Goal: Task Accomplishment & Management: Manage account settings

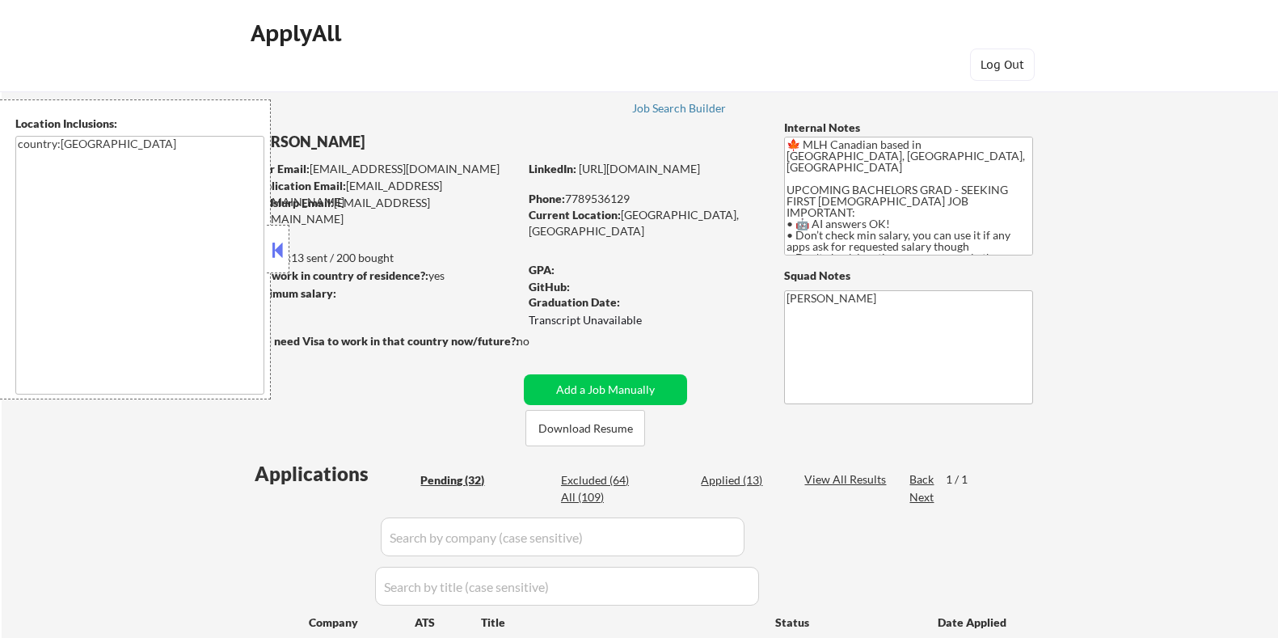
select select ""pending""
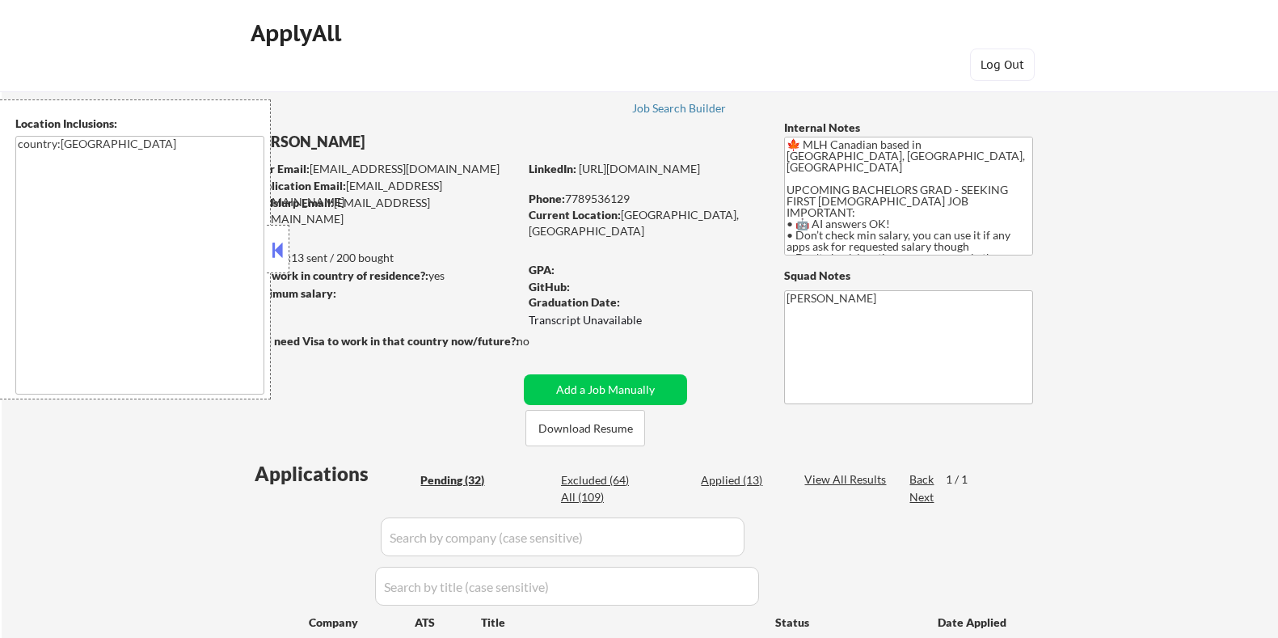
select select ""pending""
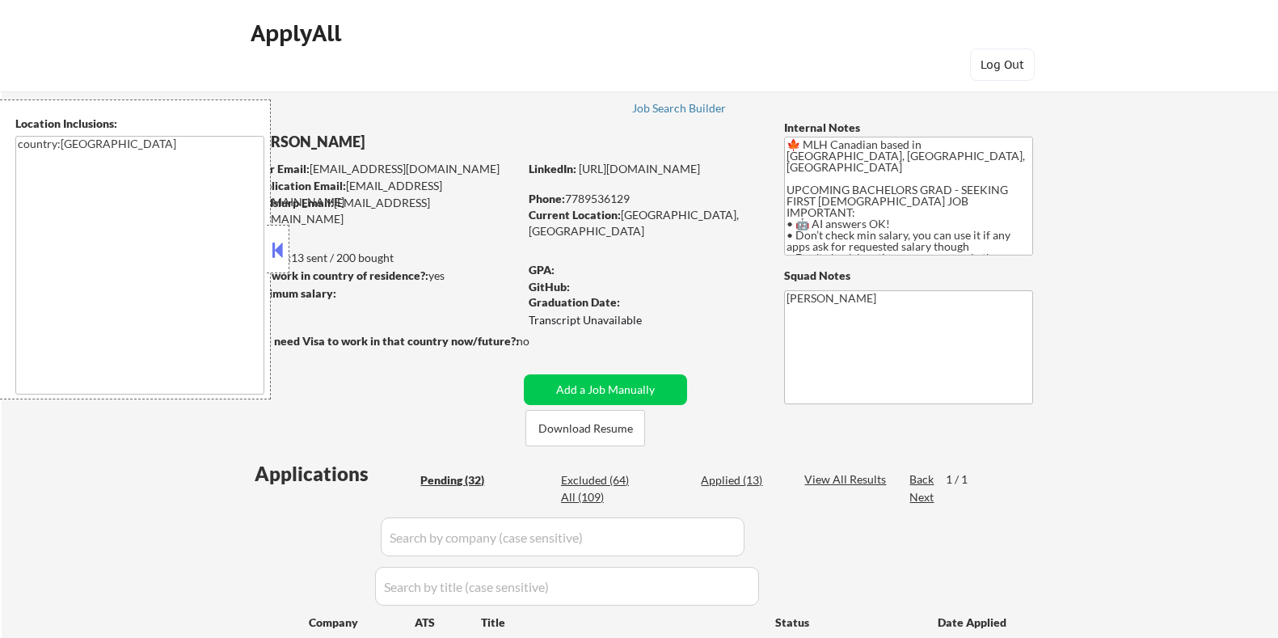
select select ""pending""
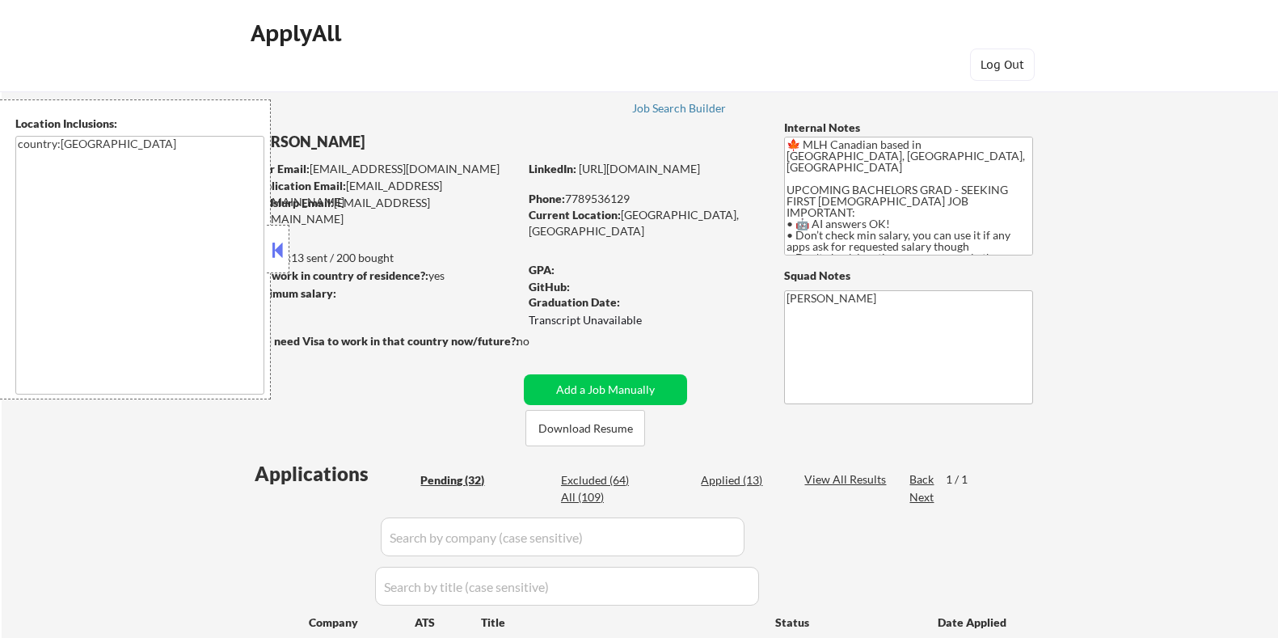
select select ""pending""
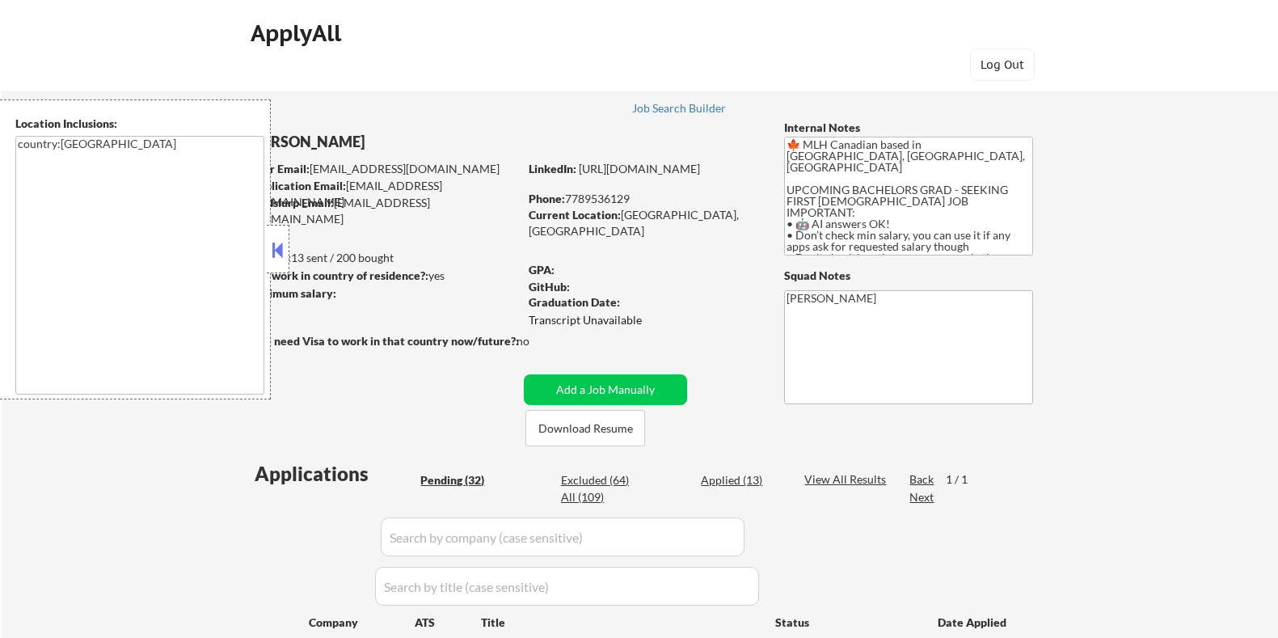
select select ""pending""
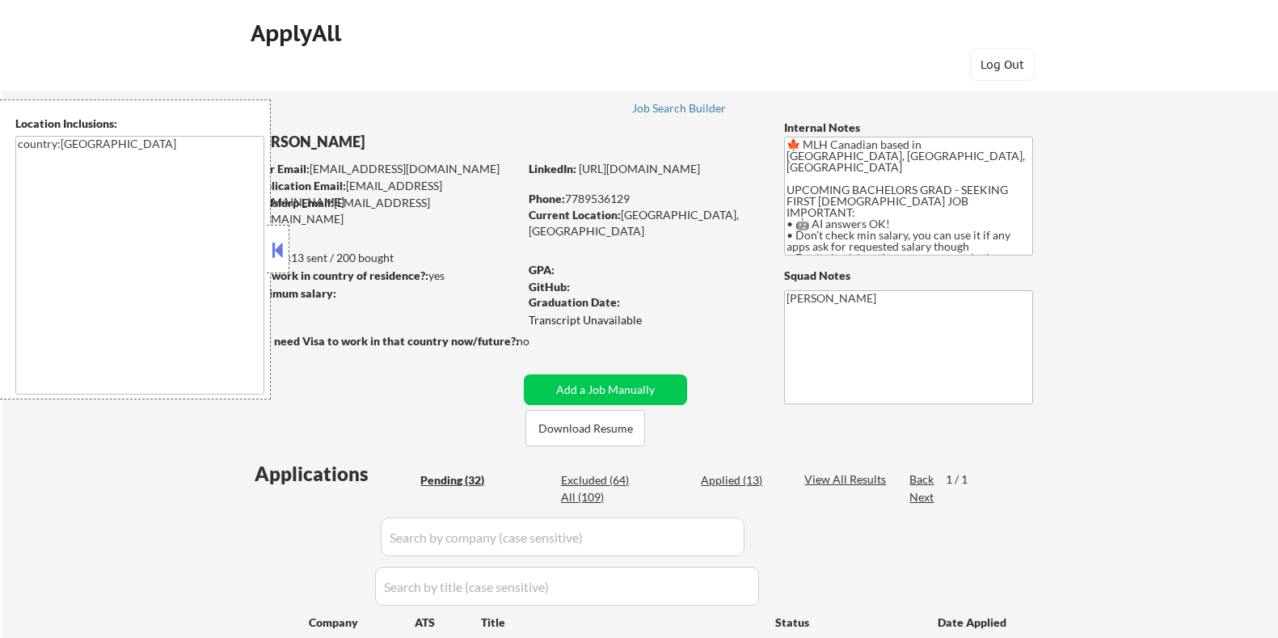
select select ""pending""
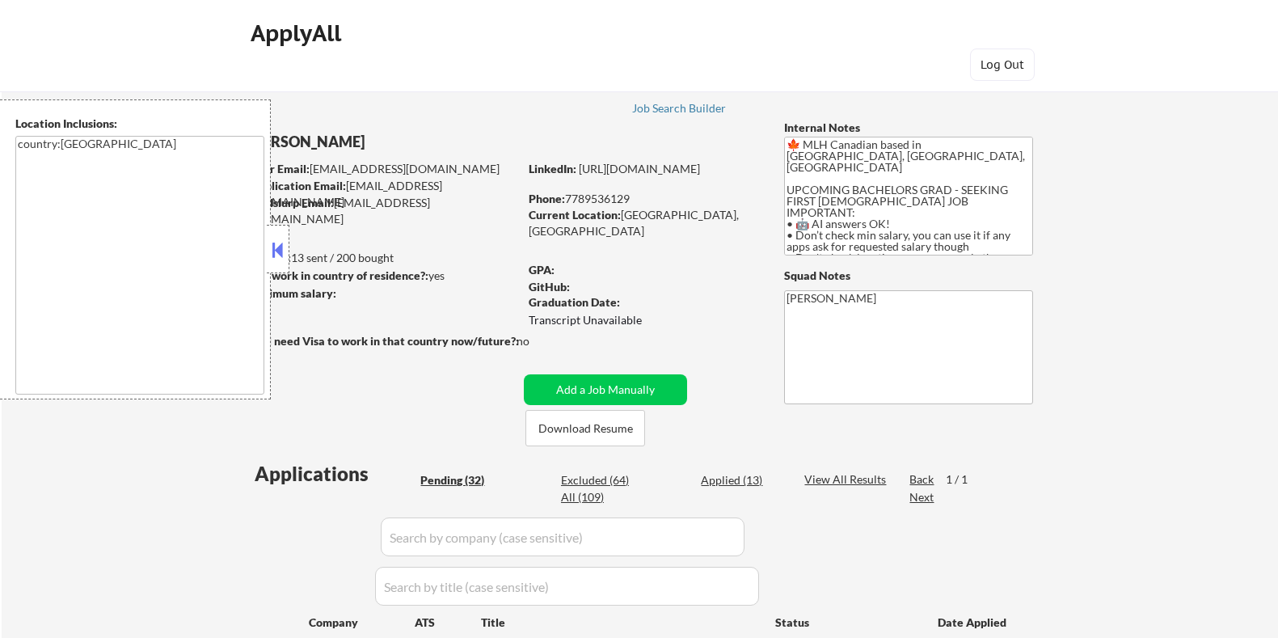
select select ""pending""
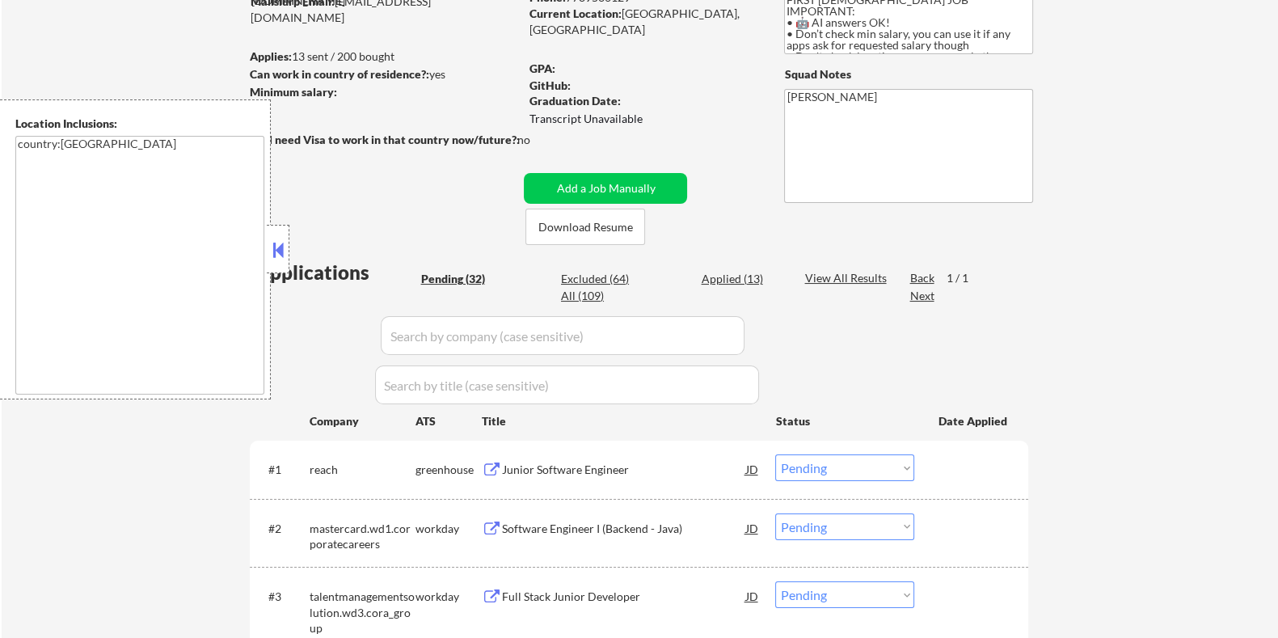
scroll to position [303, 0]
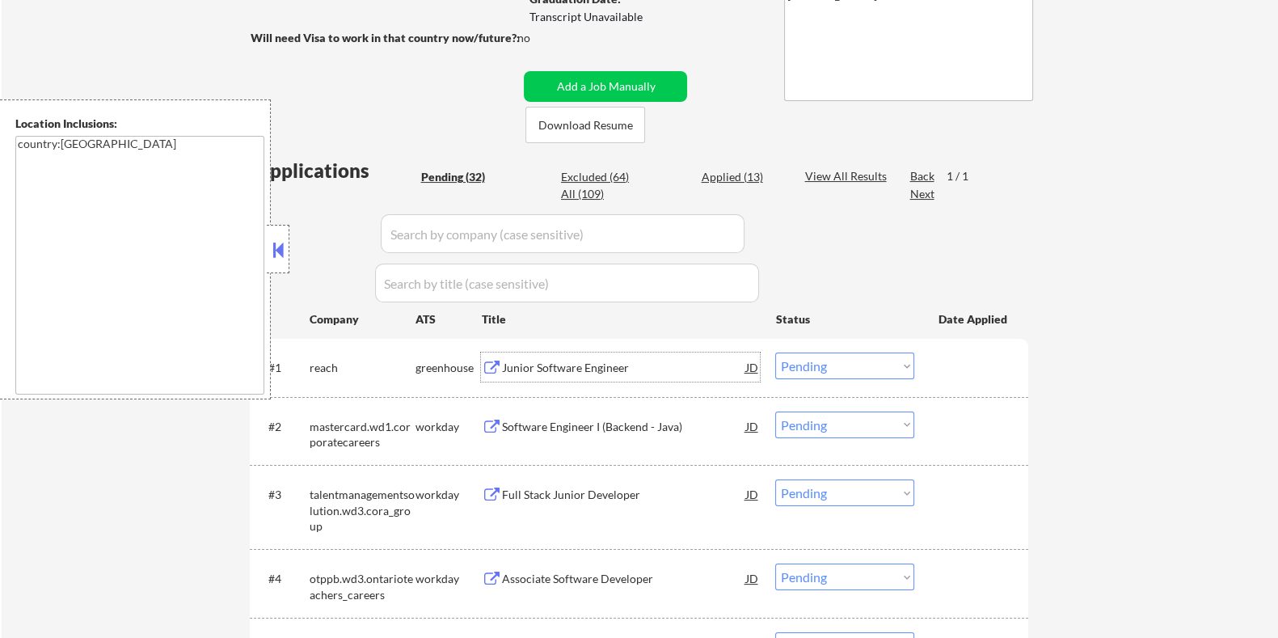
click at [541, 361] on div "Junior Software Engineer" at bounding box center [623, 368] width 244 height 16
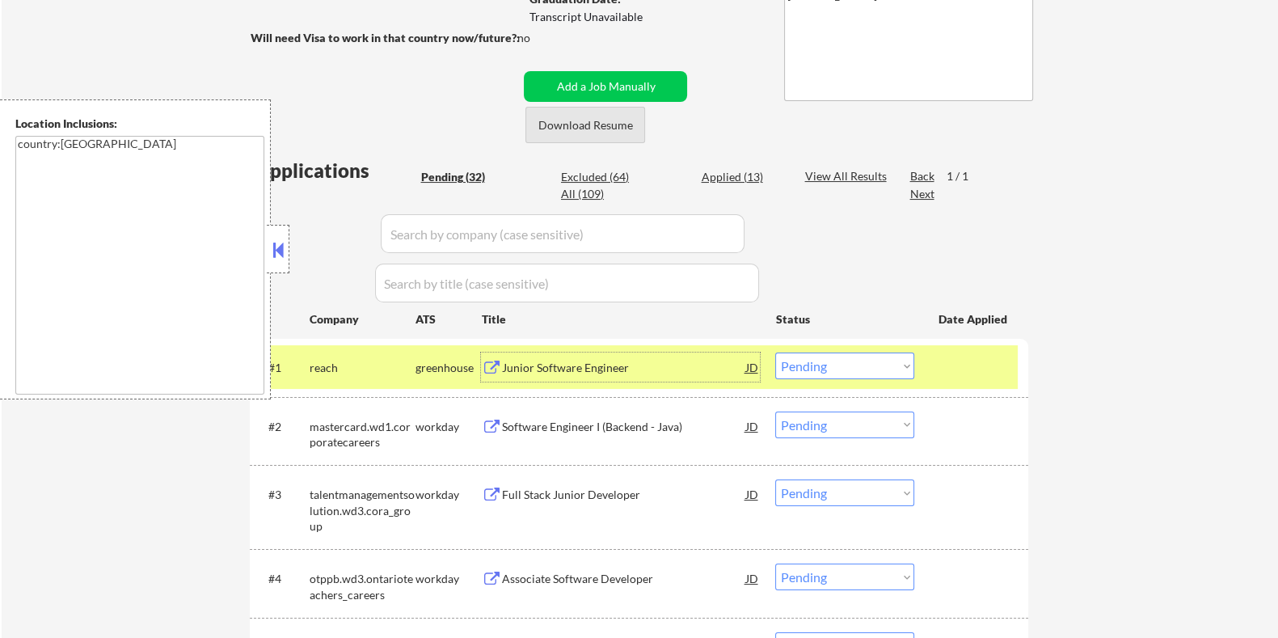
click at [566, 130] on button "Download Resume" at bounding box center [585, 125] width 120 height 36
click at [843, 369] on select "Choose an option... Pending Applied Excluded (Questions) Excluded (Expired) Exc…" at bounding box center [844, 365] width 139 height 27
click at [775, 352] on select "Choose an option... Pending Applied Excluded (Questions) Excluded (Expired) Exc…" at bounding box center [844, 365] width 139 height 27
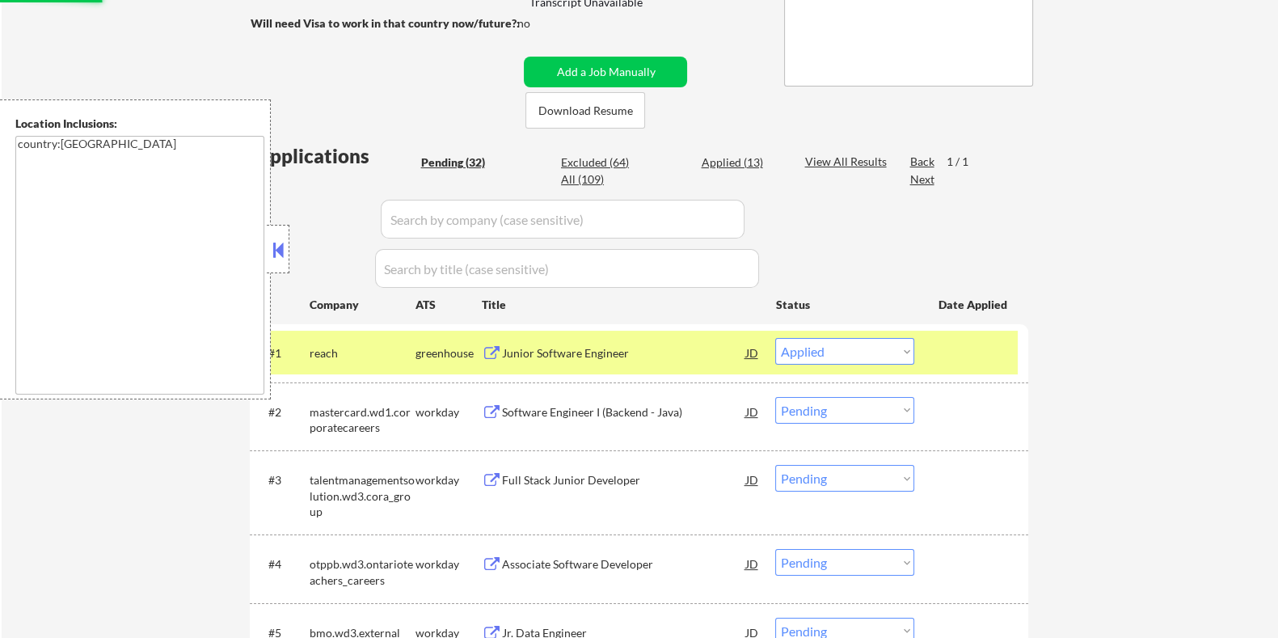
scroll to position [606, 0]
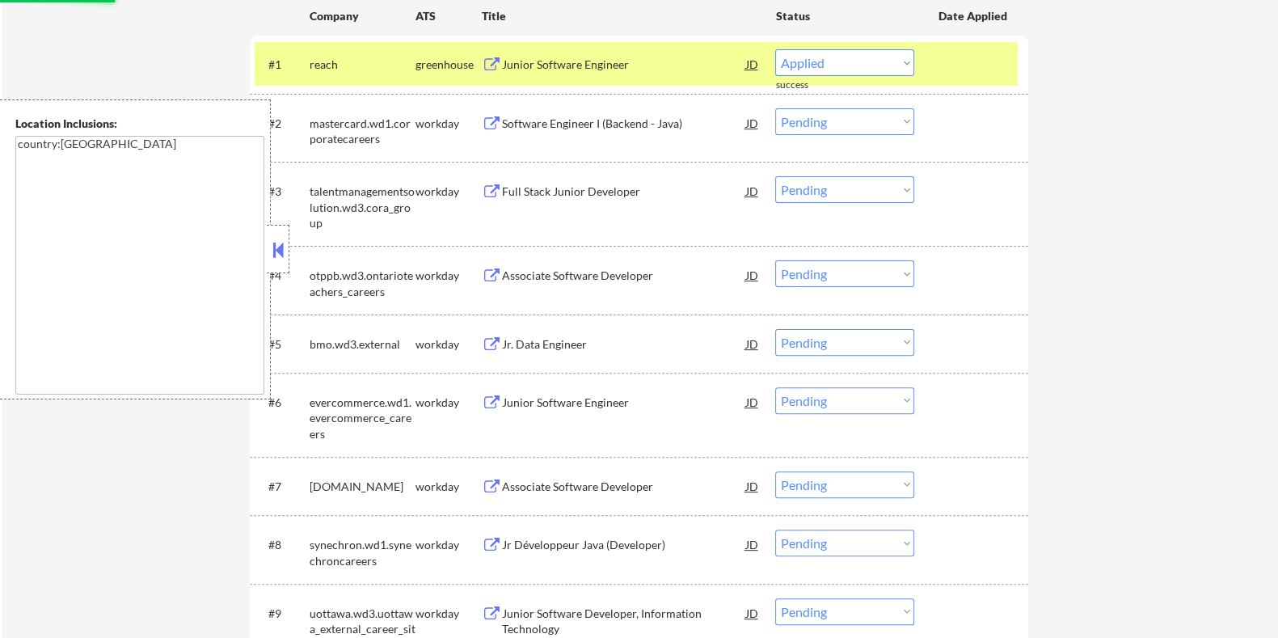
select select ""pending""
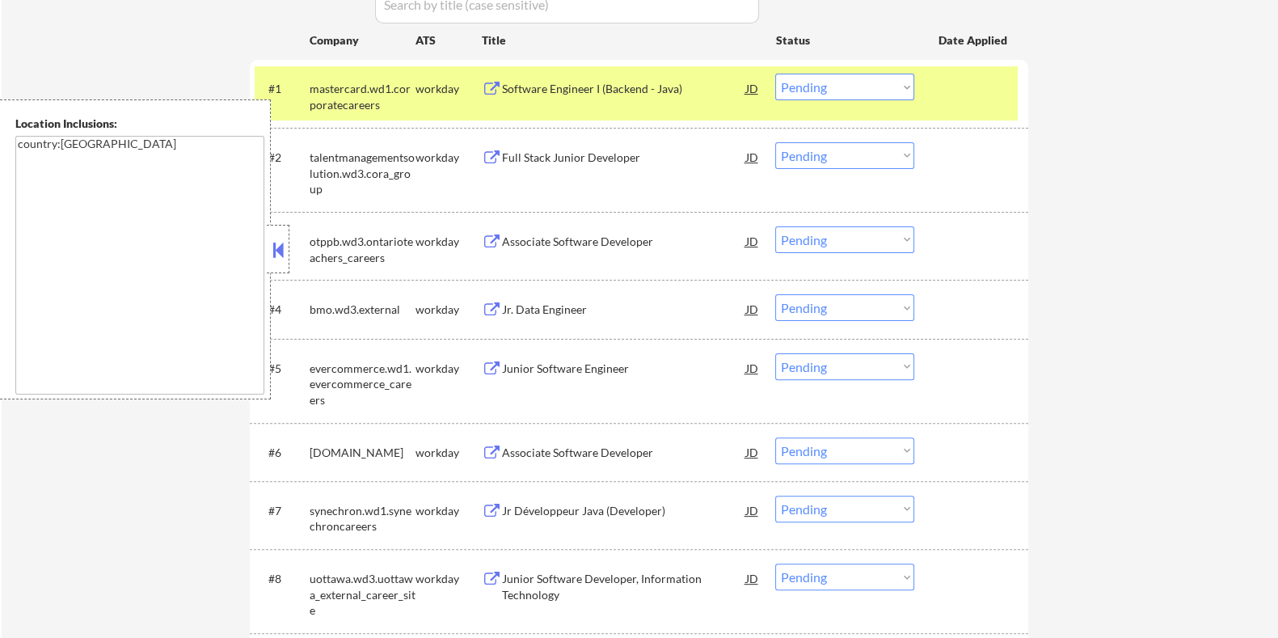
scroll to position [505, 0]
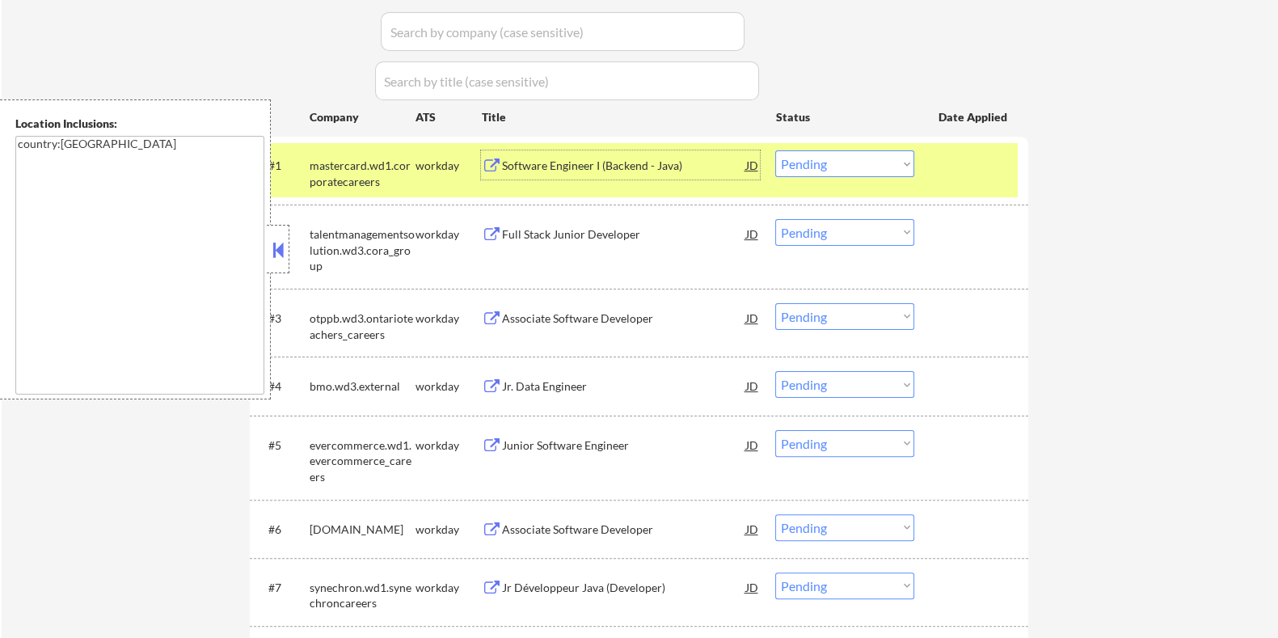
click at [563, 166] on div "Software Engineer I (Backend - Java)" at bounding box center [623, 166] width 244 height 16
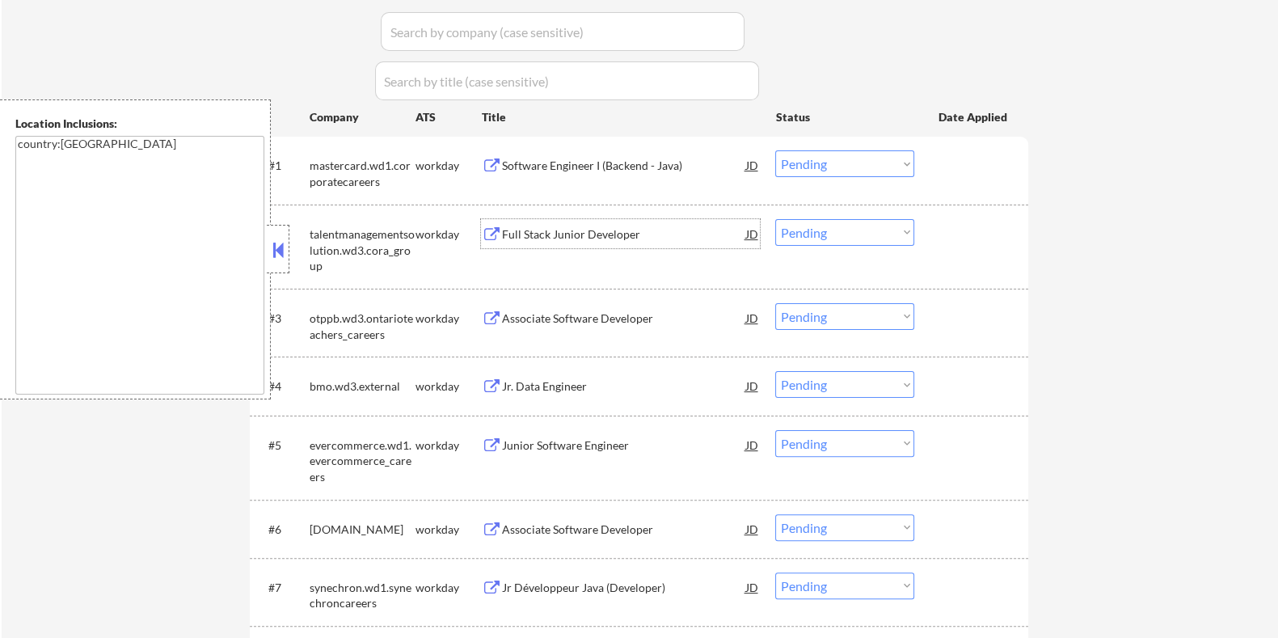
click at [613, 228] on div "Full Stack Junior Developer" at bounding box center [623, 234] width 244 height 16
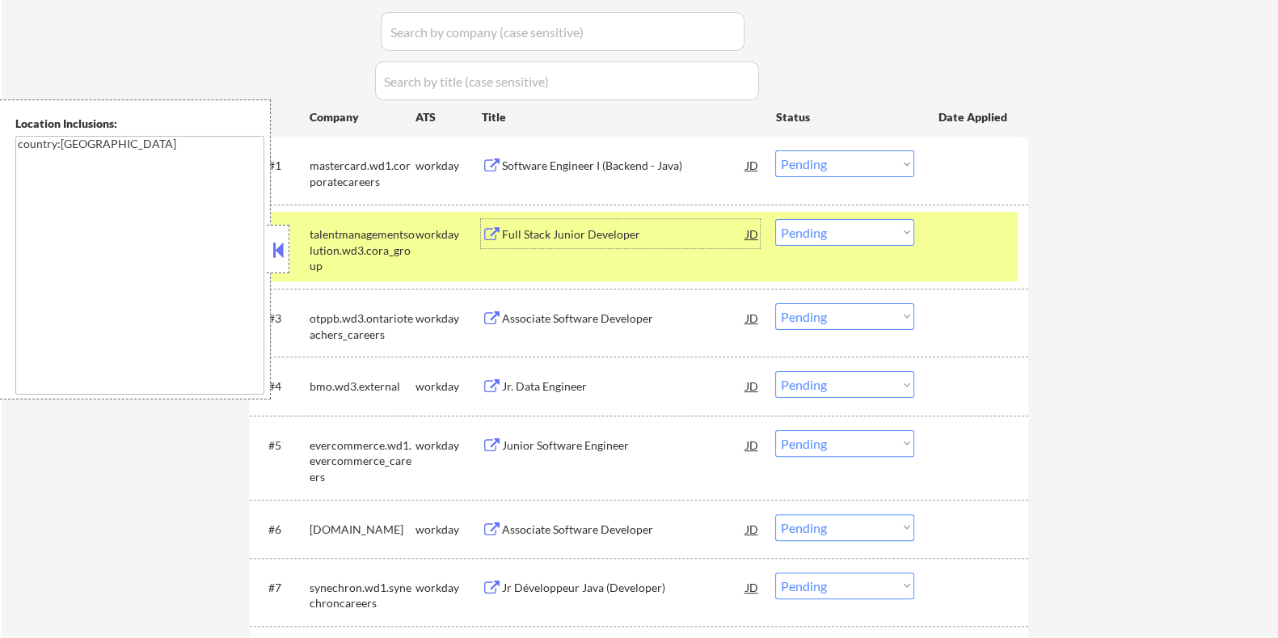
click at [898, 228] on select "Choose an option... Pending Applied Excluded (Questions) Excluded (Expired) Exc…" at bounding box center [844, 232] width 139 height 27
click at [775, 219] on select "Choose an option... Pending Applied Excluded (Questions) Excluded (Expired) Exc…" at bounding box center [844, 232] width 139 height 27
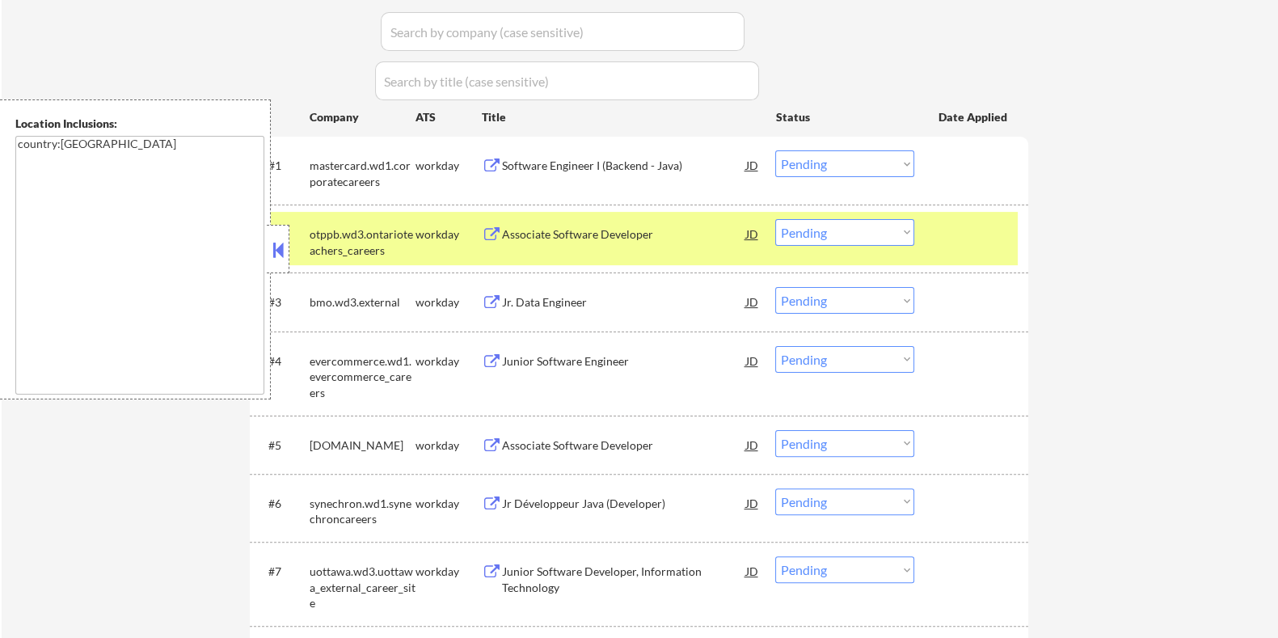
click at [602, 234] on div "Associate Software Developer" at bounding box center [623, 234] width 244 height 16
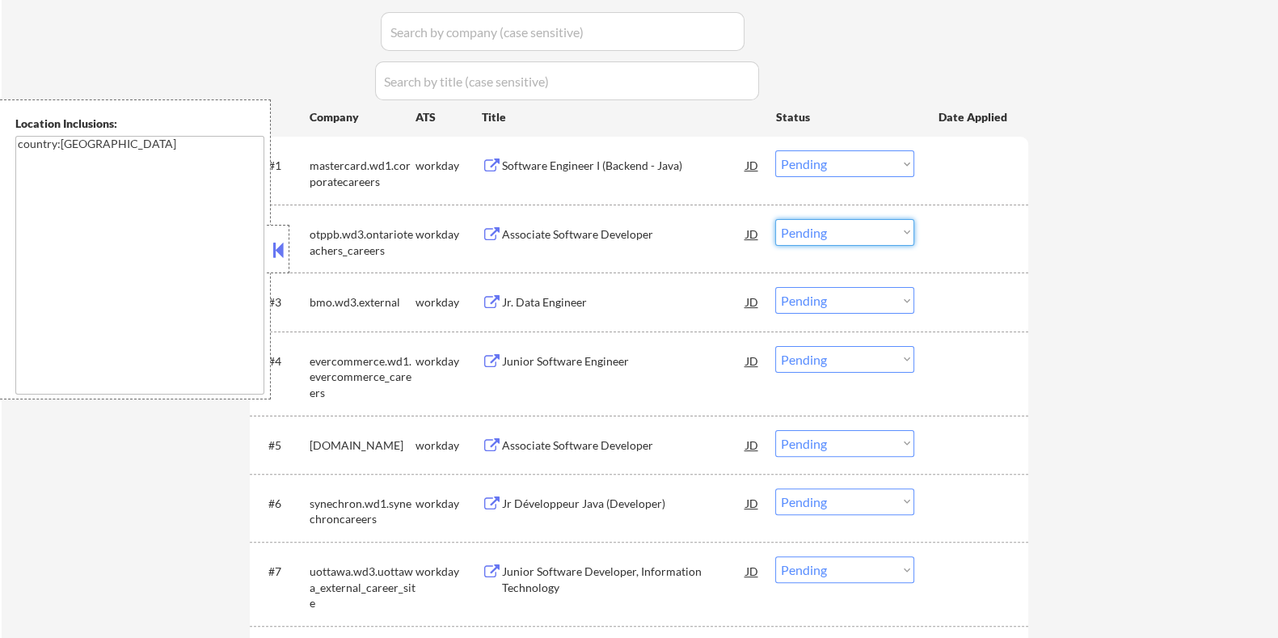
click at [819, 230] on select "Choose an option... Pending Applied Excluded (Questions) Excluded (Expired) Exc…" at bounding box center [844, 232] width 139 height 27
click at [775, 219] on select "Choose an option... Pending Applied Excluded (Questions) Excluded (Expired) Exc…" at bounding box center [844, 232] width 139 height 27
select select ""pending""
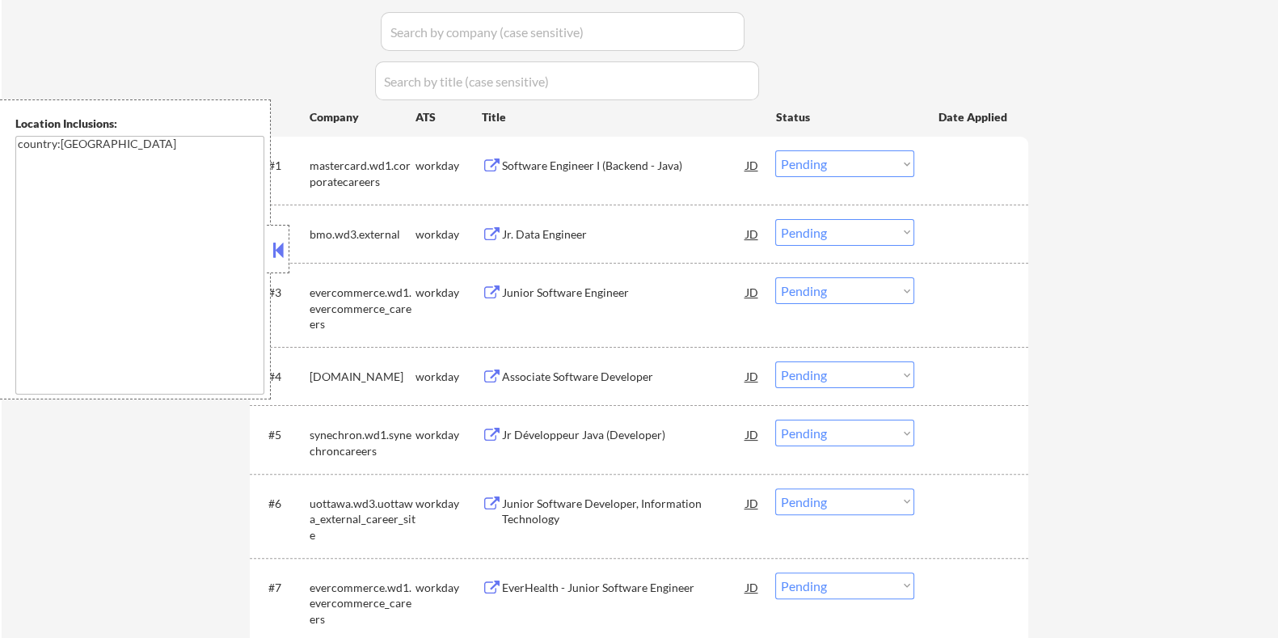
click at [560, 232] on div "Jr. Data Engineer" at bounding box center [623, 234] width 244 height 16
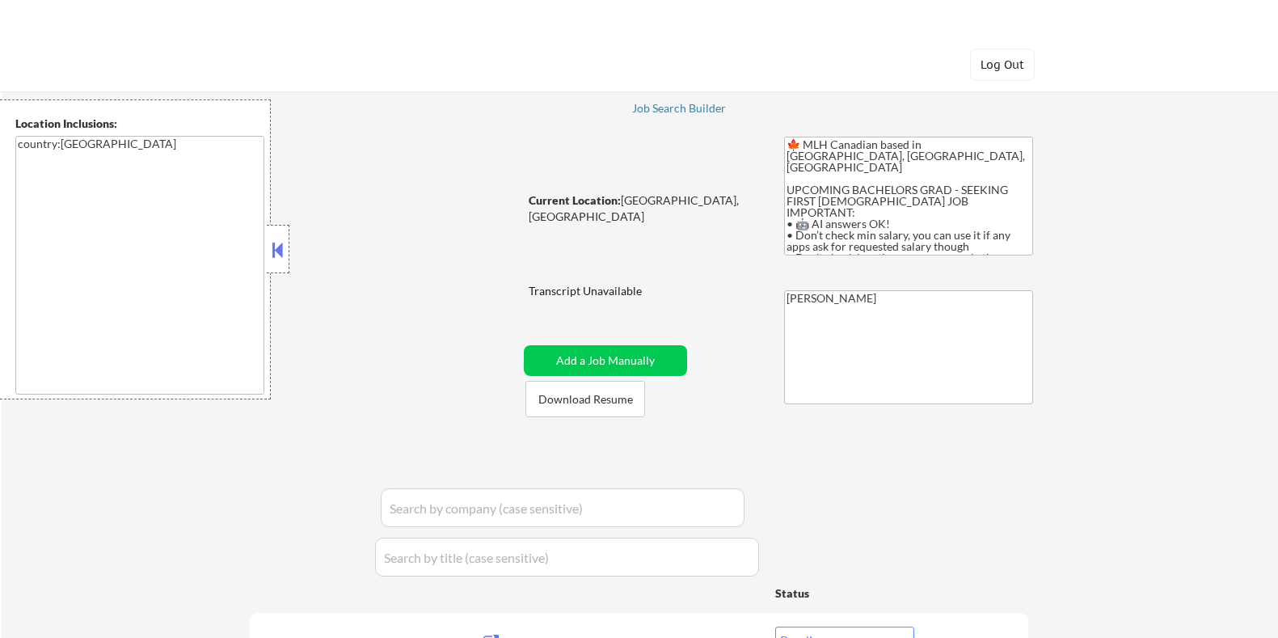
select select ""pending""
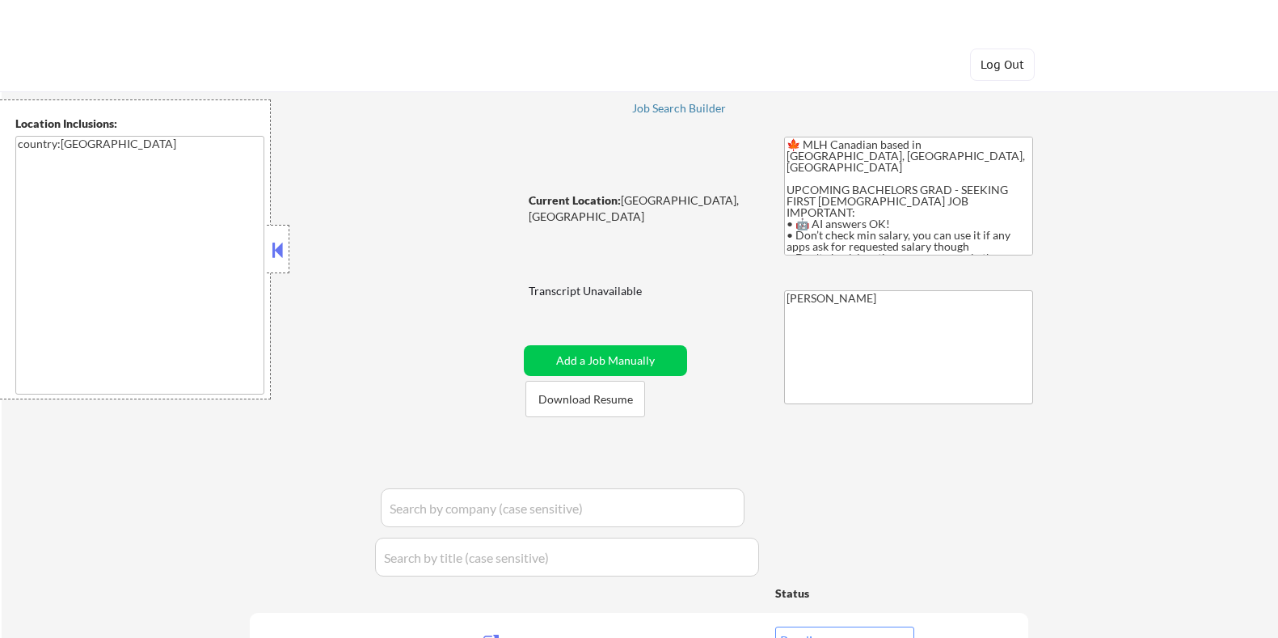
select select ""pending""
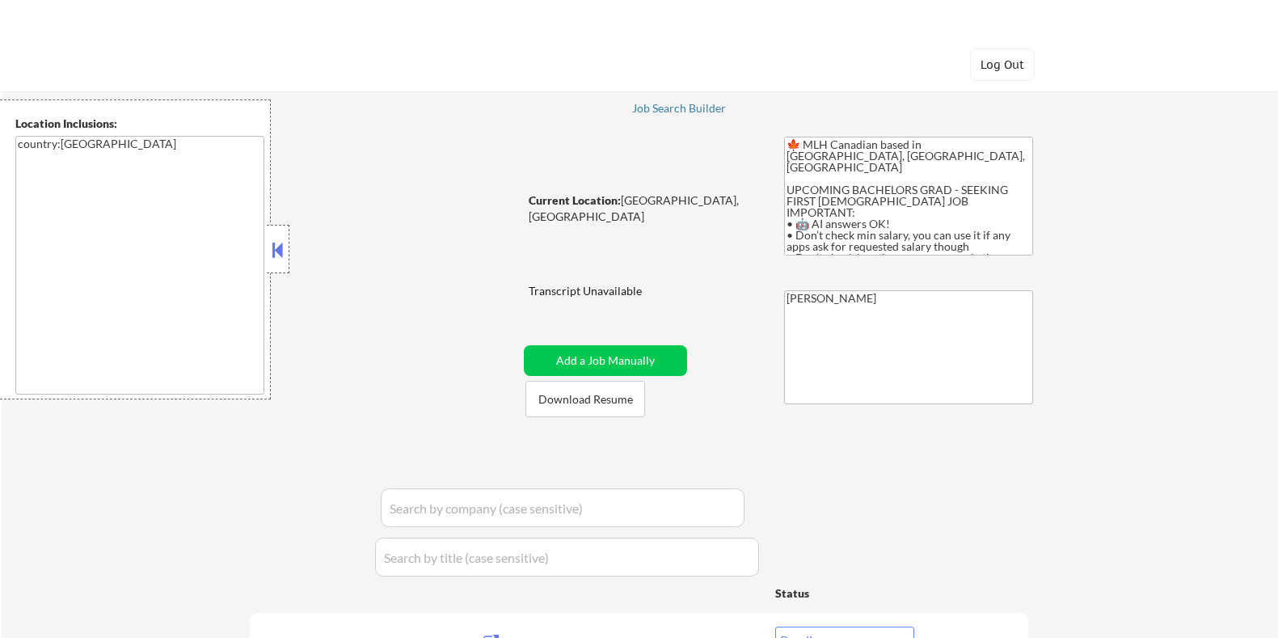
select select ""pending""
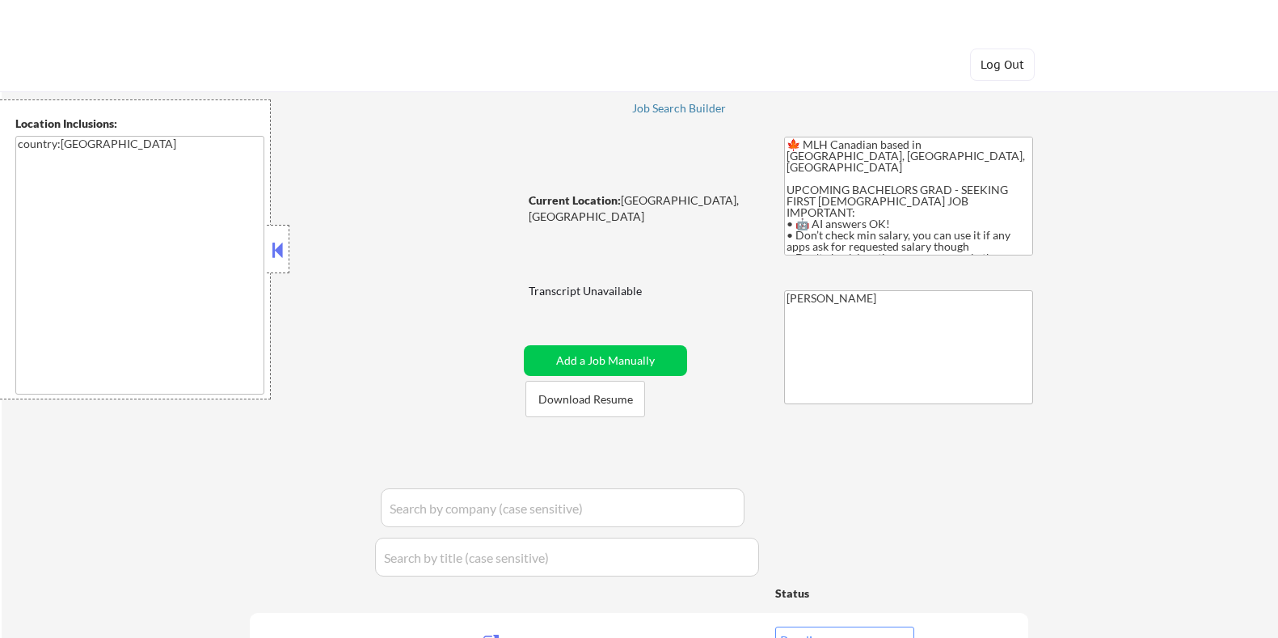
select select ""pending""
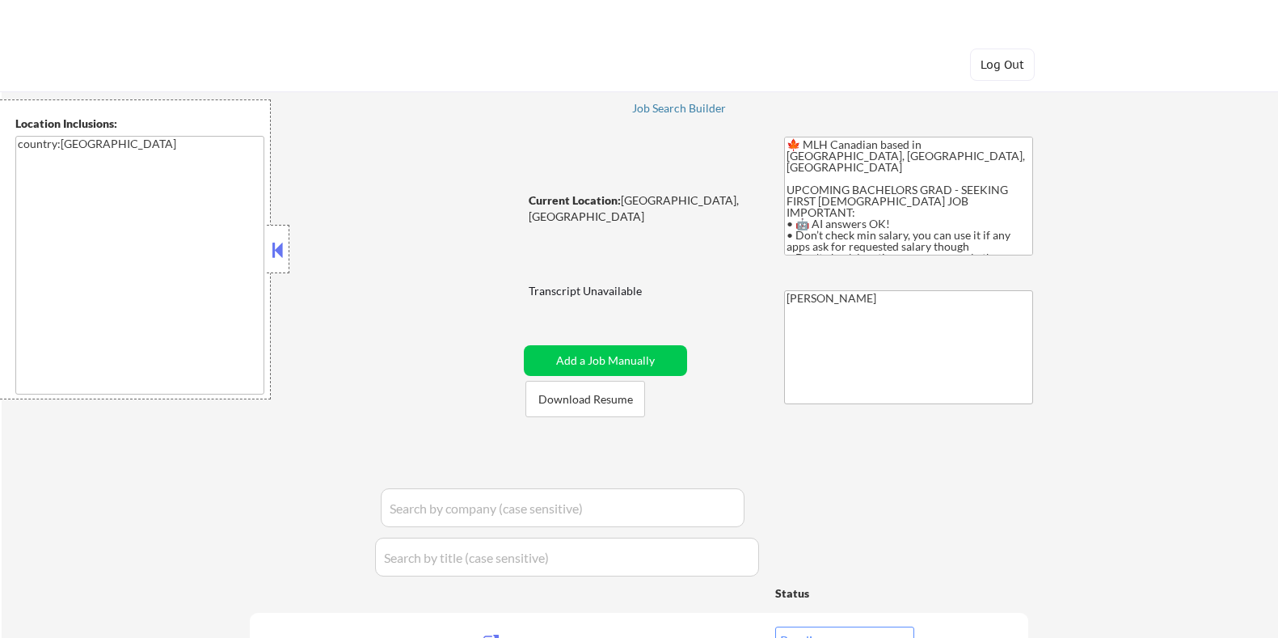
select select ""pending""
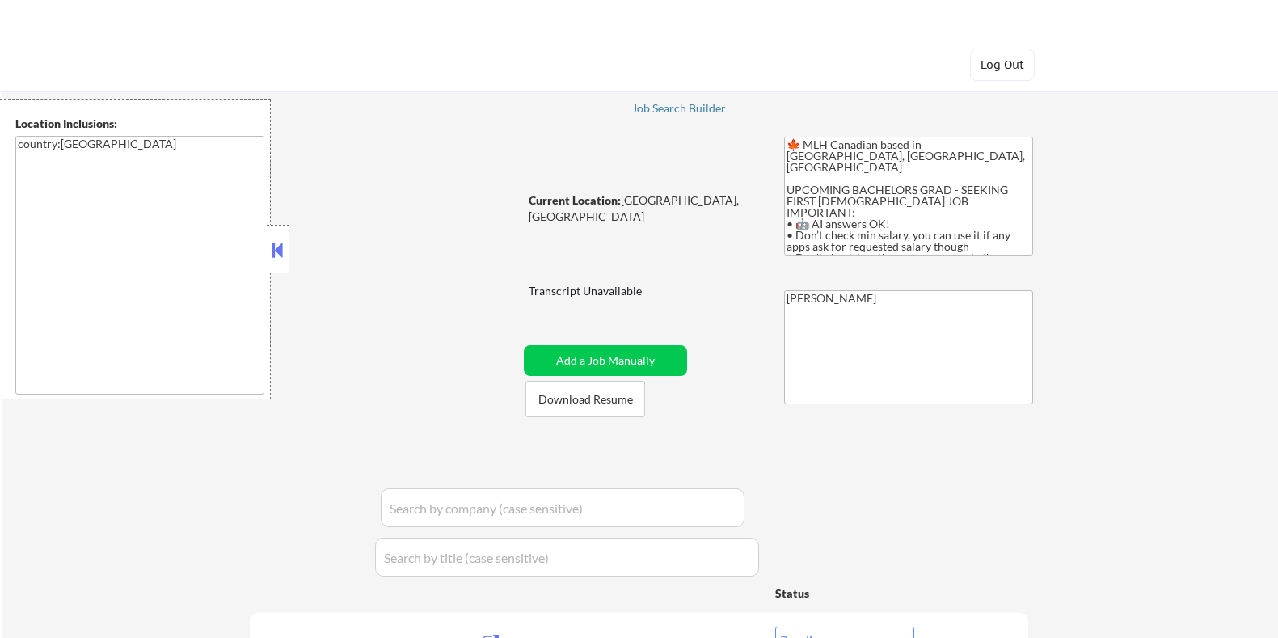
select select ""pending""
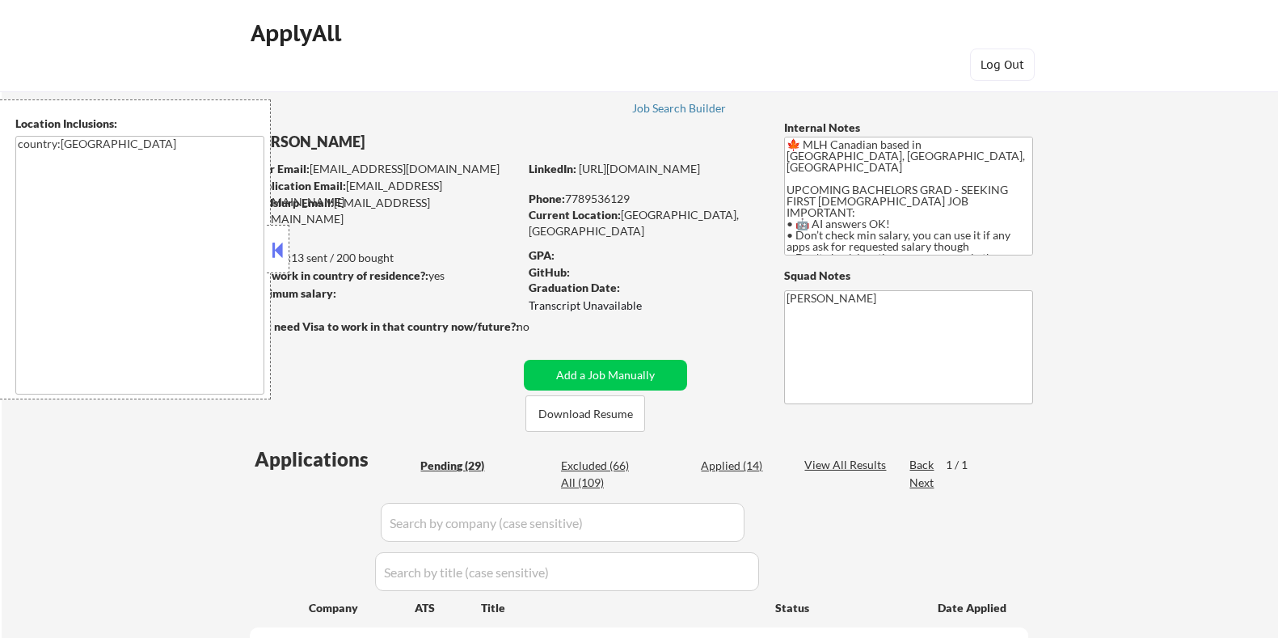
scroll to position [505, 0]
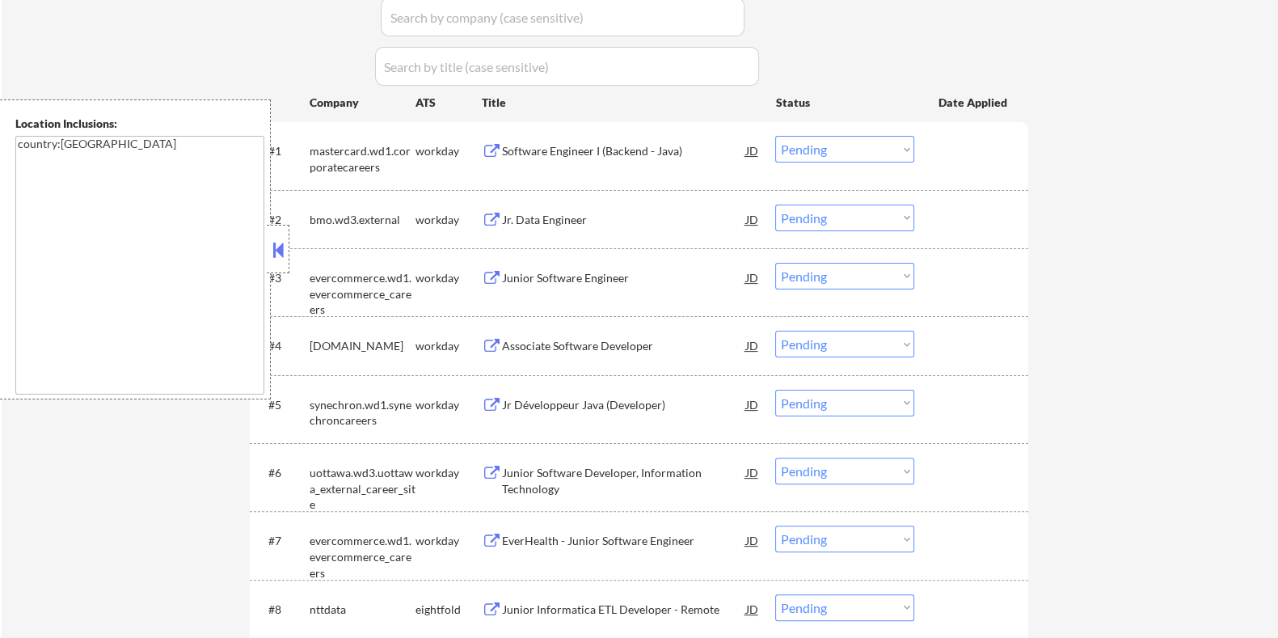
click at [840, 220] on select "Choose an option... Pending Applied Excluded (Questions) Excluded (Expired) Exc…" at bounding box center [844, 217] width 139 height 27
click at [775, 204] on select "Choose an option... Pending Applied Excluded (Questions) Excluded (Expired) Exc…" at bounding box center [844, 217] width 139 height 27
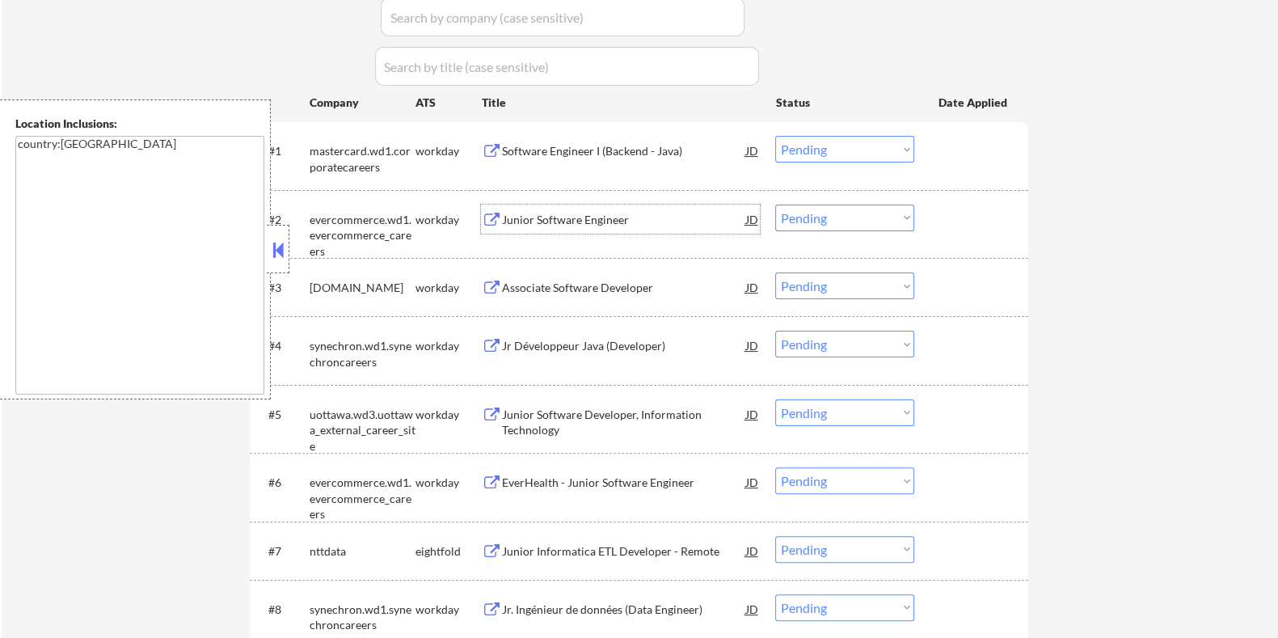
click at [593, 222] on div "Junior Software Engineer" at bounding box center [623, 220] width 244 height 16
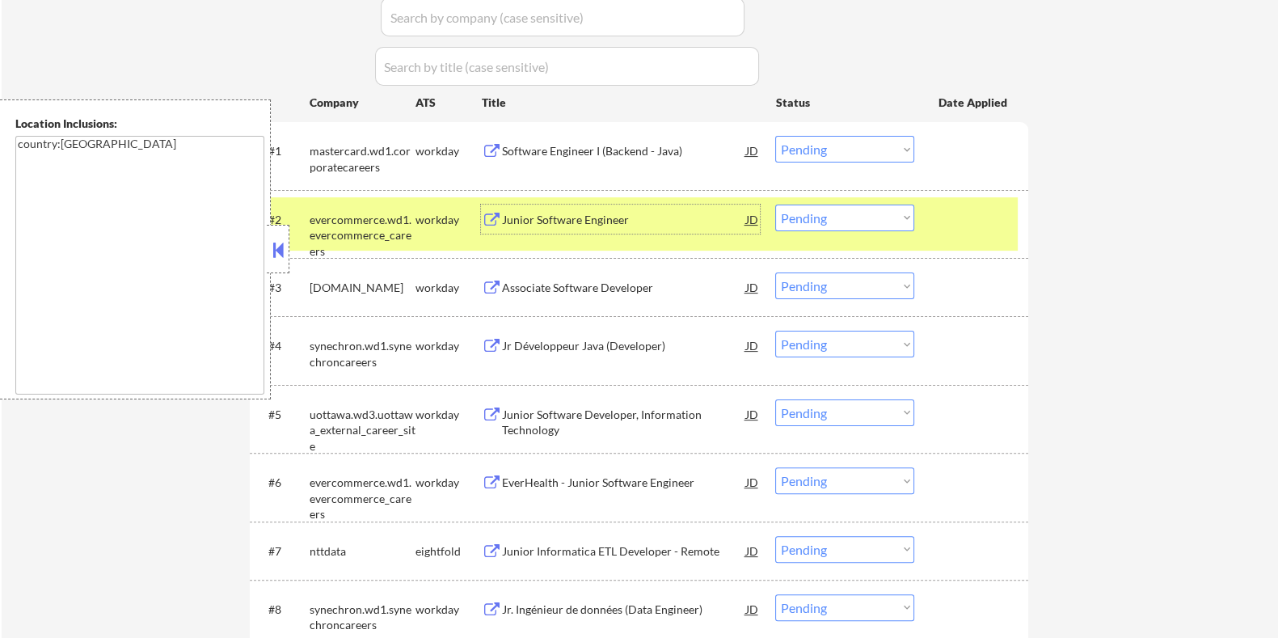
click at [574, 216] on div "Junior Software Engineer" at bounding box center [623, 220] width 244 height 16
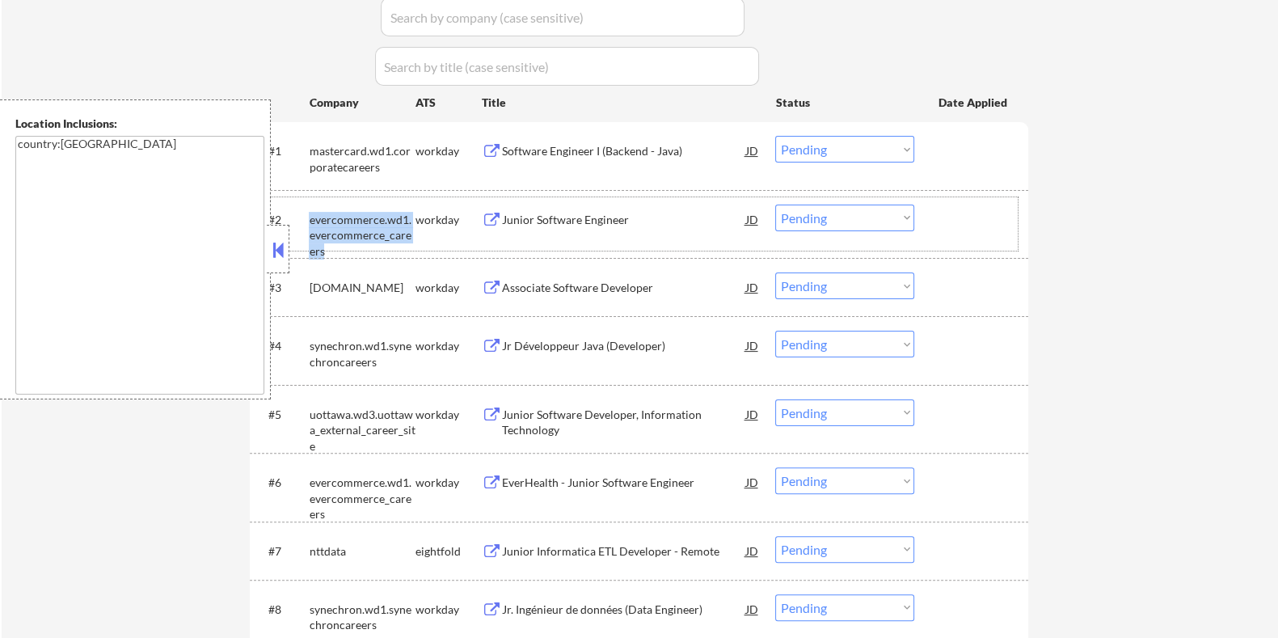
drag, startPoint x: 412, startPoint y: 228, endPoint x: 310, endPoint y: 213, distance: 103.8
click at [310, 213] on div "evercommerce.wd1.evercommerce_careers" at bounding box center [362, 236] width 106 height 48
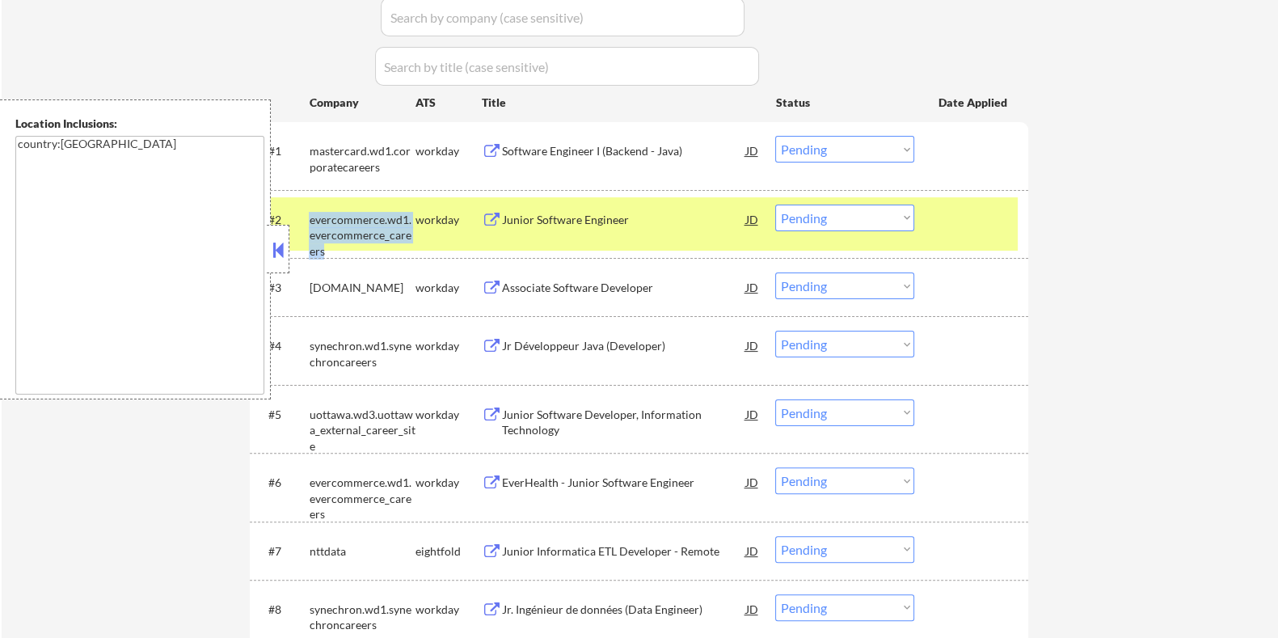
copy div "evercommerce.wd1.evercommerce_careers"
click at [874, 219] on select "Choose an option... Pending Applied Excluded (Questions) Excluded (Expired) Exc…" at bounding box center [844, 217] width 139 height 27
click at [775, 204] on select "Choose an option... Pending Applied Excluded (Questions) Excluded (Expired) Exc…" at bounding box center [844, 217] width 139 height 27
select select ""pending""
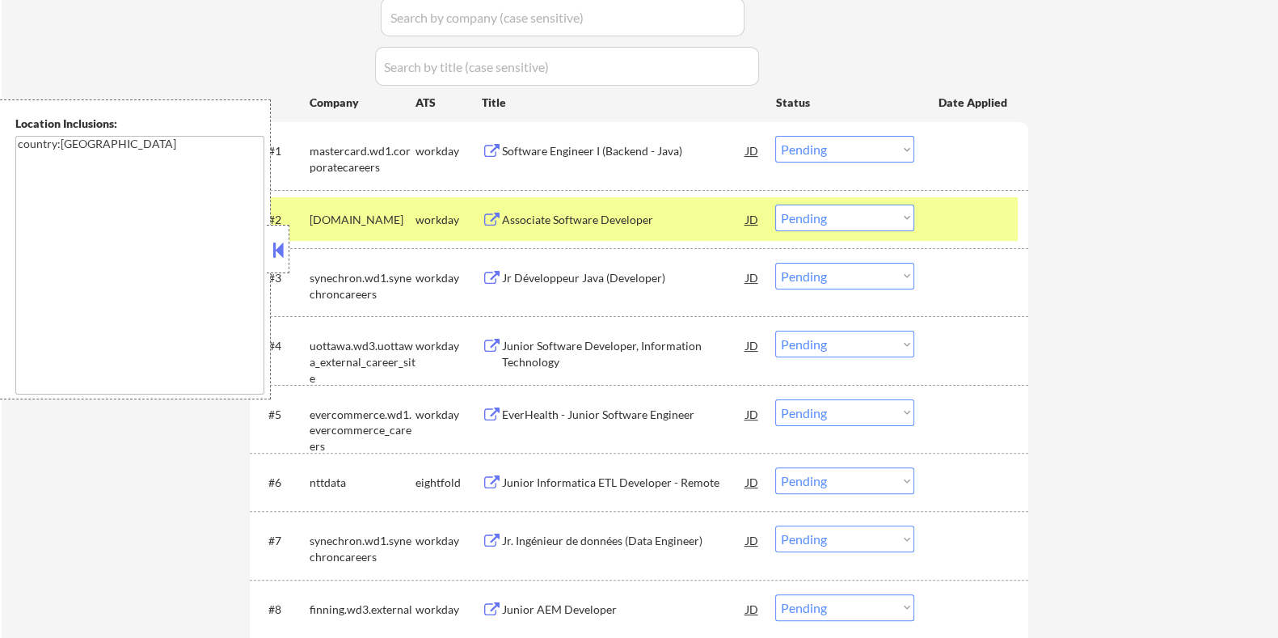
click at [527, 219] on div "Associate Software Developer" at bounding box center [623, 220] width 244 height 16
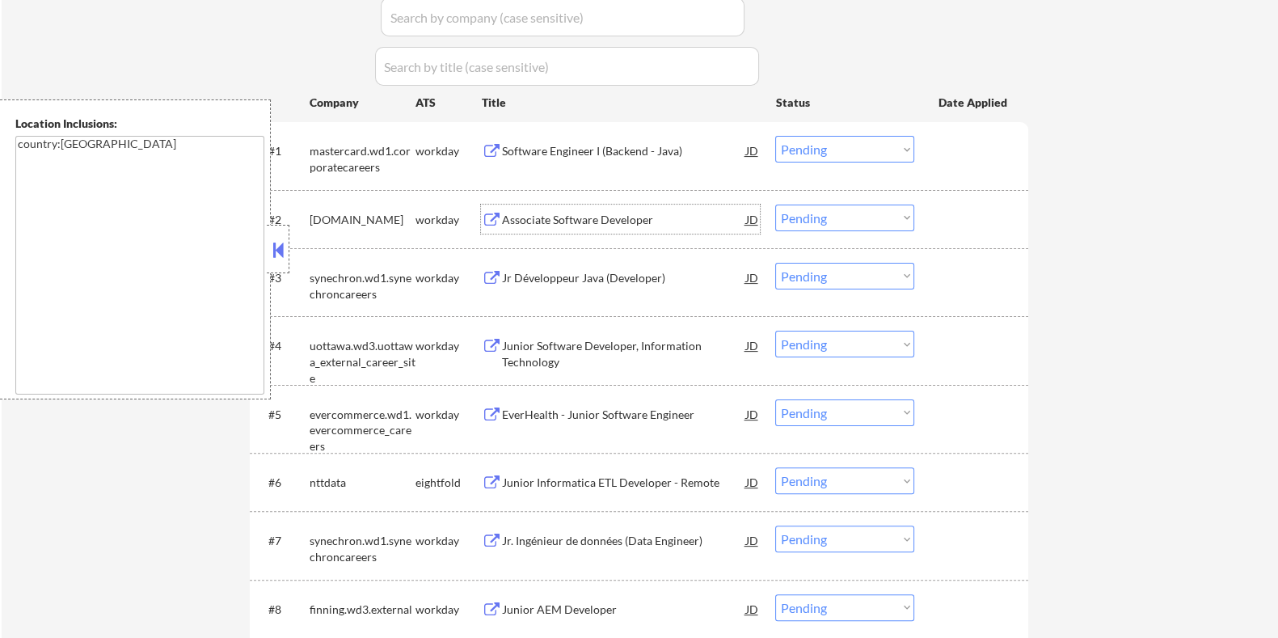
click at [523, 264] on div "Jr Développeur Java (Developer)" at bounding box center [623, 277] width 244 height 29
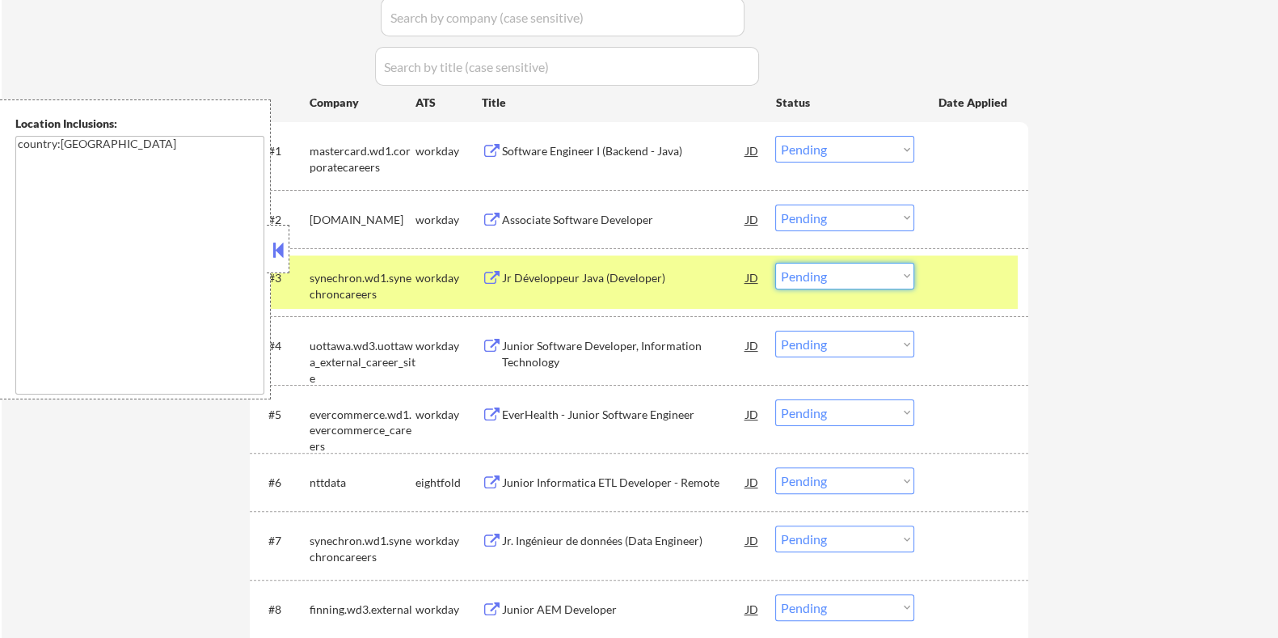
click at [874, 268] on select "Choose an option... Pending Applied Excluded (Questions) Excluded (Expired) Exc…" at bounding box center [844, 276] width 139 height 27
click at [775, 263] on select "Choose an option... Pending Applied Excluded (Questions) Excluded (Expired) Exc…" at bounding box center [844, 276] width 139 height 27
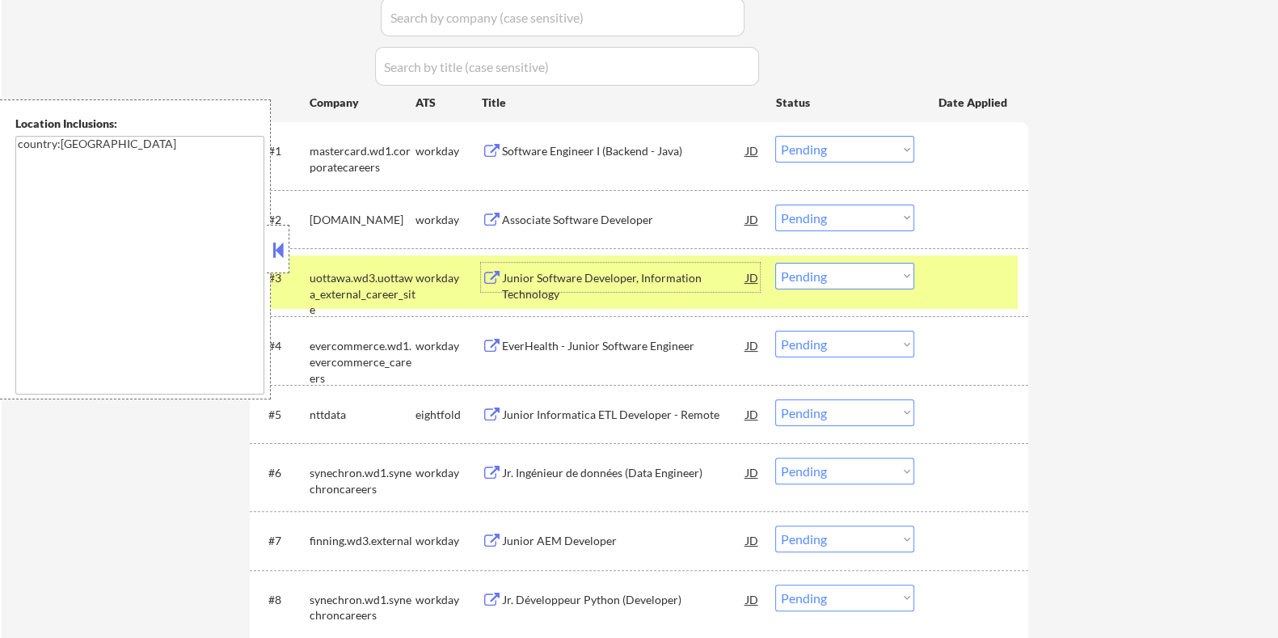
click at [558, 270] on div "Junior Software Developer, Information Technology" at bounding box center [623, 286] width 244 height 32
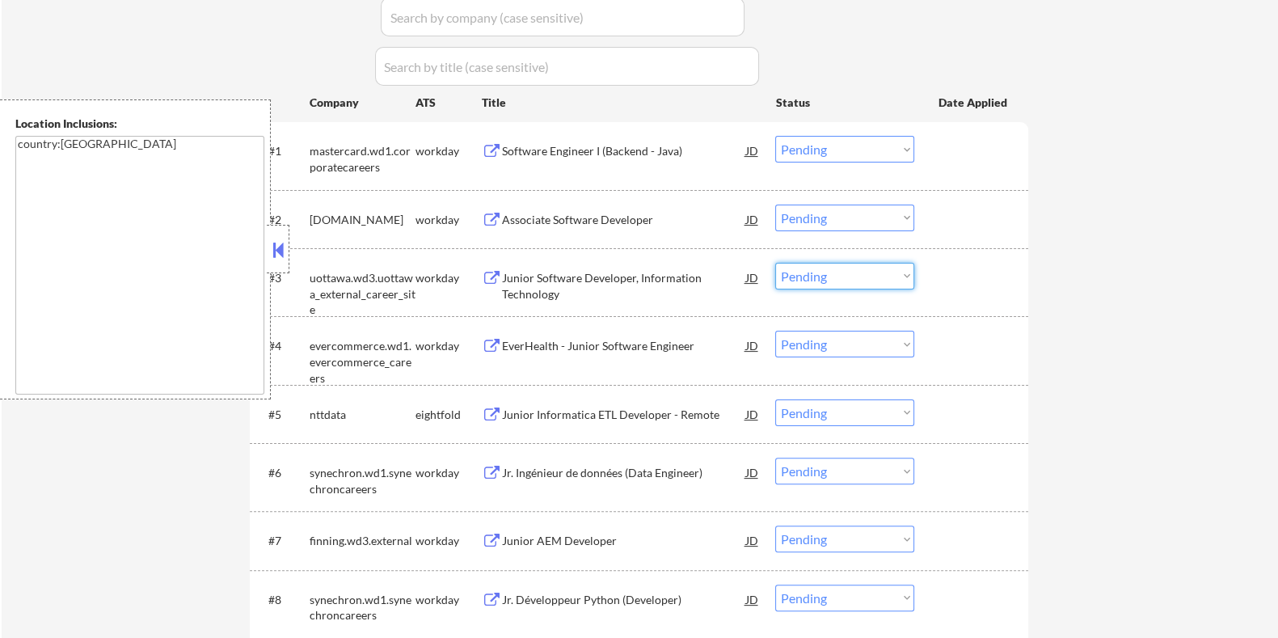
click at [835, 268] on select "Choose an option... Pending Applied Excluded (Questions) Excluded (Expired) Exc…" at bounding box center [844, 276] width 139 height 27
click at [775, 263] on select "Choose an option... Pending Applied Excluded (Questions) Excluded (Expired) Exc…" at bounding box center [844, 276] width 139 height 27
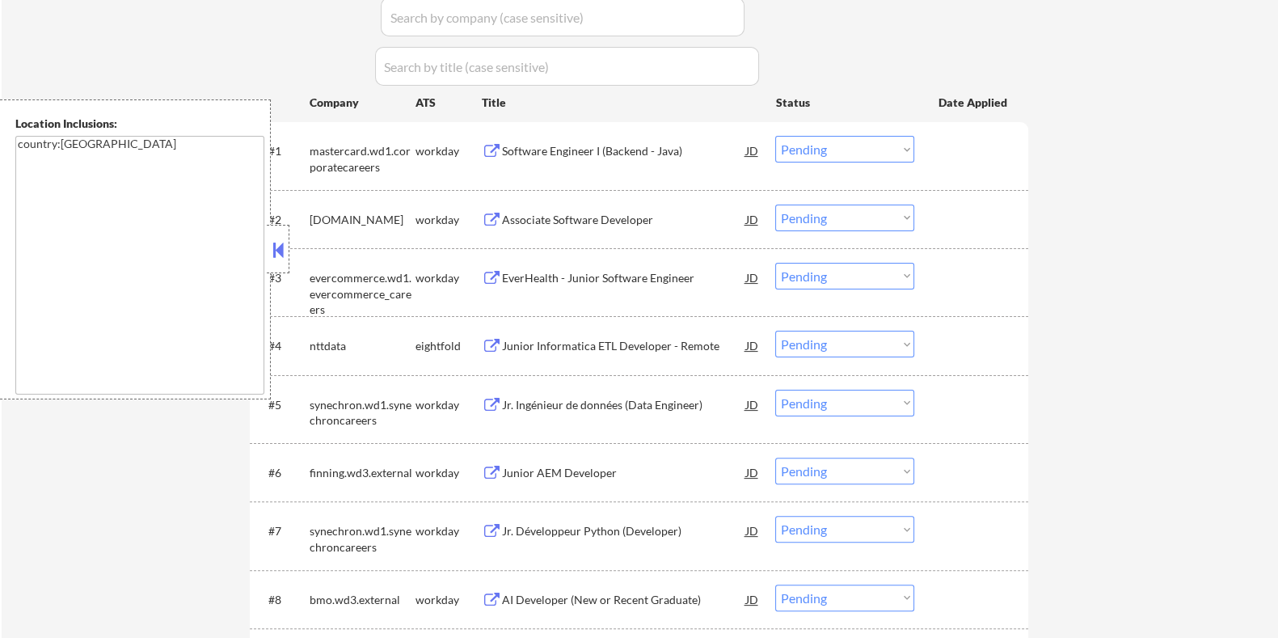
click at [584, 272] on div "EverHealth - Junior Software Engineer" at bounding box center [623, 278] width 244 height 16
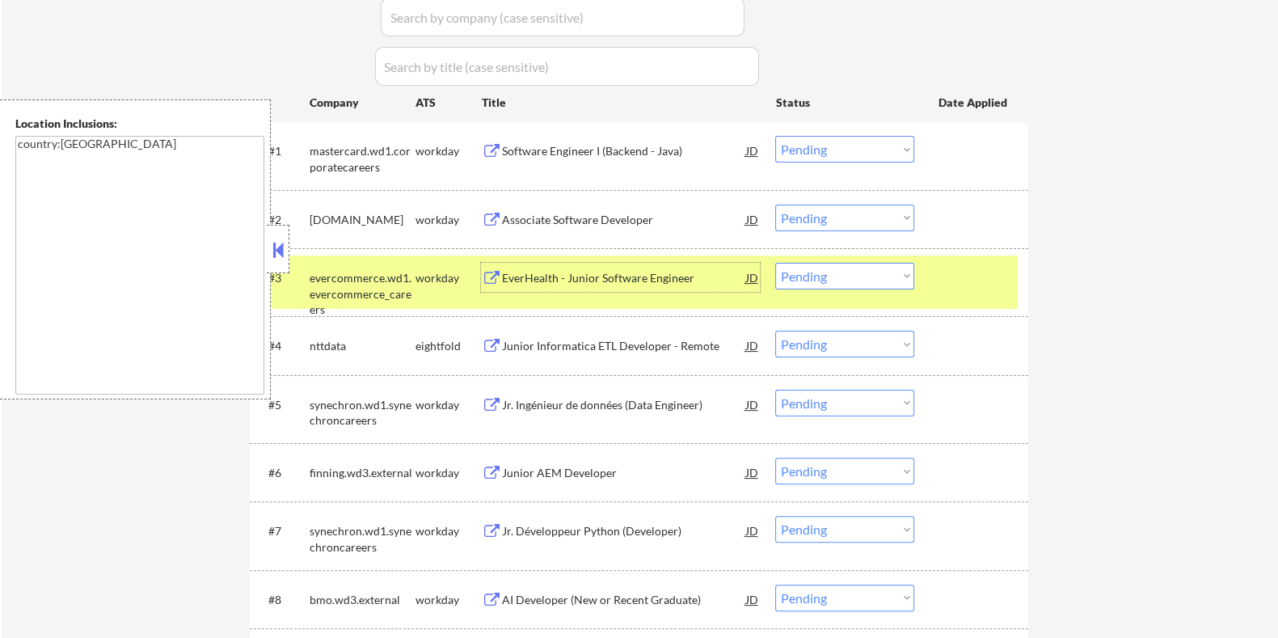
click at [844, 272] on select "Choose an option... Pending Applied Excluded (Questions) Excluded (Expired) Exc…" at bounding box center [844, 276] width 139 height 27
click at [775, 263] on select "Choose an option... Pending Applied Excluded (Questions) Excluded (Expired) Exc…" at bounding box center [844, 276] width 139 height 27
select select ""pending""
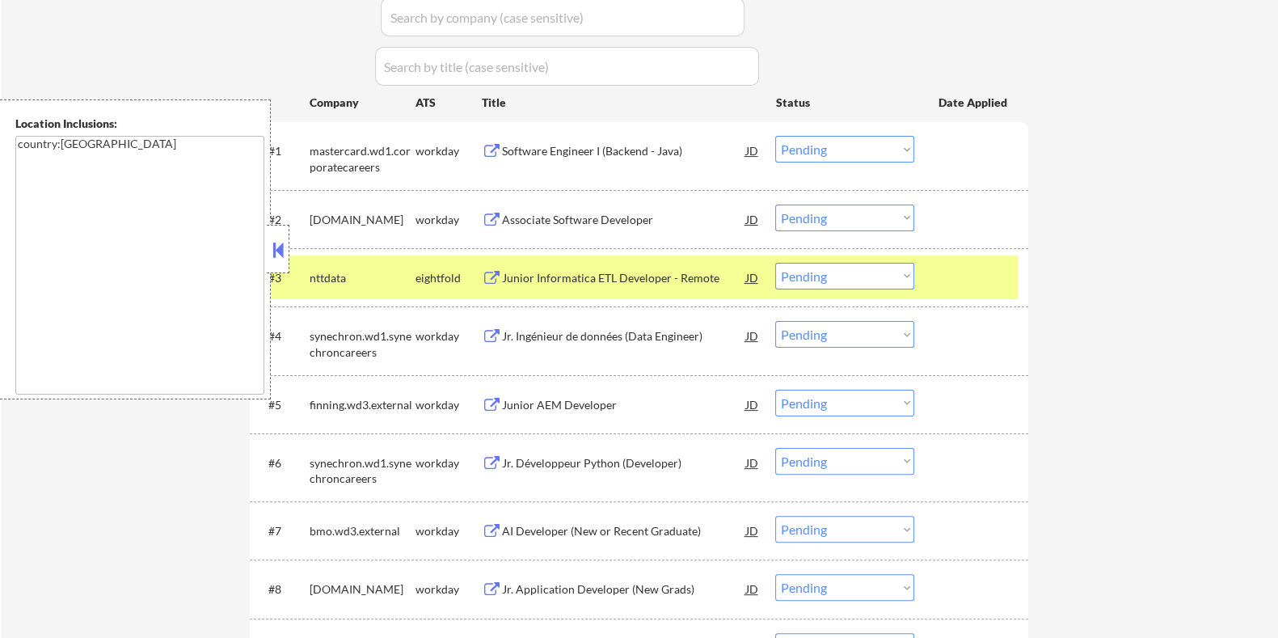
click at [592, 335] on div "Jr. Ingénieur de données (Data Engineer)" at bounding box center [623, 336] width 244 height 16
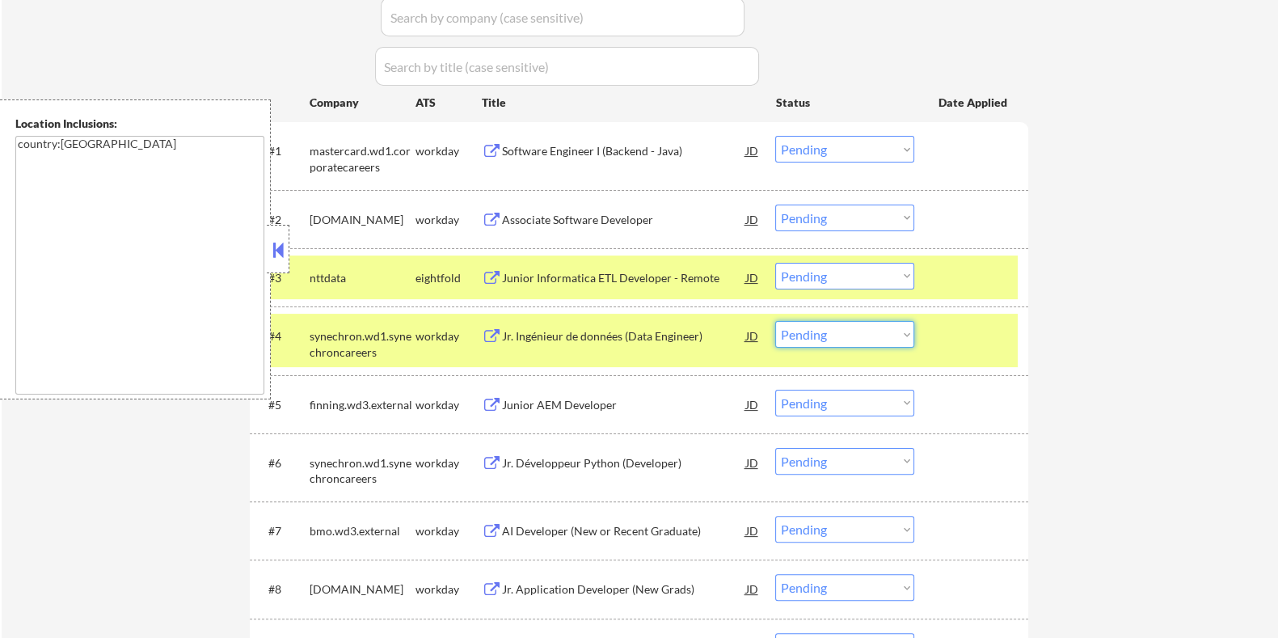
click at [861, 335] on select "Choose an option... Pending Applied Excluded (Questions) Excluded (Expired) Exc…" at bounding box center [844, 334] width 139 height 27
click at [775, 321] on select "Choose an option... Pending Applied Excluded (Questions) Excluded (Expired) Exc…" at bounding box center [844, 334] width 139 height 27
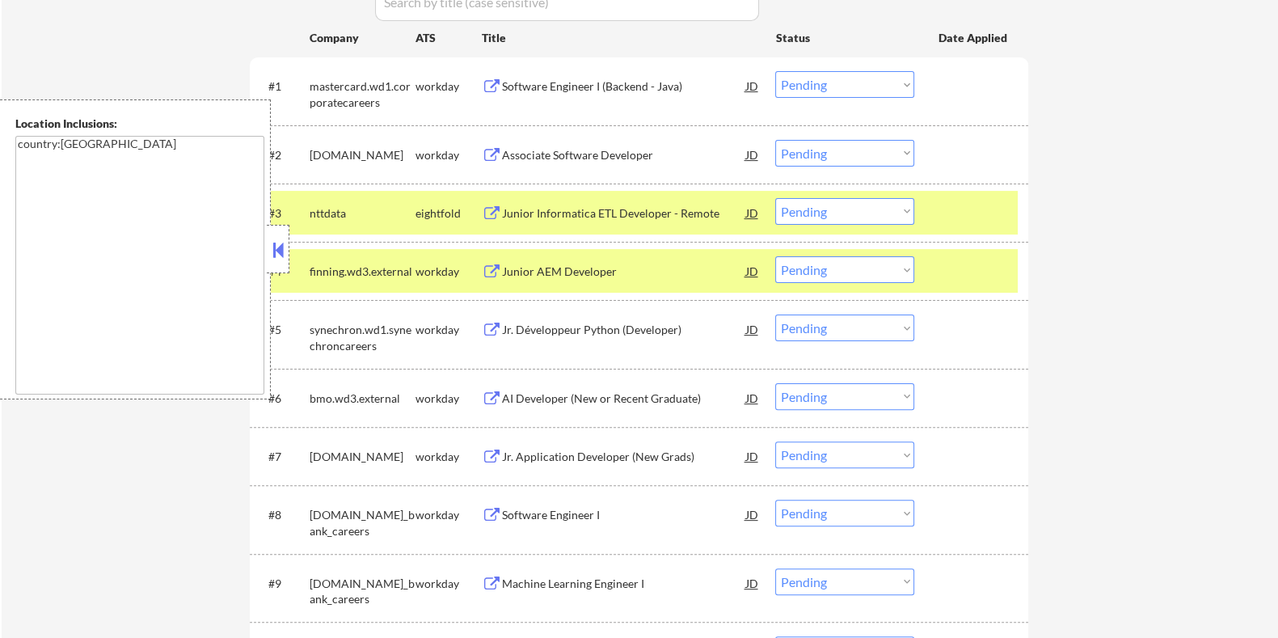
scroll to position [606, 0]
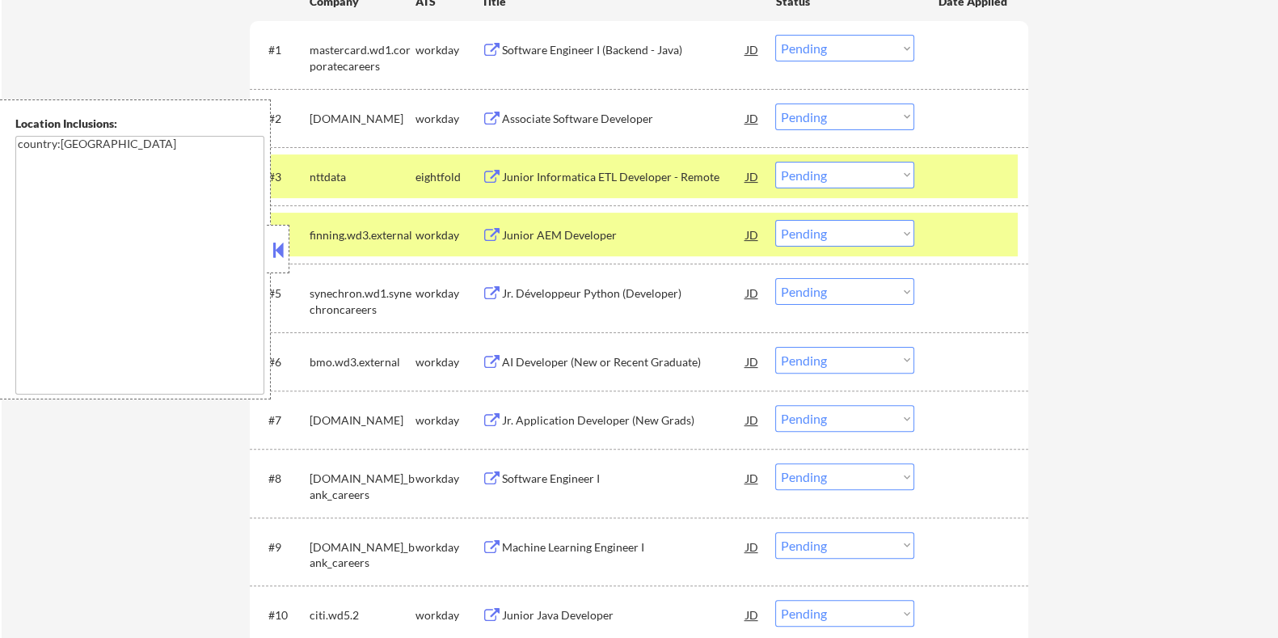
click at [613, 234] on div "Junior AEM Developer" at bounding box center [623, 235] width 244 height 16
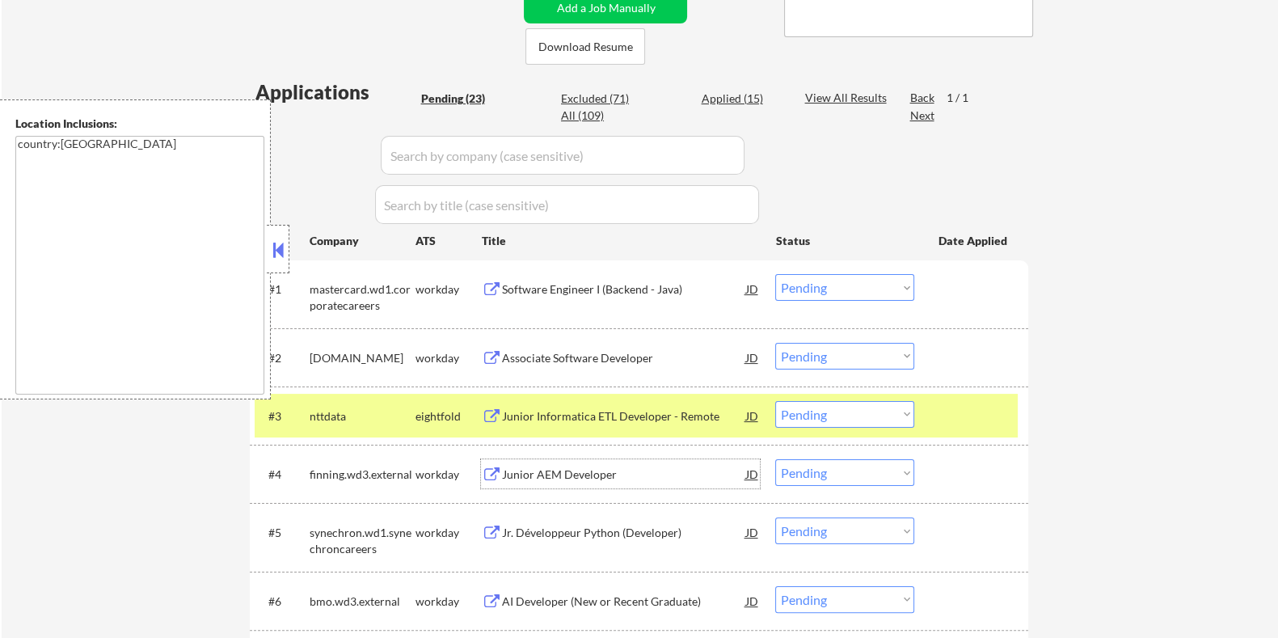
scroll to position [403, 0]
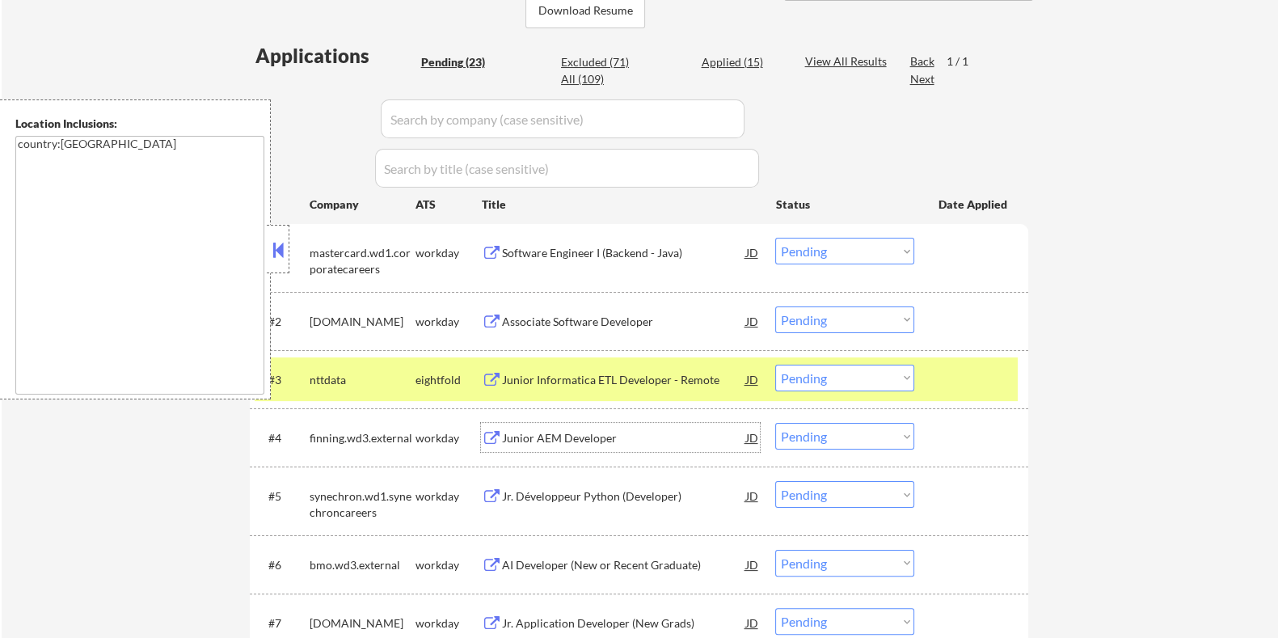
click at [844, 437] on select "Choose an option... Pending Applied Excluded (Questions) Excluded (Expired) Exc…" at bounding box center [844, 436] width 139 height 27
click at [775, 423] on select "Choose an option... Pending Applied Excluded (Questions) Excluded (Expired) Exc…" at bounding box center [844, 436] width 139 height 27
select select ""pending""
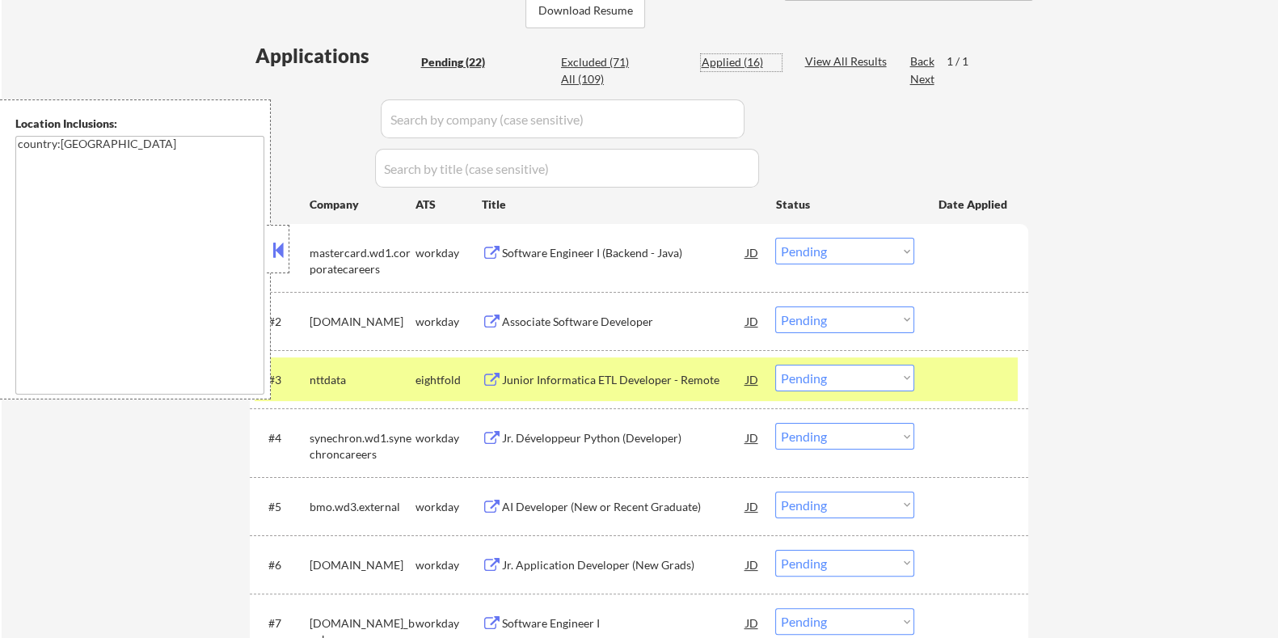
click at [722, 61] on div "Applied (16)" at bounding box center [741, 62] width 81 height 16
select select ""applied""
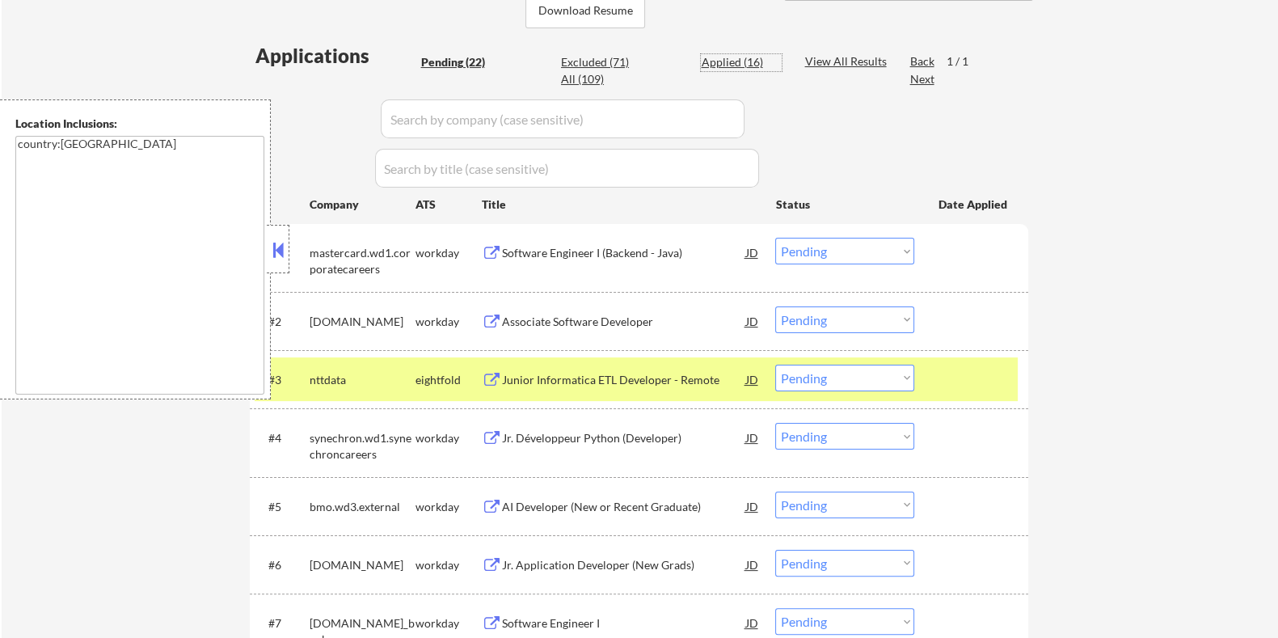
select select ""applied""
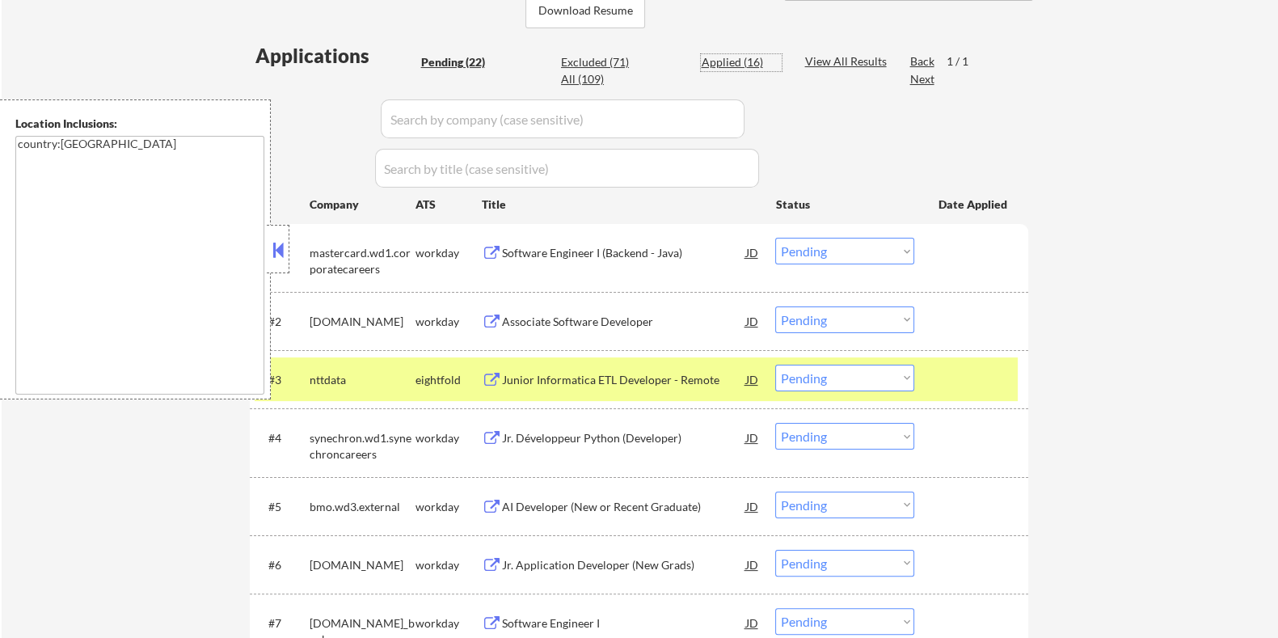
select select ""applied""
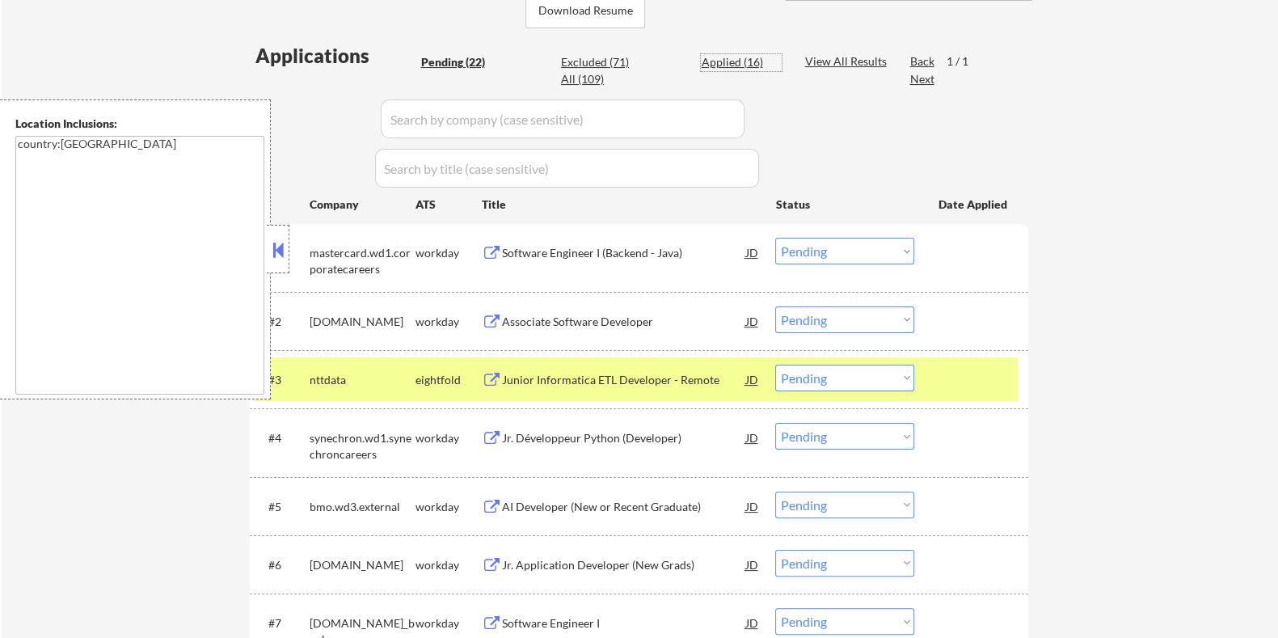
select select ""applied""
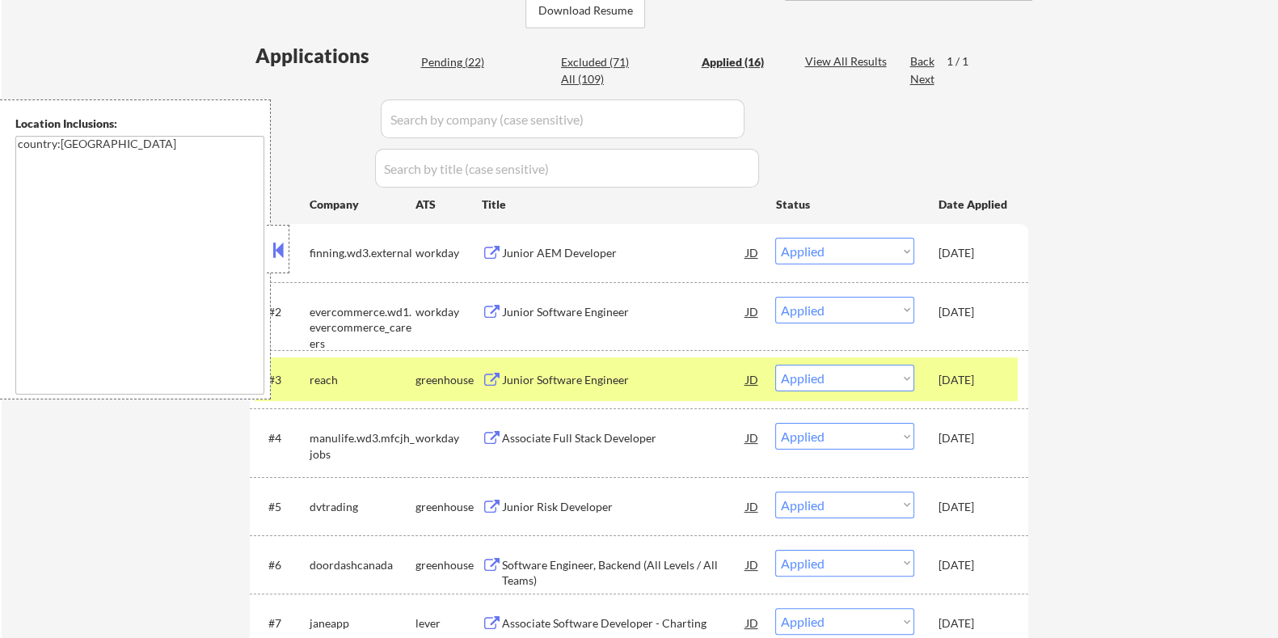
click at [579, 314] on div "Junior Software Engineer" at bounding box center [623, 312] width 244 height 16
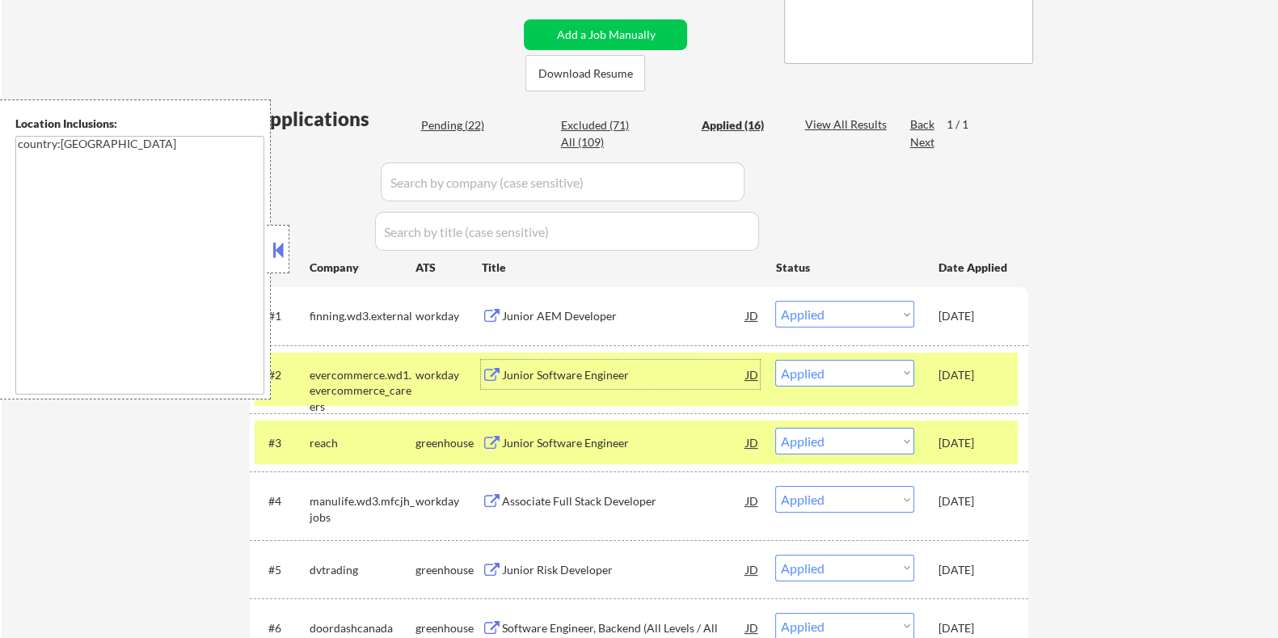
scroll to position [303, 0]
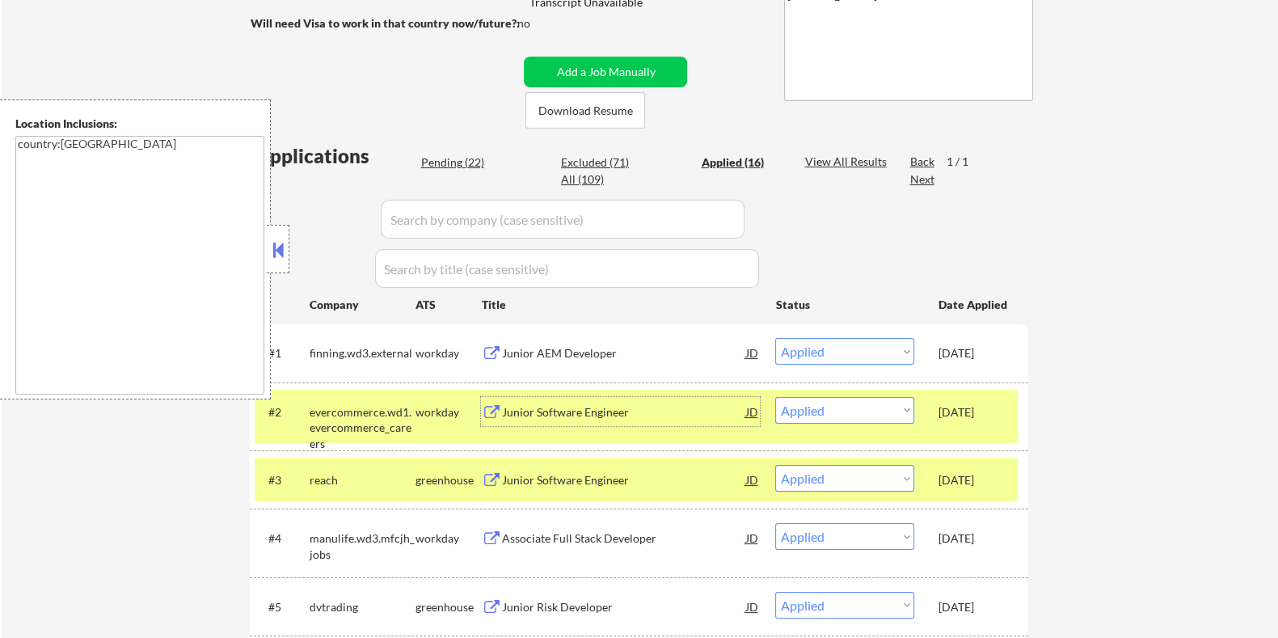
click at [433, 159] on div "Pending (22)" at bounding box center [460, 162] width 81 height 16
select select ""pending""
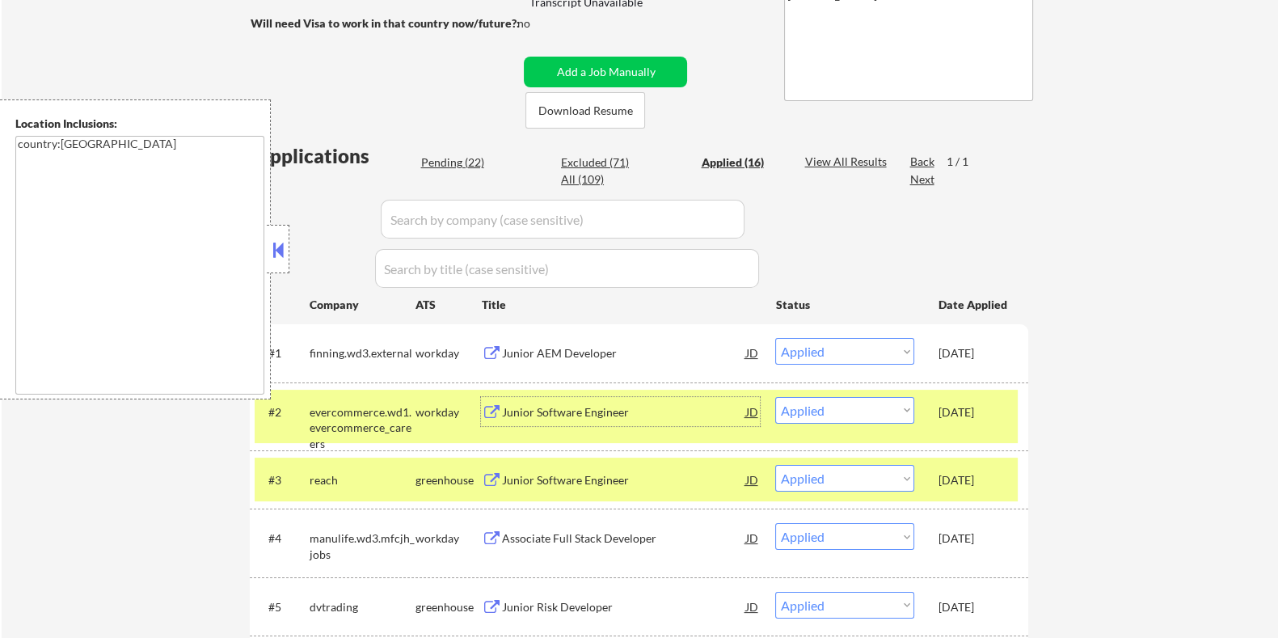
select select ""pending""
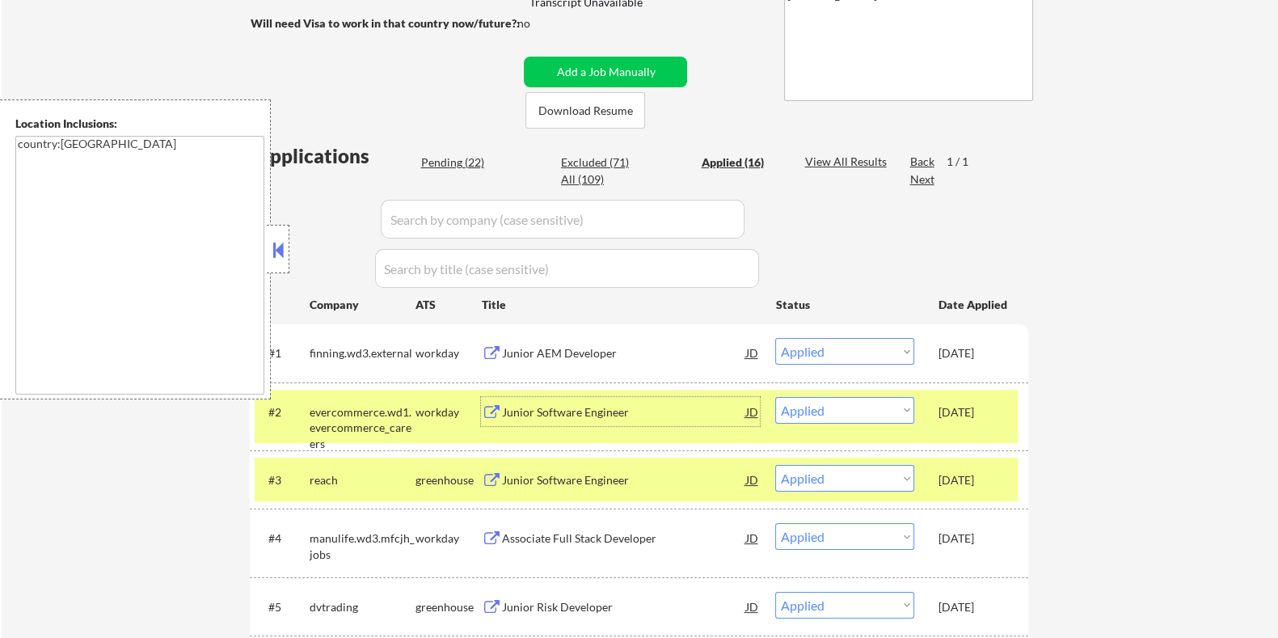
select select ""pending""
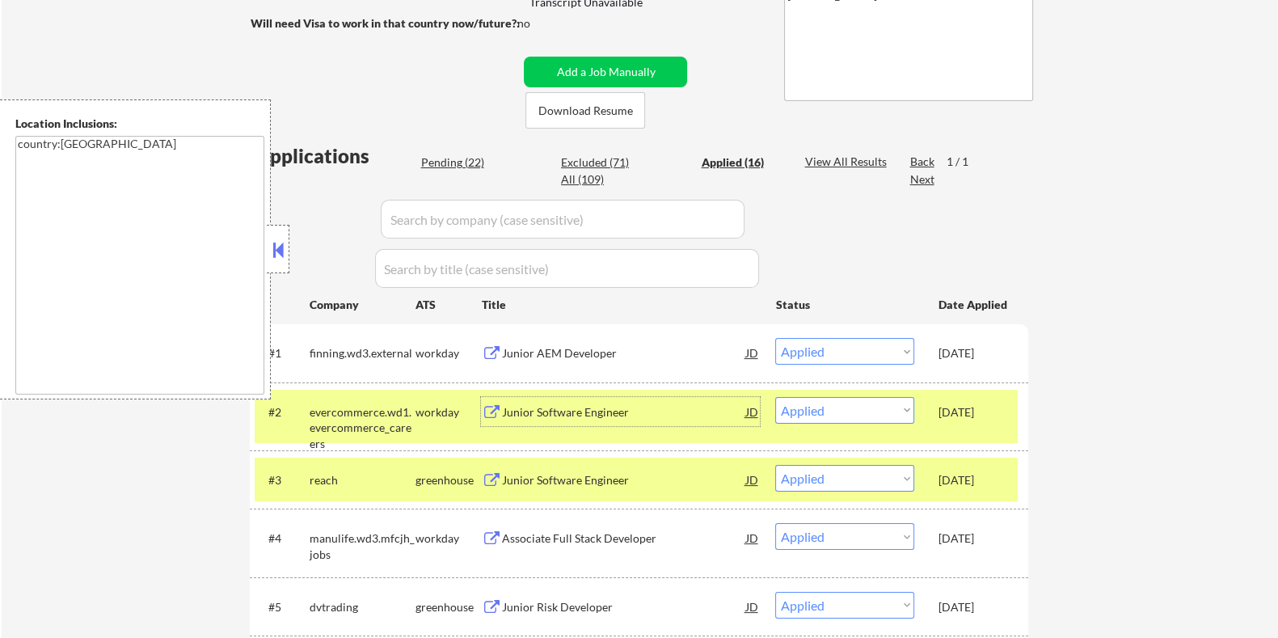
select select ""pending""
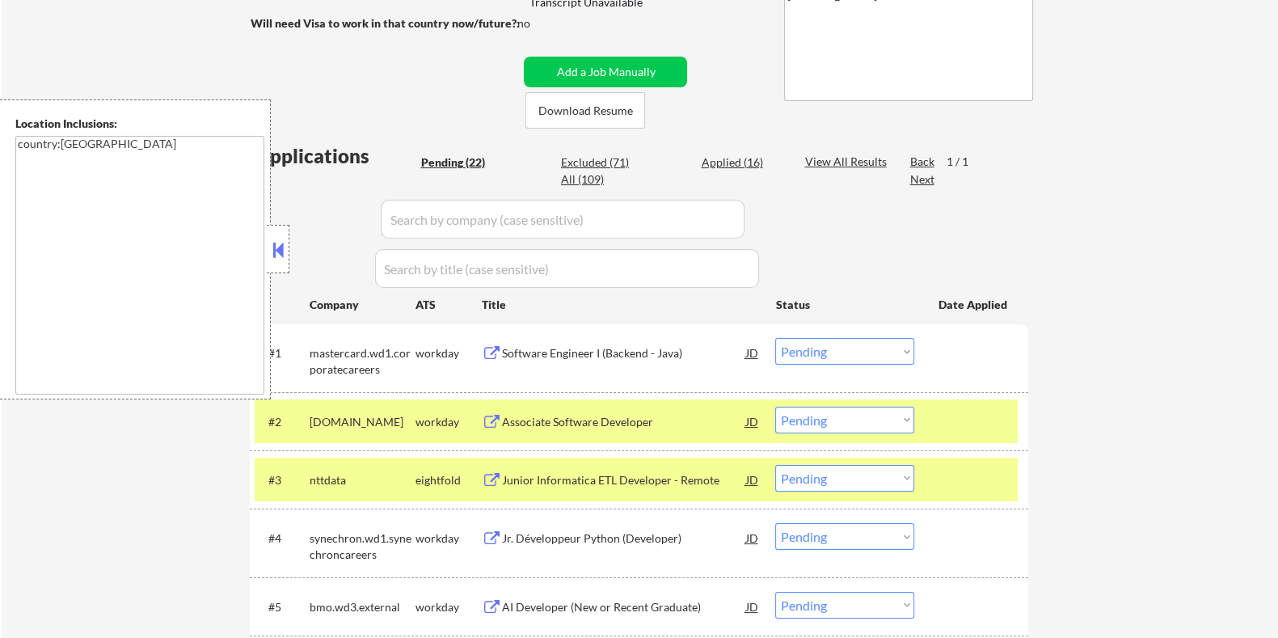
scroll to position [505, 0]
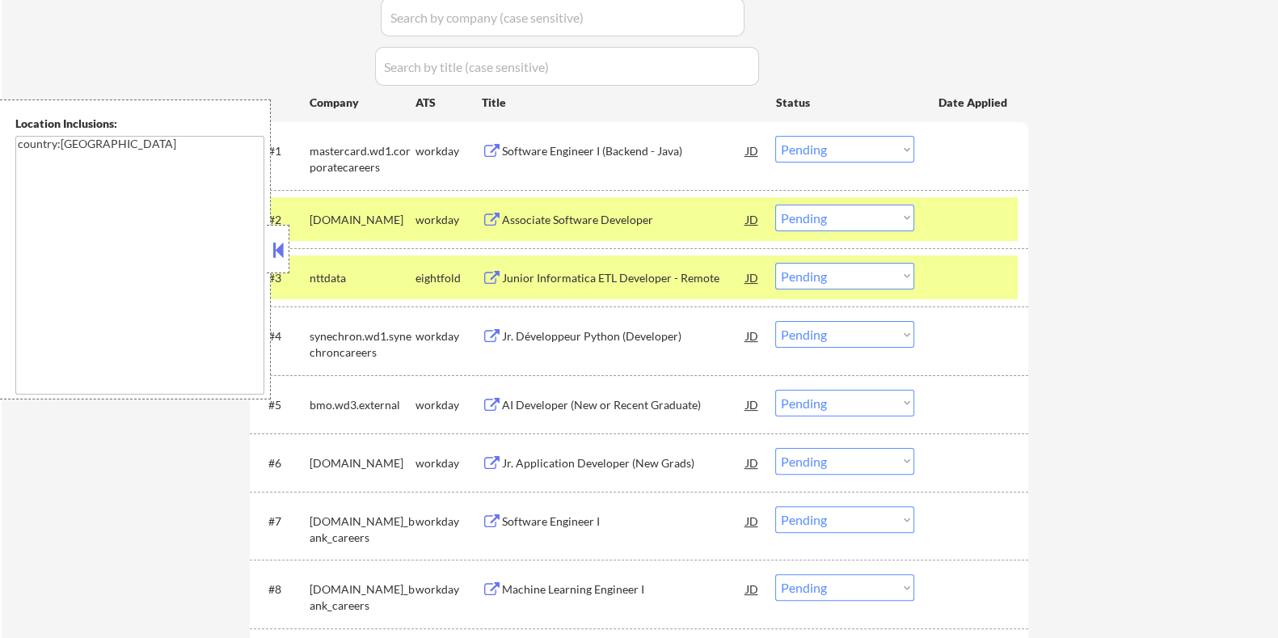
click at [642, 331] on div "Jr. Développeur Python (Developer)" at bounding box center [623, 336] width 244 height 16
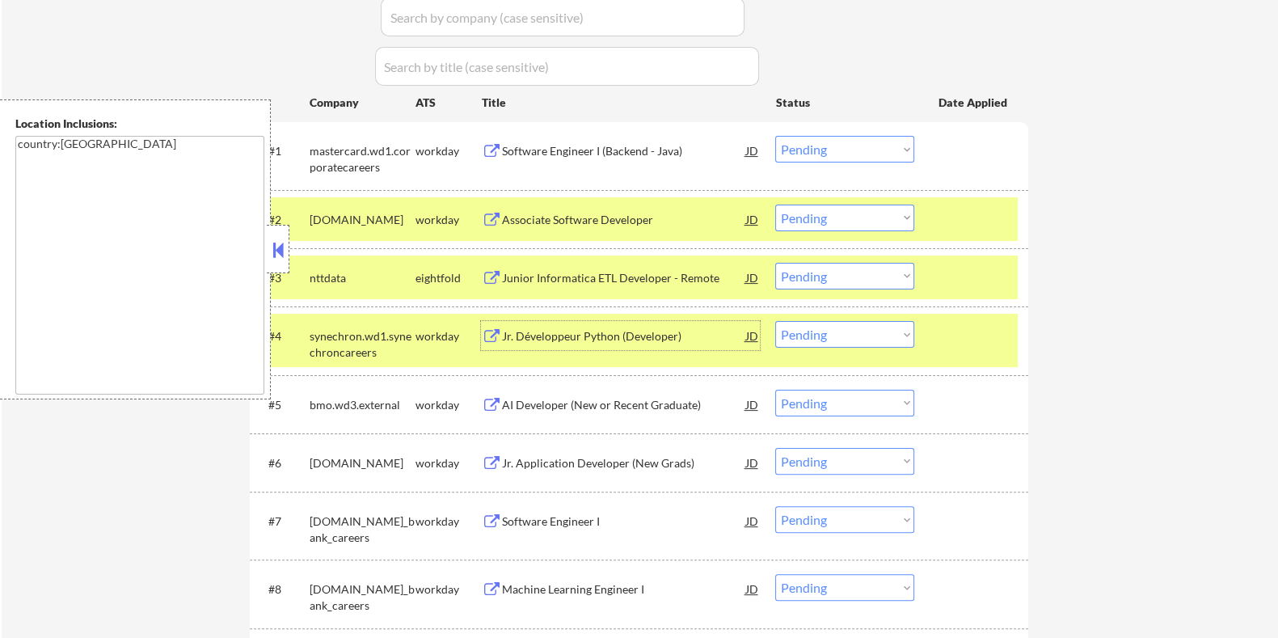
click at [896, 322] on select "Choose an option... Pending Applied Excluded (Questions) Excluded (Expired) Exc…" at bounding box center [844, 334] width 139 height 27
click at [775, 321] on select "Choose an option... Pending Applied Excluded (Questions) Excluded (Expired) Exc…" at bounding box center [844, 334] width 139 height 27
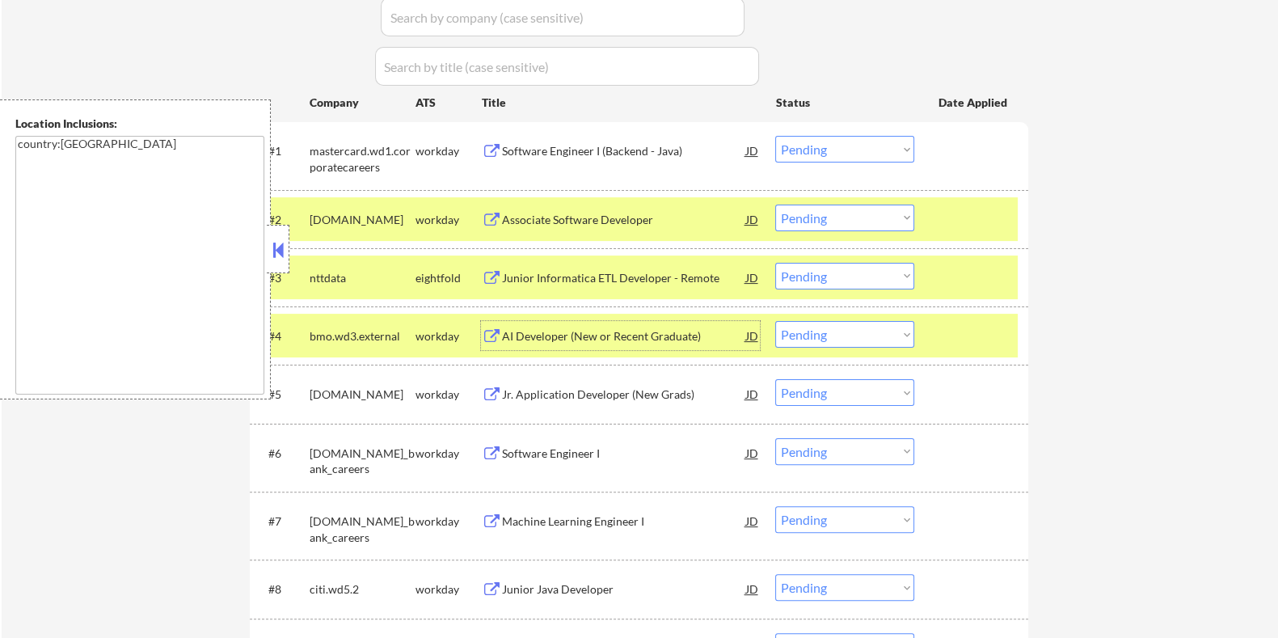
click at [553, 331] on div "AI Developer (New or Recent Graduate)" at bounding box center [623, 336] width 244 height 16
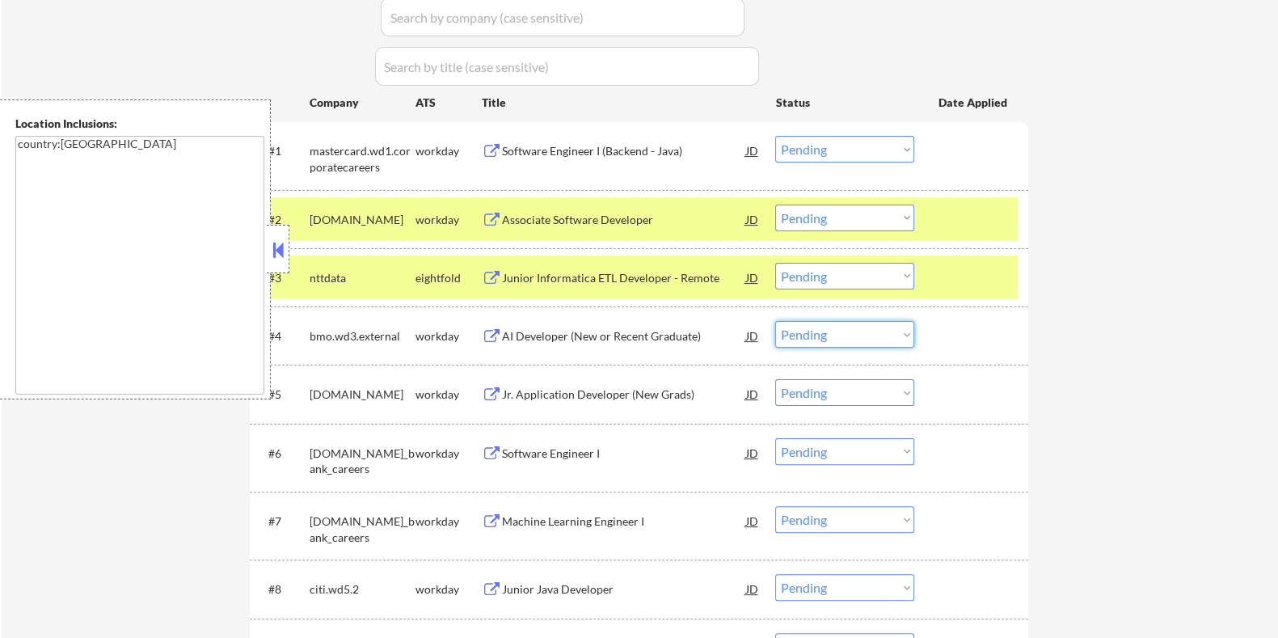
click at [854, 336] on select "Choose an option... Pending Applied Excluded (Questions) Excluded (Expired) Exc…" at bounding box center [844, 334] width 139 height 27
click at [775, 321] on select "Choose an option... Pending Applied Excluded (Questions) Excluded (Expired) Exc…" at bounding box center [844, 334] width 139 height 27
select select ""pending""
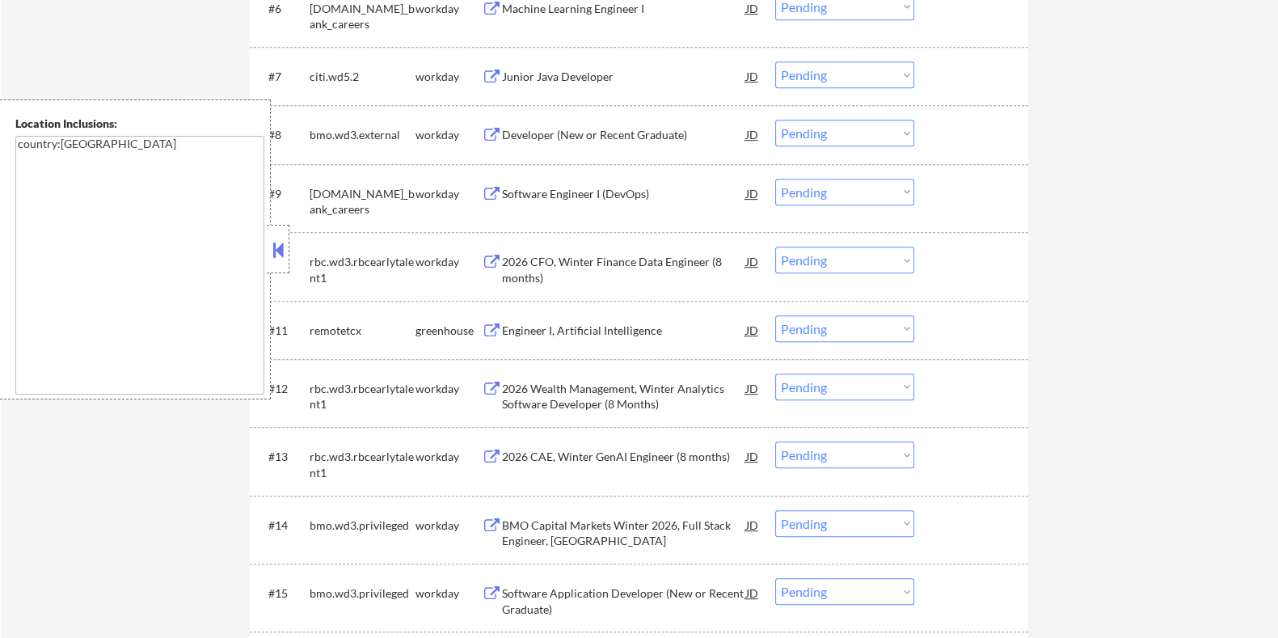
scroll to position [807, 0]
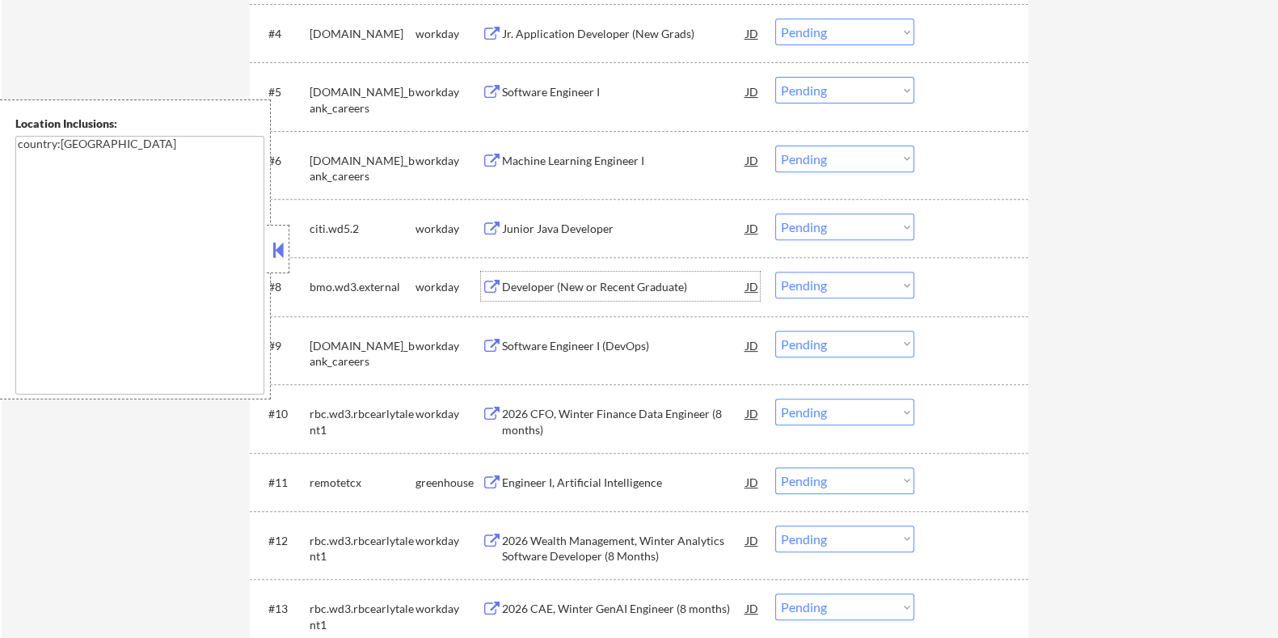
click at [614, 284] on div "Developer (New or Recent Graduate)" at bounding box center [623, 287] width 244 height 16
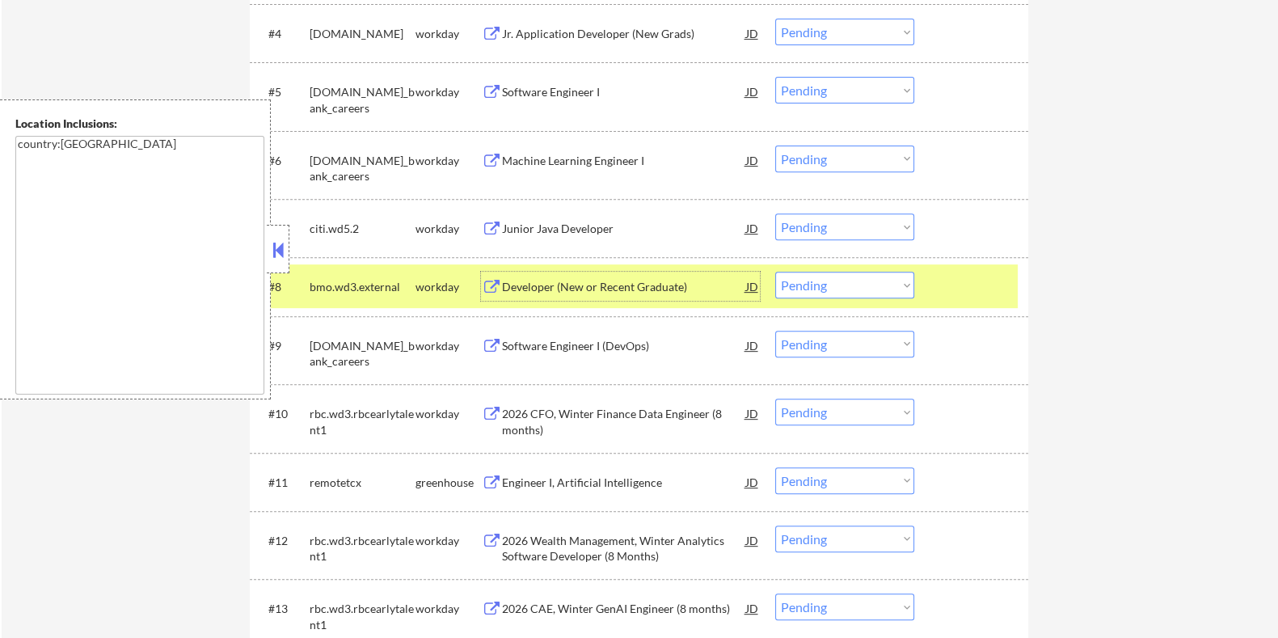
click at [834, 284] on select "Choose an option... Pending Applied Excluded (Questions) Excluded (Expired) Exc…" at bounding box center [844, 285] width 139 height 27
click at [775, 272] on select "Choose an option... Pending Applied Excluded (Questions) Excluded (Expired) Exc…" at bounding box center [844, 285] width 139 height 27
select select ""pending""
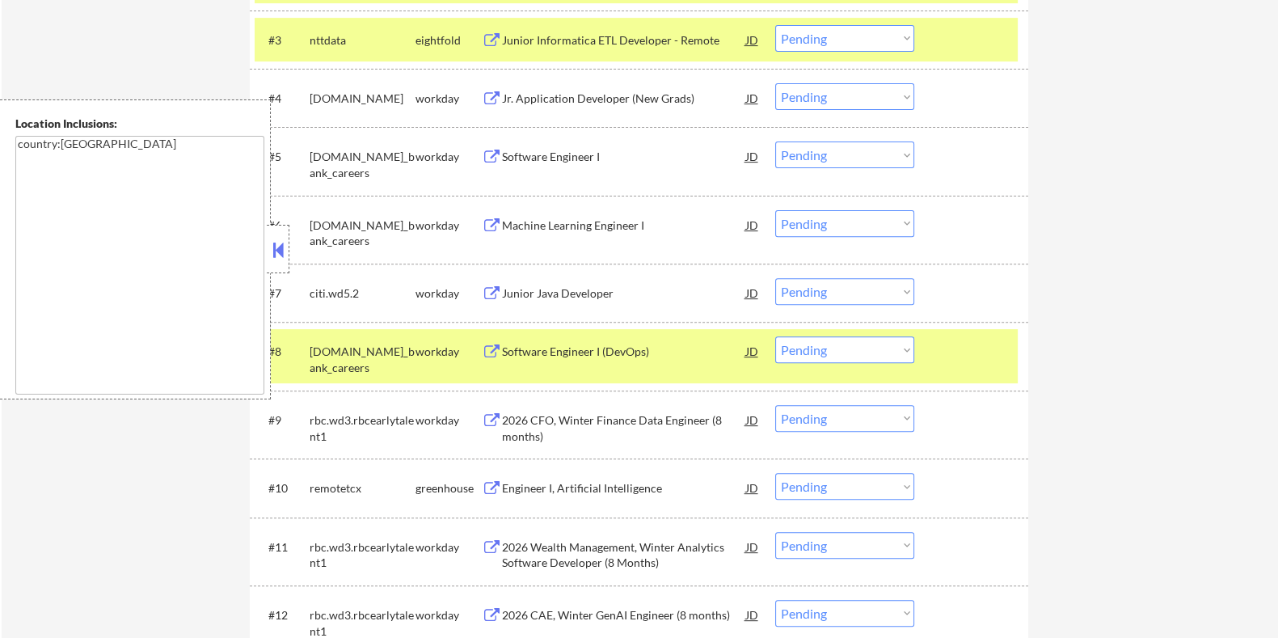
scroll to position [706, 0]
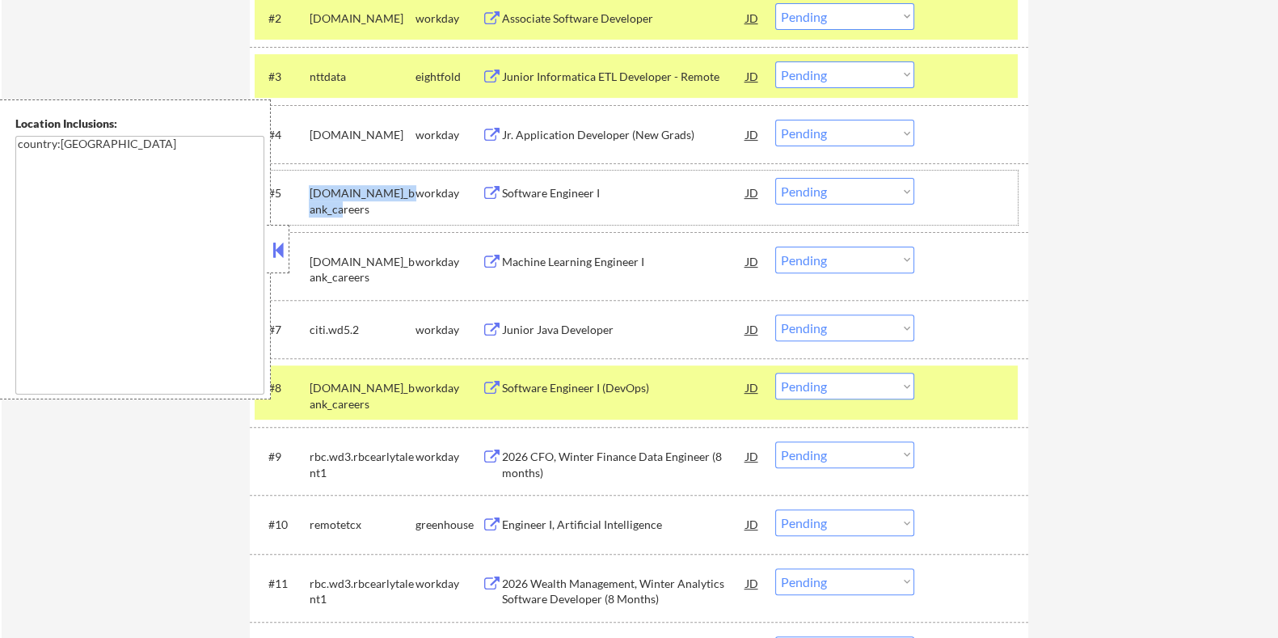
drag, startPoint x: 303, startPoint y: 185, endPoint x: 414, endPoint y: 198, distance: 111.5
click at [414, 198] on div "#5 td.wd3.td_bank_careers workday Software Engineer I JD Choose an option... Pe…" at bounding box center [636, 197] width 763 height 53
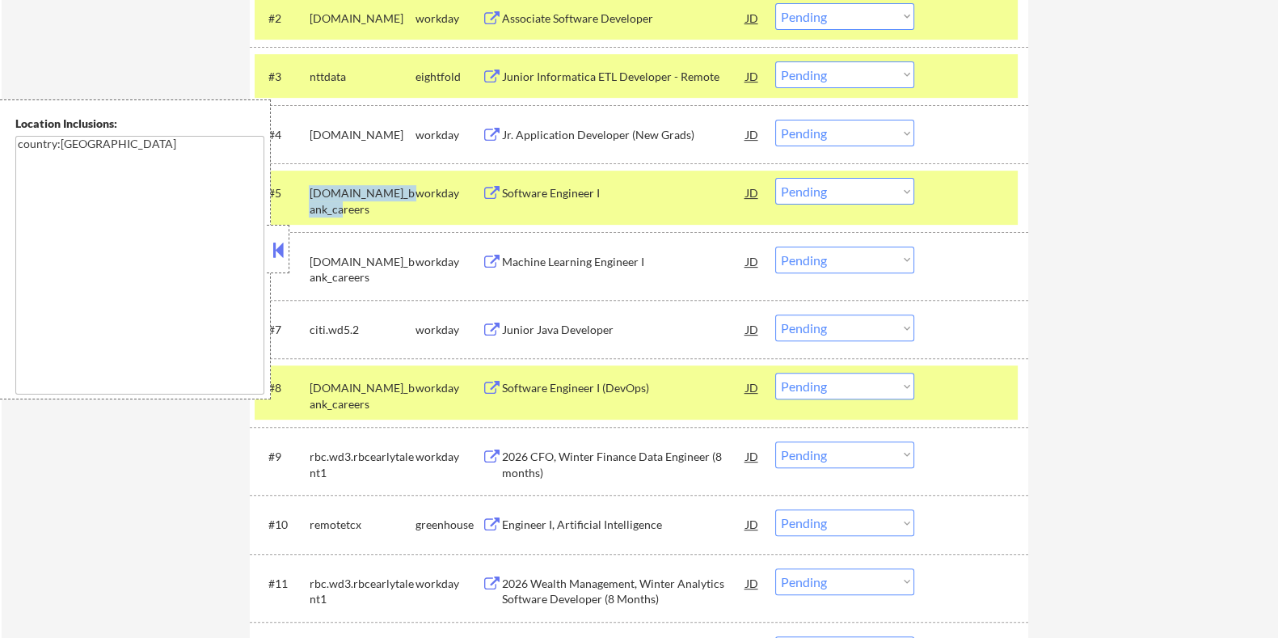
copy div "td.wd3.td_bank_career"
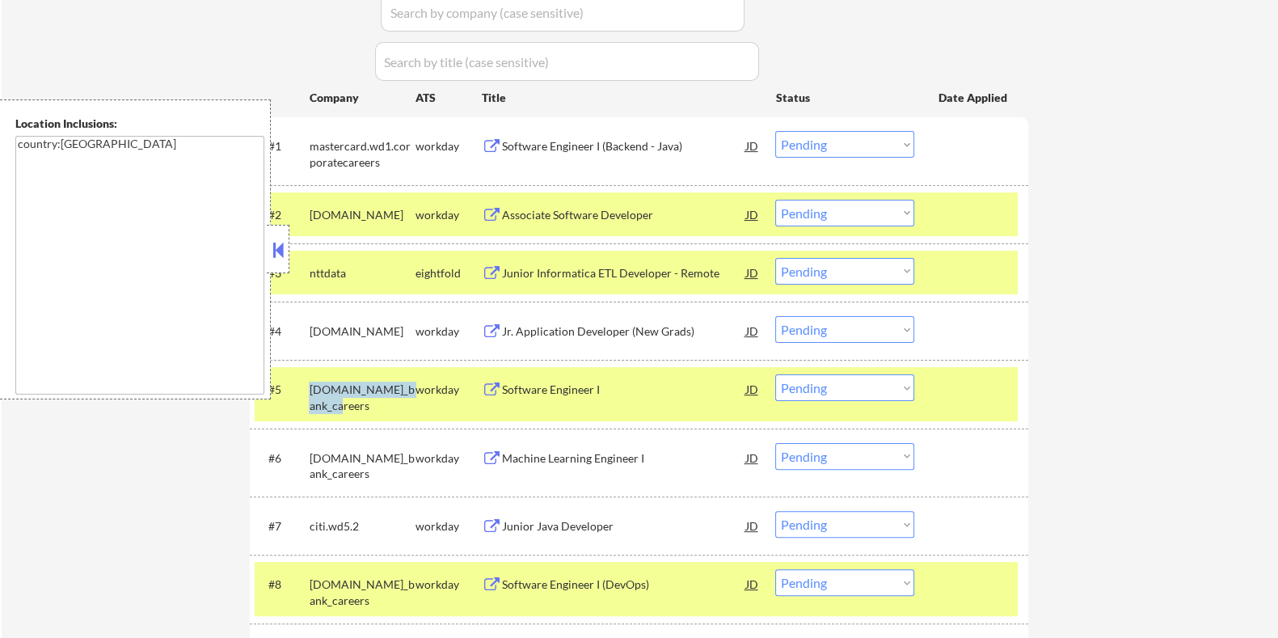
scroll to position [303, 0]
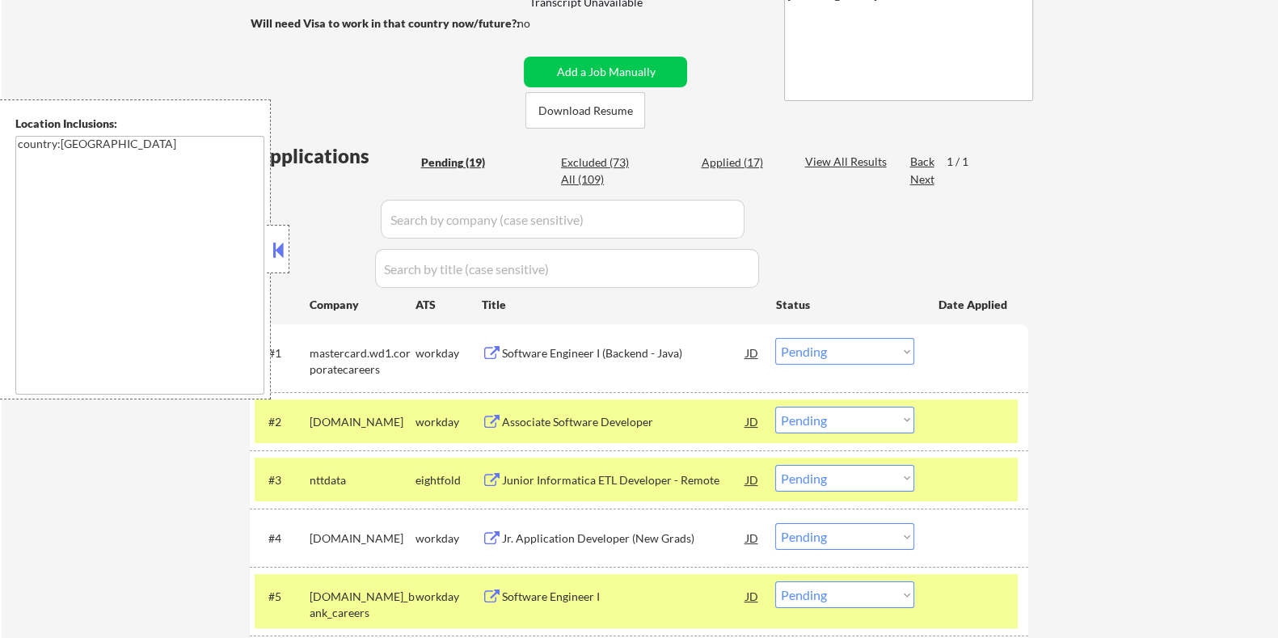
click at [420, 209] on input "input" at bounding box center [563, 219] width 364 height 39
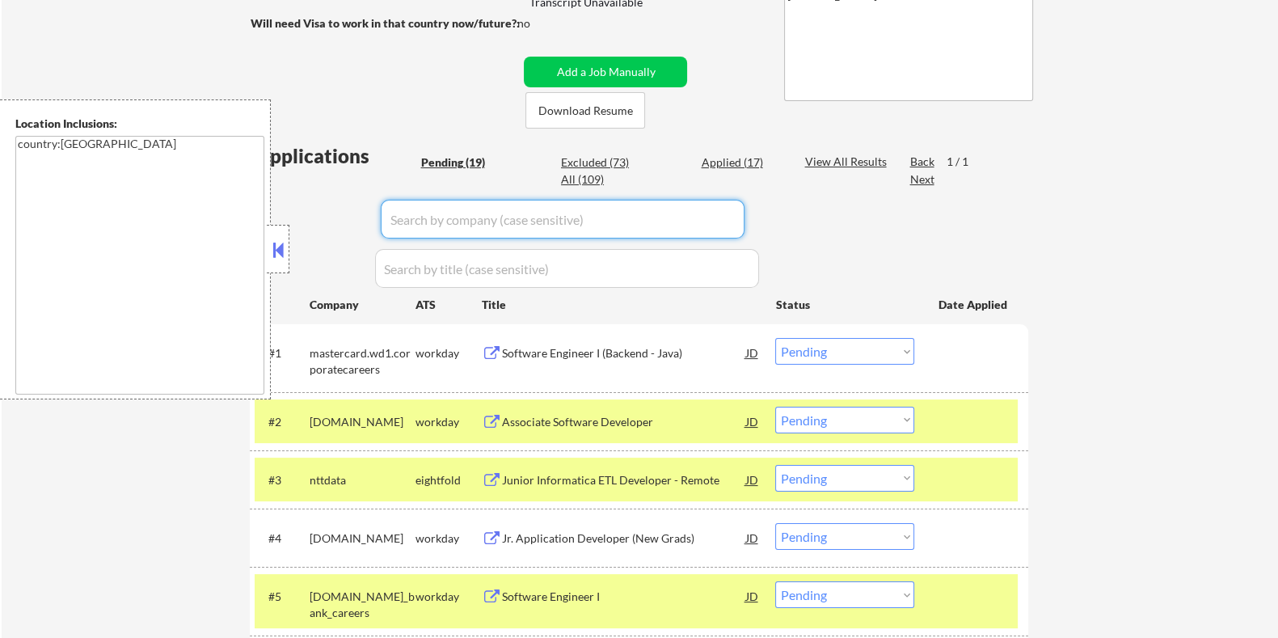
paste input "td.wd3.td_bank_career"
type input "td.wd3.td_bank_career"
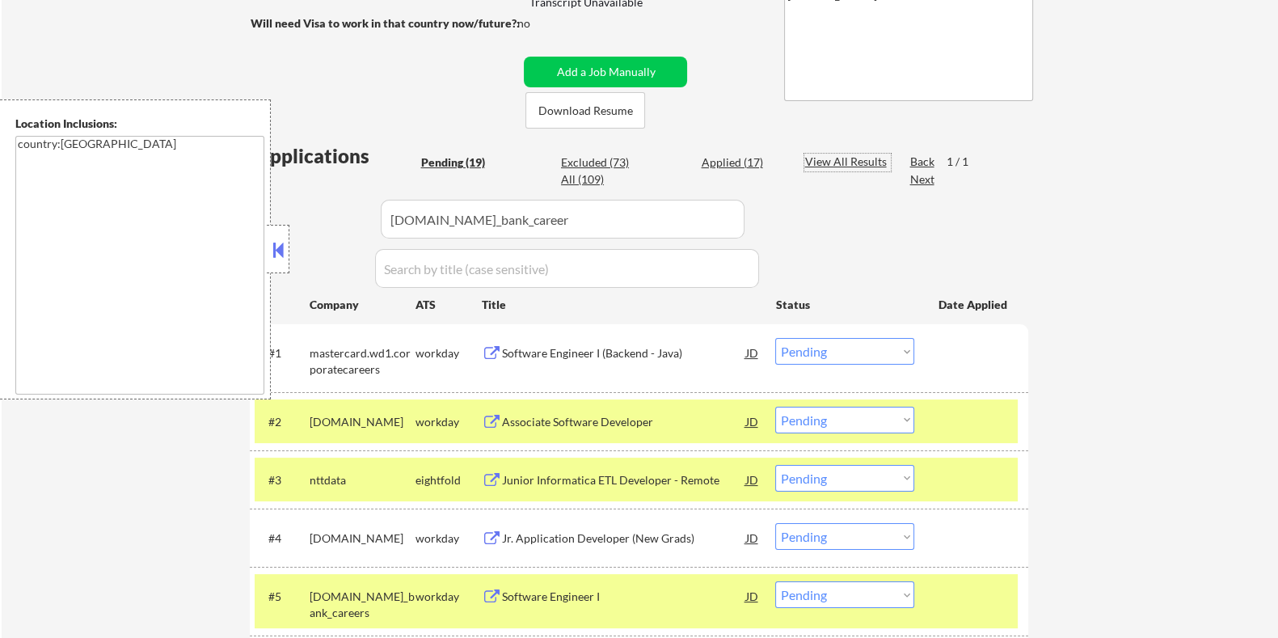
click at [824, 162] on div "View All Results" at bounding box center [847, 162] width 86 height 16
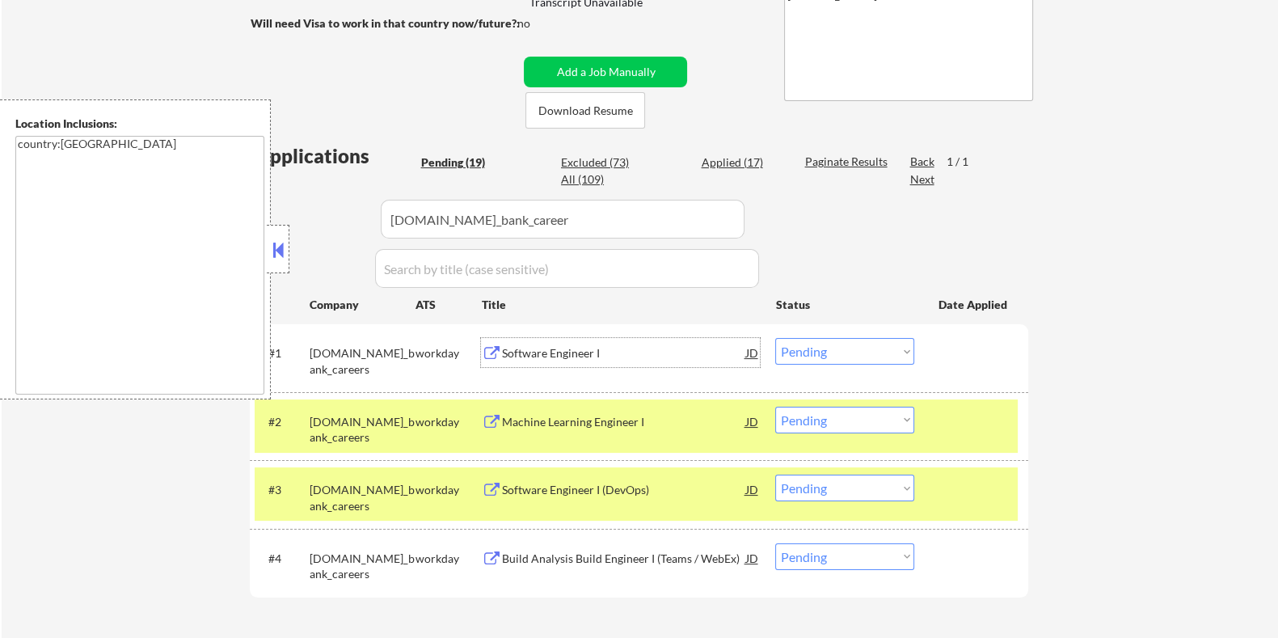
click at [557, 348] on div "Software Engineer I" at bounding box center [623, 353] width 244 height 16
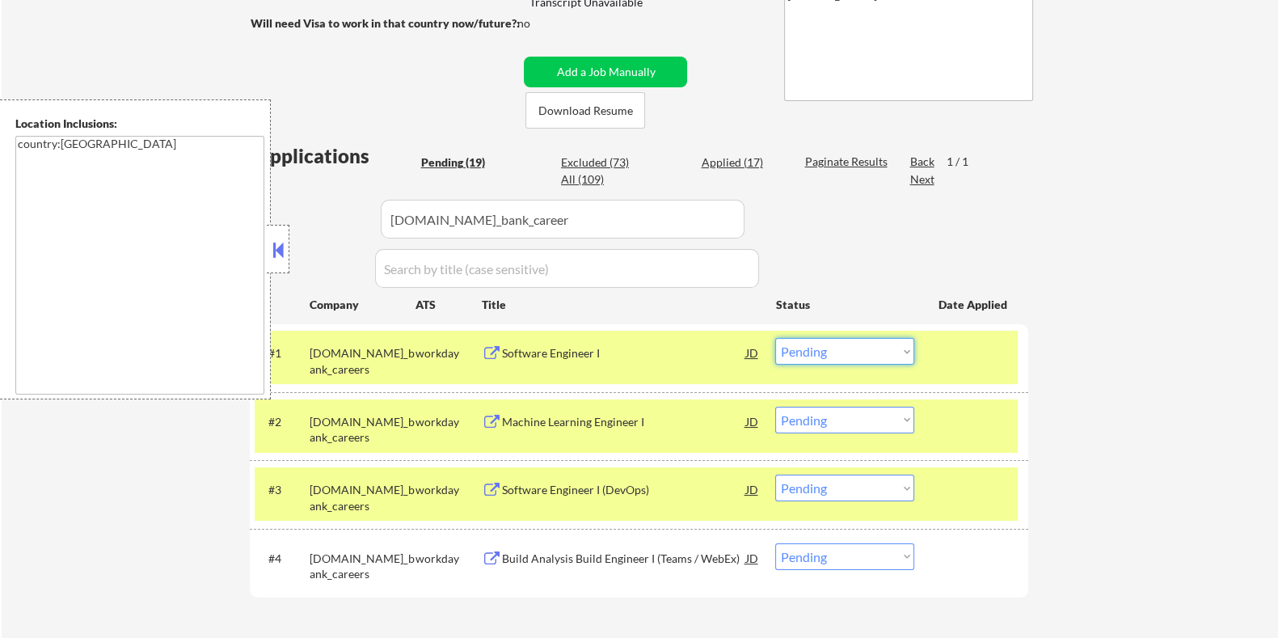
click at [884, 347] on select "Choose an option... Pending Applied Excluded (Questions) Excluded (Expired) Exc…" at bounding box center [844, 351] width 139 height 27
click at [775, 338] on select "Choose an option... Pending Applied Excluded (Questions) Excluded (Expired) Exc…" at bounding box center [844, 351] width 139 height 27
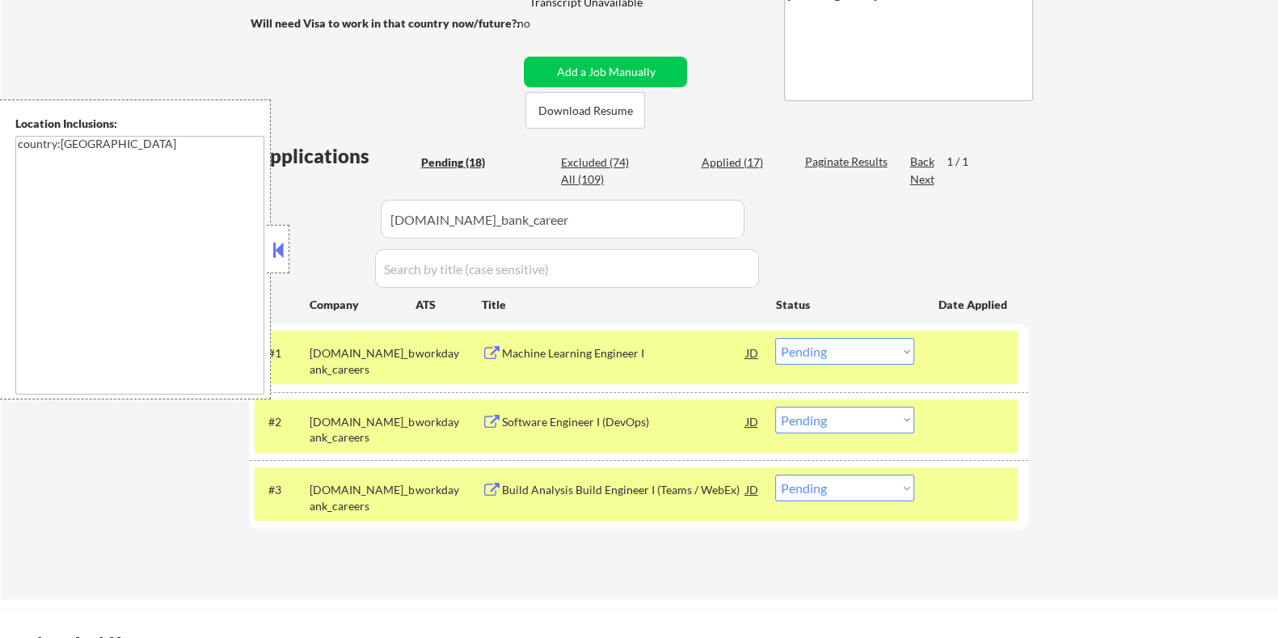
click at [630, 347] on div "Machine Learning Engineer I" at bounding box center [623, 353] width 244 height 16
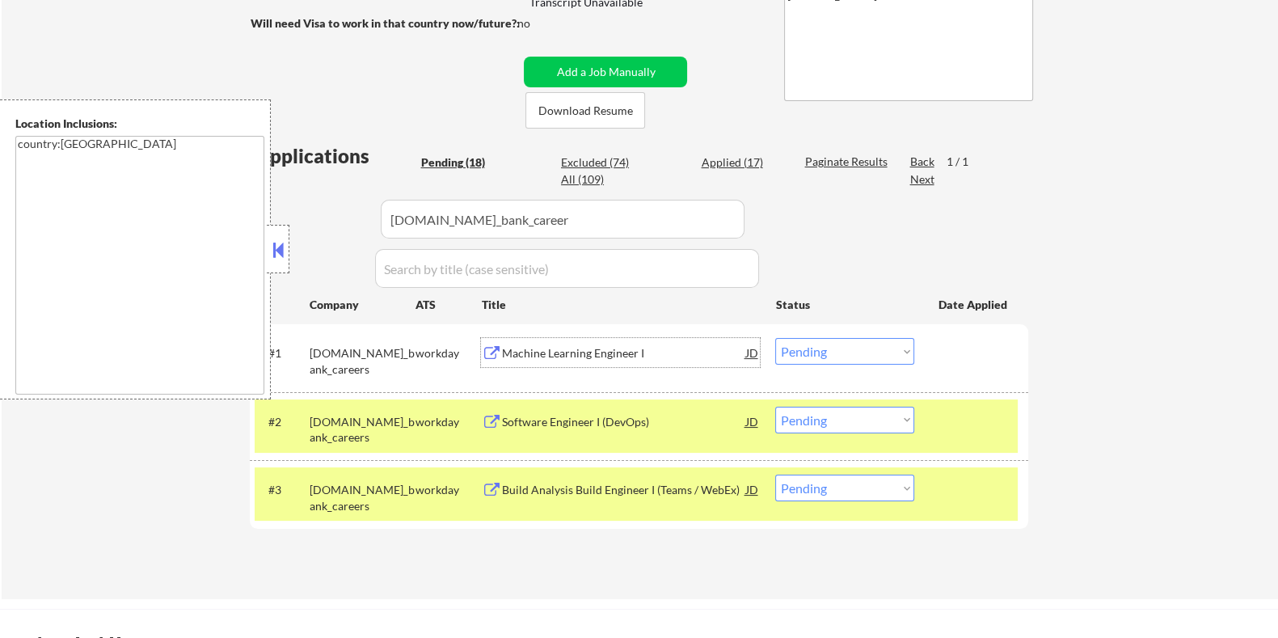
click at [873, 353] on select "Choose an option... Pending Applied Excluded (Questions) Excluded (Expired) Exc…" at bounding box center [844, 351] width 139 height 27
click at [775, 338] on select "Choose an option... Pending Applied Excluded (Questions) Excluded (Expired) Exc…" at bounding box center [844, 351] width 139 height 27
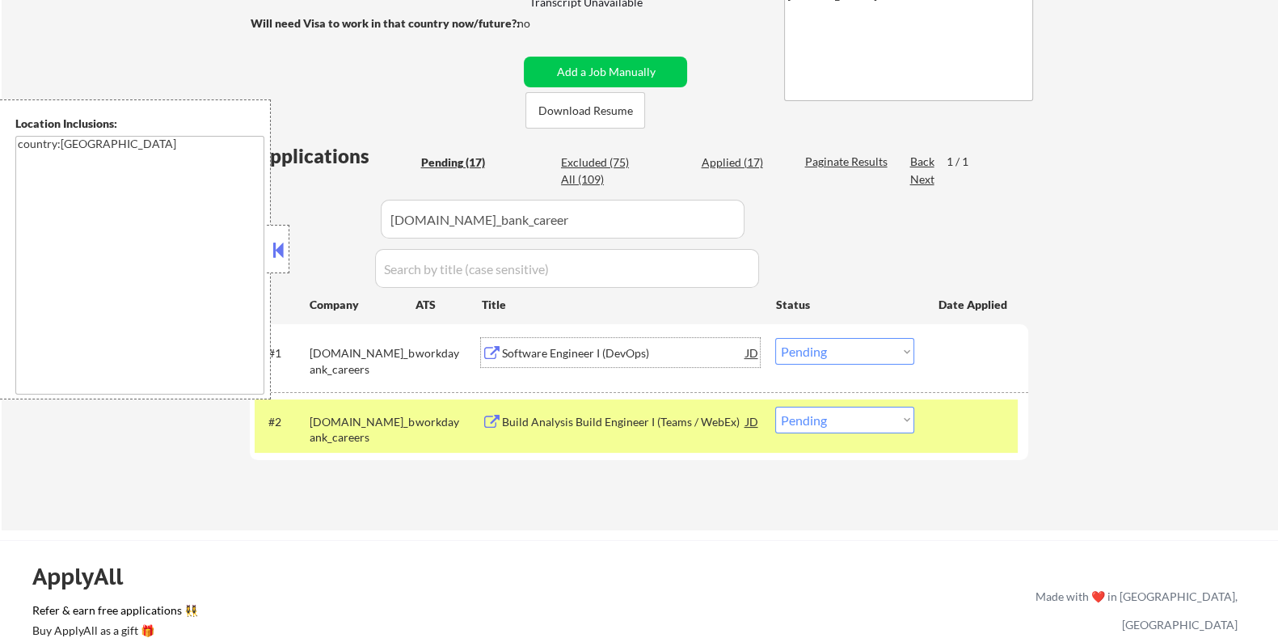
click at [549, 349] on div "Software Engineer I (DevOps)" at bounding box center [623, 353] width 244 height 16
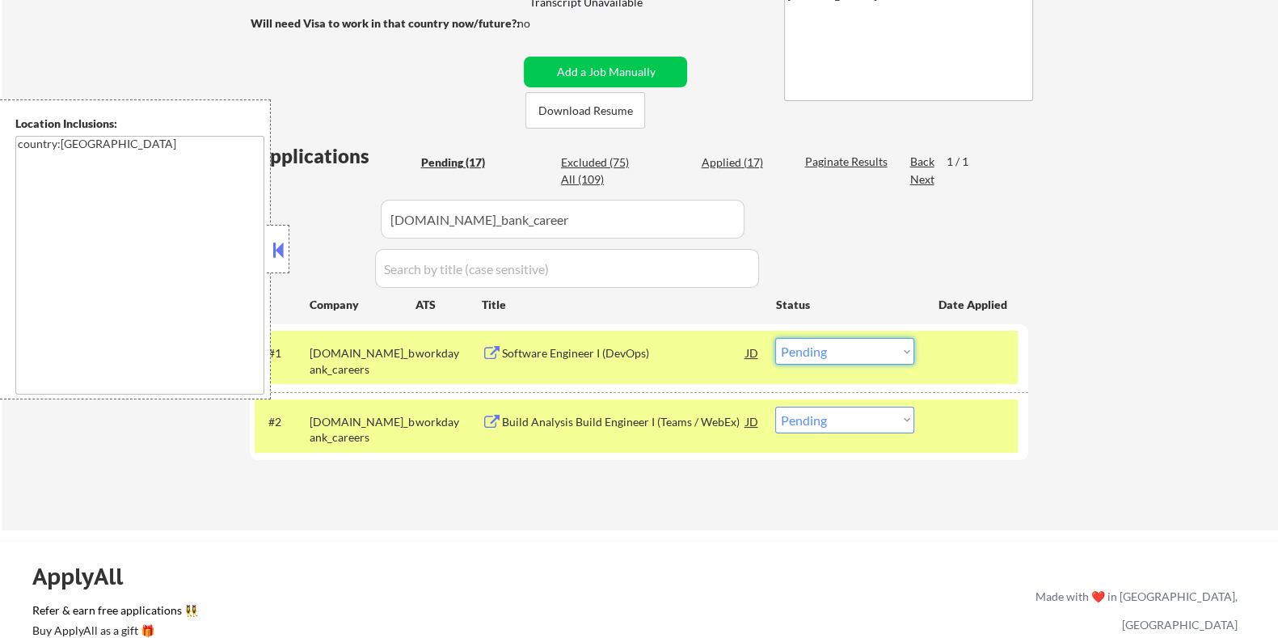
click at [847, 353] on select "Choose an option... Pending Applied Excluded (Questions) Excluded (Expired) Exc…" at bounding box center [844, 351] width 139 height 27
click at [775, 338] on select "Choose an option... Pending Applied Excluded (Questions) Excluded (Expired) Exc…" at bounding box center [844, 351] width 139 height 27
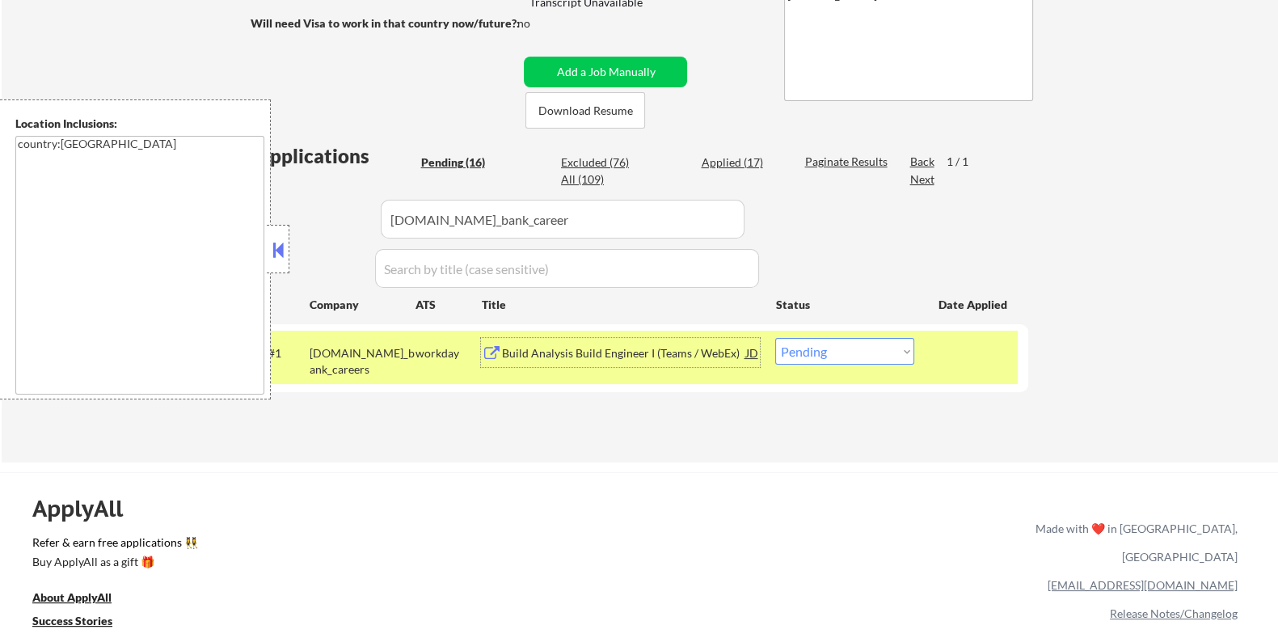
click at [637, 355] on div "Build Analysis Build Engineer I (Teams / WebEx)" at bounding box center [623, 353] width 244 height 16
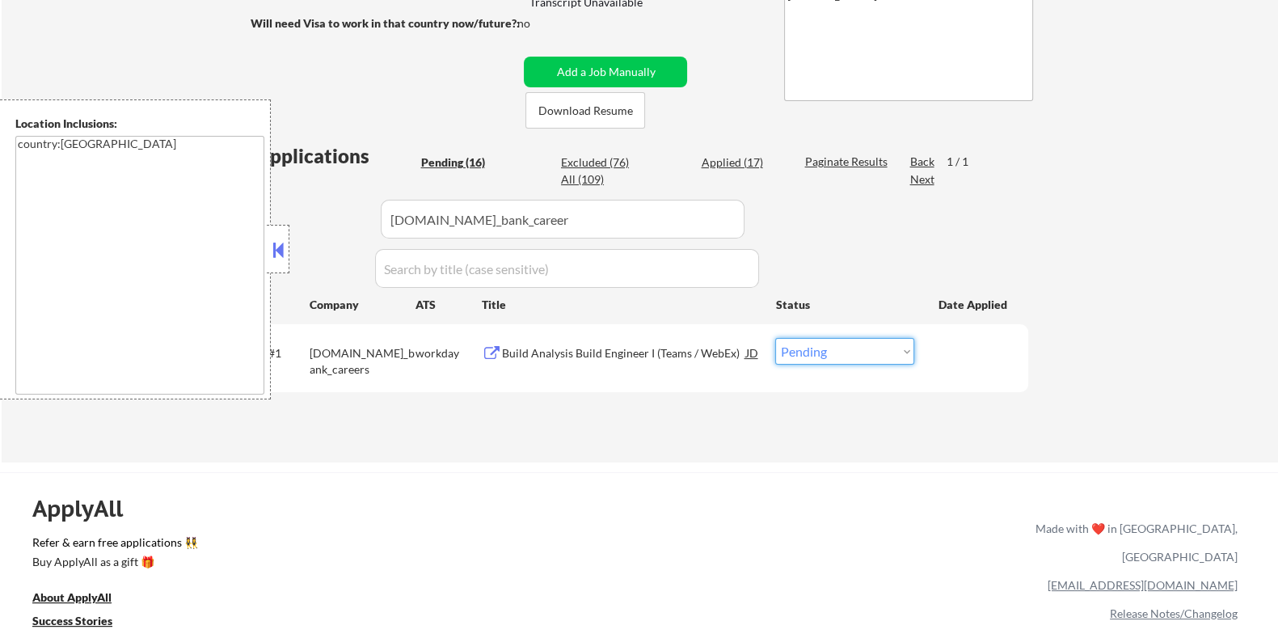
click at [851, 352] on select "Choose an option... Pending Applied Excluded (Questions) Excluded (Expired) Exc…" at bounding box center [844, 351] width 139 height 27
select select ""excluded__expired_""
click at [775, 338] on select "Choose an option... Pending Applied Excluded (Questions) Excluded (Expired) Exc…" at bounding box center [844, 351] width 139 height 27
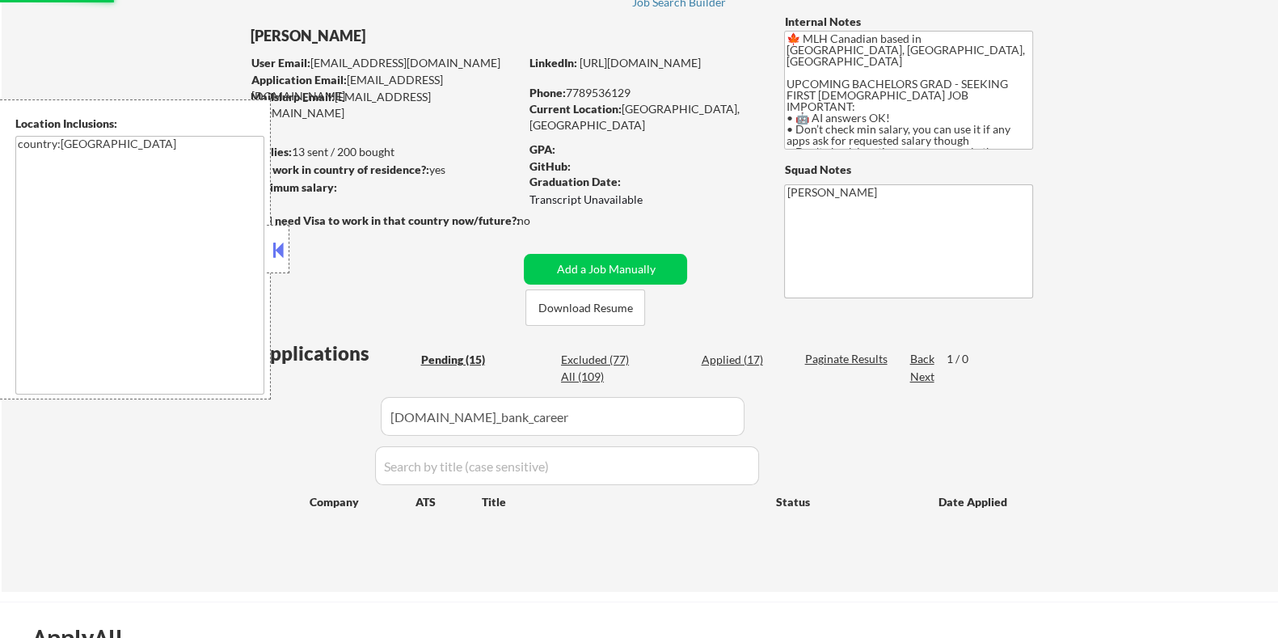
scroll to position [100, 0]
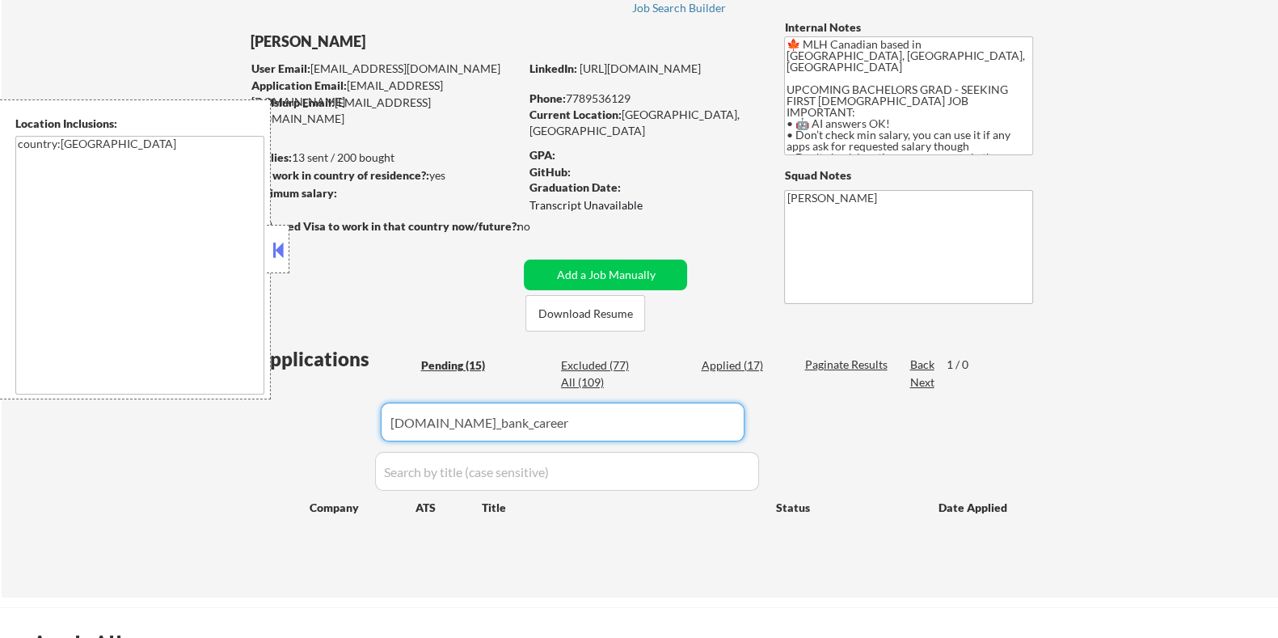
drag, startPoint x: 379, startPoint y: 417, endPoint x: 360, endPoint y: 423, distance: 20.4
click at [361, 422] on div "Applications Pending (15) Excluded (77) Applied (17) All (109) Paginate Results…" at bounding box center [639, 455] width 778 height 221
select select ""pending""
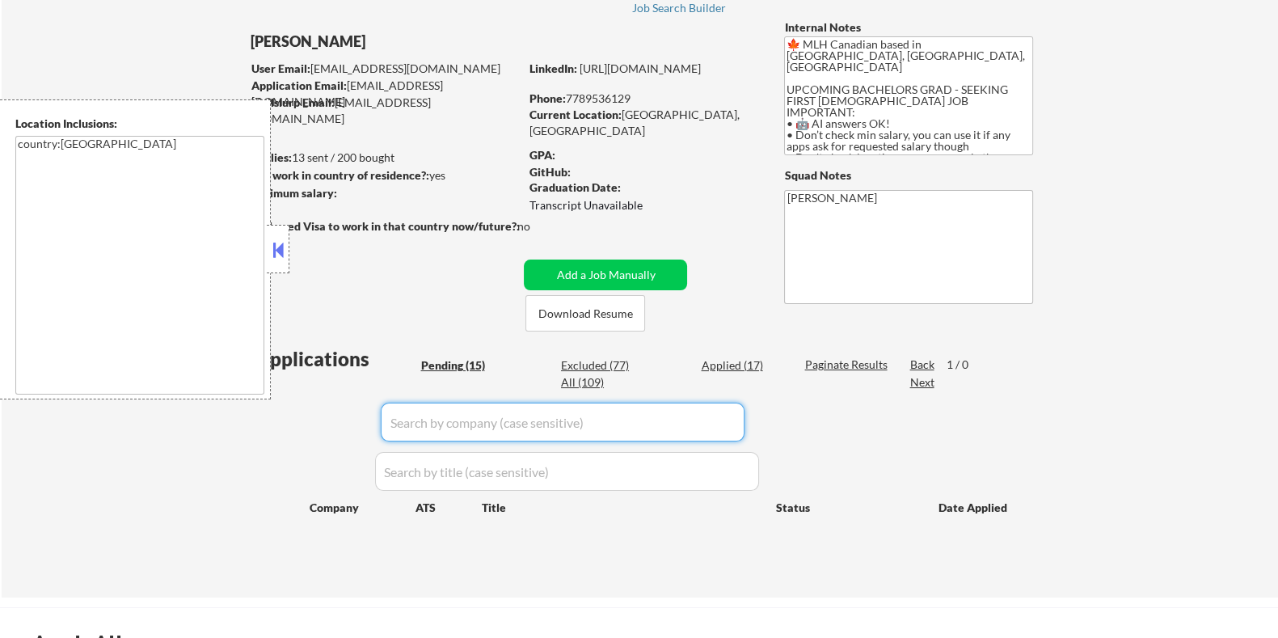
select select ""pending""
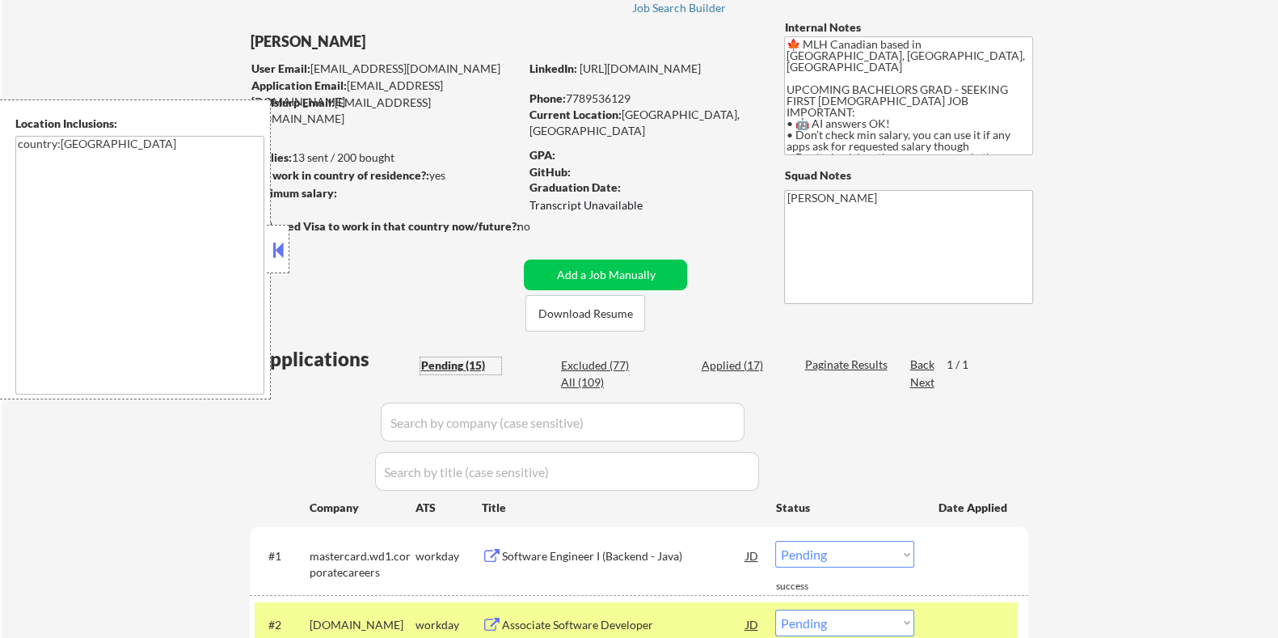
click at [453, 368] on div "Pending (15)" at bounding box center [460, 365] width 81 height 16
click at [455, 364] on div "Pending (15)" at bounding box center [460, 365] width 81 height 16
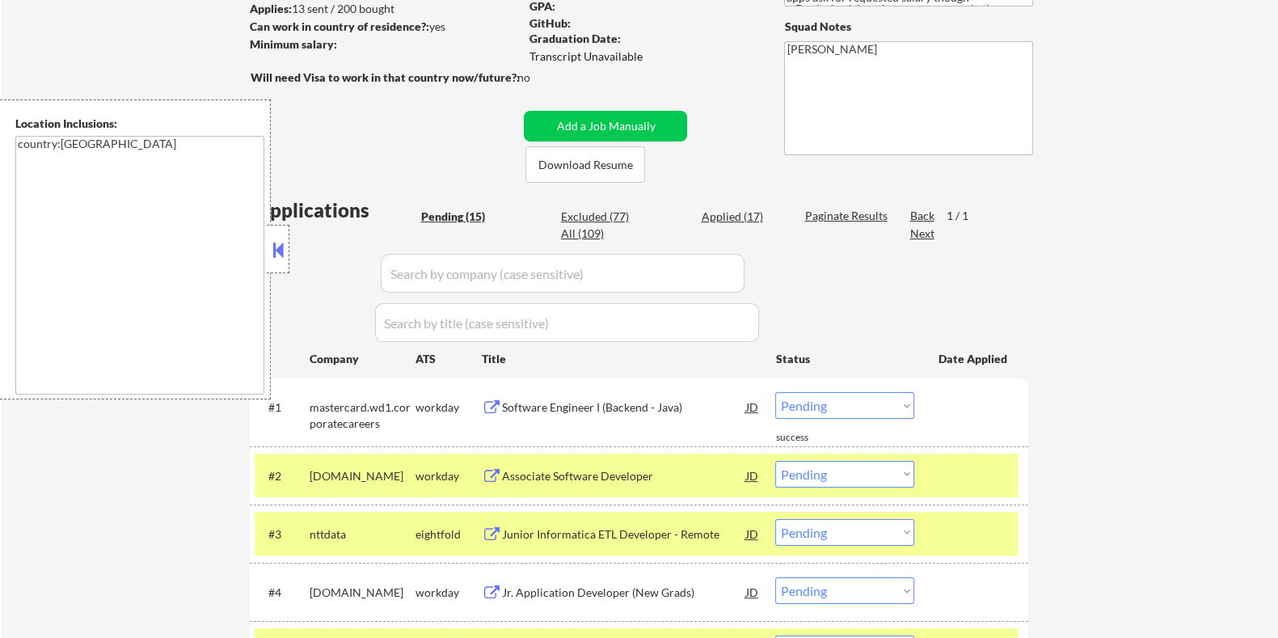
scroll to position [201, 0]
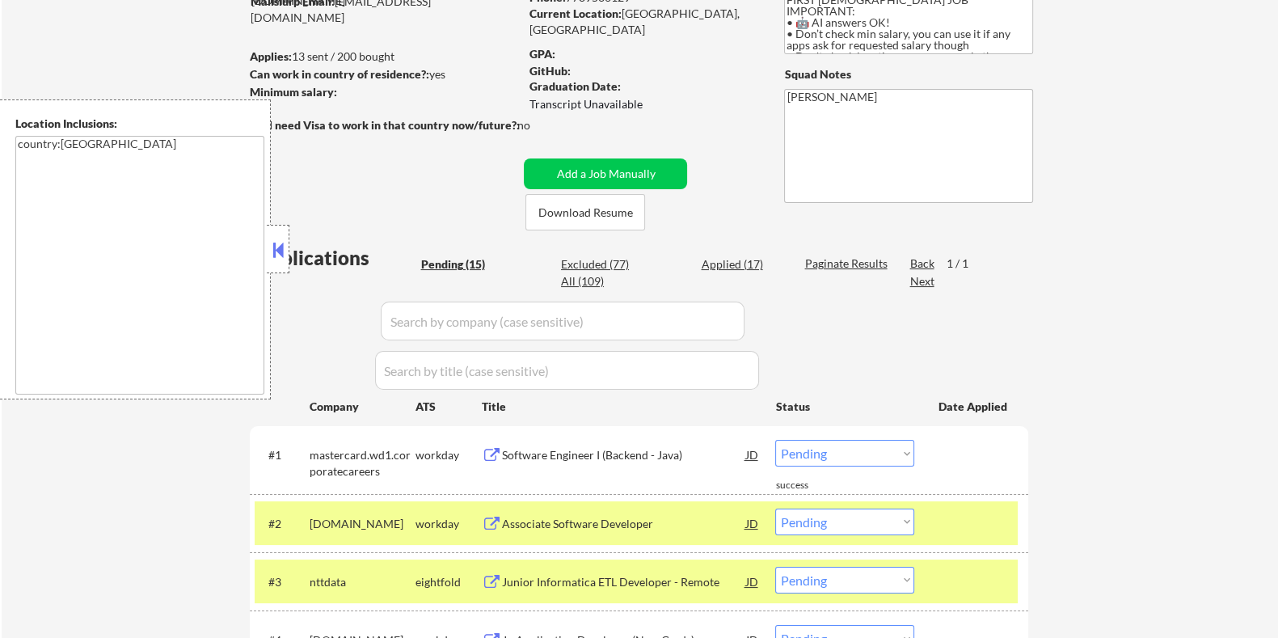
click at [441, 262] on div "Pending (15)" at bounding box center [460, 264] width 81 height 16
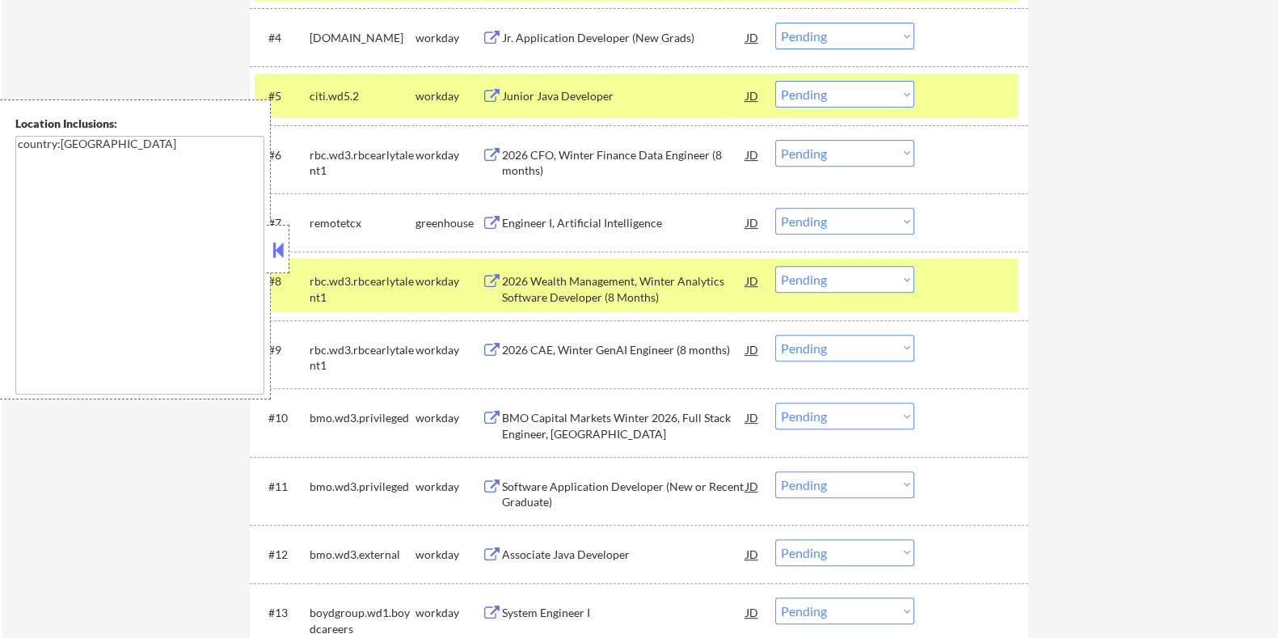
scroll to position [807, 0]
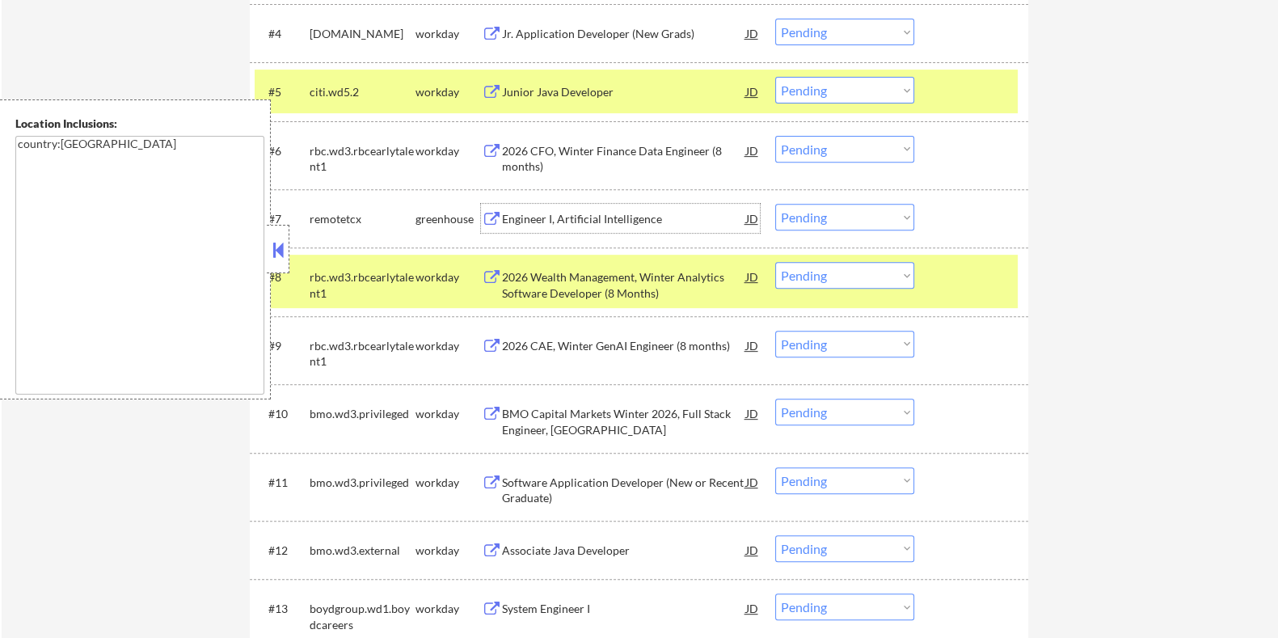
click at [570, 218] on div "Engineer I, Artificial Intelligence" at bounding box center [623, 219] width 244 height 16
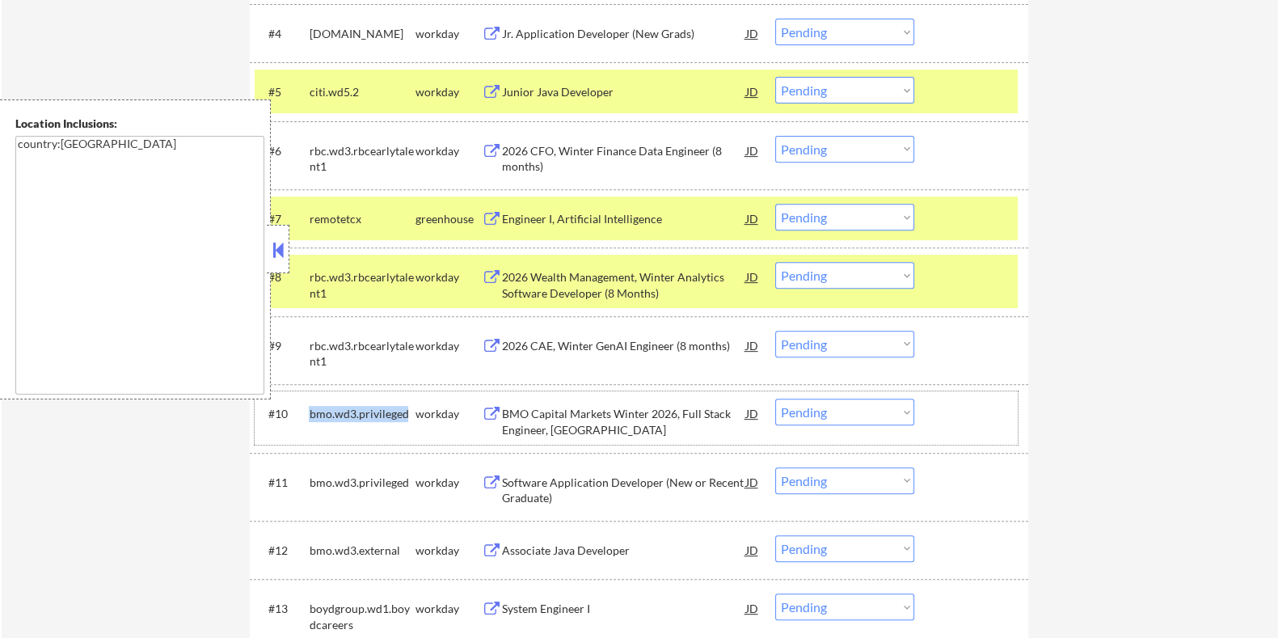
drag, startPoint x: 305, startPoint y: 404, endPoint x: 400, endPoint y: 411, distance: 94.8
click at [400, 411] on div "#10 bmo.wd3.privileged workday BMO Capital Markets Winter 2026, Full Stack Engi…" at bounding box center [636, 417] width 763 height 53
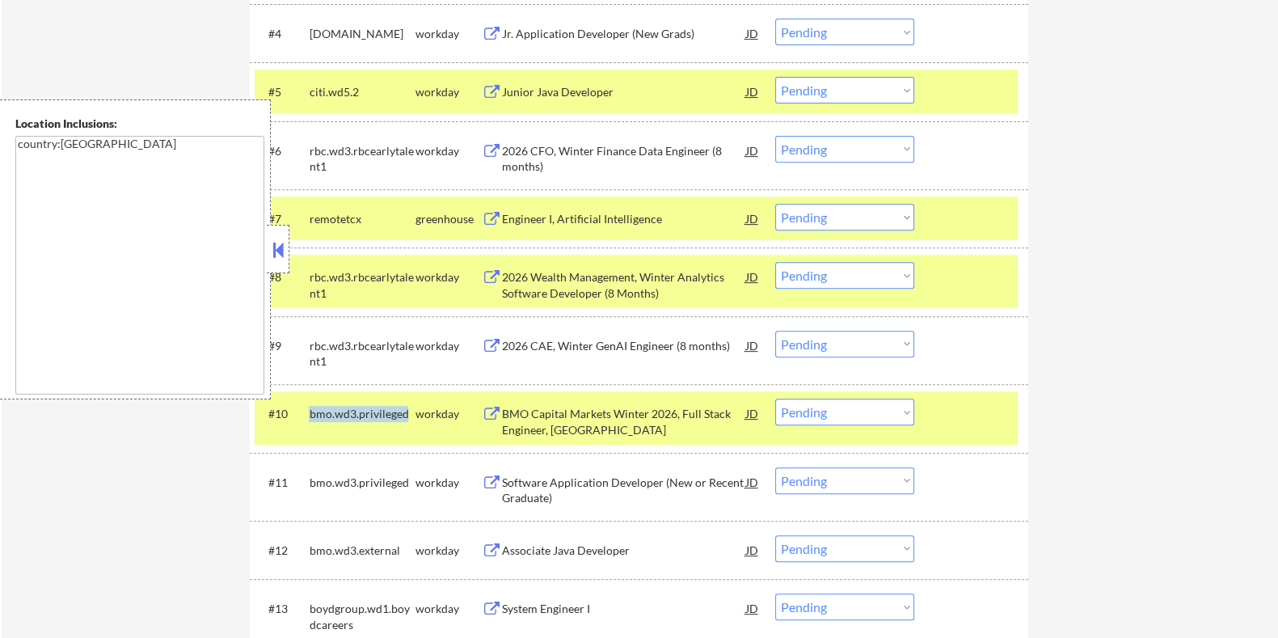
copy div "bmo.wd3.privileged"
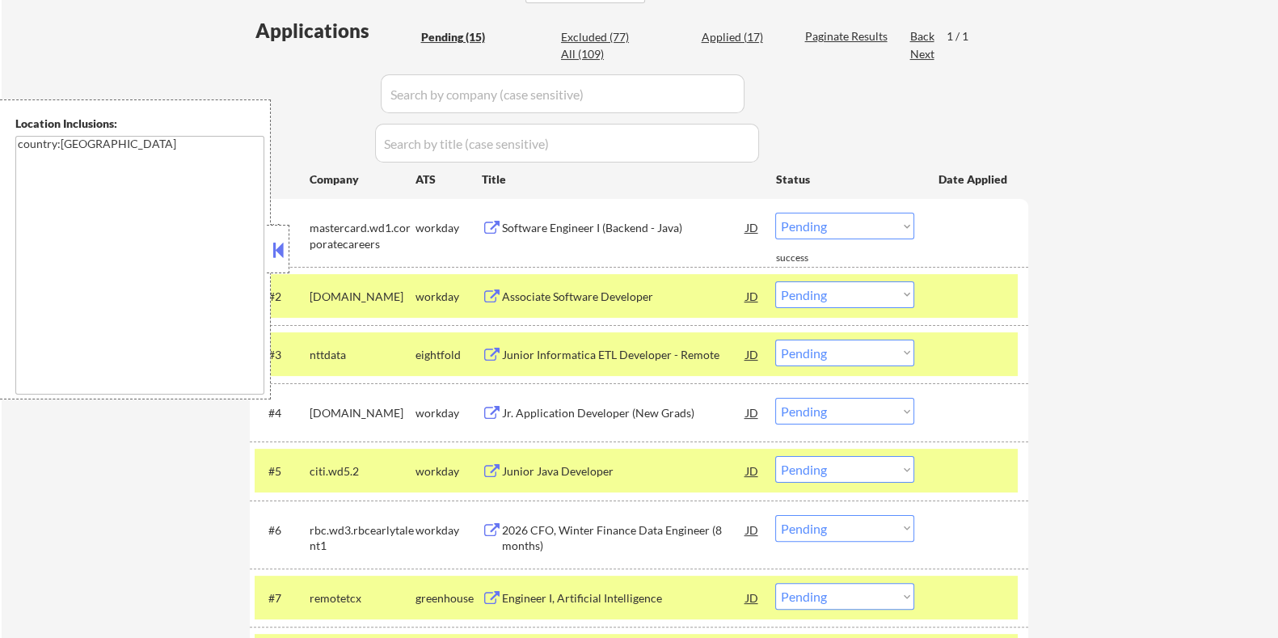
scroll to position [303, 0]
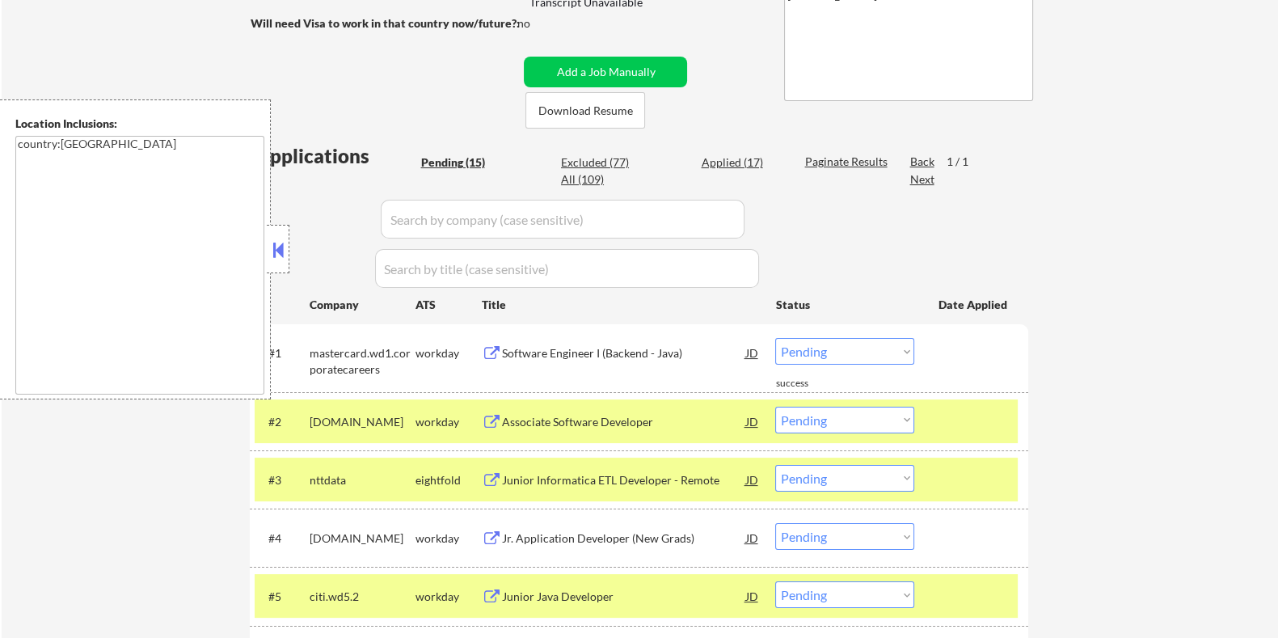
click at [425, 225] on input "input" at bounding box center [563, 219] width 364 height 39
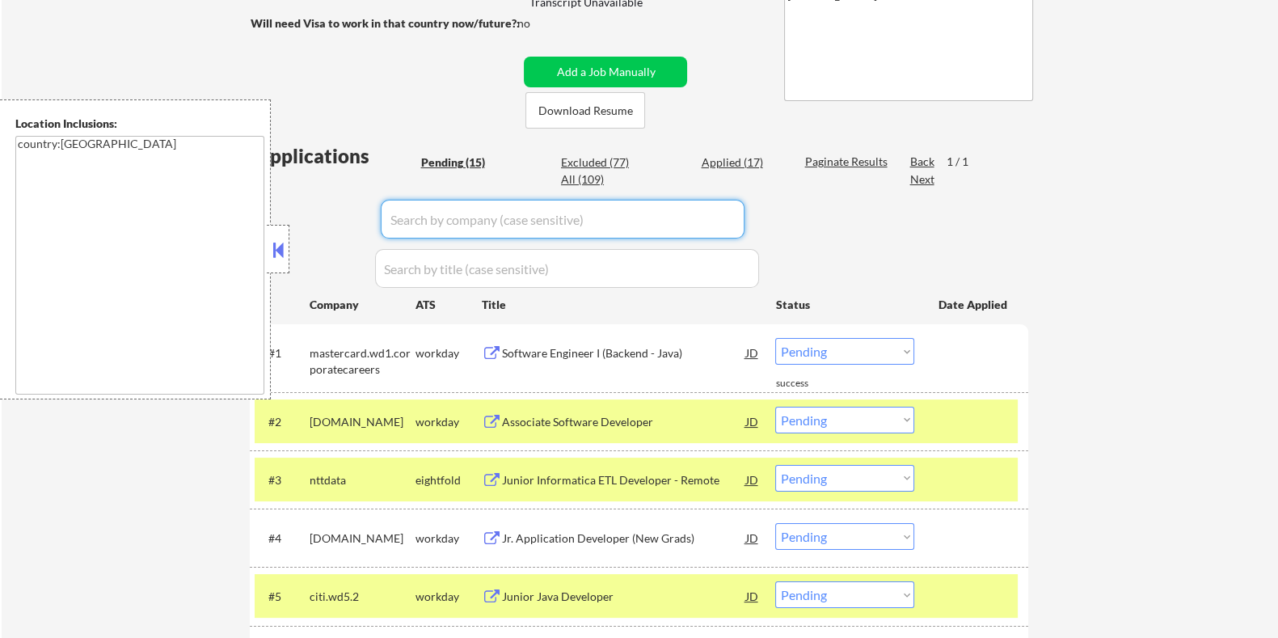
paste input "bmo.wd3.privileged"
type input "bmo.wd3.privileged"
click at [832, 159] on div "Paginate Results" at bounding box center [847, 162] width 86 height 16
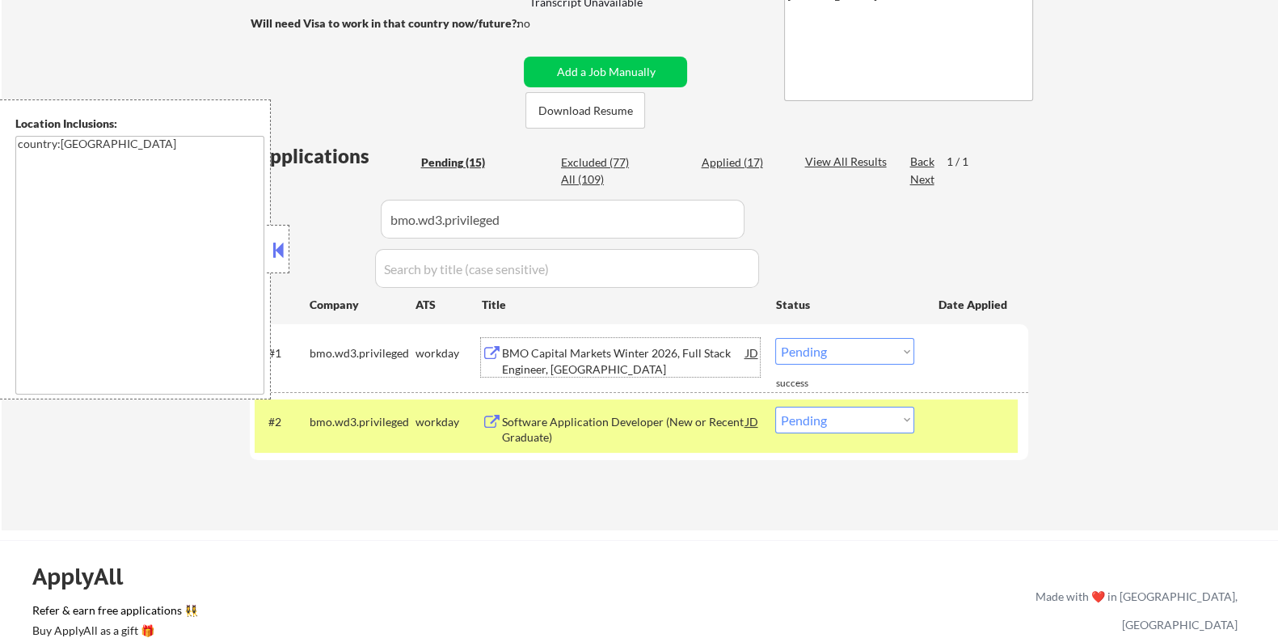
click at [638, 354] on div "BMO Capital Markets Winter 2026, Full Stack Engineer, Toronto" at bounding box center [623, 361] width 244 height 32
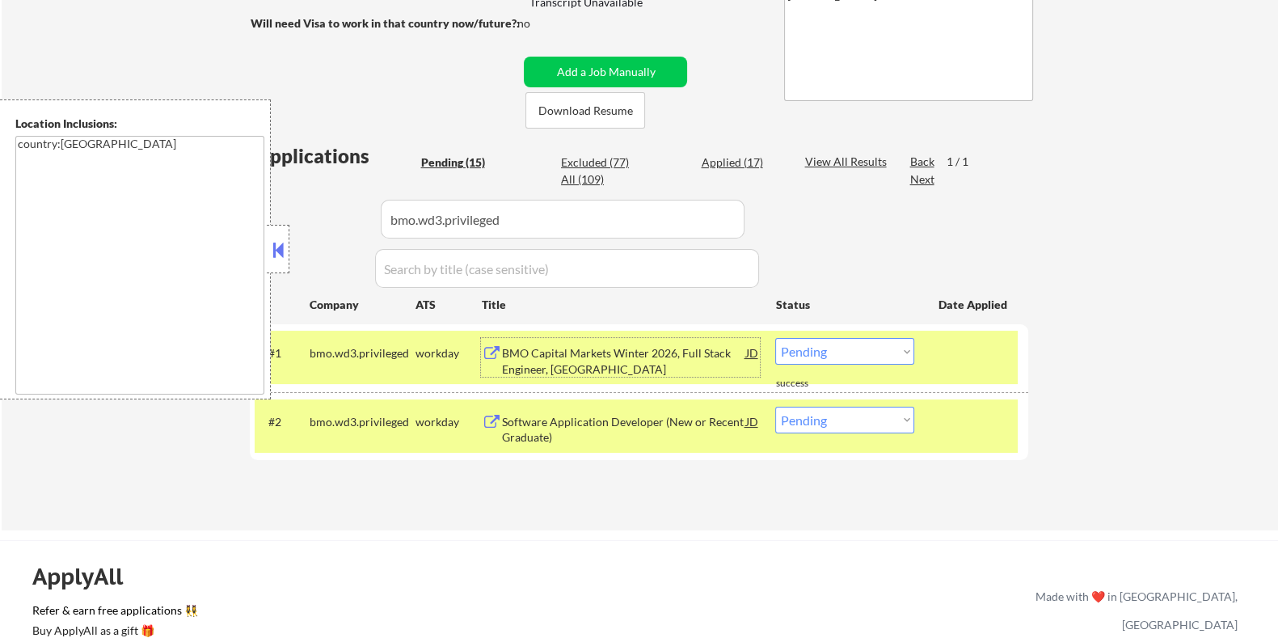
click at [834, 352] on select "Choose an option... Pending Applied Excluded (Questions) Excluded (Expired) Exc…" at bounding box center [844, 351] width 139 height 27
click at [775, 338] on select "Choose an option... Pending Applied Excluded (Questions) Excluded (Expired) Exc…" at bounding box center [844, 351] width 139 height 27
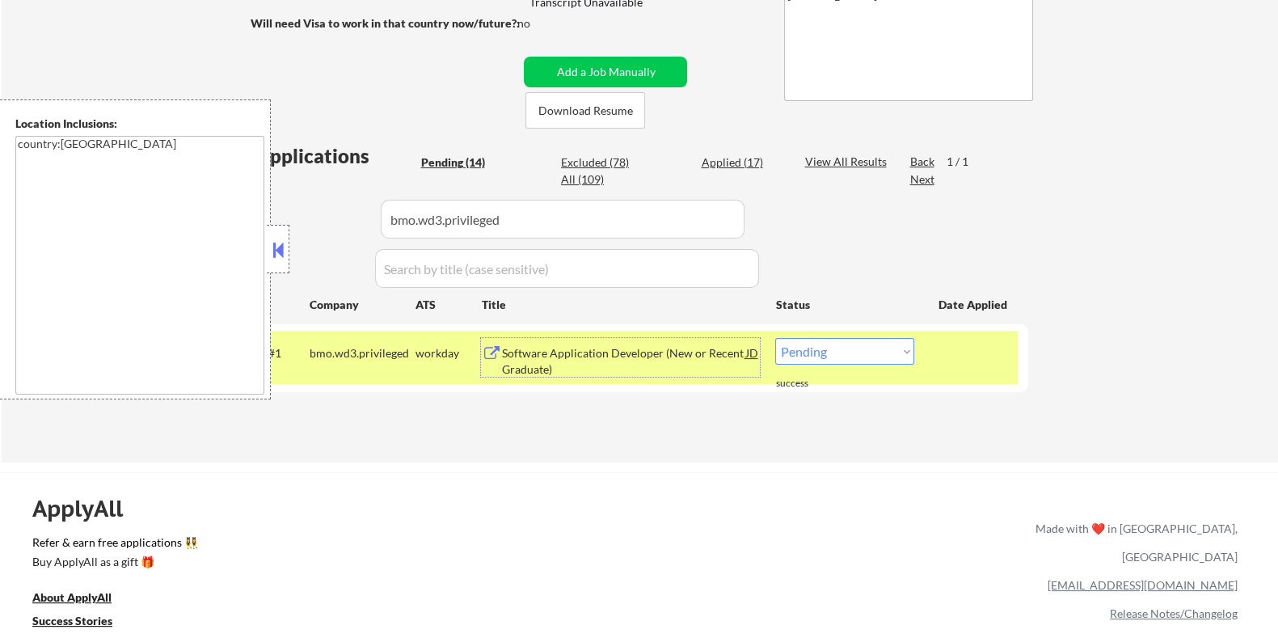
click at [562, 359] on div "Software Application Developer (New or Recent Graduate)" at bounding box center [623, 361] width 244 height 32
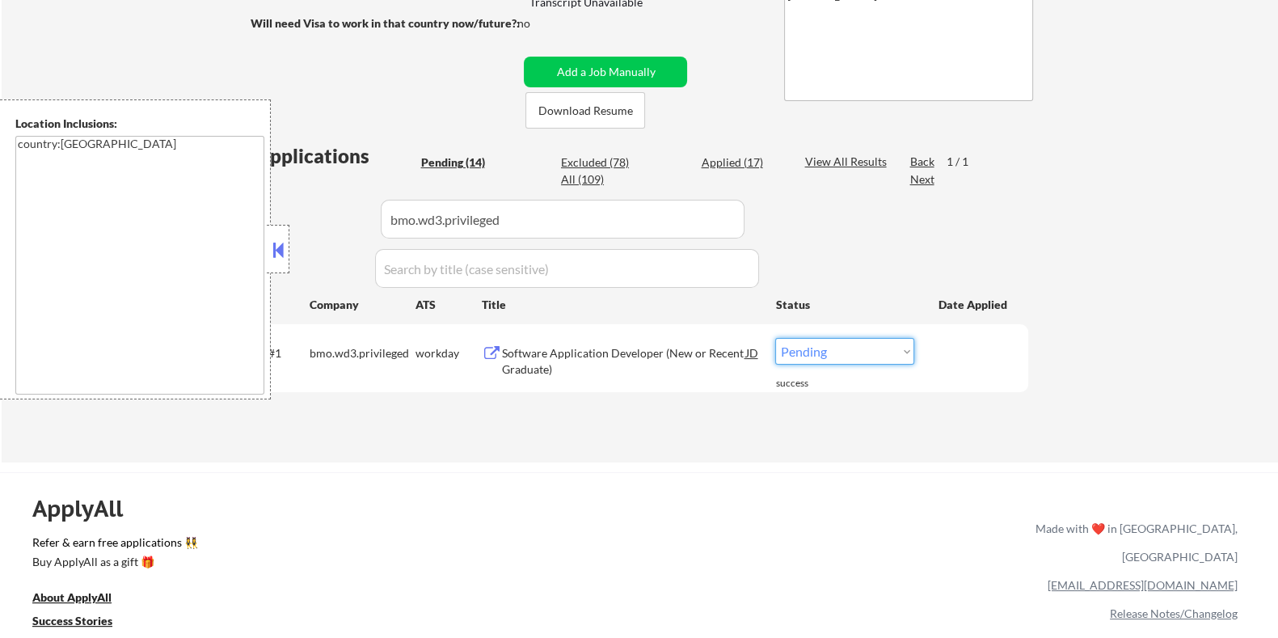
click at [853, 352] on select "Choose an option... Pending Applied Excluded (Questions) Excluded (Expired) Exc…" at bounding box center [844, 351] width 139 height 27
select select ""excluded__expired_""
click at [775, 338] on select "Choose an option... Pending Applied Excluded (Questions) Excluded (Expired) Exc…" at bounding box center [844, 351] width 139 height 27
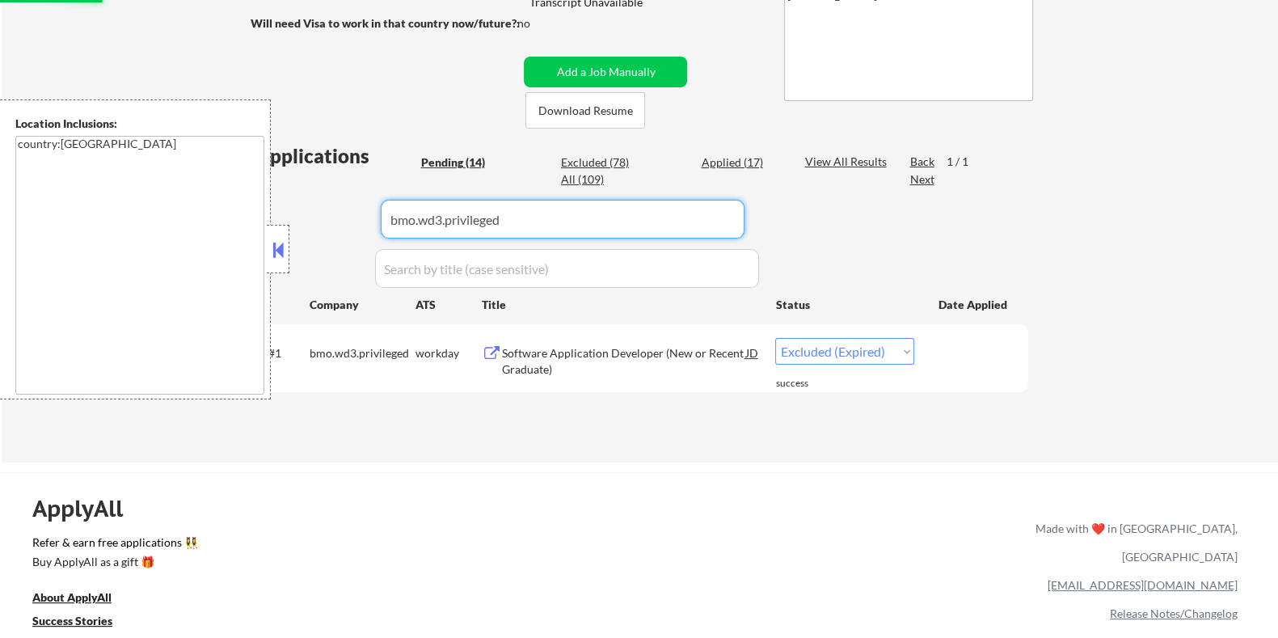
drag, startPoint x: 562, startPoint y: 218, endPoint x: 264, endPoint y: 238, distance: 298.0
click at [264, 238] on body "← Return to /applysquad Mailslurp Inbox Job Search Builder Arman Moztarzadeh Us…" at bounding box center [639, 16] width 1278 height 638
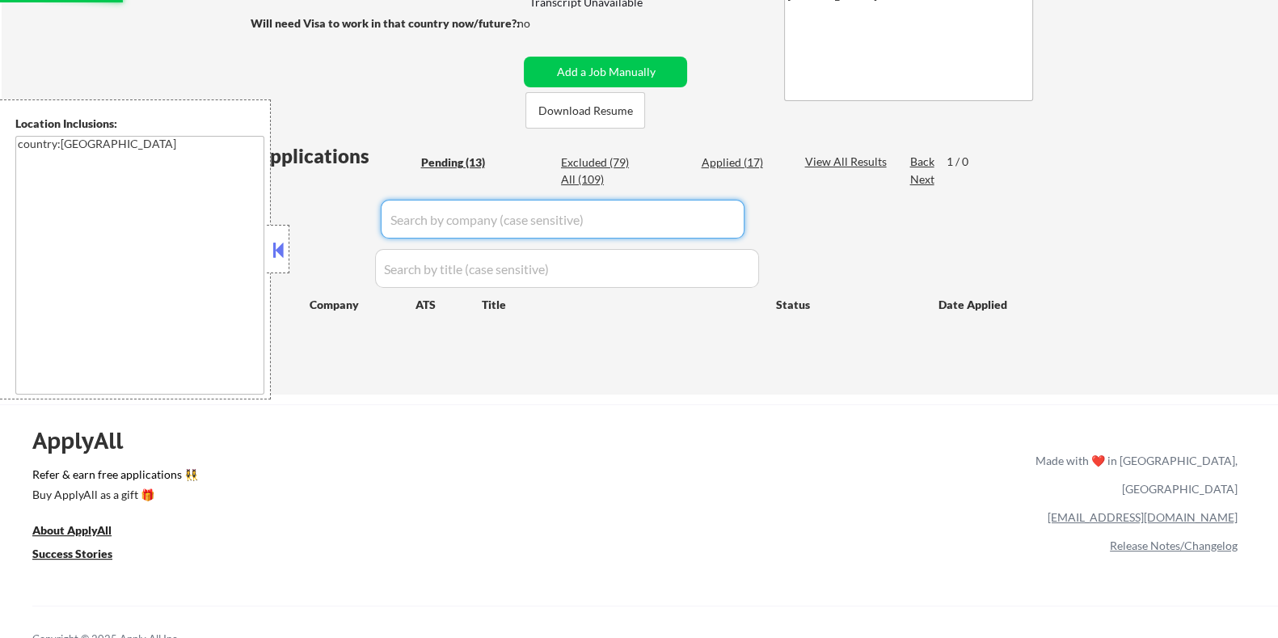
select select ""pending""
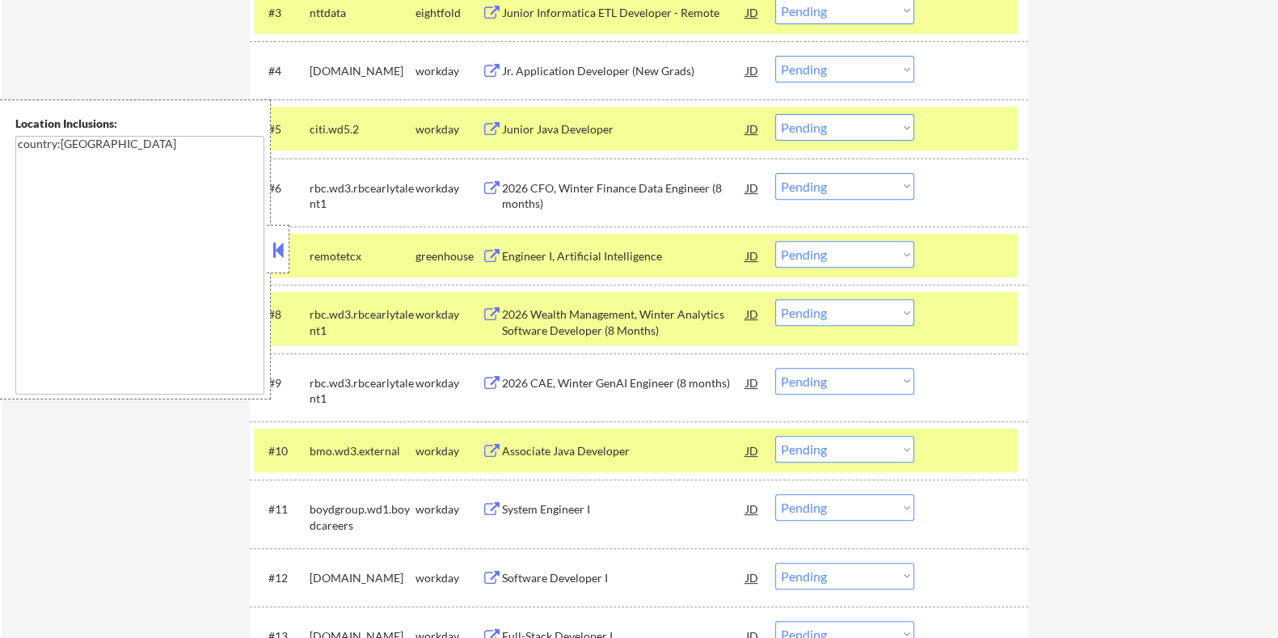
scroll to position [807, 0]
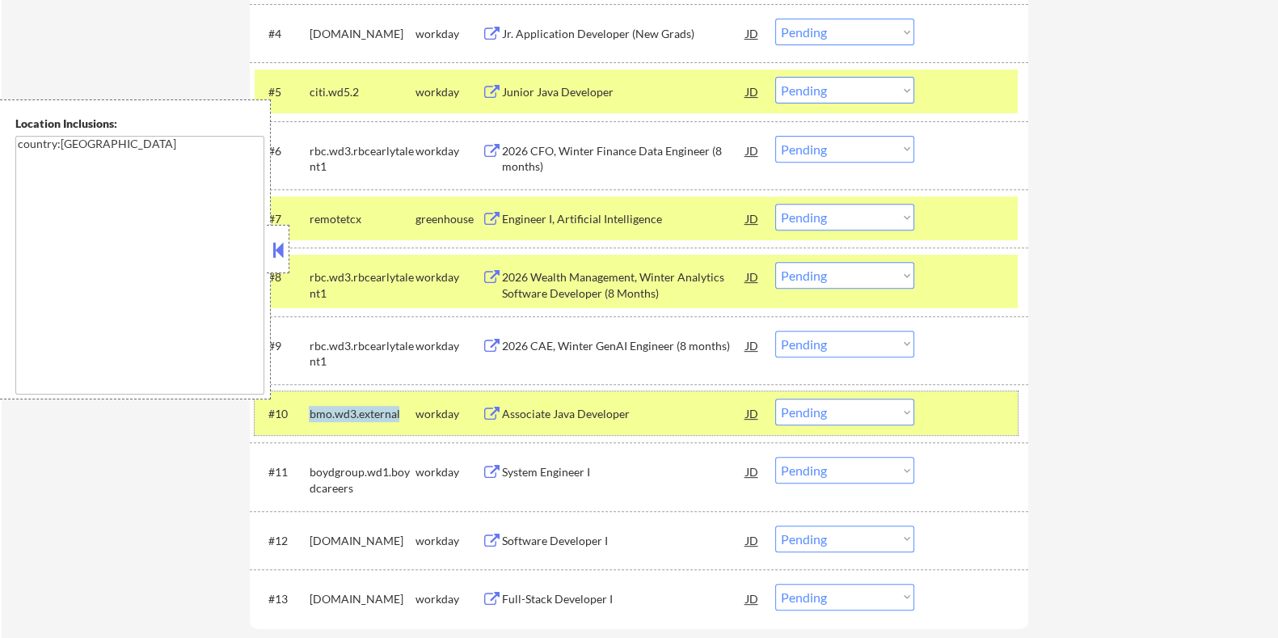
drag, startPoint x: 393, startPoint y: 406, endPoint x: 310, endPoint y: 410, distance: 83.3
click at [310, 410] on div "bmo.wd3.external" at bounding box center [362, 414] width 106 height 16
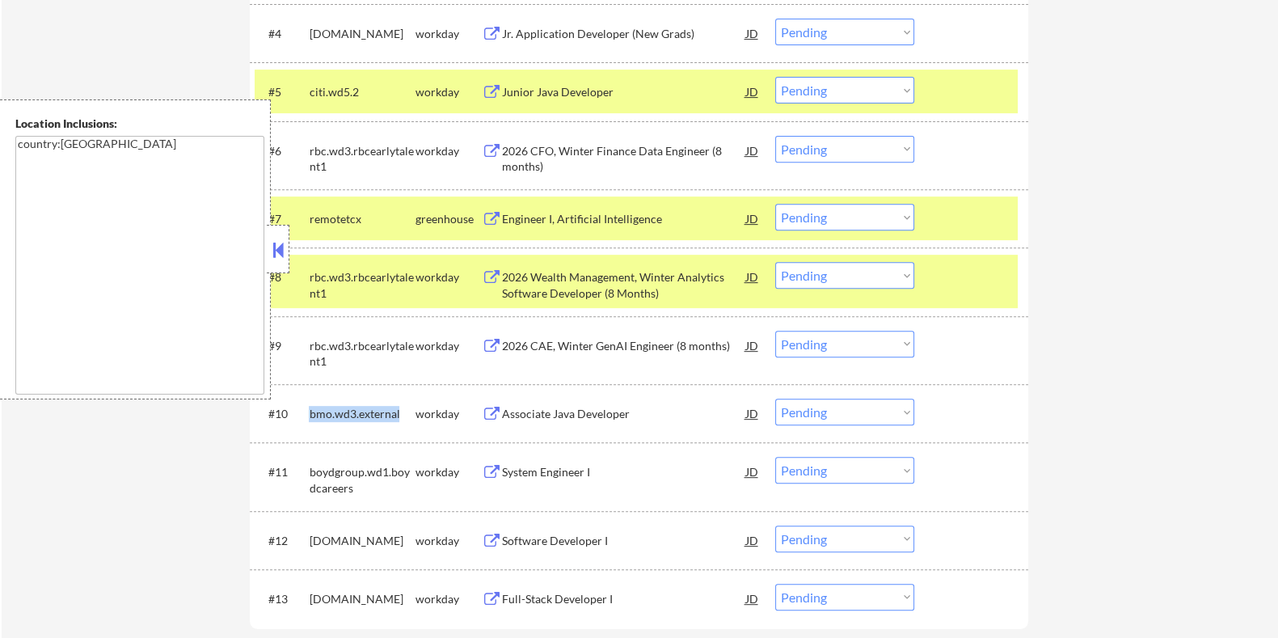
copy div "bmo.wd3.external"
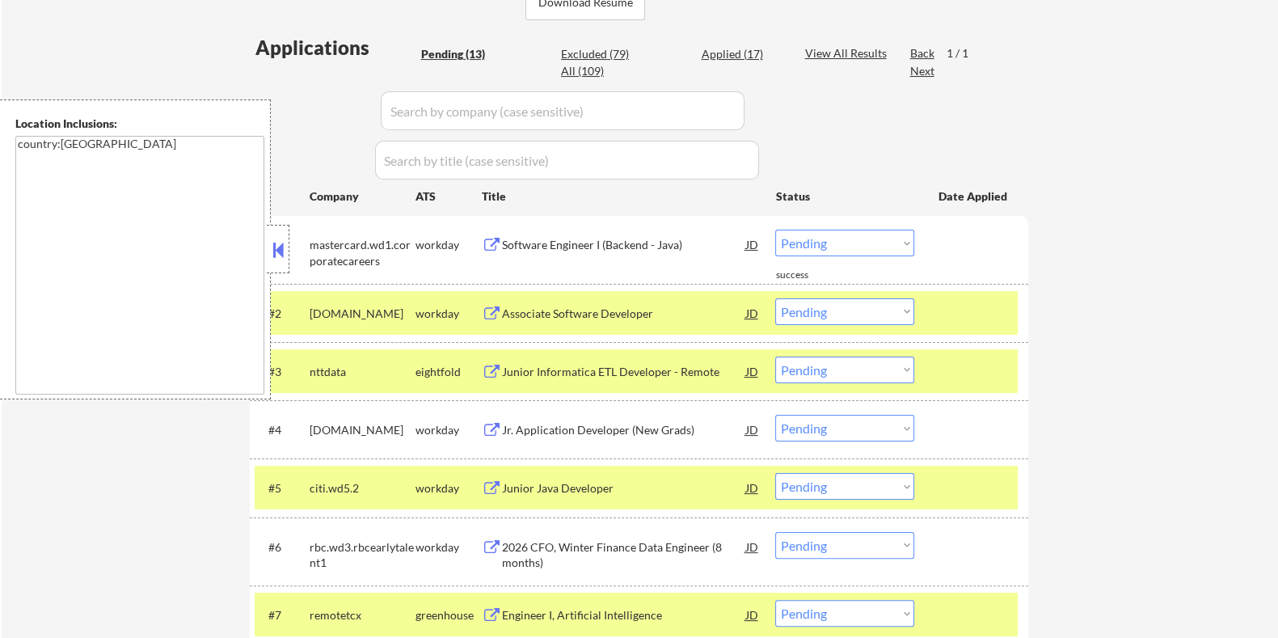
scroll to position [403, 0]
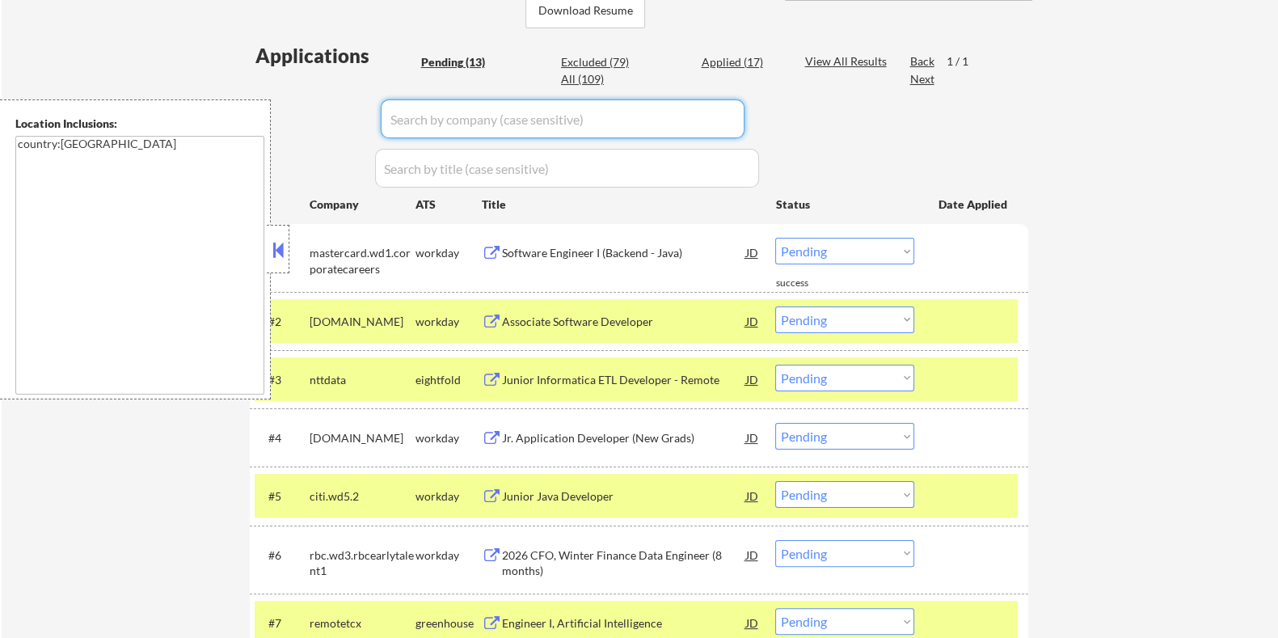
click at [440, 113] on input "input" at bounding box center [563, 118] width 364 height 39
paste input "bmo.wd3.external"
type input "bmo.wd3.external"
click at [818, 62] on div "View All Results" at bounding box center [847, 61] width 86 height 16
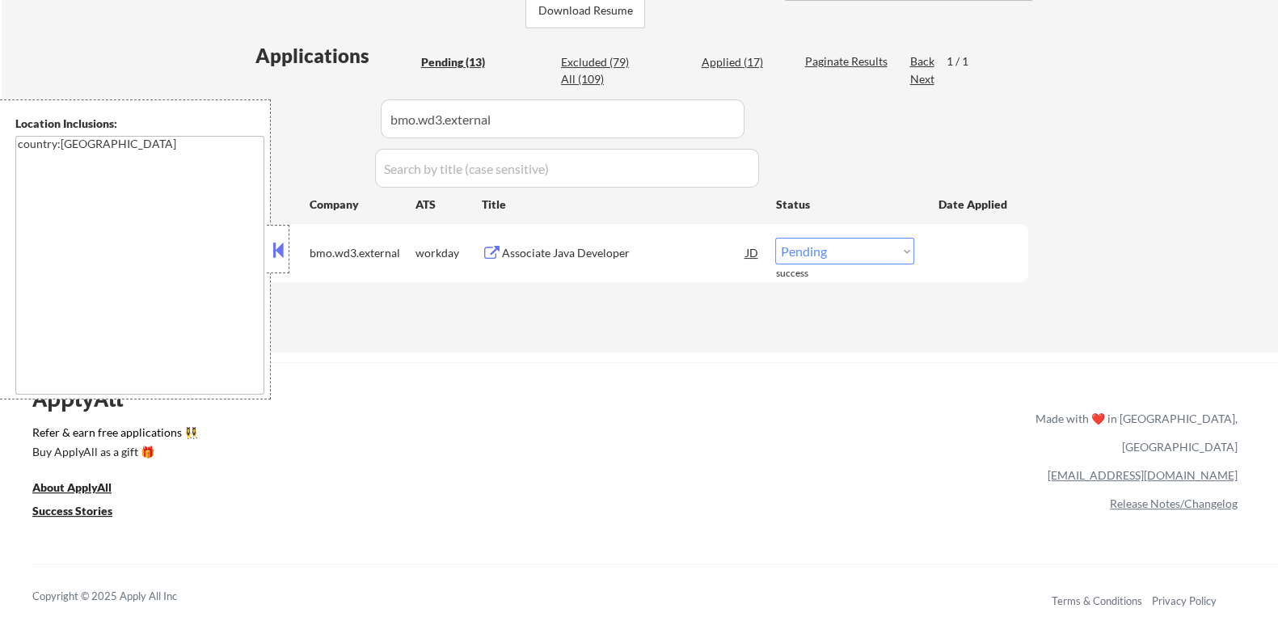
click at [513, 249] on div "Associate Java Developer" at bounding box center [623, 253] width 244 height 16
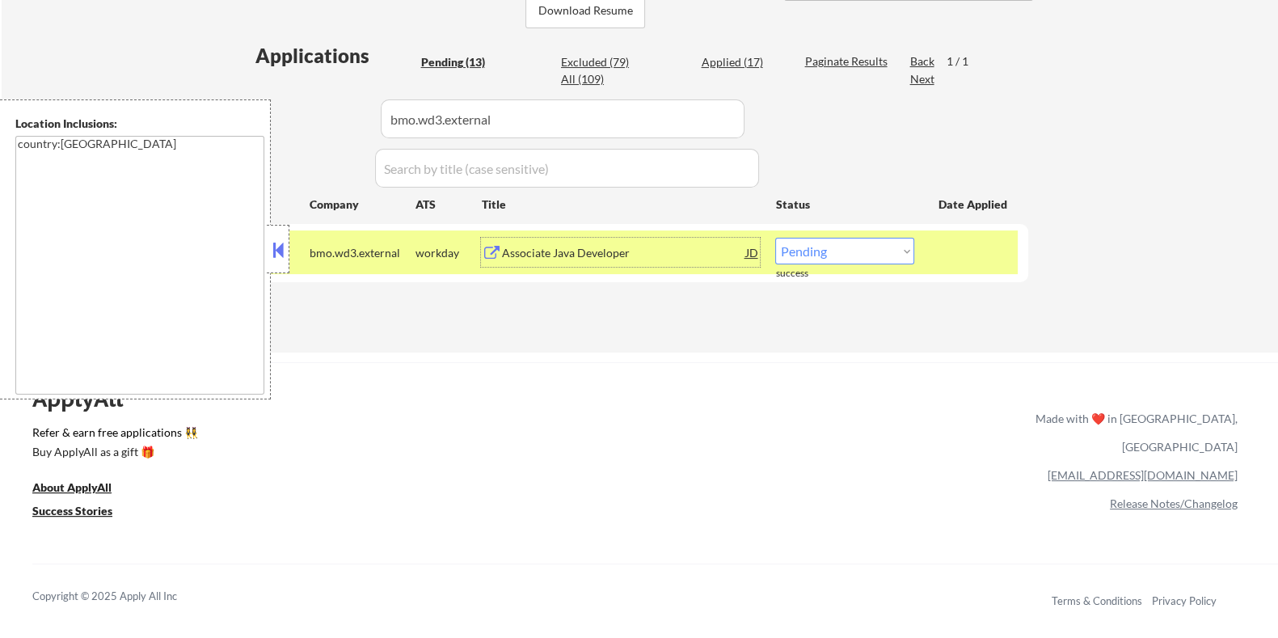
click at [817, 239] on select "Choose an option... Pending Applied Excluded (Questions) Excluded (Expired) Exc…" at bounding box center [844, 251] width 139 height 27
select select ""excluded__bad_match_""
click at [775, 238] on select "Choose an option... Pending Applied Excluded (Questions) Excluded (Expired) Exc…" at bounding box center [844, 251] width 139 height 27
select select ""excluded__bad_match_""
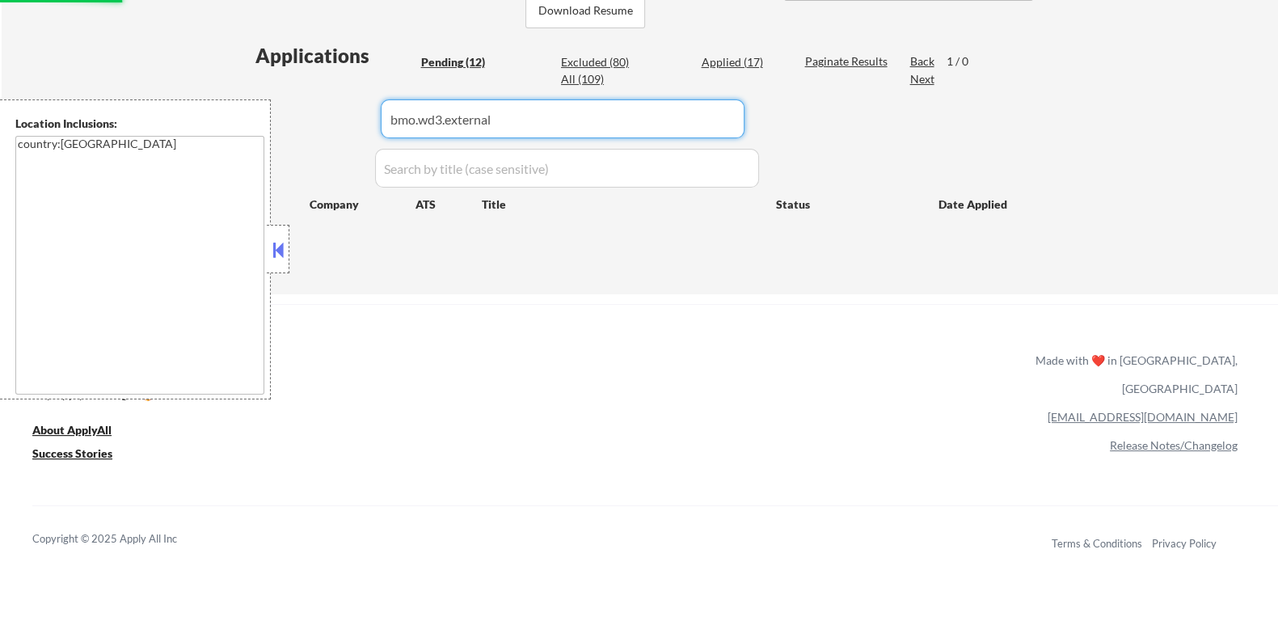
drag, startPoint x: 522, startPoint y: 125, endPoint x: 271, endPoint y: 121, distance: 251.4
select select ""pending""
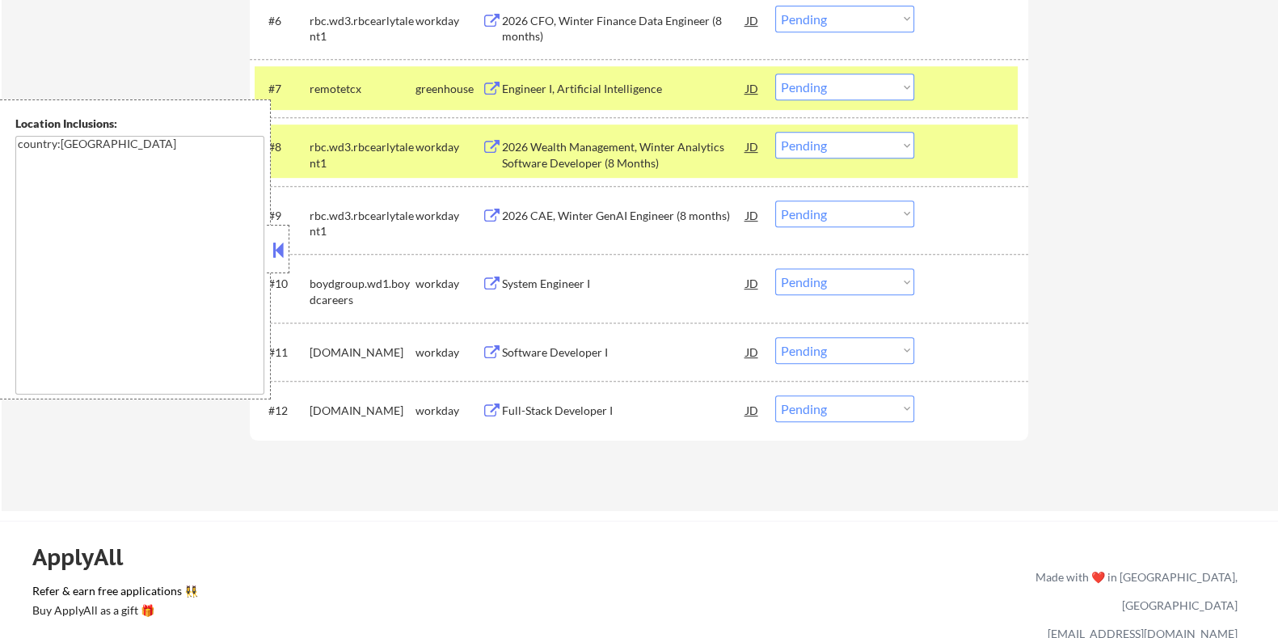
scroll to position [1010, 0]
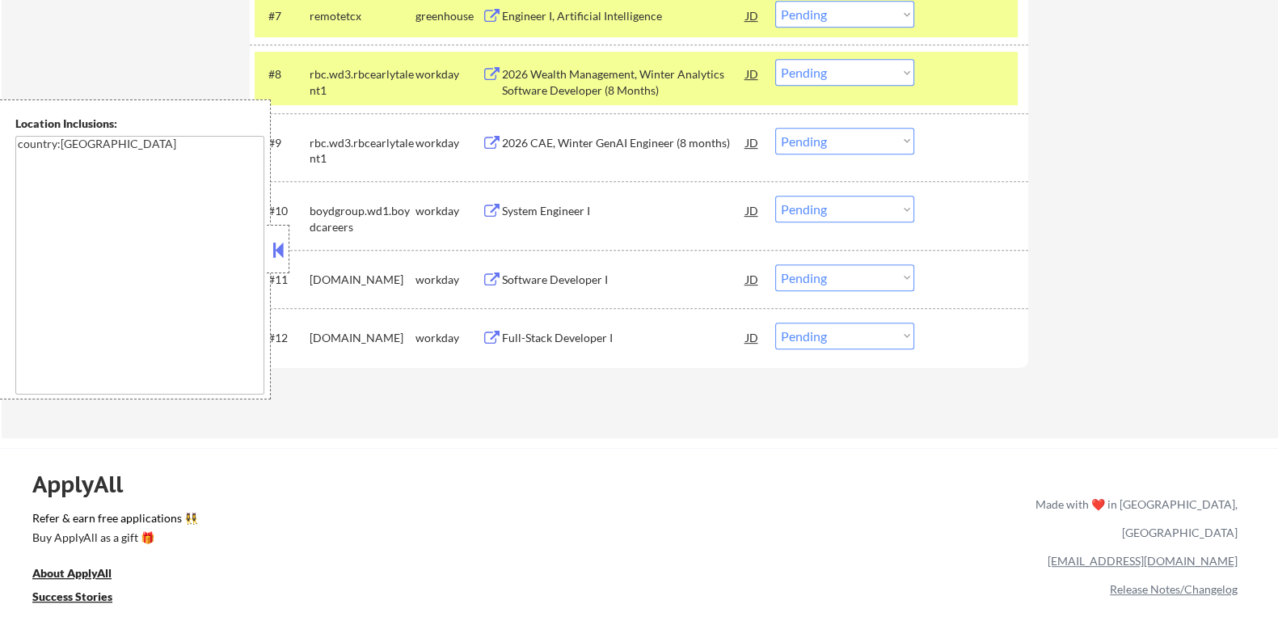
click at [499, 334] on button at bounding box center [491, 338] width 20 height 15
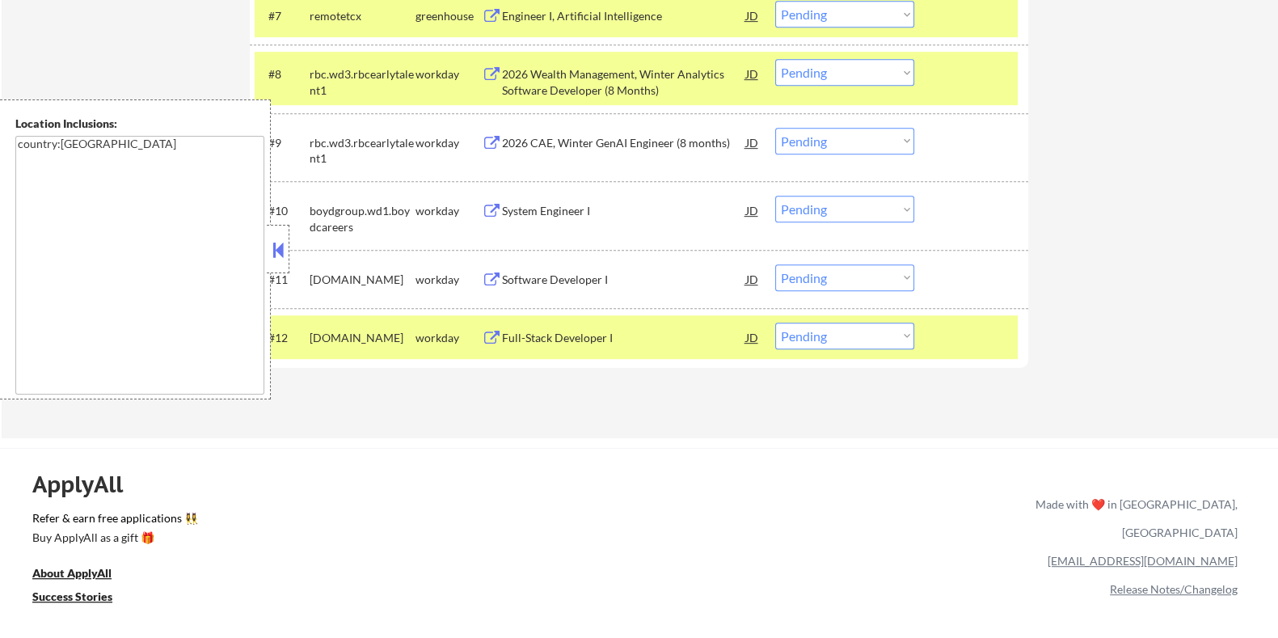
click at [862, 339] on select "Choose an option... Pending Applied Excluded (Questions) Excluded (Expired) Exc…" at bounding box center [844, 335] width 139 height 27
select select ""excluded__expired_""
click at [775, 322] on select "Choose an option... Pending Applied Excluded (Questions) Excluded (Expired) Exc…" at bounding box center [844, 335] width 139 height 27
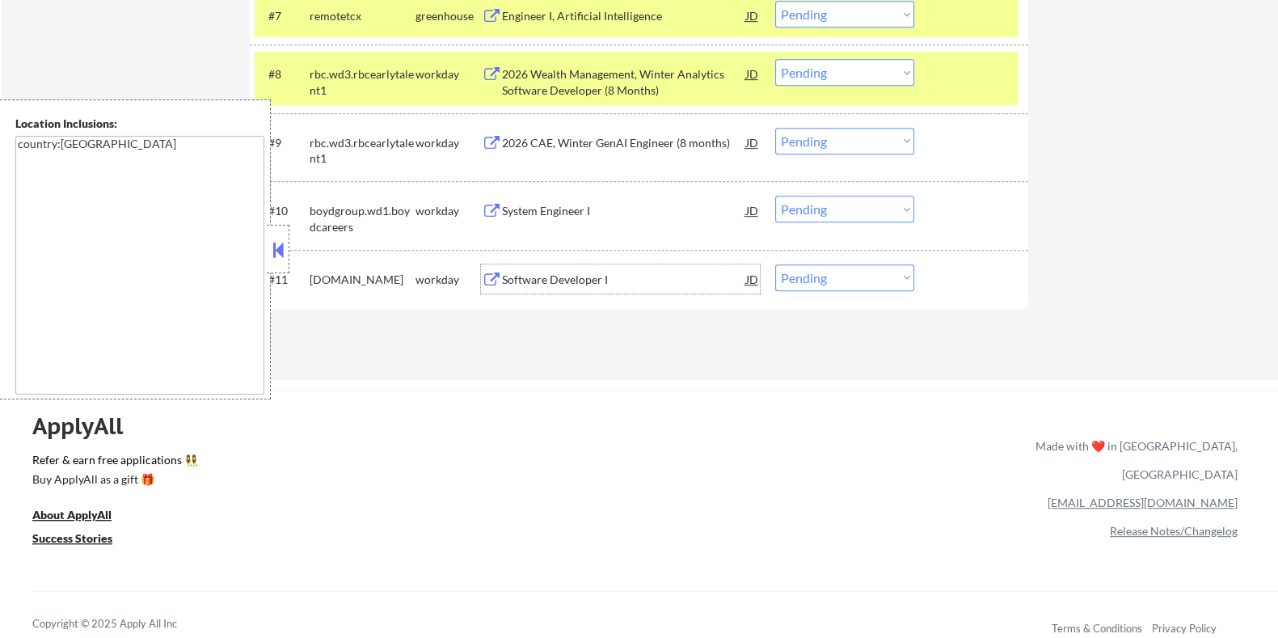
click at [574, 273] on div "Software Developer I" at bounding box center [623, 280] width 244 height 16
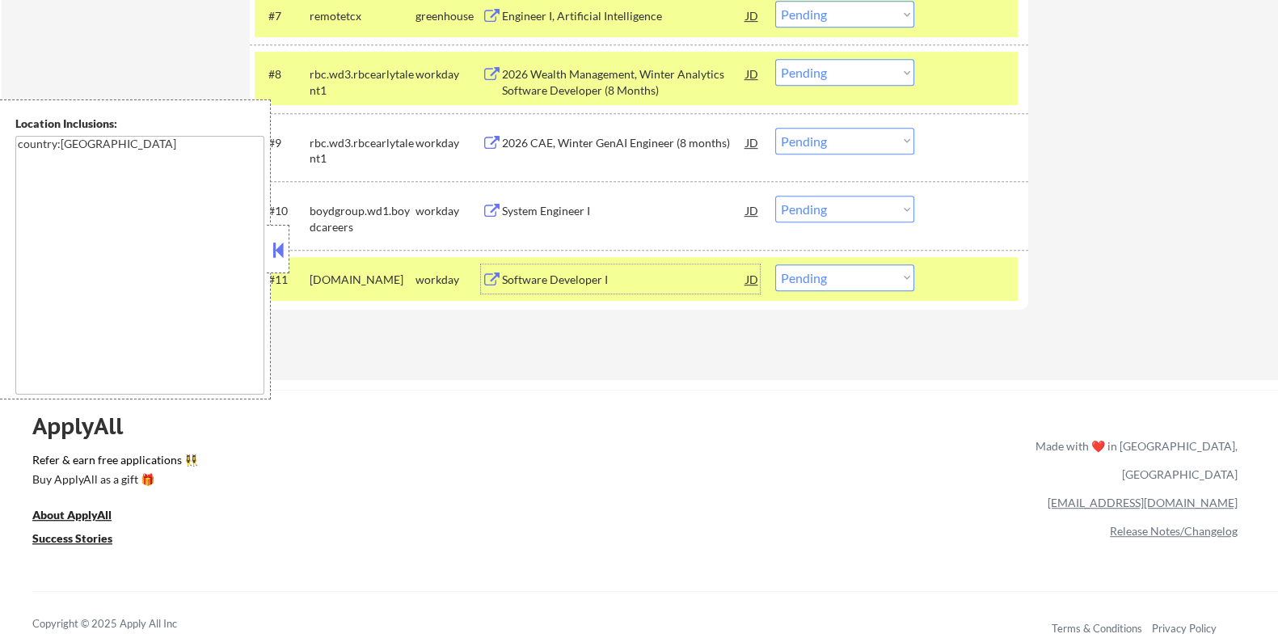
click at [839, 271] on select "Choose an option... Pending Applied Excluded (Questions) Excluded (Expired) Exc…" at bounding box center [844, 277] width 139 height 27
select select ""excluded__expired_""
click at [775, 264] on select "Choose an option... Pending Applied Excluded (Questions) Excluded (Expired) Exc…" at bounding box center [844, 277] width 139 height 27
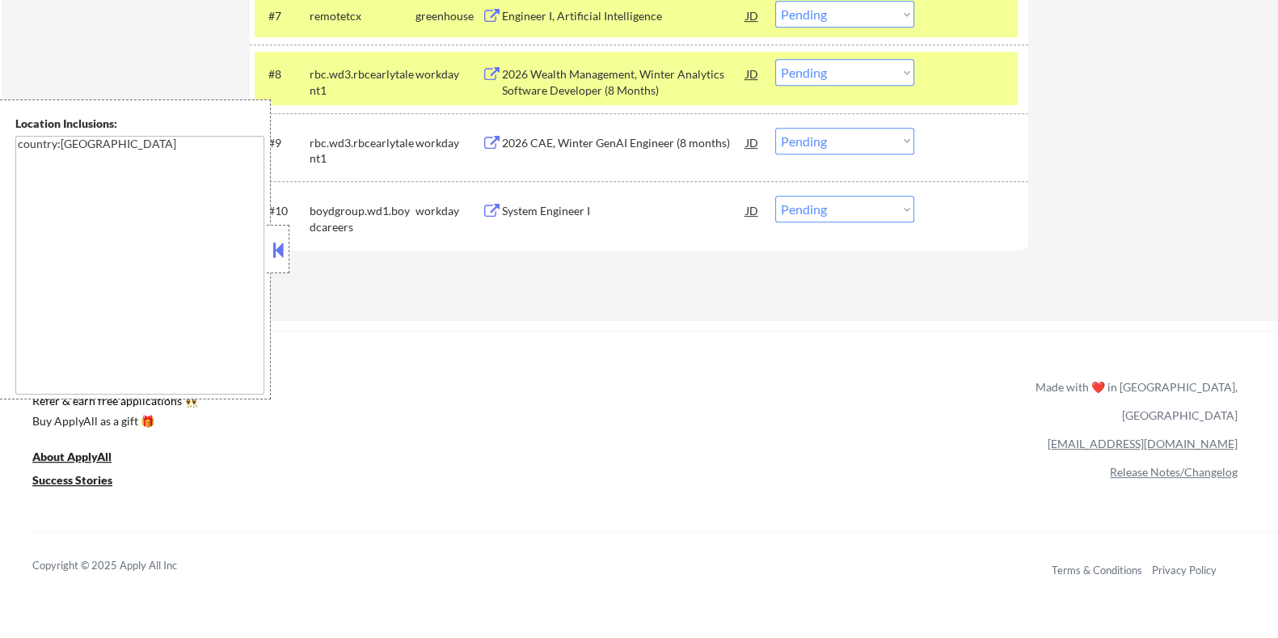
click at [539, 212] on div "System Engineer I" at bounding box center [623, 211] width 244 height 16
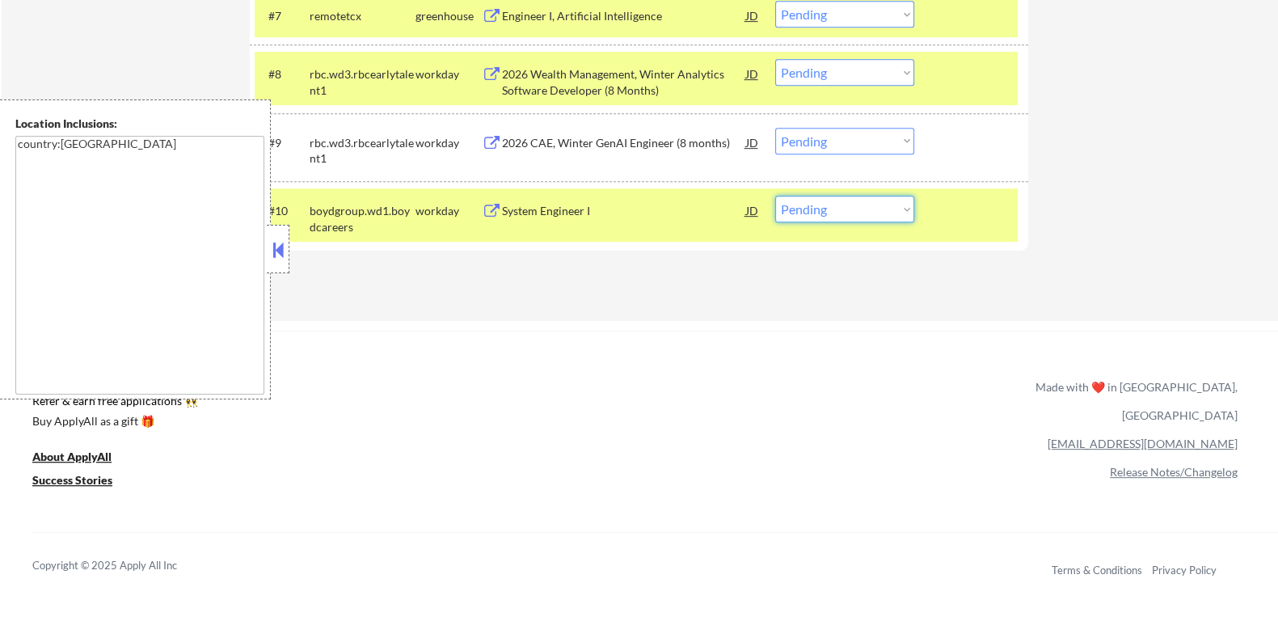
click at [830, 204] on select "Choose an option... Pending Applied Excluded (Questions) Excluded (Expired) Exc…" at bounding box center [844, 209] width 139 height 27
select select ""excluded__expired_""
click at [775, 196] on select "Choose an option... Pending Applied Excluded (Questions) Excluded (Expired) Exc…" at bounding box center [844, 209] width 139 height 27
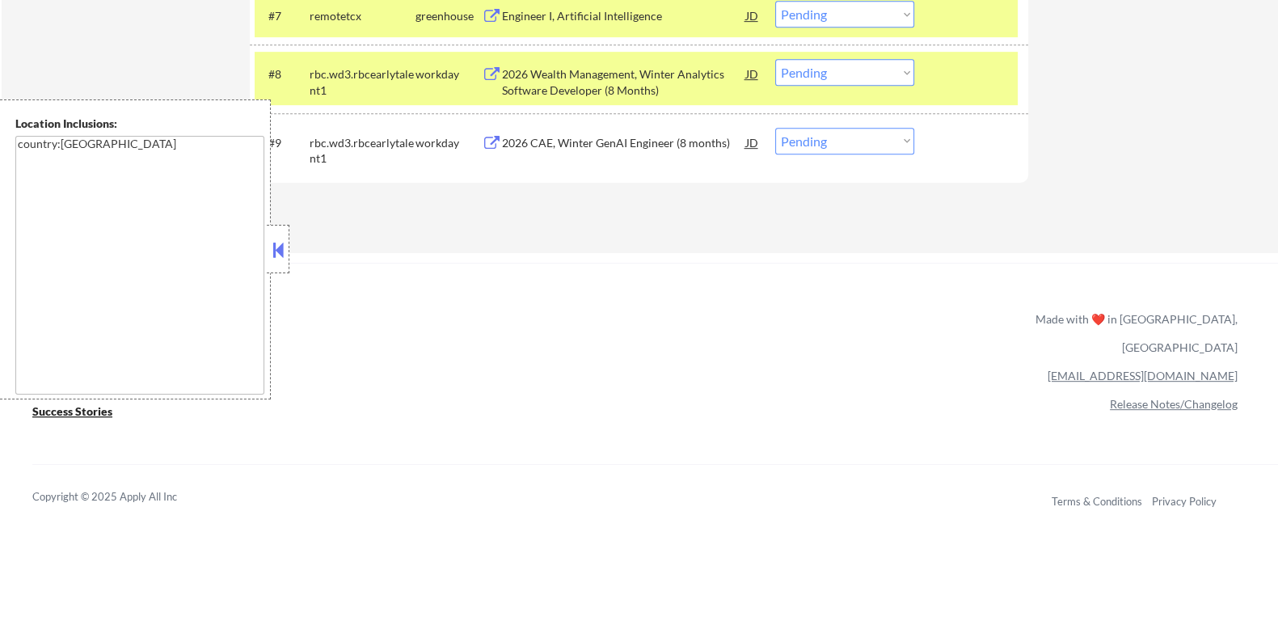
click at [553, 141] on div "2026 CAE, Winter GenAI Engineer (8 months)" at bounding box center [623, 143] width 244 height 16
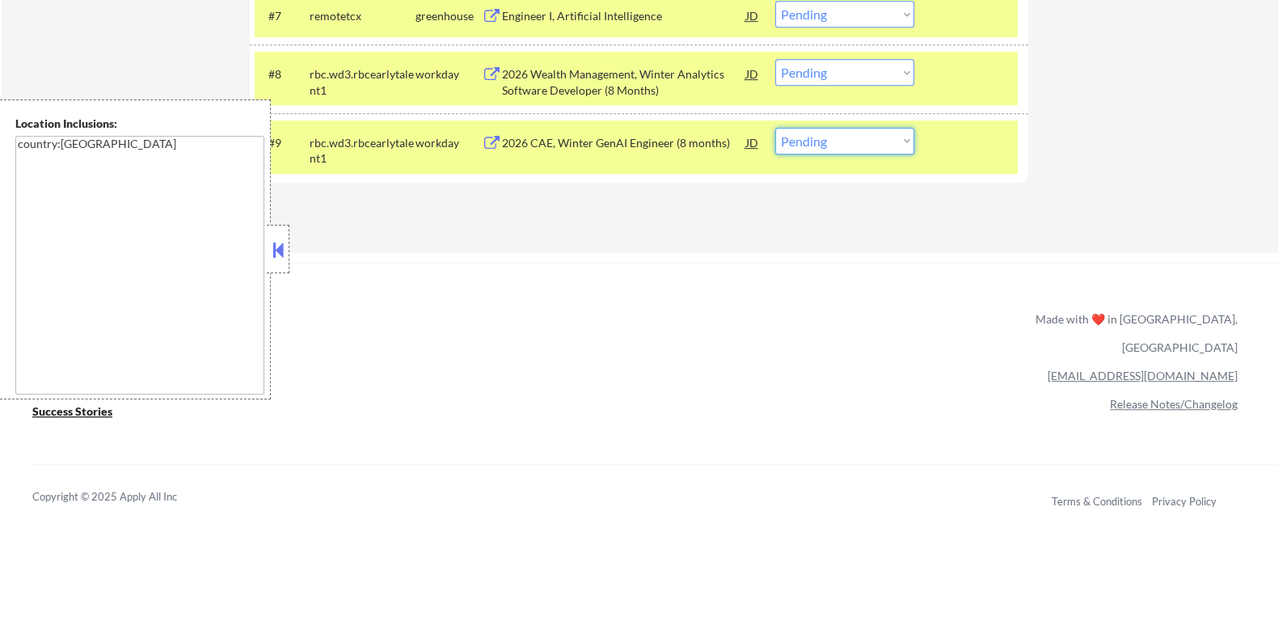
click at [865, 147] on select "Choose an option... Pending Applied Excluded (Questions) Excluded (Expired) Exc…" at bounding box center [844, 141] width 139 height 27
select select ""excluded__expired_""
click at [775, 128] on select "Choose an option... Pending Applied Excluded (Questions) Excluded (Expired) Exc…" at bounding box center [844, 141] width 139 height 27
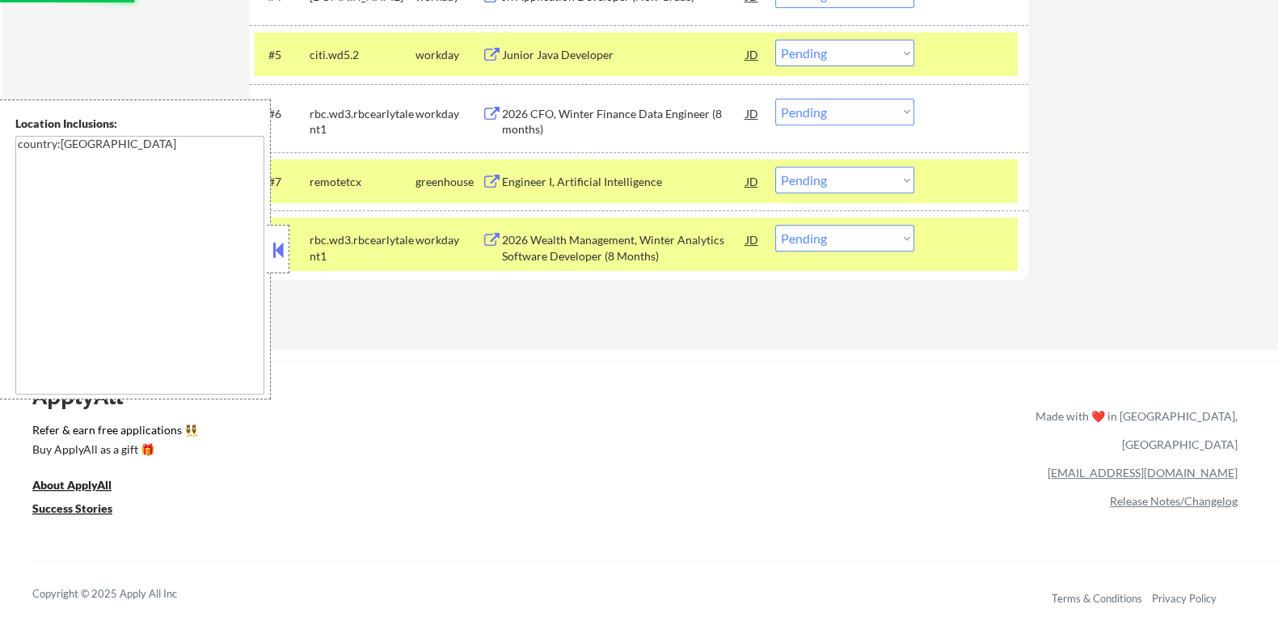
scroll to position [706, 0]
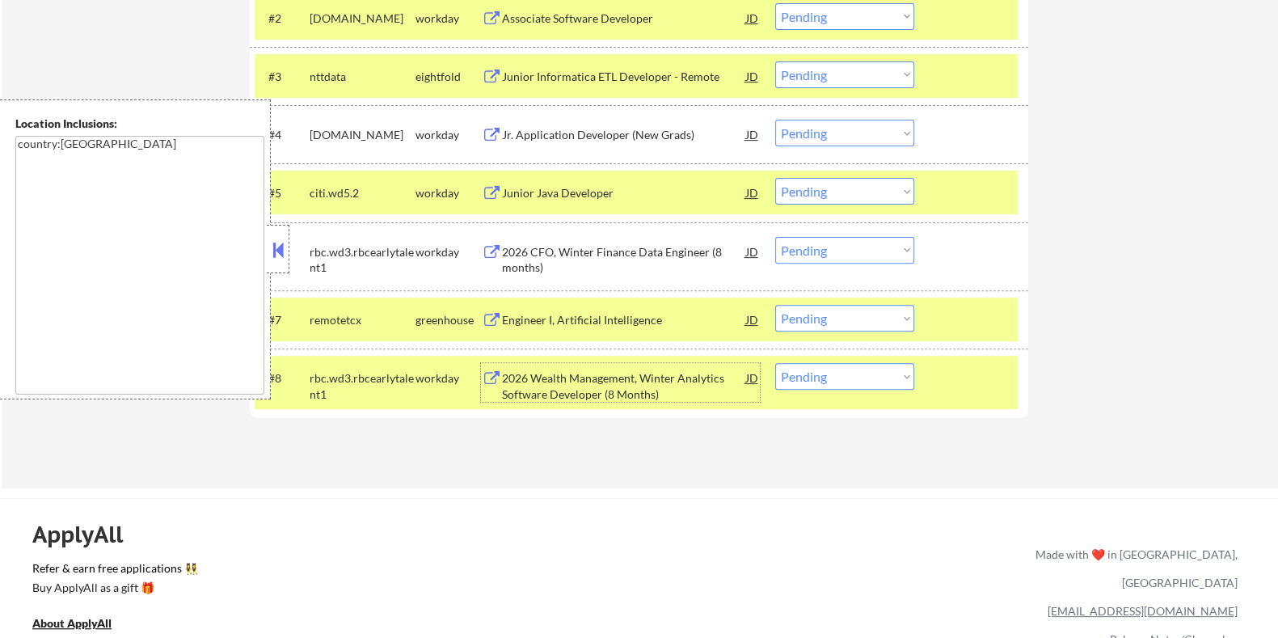
click at [552, 381] on div "2026 Wealth Management, Winter Analytics Software Developer (8 Months)" at bounding box center [623, 386] width 244 height 32
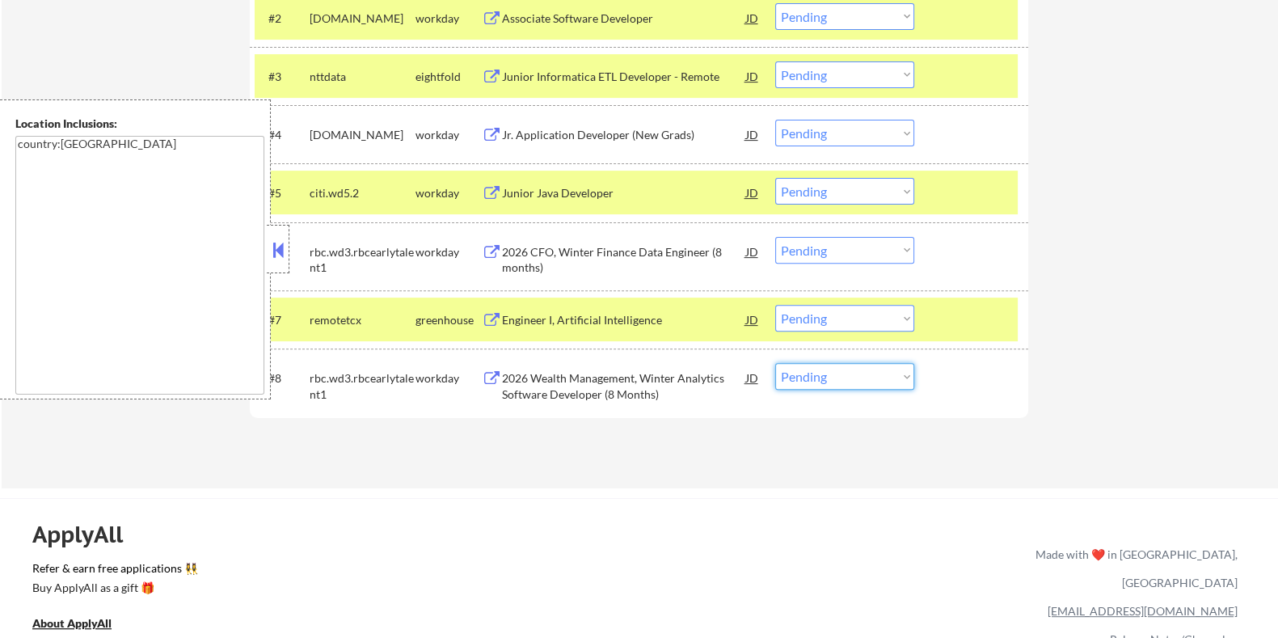
click at [871, 385] on select "Choose an option... Pending Applied Excluded (Questions) Excluded (Expired) Exc…" at bounding box center [844, 376] width 139 height 27
select select ""excluded__expired_""
click at [775, 363] on select "Choose an option... Pending Applied Excluded (Questions) Excluded (Expired) Exc…" at bounding box center [844, 376] width 139 height 27
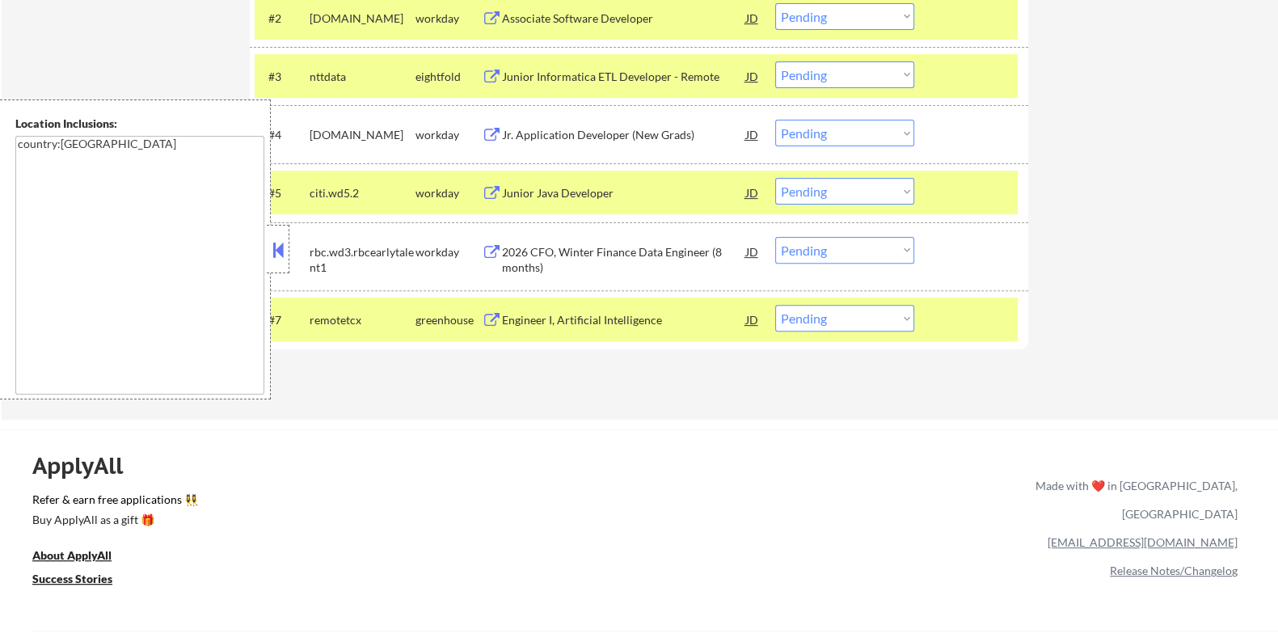
click at [546, 248] on div "2026 CFO, Winter Finance Data Engineer (8 months)" at bounding box center [623, 260] width 244 height 32
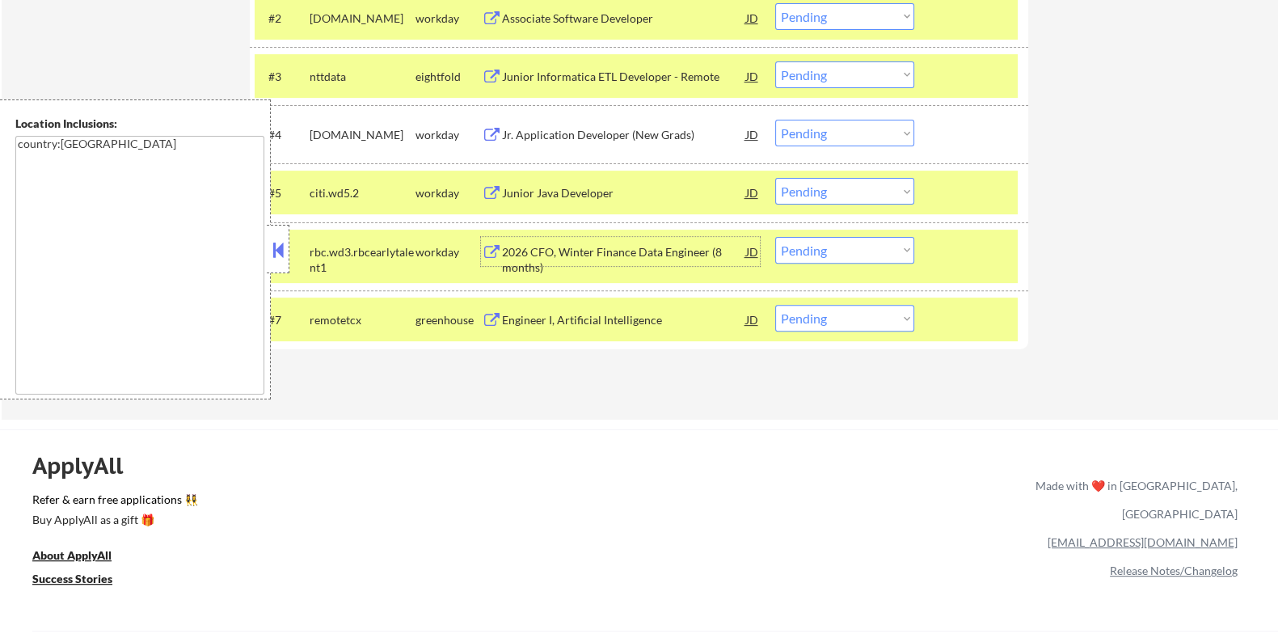
click at [870, 252] on select "Choose an option... Pending Applied Excluded (Questions) Excluded (Expired) Exc…" at bounding box center [844, 250] width 139 height 27
click at [775, 237] on select "Choose an option... Pending Applied Excluded (Questions) Excluded (Expired) Exc…" at bounding box center [844, 250] width 139 height 27
select select ""pending""
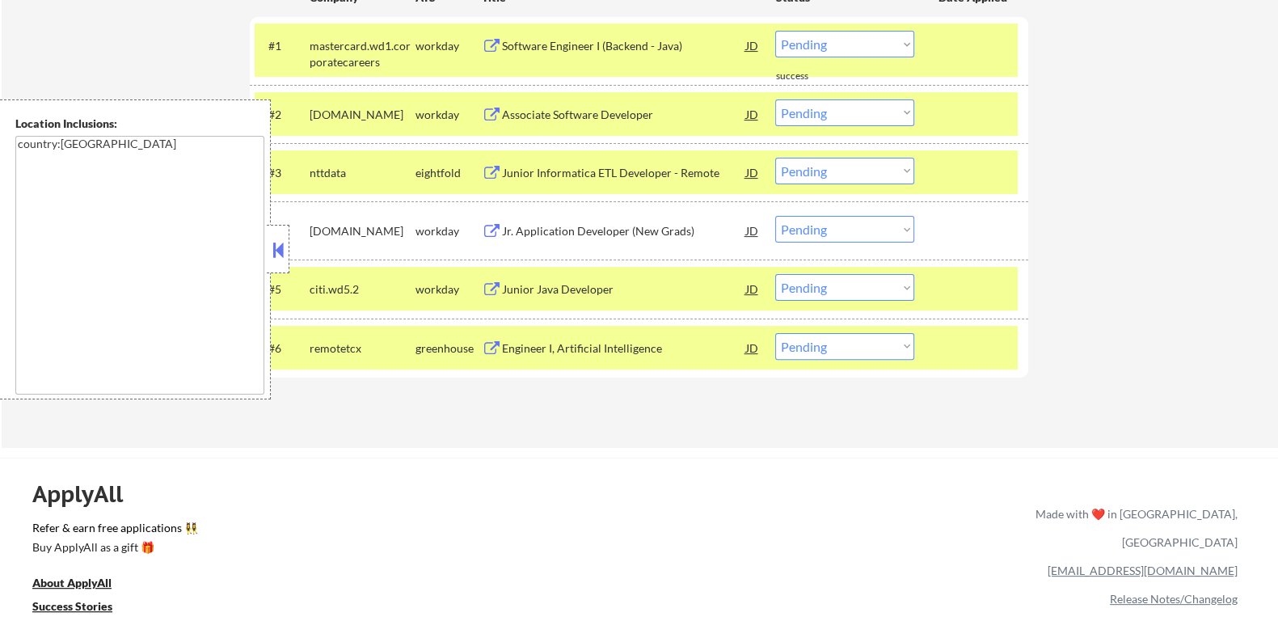
scroll to position [606, 0]
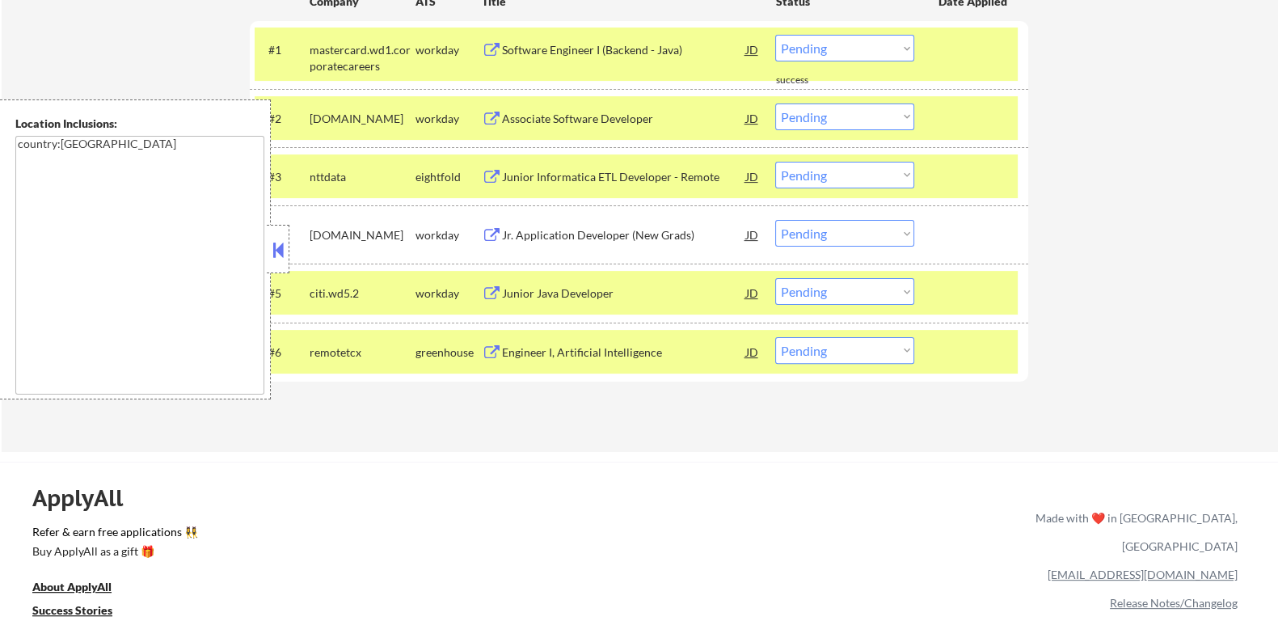
click at [596, 293] on div "Junior Java Developer" at bounding box center [623, 293] width 244 height 16
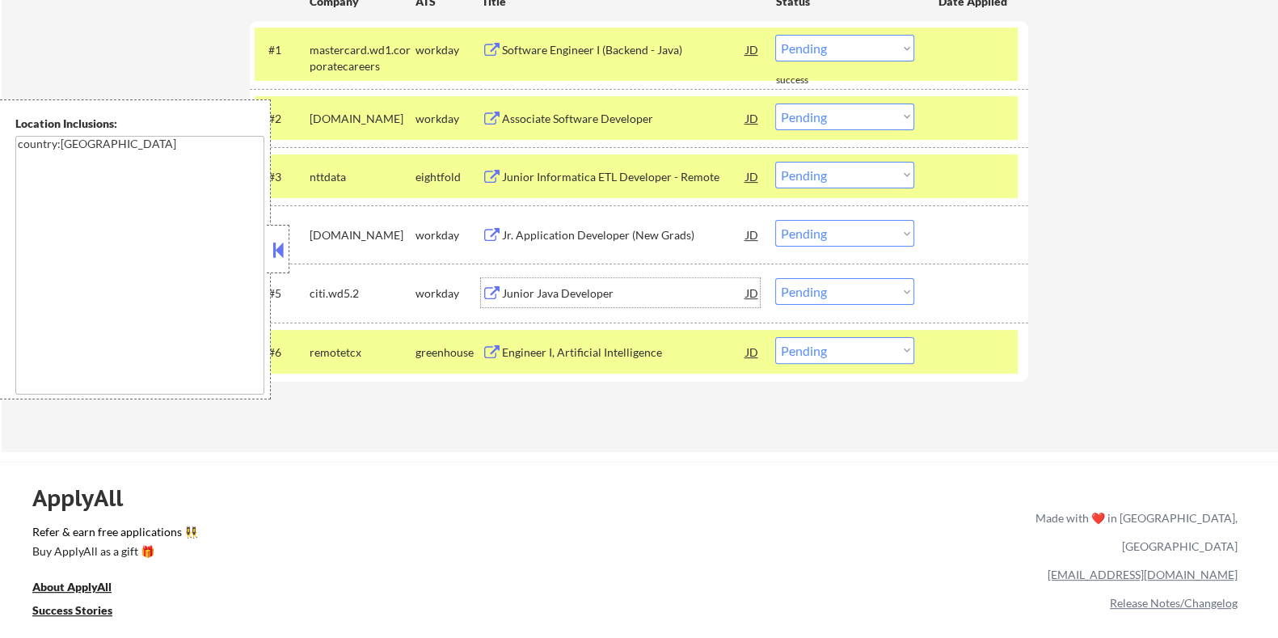
click at [861, 292] on select "Choose an option... Pending Applied Excluded (Questions) Excluded (Expired) Exc…" at bounding box center [844, 291] width 139 height 27
click at [775, 278] on select "Choose an option... Pending Applied Excluded (Questions) Excluded (Expired) Exc…" at bounding box center [844, 291] width 139 height 27
select select ""pending""
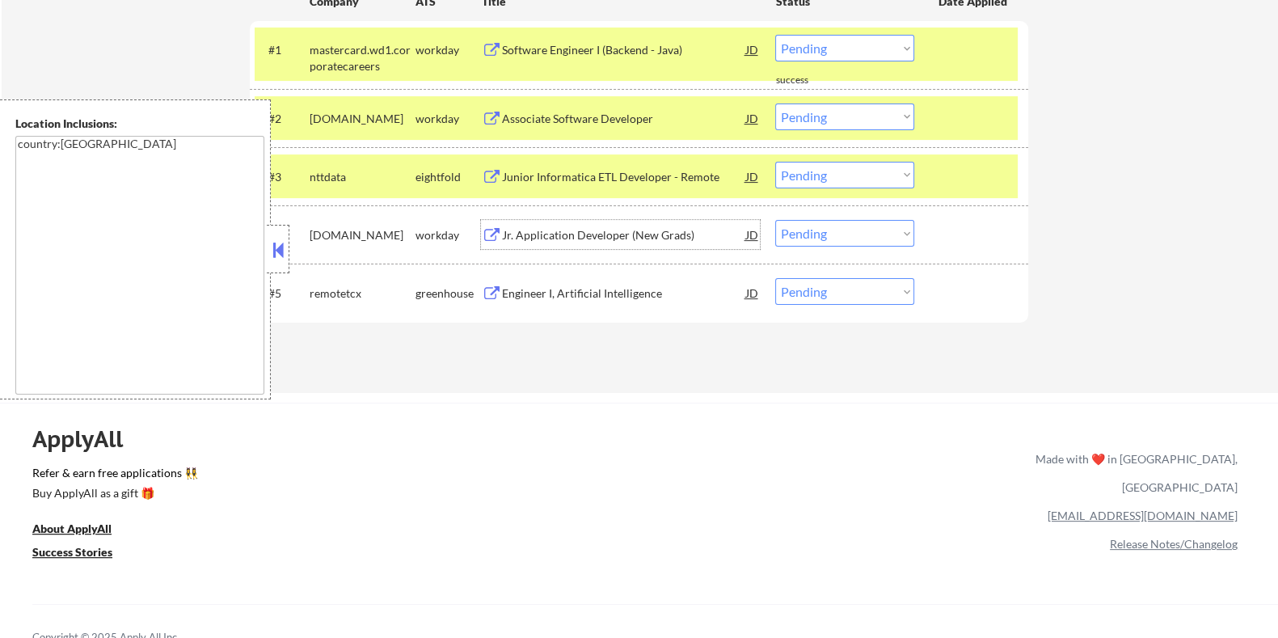
click at [550, 231] on div "Jr. Application Developer (New Grads)" at bounding box center [623, 235] width 244 height 16
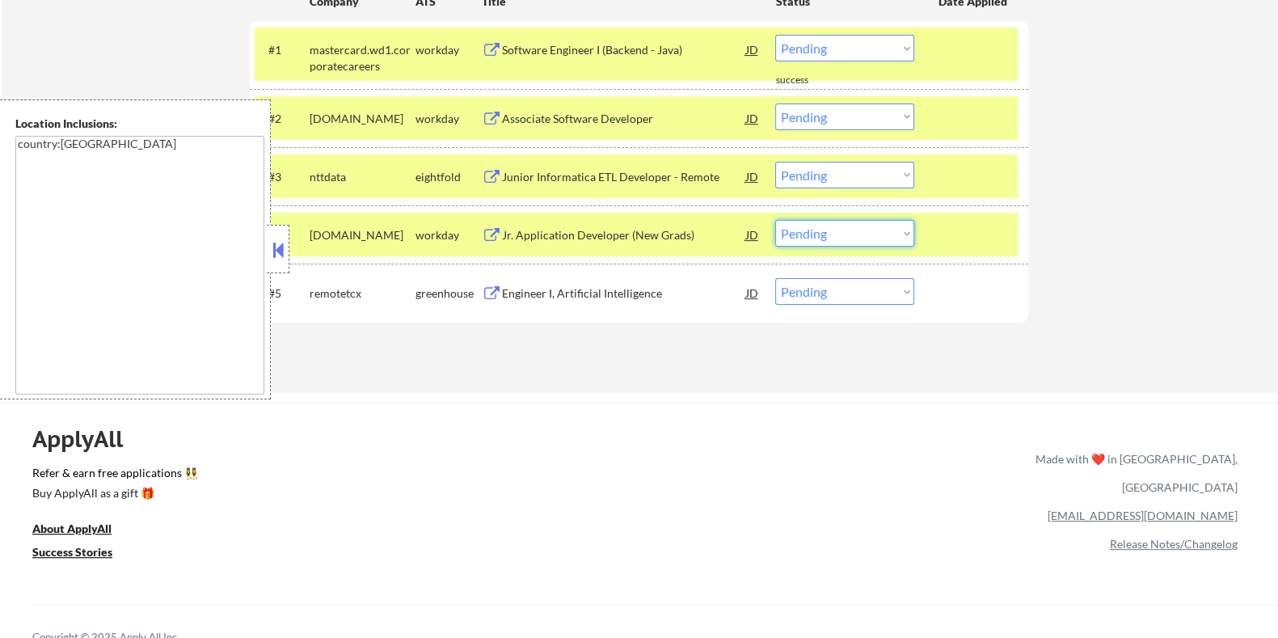
click at [897, 227] on select "Choose an option... Pending Applied Excluded (Questions) Excluded (Expired) Exc…" at bounding box center [844, 233] width 139 height 27
click at [775, 220] on select "Choose an option... Pending Applied Excluded (Questions) Excluded (Expired) Exc…" at bounding box center [844, 233] width 139 height 27
select select ""pending""
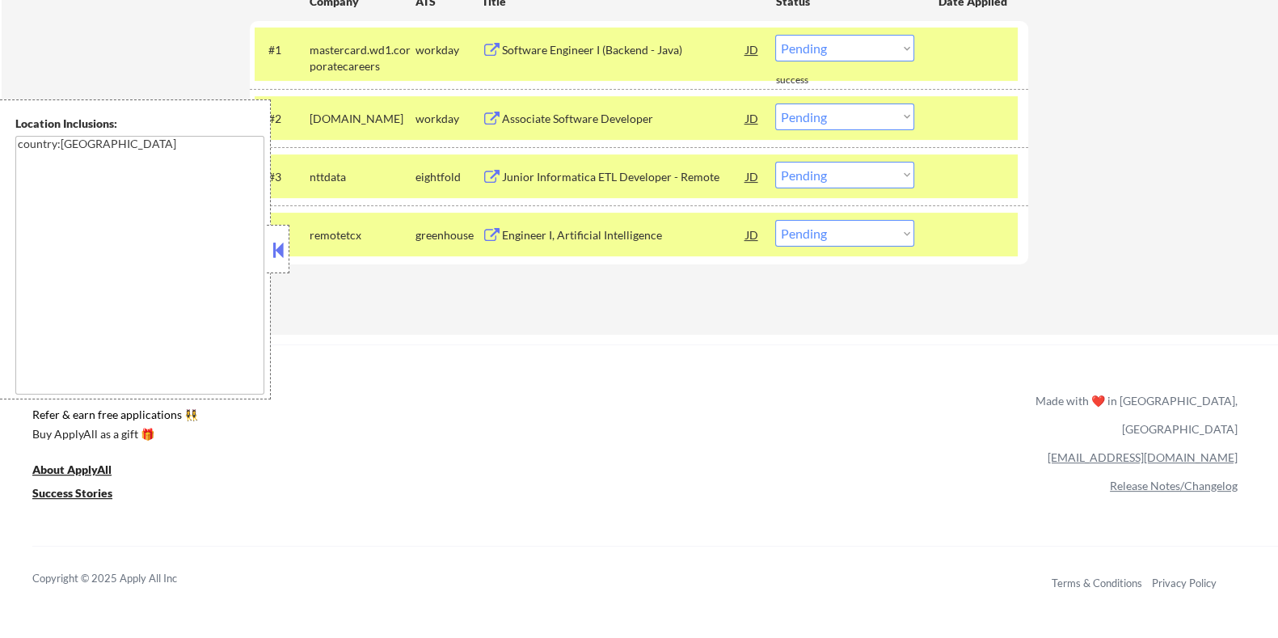
click at [613, 112] on div "Associate Software Developer" at bounding box center [623, 119] width 244 height 16
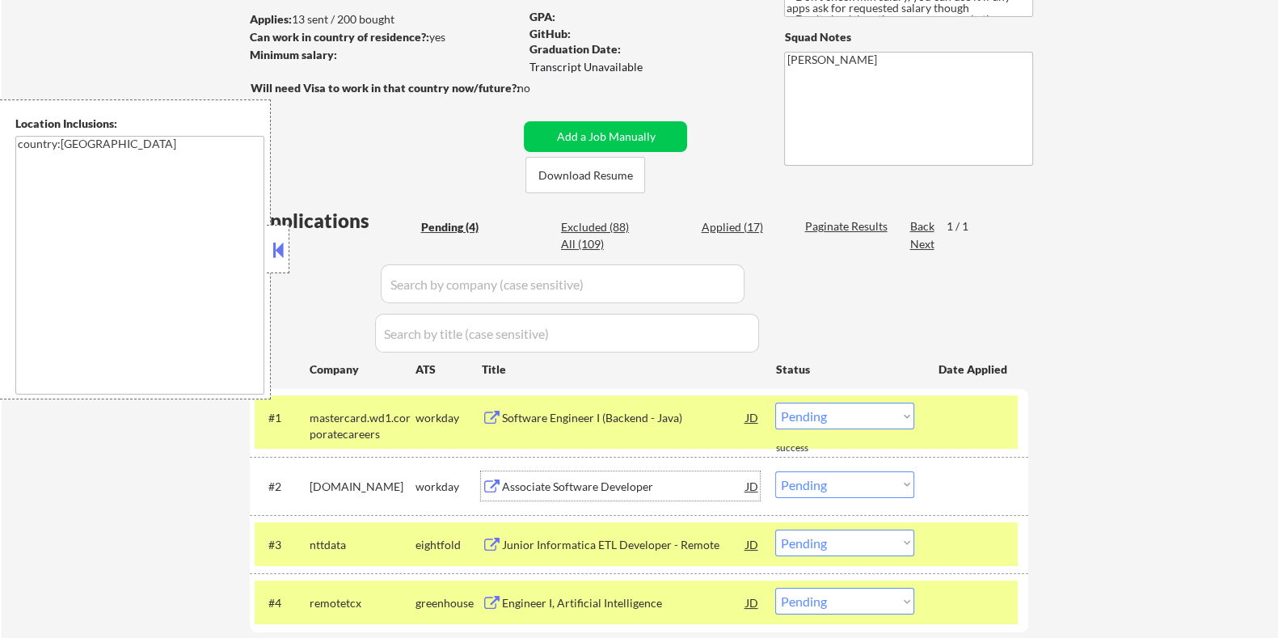
scroll to position [303, 0]
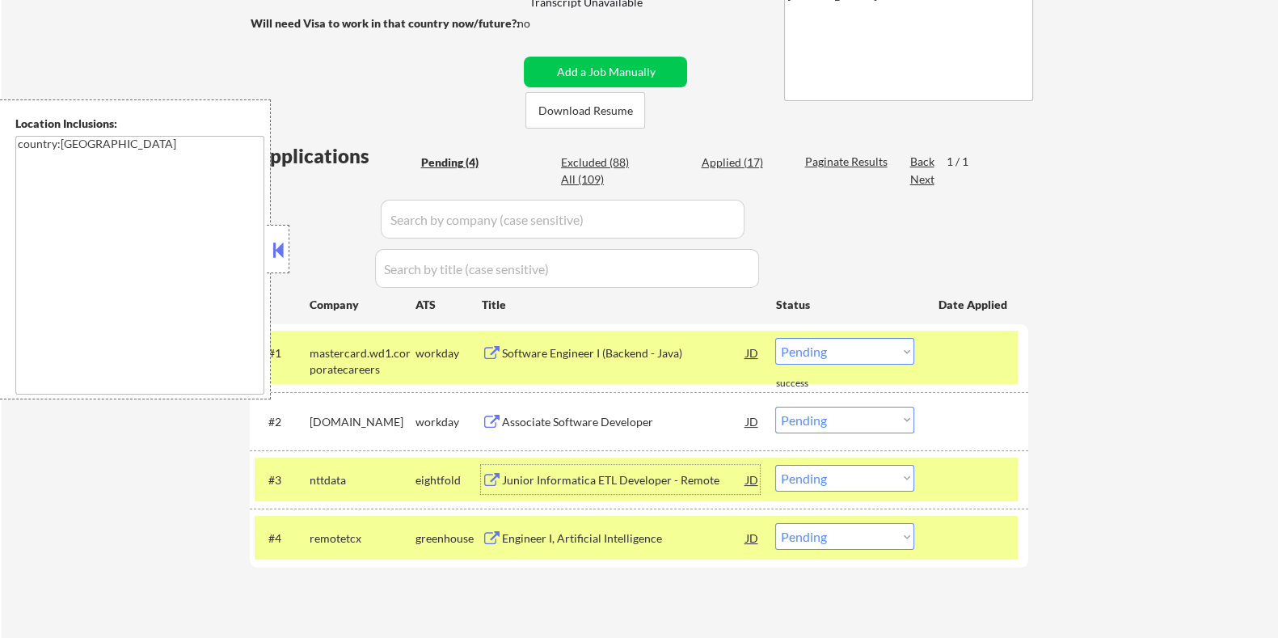
click at [566, 465] on div "Junior Informatica ETL Developer - Remote" at bounding box center [623, 479] width 244 height 29
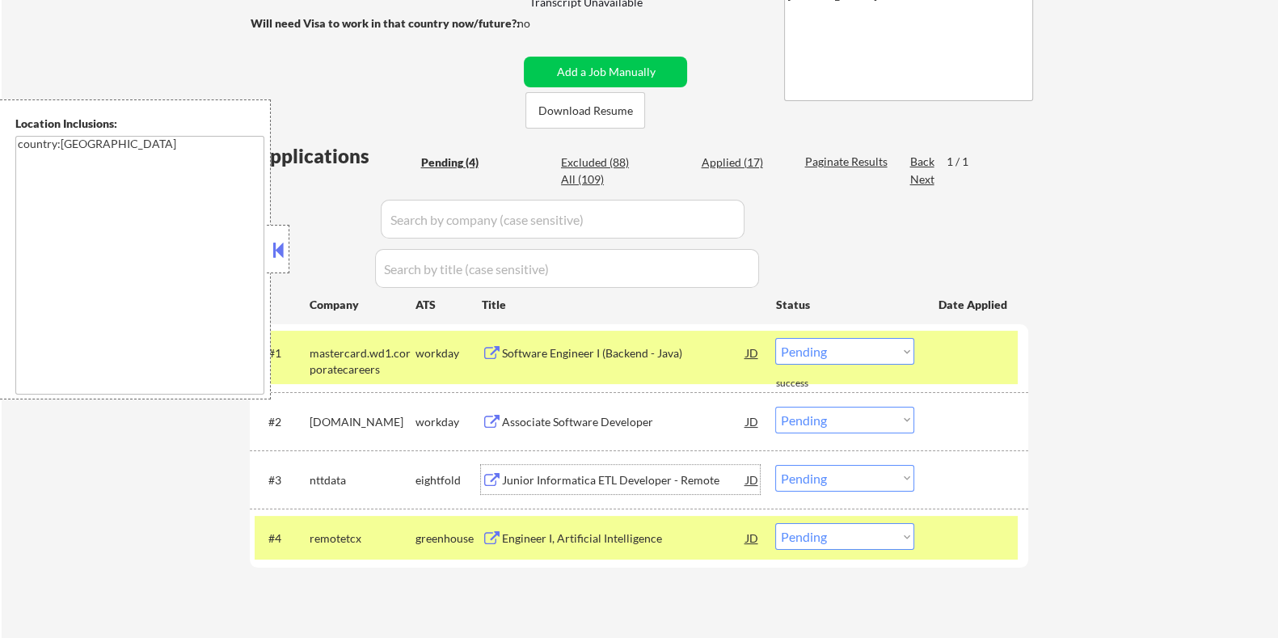
click at [838, 473] on select "Choose an option... Pending Applied Excluded (Questions) Excluded (Expired) Exc…" at bounding box center [844, 478] width 139 height 27
click at [775, 465] on select "Choose an option... Pending Applied Excluded (Questions) Excluded (Expired) Exc…" at bounding box center [844, 478] width 139 height 27
select select ""pending""
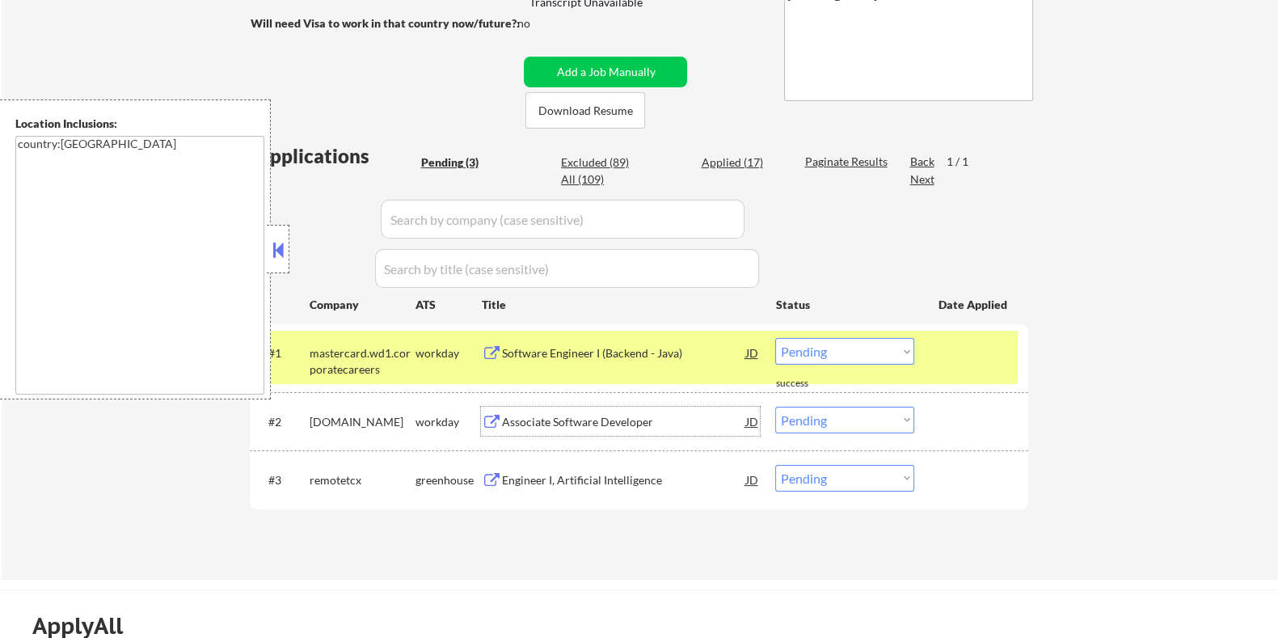
click at [570, 422] on div "Associate Software Developer" at bounding box center [623, 422] width 244 height 16
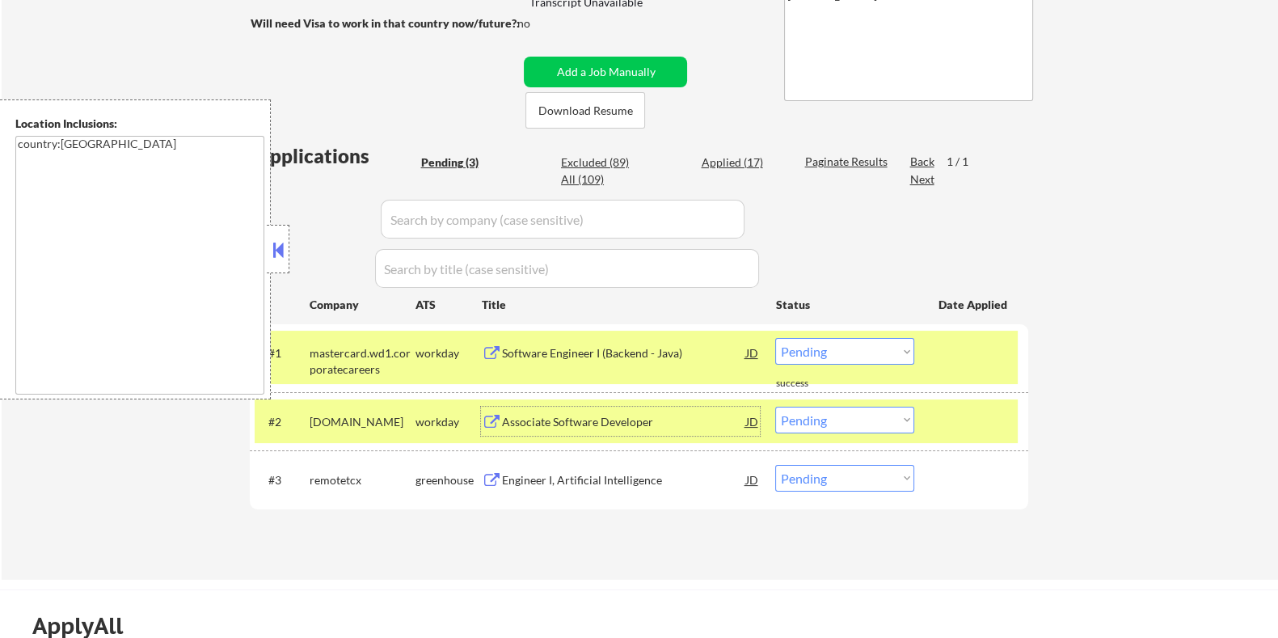
click at [586, 354] on div "Software Engineer I (Backend - Java)" at bounding box center [623, 353] width 244 height 16
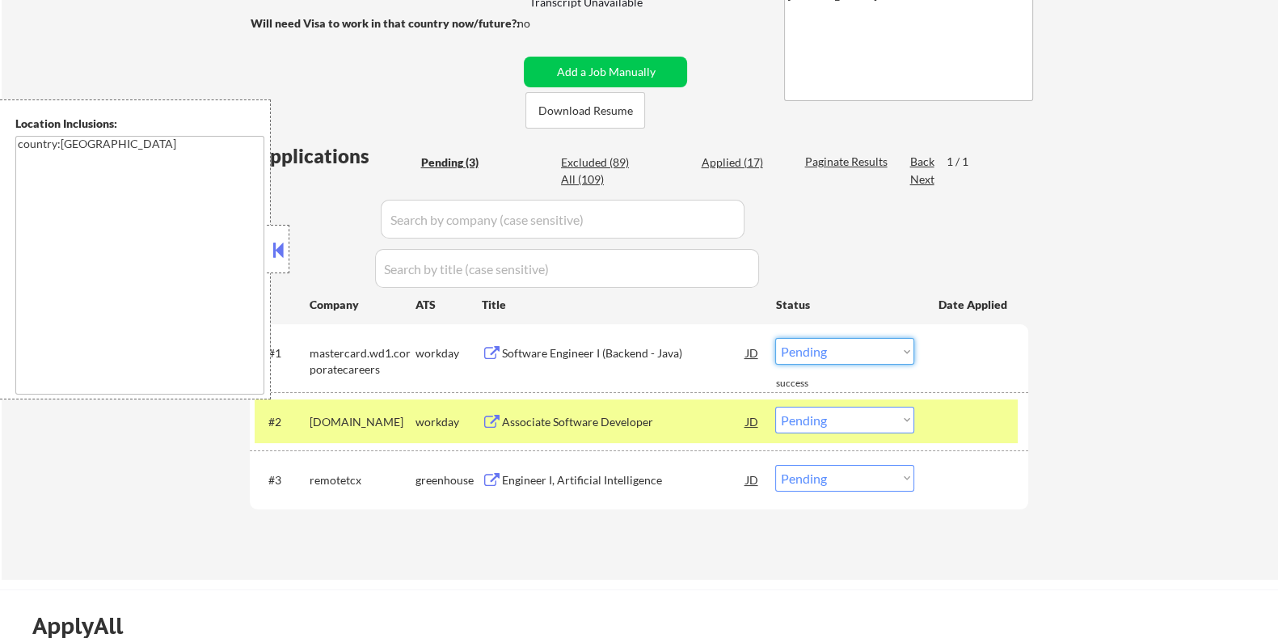
click at [840, 347] on select "Choose an option... Pending Applied Excluded (Questions) Excluded (Expired) Exc…" at bounding box center [844, 351] width 139 height 27
click at [775, 338] on select "Choose an option... Pending Applied Excluded (Questions) Excluded (Expired) Exc…" at bounding box center [844, 351] width 139 height 27
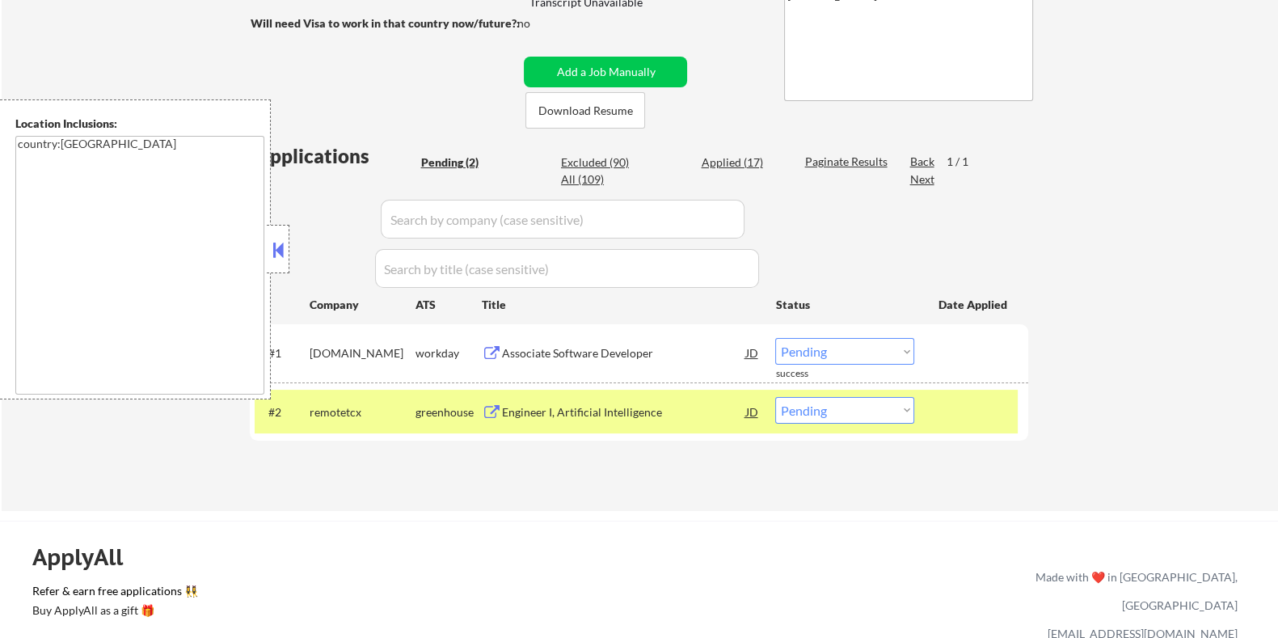
click at [567, 409] on div "Engineer I, Artificial Intelligence" at bounding box center [623, 412] width 244 height 16
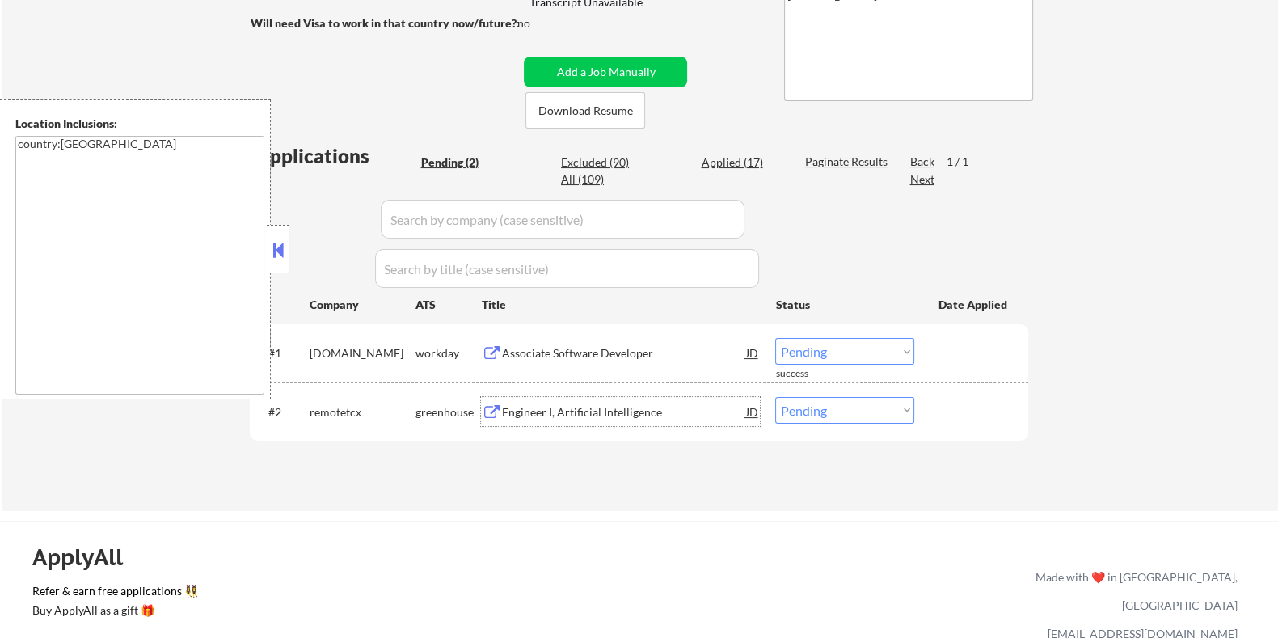
click at [567, 352] on div "Associate Software Developer" at bounding box center [623, 353] width 244 height 16
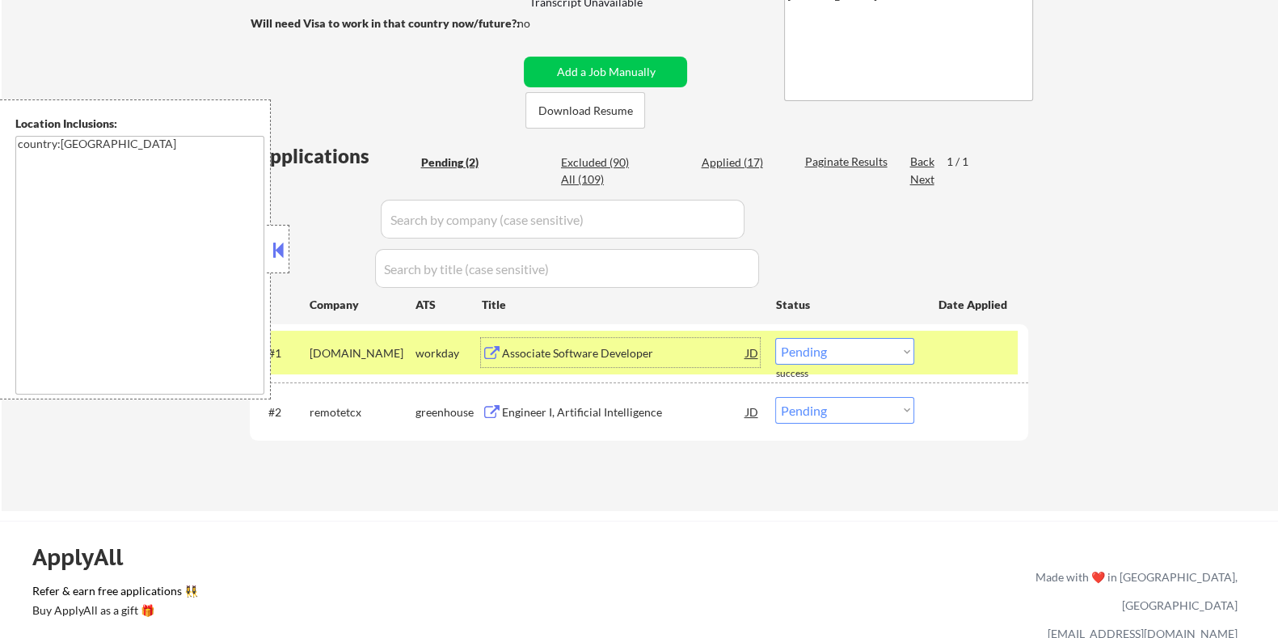
click at [861, 349] on select "Choose an option... Pending Applied Excluded (Questions) Excluded (Expired) Exc…" at bounding box center [844, 351] width 139 height 27
click at [775, 338] on select "Choose an option... Pending Applied Excluded (Questions) Excluded (Expired) Exc…" at bounding box center [844, 351] width 139 height 27
select select ""pending""
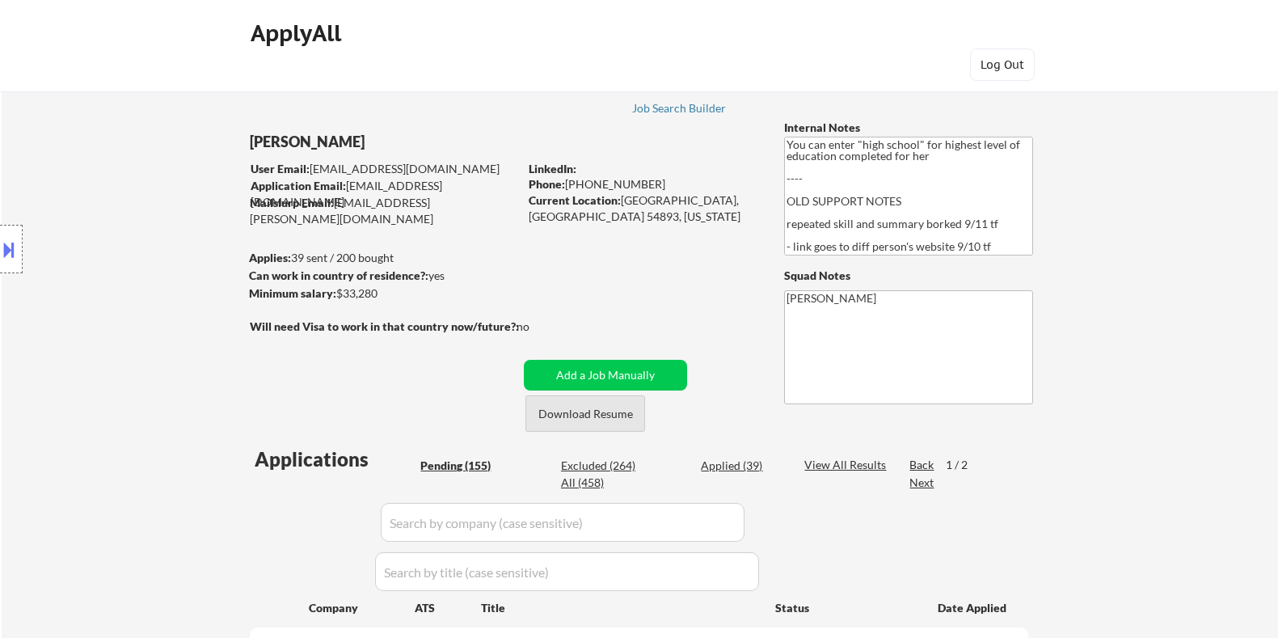
select select ""pending""
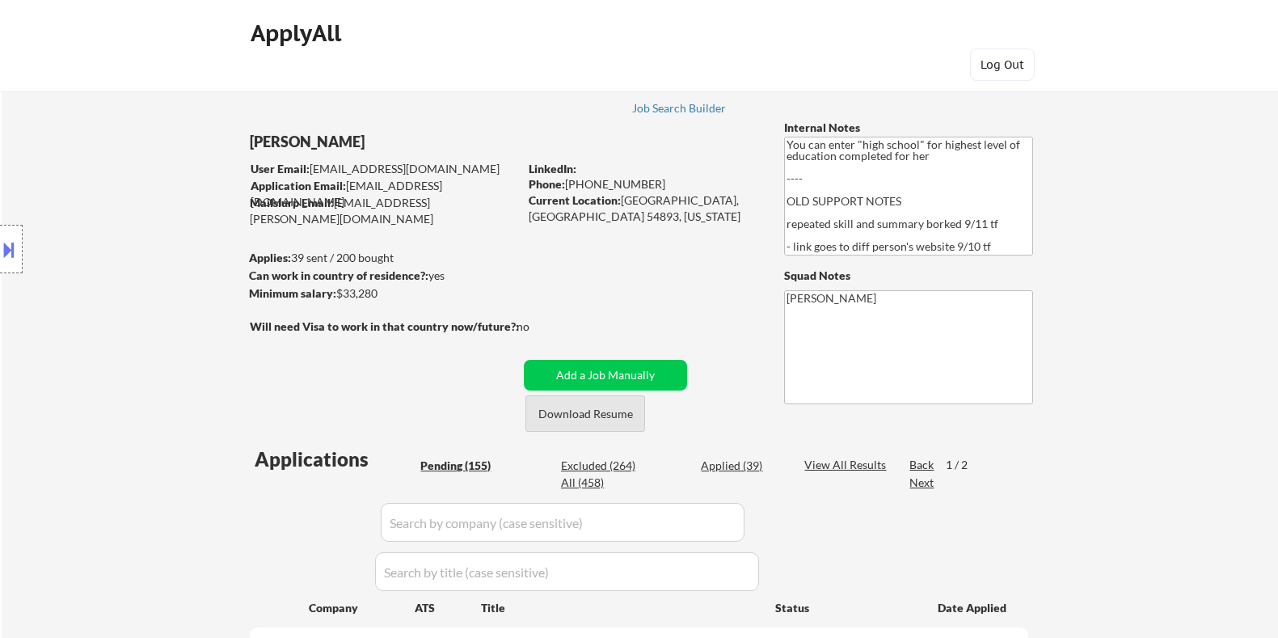
select select ""pending""
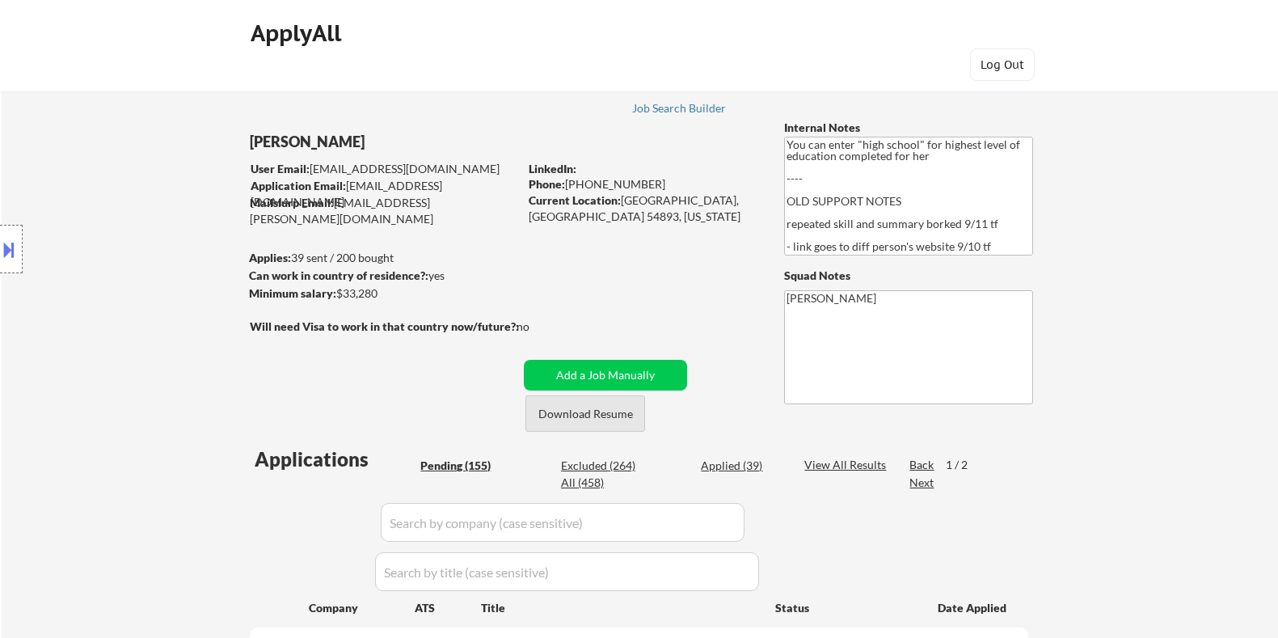
select select ""pending""
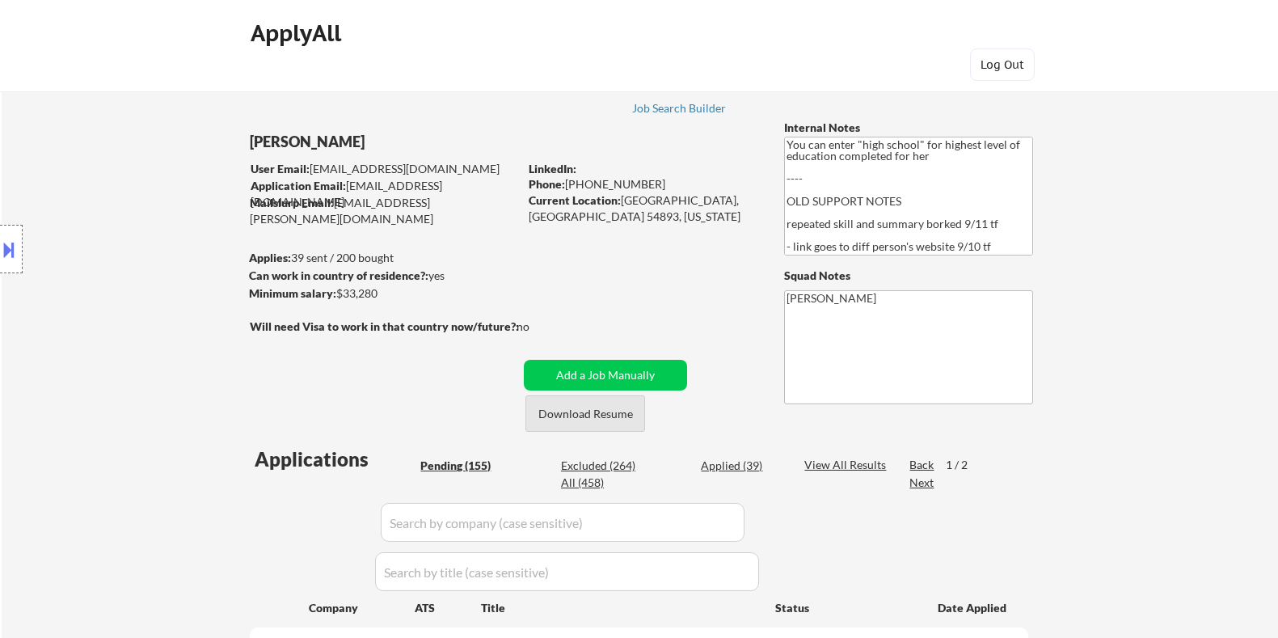
select select ""pending""
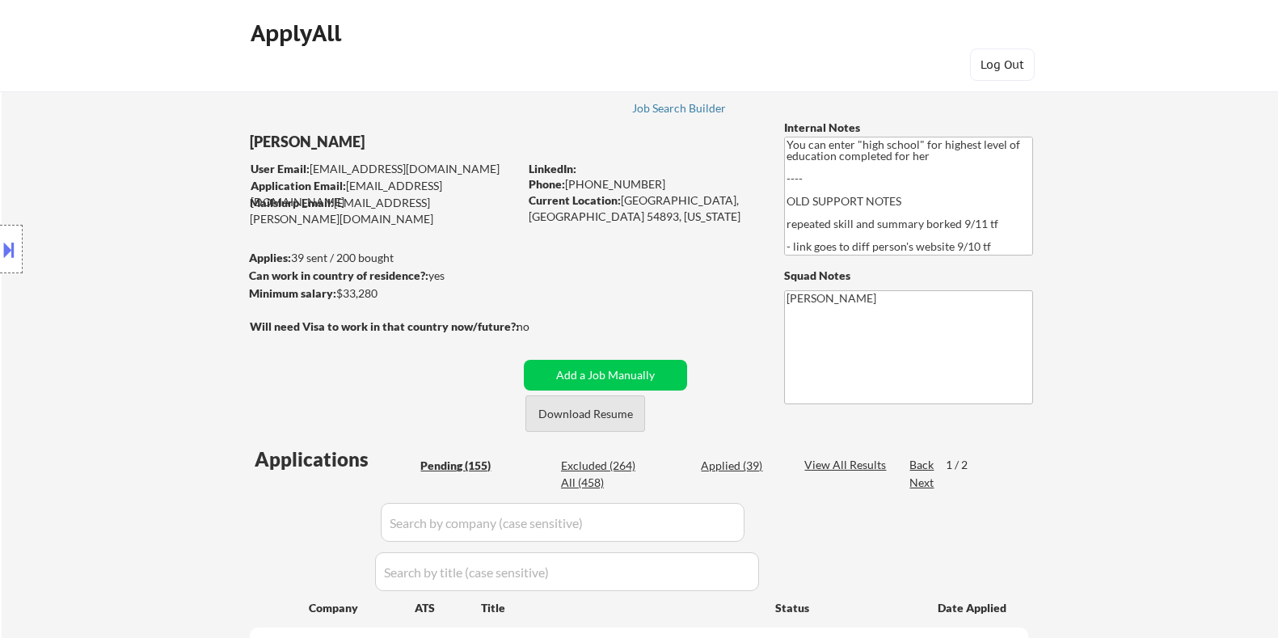
select select ""pending""
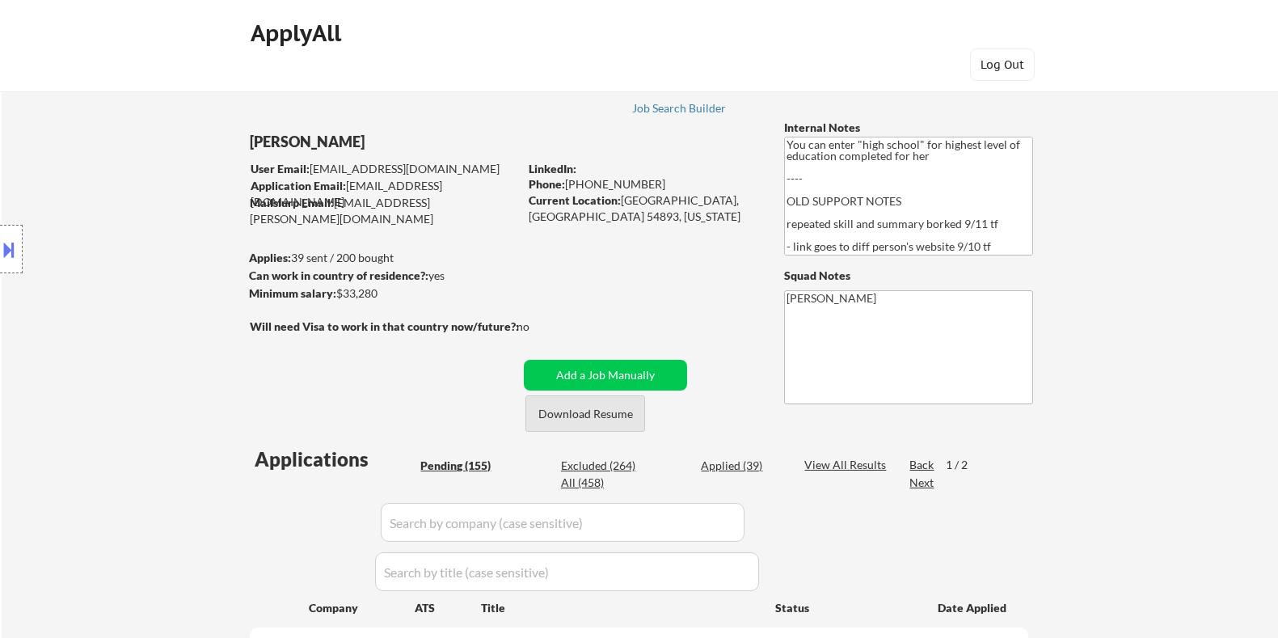
select select ""pending""
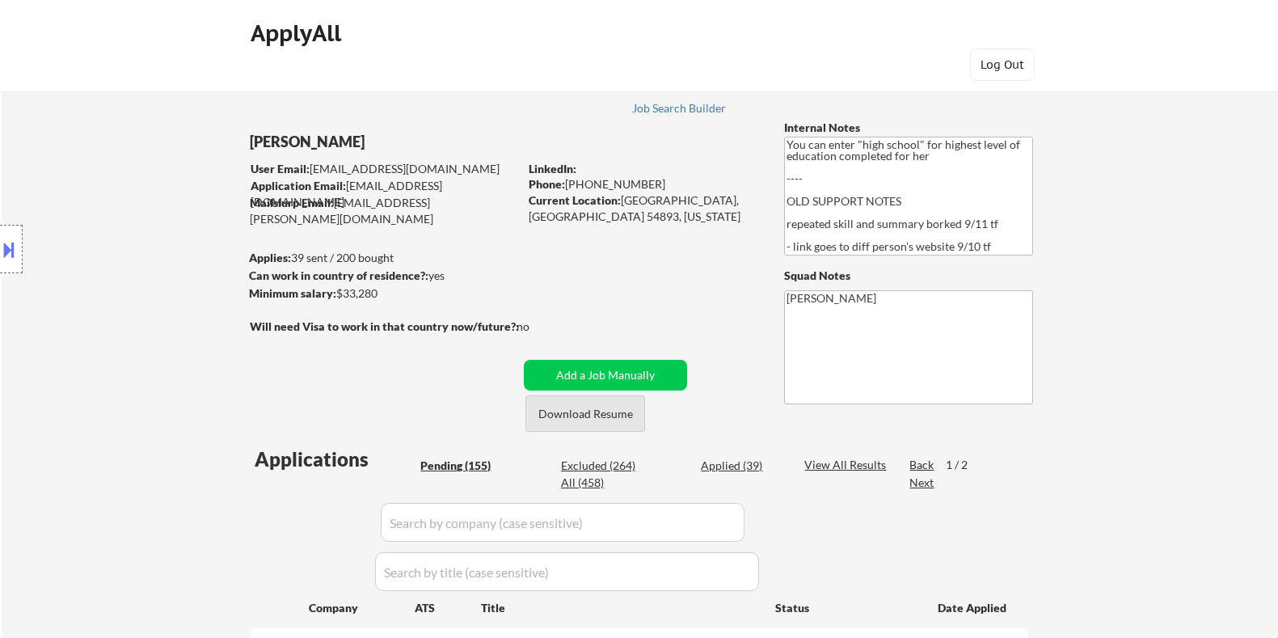
select select ""pending""
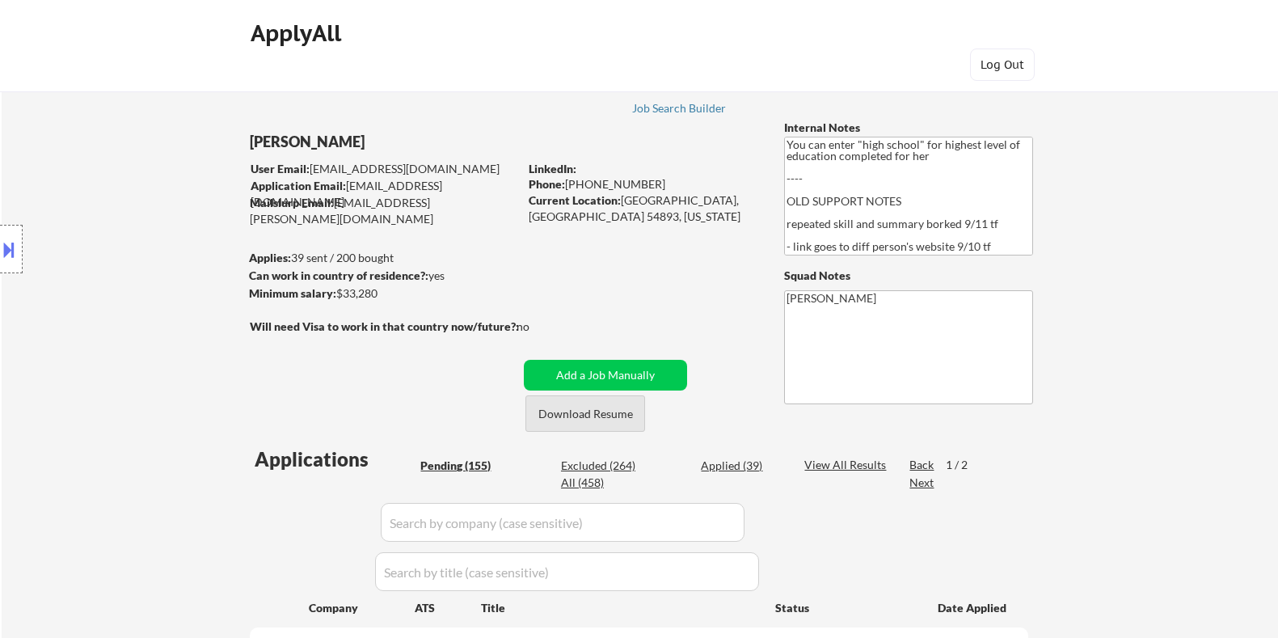
select select ""pending""
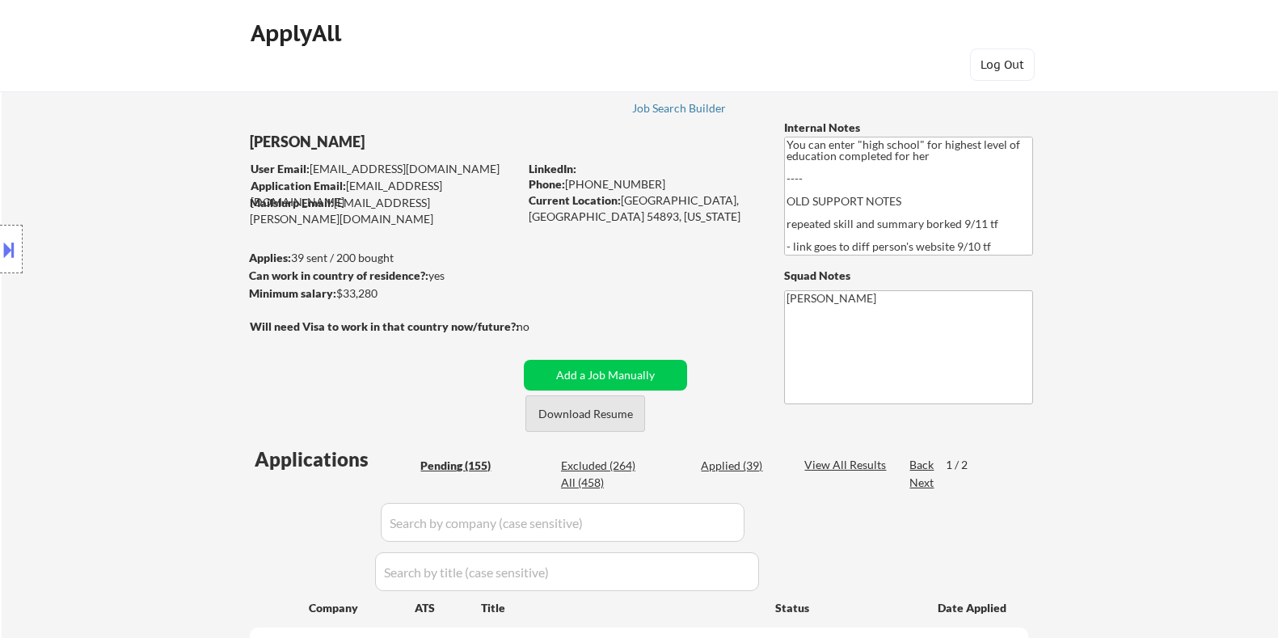
select select ""pending""
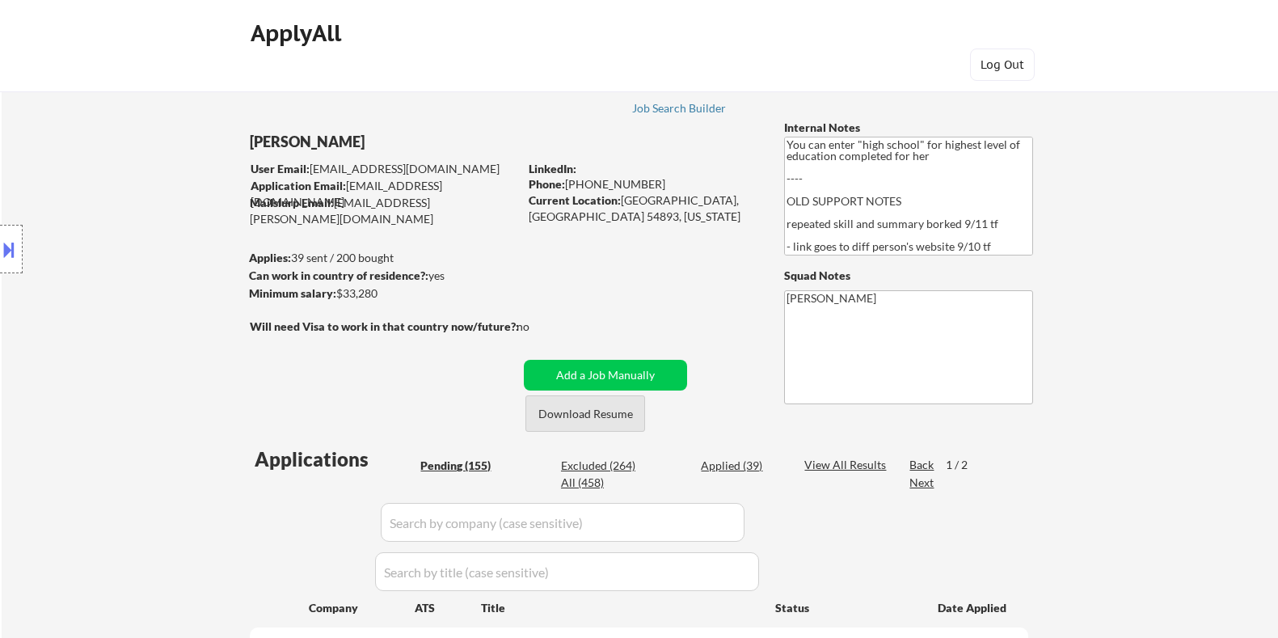
select select ""pending""
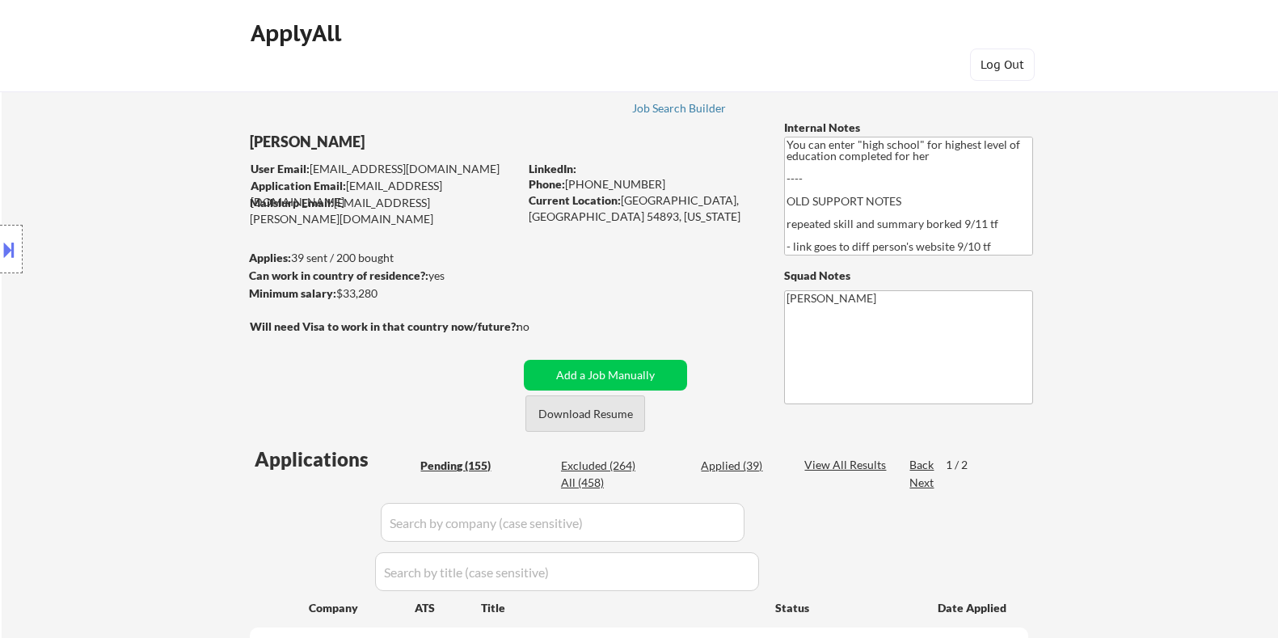
select select ""pending""
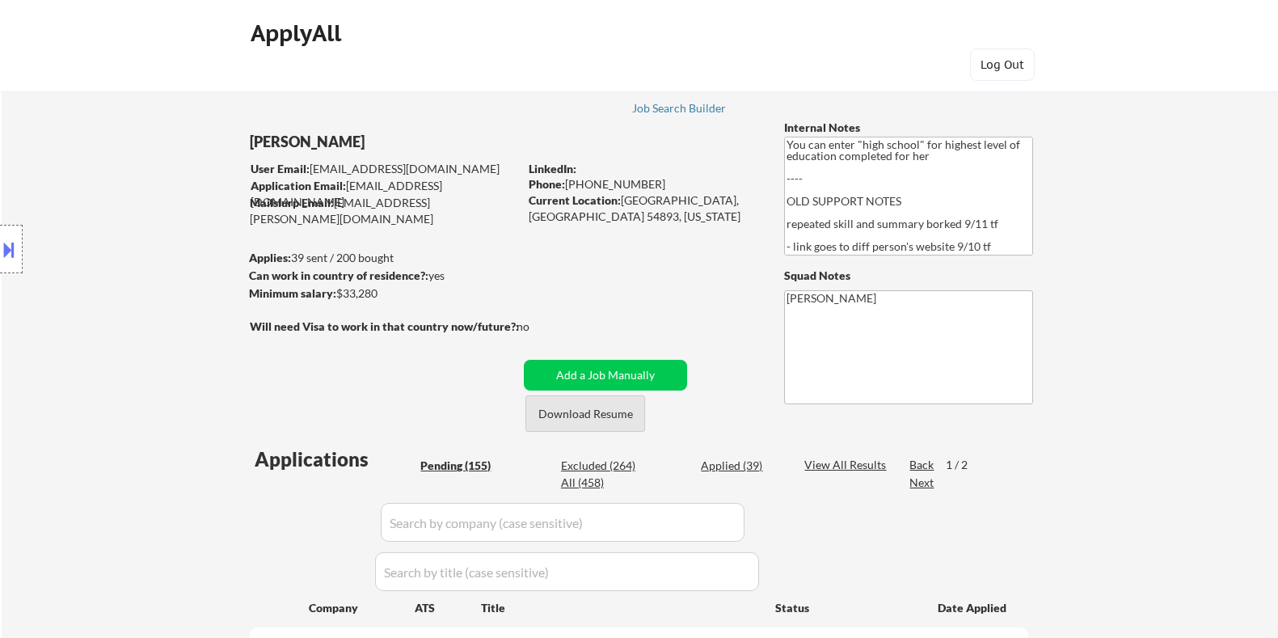
select select ""pending""
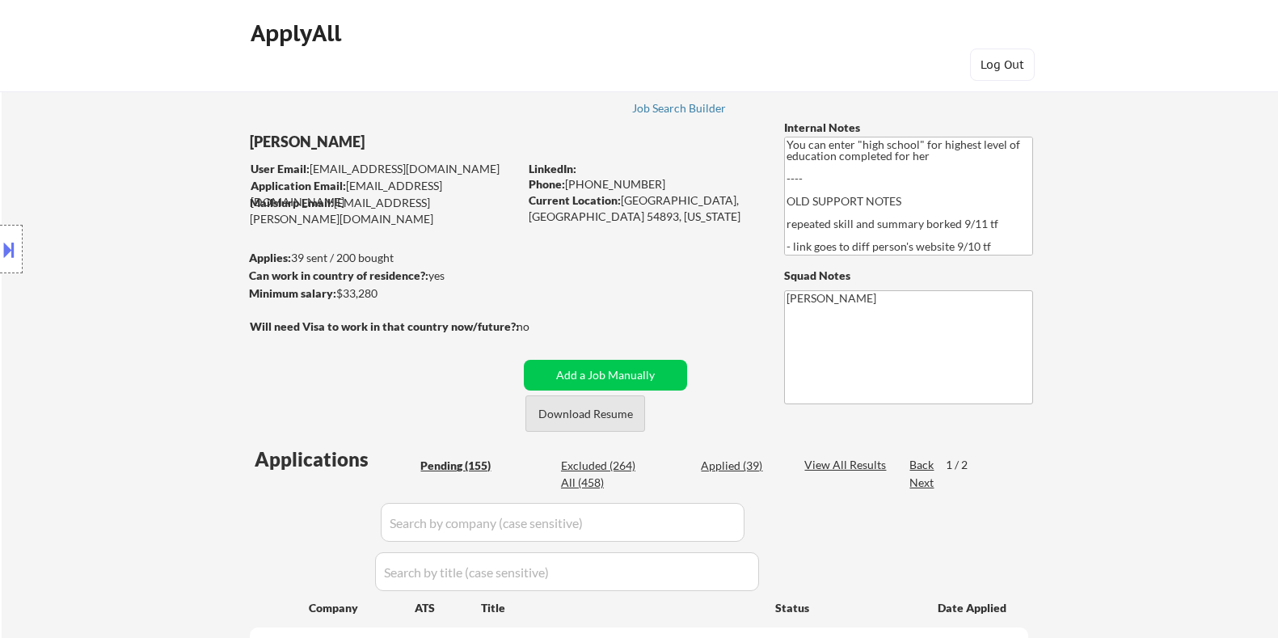
select select ""pending""
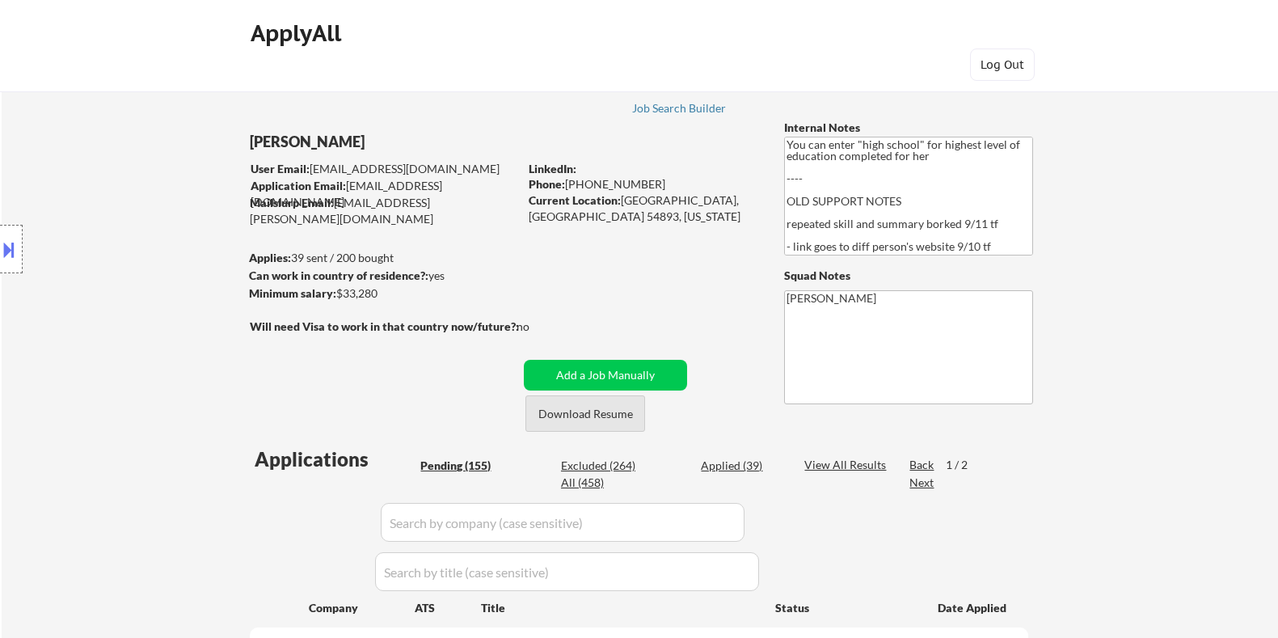
select select ""pending""
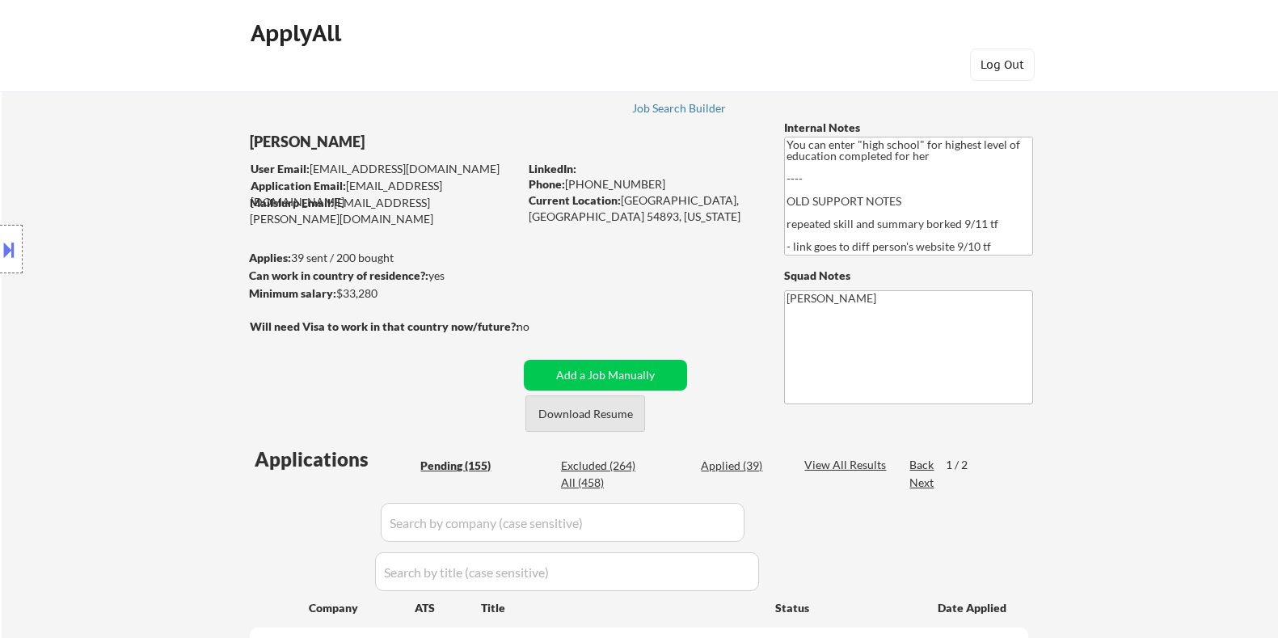
select select ""pending""
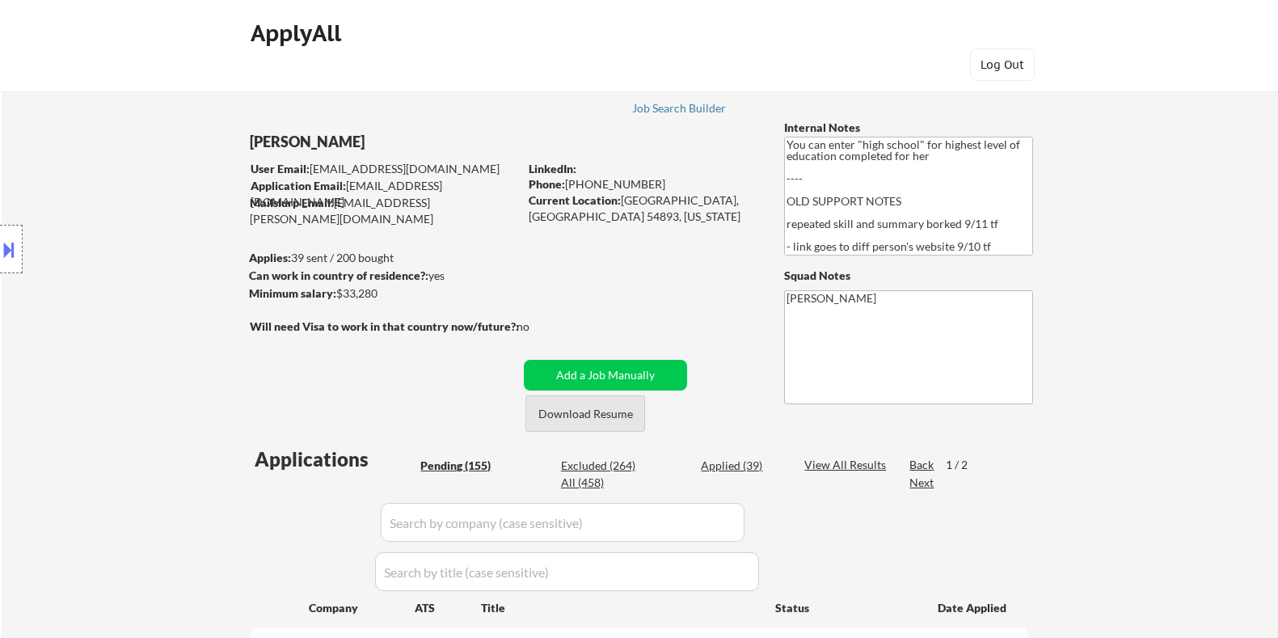
select select ""pending""
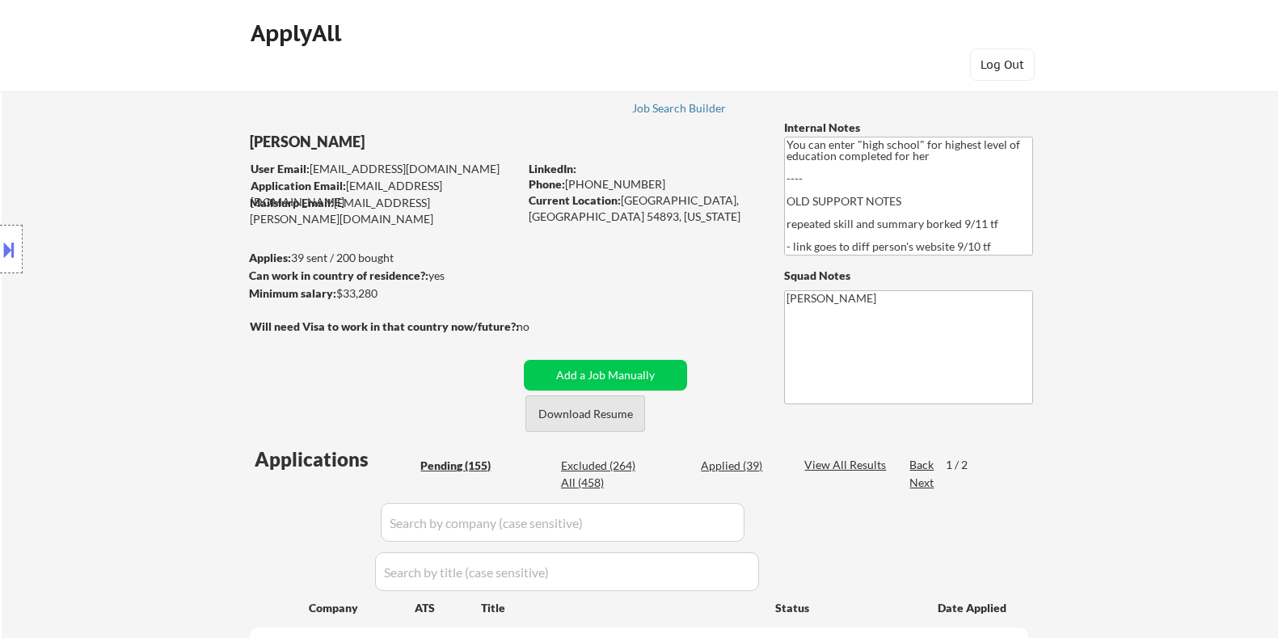
select select ""pending""
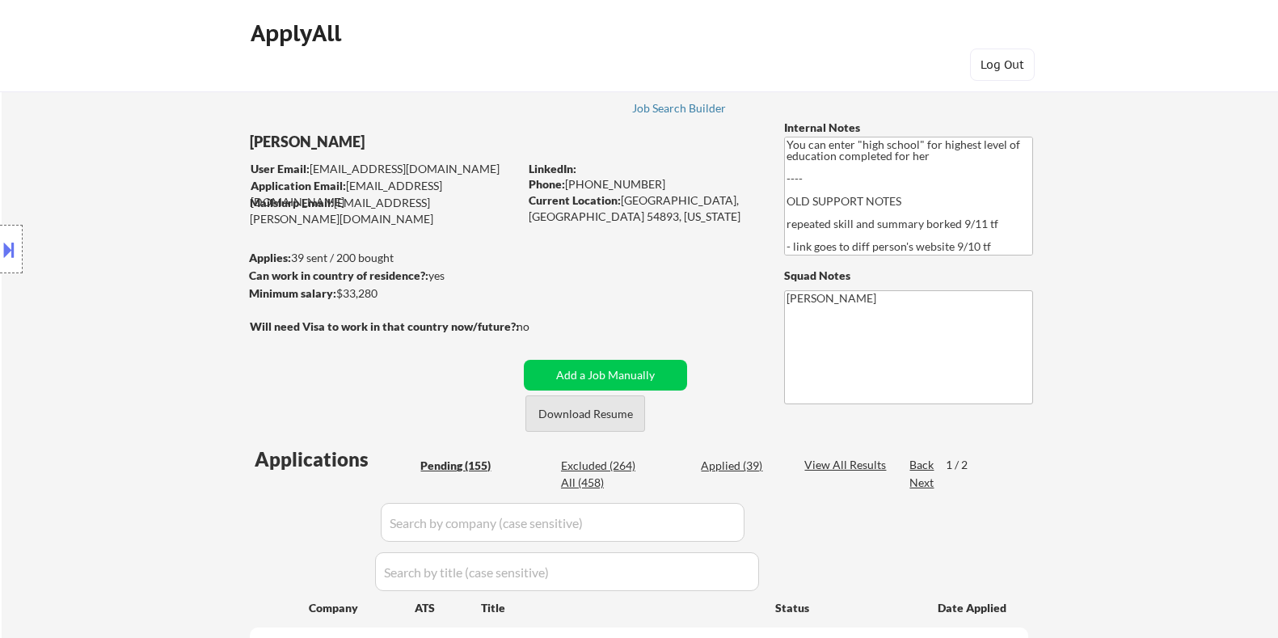
select select ""pending""
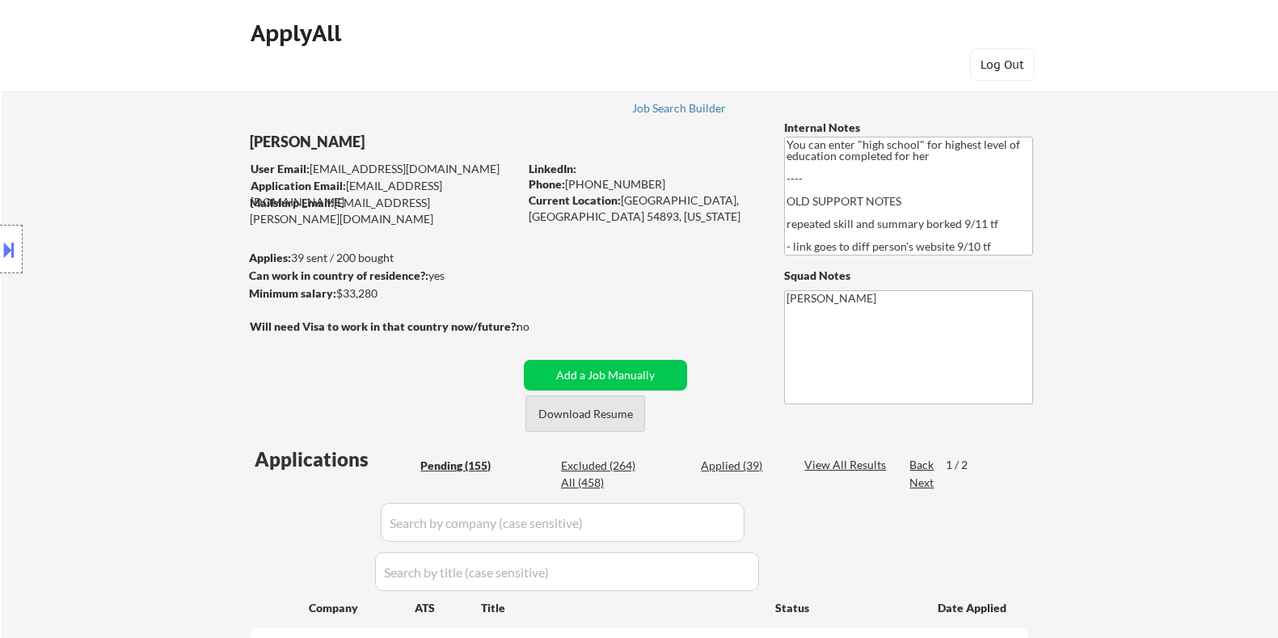
select select ""pending""
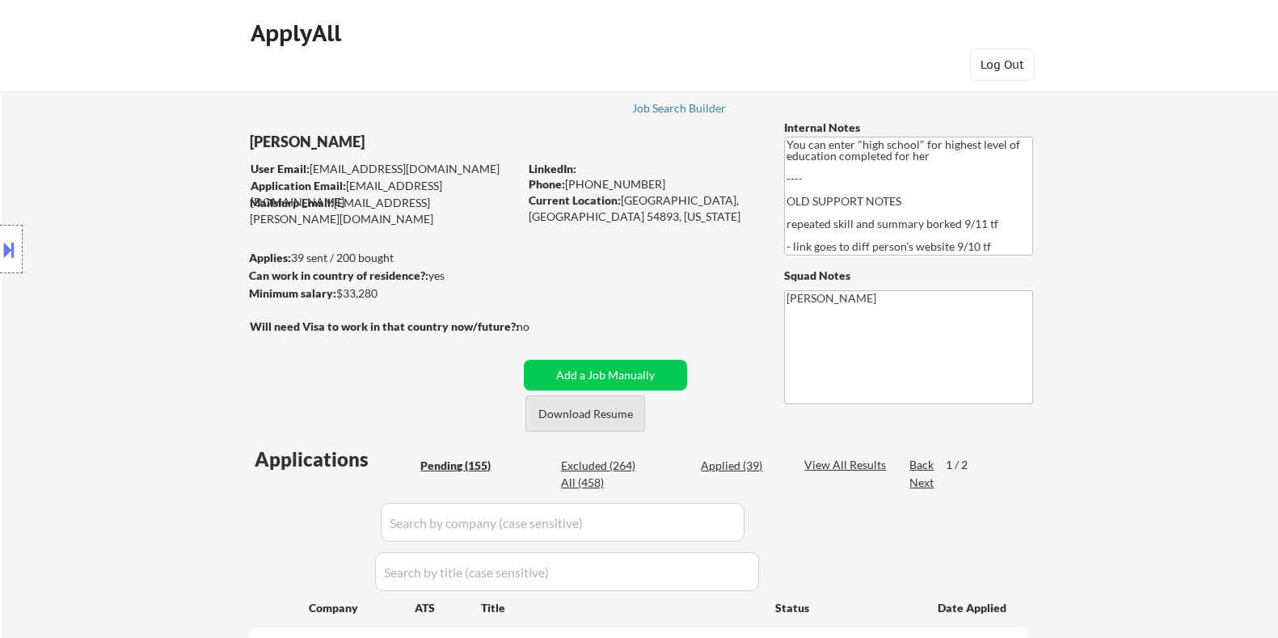
select select ""pending""
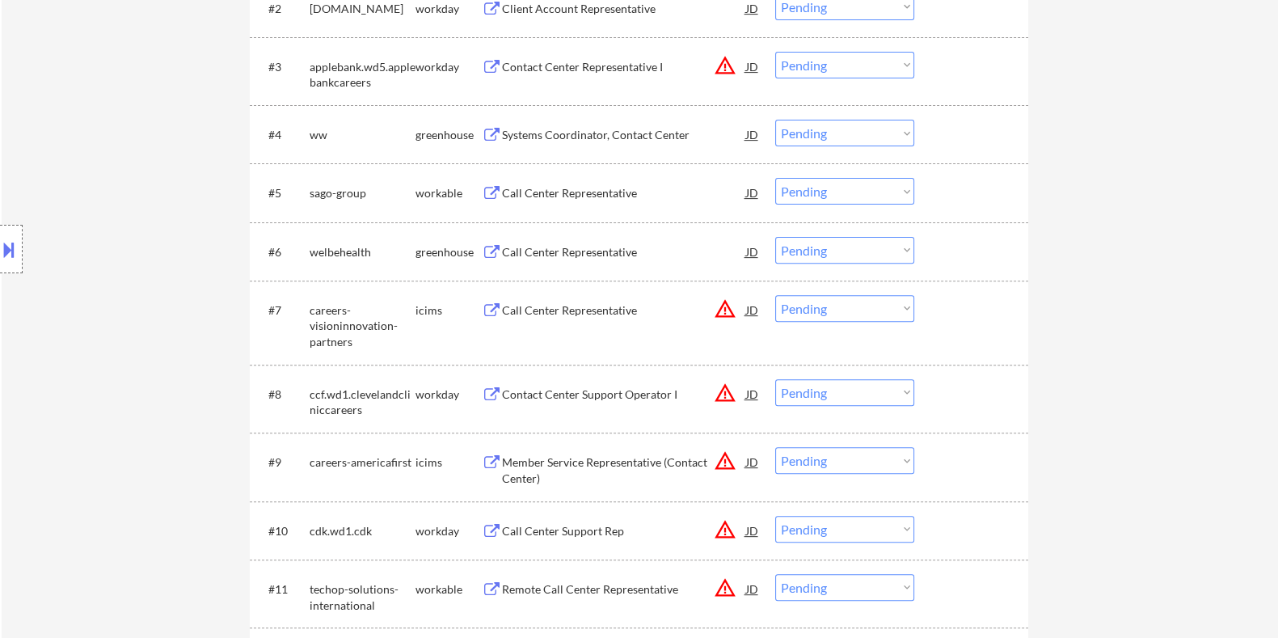
scroll to position [606, 0]
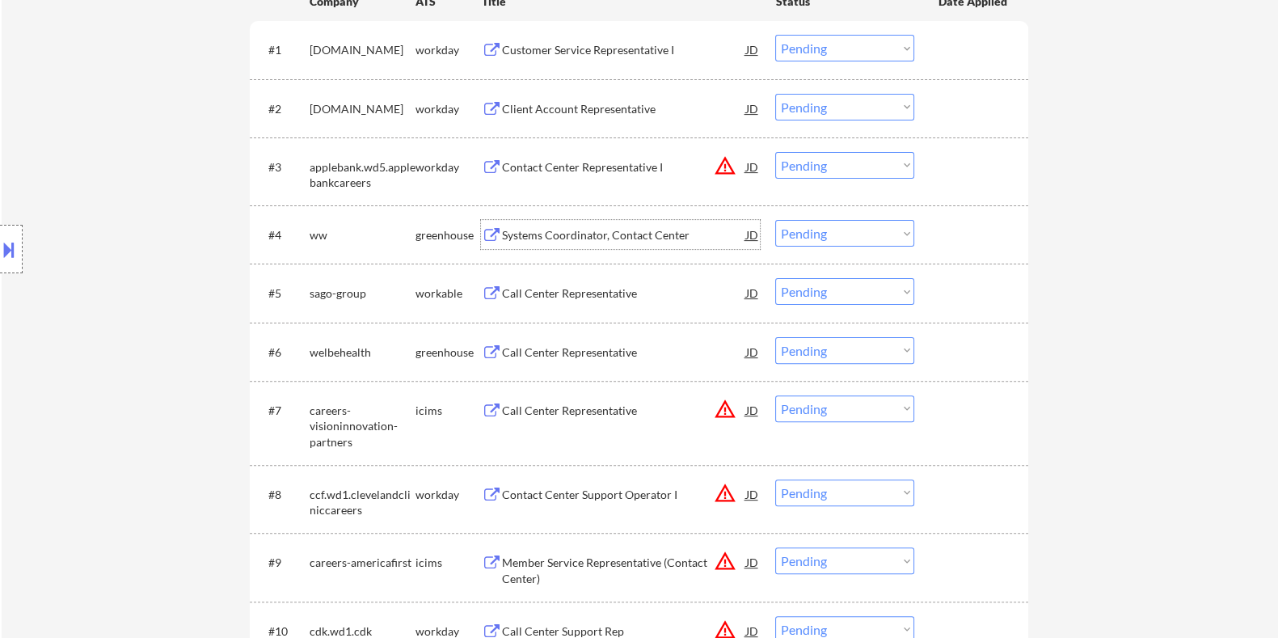
click at [587, 230] on div "Systems Coordinator, Contact Center" at bounding box center [623, 235] width 244 height 16
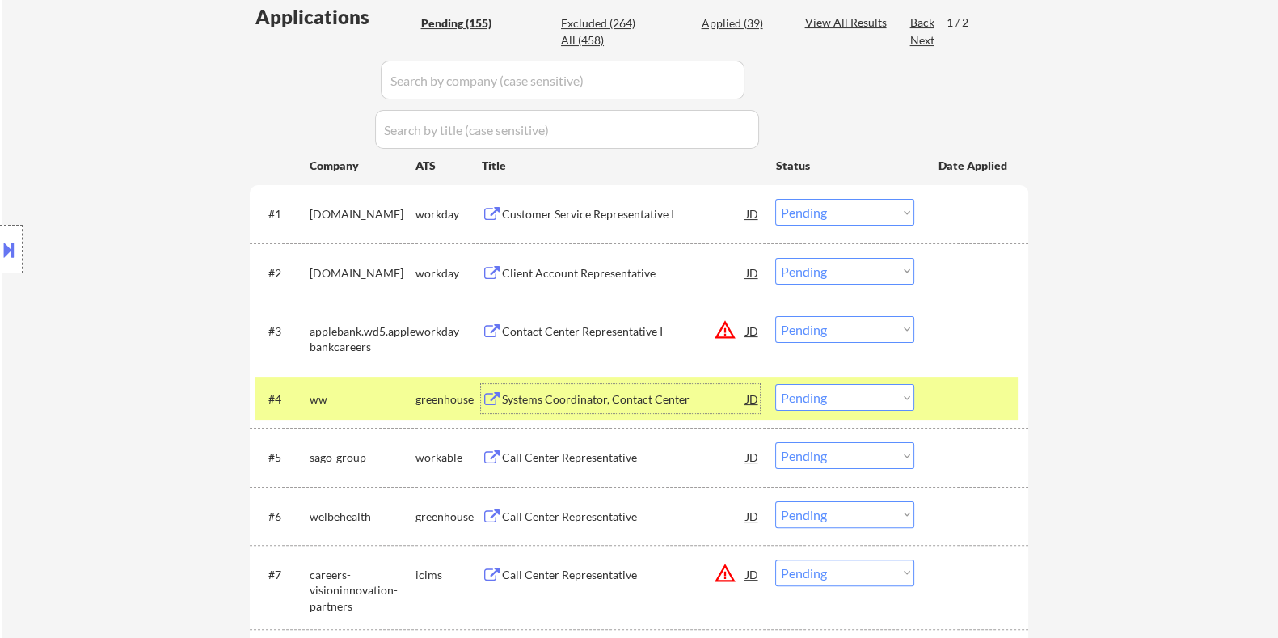
scroll to position [505, 0]
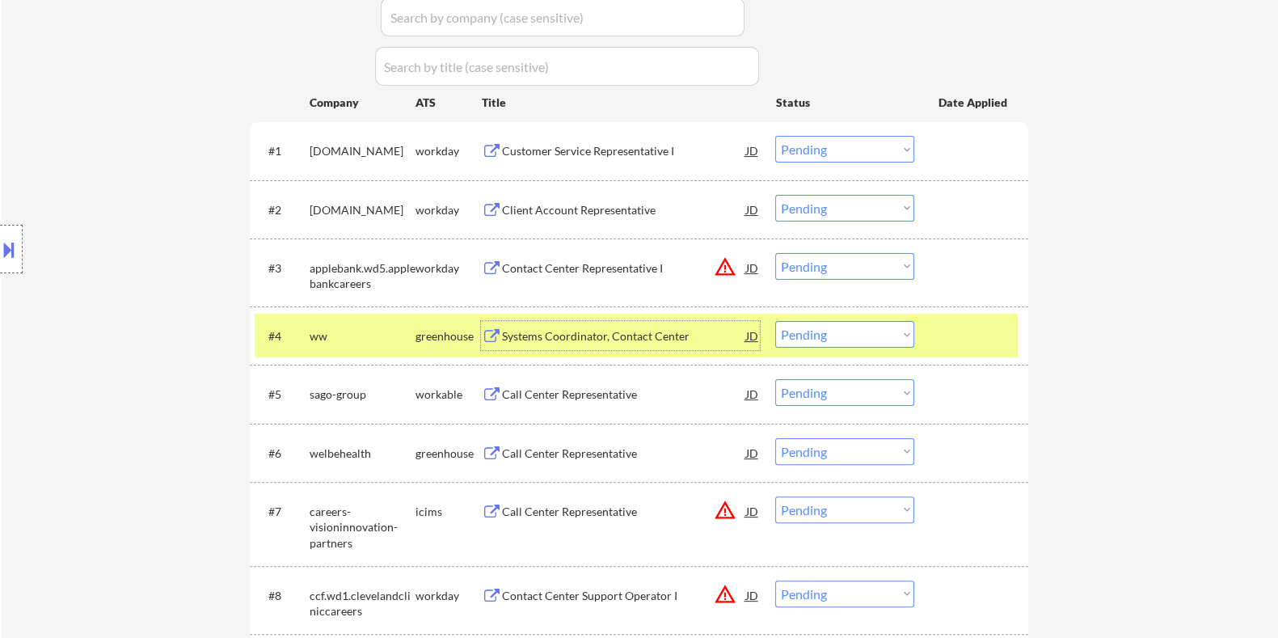
click at [845, 335] on select "Choose an option... Pending Applied Excluded (Questions) Excluded (Expired) Exc…" at bounding box center [844, 334] width 139 height 27
click at [775, 321] on select "Choose an option... Pending Applied Excluded (Questions) Excluded (Expired) Exc…" at bounding box center [844, 334] width 139 height 27
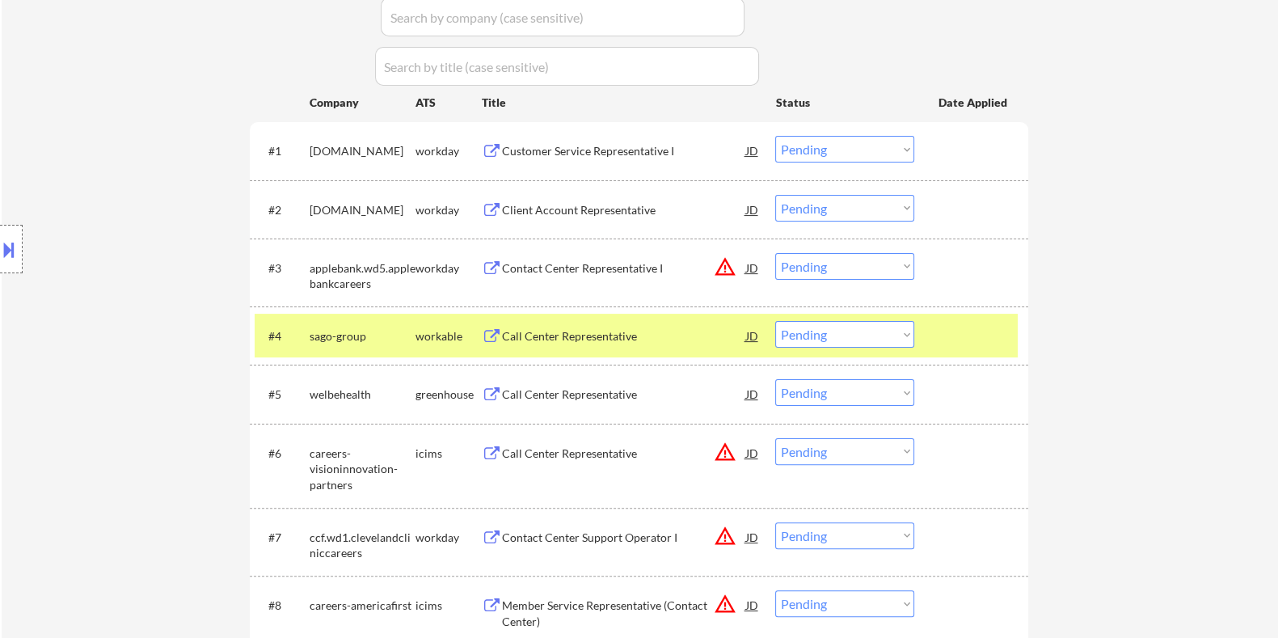
click at [562, 343] on div "Call Center Representative" at bounding box center [623, 336] width 244 height 16
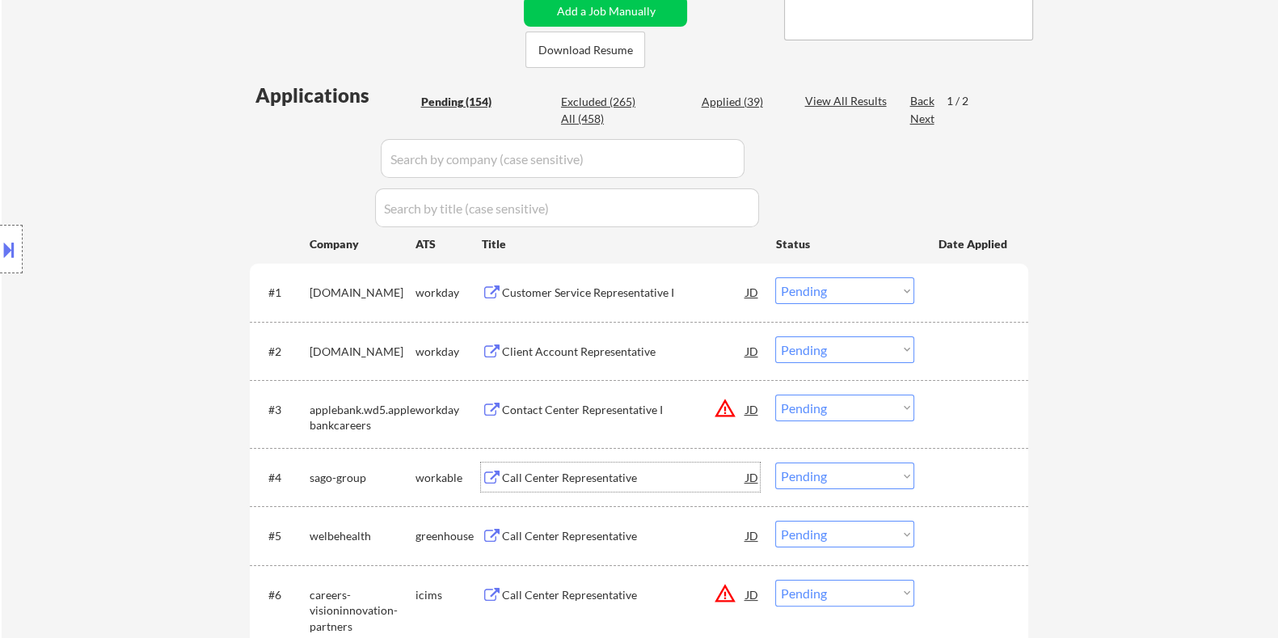
scroll to position [303, 0]
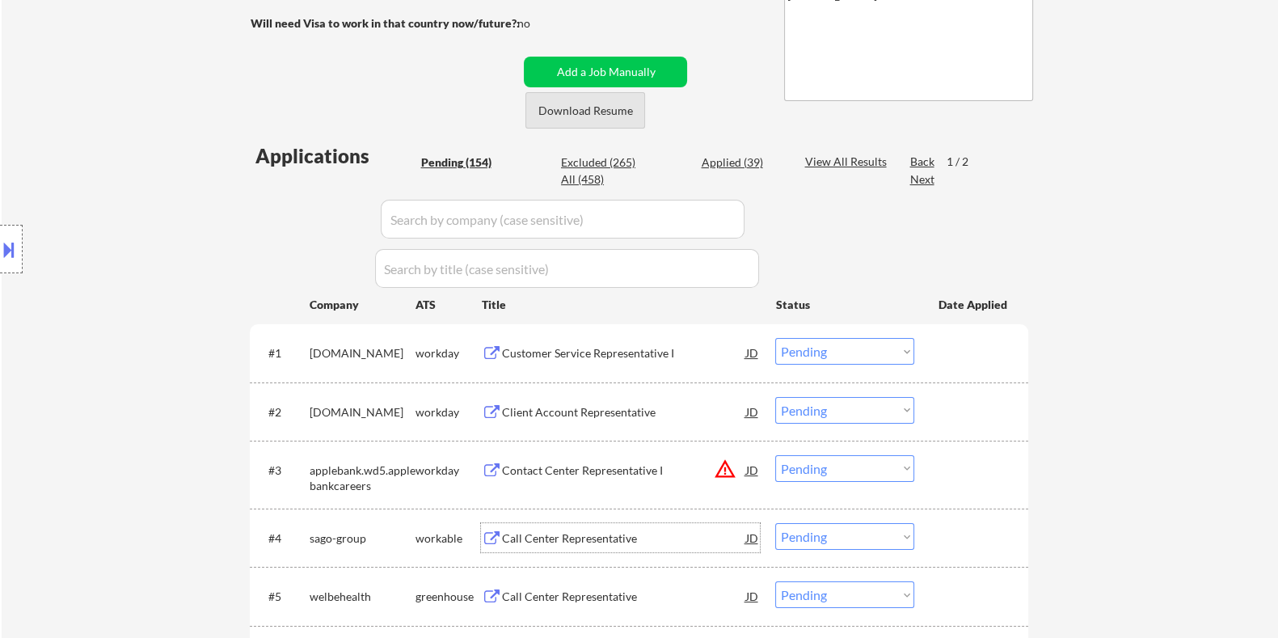
click at [590, 116] on button "Download Resume" at bounding box center [585, 110] width 120 height 36
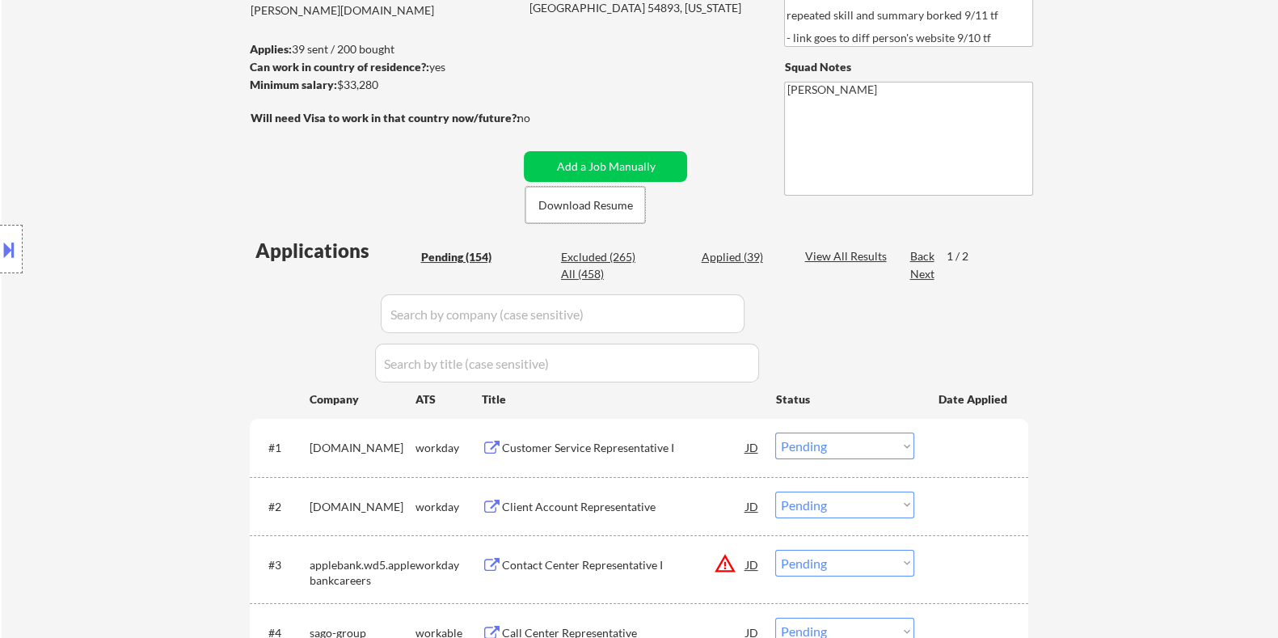
scroll to position [201, 0]
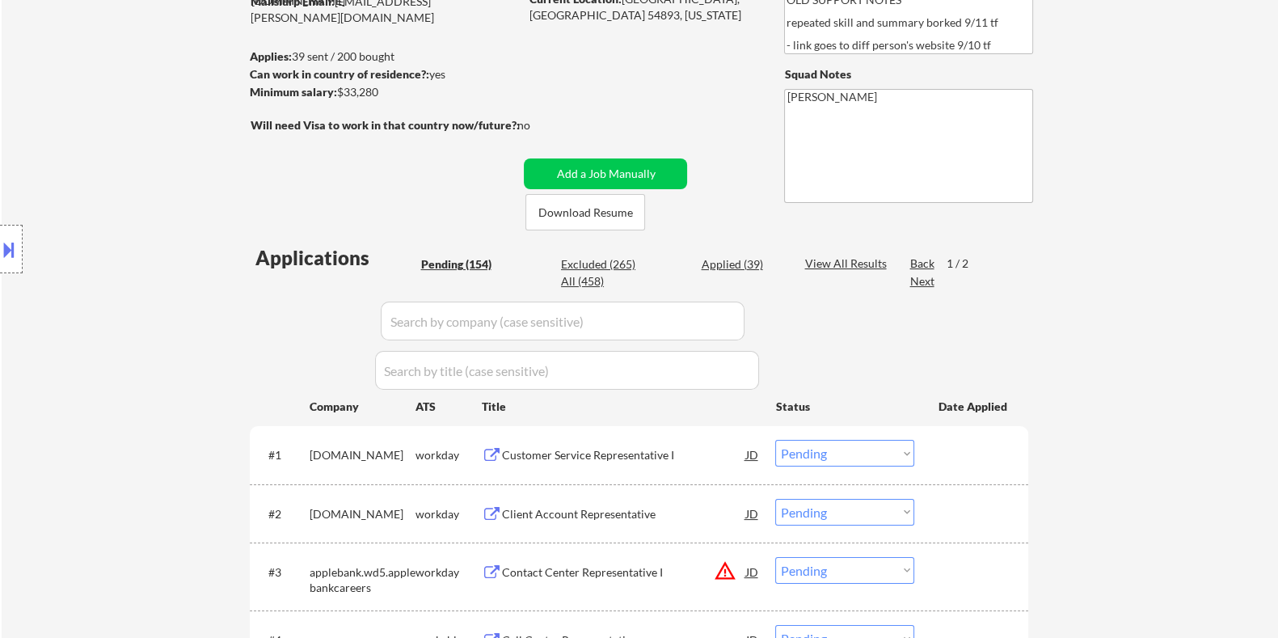
drag, startPoint x: 386, startPoint y: 91, endPoint x: 336, endPoint y: 90, distance: 50.1
click at [336, 90] on div "Minimum salary: $33,280" at bounding box center [383, 92] width 269 height 16
copy div "$33,280"
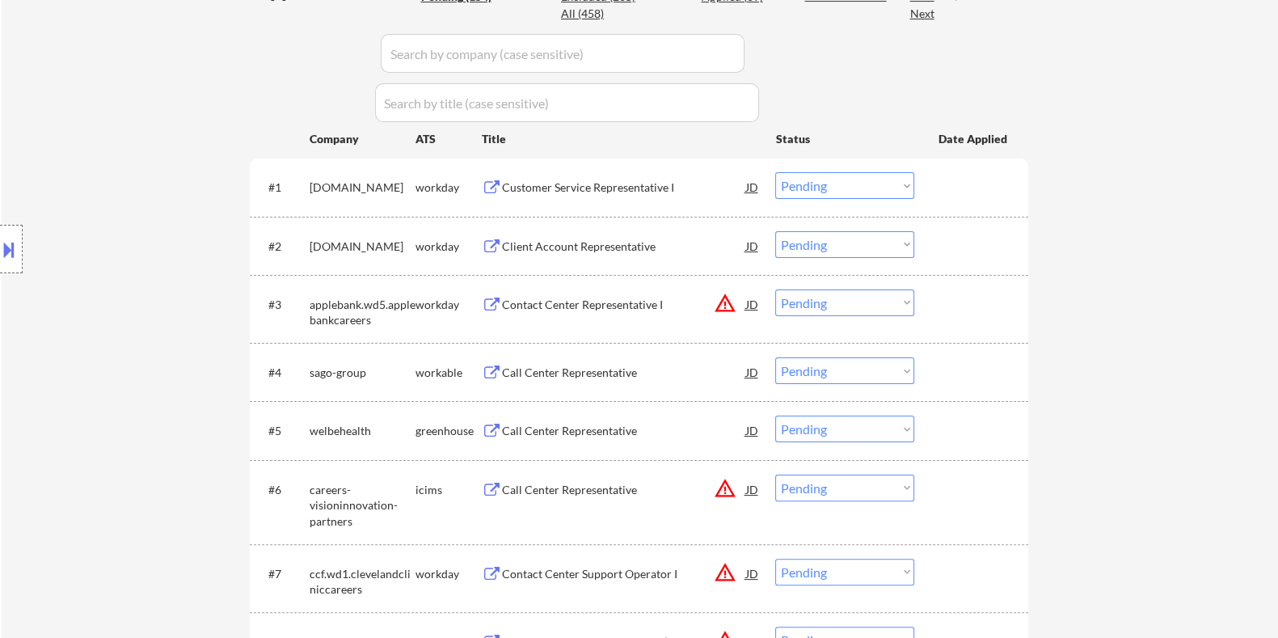
scroll to position [505, 0]
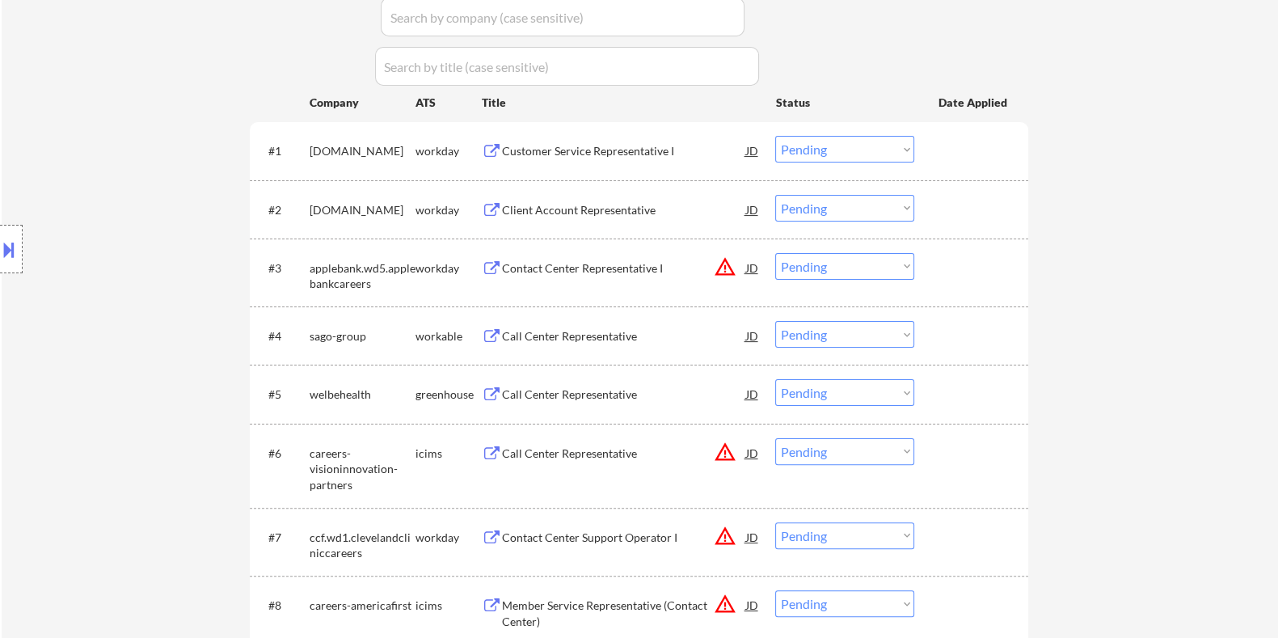
click at [842, 331] on select "Choose an option... Pending Applied Excluded (Questions) Excluded (Expired) Exc…" at bounding box center [844, 334] width 139 height 27
click at [775, 321] on select "Choose an option... Pending Applied Excluded (Questions) Excluded (Expired) Exc…" at bounding box center [844, 334] width 139 height 27
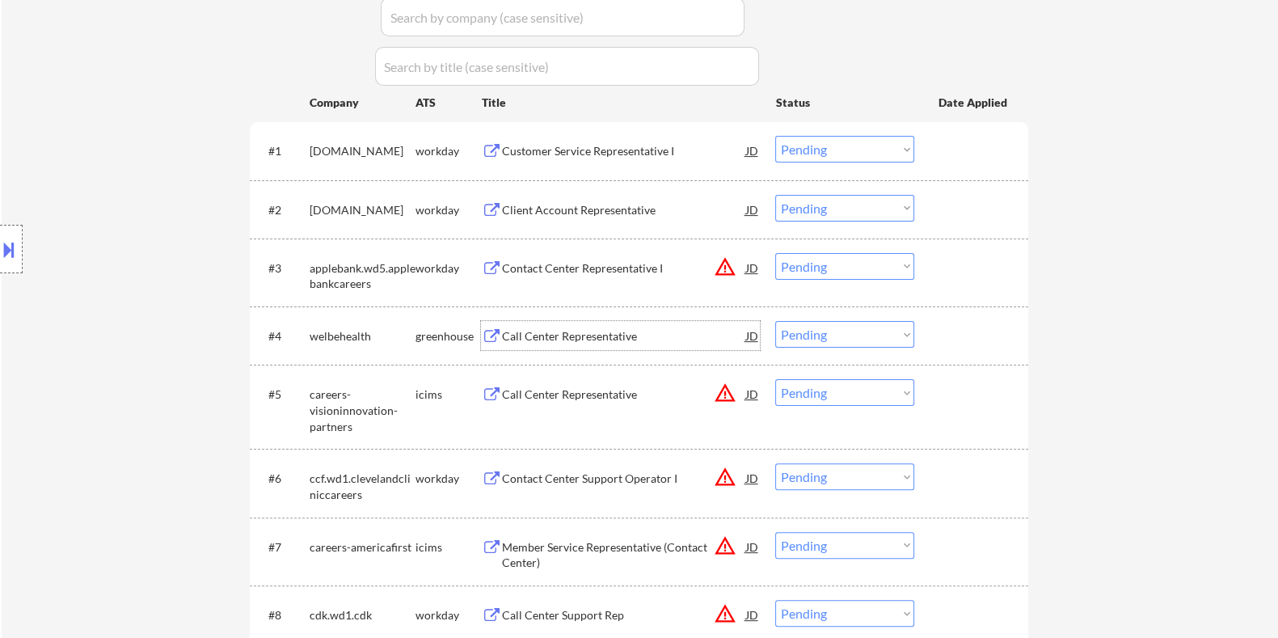
click at [556, 337] on div "Call Center Representative" at bounding box center [623, 336] width 244 height 16
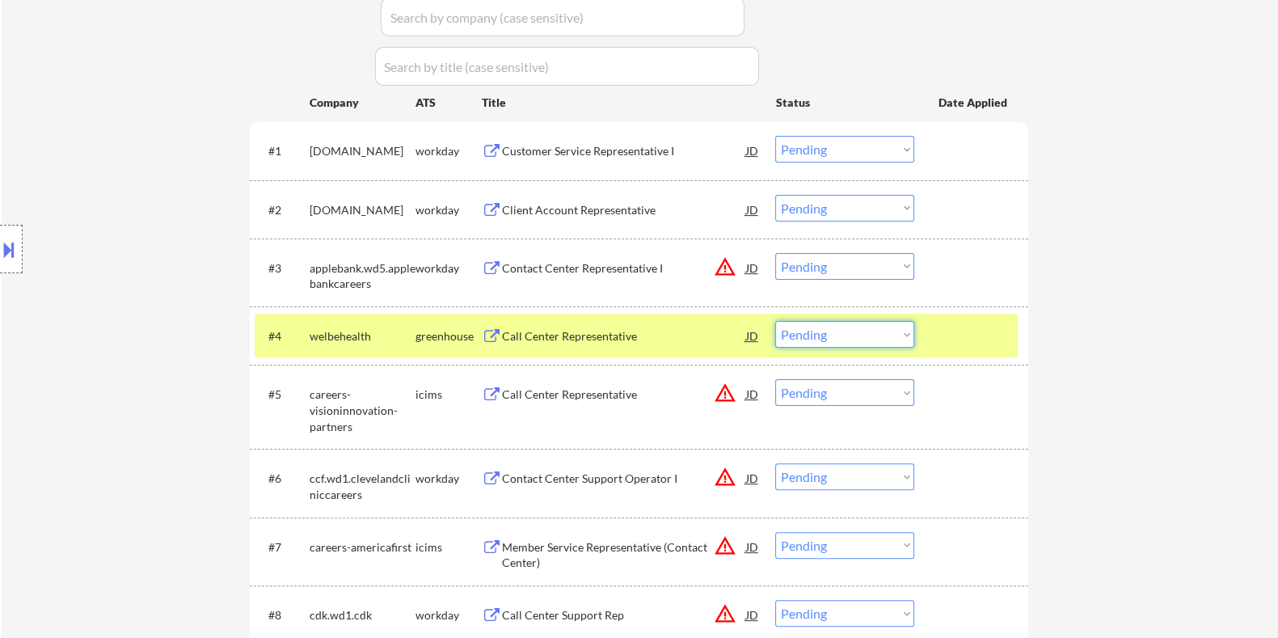
click at [857, 343] on select "Choose an option... Pending Applied Excluded (Questions) Excluded (Expired) Exc…" at bounding box center [844, 334] width 139 height 27
click at [775, 321] on select "Choose an option... Pending Applied Excluded (Questions) Excluded (Expired) Exc…" at bounding box center [844, 334] width 139 height 27
select select ""pending""
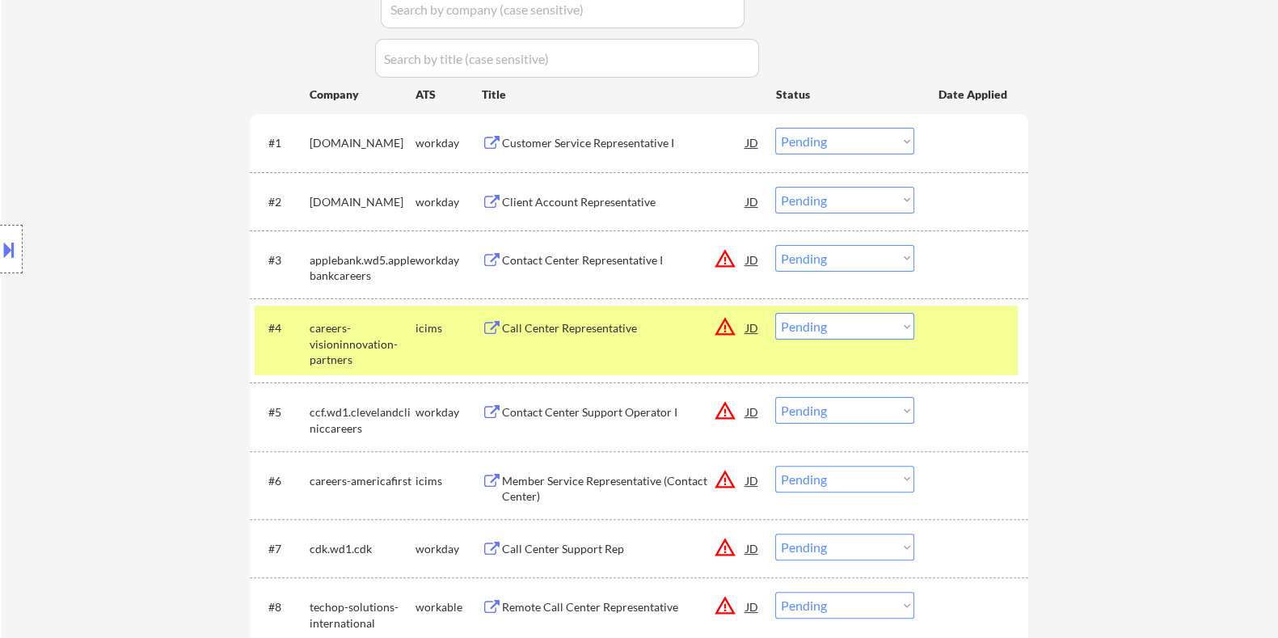
scroll to position [303, 0]
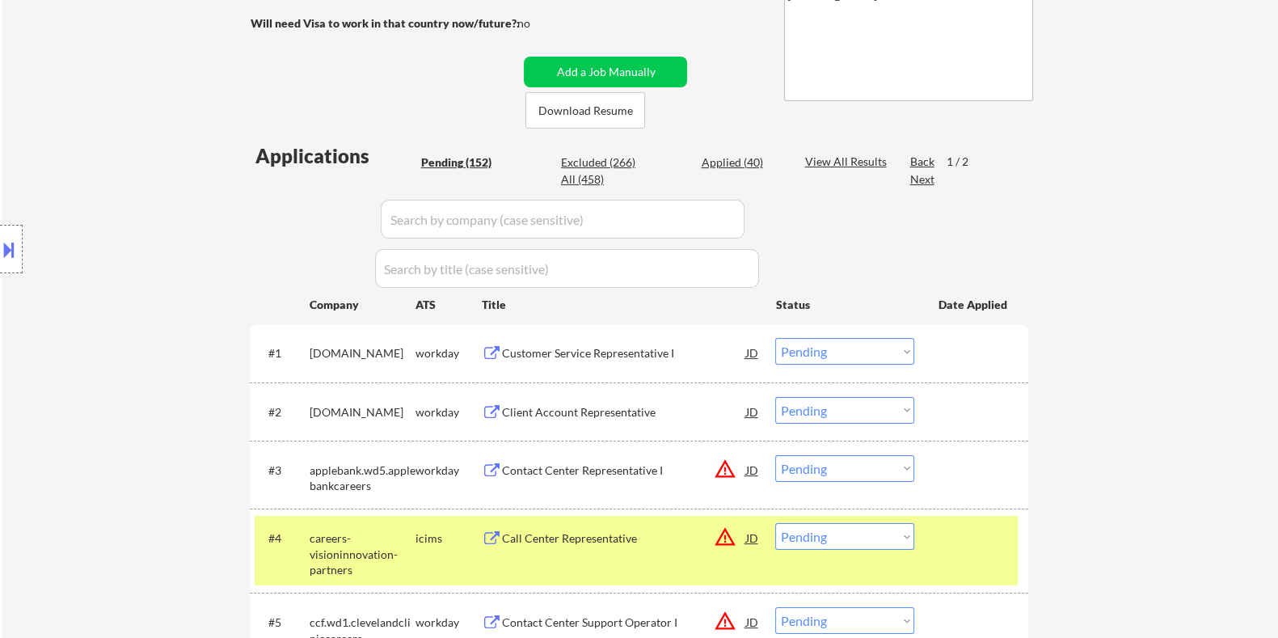
click at [566, 356] on div "Customer Service Representative I" at bounding box center [623, 353] width 244 height 16
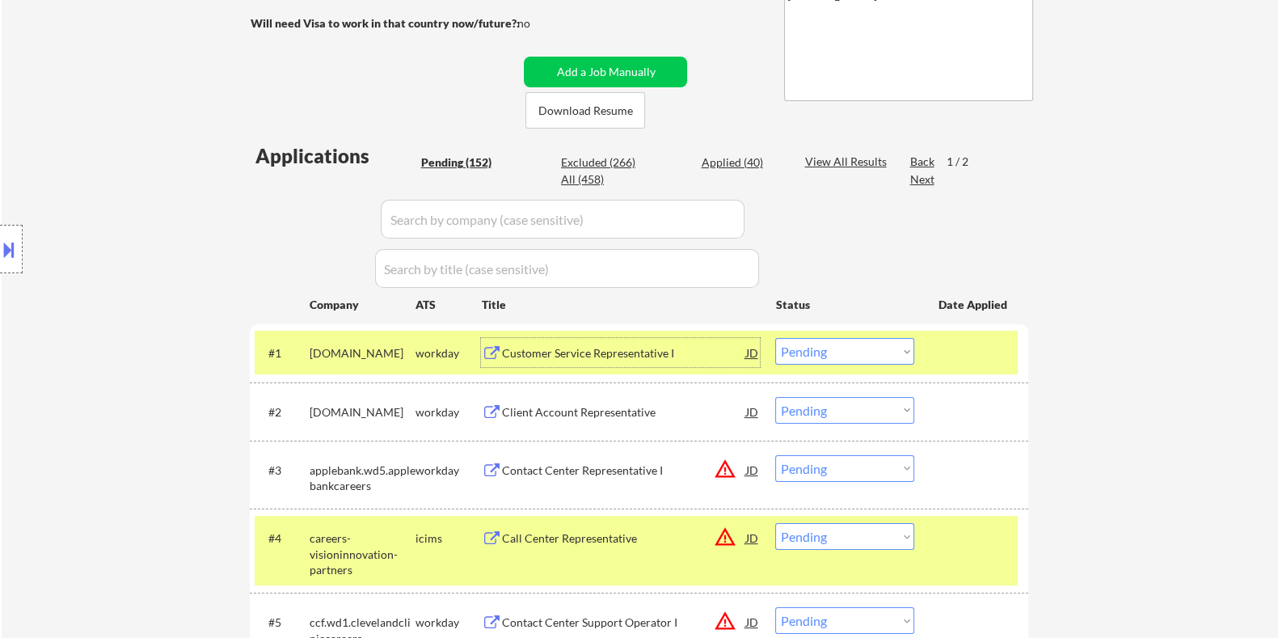
click at [16, 248] on button at bounding box center [9, 249] width 18 height 27
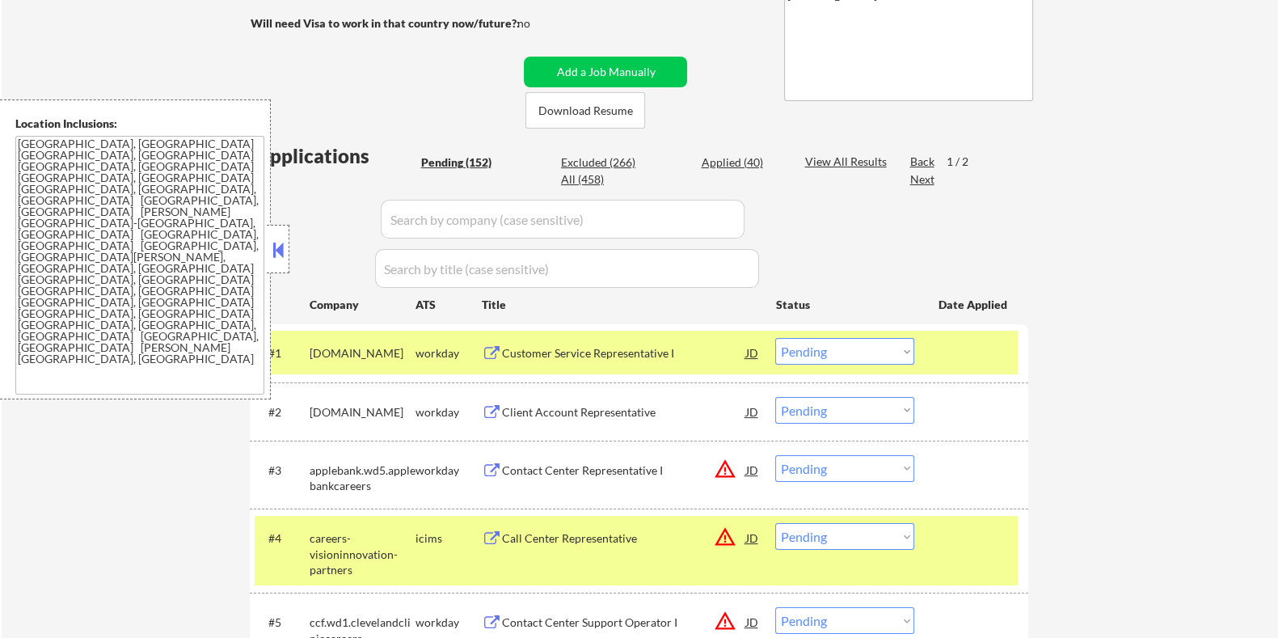
click at [796, 347] on select "Choose an option... Pending Applied Excluded (Questions) Excluded (Expired) Exc…" at bounding box center [844, 351] width 139 height 27
click at [775, 338] on select "Choose an option... Pending Applied Excluded (Questions) Excluded (Expired) Exc…" at bounding box center [844, 351] width 139 height 27
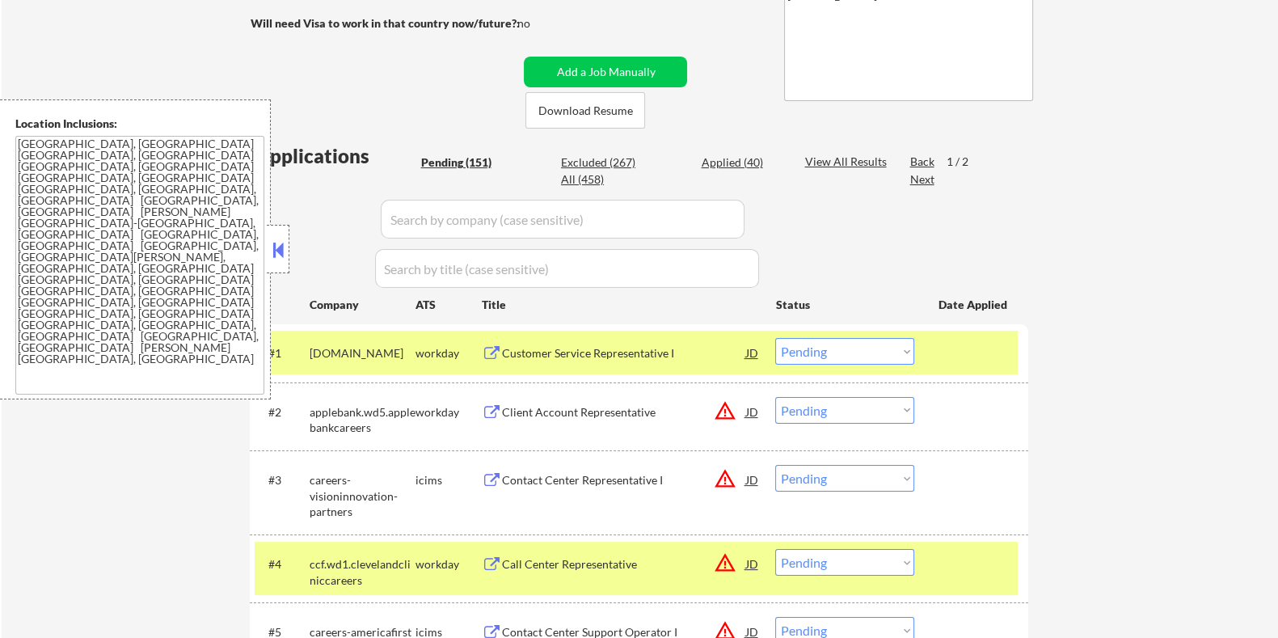
click at [556, 353] on div "Customer Service Representative I" at bounding box center [623, 353] width 244 height 16
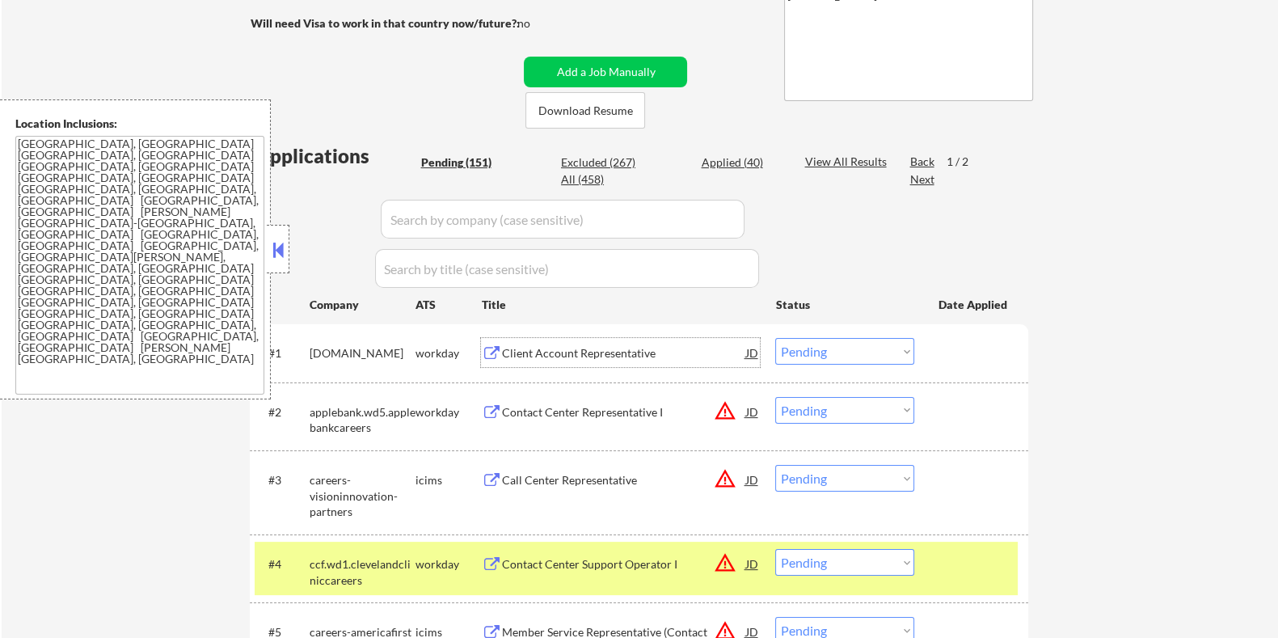
click at [859, 351] on select "Choose an option... Pending Applied Excluded (Questions) Excluded (Expired) Exc…" at bounding box center [844, 351] width 139 height 27
click at [775, 338] on select "Choose an option... Pending Applied Excluded (Questions) Excluded (Expired) Exc…" at bounding box center [844, 351] width 139 height 27
select select ""pending""
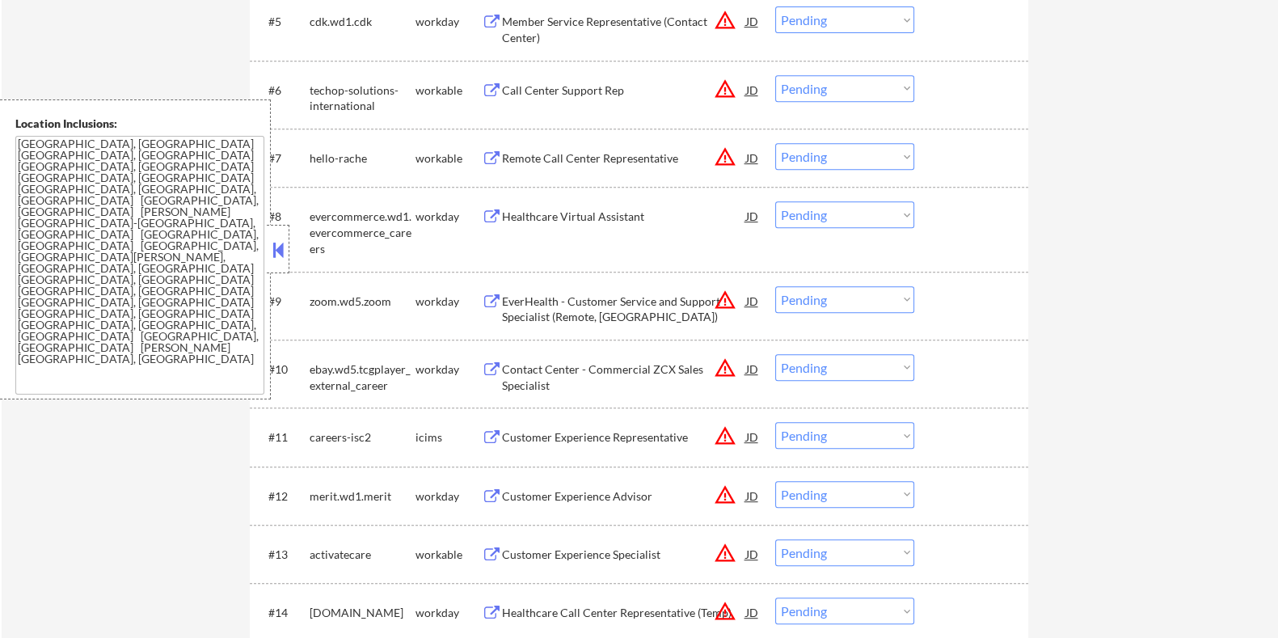
scroll to position [909, 0]
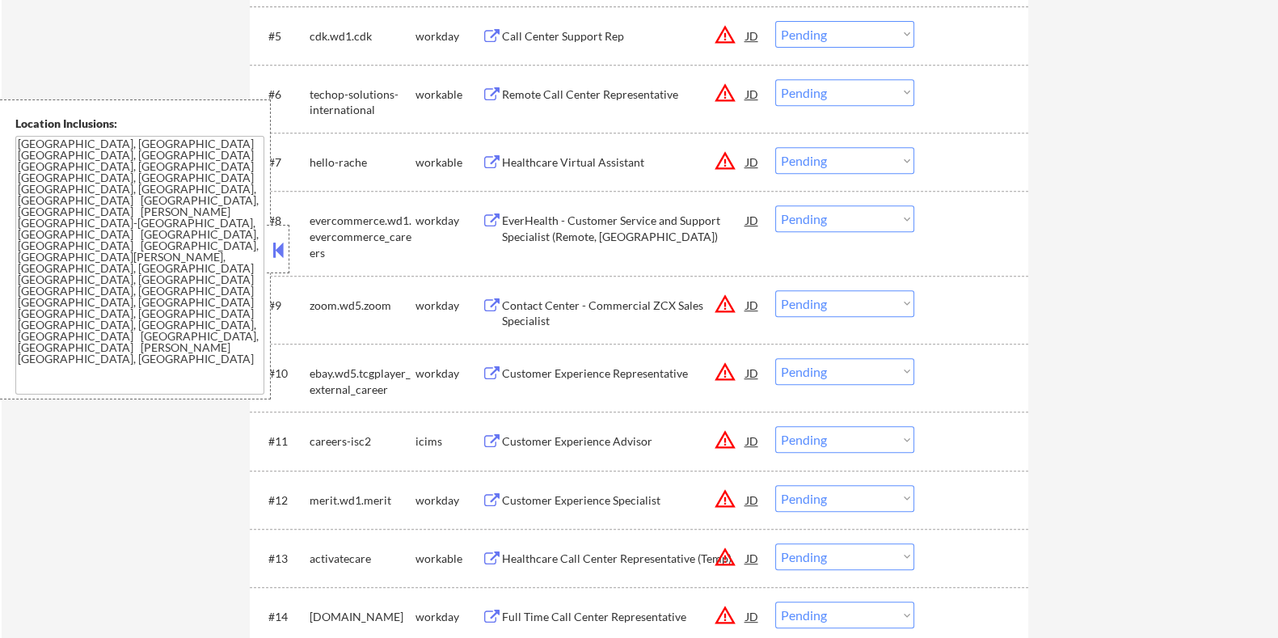
click at [610, 222] on div "EverHealth - Customer Service and Support Specialist (Remote, US)" at bounding box center [623, 229] width 244 height 32
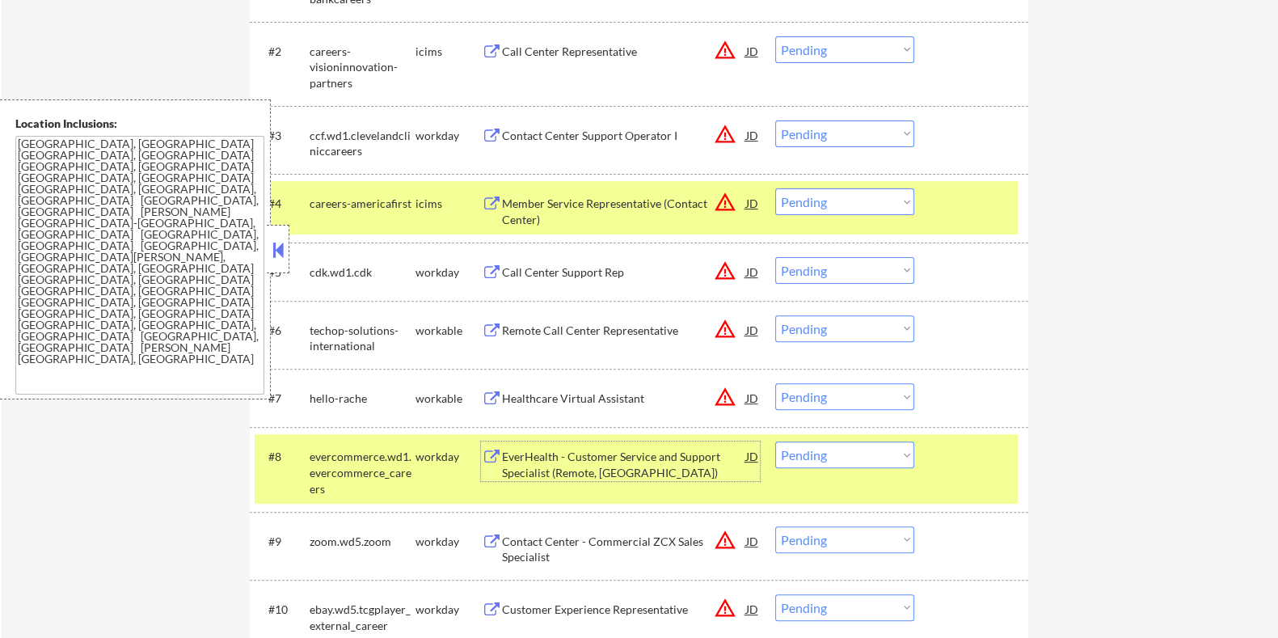
scroll to position [706, 0]
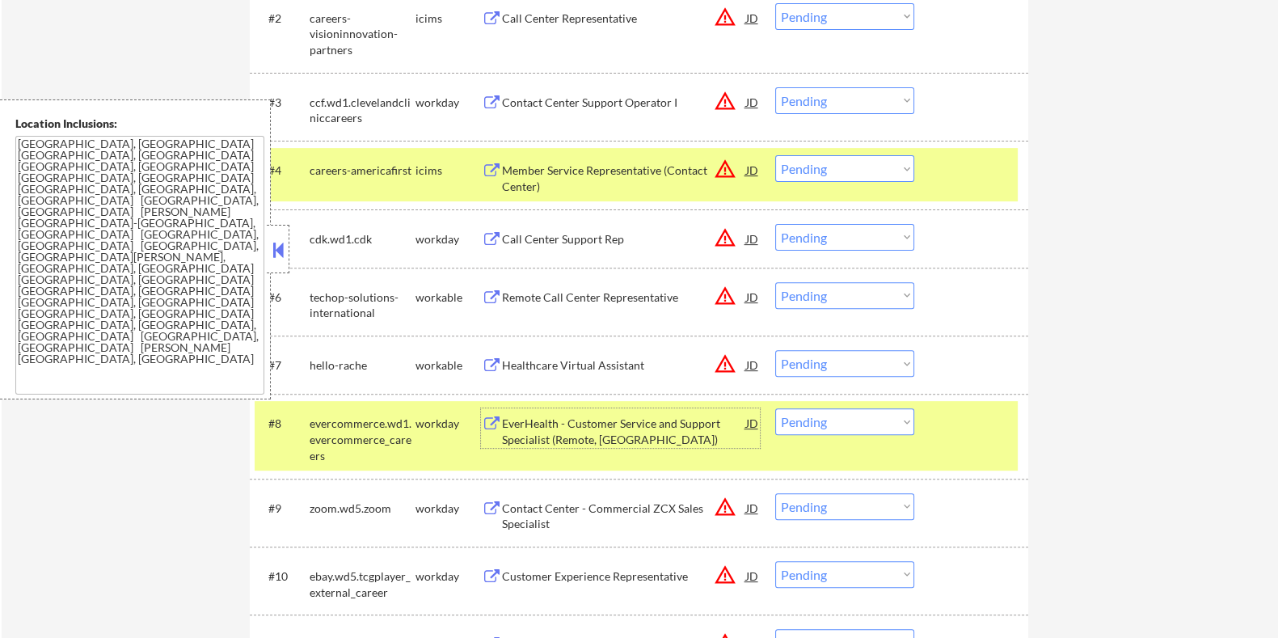
click at [893, 426] on select "Choose an option... Pending Applied Excluded (Questions) Excluded (Expired) Exc…" at bounding box center [844, 421] width 139 height 27
click at [775, 408] on select "Choose an option... Pending Applied Excluded (Questions) Excluded (Expired) Exc…" at bounding box center [844, 421] width 139 height 27
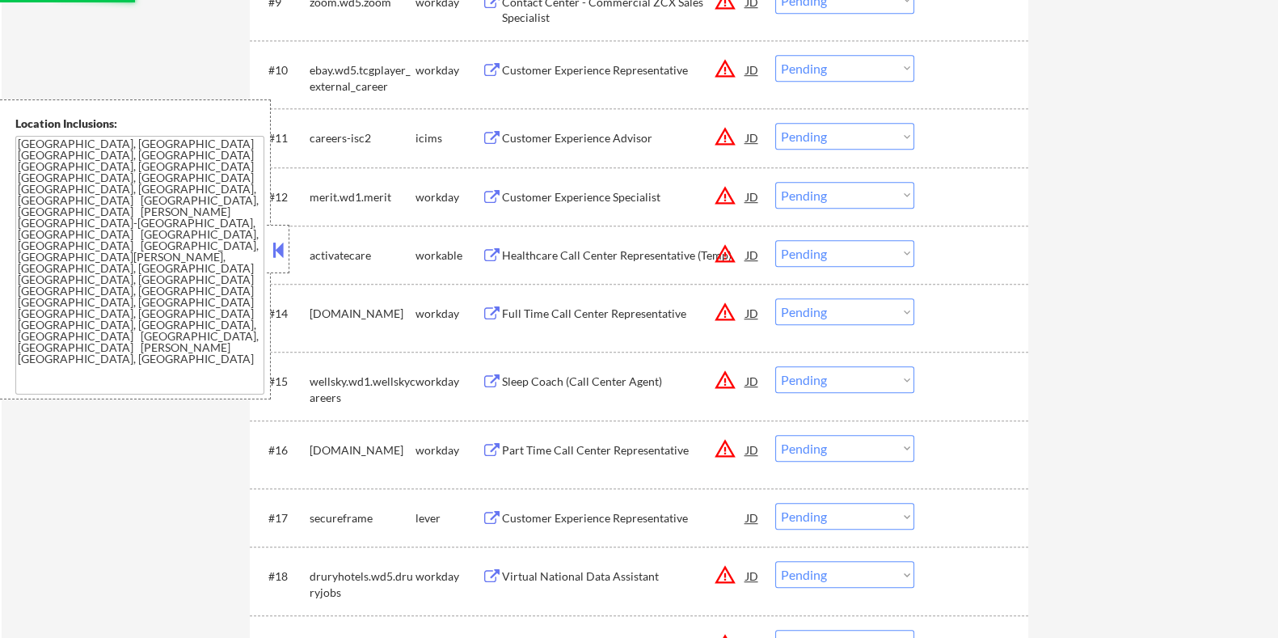
select select ""pending""
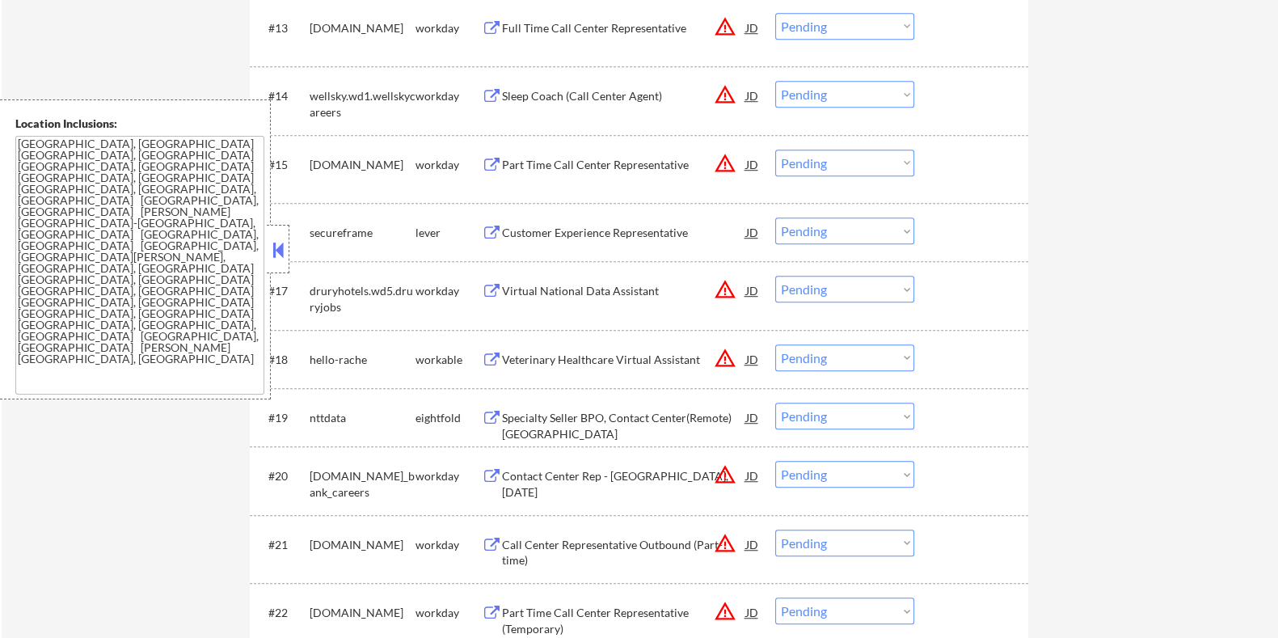
click at [575, 225] on div "Customer Experience Representative" at bounding box center [623, 233] width 244 height 16
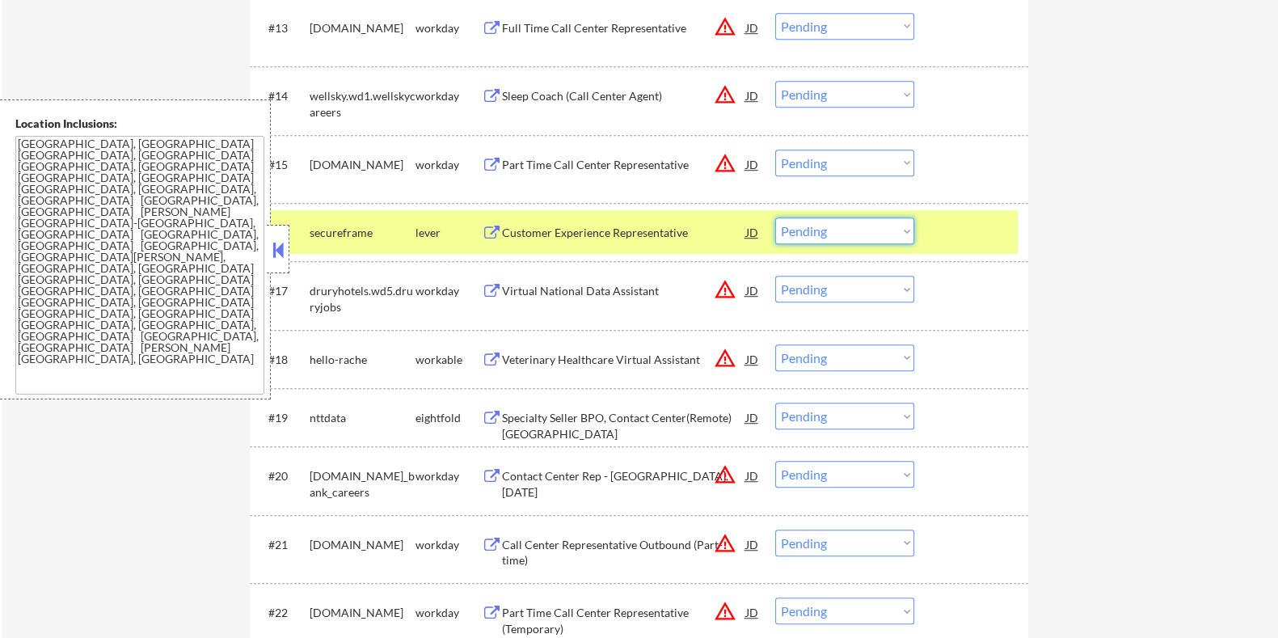
click at [867, 238] on select "Choose an option... Pending Applied Excluded (Questions) Excluded (Expired) Exc…" at bounding box center [844, 230] width 139 height 27
click at [775, 217] on select "Choose an option... Pending Applied Excluded (Questions) Excluded (Expired) Exc…" at bounding box center [844, 230] width 139 height 27
select select ""pending""
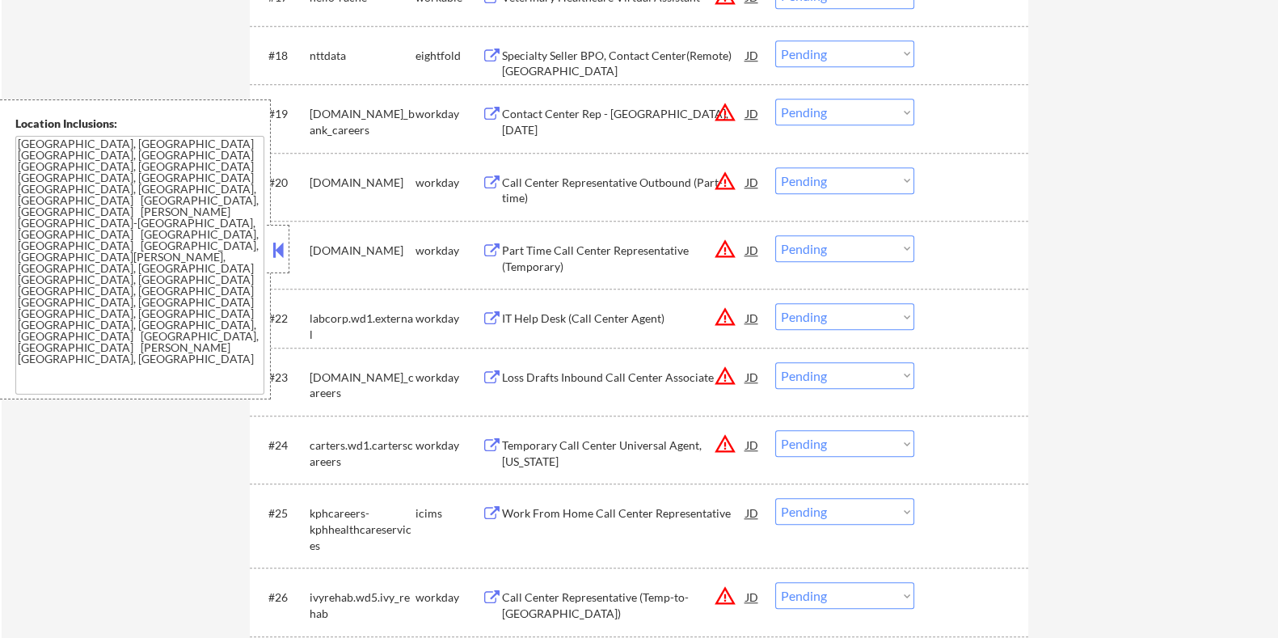
scroll to position [1919, 0]
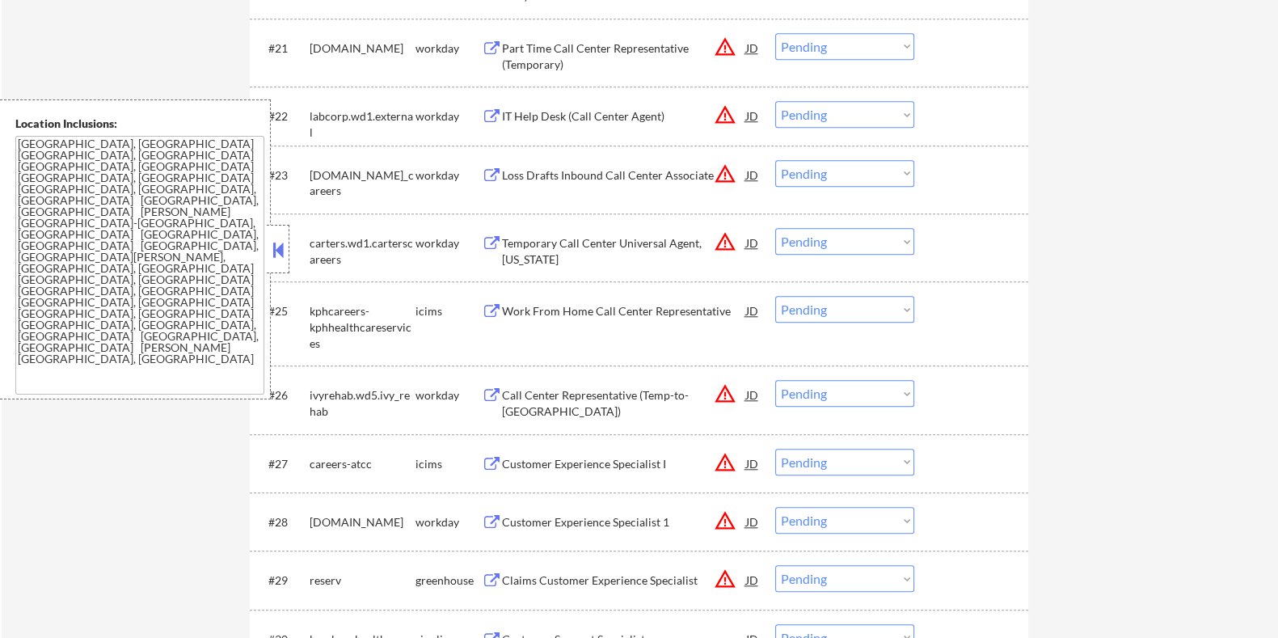
click at [609, 315] on div "Work From Home Call Center Representative" at bounding box center [623, 311] width 244 height 16
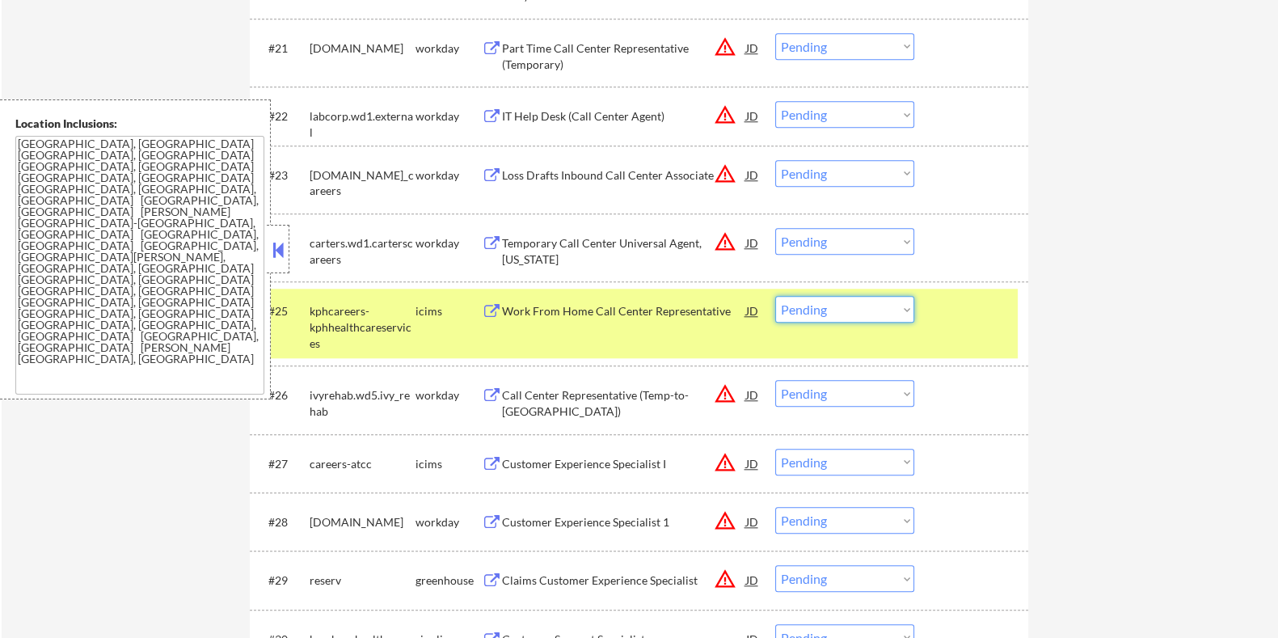
click at [840, 314] on select "Choose an option... Pending Applied Excluded (Questions) Excluded (Expired) Exc…" at bounding box center [844, 309] width 139 height 27
click at [775, 296] on select "Choose an option... Pending Applied Excluded (Questions) Excluded (Expired) Exc…" at bounding box center [844, 309] width 139 height 27
select select ""pending""
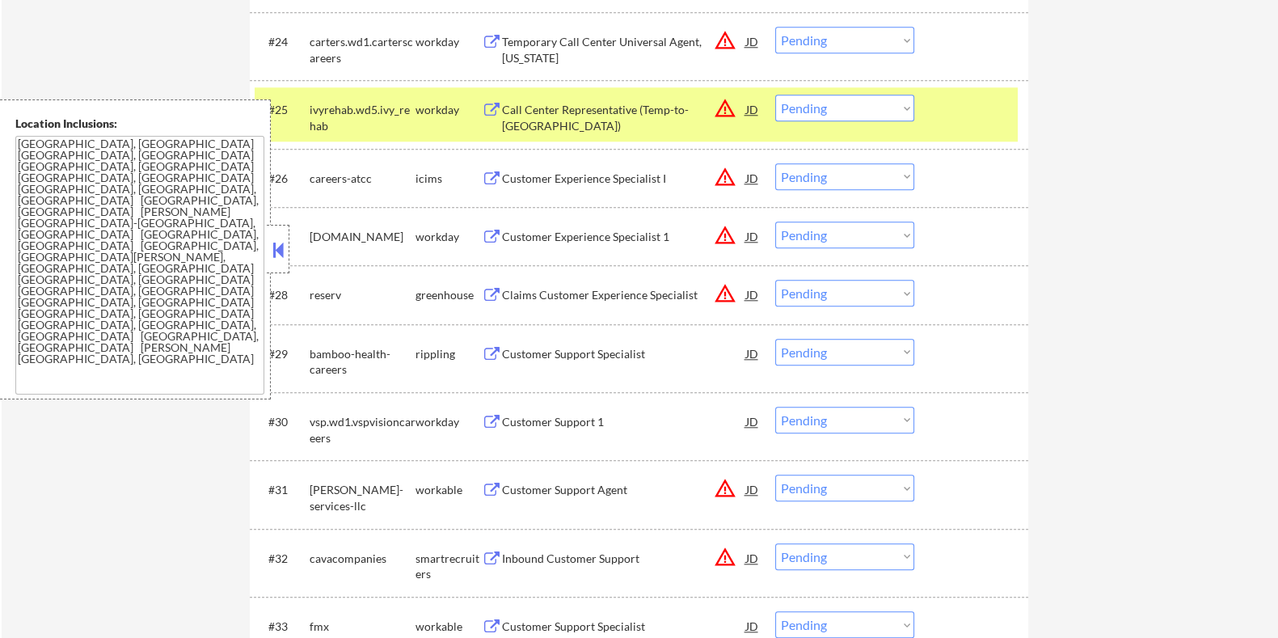
scroll to position [2121, 0]
click at [559, 350] on div "Customer Support Specialist" at bounding box center [623, 353] width 244 height 16
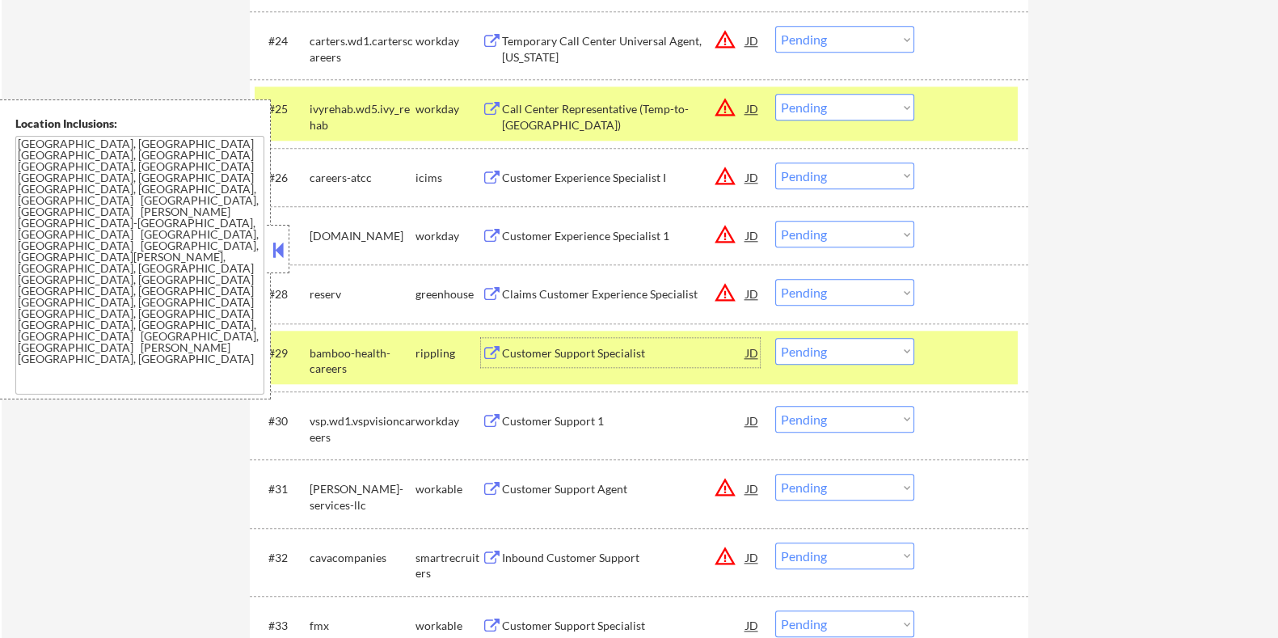
click at [883, 347] on select "Choose an option... Pending Applied Excluded (Questions) Excluded (Expired) Exc…" at bounding box center [844, 351] width 139 height 27
click at [775, 338] on select "Choose an option... Pending Applied Excluded (Questions) Excluded (Expired) Exc…" at bounding box center [844, 351] width 139 height 27
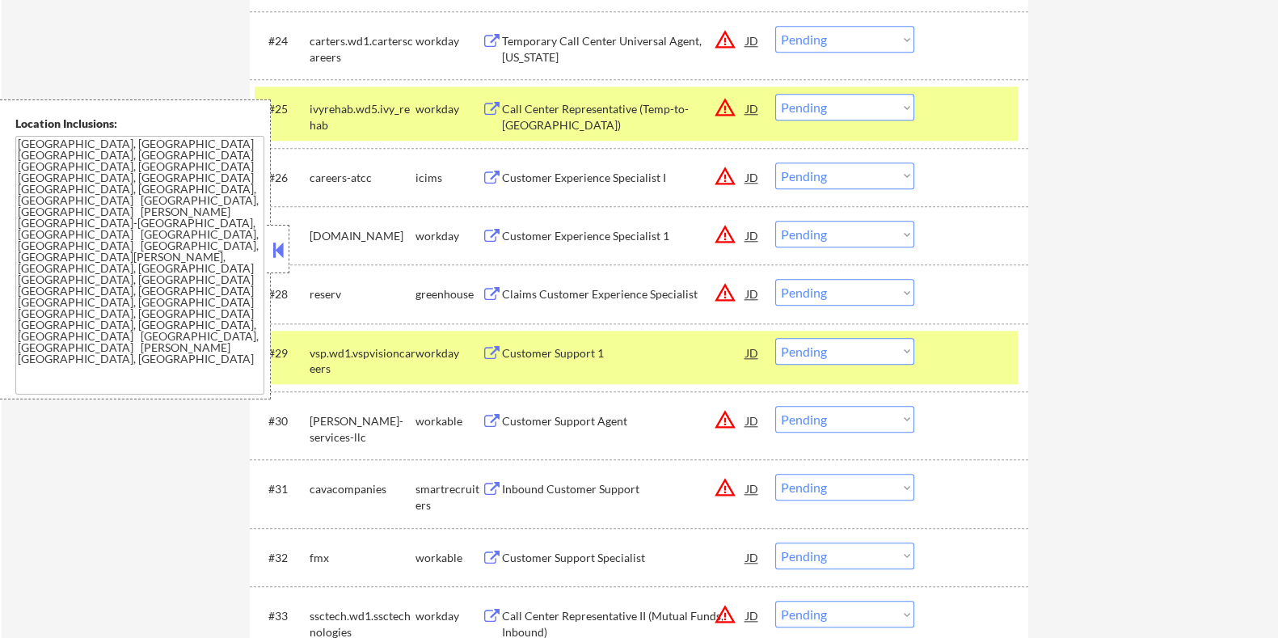
click at [582, 345] on div "Customer Support 1" at bounding box center [623, 353] width 244 height 16
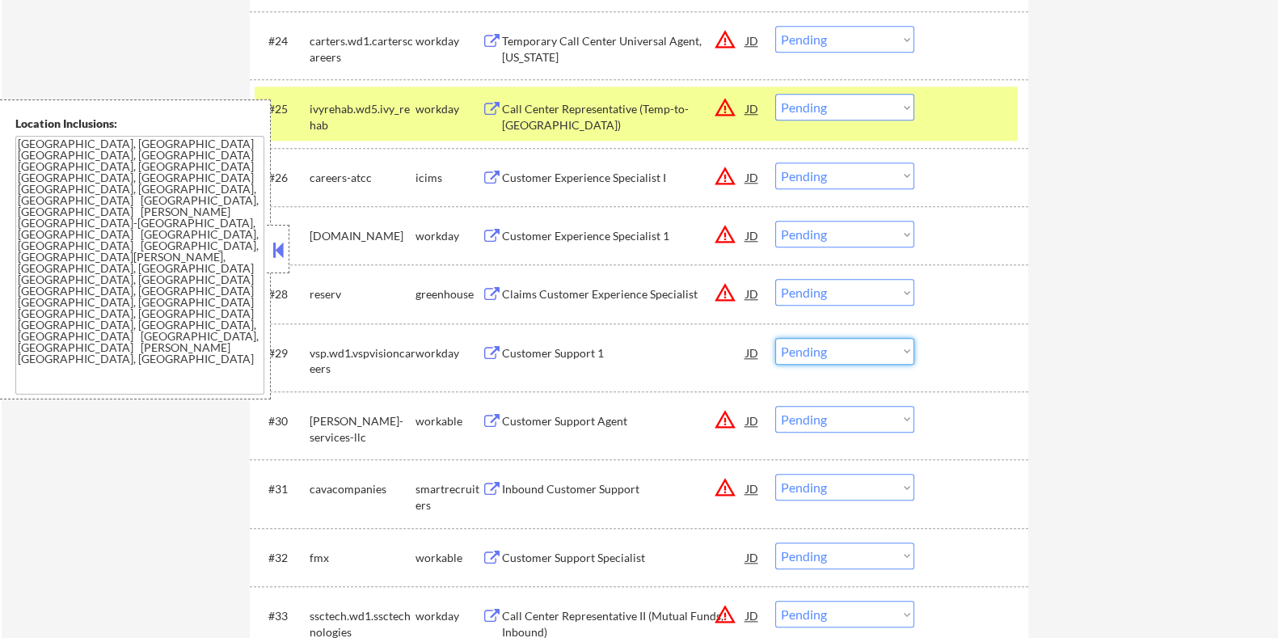
click at [866, 345] on select "Choose an option... Pending Applied Excluded (Questions) Excluded (Expired) Exc…" at bounding box center [844, 351] width 139 height 27
click at [775, 338] on select "Choose an option... Pending Applied Excluded (Questions) Excluded (Expired) Exc…" at bounding box center [844, 351] width 139 height 27
select select ""pending""
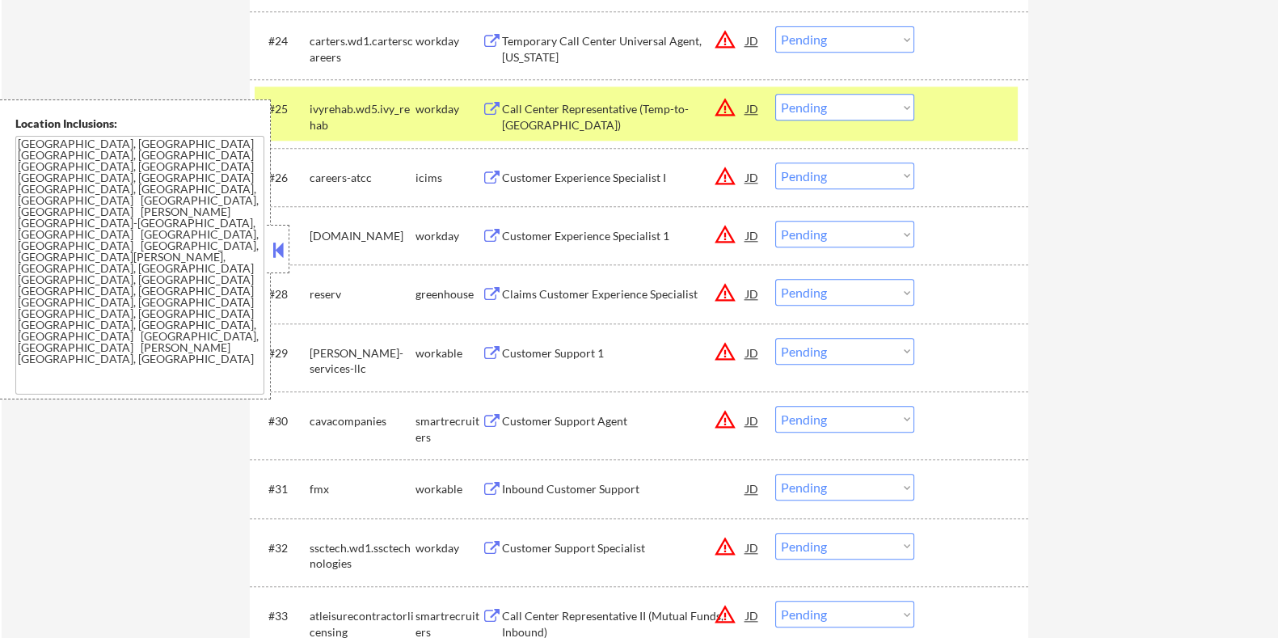
scroll to position [2424, 0]
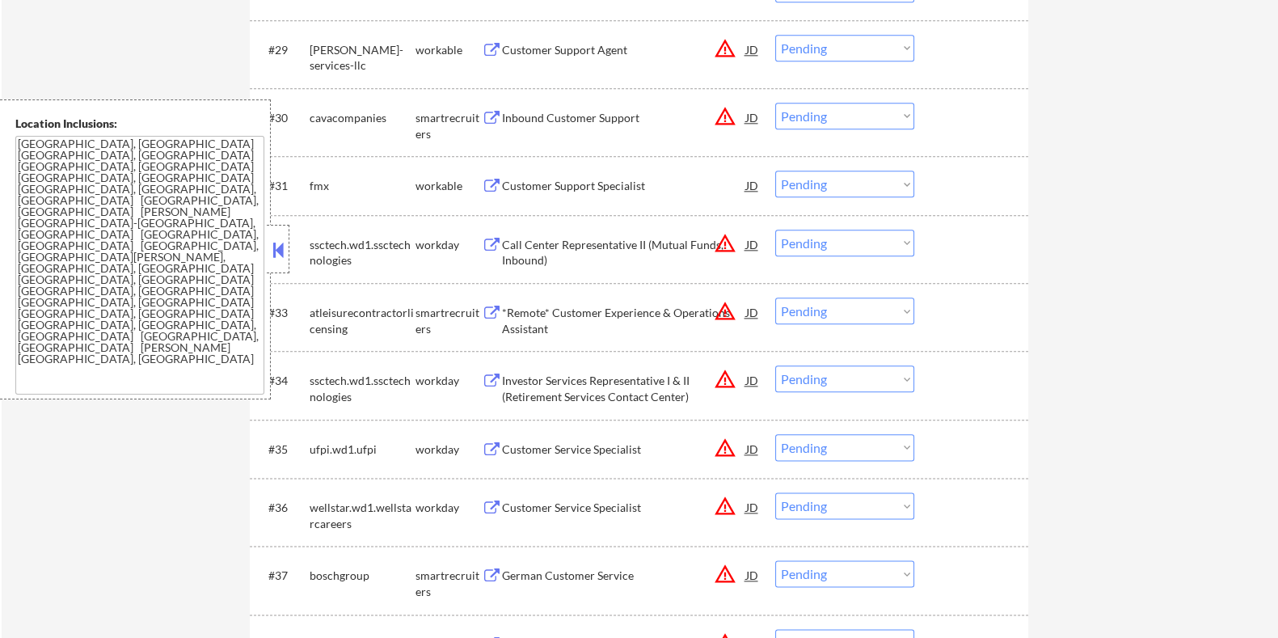
click at [605, 187] on div "Customer Support Specialist" at bounding box center [623, 186] width 244 height 16
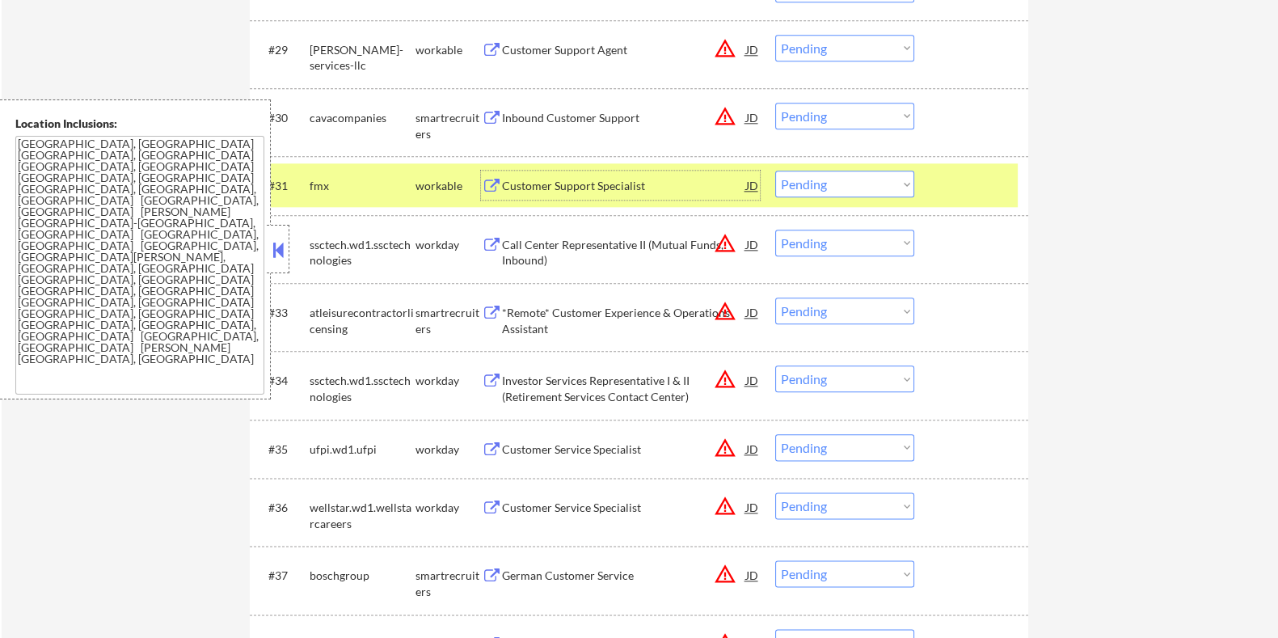
click at [844, 185] on select "Choose an option... Pending Applied Excluded (Questions) Excluded (Expired) Exc…" at bounding box center [844, 184] width 139 height 27
click at [775, 171] on select "Choose an option... Pending Applied Excluded (Questions) Excluded (Expired) Exc…" at bounding box center [844, 184] width 139 height 27
select select ""pending""
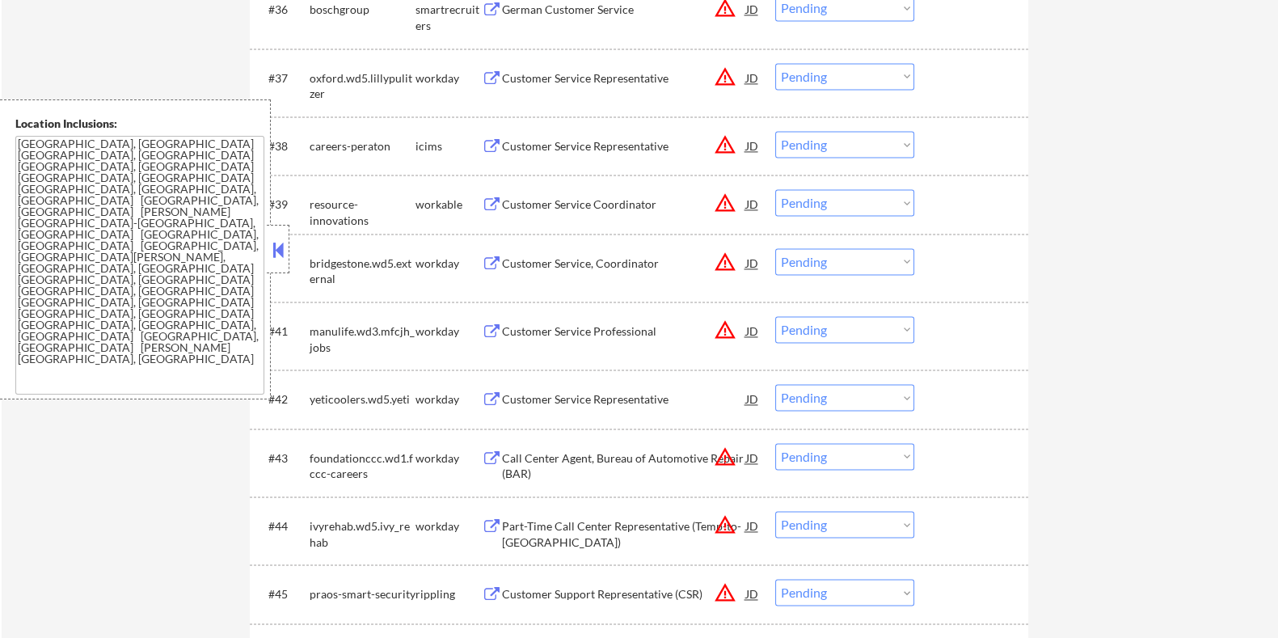
scroll to position [3131, 0]
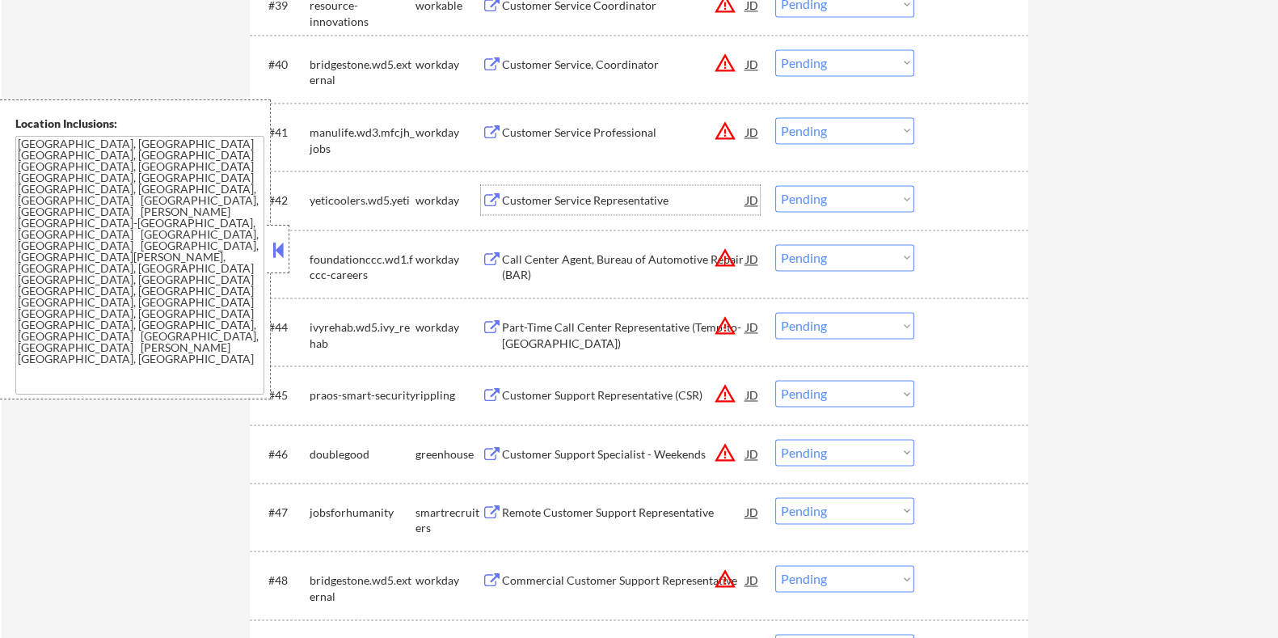
click at [622, 192] on div "Customer Service Representative" at bounding box center [623, 200] width 244 height 16
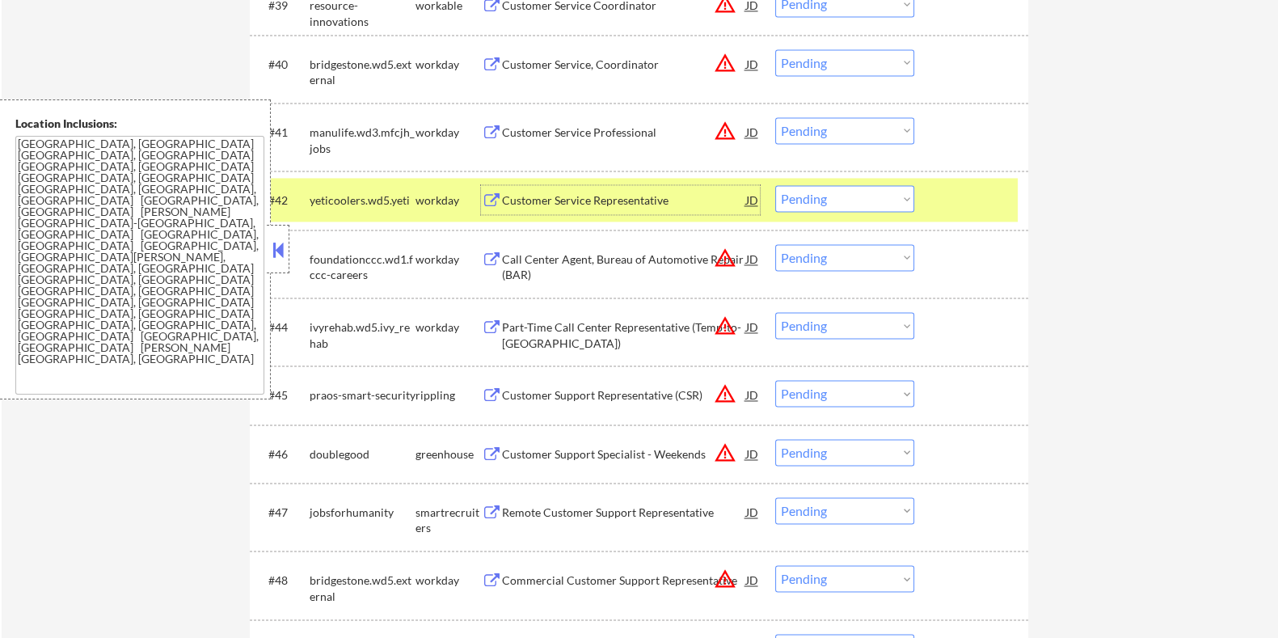
click at [844, 202] on select "Choose an option... Pending Applied Excluded (Questions) Excluded (Expired) Exc…" at bounding box center [844, 198] width 139 height 27
click at [775, 185] on select "Choose an option... Pending Applied Excluded (Questions) Excluded (Expired) Exc…" at bounding box center [844, 198] width 139 height 27
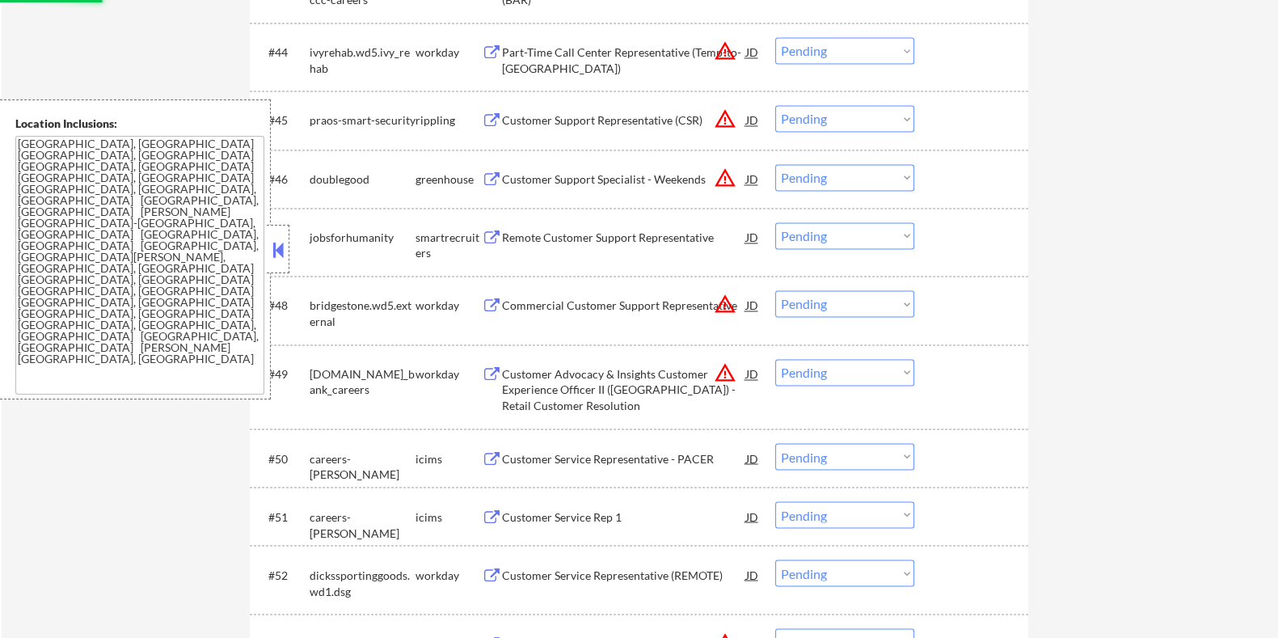
scroll to position [3535, 0]
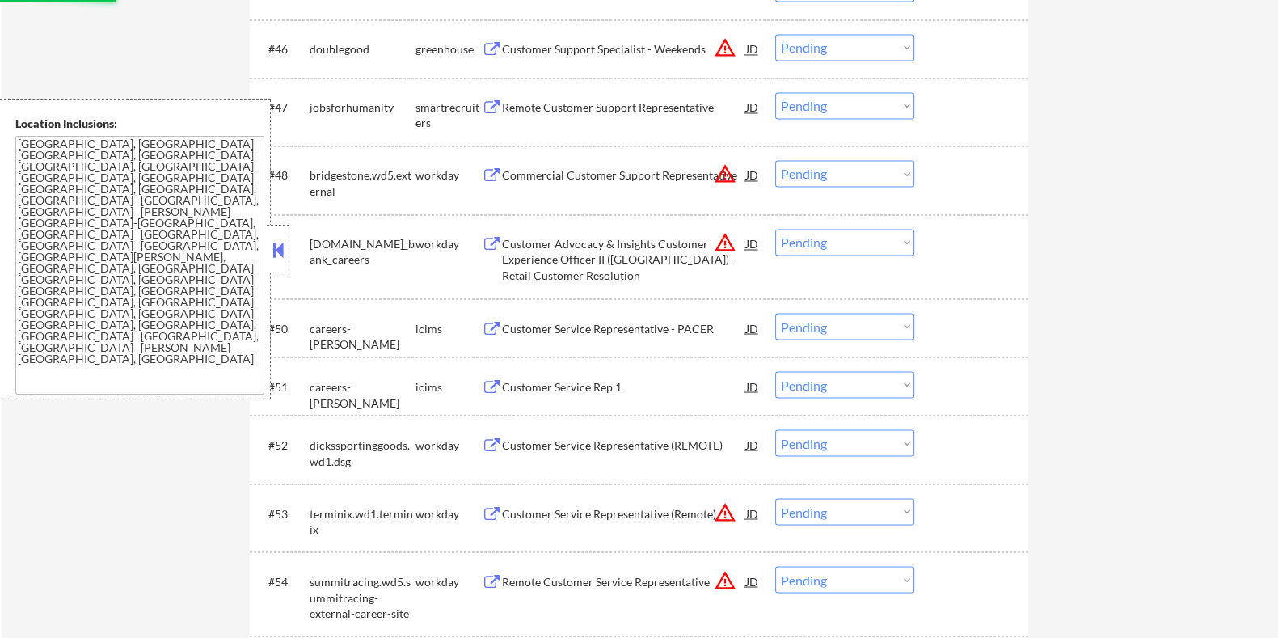
select select ""pending""
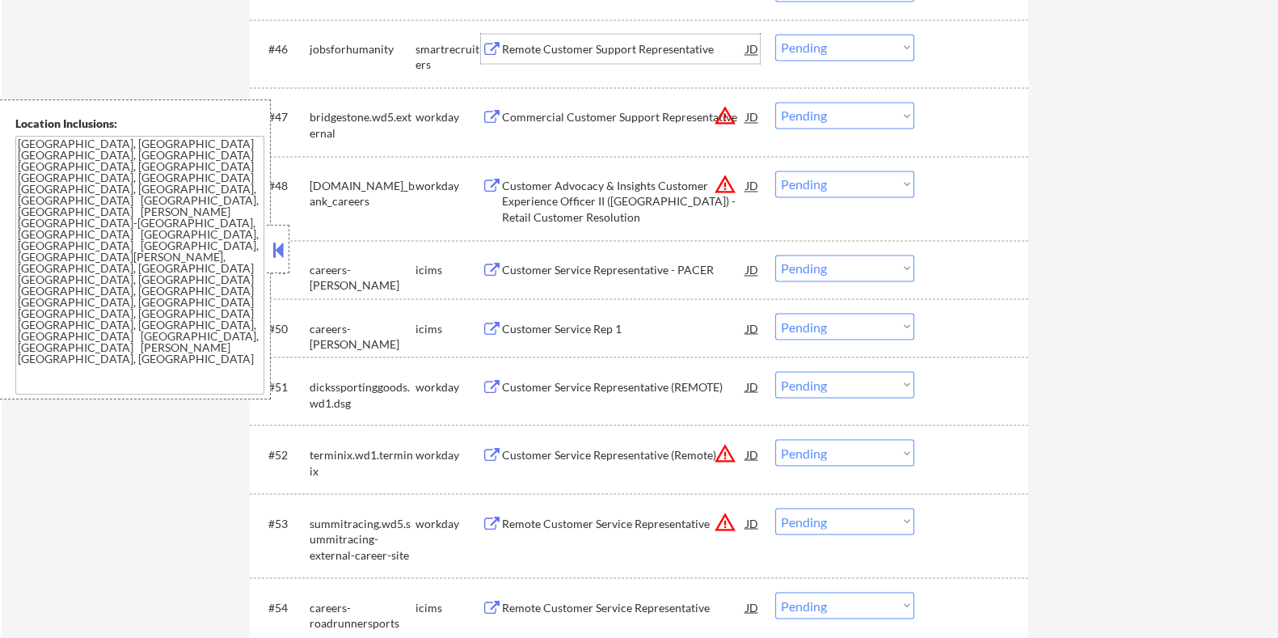
click at [639, 56] on div "Remote Customer Support Representative" at bounding box center [623, 49] width 244 height 16
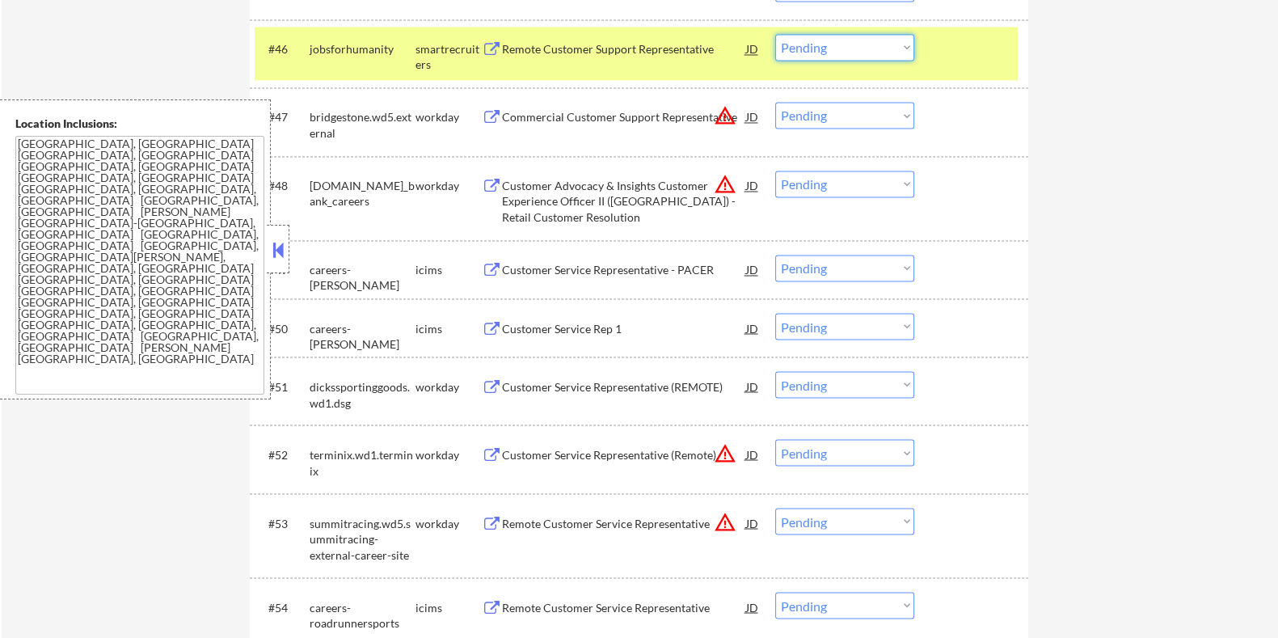
click at [850, 48] on select "Choose an option... Pending Applied Excluded (Questions) Excluded (Expired) Exc…" at bounding box center [844, 47] width 139 height 27
click at [864, 52] on select "Choose an option... Pending Applied Excluded (Questions) Excluded (Expired) Exc…" at bounding box center [844, 47] width 139 height 27
click at [775, 34] on select "Choose an option... Pending Applied Excluded (Questions) Excluded (Expired) Exc…" at bounding box center [844, 47] width 139 height 27
select select ""pending""
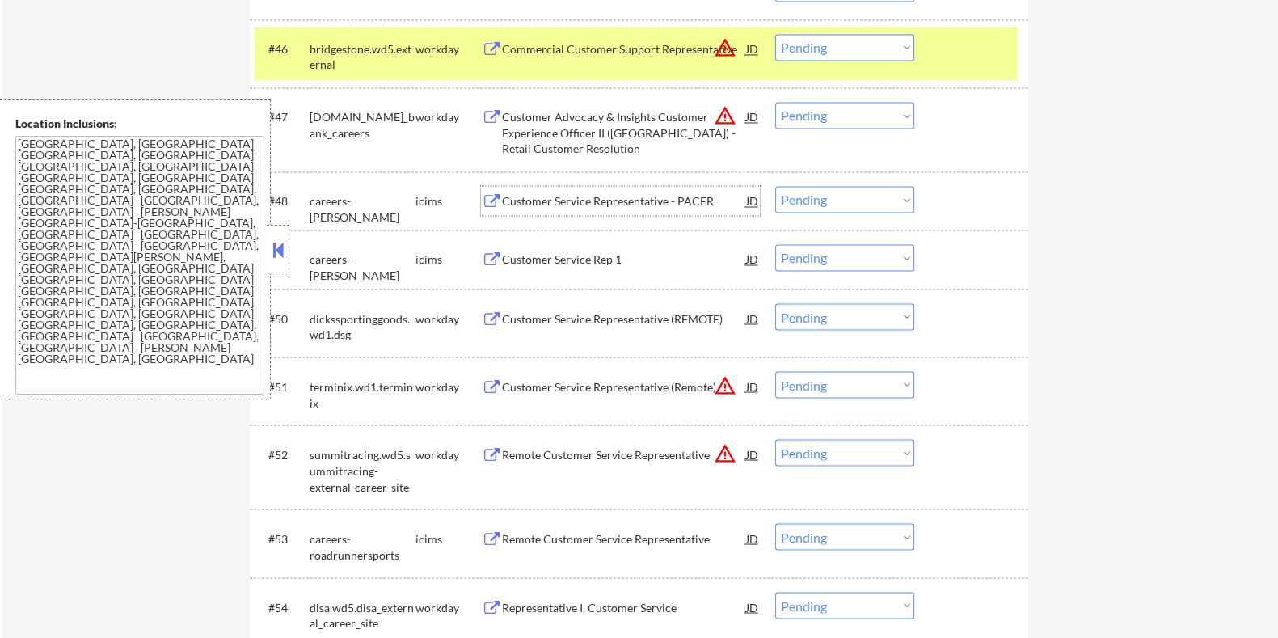
click at [589, 200] on div "Customer Service Representative - PACER" at bounding box center [623, 201] width 244 height 16
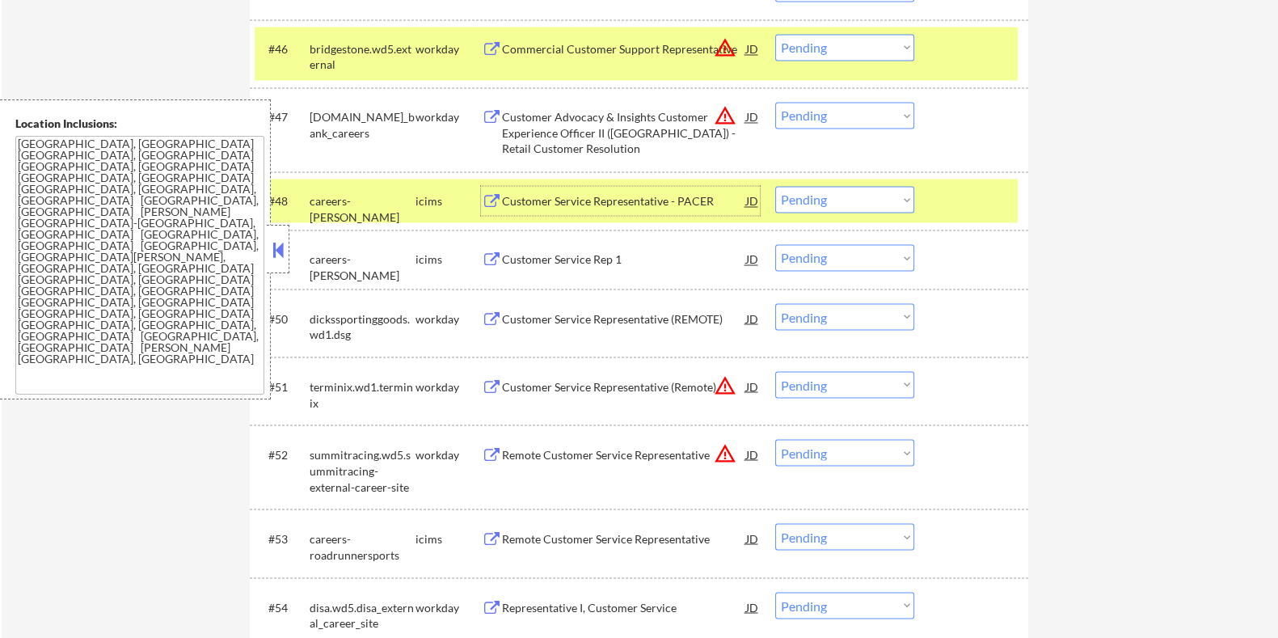
click at [853, 200] on select "Choose an option... Pending Applied Excluded (Questions) Excluded (Expired) Exc…" at bounding box center [844, 199] width 139 height 27
click at [775, 186] on select "Choose an option... Pending Applied Excluded (Questions) Excluded (Expired) Exc…" at bounding box center [844, 199] width 139 height 27
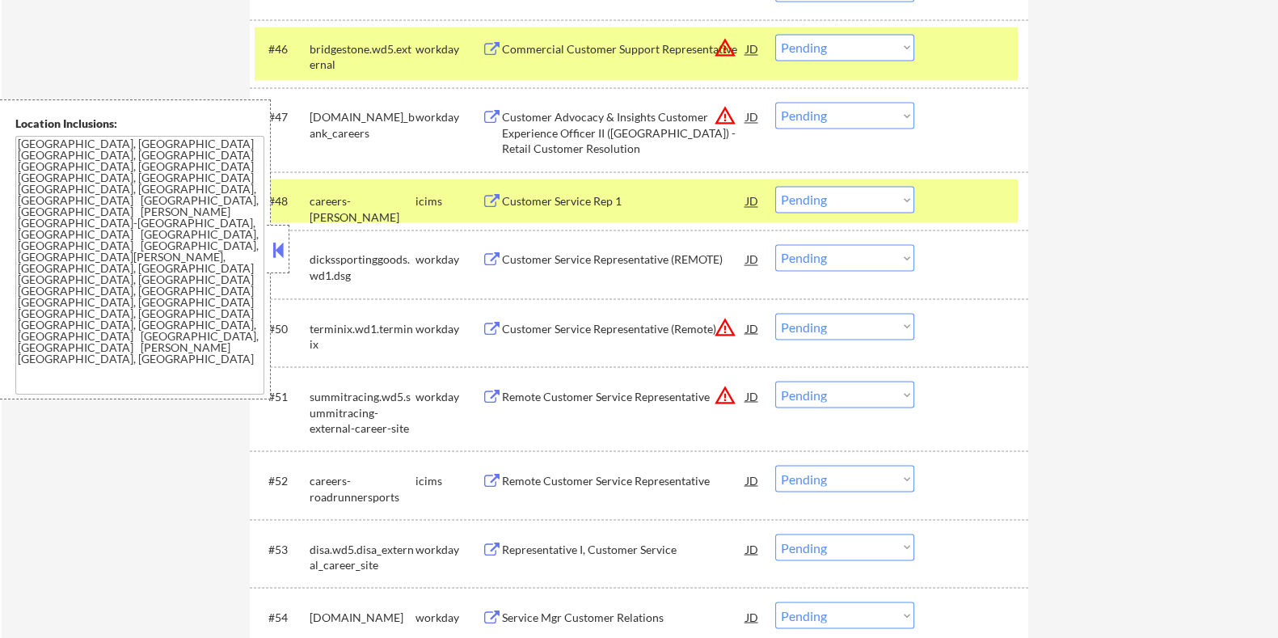
click at [611, 201] on div "Customer Service Rep 1" at bounding box center [623, 201] width 244 height 16
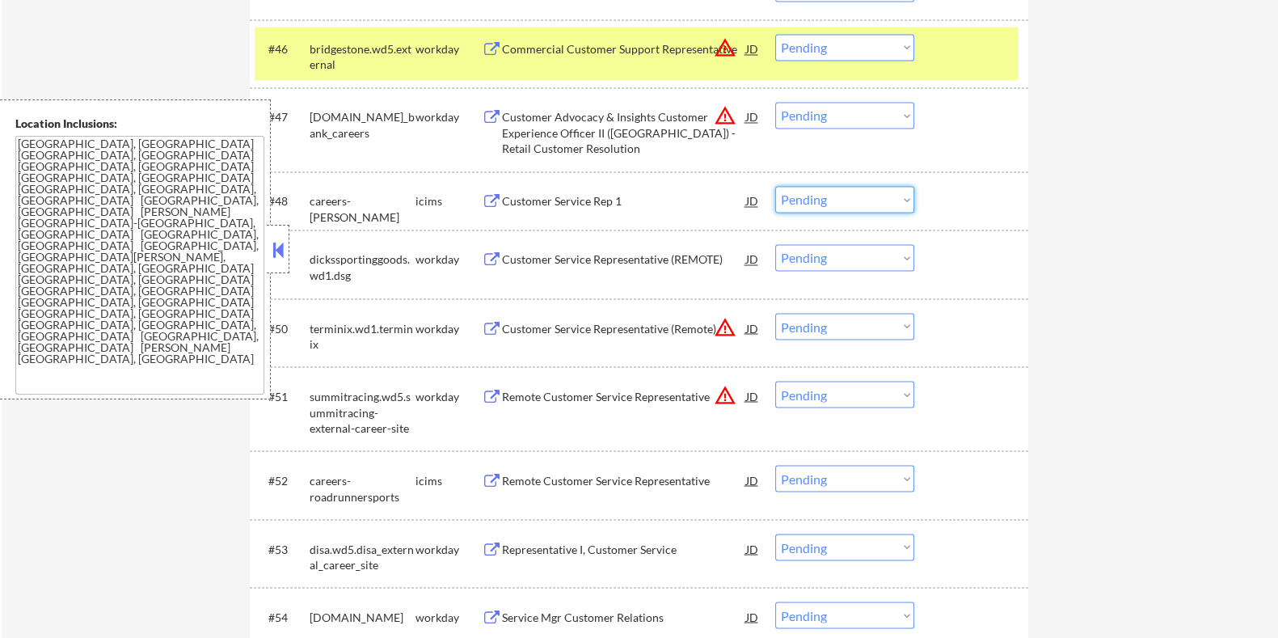
click at [832, 195] on select "Choose an option... Pending Applied Excluded (Questions) Excluded (Expired) Exc…" at bounding box center [844, 199] width 139 height 27
click at [775, 186] on select "Choose an option... Pending Applied Excluded (Questions) Excluded (Expired) Exc…" at bounding box center [844, 199] width 139 height 27
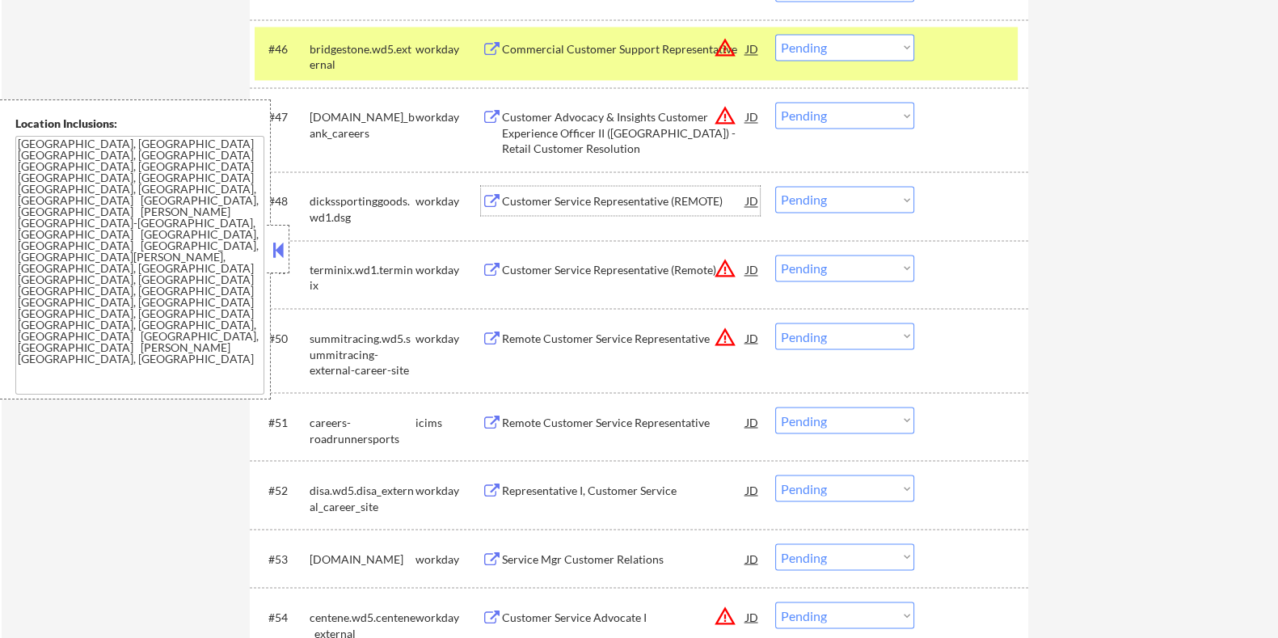
click at [646, 194] on div "Customer Service Representative (REMOTE)" at bounding box center [623, 201] width 244 height 16
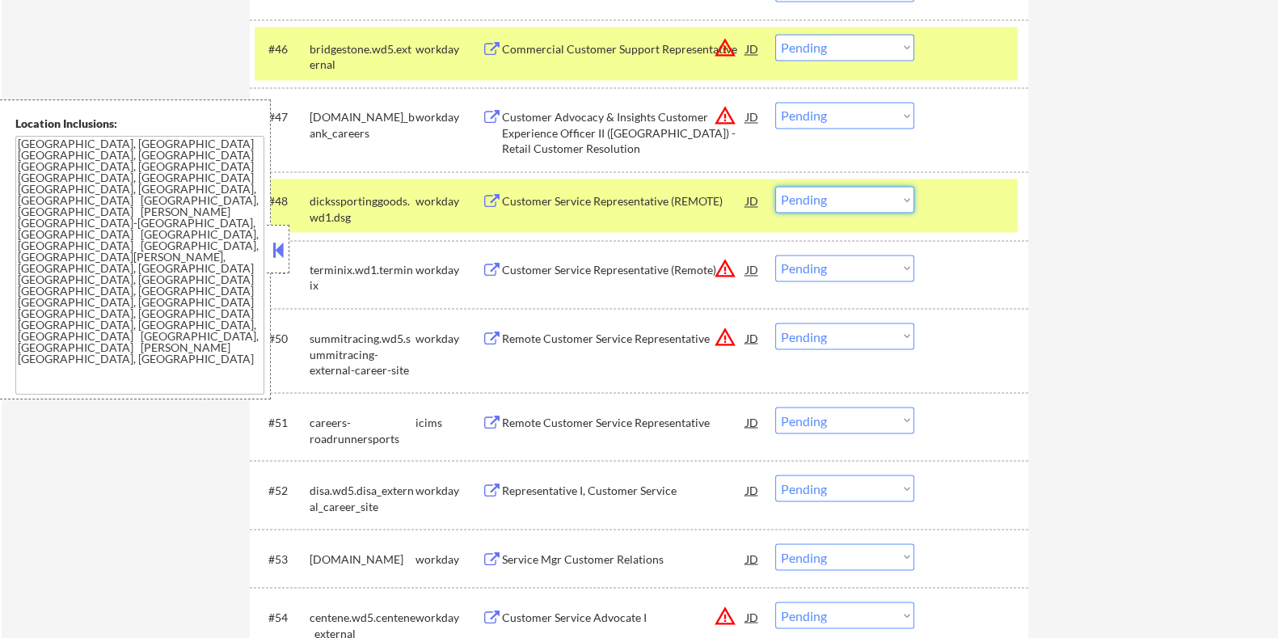
click at [835, 196] on select "Choose an option... Pending Applied Excluded (Questions) Excluded (Expired) Exc…" at bounding box center [844, 199] width 139 height 27
click at [775, 186] on select "Choose an option... Pending Applied Excluded (Questions) Excluded (Expired) Exc…" at bounding box center [844, 199] width 139 height 27
select select ""pending""
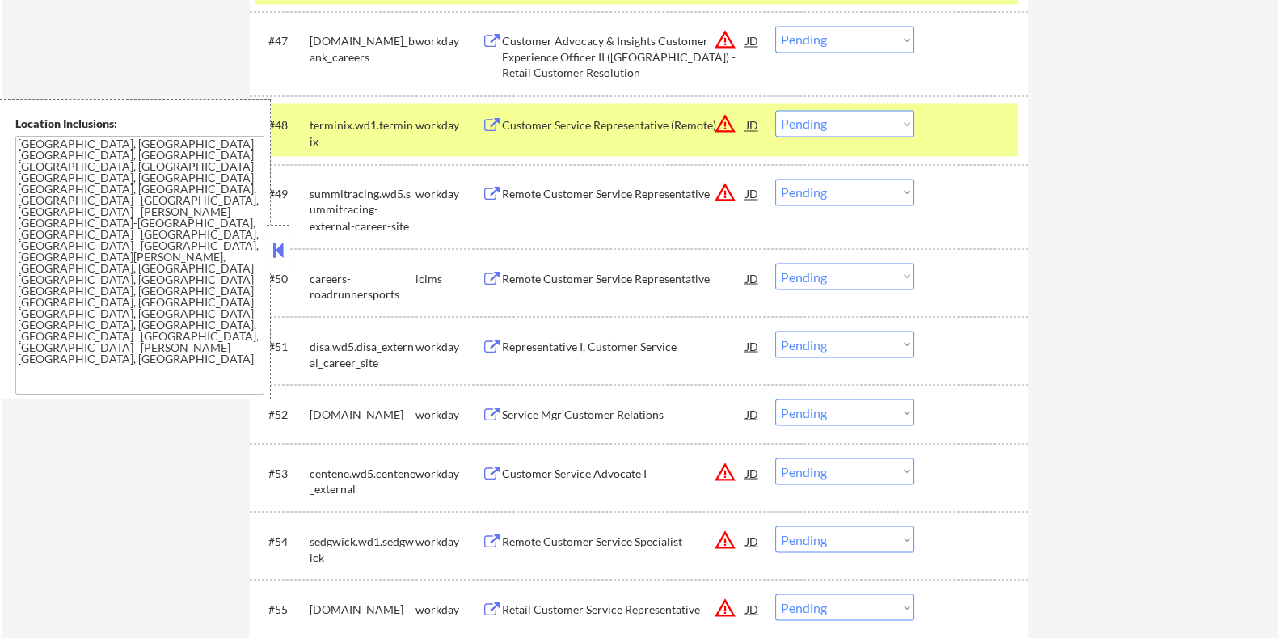
scroll to position [3637, 0]
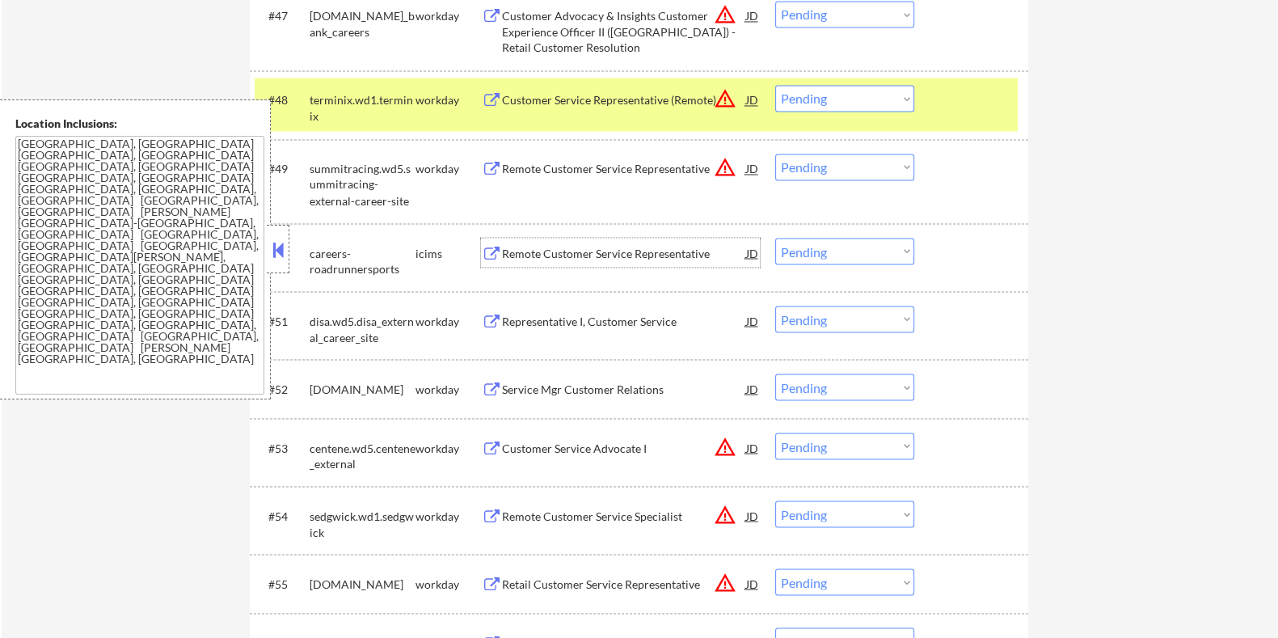
click at [583, 252] on div "Remote Customer Service Representative" at bounding box center [623, 253] width 244 height 16
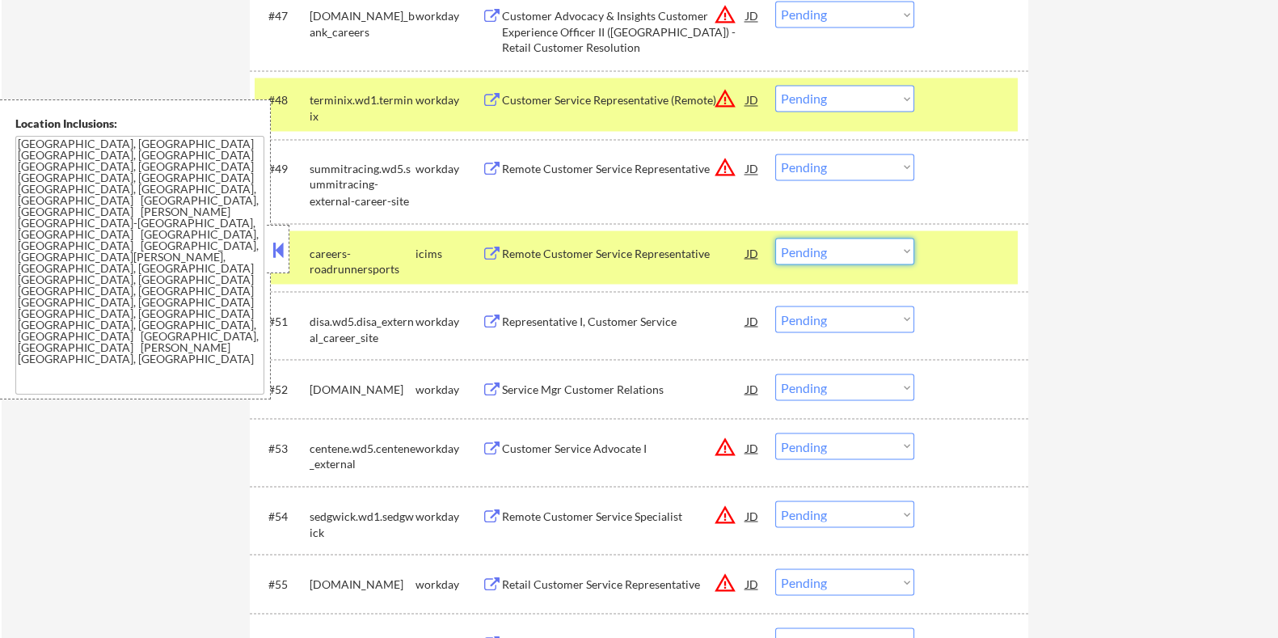
click at [808, 255] on select "Choose an option... Pending Applied Excluded (Questions) Excluded (Expired) Exc…" at bounding box center [844, 251] width 139 height 27
click at [775, 238] on select "Choose an option... Pending Applied Excluded (Questions) Excluded (Expired) Exc…" at bounding box center [844, 251] width 139 height 27
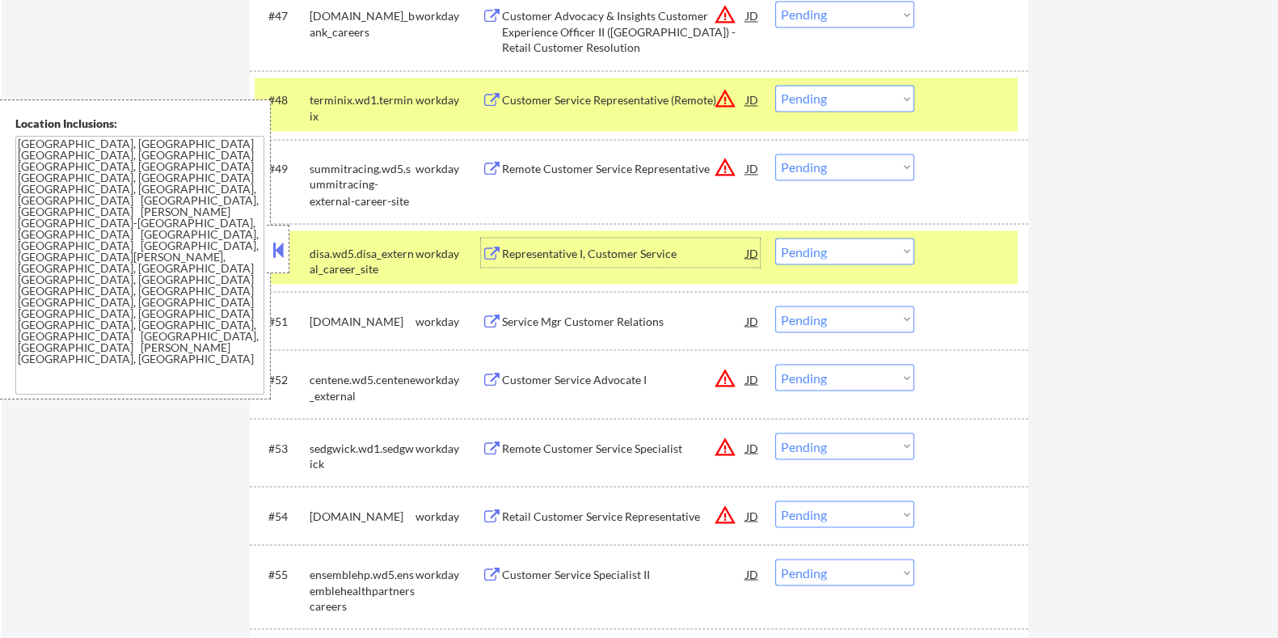
click at [583, 246] on div "Representative I, Customer Service" at bounding box center [623, 253] width 244 height 16
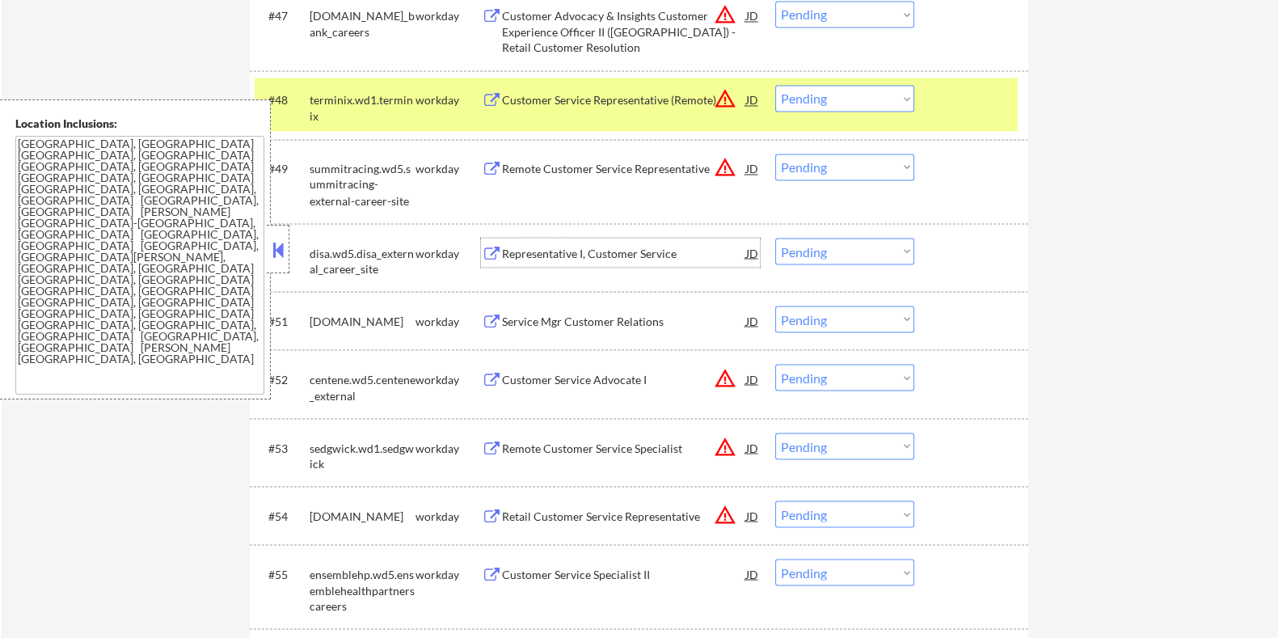
click at [853, 243] on select "Choose an option... Pending Applied Excluded (Questions) Excluded (Expired) Exc…" at bounding box center [844, 251] width 139 height 27
click at [775, 238] on select "Choose an option... Pending Applied Excluded (Questions) Excluded (Expired) Exc…" at bounding box center [844, 251] width 139 height 27
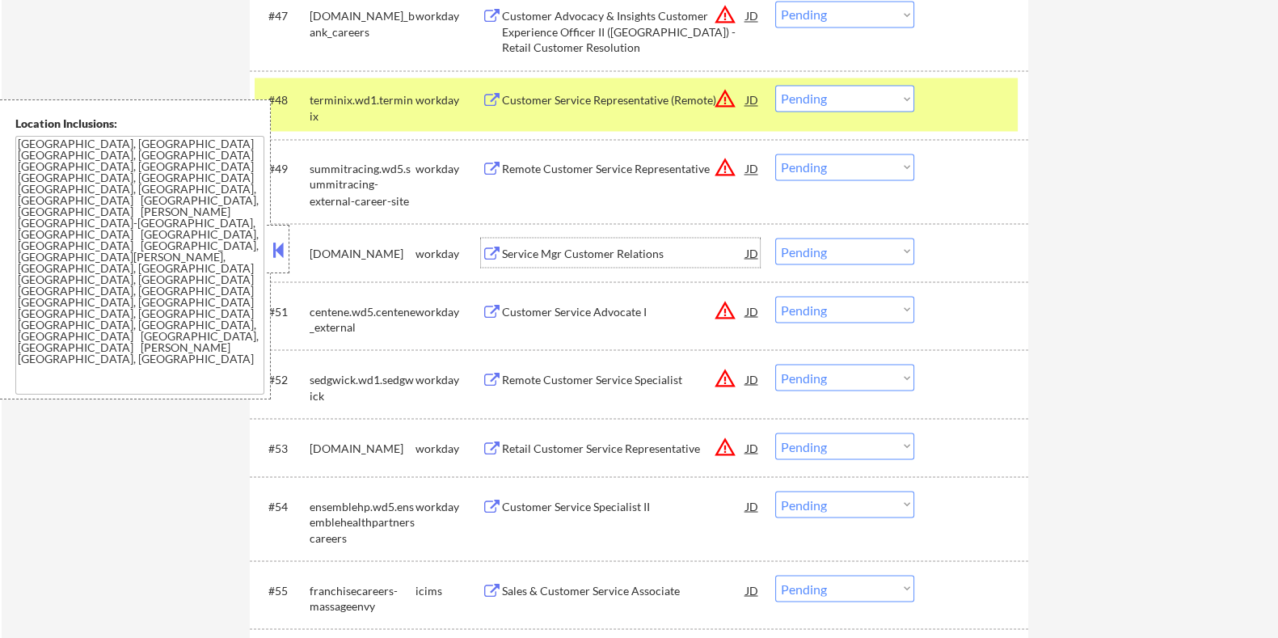
click at [642, 243] on div "Service Mgr Customer Relations" at bounding box center [623, 252] width 244 height 29
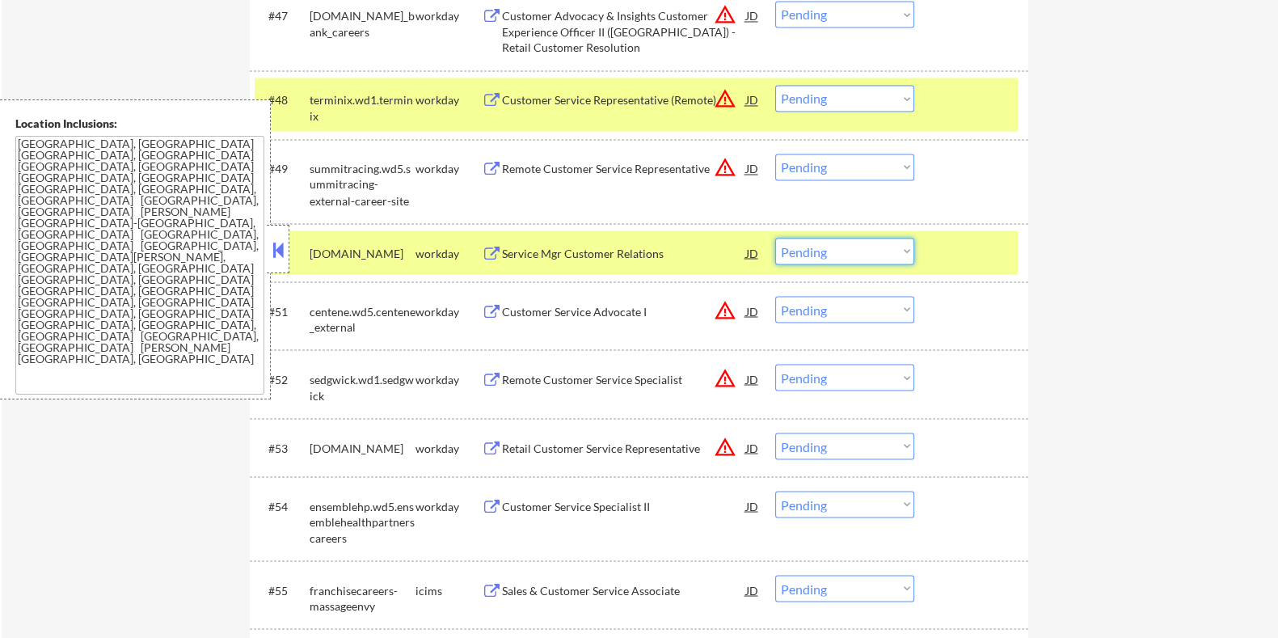
click at [897, 252] on select "Choose an option... Pending Applied Excluded (Questions) Excluded (Expired) Exc…" at bounding box center [844, 251] width 139 height 27
click at [775, 238] on select "Choose an option... Pending Applied Excluded (Questions) Excluded (Expired) Exc…" at bounding box center [844, 251] width 139 height 27
select select ""pending""
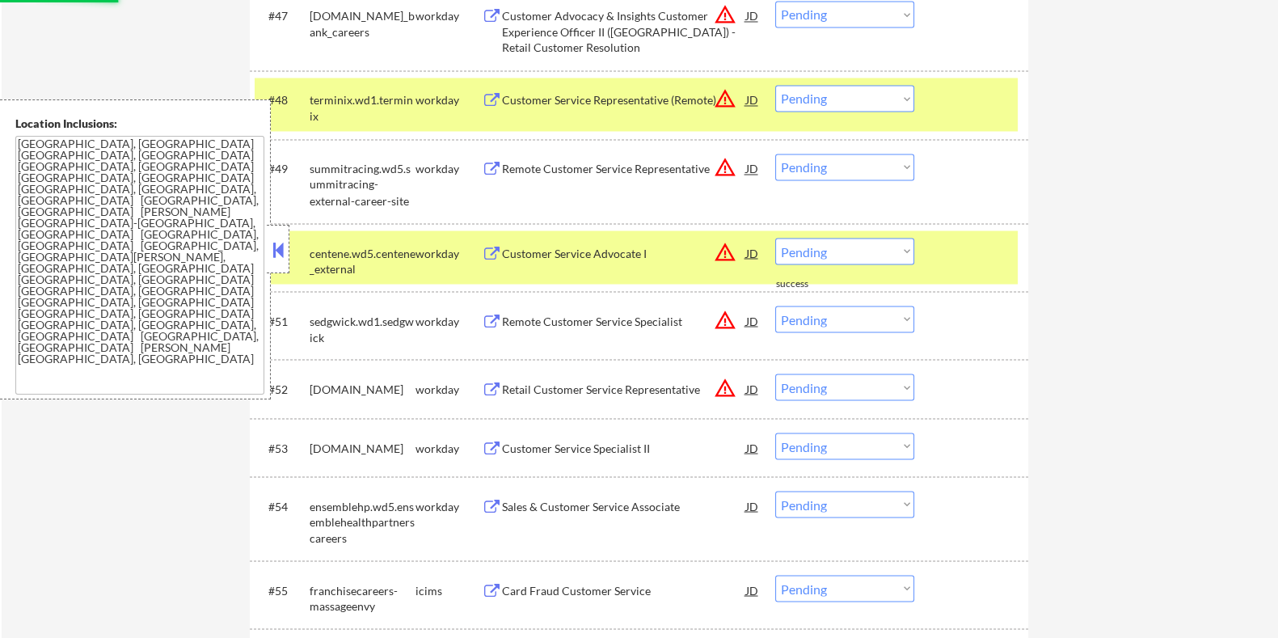
scroll to position [3839, 0]
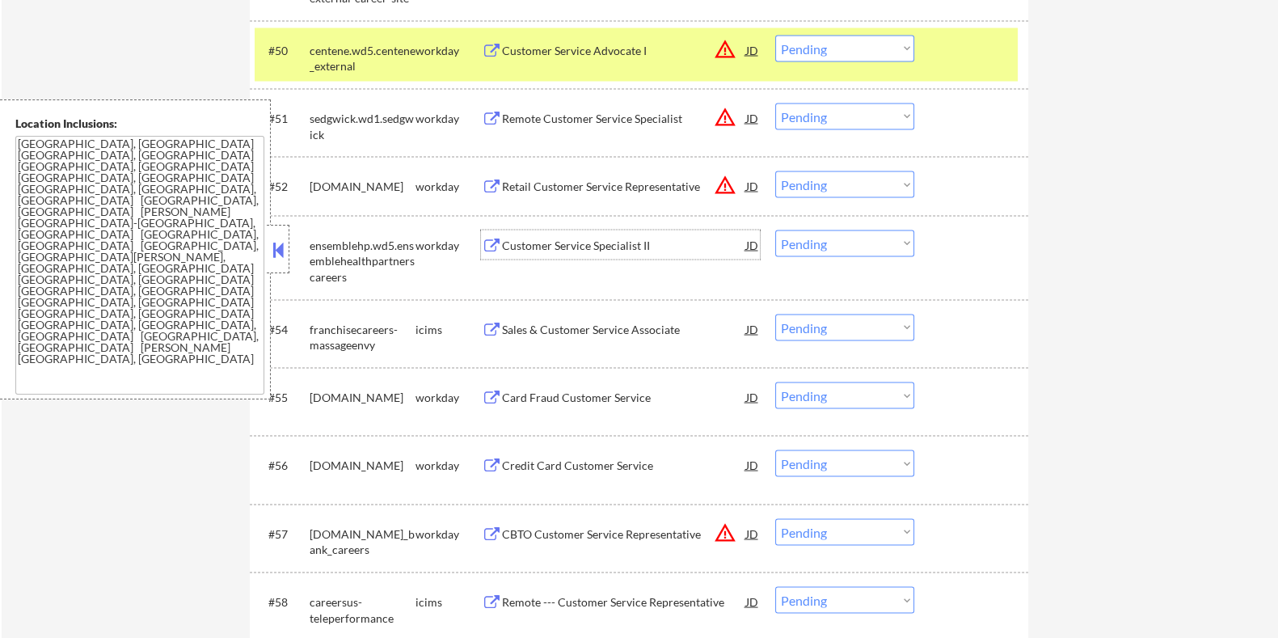
click at [612, 244] on div "Customer Service Specialist II" at bounding box center [623, 246] width 244 height 16
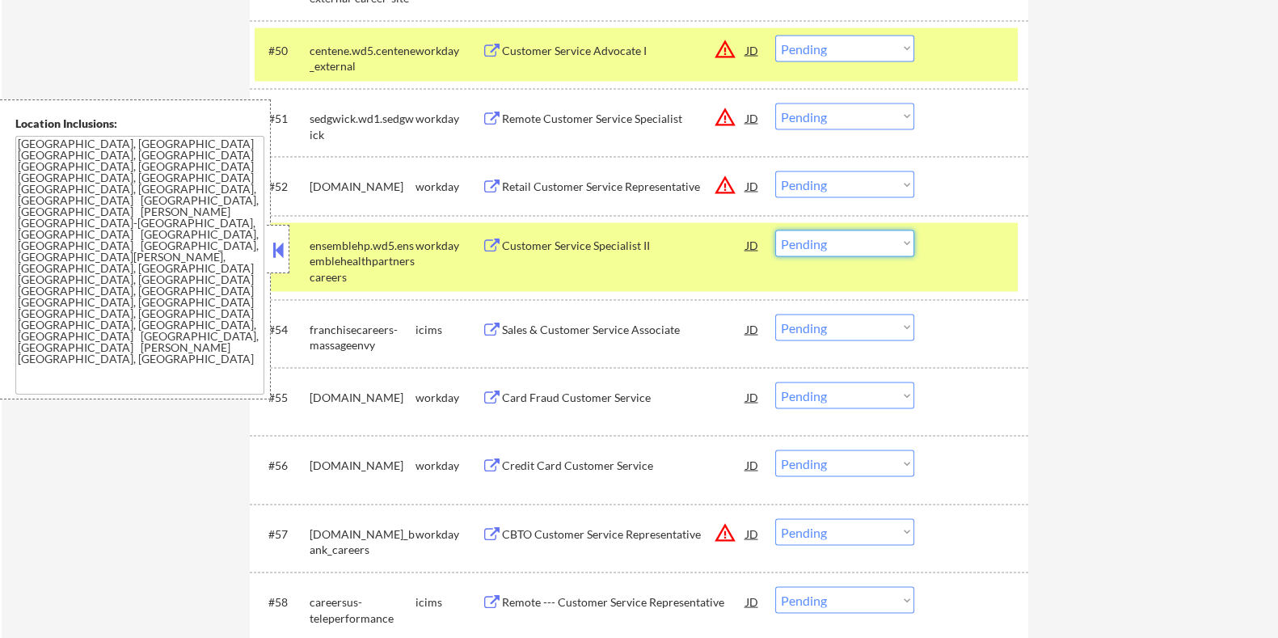
click at [896, 242] on select "Choose an option... Pending Applied Excluded (Questions) Excluded (Expired) Exc…" at bounding box center [844, 243] width 139 height 27
click at [775, 230] on select "Choose an option... Pending Applied Excluded (Questions) Excluded (Expired) Exc…" at bounding box center [844, 243] width 139 height 27
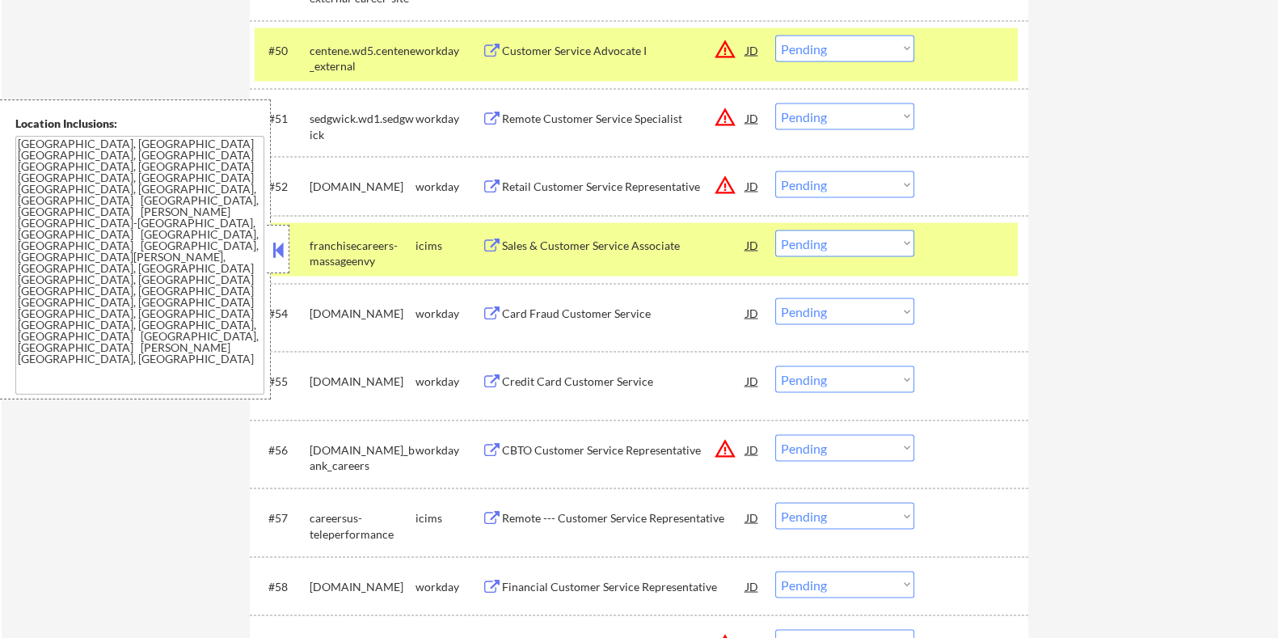
click at [582, 238] on div "Sales & Customer Service Associate" at bounding box center [623, 246] width 244 height 16
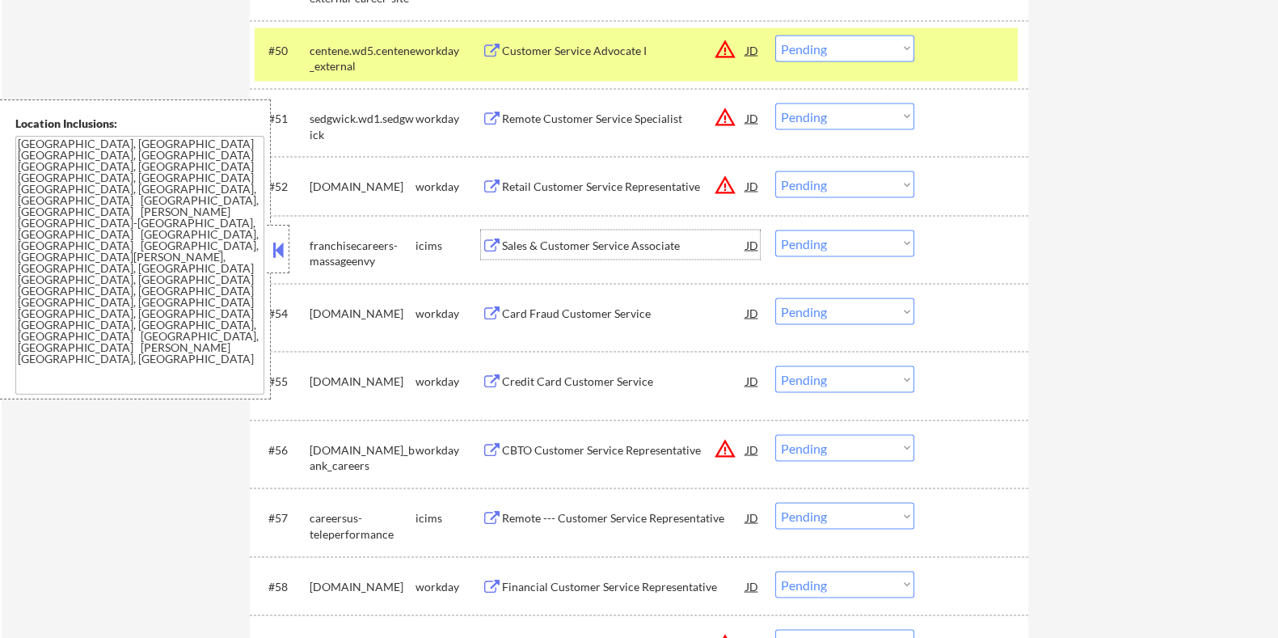
click at [825, 246] on select "Choose an option... Pending Applied Excluded (Questions) Excluded (Expired) Exc…" at bounding box center [844, 243] width 139 height 27
click at [775, 230] on select "Choose an option... Pending Applied Excluded (Questions) Excluded (Expired) Exc…" at bounding box center [844, 243] width 139 height 27
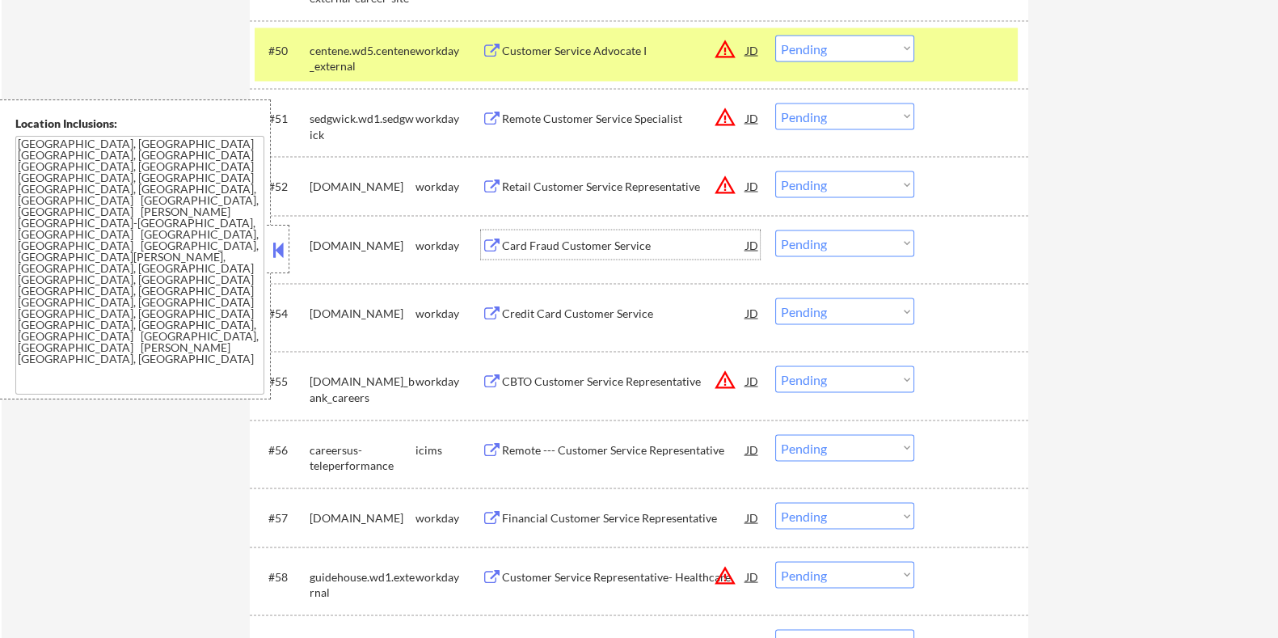
click at [620, 246] on div "Card Fraud Customer Service" at bounding box center [623, 246] width 244 height 16
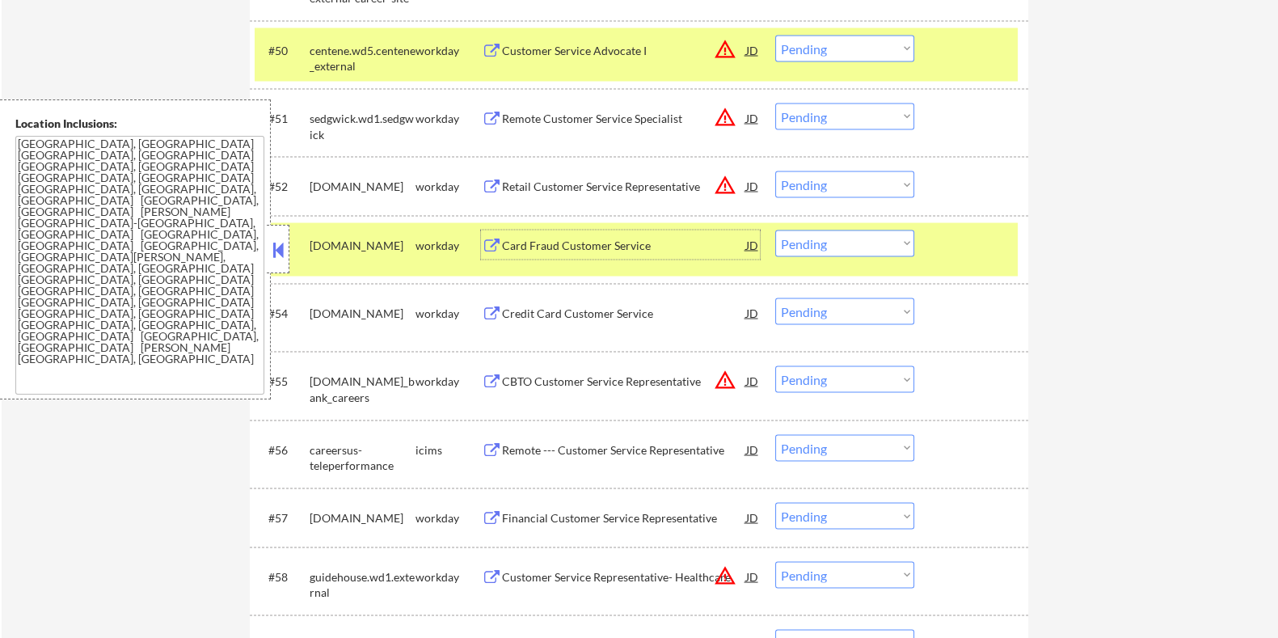
click at [800, 245] on select "Choose an option... Pending Applied Excluded (Questions) Excluded (Expired) Exc…" at bounding box center [844, 243] width 139 height 27
click at [775, 230] on select "Choose an option... Pending Applied Excluded (Questions) Excluded (Expired) Exc…" at bounding box center [844, 243] width 139 height 27
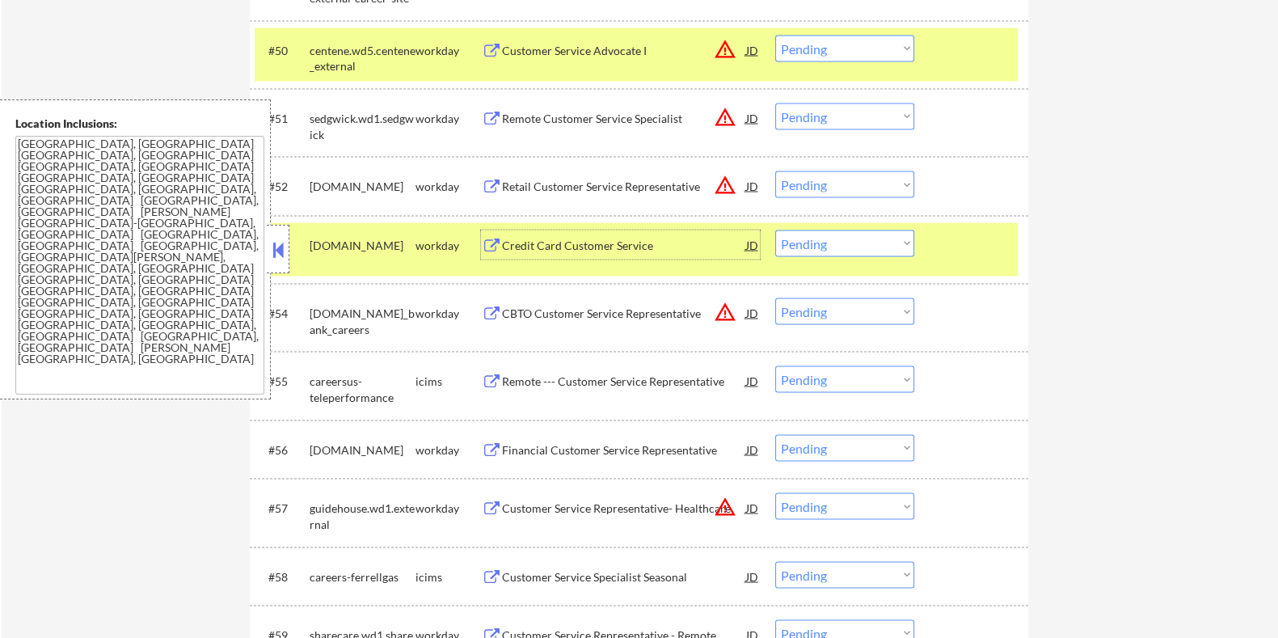
click at [574, 238] on div "Credit Card Customer Service" at bounding box center [623, 246] width 244 height 16
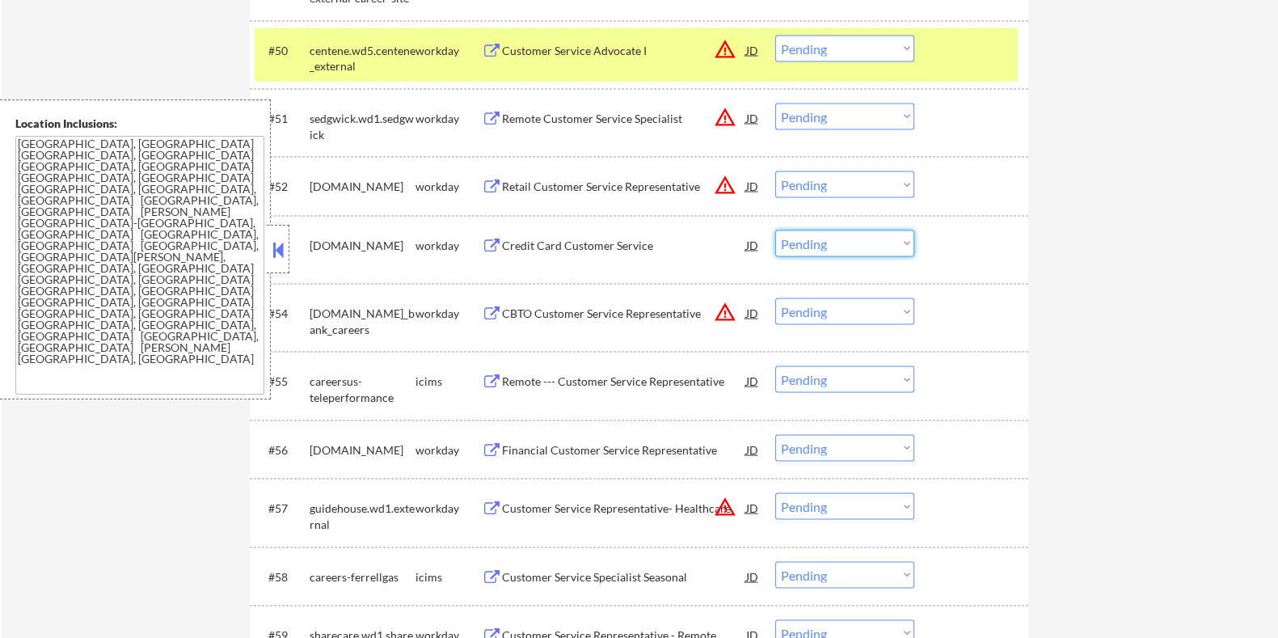
click at [831, 245] on select "Choose an option... Pending Applied Excluded (Questions) Excluded (Expired) Exc…" at bounding box center [844, 243] width 139 height 27
click at [775, 230] on select "Choose an option... Pending Applied Excluded (Questions) Excluded (Expired) Exc…" at bounding box center [844, 243] width 139 height 27
select select ""pending""
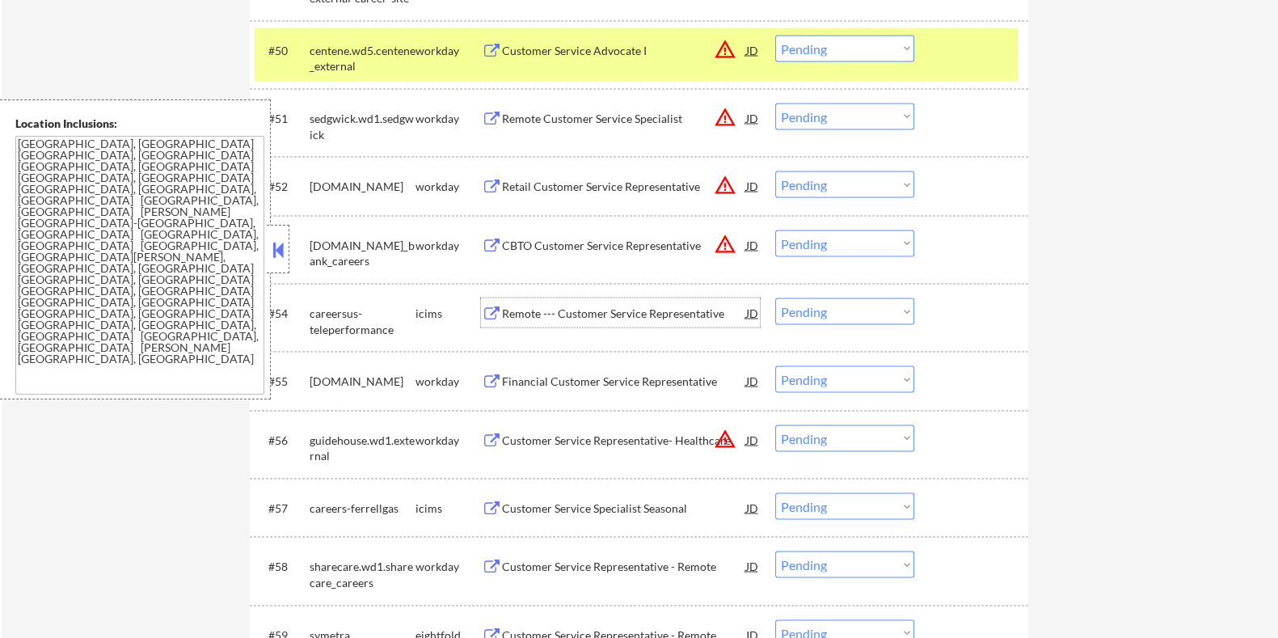
click at [571, 310] on div "Remote --- Customer Service Representative" at bounding box center [623, 313] width 244 height 16
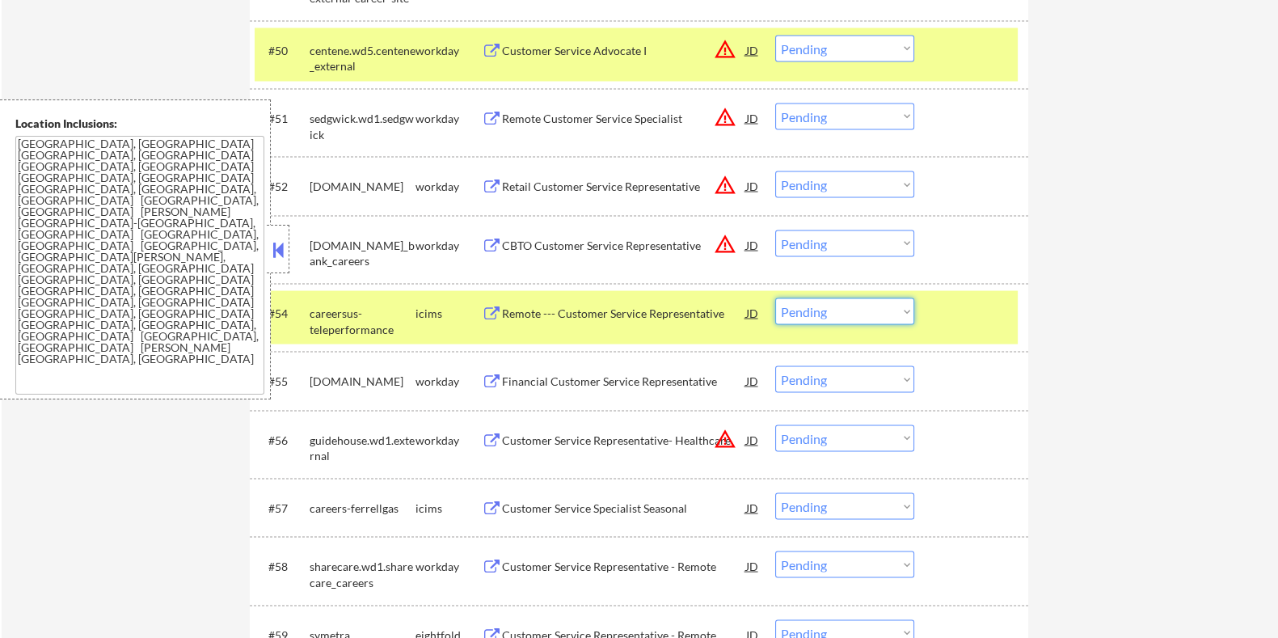
click at [832, 306] on select "Choose an option... Pending Applied Excluded (Questions) Excluded (Expired) Exc…" at bounding box center [844, 311] width 139 height 27
click at [775, 298] on select "Choose an option... Pending Applied Excluded (Questions) Excluded (Expired) Exc…" at bounding box center [844, 311] width 139 height 27
select select ""pending""
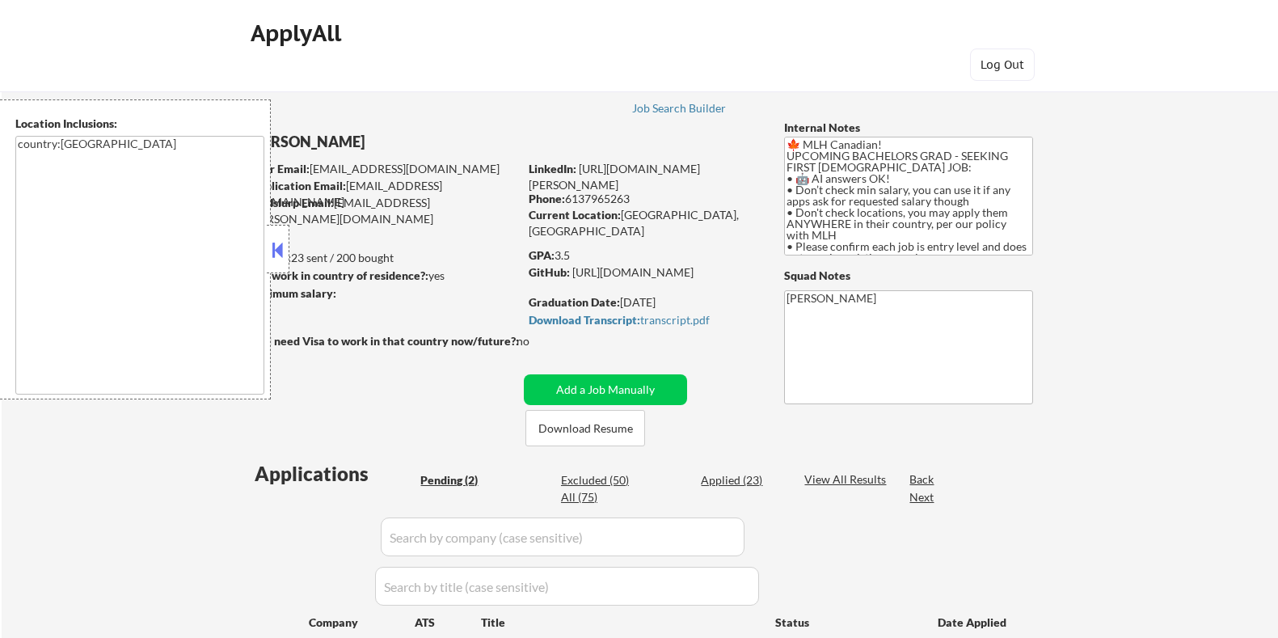
select select ""pending""
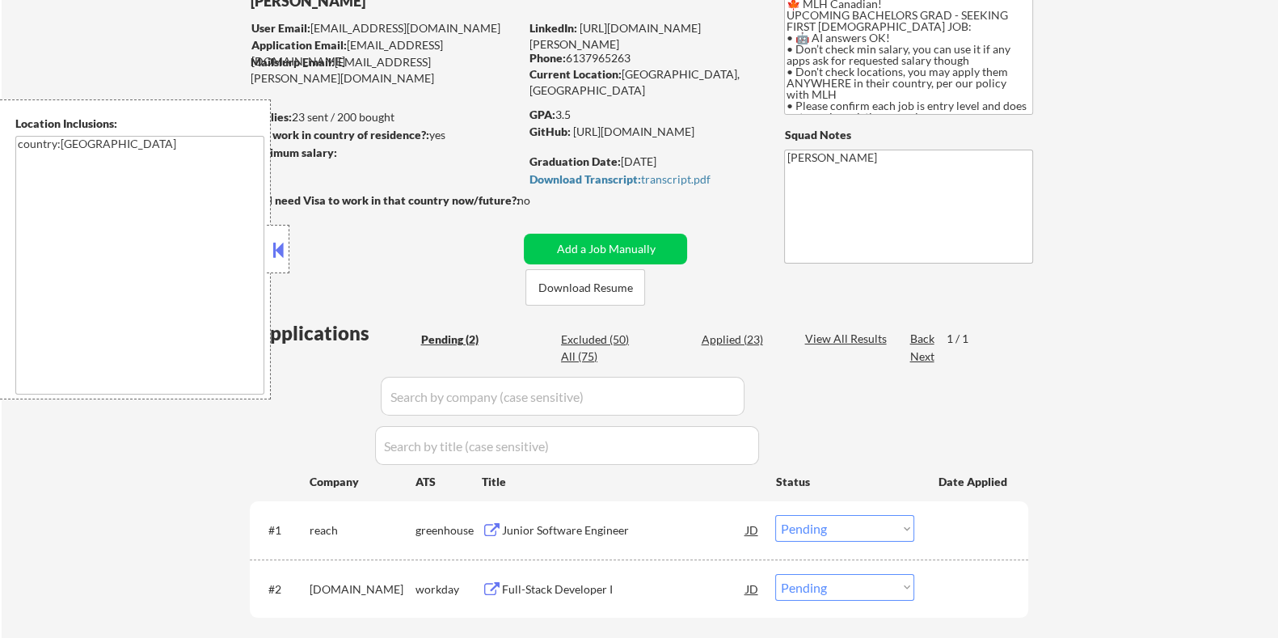
scroll to position [100, 0]
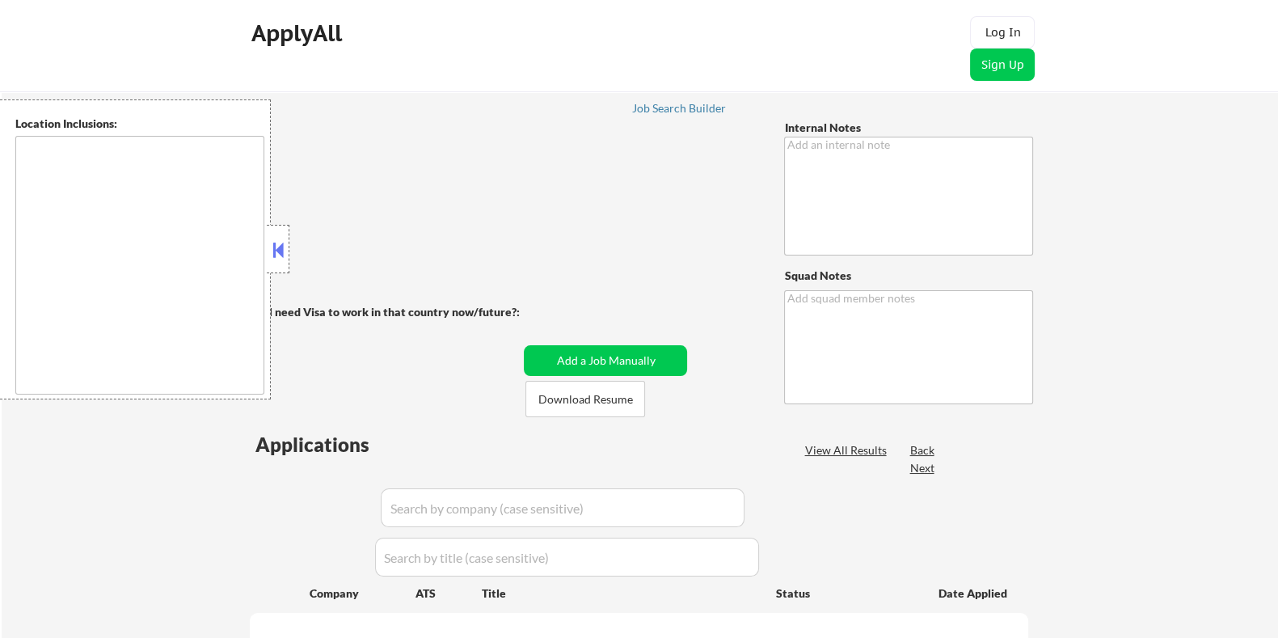
type textarea "--- OLD SUPPORT NOTES (SQUAD CAN IGNORE): Missing university, very weak bullets…"
type textarea "[PERSON_NAME]"
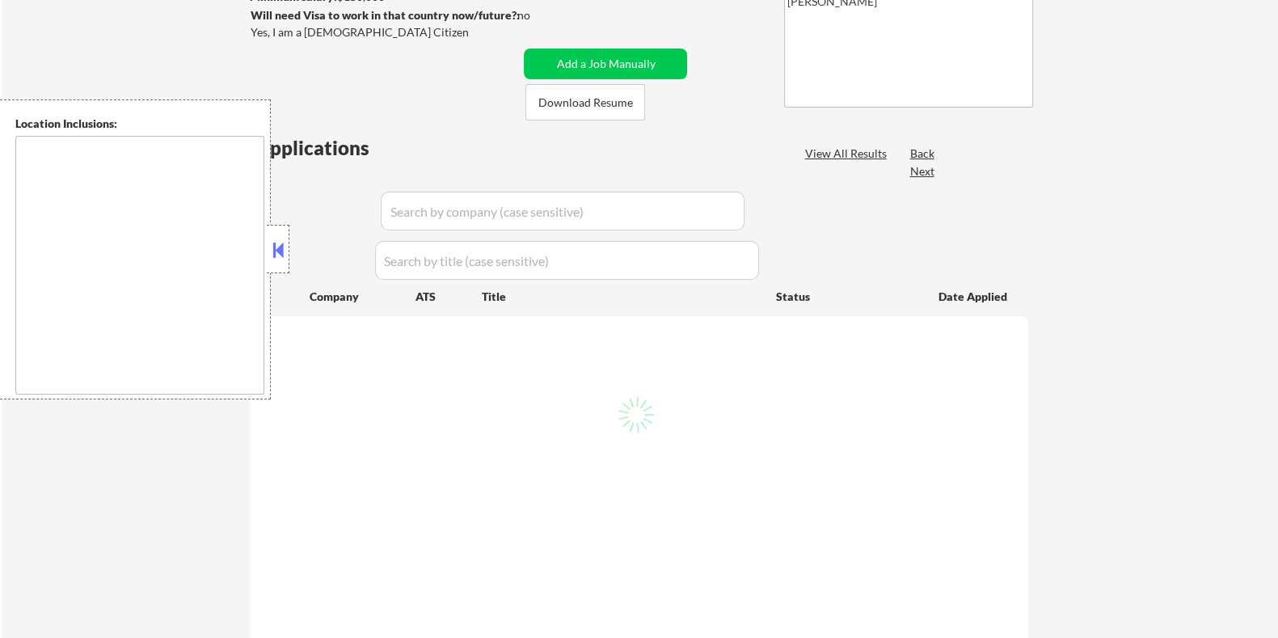
scroll to position [403, 0]
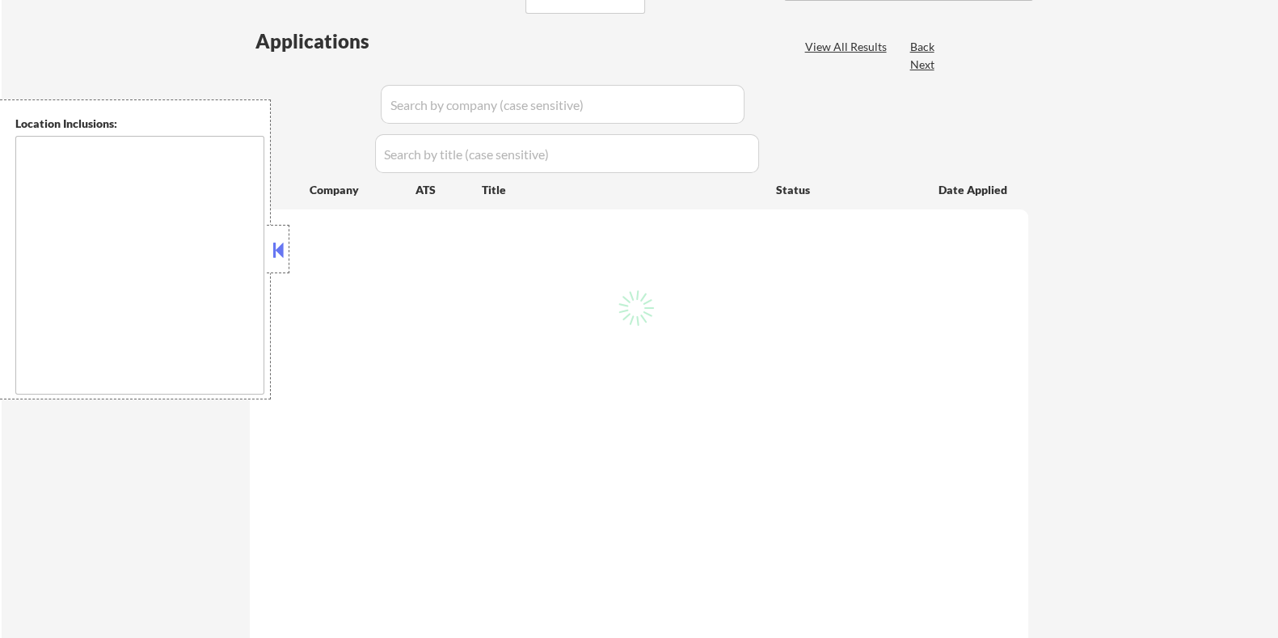
type textarea "[GEOGRAPHIC_DATA], [GEOGRAPHIC_DATA] [GEOGRAPHIC_DATA], [GEOGRAPHIC_DATA] [GEOG…"
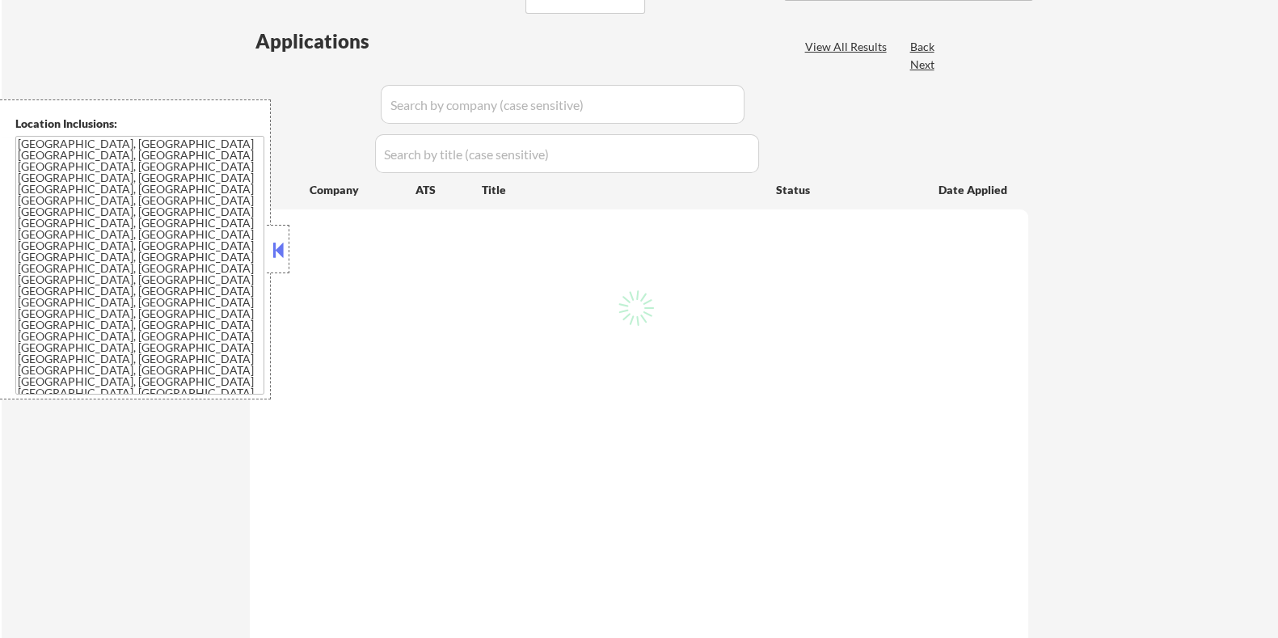
select select ""pending""
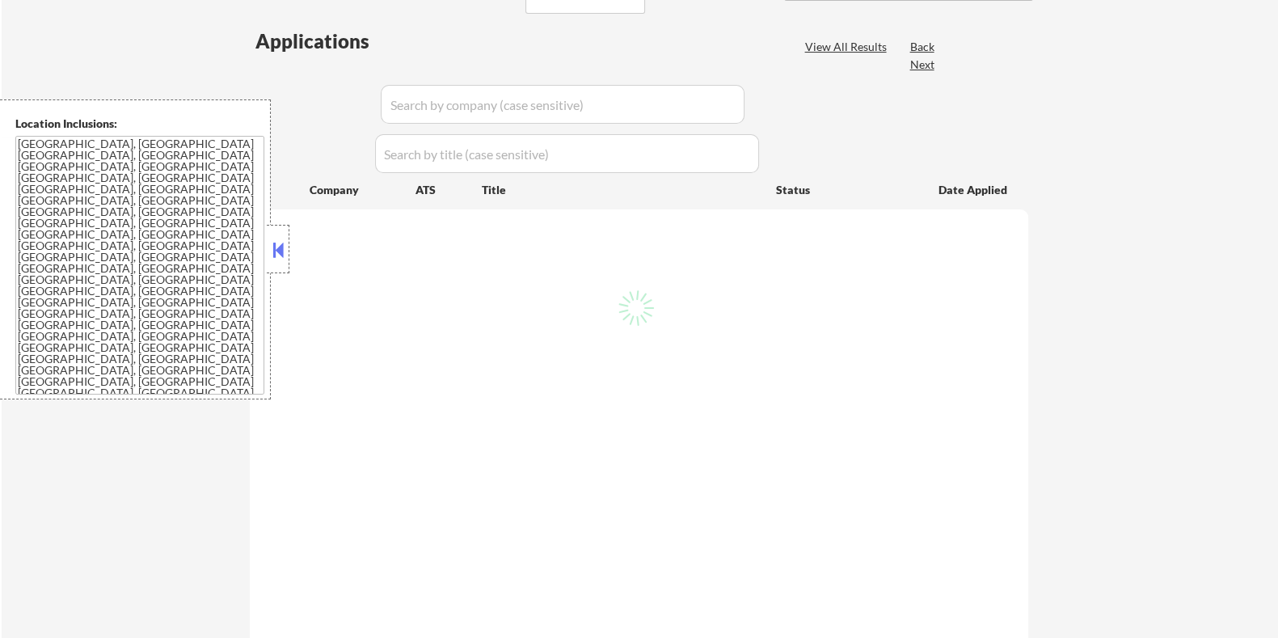
select select ""pending""
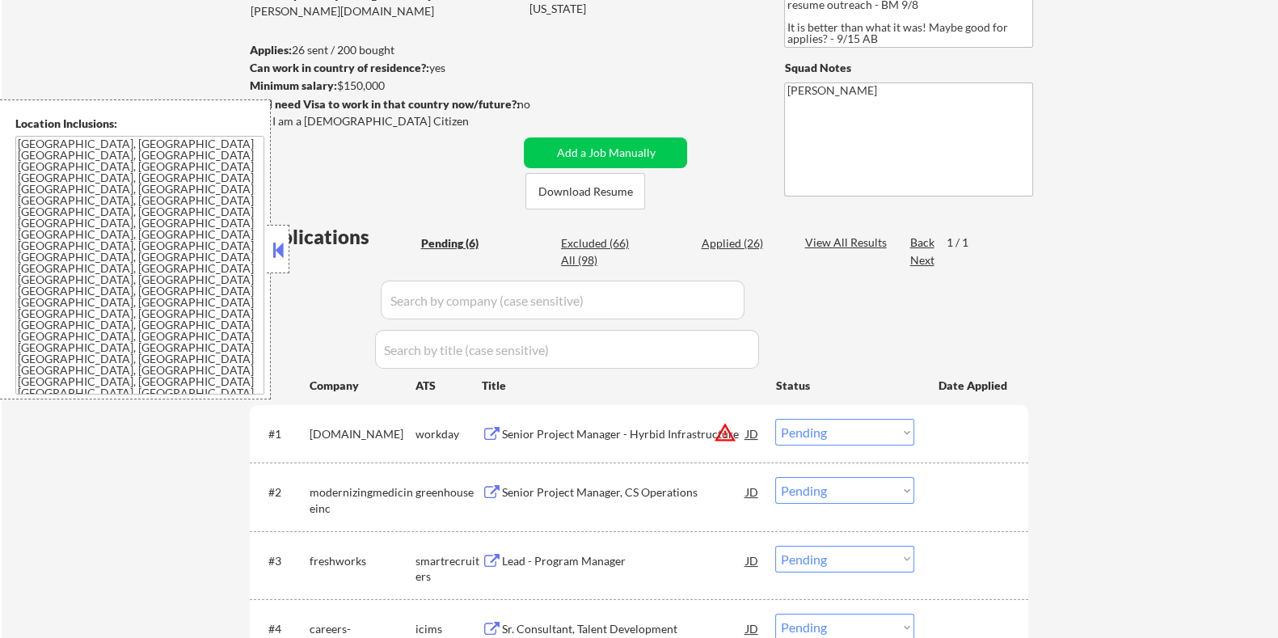
scroll to position [100, 0]
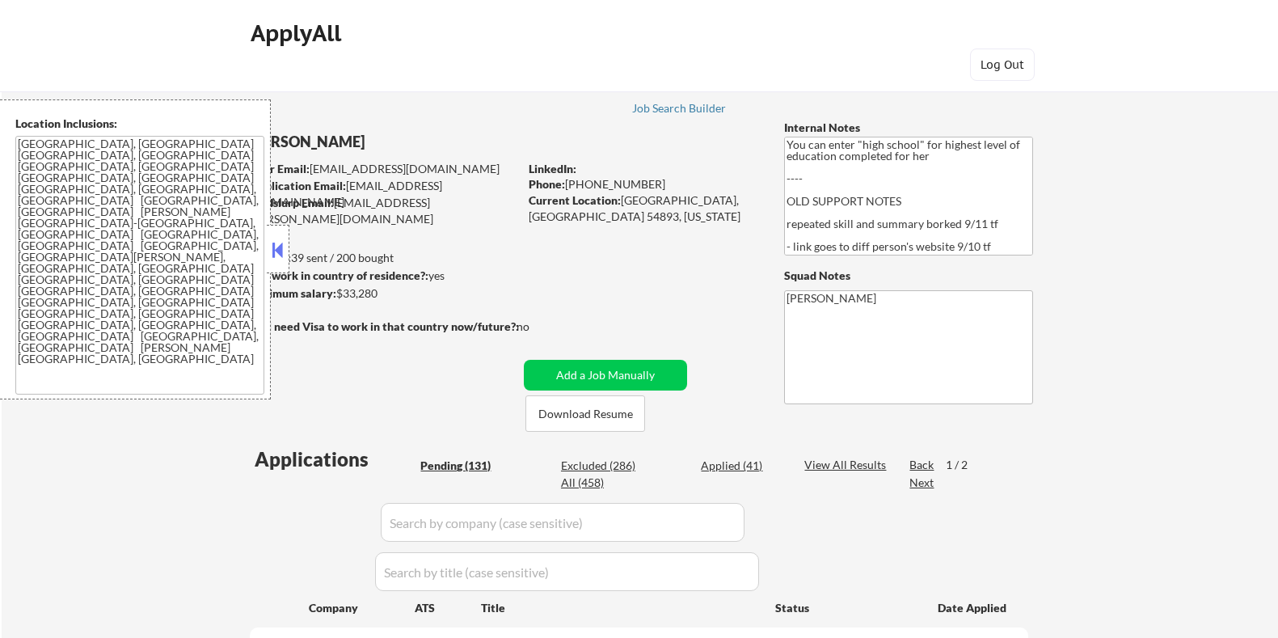
select select ""pending""
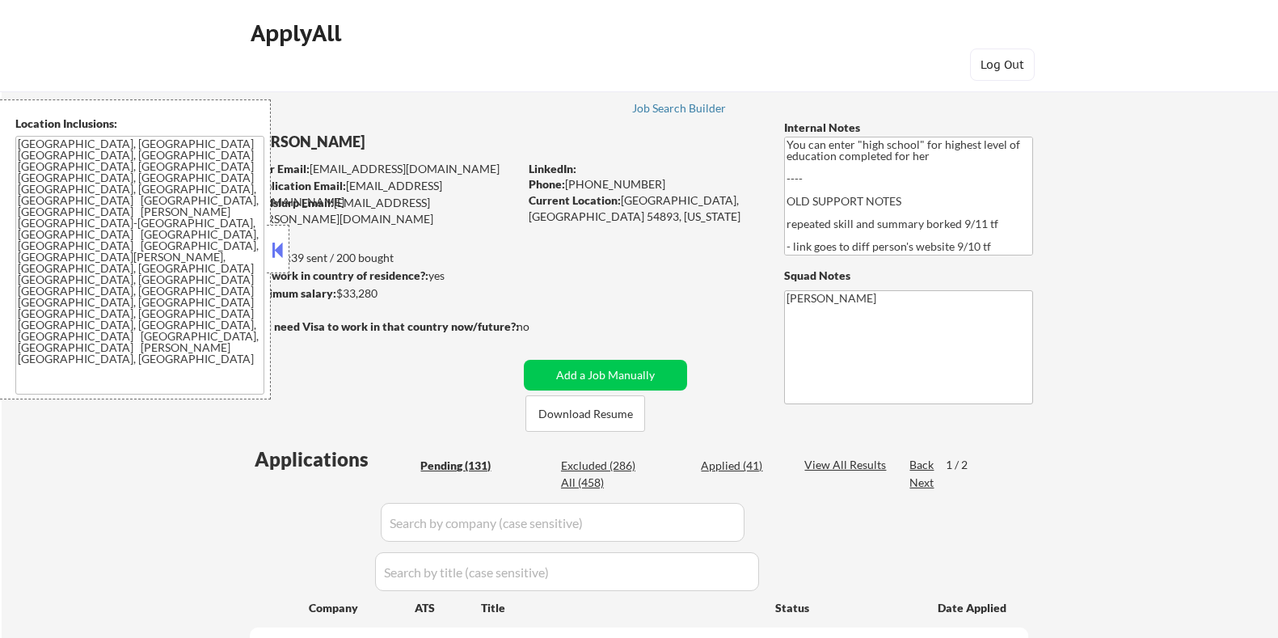
select select ""pending""
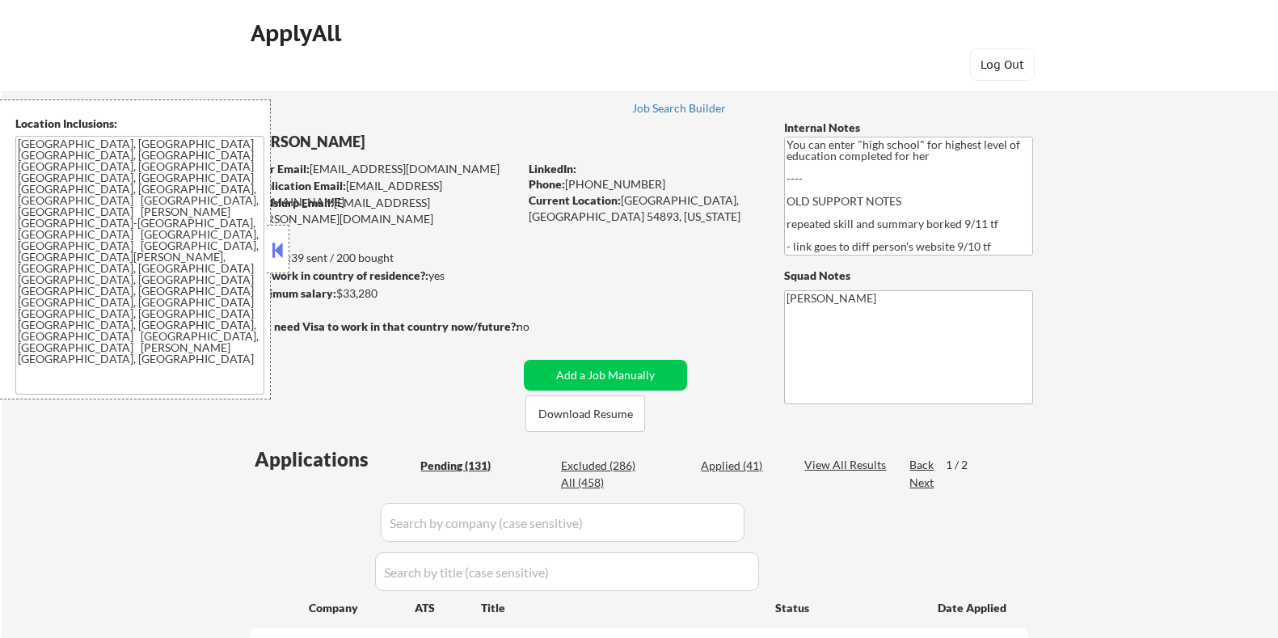
select select ""pending""
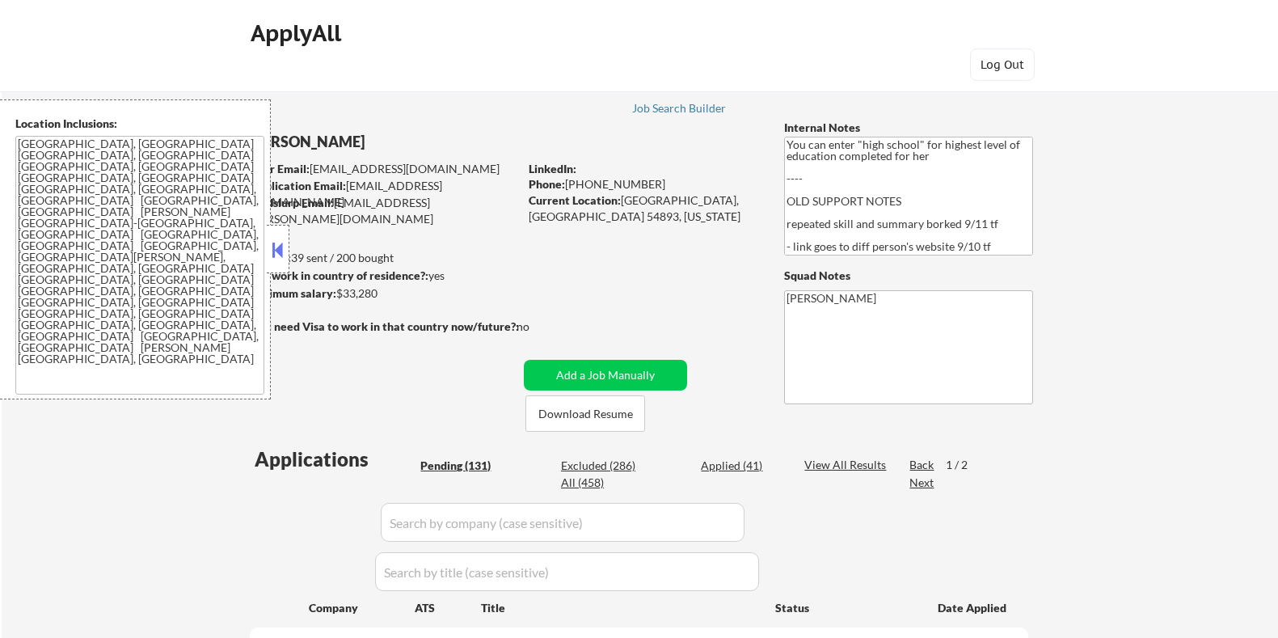
select select ""pending""
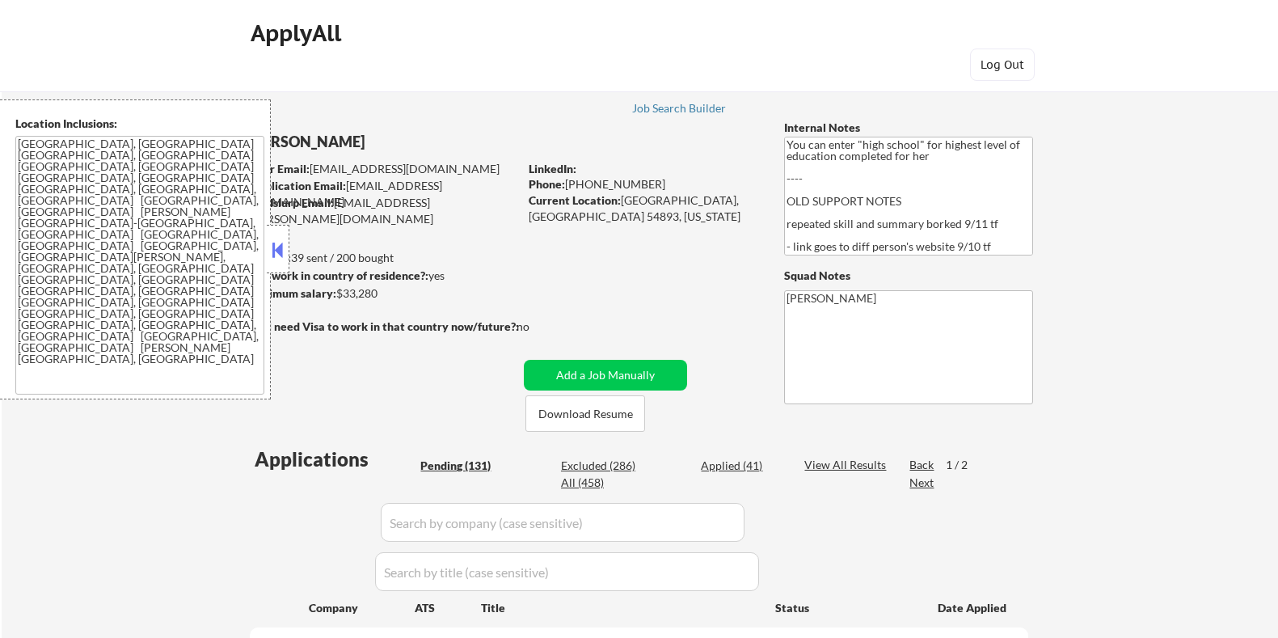
select select ""pending""
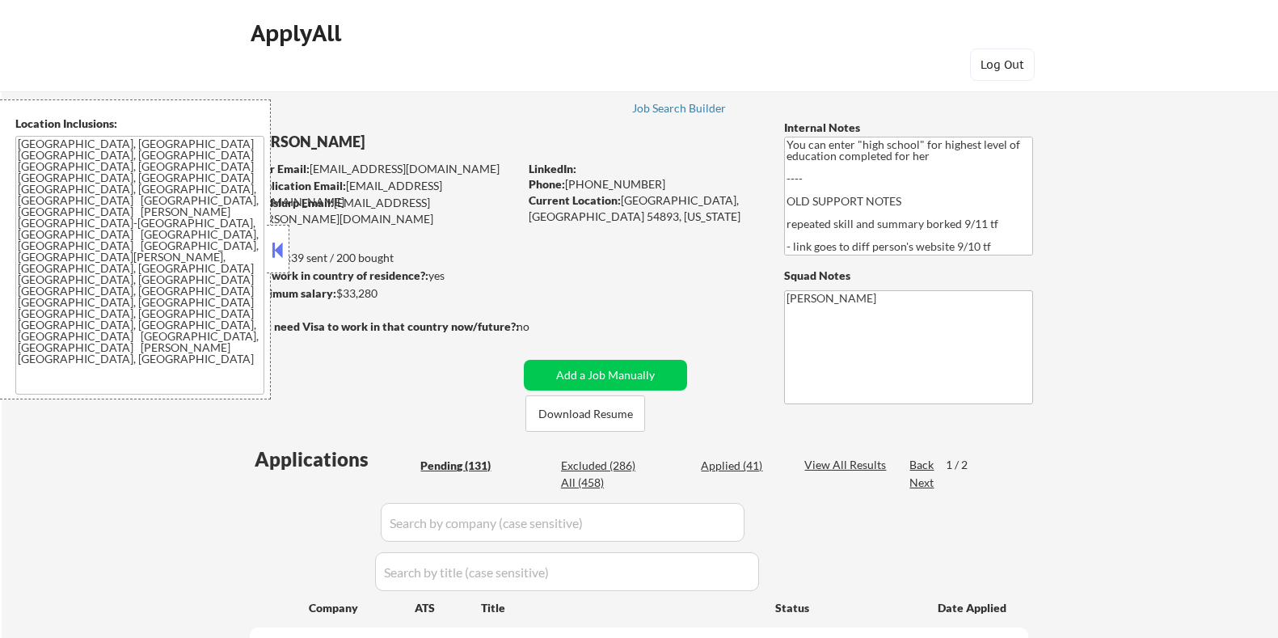
select select ""pending""
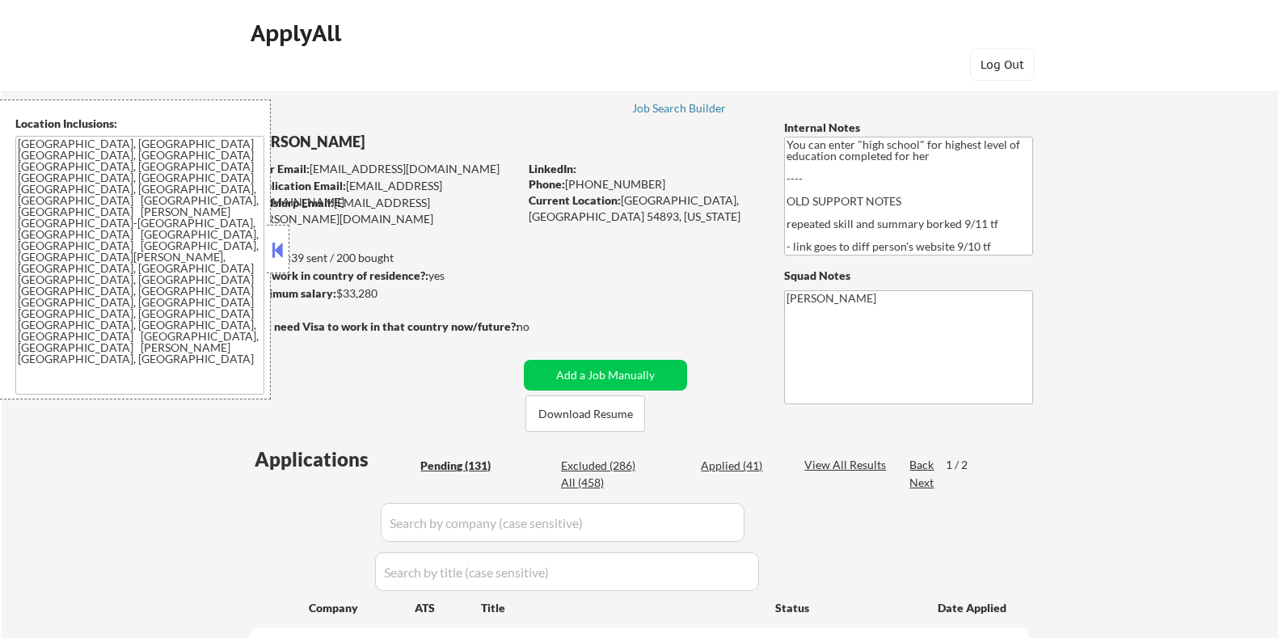
select select ""pending""
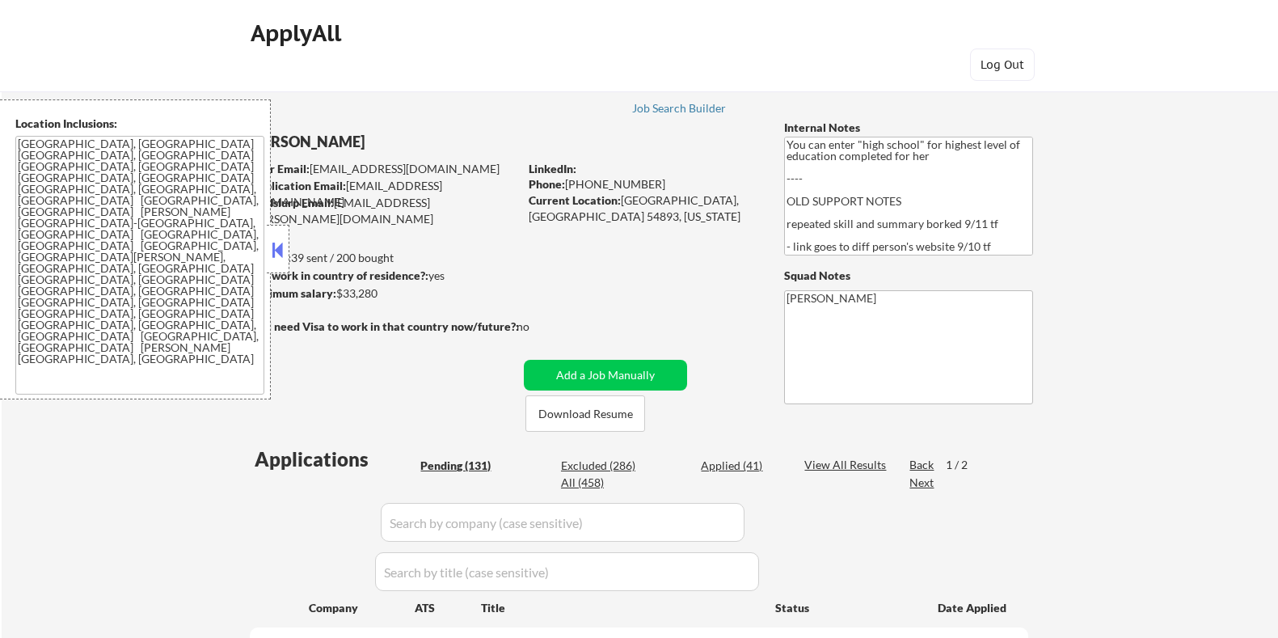
select select ""pending""
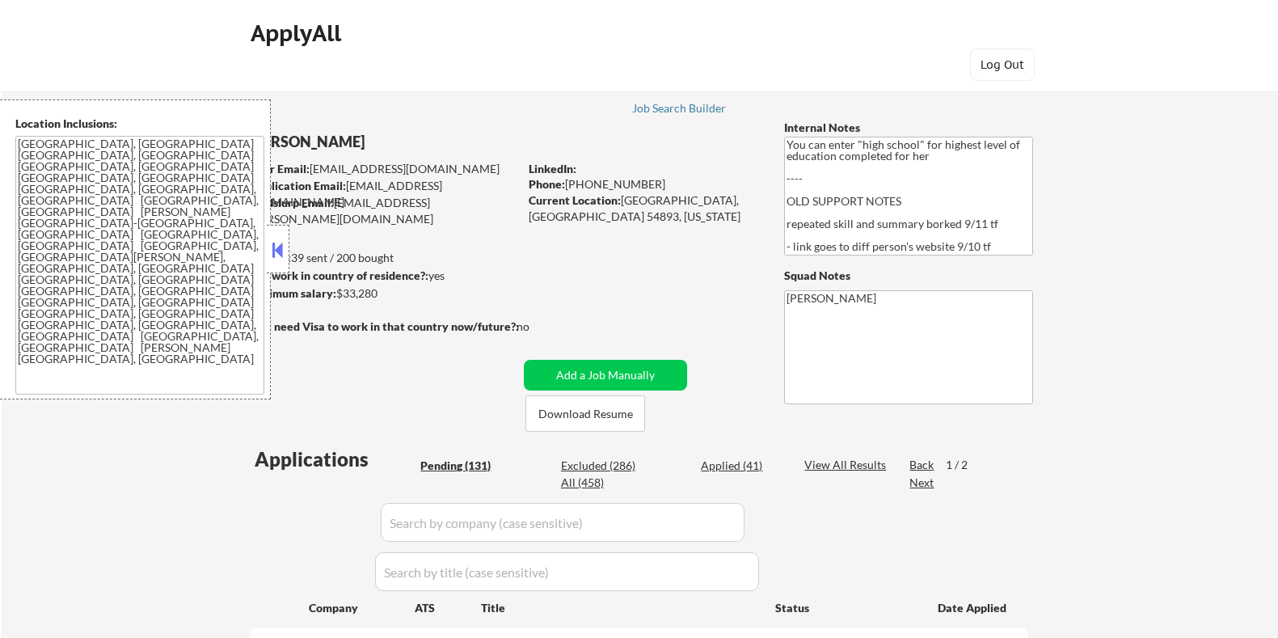
select select ""pending""
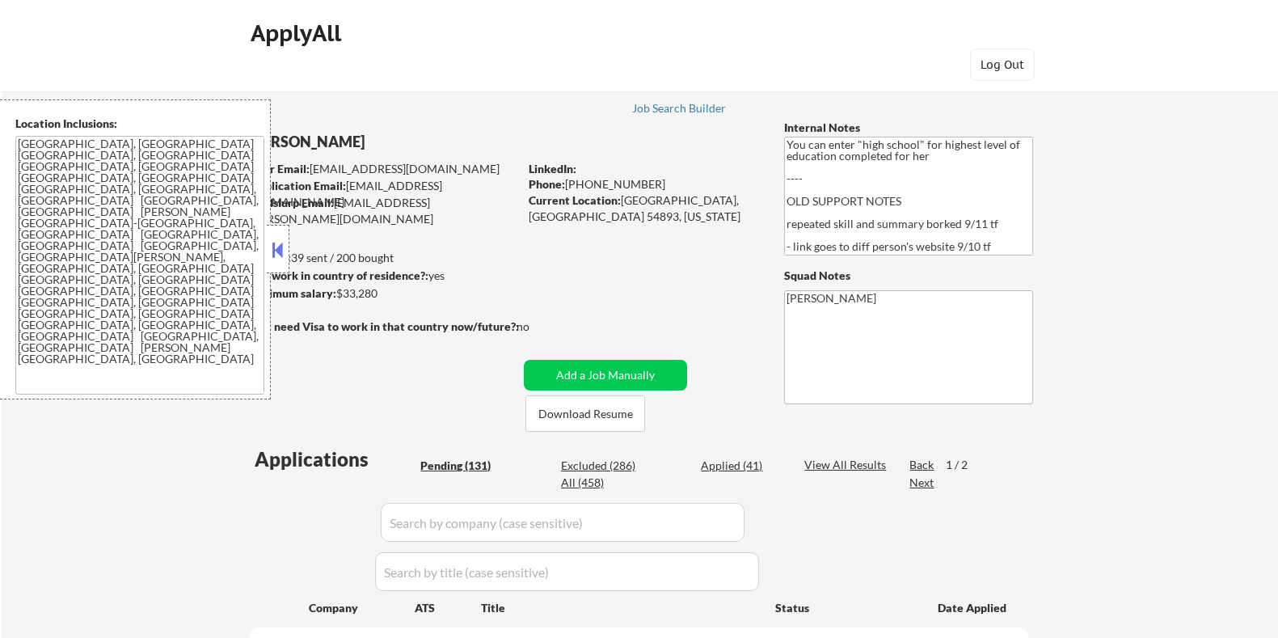
select select ""pending""
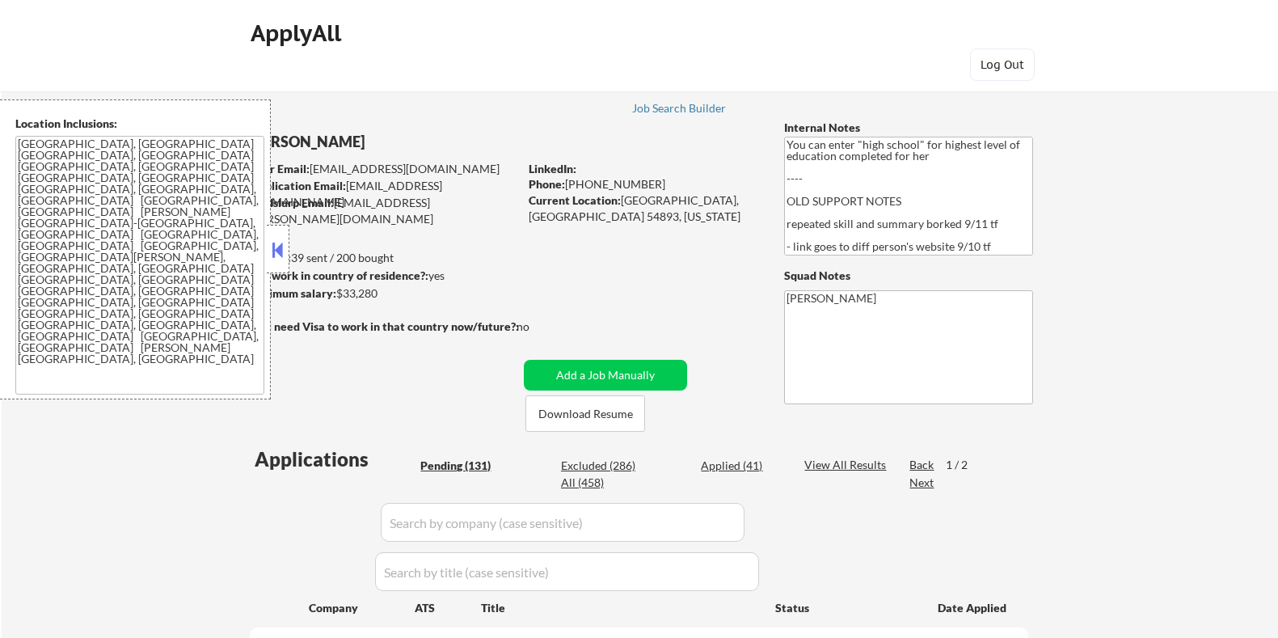
select select ""pending""
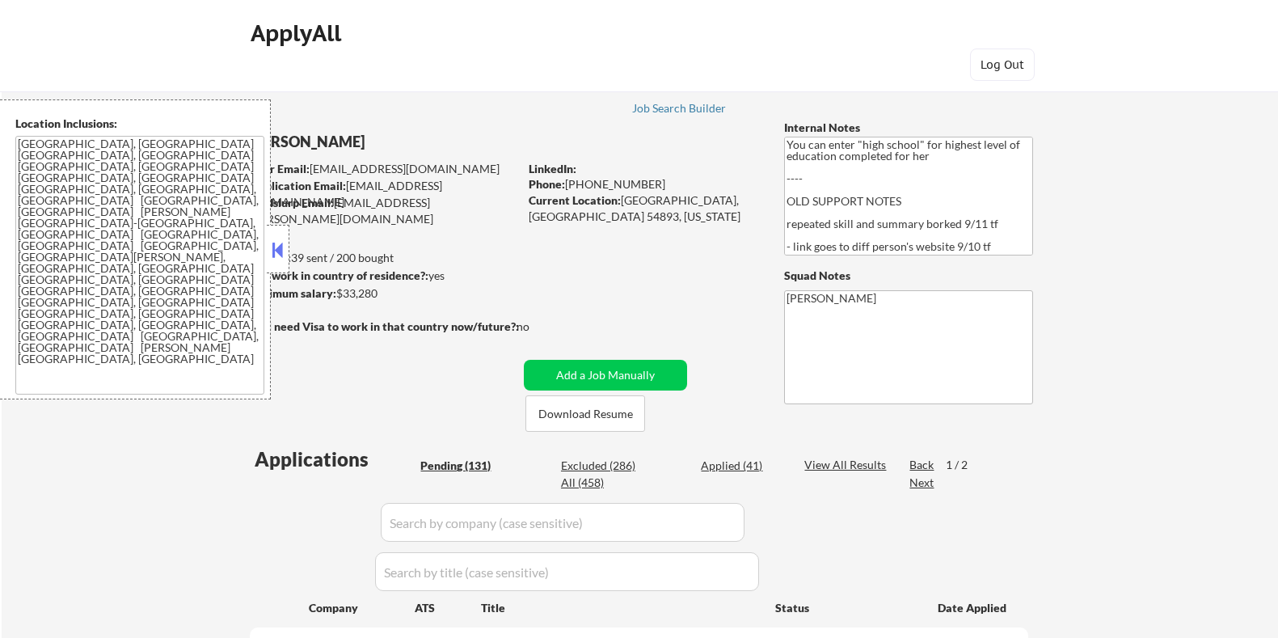
select select ""pending""
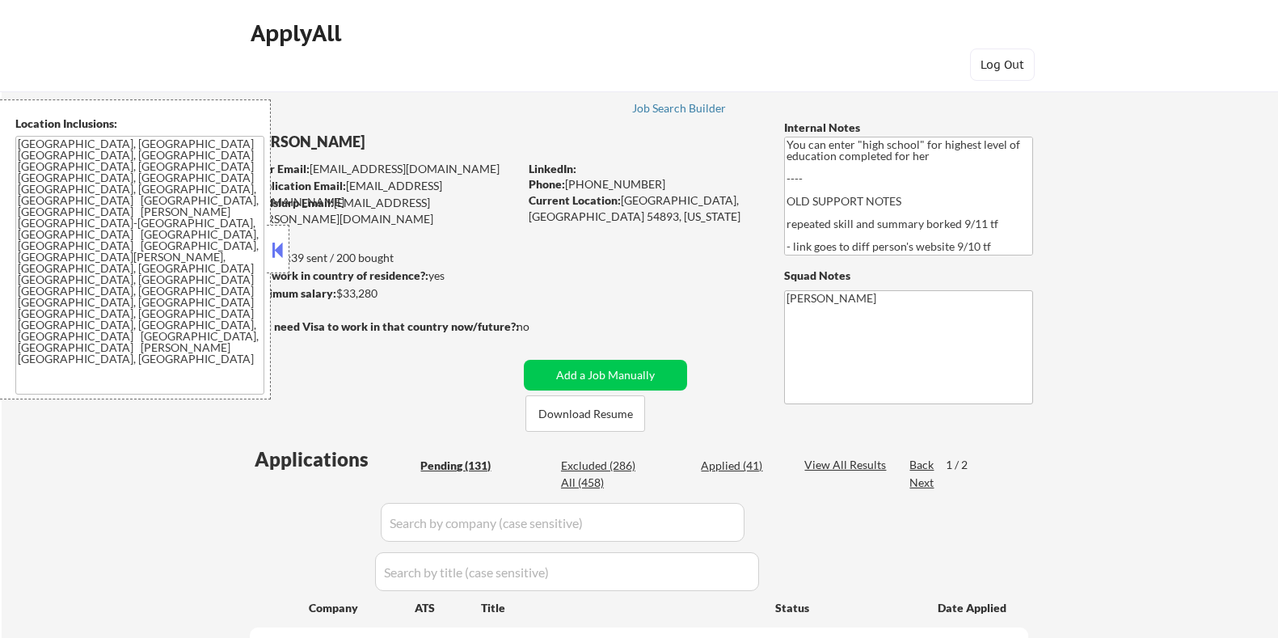
select select ""pending""
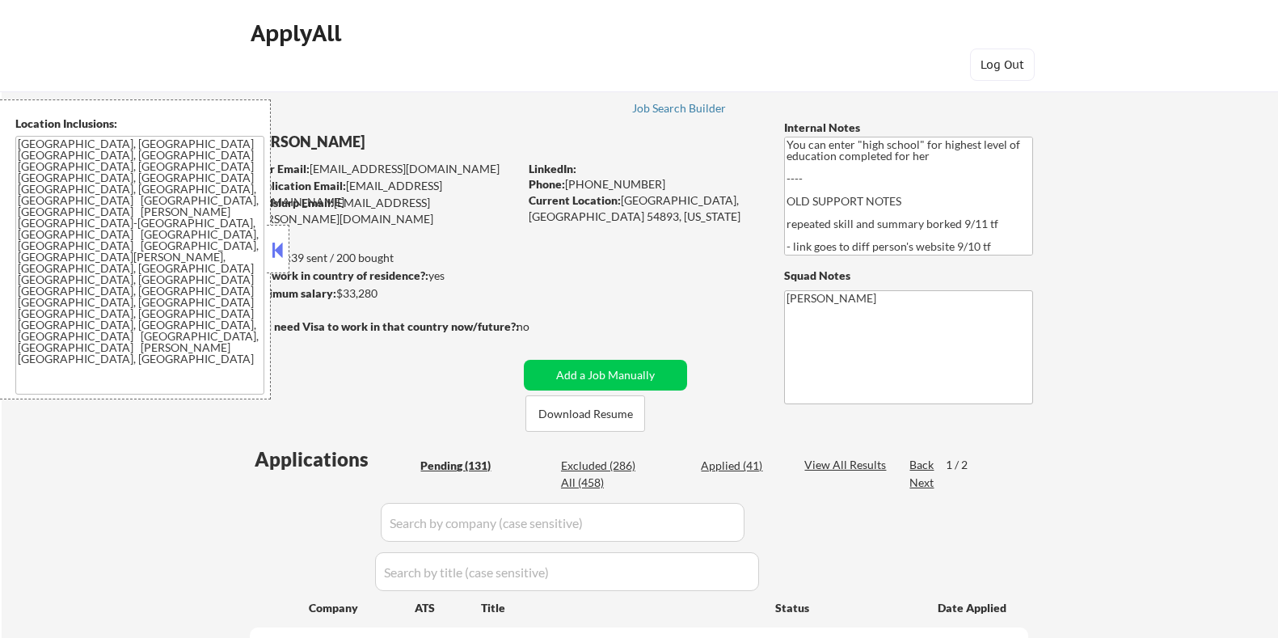
select select ""pending""
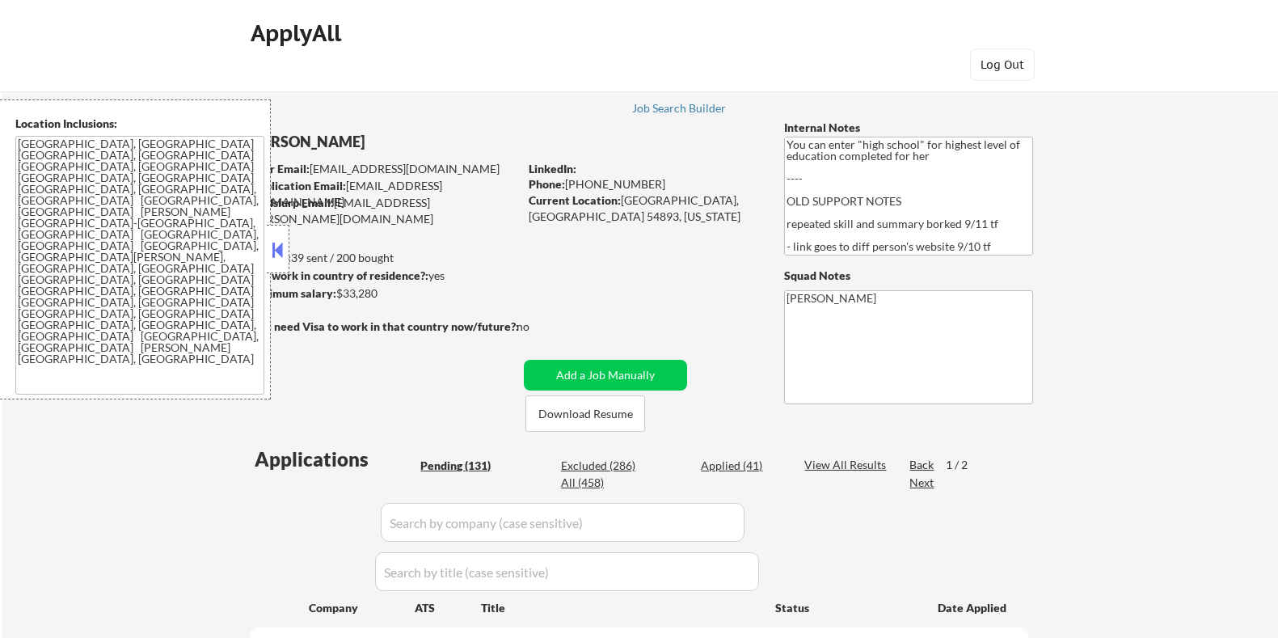
select select ""pending""
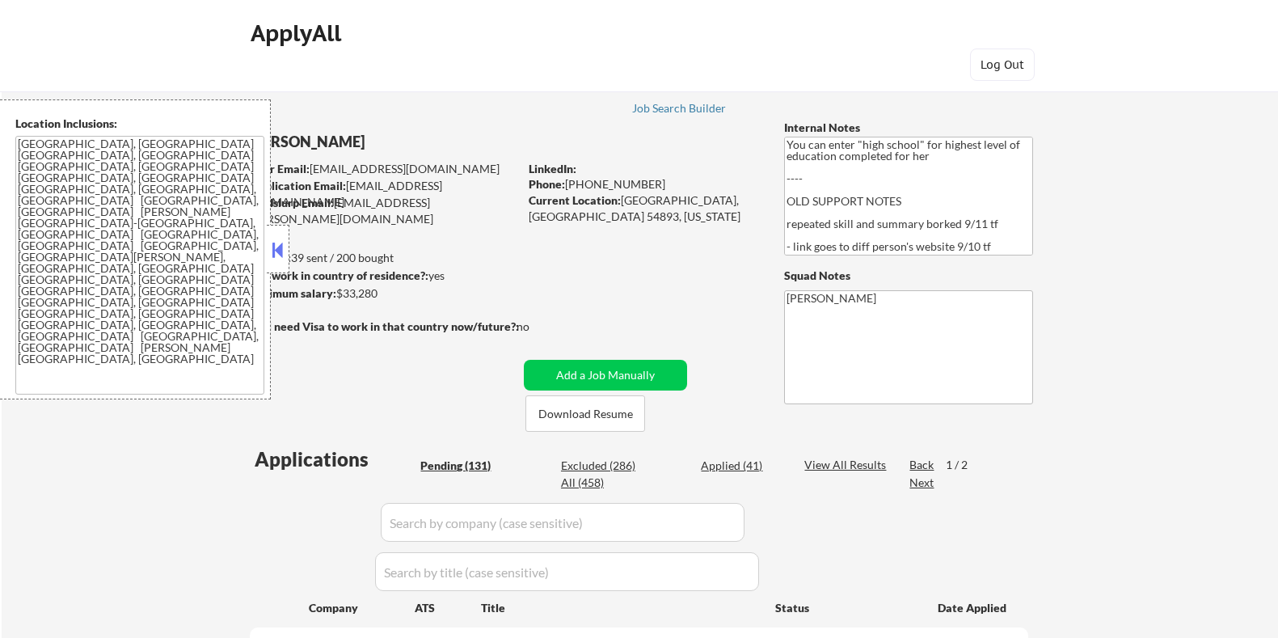
select select ""pending""
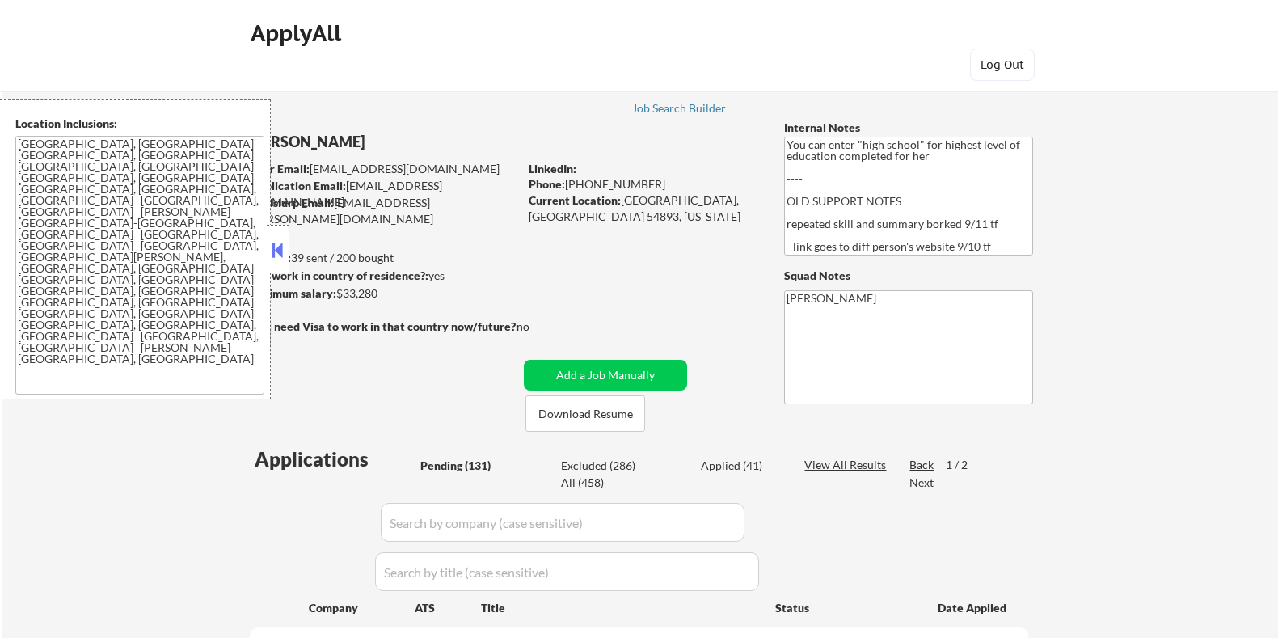
select select ""pending""
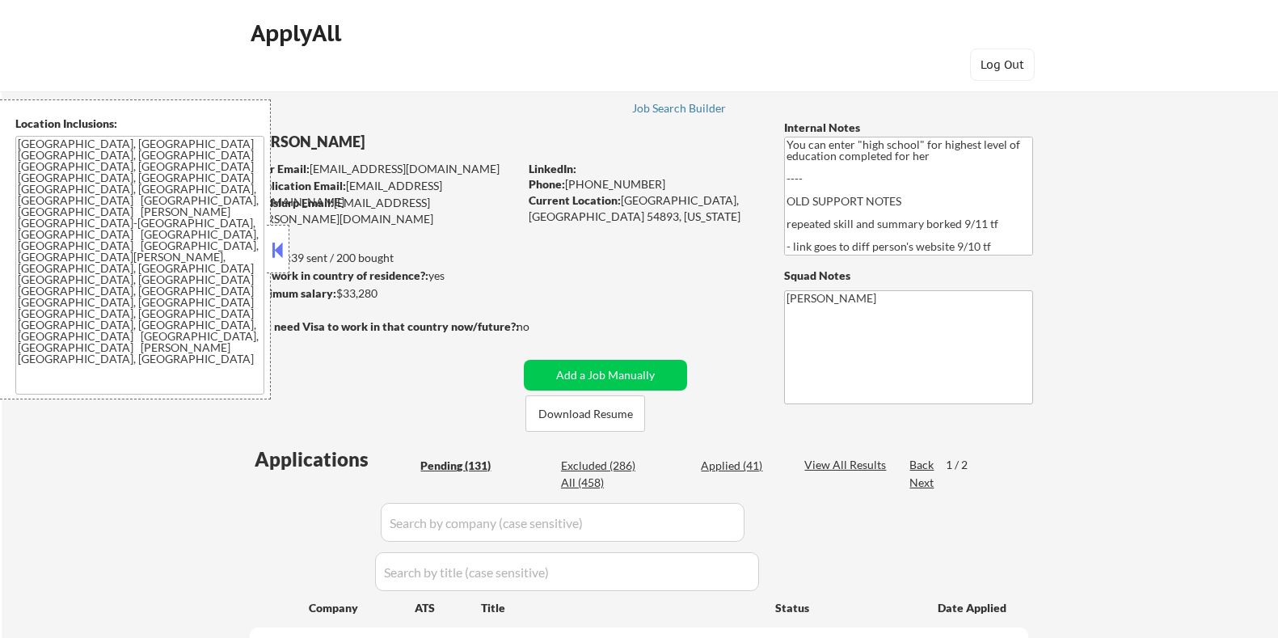
select select ""pending""
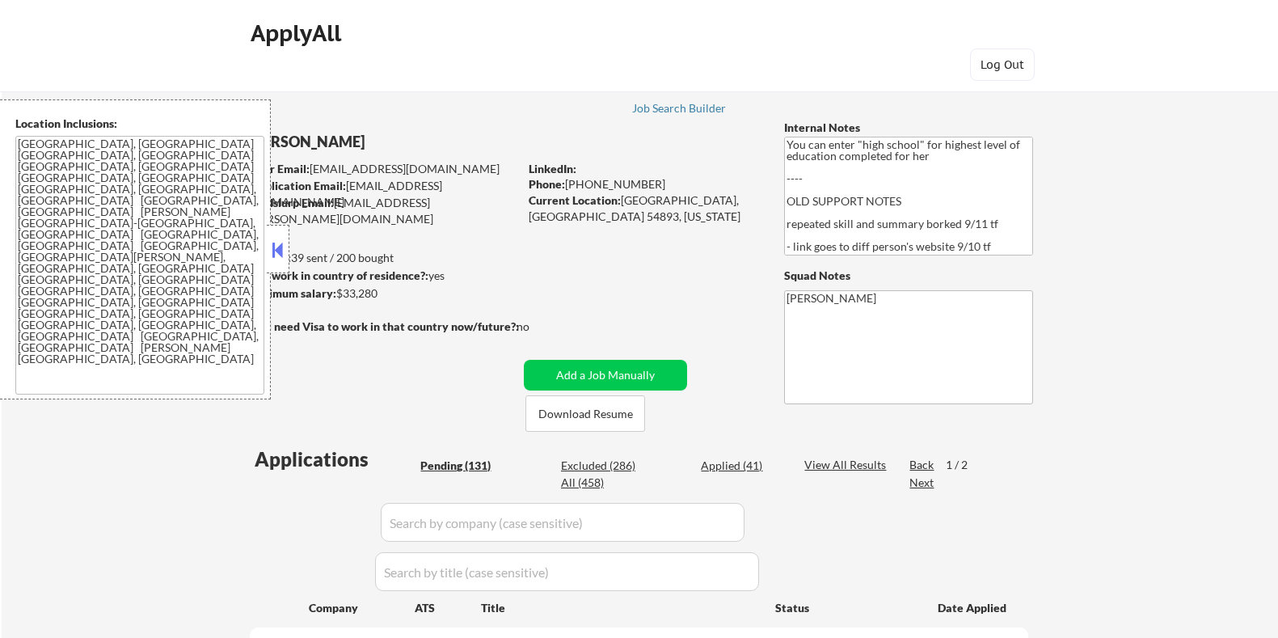
select select ""pending""
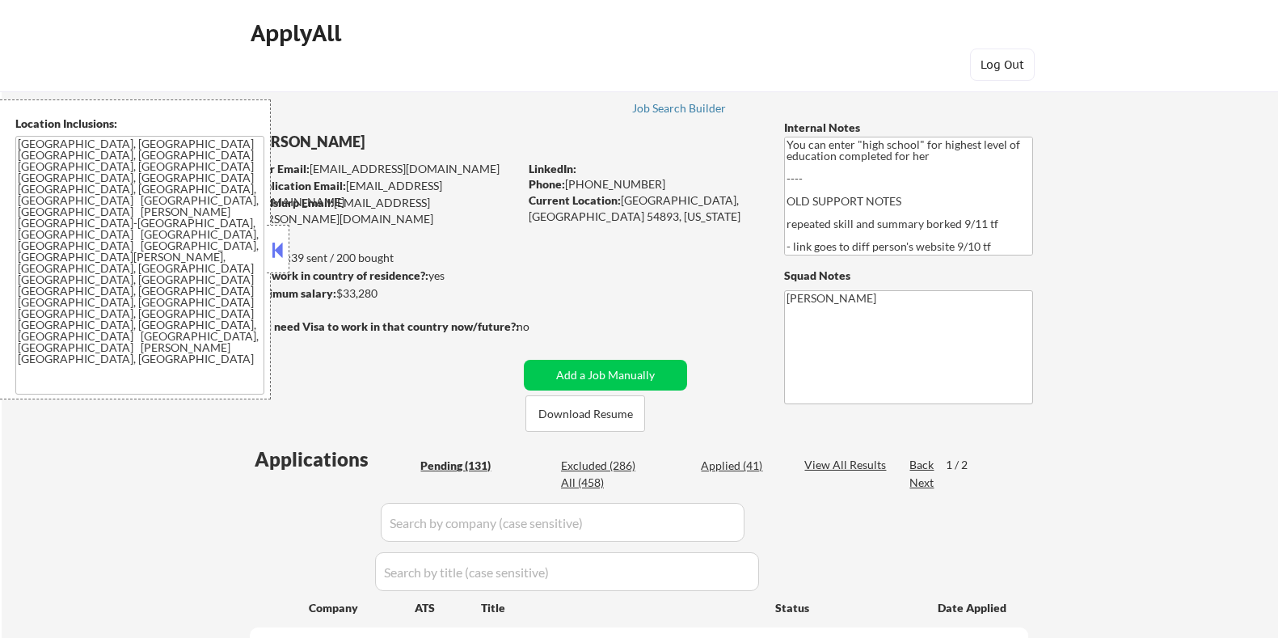
select select ""pending""
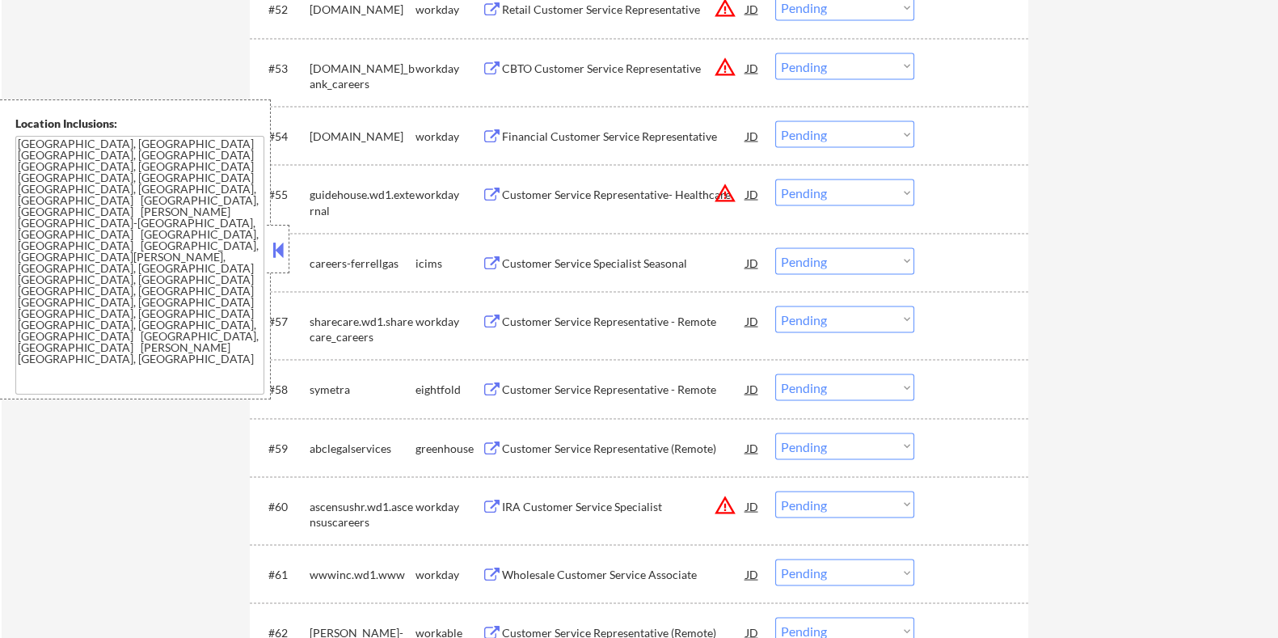
scroll to position [4041, 0]
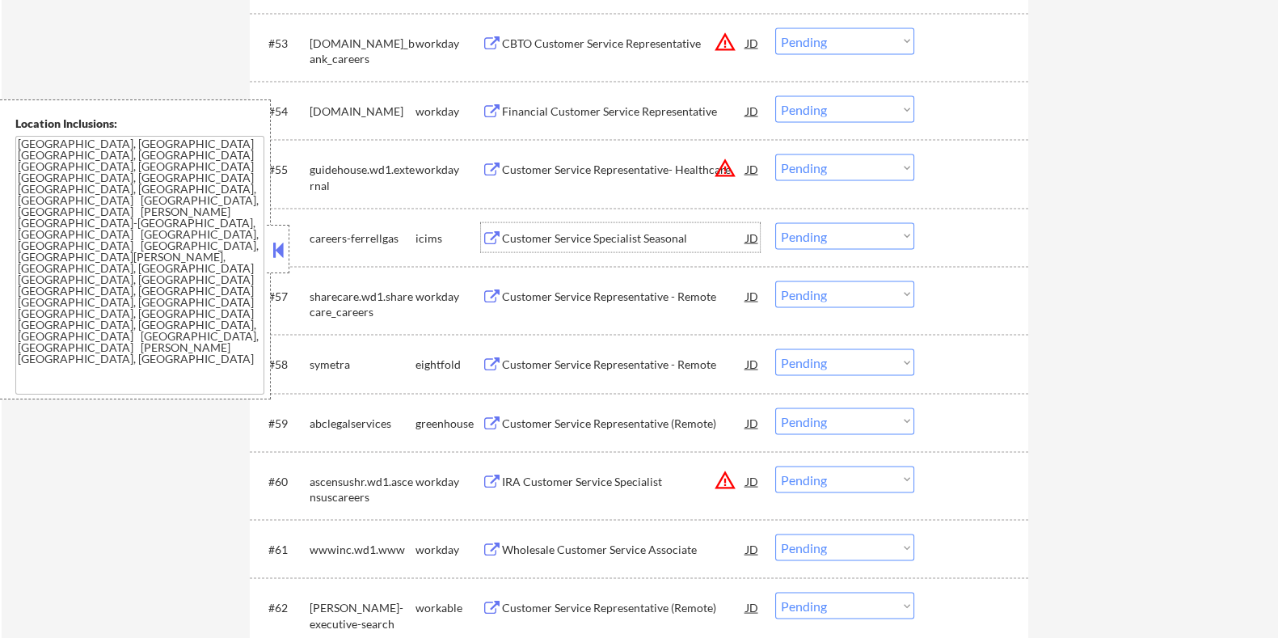
click at [608, 236] on div "Customer Service Specialist Seasonal" at bounding box center [623, 238] width 244 height 16
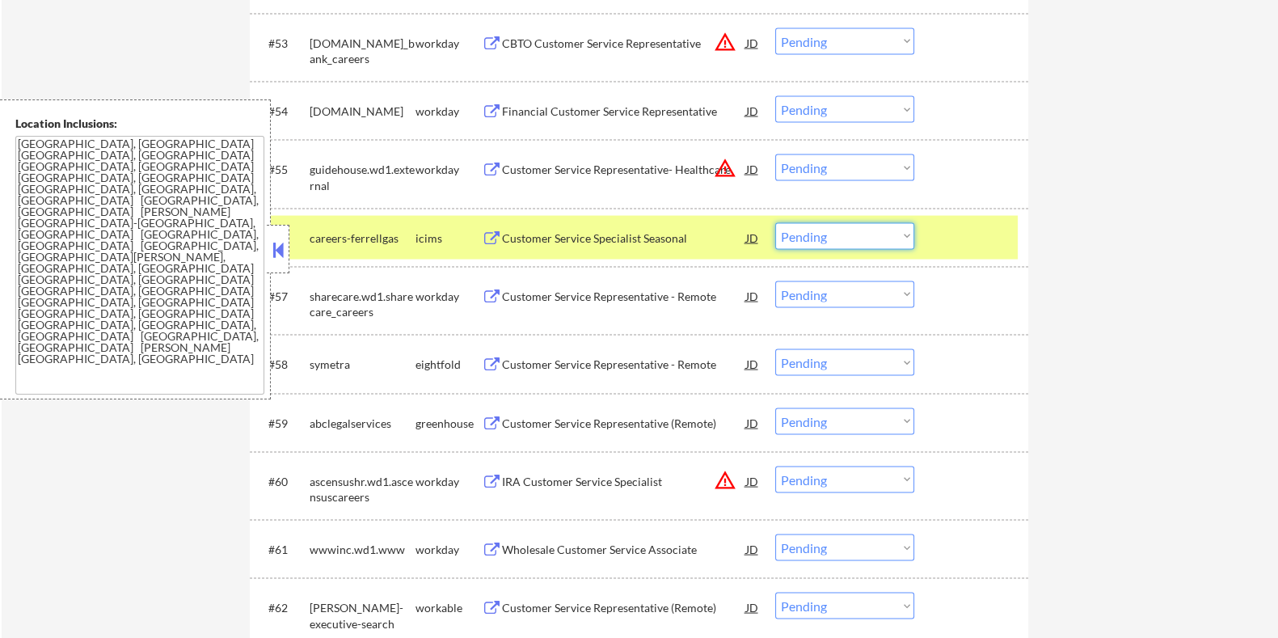
click at [836, 231] on select "Choose an option... Pending Applied Excluded (Questions) Excluded (Expired) Exc…" at bounding box center [844, 236] width 139 height 27
click at [775, 223] on select "Choose an option... Pending Applied Excluded (Questions) Excluded (Expired) Exc…" at bounding box center [844, 236] width 139 height 27
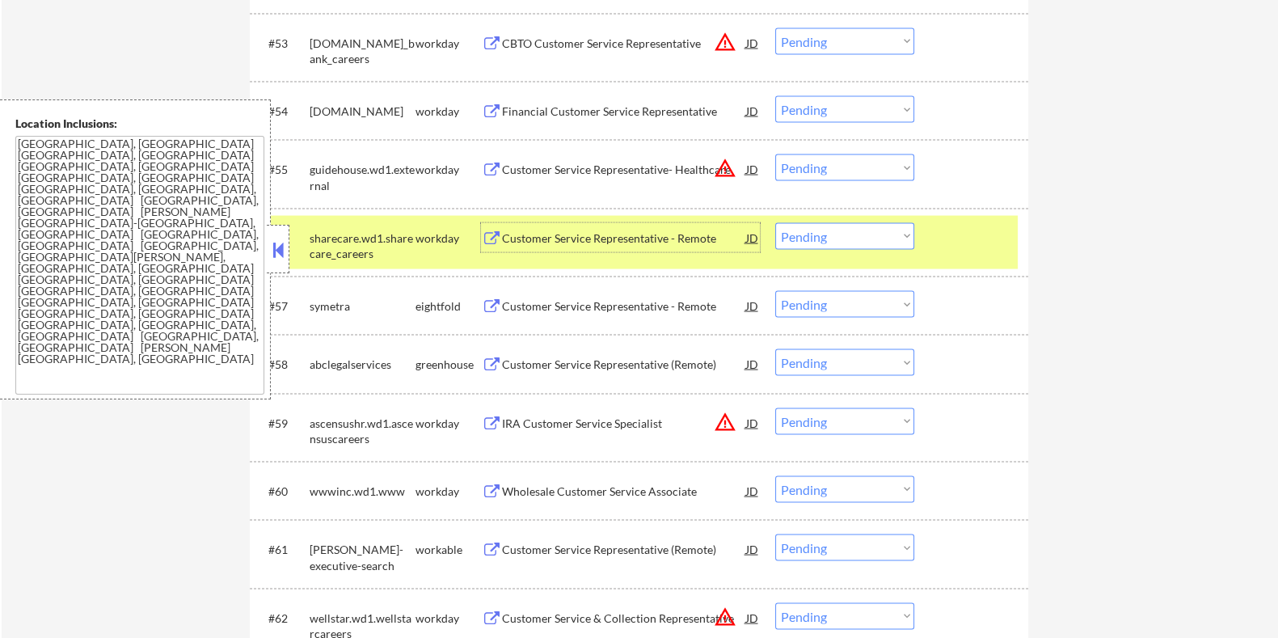
click at [634, 236] on div "Customer Service Representative - Remote" at bounding box center [623, 238] width 244 height 16
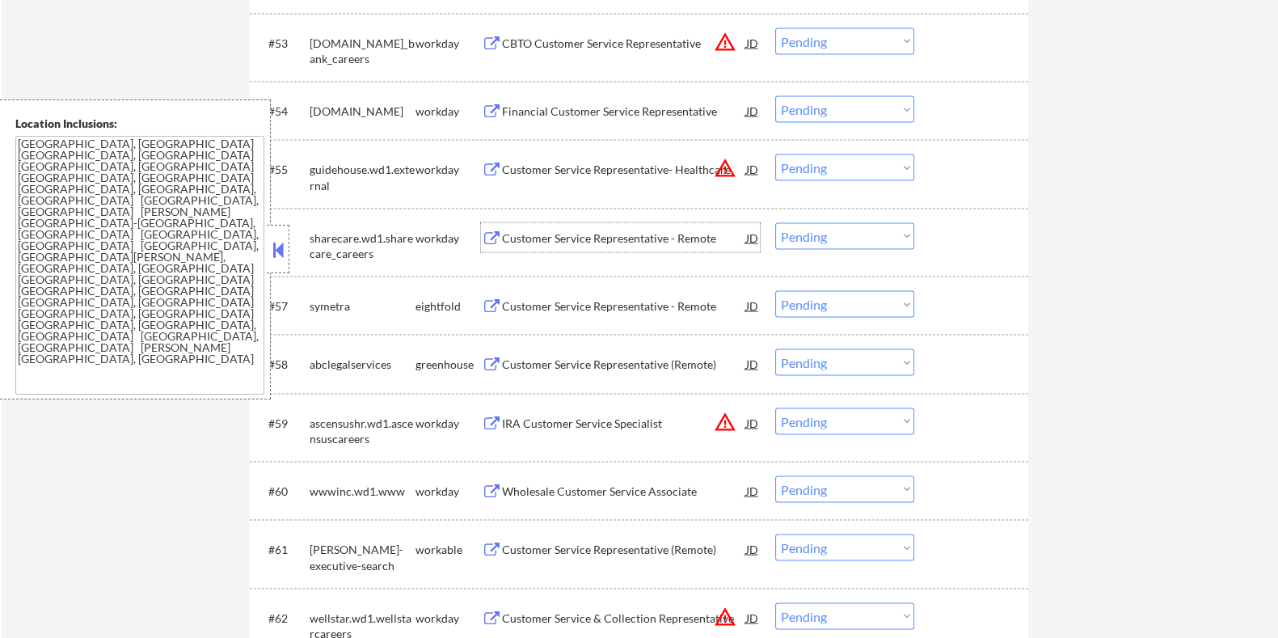
click at [865, 238] on select "Choose an option... Pending Applied Excluded (Questions) Excluded (Expired) Exc…" at bounding box center [844, 236] width 139 height 27
click at [775, 223] on select "Choose an option... Pending Applied Excluded (Questions) Excluded (Expired) Exc…" at bounding box center [844, 236] width 139 height 27
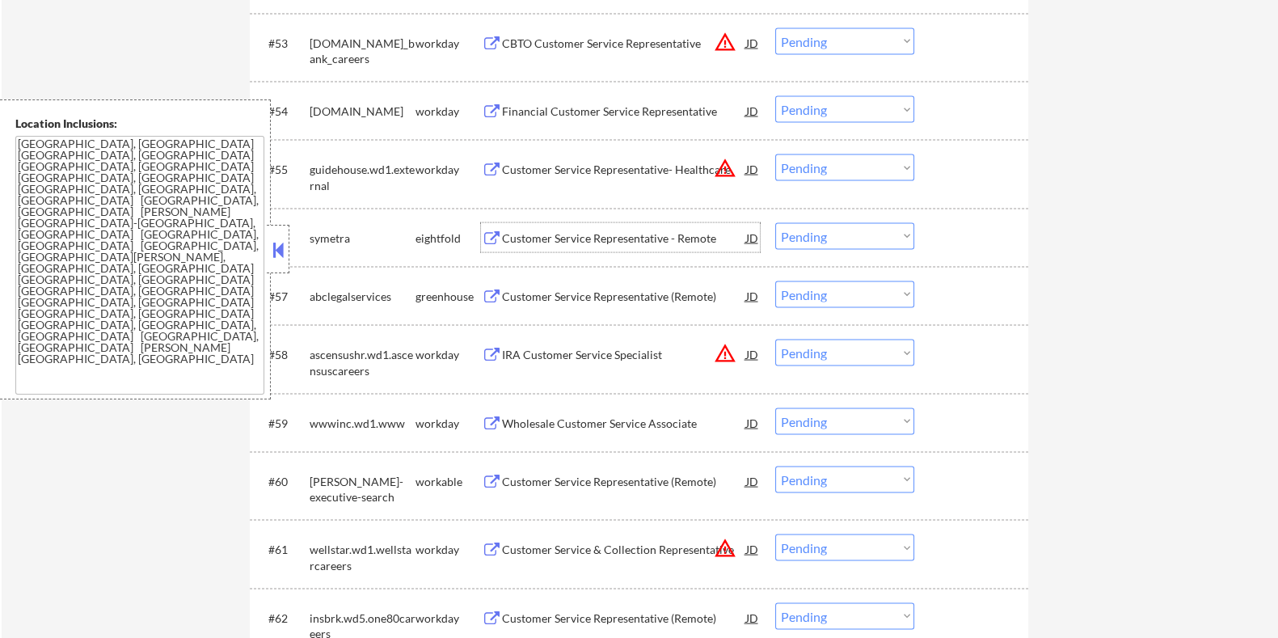
click at [691, 233] on div "Customer Service Representative - Remote" at bounding box center [623, 238] width 244 height 16
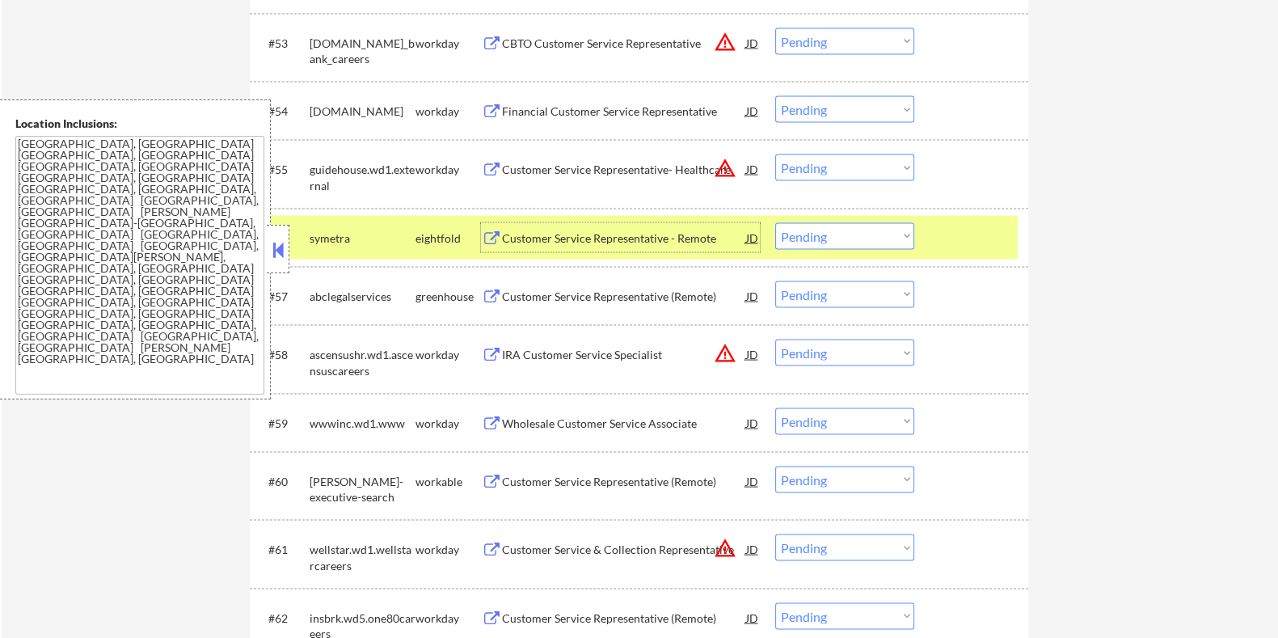
click at [817, 230] on select "Choose an option... Pending Applied Excluded (Questions) Excluded (Expired) Exc…" at bounding box center [844, 236] width 139 height 27
click at [775, 223] on select "Choose an option... Pending Applied Excluded (Questions) Excluded (Expired) Exc…" at bounding box center [844, 236] width 139 height 27
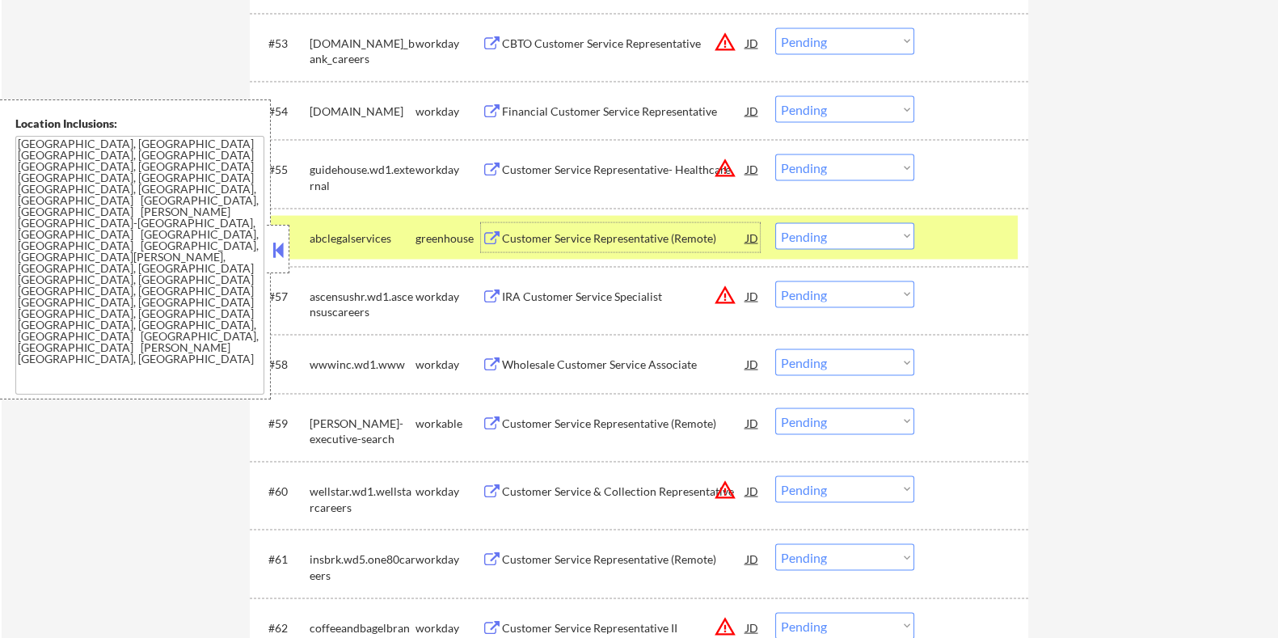
click at [638, 236] on div "Customer Service Representative (Remote)" at bounding box center [623, 238] width 244 height 16
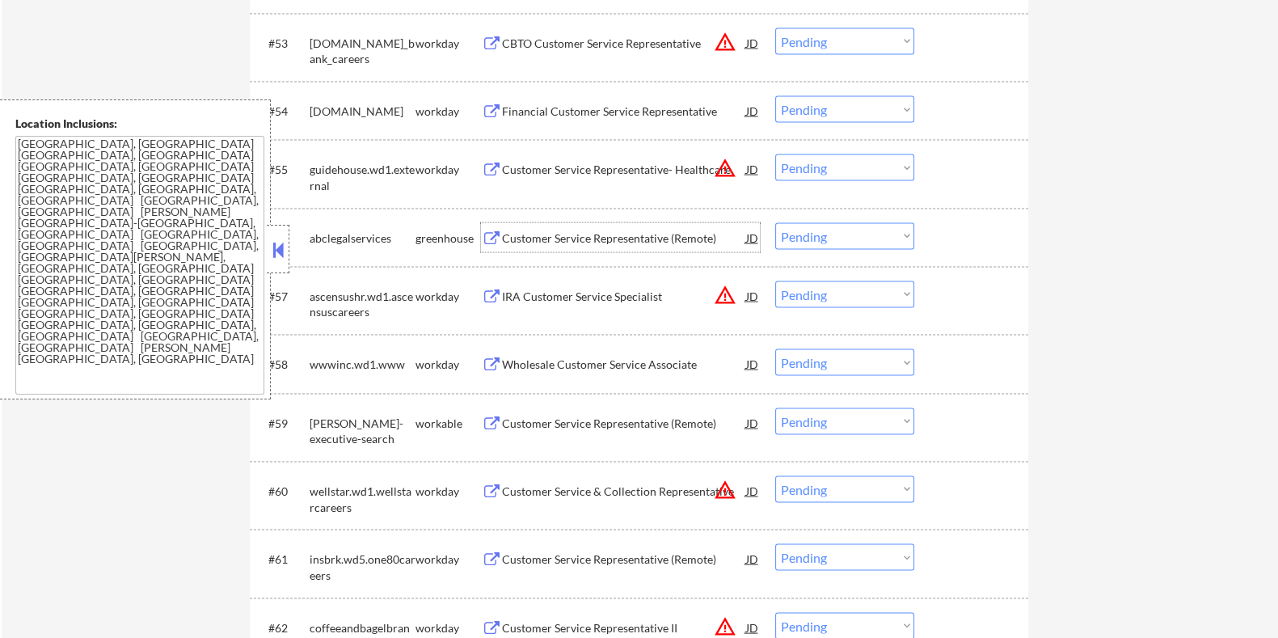
click at [861, 236] on select "Choose an option... Pending Applied Excluded (Questions) Excluded (Expired) Exc…" at bounding box center [844, 236] width 139 height 27
click at [775, 223] on select "Choose an option... Pending Applied Excluded (Questions) Excluded (Expired) Exc…" at bounding box center [844, 236] width 139 height 27
select select ""pending""
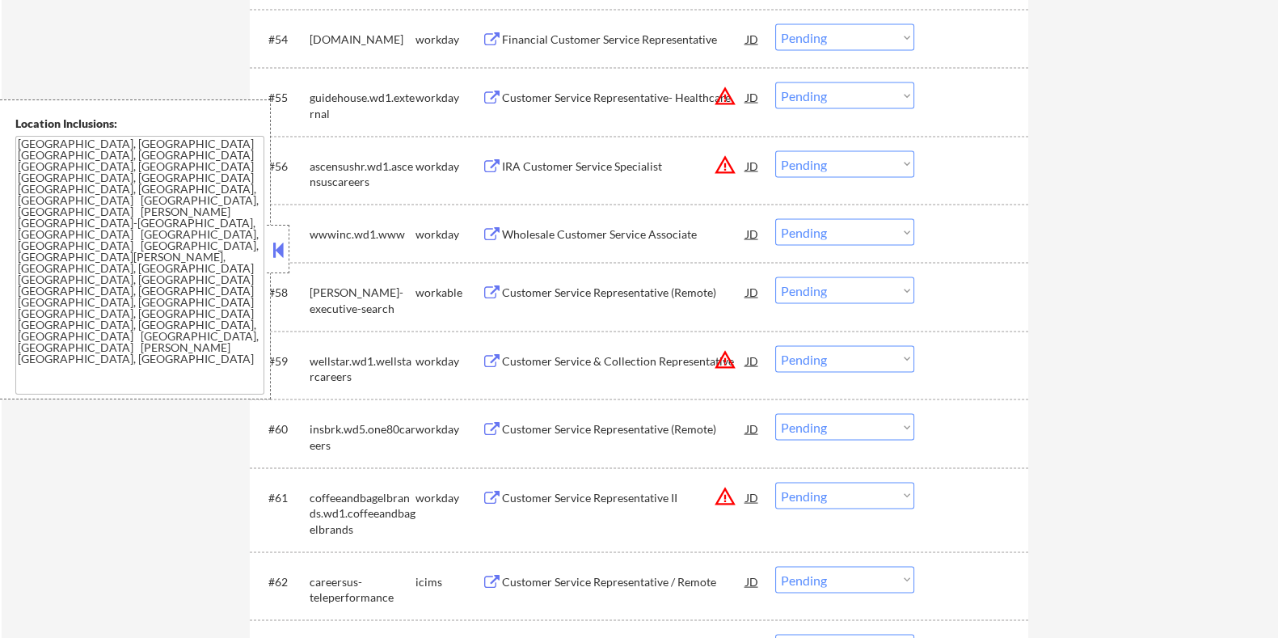
scroll to position [4142, 0]
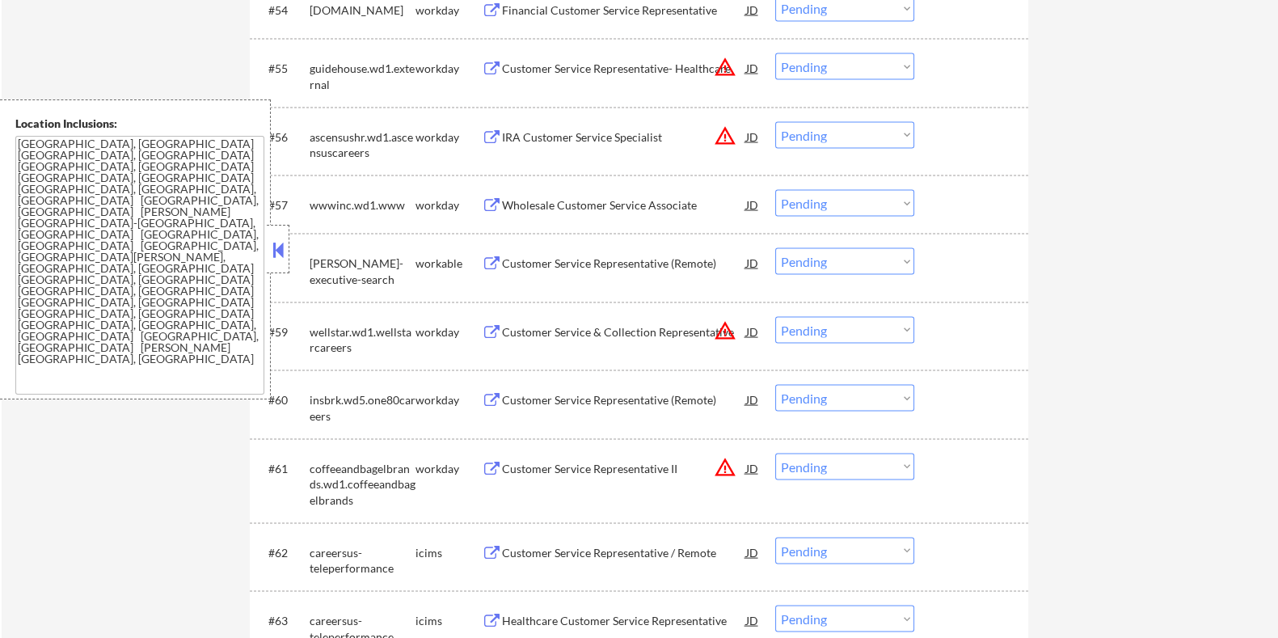
click at [619, 201] on div "Wholesale Customer Service Associate" at bounding box center [623, 205] width 244 height 16
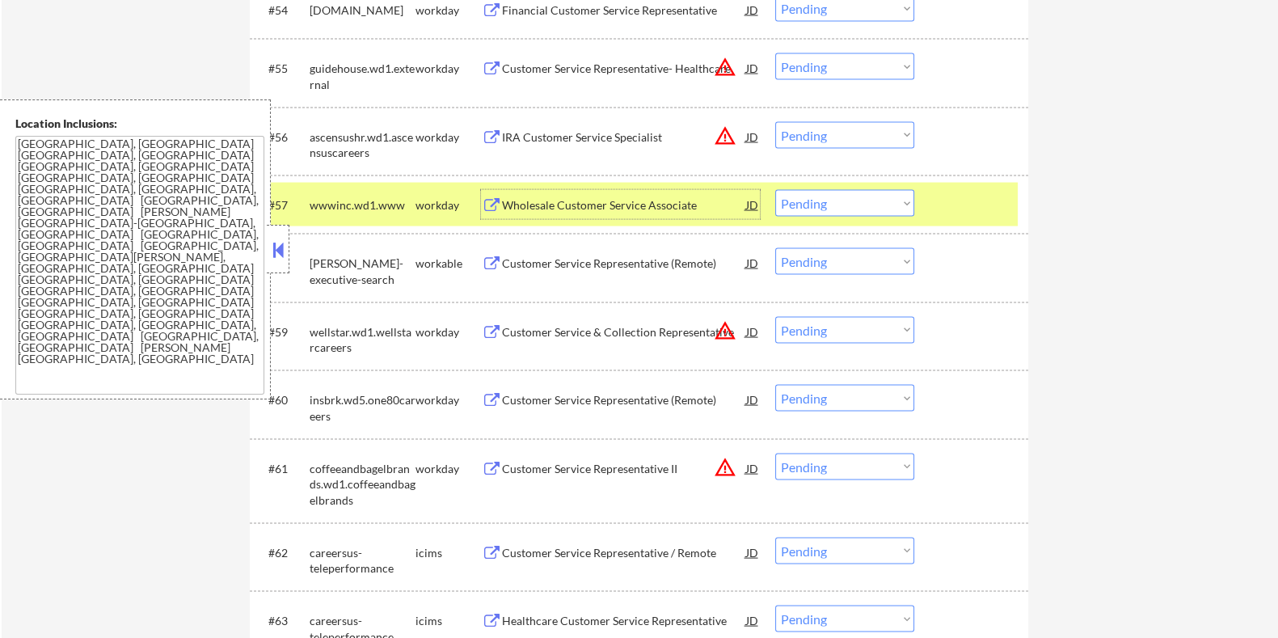
click at [840, 207] on select "Choose an option... Pending Applied Excluded (Questions) Excluded (Expired) Exc…" at bounding box center [844, 203] width 139 height 27
click at [775, 190] on select "Choose an option... Pending Applied Excluded (Questions) Excluded (Expired) Exc…" at bounding box center [844, 203] width 139 height 27
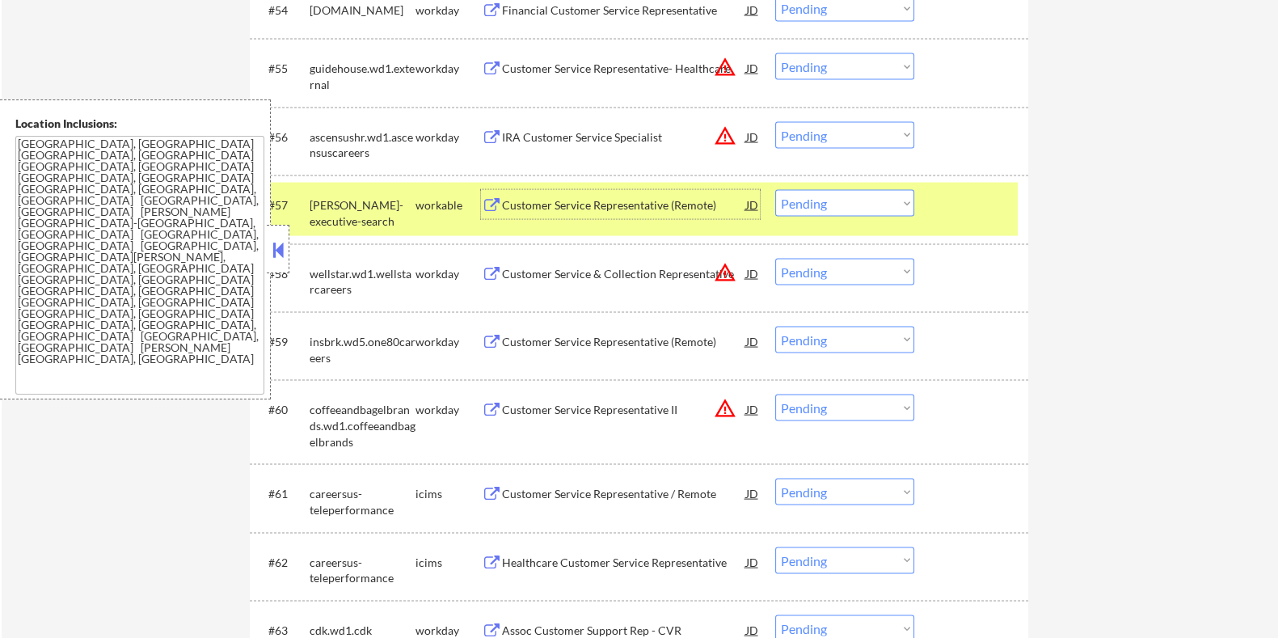
click at [629, 204] on div "Customer Service Representative (Remote)" at bounding box center [623, 205] width 244 height 16
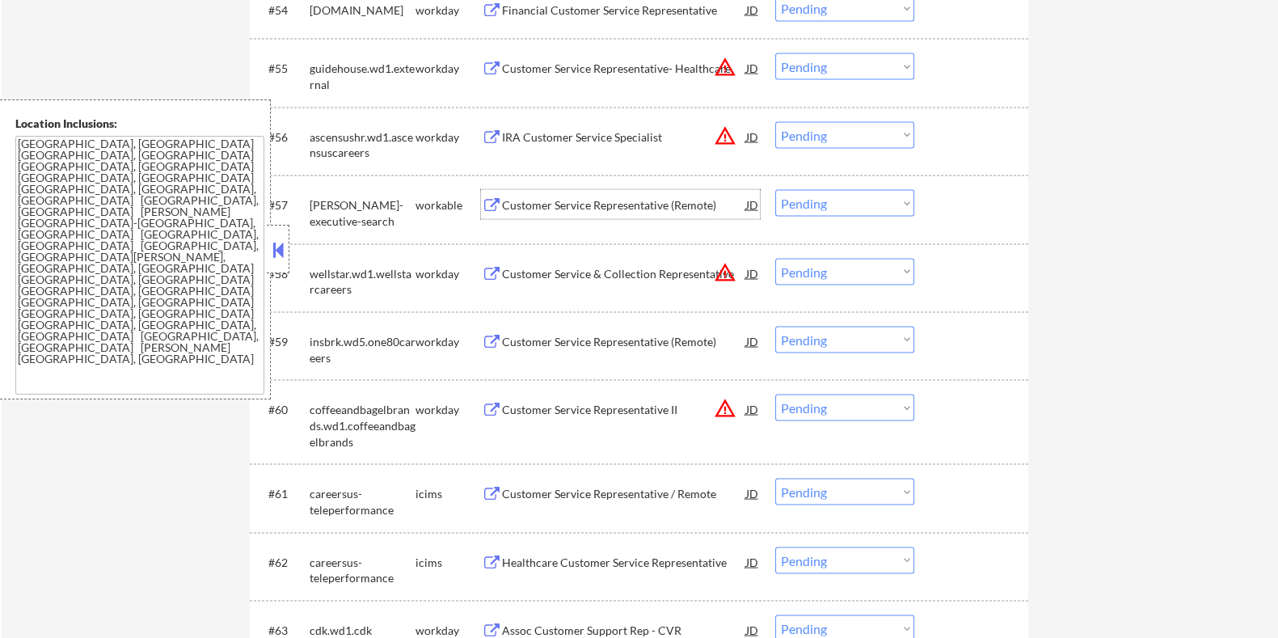
click at [846, 196] on select "Choose an option... Pending Applied Excluded (Questions) Excluded (Expired) Exc…" at bounding box center [844, 203] width 139 height 27
click at [775, 190] on select "Choose an option... Pending Applied Excluded (Questions) Excluded (Expired) Exc…" at bounding box center [844, 203] width 139 height 27
select select ""pending""
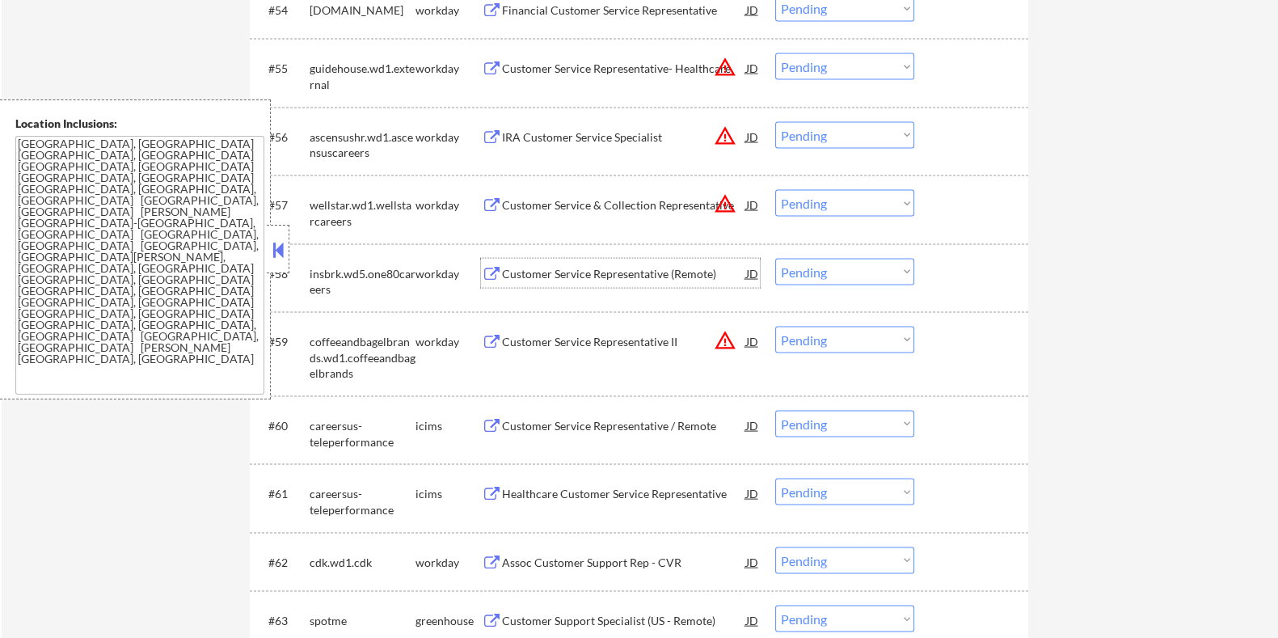
click at [628, 267] on div "Customer Service Representative (Remote)" at bounding box center [623, 274] width 244 height 16
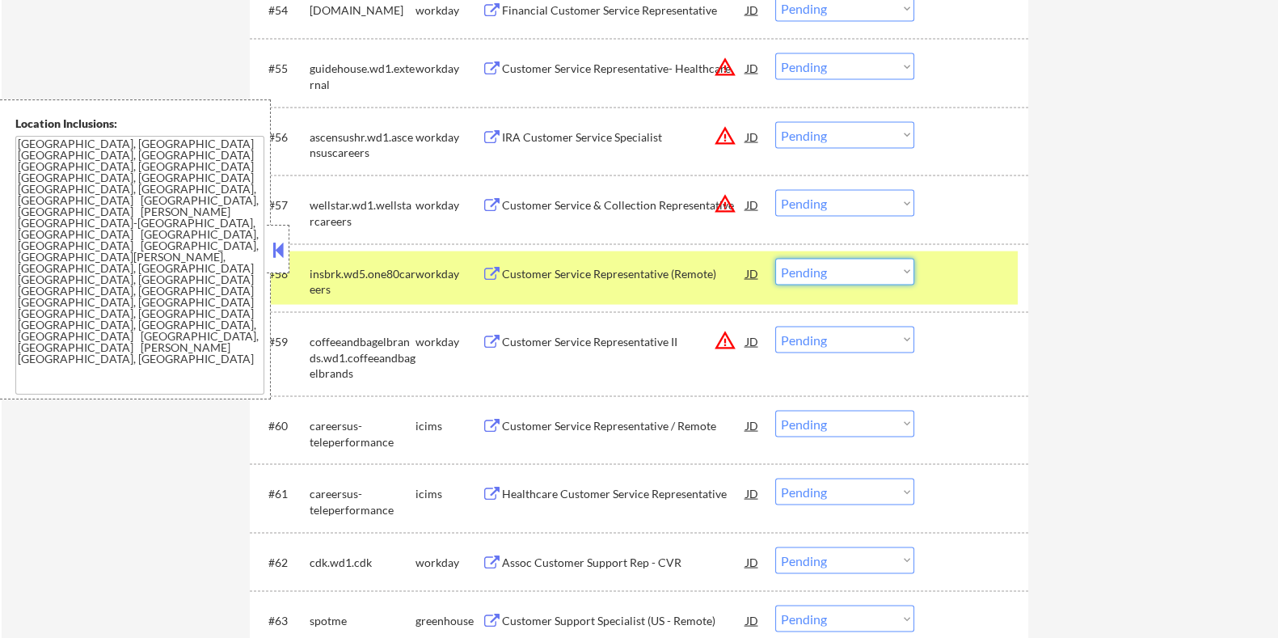
click at [878, 266] on select "Choose an option... Pending Applied Excluded (Questions) Excluded (Expired) Exc…" at bounding box center [844, 272] width 139 height 27
click at [775, 259] on select "Choose an option... Pending Applied Excluded (Questions) Excluded (Expired) Exc…" at bounding box center [844, 272] width 139 height 27
select select ""pending""
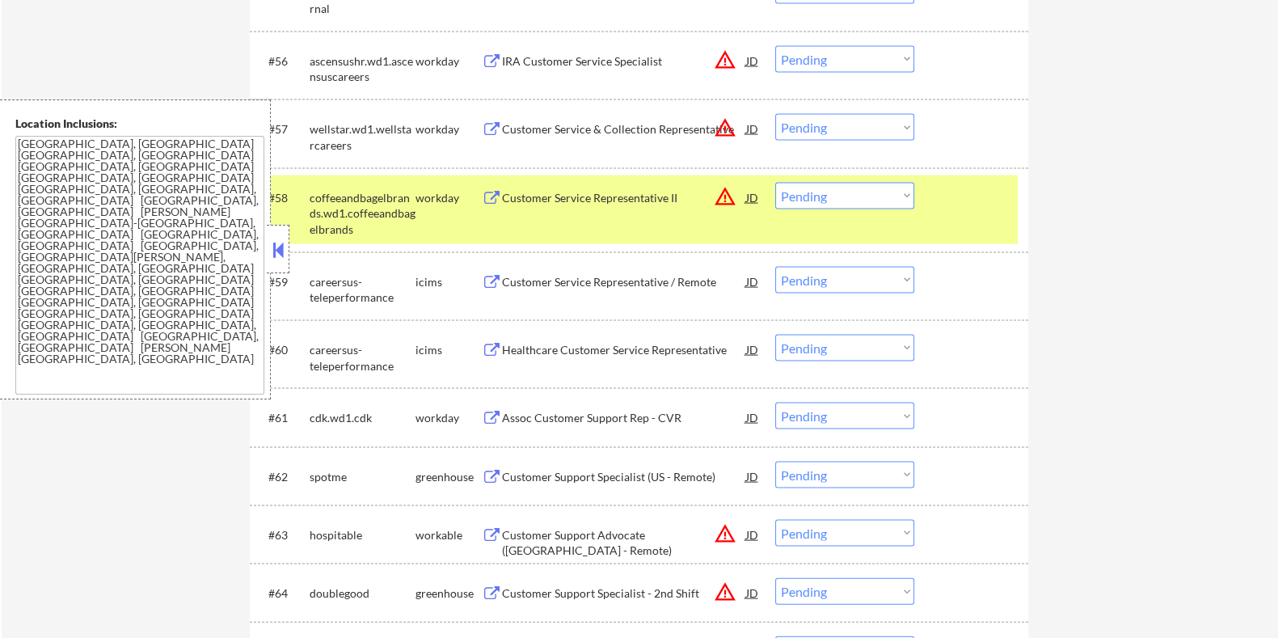
scroll to position [4243, 0]
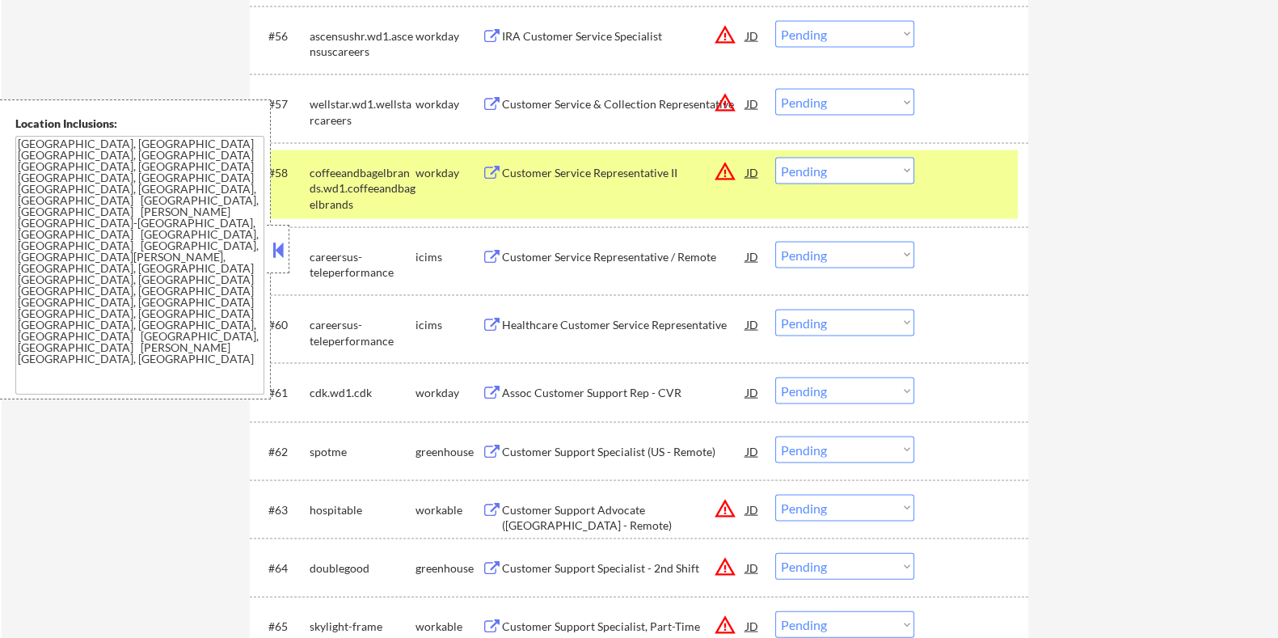
click at [623, 255] on div "Customer Service Representative / Remote" at bounding box center [623, 257] width 244 height 16
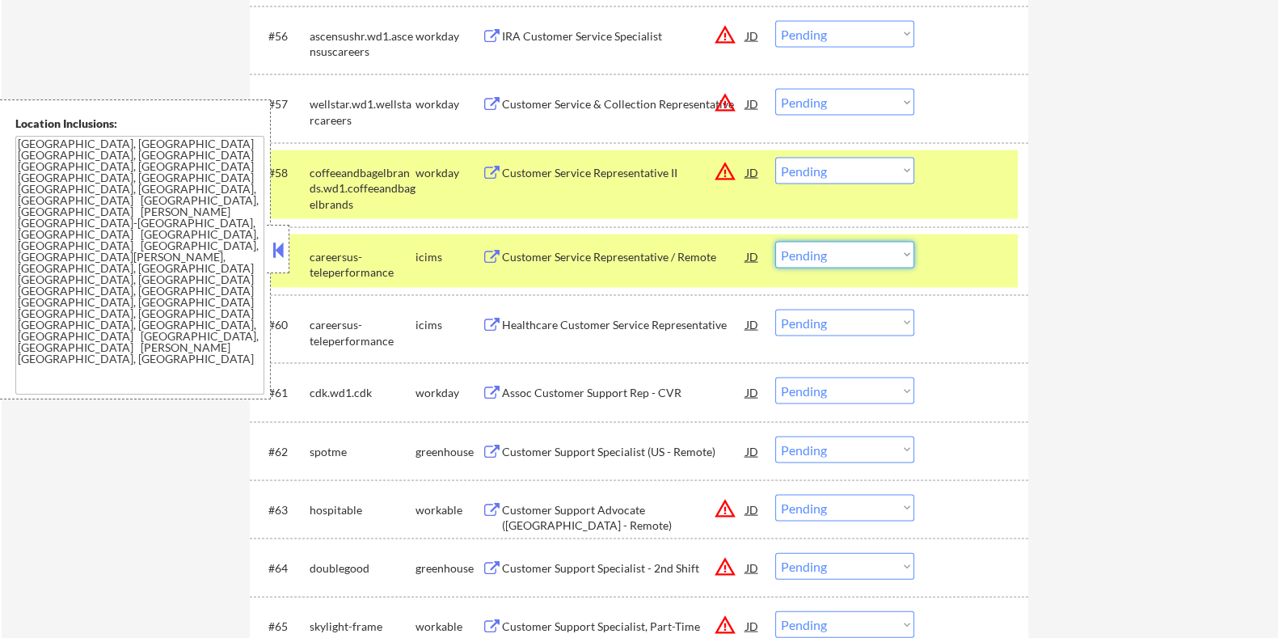
click at [832, 259] on select "Choose an option... Pending Applied Excluded (Questions) Excluded (Expired) Exc…" at bounding box center [844, 255] width 139 height 27
click at [775, 242] on select "Choose an option... Pending Applied Excluded (Questions) Excluded (Expired) Exc…" at bounding box center [844, 255] width 139 height 27
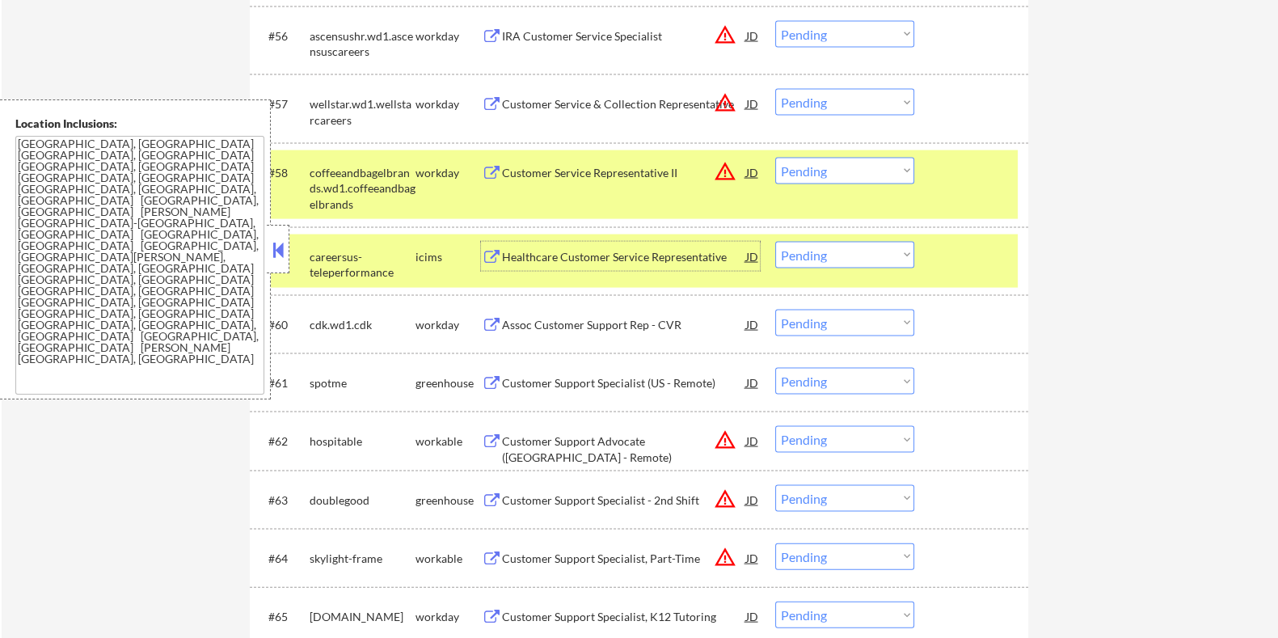
click at [642, 256] on div "Healthcare Customer Service Representative" at bounding box center [623, 257] width 244 height 16
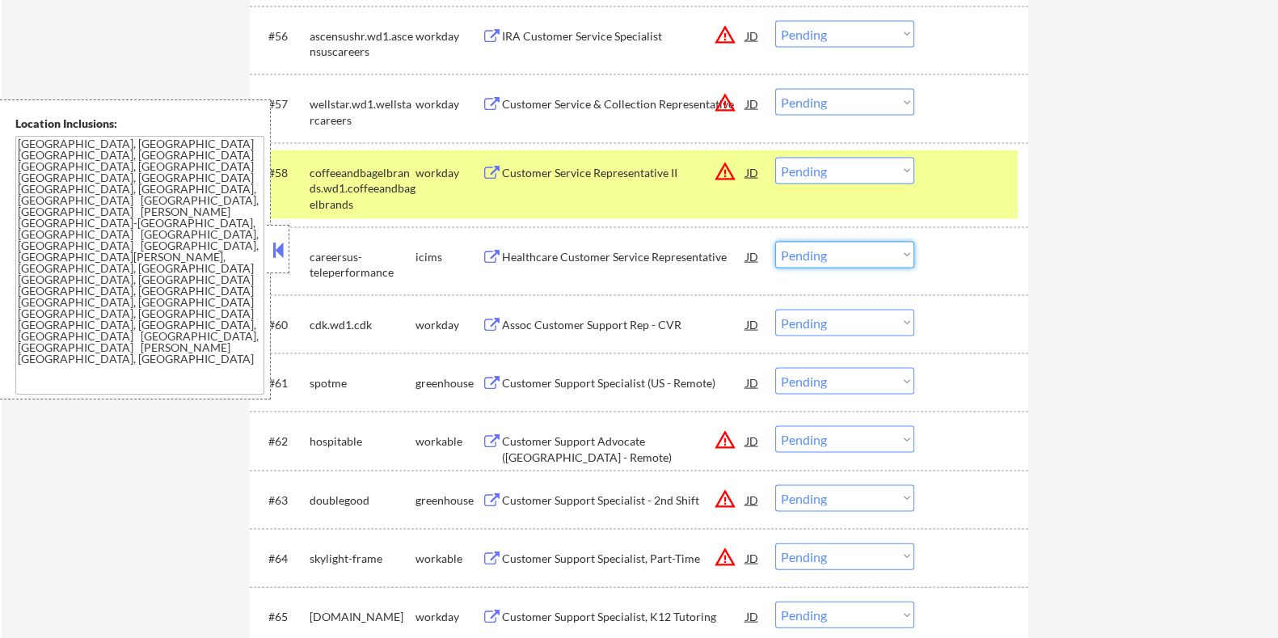
click at [809, 254] on select "Choose an option... Pending Applied Excluded (Questions) Excluded (Expired) Exc…" at bounding box center [844, 255] width 139 height 27
click at [775, 242] on select "Choose an option... Pending Applied Excluded (Questions) Excluded (Expired) Exc…" at bounding box center [844, 255] width 139 height 27
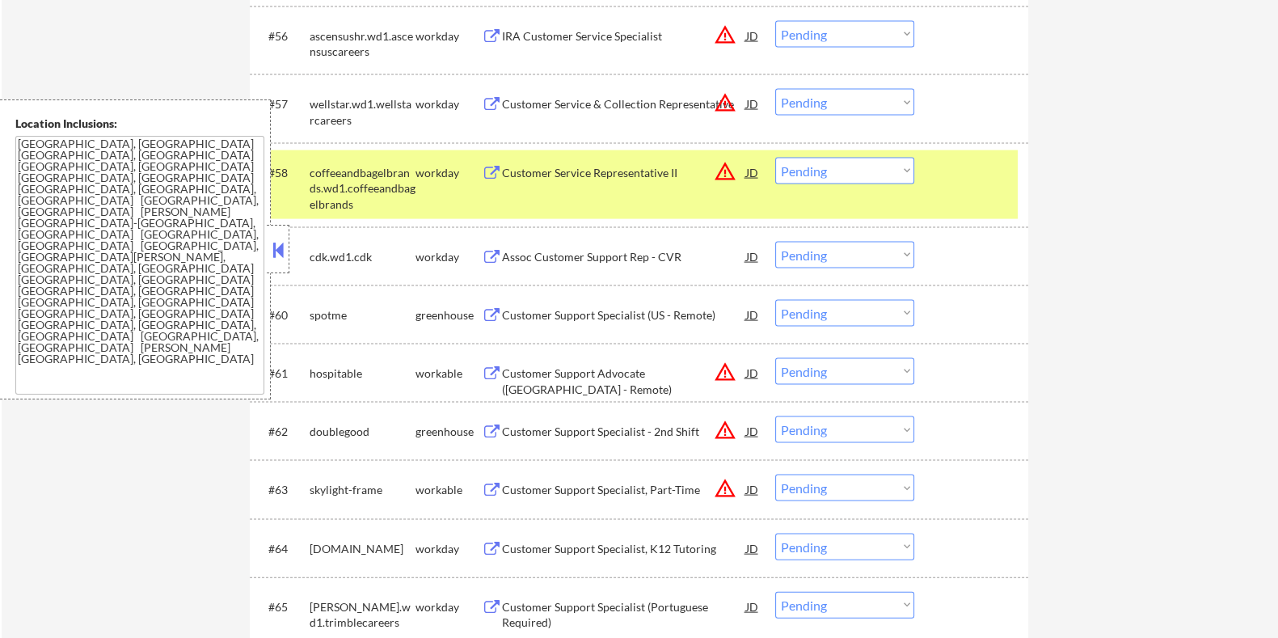
click at [604, 250] on div "Assoc Customer Support Rep - CVR" at bounding box center [623, 257] width 244 height 16
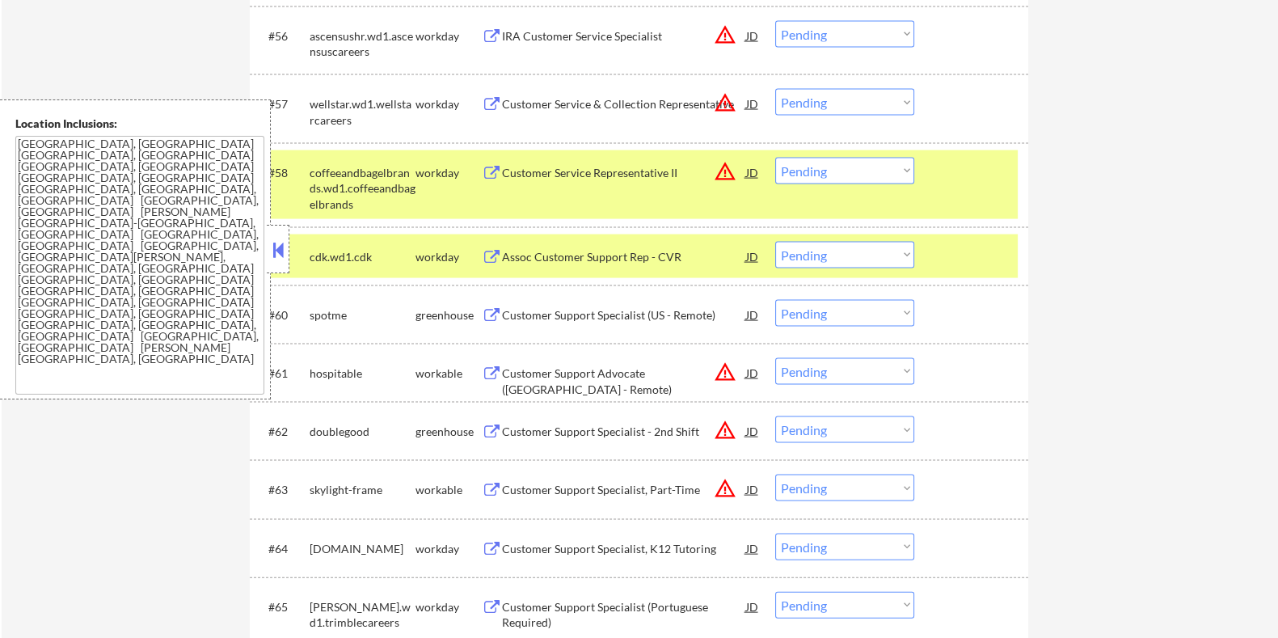
click at [271, 253] on button at bounding box center [278, 250] width 18 height 24
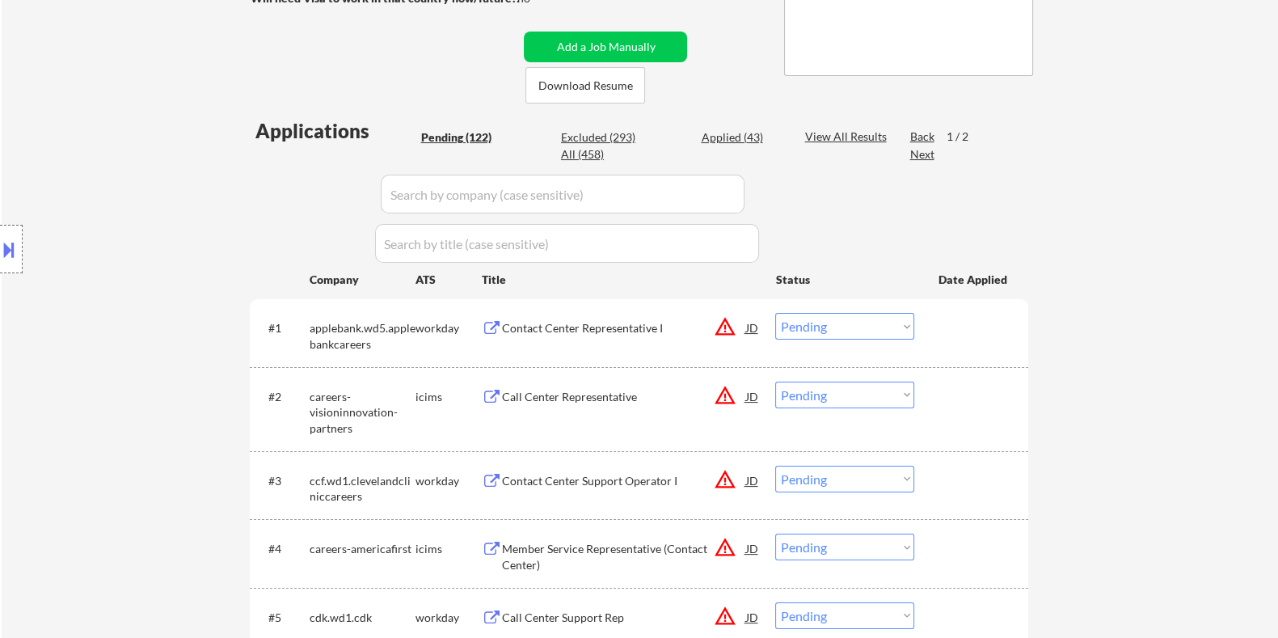
scroll to position [238, 0]
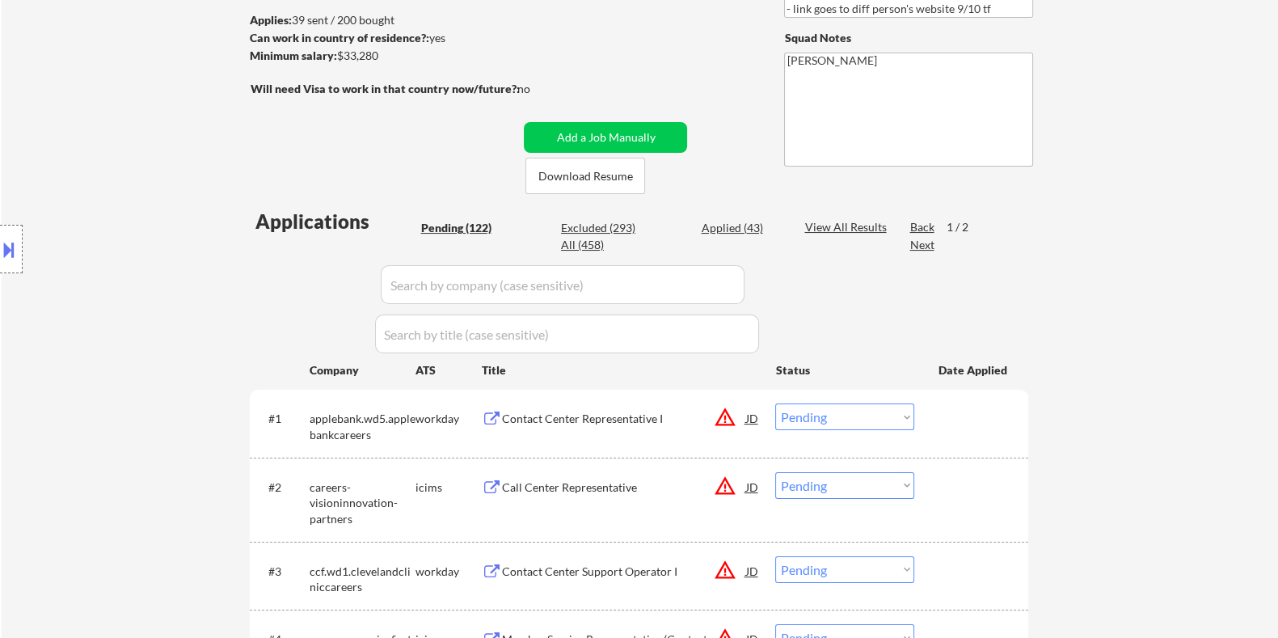
drag, startPoint x: 396, startPoint y: 55, endPoint x: 338, endPoint y: 58, distance: 58.3
click at [338, 58] on div "Minimum salary: $33,280" at bounding box center [383, 56] width 269 height 16
copy div "$33,280"
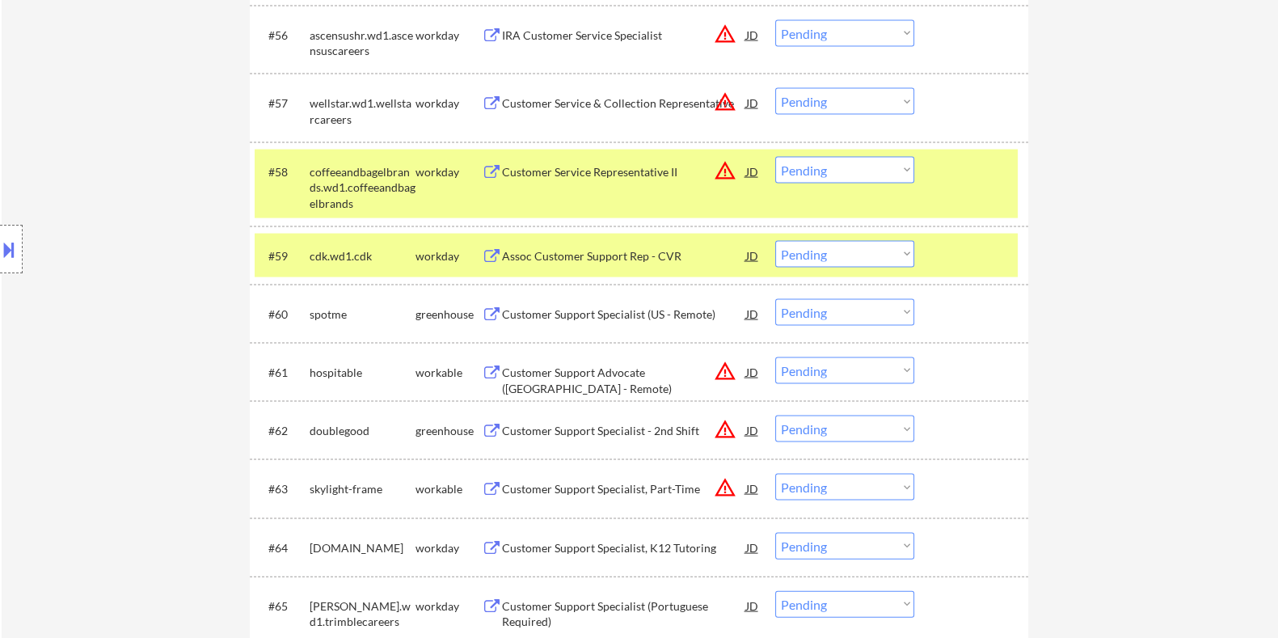
scroll to position [4278, 0]
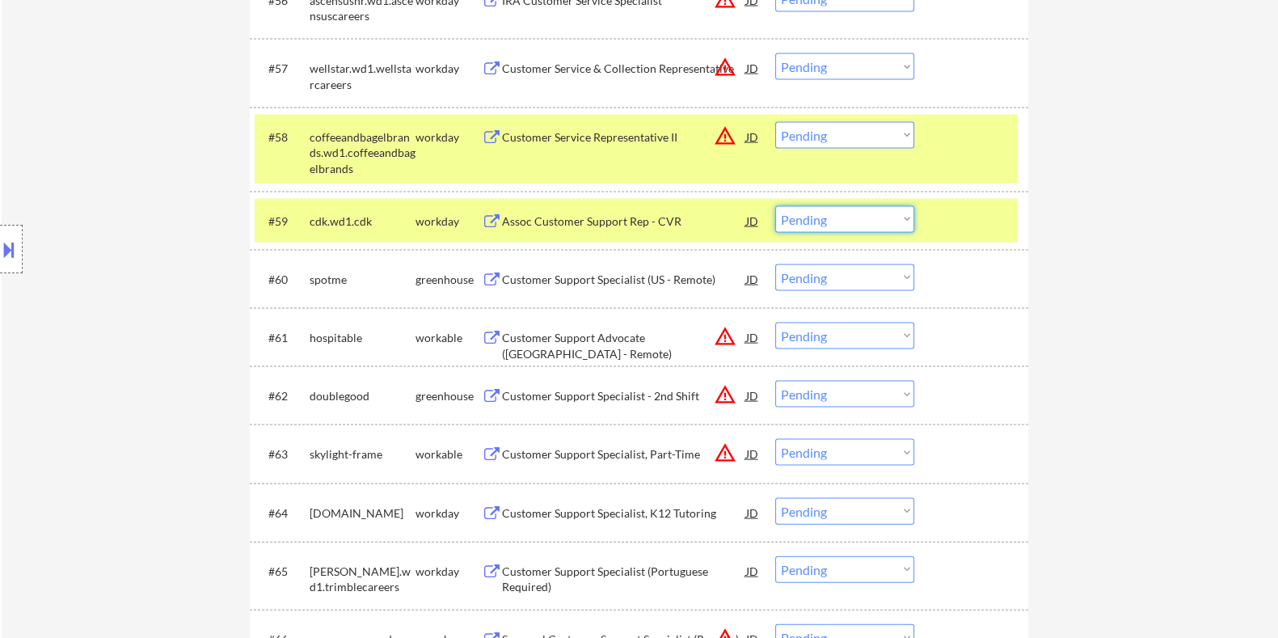
click at [851, 211] on select "Choose an option... Pending Applied Excluded (Questions) Excluded (Expired) Exc…" at bounding box center [844, 219] width 139 height 27
click at [775, 206] on select "Choose an option... Pending Applied Excluded (Questions) Excluded (Expired) Exc…" at bounding box center [844, 219] width 139 height 27
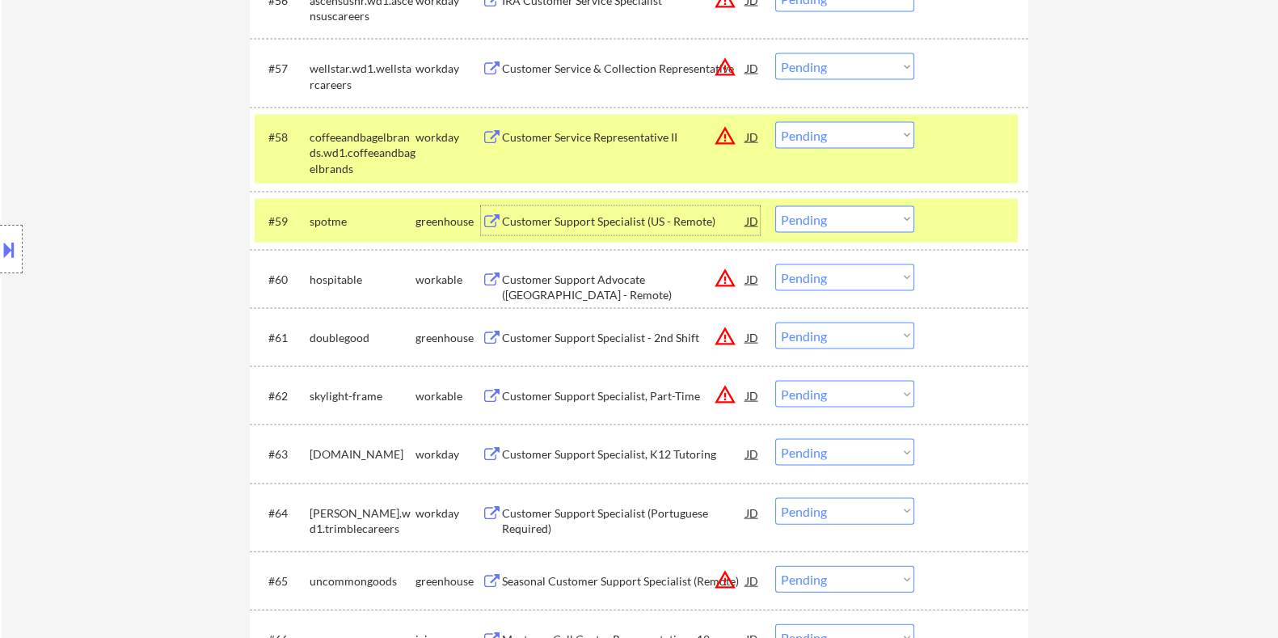
click at [626, 224] on div "Customer Support Specialist (US - Remote)" at bounding box center [623, 221] width 244 height 16
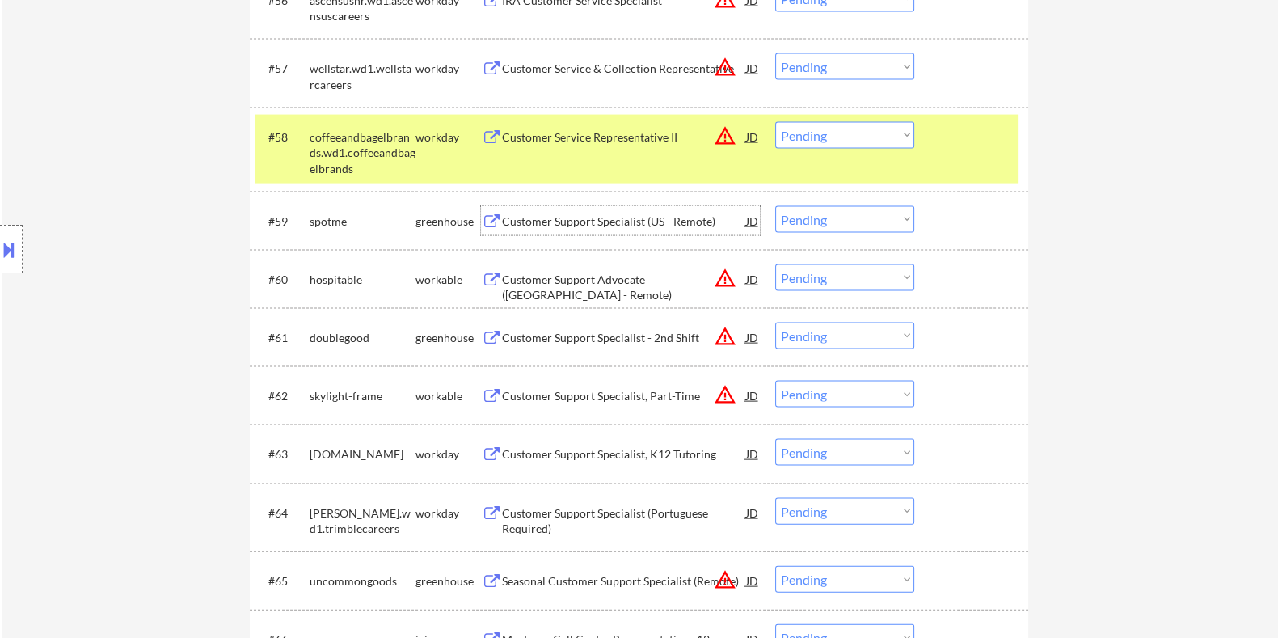
click at [547, 217] on div "Customer Support Specialist (US - Remote)" at bounding box center [623, 221] width 244 height 16
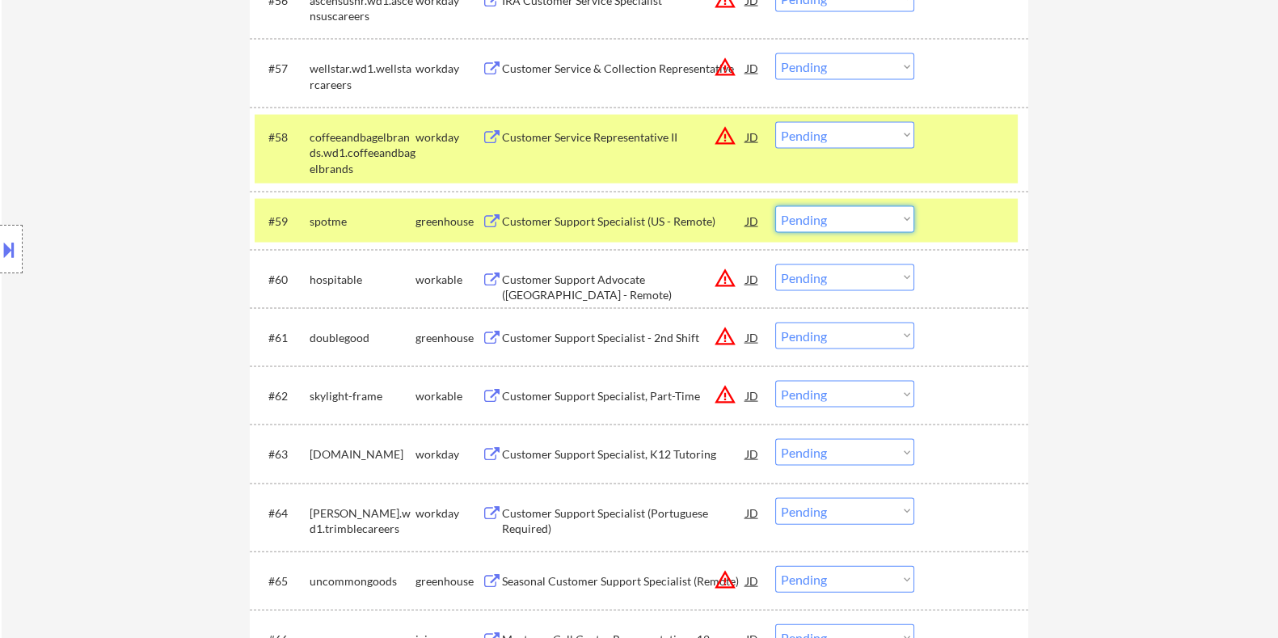
click at [832, 218] on select "Choose an option... Pending Applied Excluded (Questions) Excluded (Expired) Exc…" at bounding box center [844, 219] width 139 height 27
click at [775, 206] on select "Choose an option... Pending Applied Excluded (Questions) Excluded (Expired) Exc…" at bounding box center [844, 219] width 139 height 27
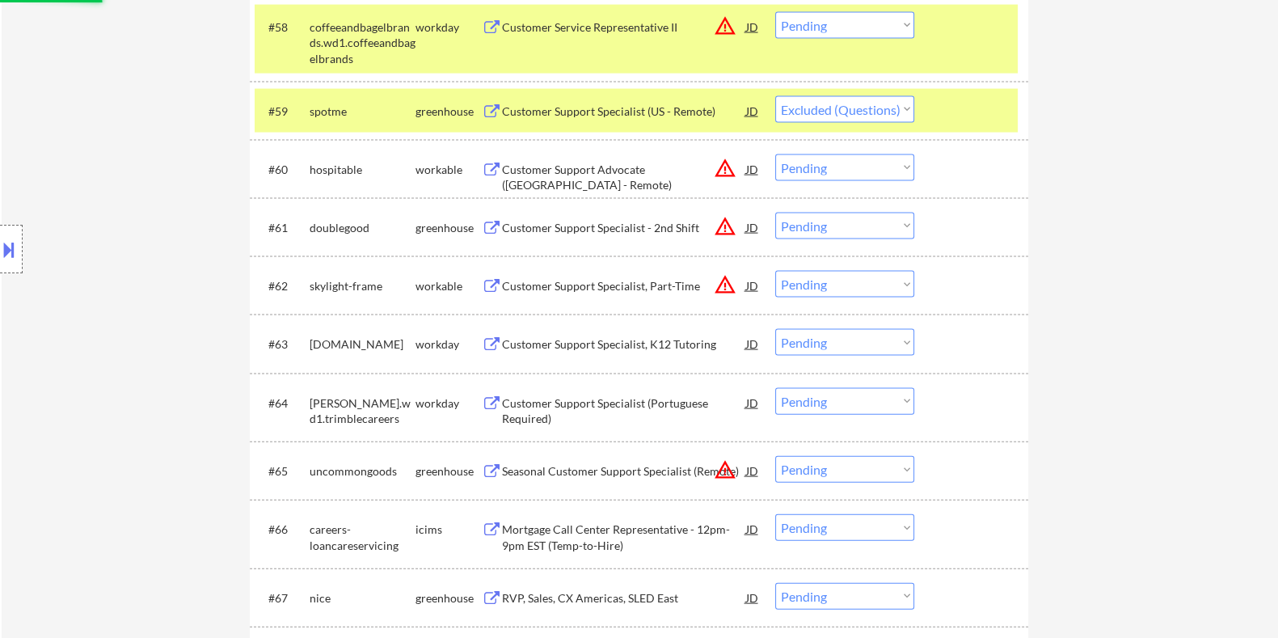
scroll to position [4480, 0]
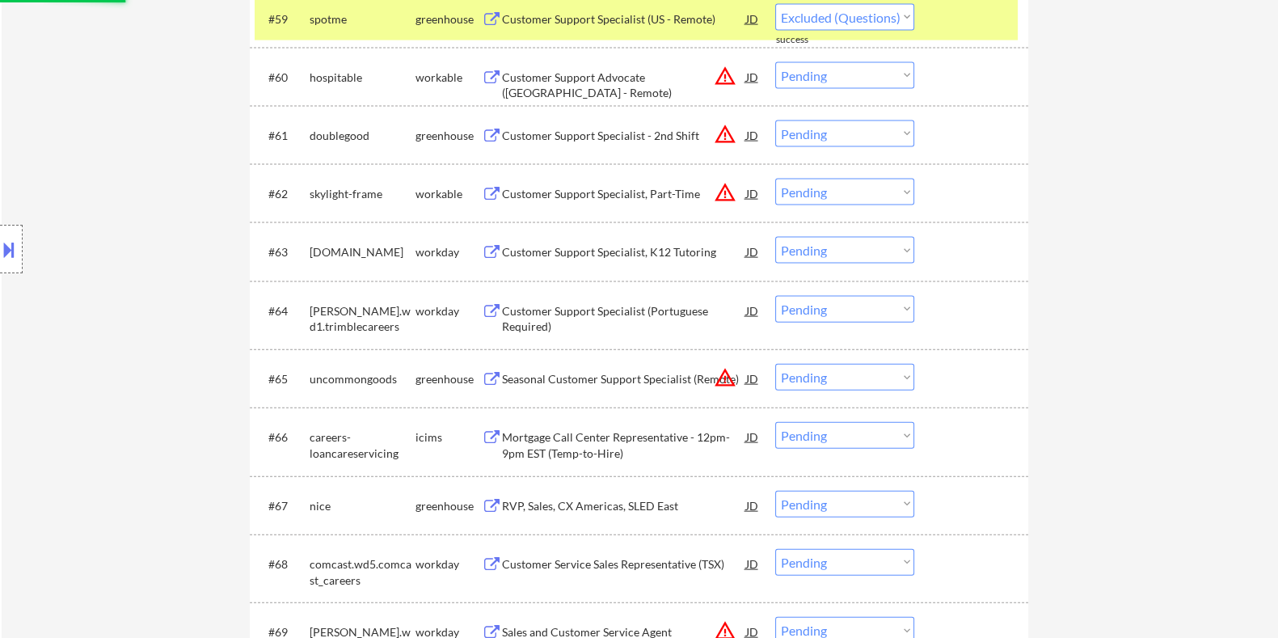
select select ""pending""
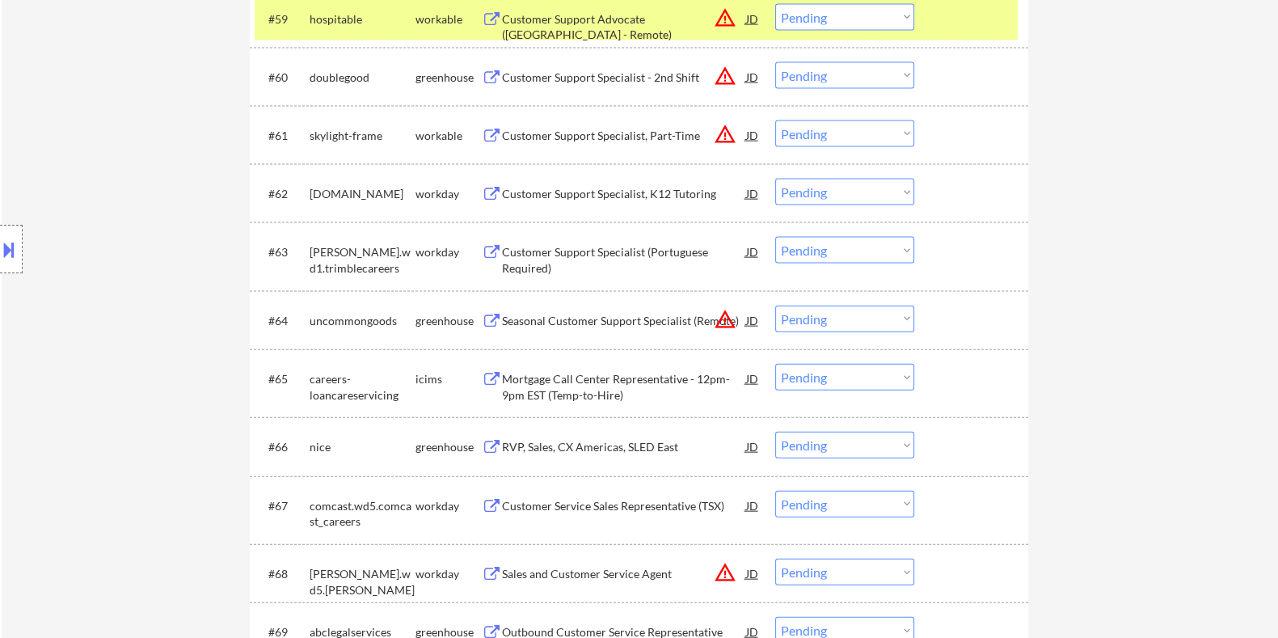
click at [545, 192] on div "Customer Support Specialist, K12 Tutoring" at bounding box center [623, 194] width 244 height 16
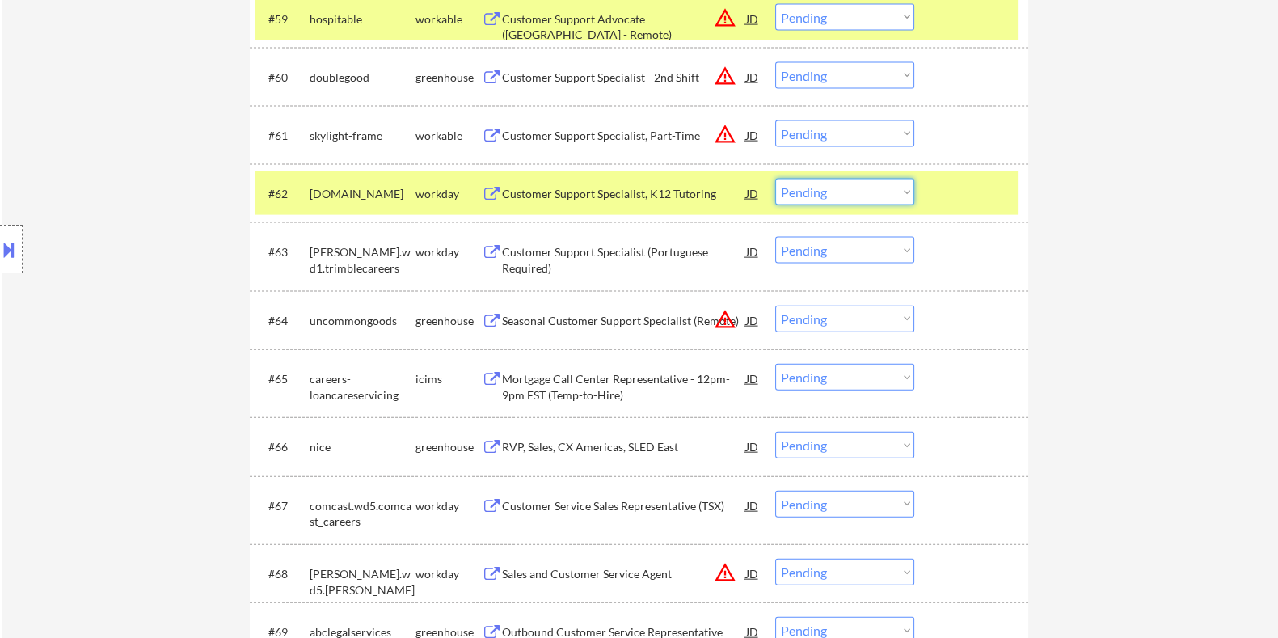
click at [806, 200] on select "Choose an option... Pending Applied Excluded (Questions) Excluded (Expired) Exc…" at bounding box center [844, 192] width 139 height 27
click at [775, 179] on select "Choose an option... Pending Applied Excluded (Questions) Excluded (Expired) Exc…" at bounding box center [844, 192] width 139 height 27
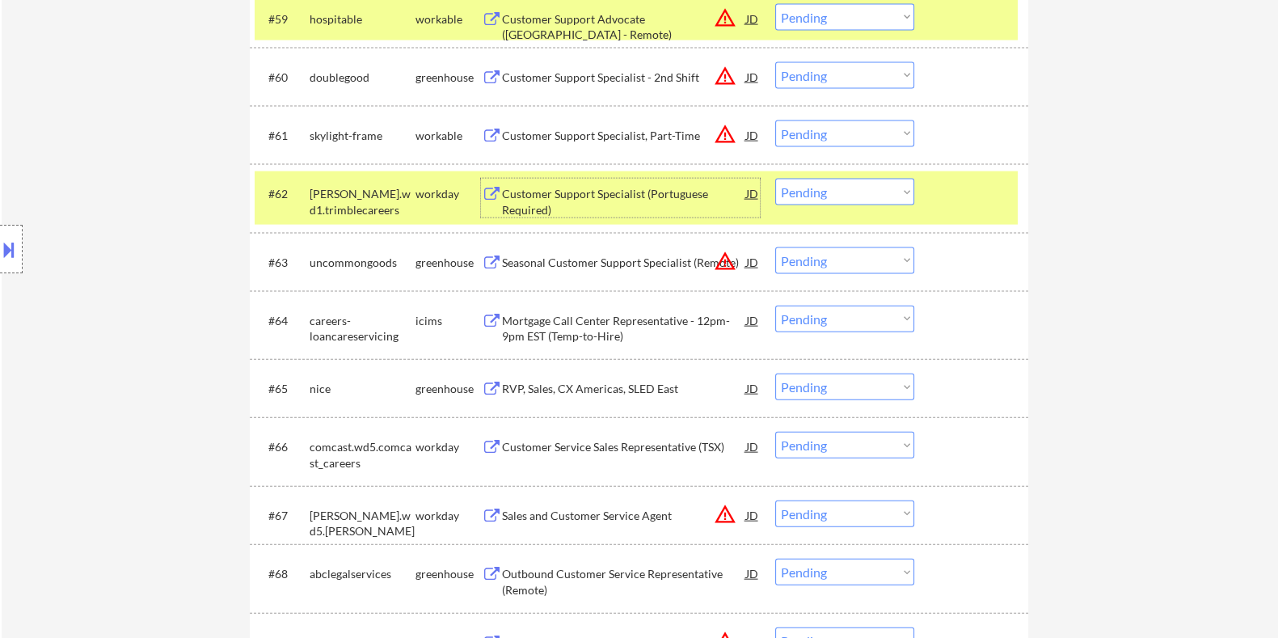
click at [550, 195] on div "Customer Support Specialist (Portuguese Required)" at bounding box center [623, 202] width 244 height 32
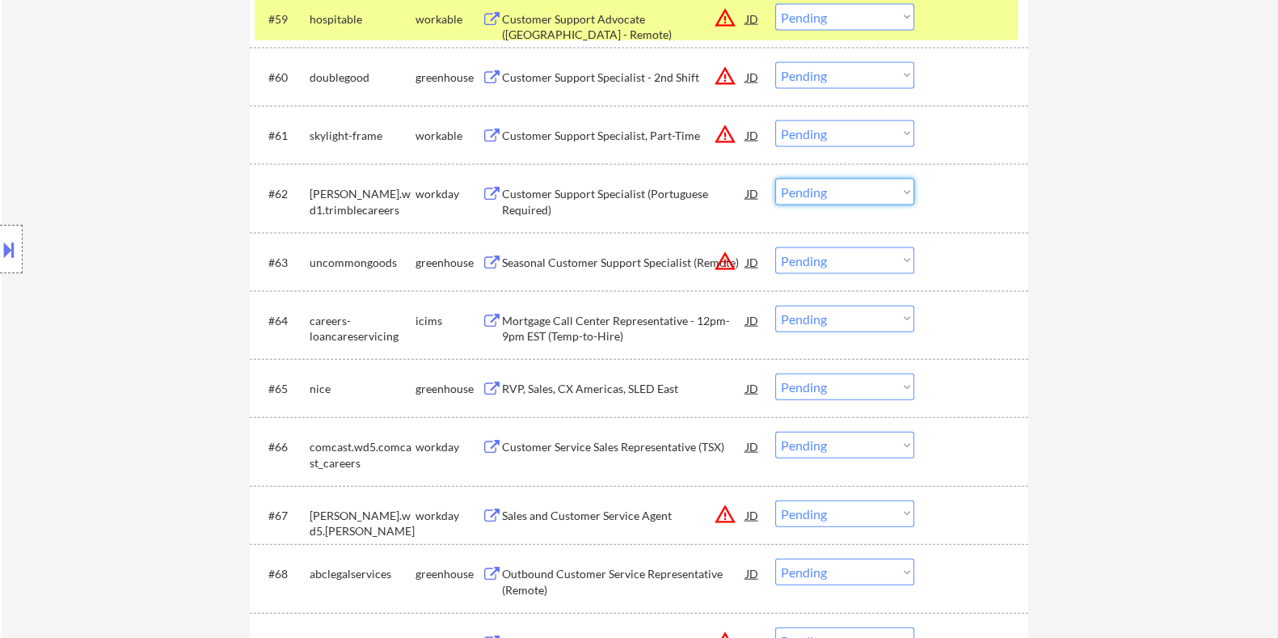
click at [861, 196] on select "Choose an option... Pending Applied Excluded (Questions) Excluded (Expired) Exc…" at bounding box center [844, 192] width 139 height 27
click at [775, 179] on select "Choose an option... Pending Applied Excluded (Questions) Excluded (Expired) Exc…" at bounding box center [844, 192] width 139 height 27
select select ""pending""
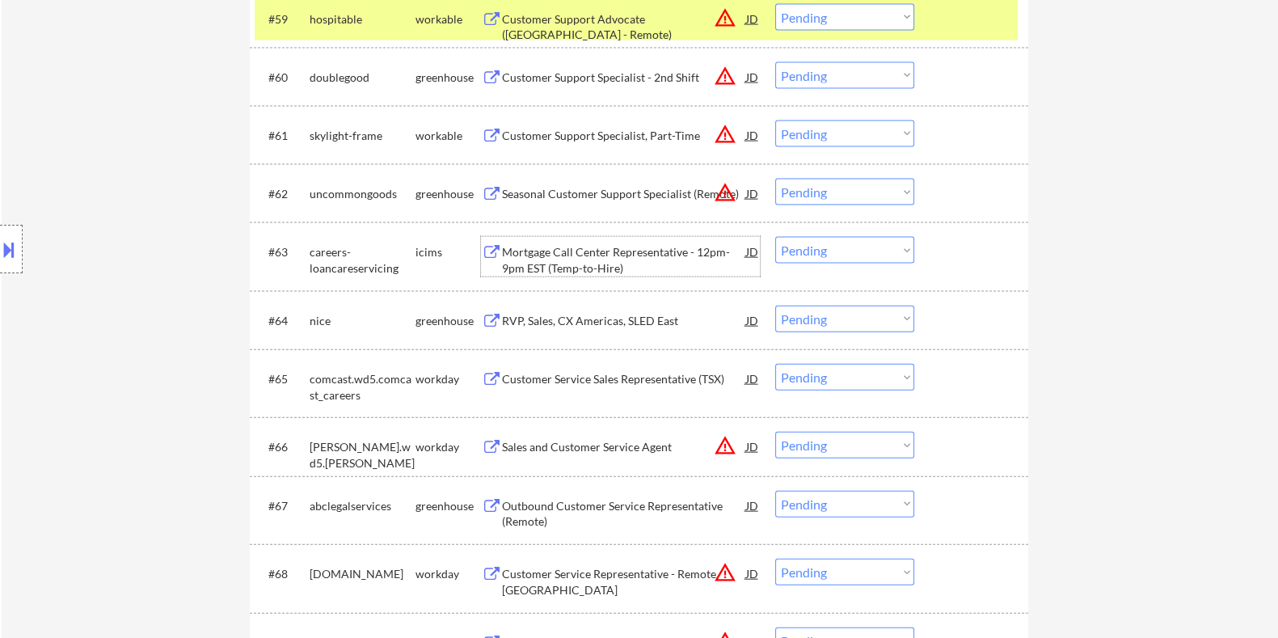
click at [583, 260] on div "Mortgage Call Center Representative - 12pm-9pm EST (Temp-to-Hire)" at bounding box center [623, 260] width 244 height 32
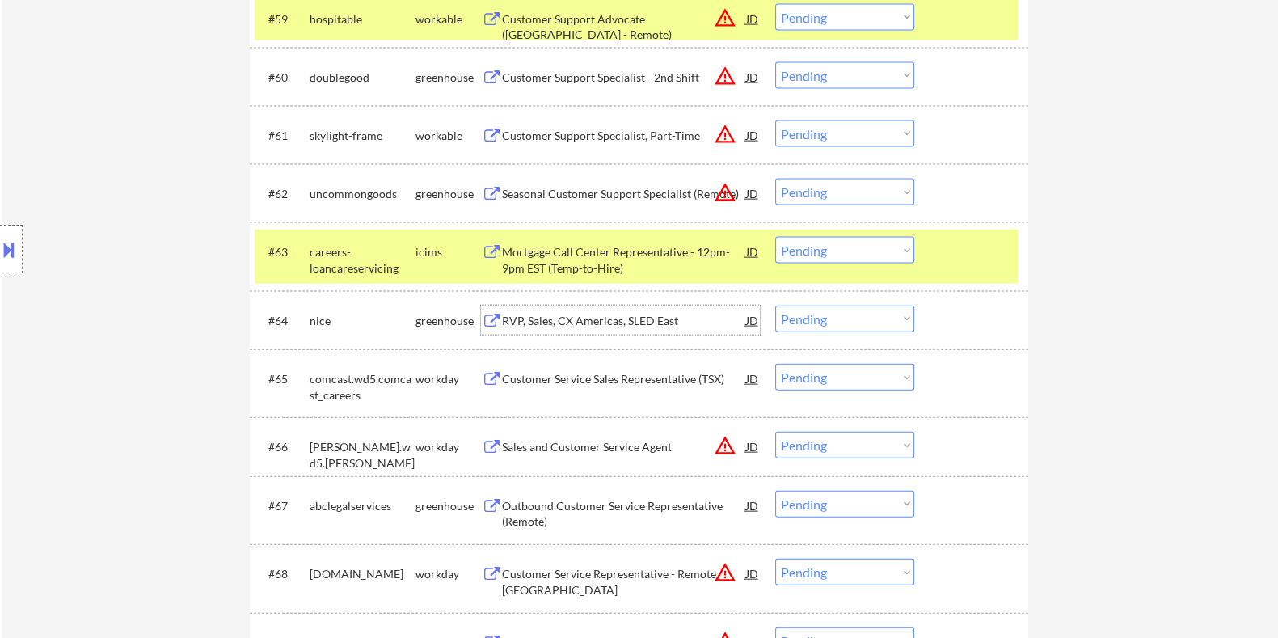
click at [613, 325] on div "RVP, Sales, CX Americas, SLED East" at bounding box center [623, 321] width 244 height 16
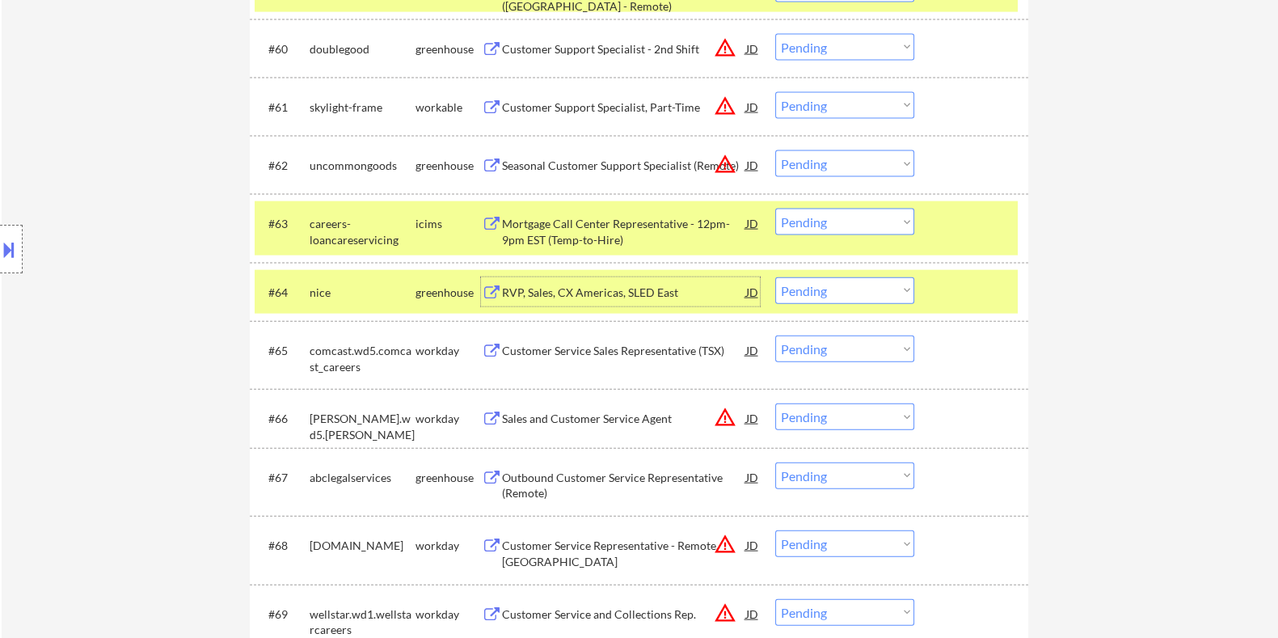
scroll to position [4628, 0]
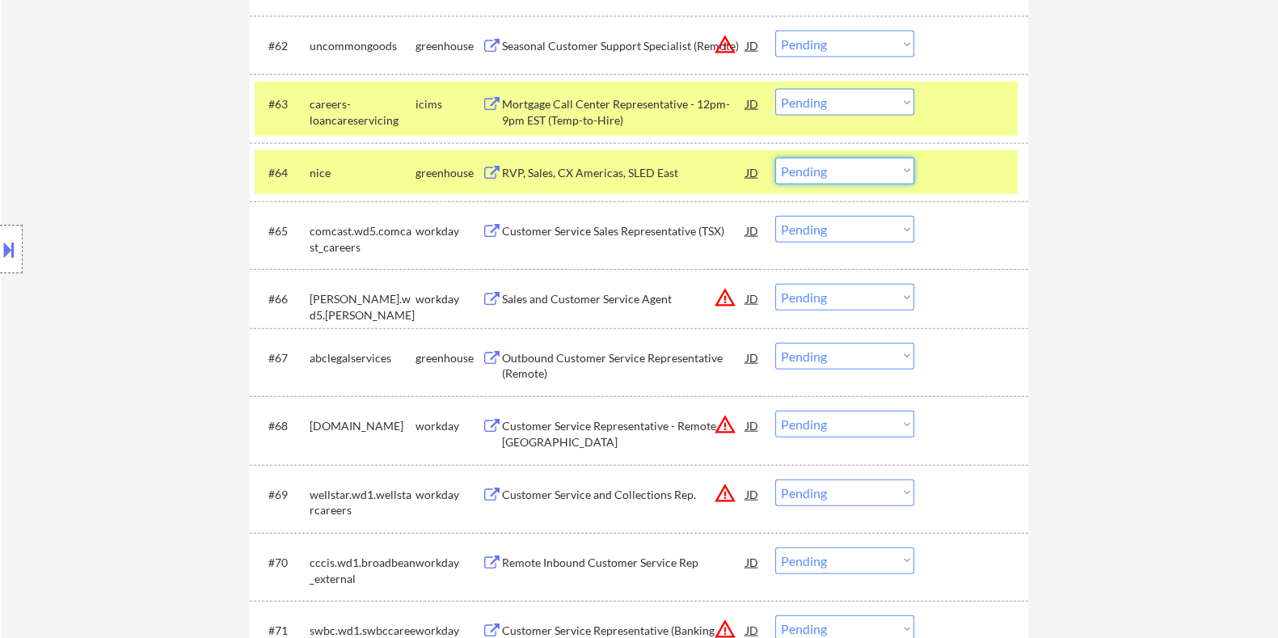
click at [873, 171] on select "Choose an option... Pending Applied Excluded (Questions) Excluded (Expired) Exc…" at bounding box center [844, 171] width 139 height 27
click at [775, 158] on select "Choose an option... Pending Applied Excluded (Questions) Excluded (Expired) Exc…" at bounding box center [844, 171] width 139 height 27
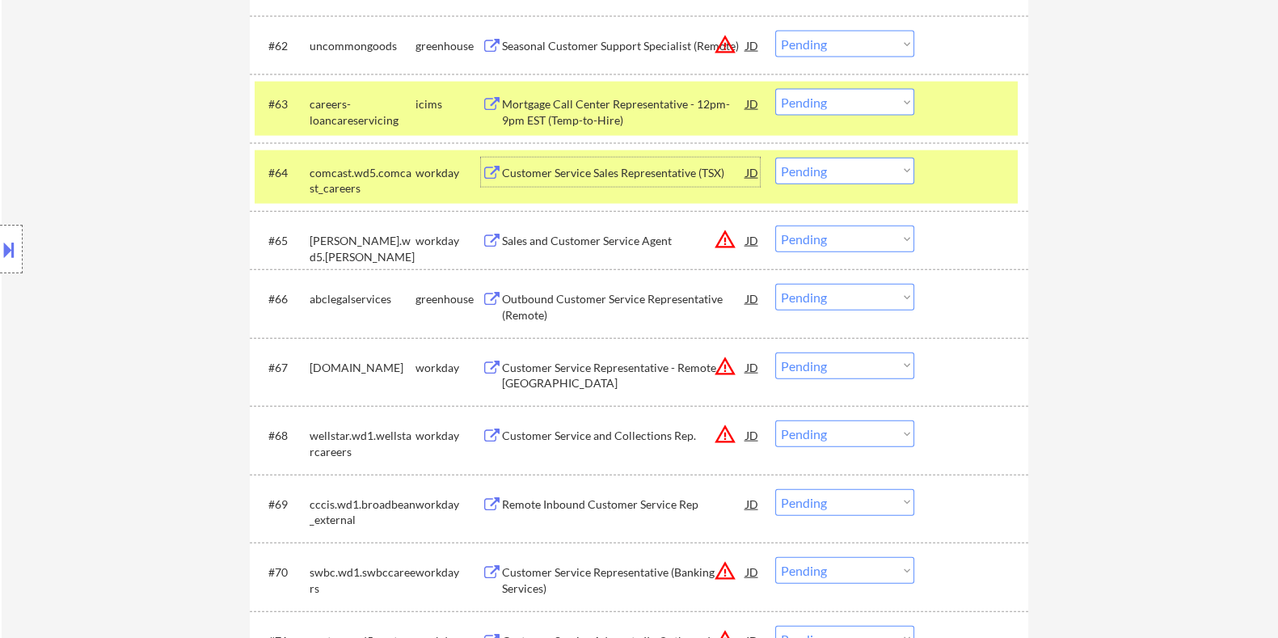
click at [625, 178] on div "Customer Service Sales Representative (TSX)" at bounding box center [623, 173] width 244 height 16
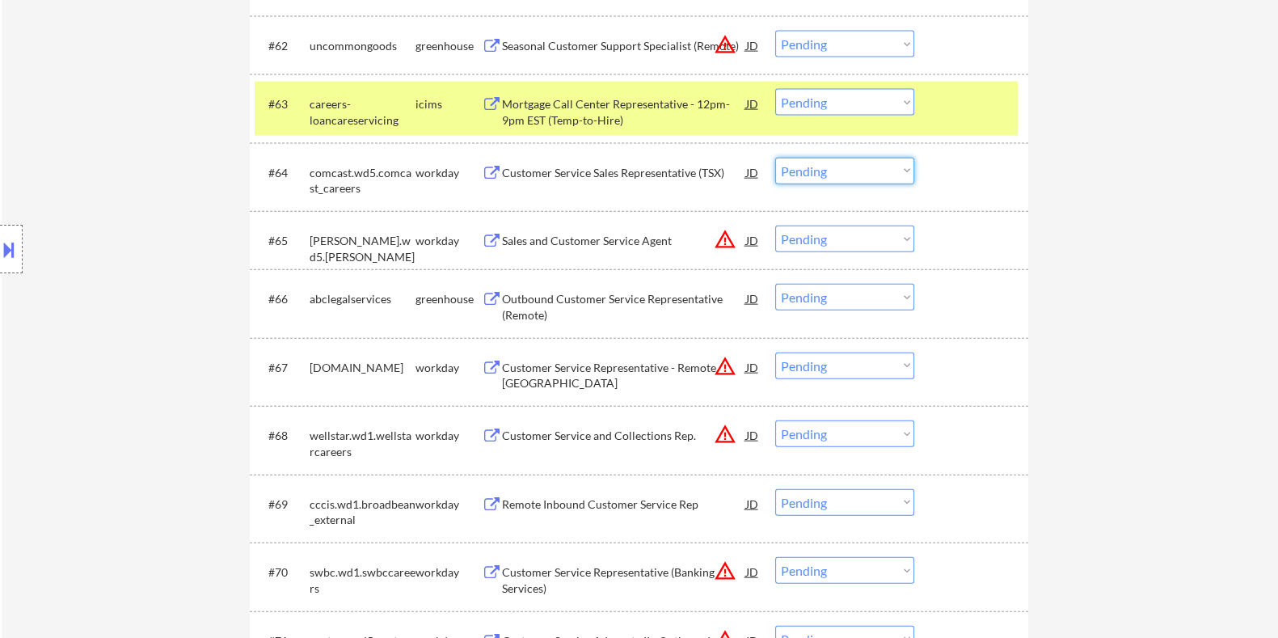
click at [839, 167] on select "Choose an option... Pending Applied Excluded (Questions) Excluded (Expired) Exc…" at bounding box center [844, 171] width 139 height 27
click at [775, 158] on select "Choose an option... Pending Applied Excluded (Questions) Excluded (Expired) Exc…" at bounding box center [844, 171] width 139 height 27
select select ""pending""
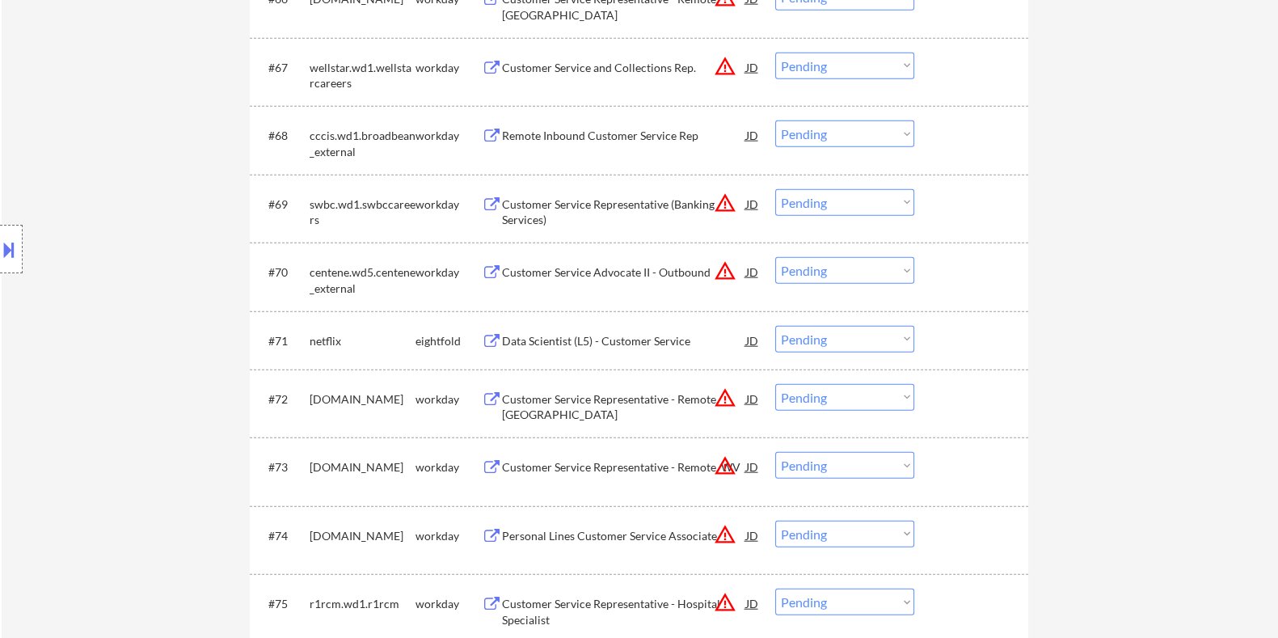
scroll to position [4931, 0]
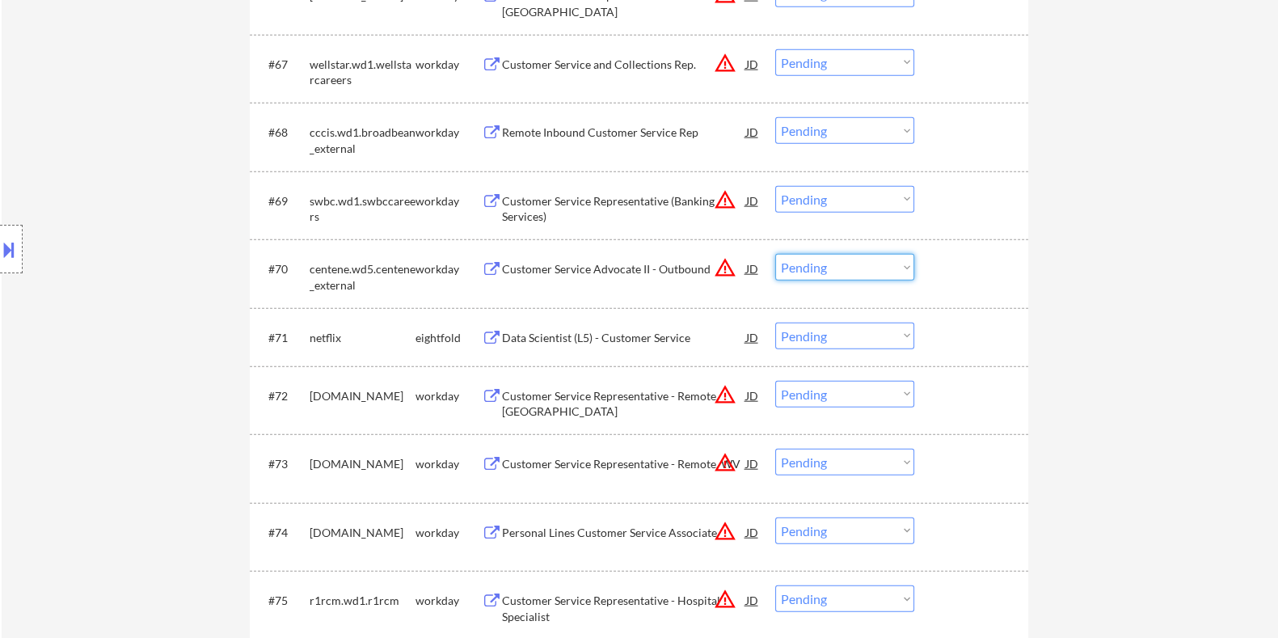
click at [826, 268] on select "Choose an option... Pending Applied Excluded (Questions) Excluded (Expired) Exc…" at bounding box center [844, 267] width 139 height 27
click at [775, 254] on select "Choose an option... Pending Applied Excluded (Questions) Excluded (Expired) Exc…" at bounding box center [844, 267] width 139 height 27
select select ""pending""
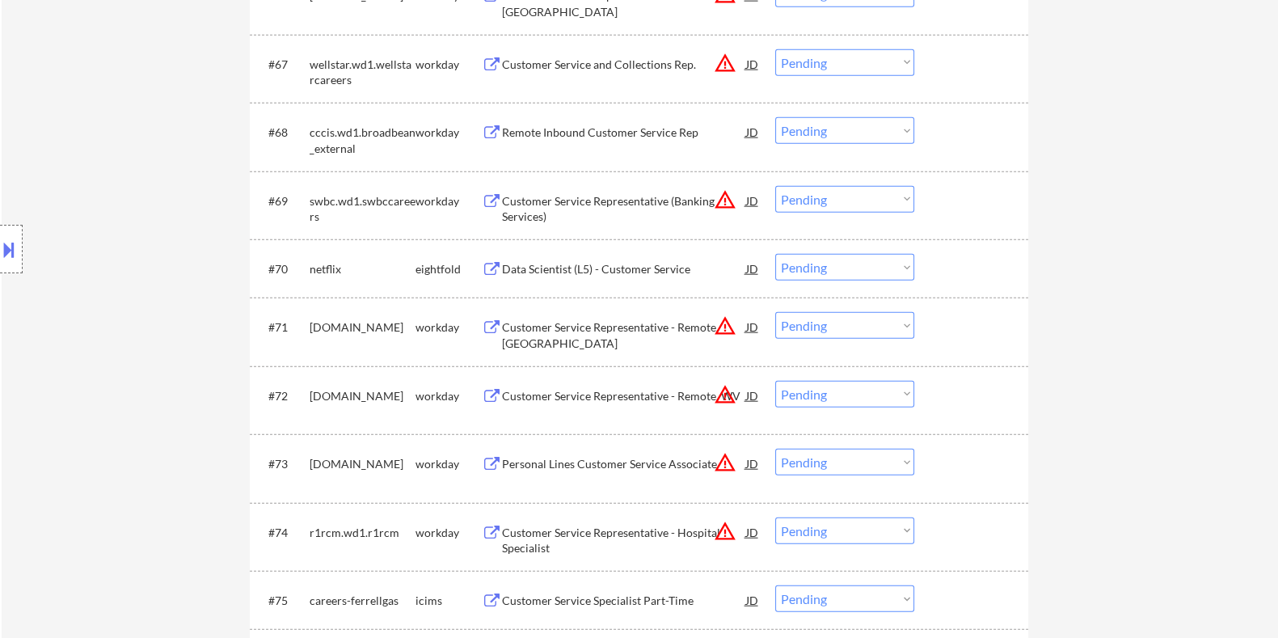
scroll to position [5133, 0]
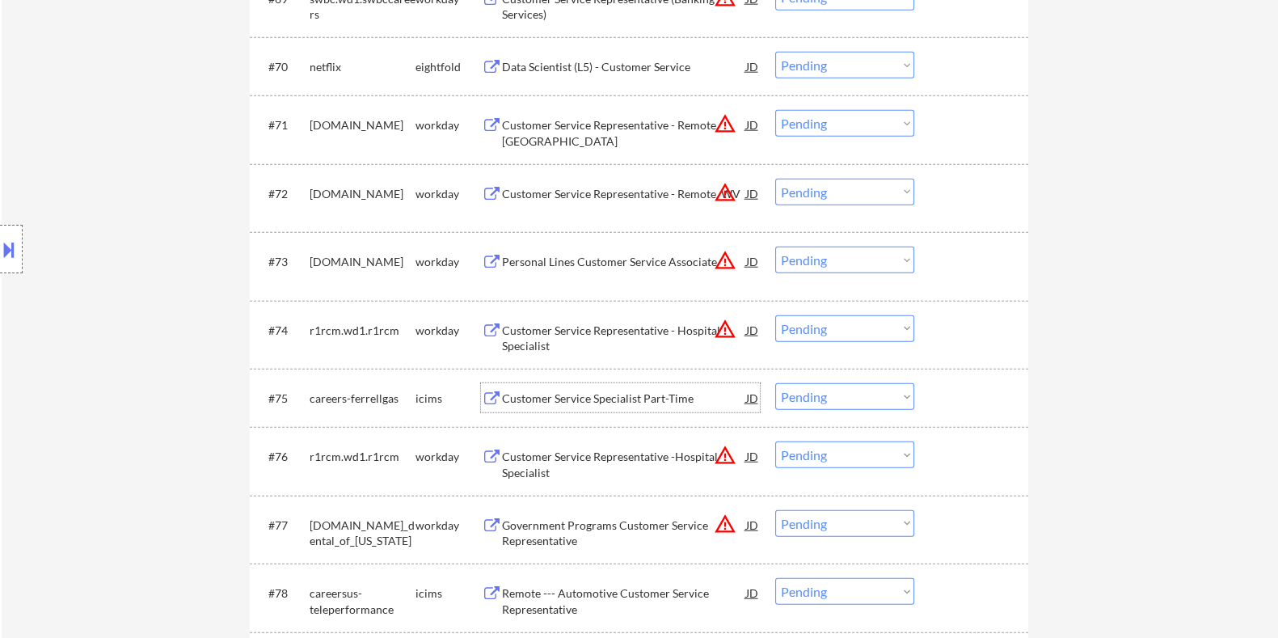
click at [626, 402] on div "Customer Service Specialist Part-Time" at bounding box center [623, 398] width 244 height 16
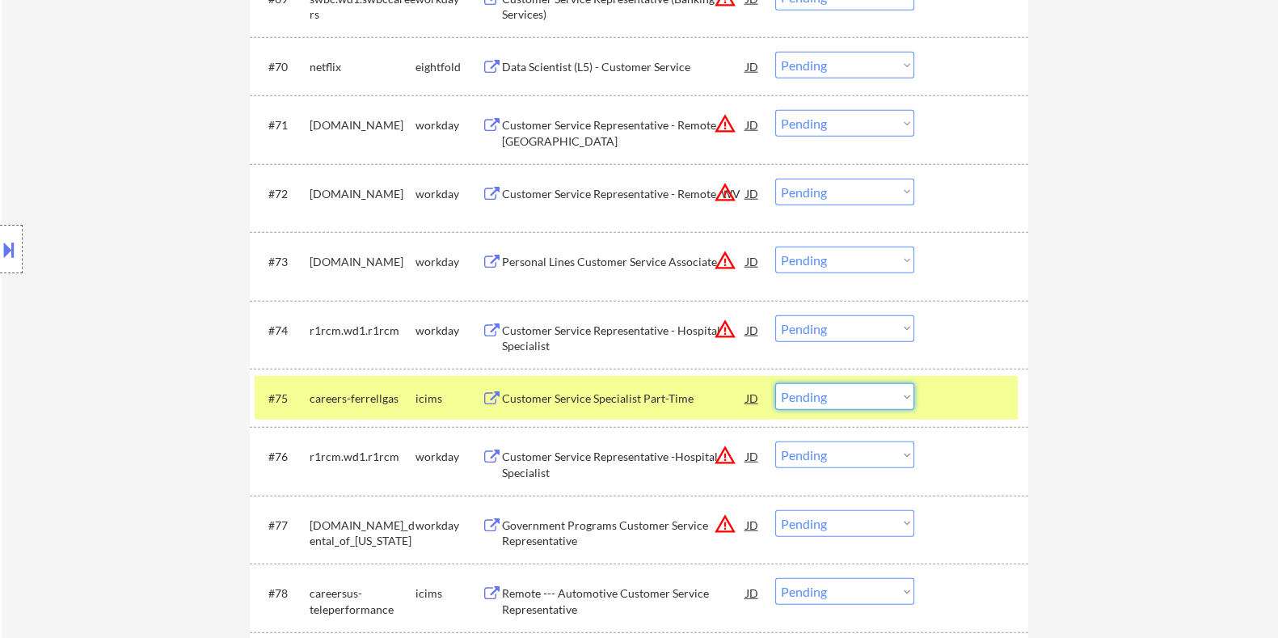
click at [909, 399] on select "Choose an option... Pending Applied Excluded (Questions) Excluded (Expired) Exc…" at bounding box center [844, 396] width 139 height 27
click at [775, 383] on select "Choose an option... Pending Applied Excluded (Questions) Excluded (Expired) Exc…" at bounding box center [844, 396] width 139 height 27
select select ""pending""
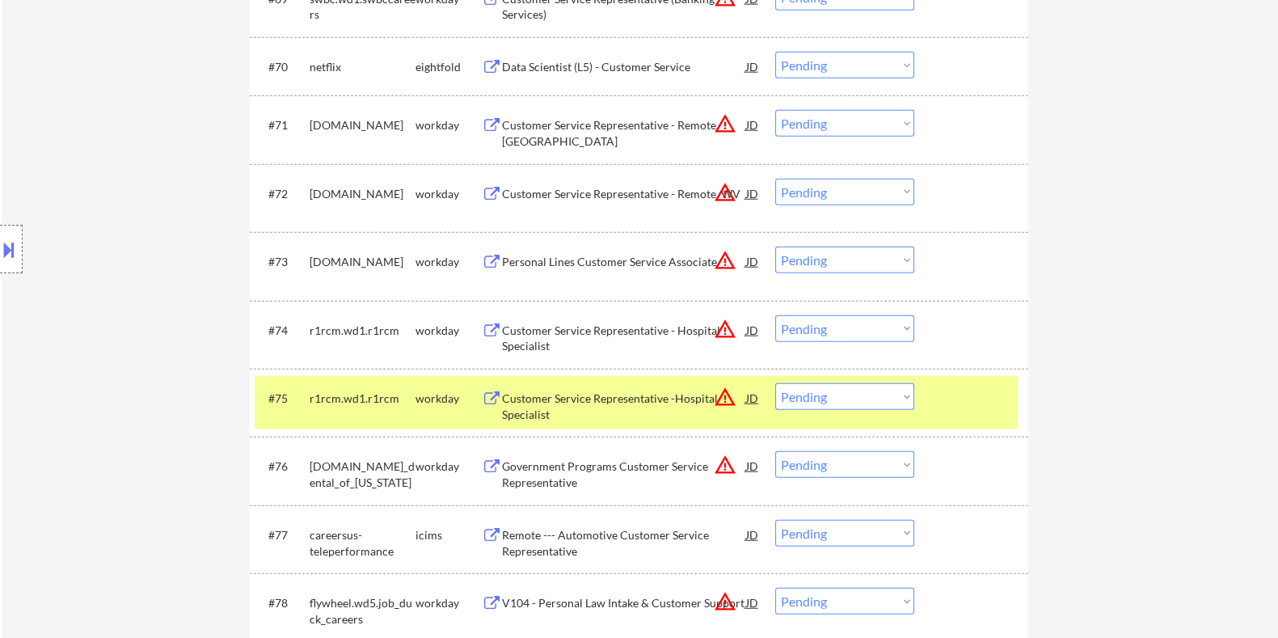
scroll to position [5335, 0]
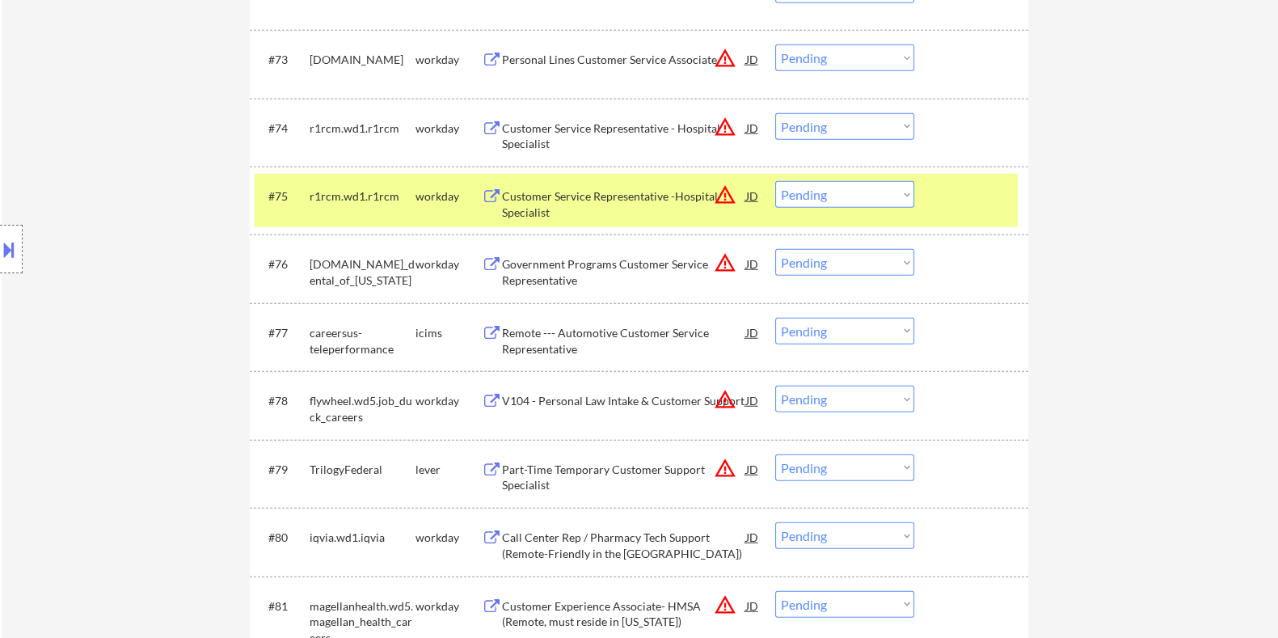
click at [585, 337] on div "Remote --- Automotive Customer Service Representative" at bounding box center [623, 341] width 244 height 32
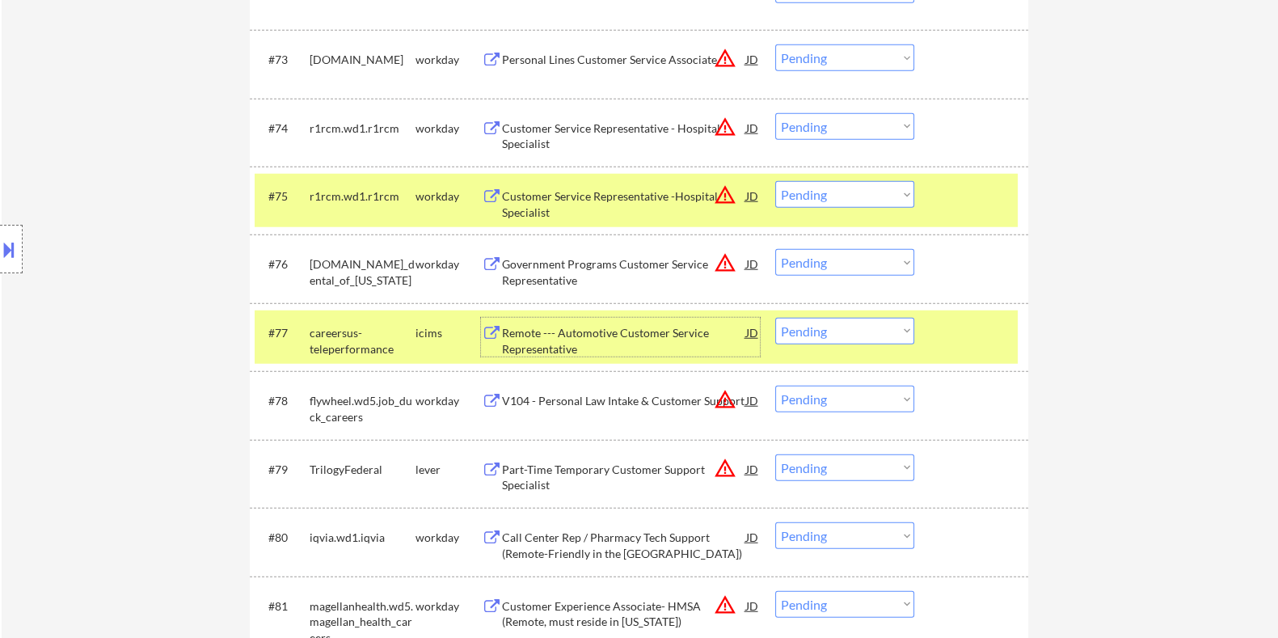
click at [831, 337] on select "Choose an option... Pending Applied Excluded (Questions) Excluded (Expired) Exc…" at bounding box center [844, 331] width 139 height 27
click at [775, 318] on select "Choose an option... Pending Applied Excluded (Questions) Excluded (Expired) Exc…" at bounding box center [844, 331] width 139 height 27
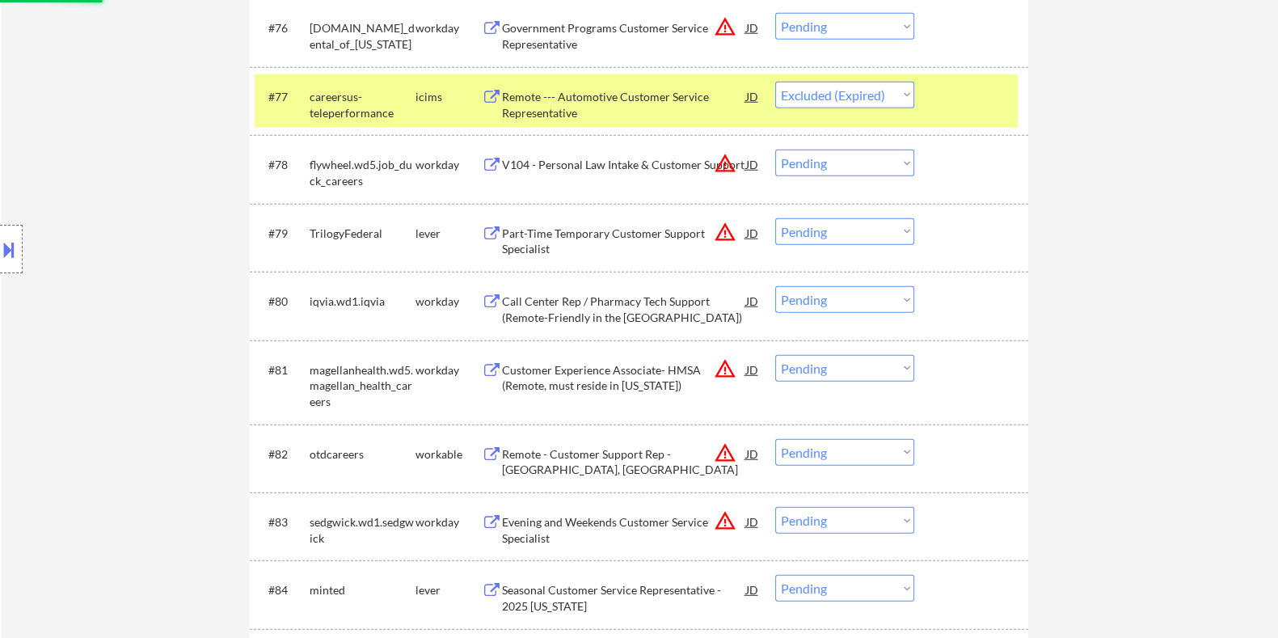
scroll to position [5638, 0]
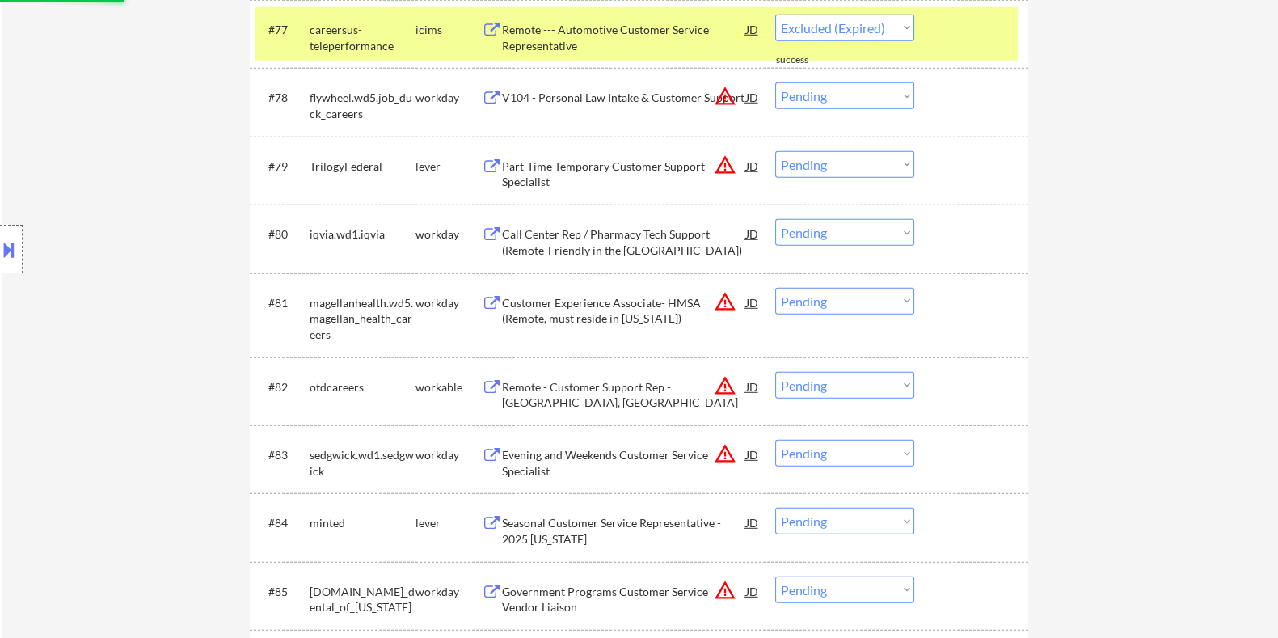
select select ""pending""
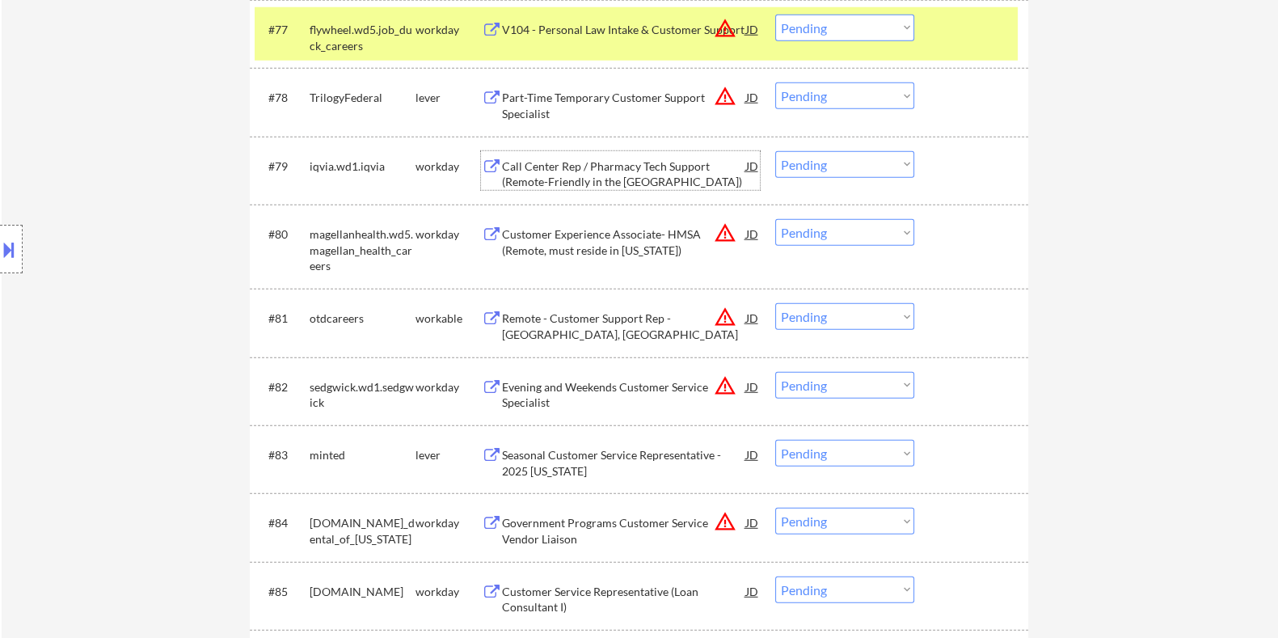
click at [612, 173] on div "Call Center Rep / Pharmacy Tech Support (Remote-Friendly in the [GEOGRAPHIC_DAT…" at bounding box center [623, 174] width 244 height 32
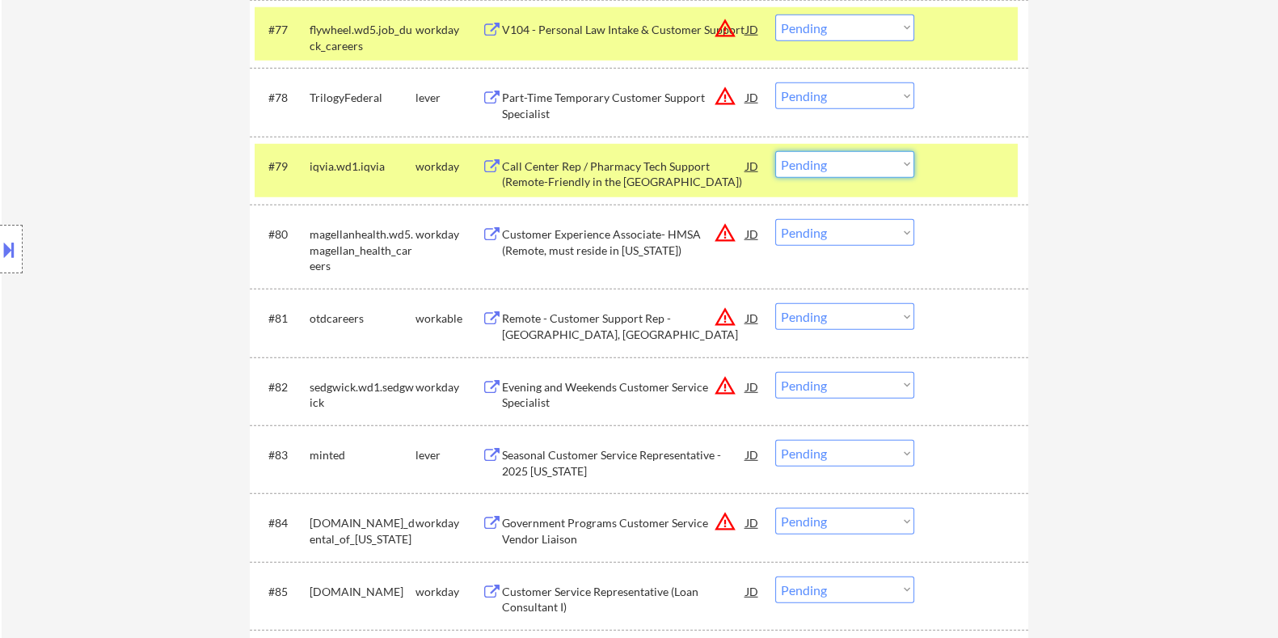
click at [828, 158] on select "Choose an option... Pending Applied Excluded (Questions) Excluded (Expired) Exc…" at bounding box center [844, 164] width 139 height 27
click at [775, 151] on select "Choose an option... Pending Applied Excluded (Questions) Excluded (Expired) Exc…" at bounding box center [844, 164] width 139 height 27
select select ""pending""
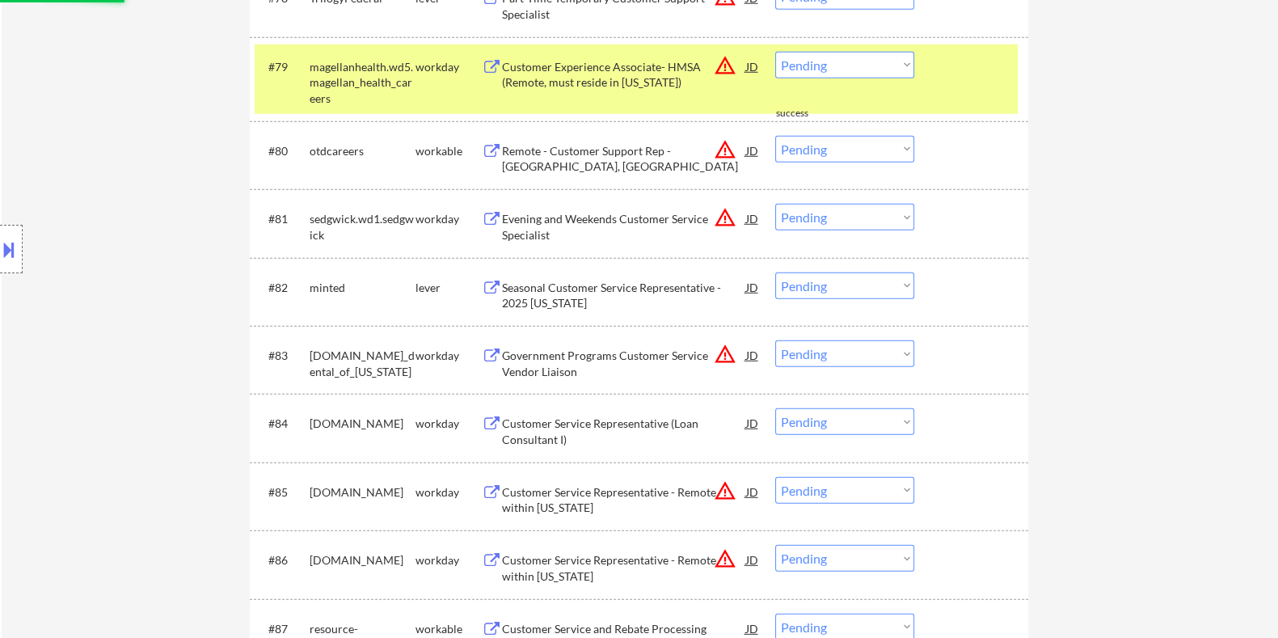
scroll to position [5941, 0]
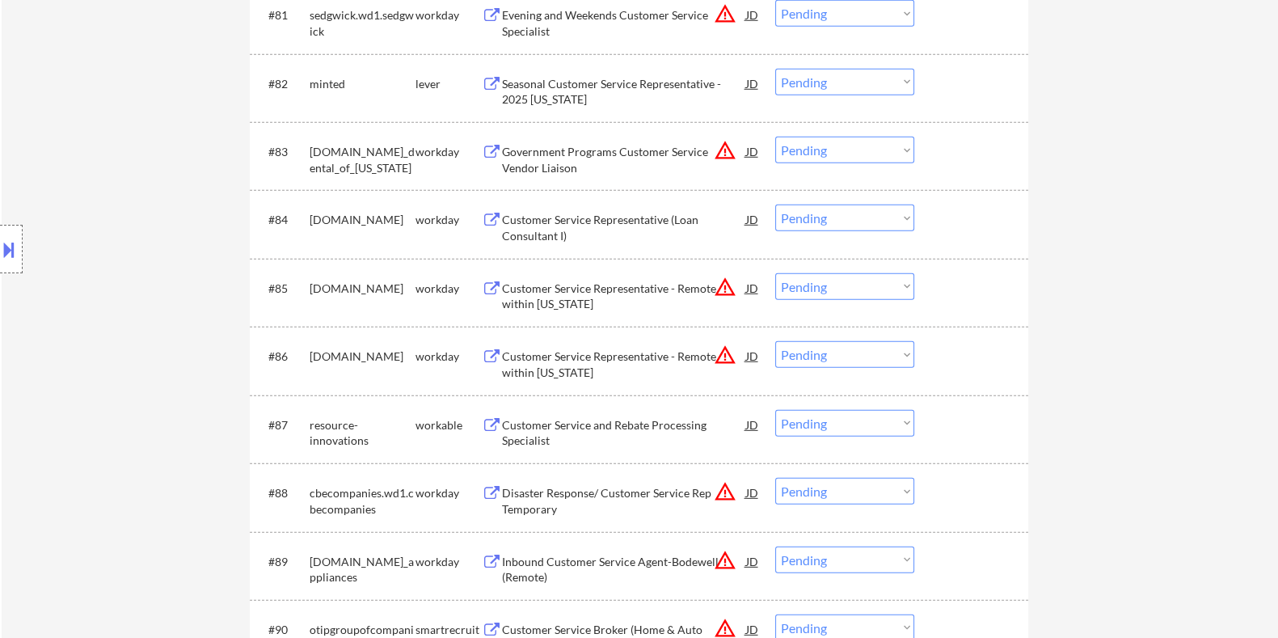
click at [638, 214] on div "Customer Service Representative (Loan Consultant I)" at bounding box center [623, 228] width 244 height 32
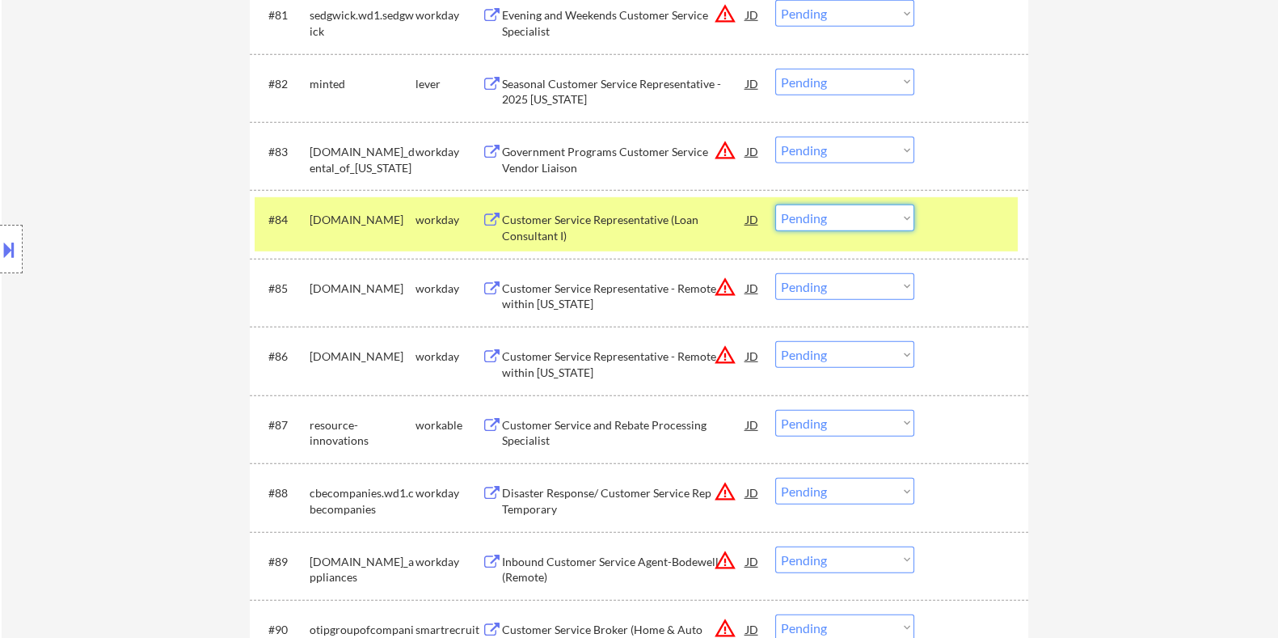
click at [845, 214] on select "Choose an option... Pending Applied Excluded (Questions) Excluded (Expired) Exc…" at bounding box center [844, 217] width 139 height 27
click at [775, 204] on select "Choose an option... Pending Applied Excluded (Questions) Excluded (Expired) Exc…" at bounding box center [844, 217] width 139 height 27
select select ""pending""
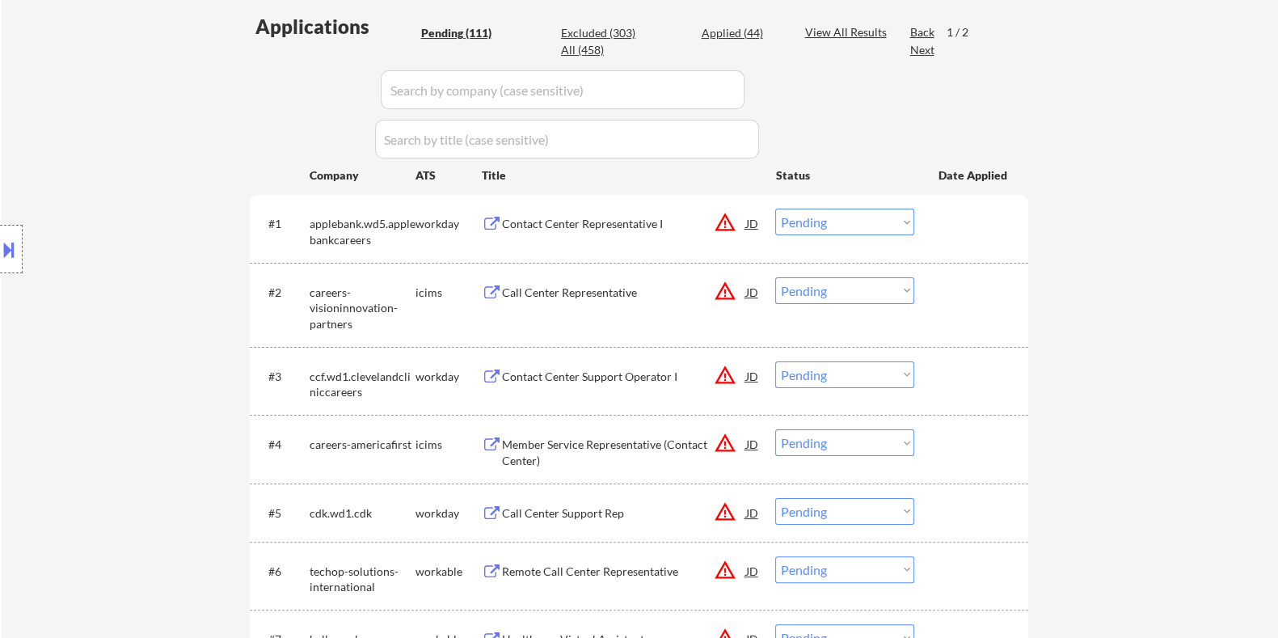
scroll to position [359, 0]
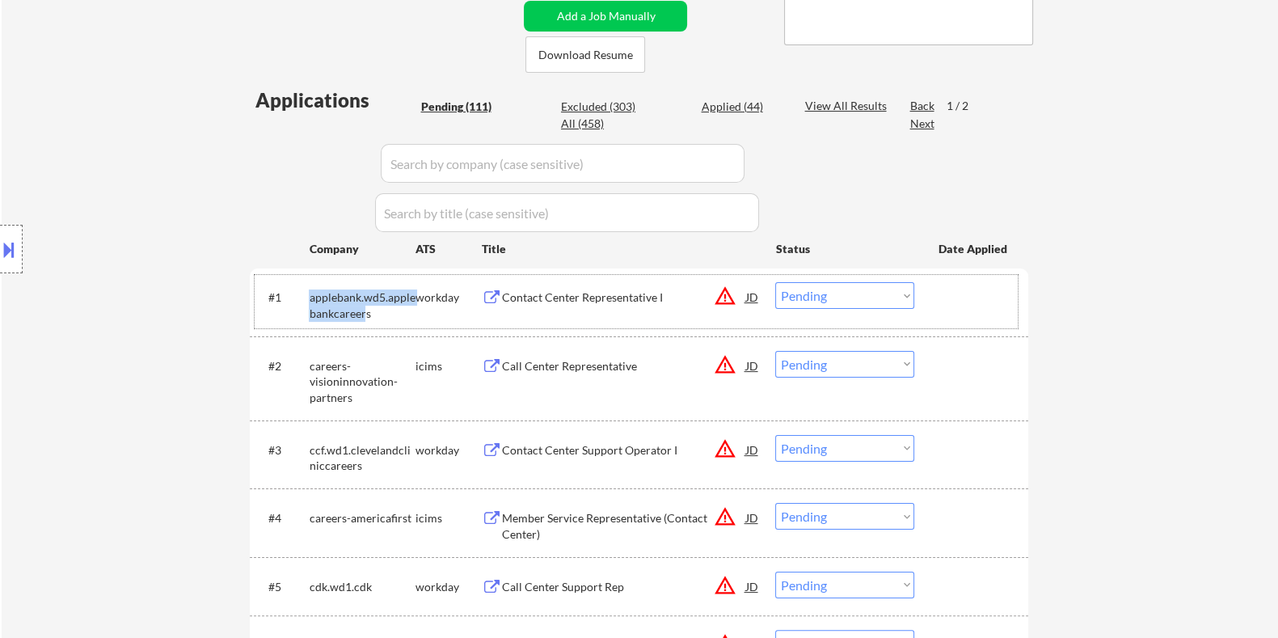
drag, startPoint x: 364, startPoint y: 317, endPoint x: 307, endPoint y: 298, distance: 59.5
click at [307, 298] on div "#1 applebank.wd5.applebankcareers workday Contact Center Representative I JD wa…" at bounding box center [636, 301] width 763 height 53
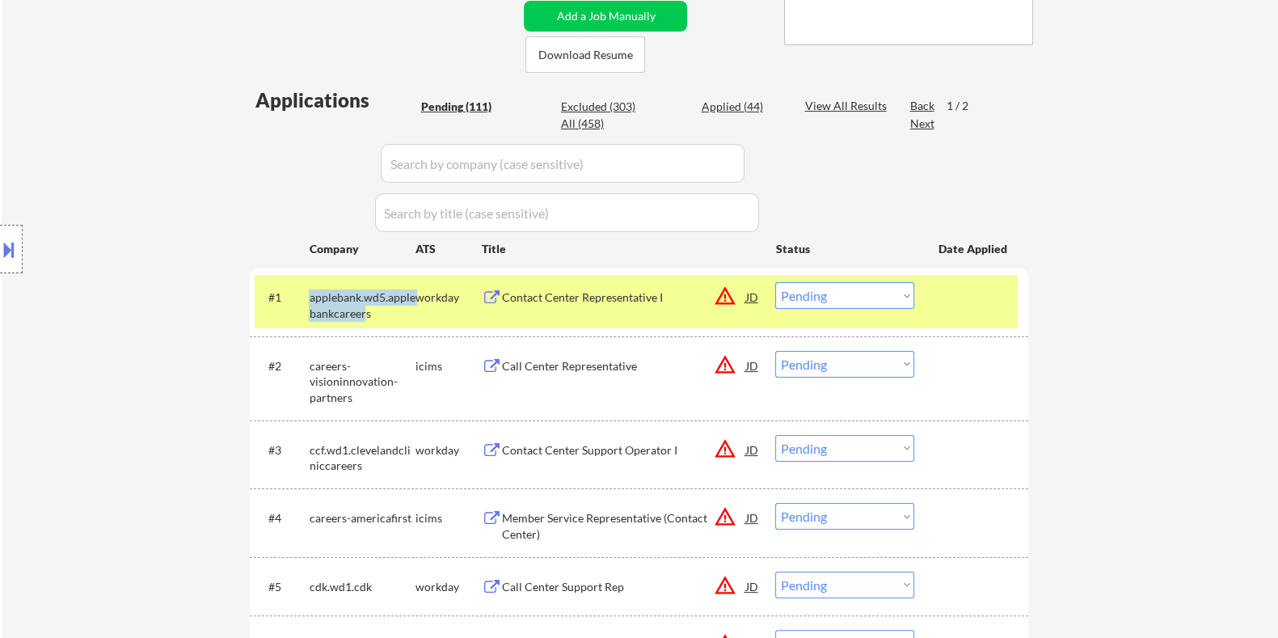
copy div "applebank.wd5.applebankcareer"
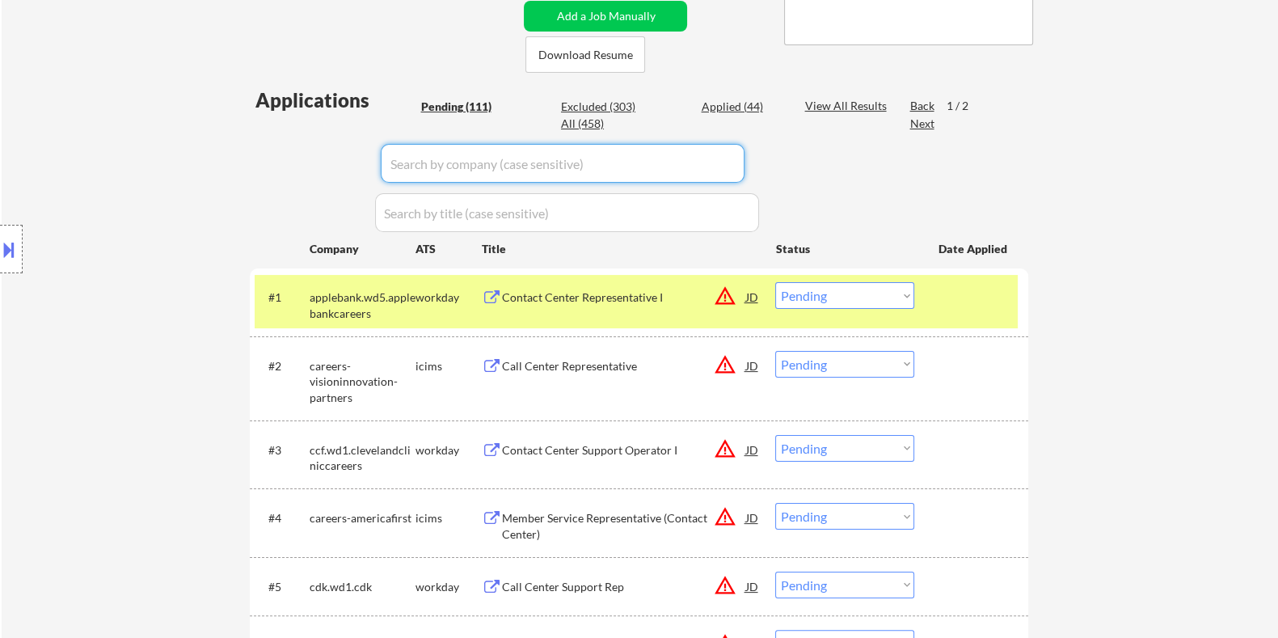
click at [472, 155] on input "input" at bounding box center [563, 163] width 364 height 39
paste input "applebank.wd5.applebankcareer"
type input "applebank.wd5.applebankcareer"
click at [840, 103] on div "View All Results" at bounding box center [847, 106] width 86 height 16
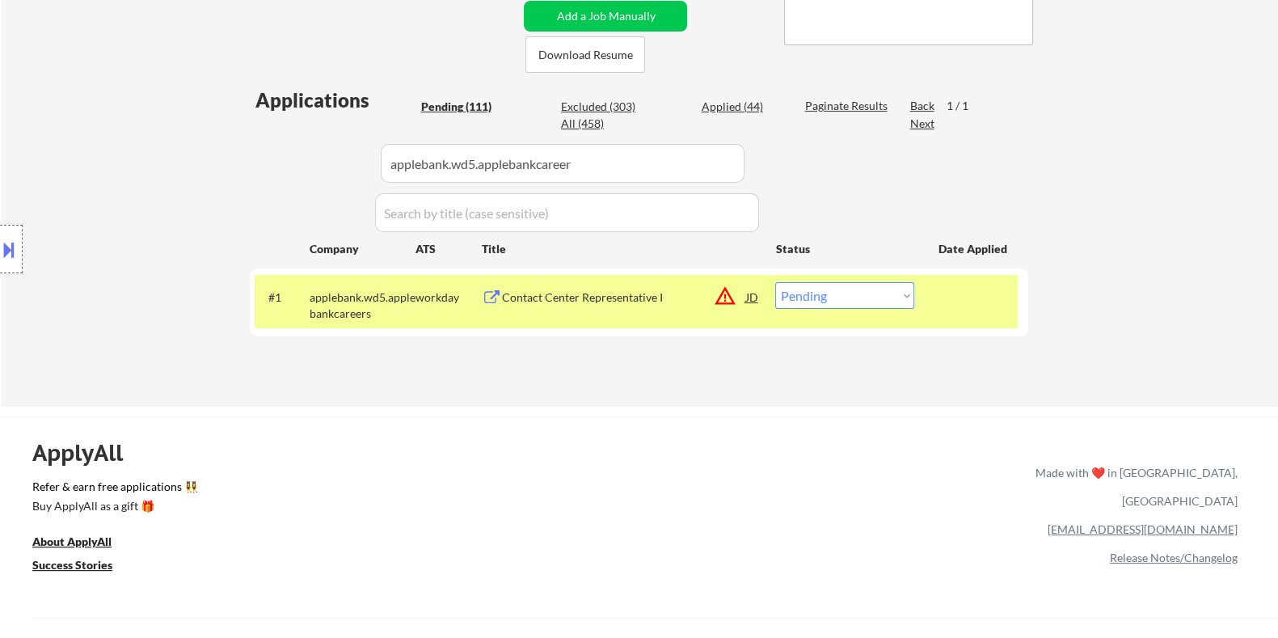
click at [620, 301] on div "Contact Center Representative I" at bounding box center [623, 297] width 244 height 16
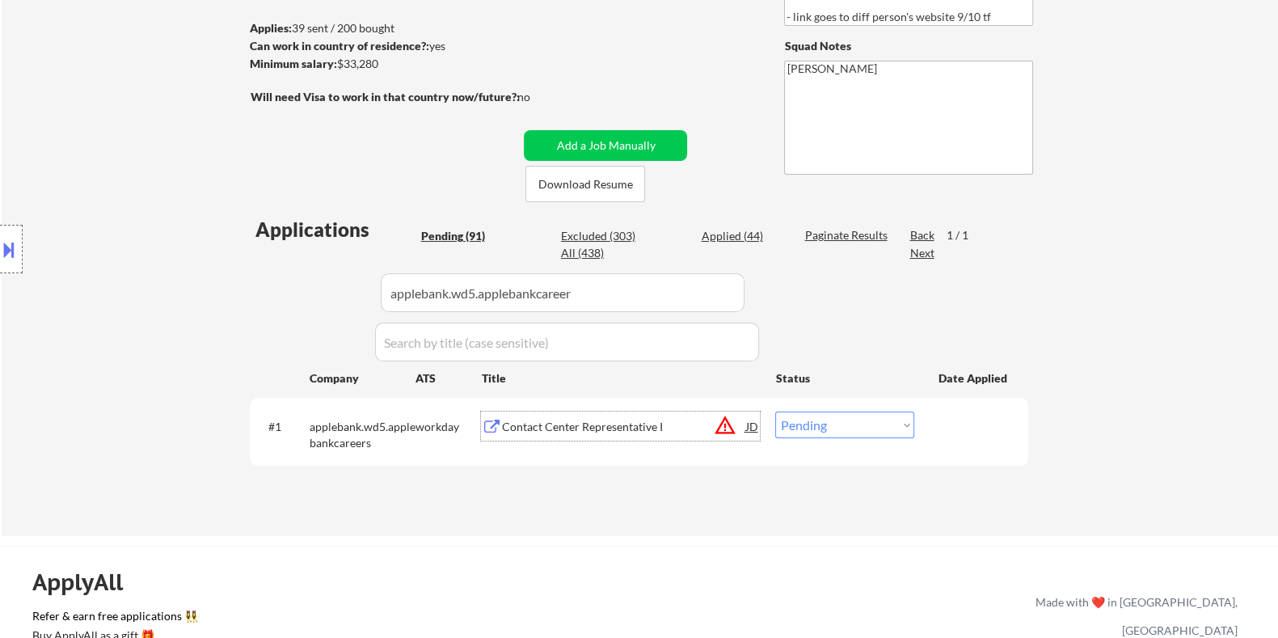
scroll to position [56, 0]
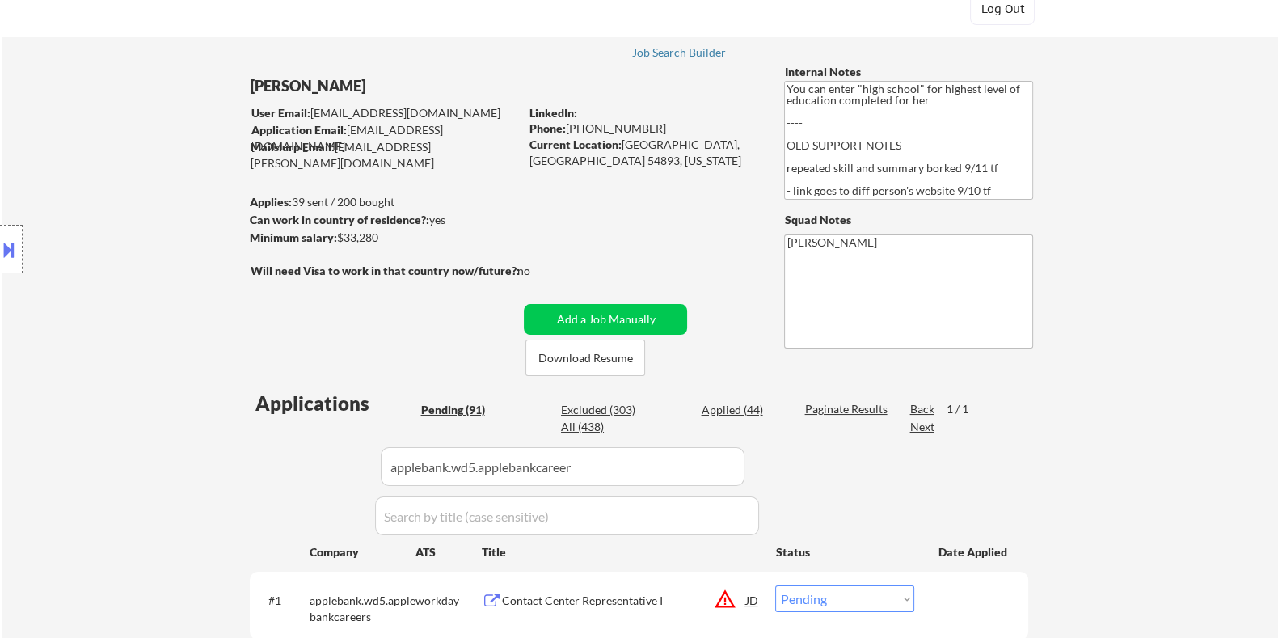
drag, startPoint x: 384, startPoint y: 239, endPoint x: 338, endPoint y: 244, distance: 46.3
click at [338, 244] on div "Minimum salary: $33,280" at bounding box center [383, 238] width 269 height 16
copy div "$33,280"
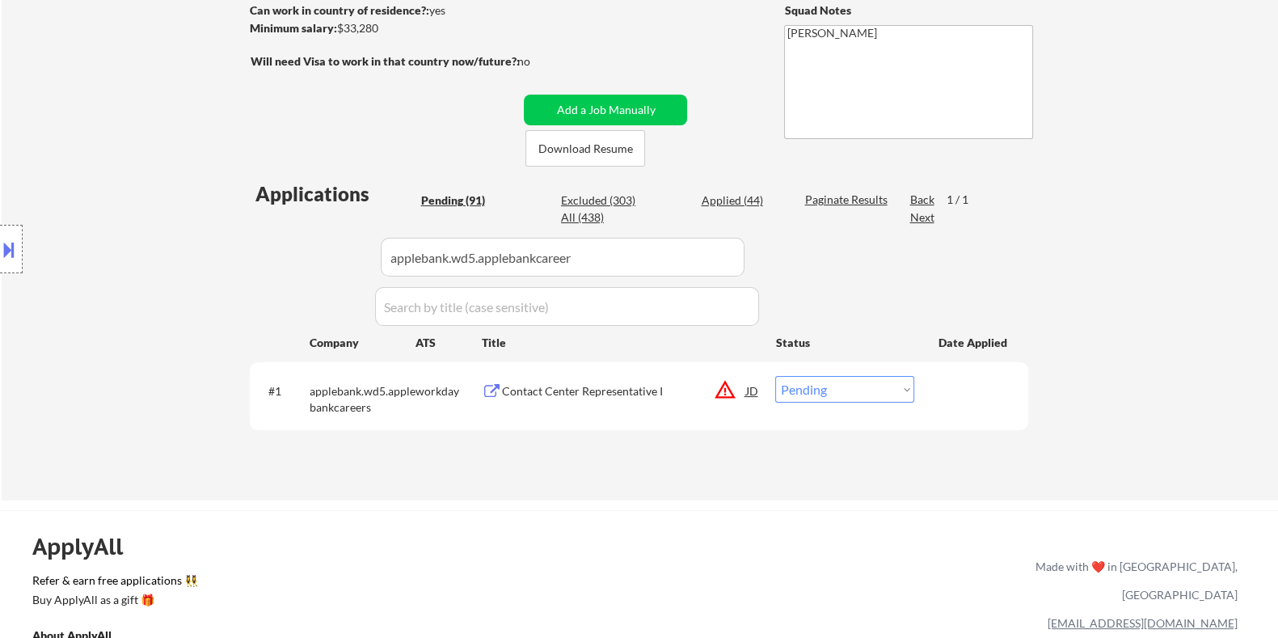
scroll to position [359, 0]
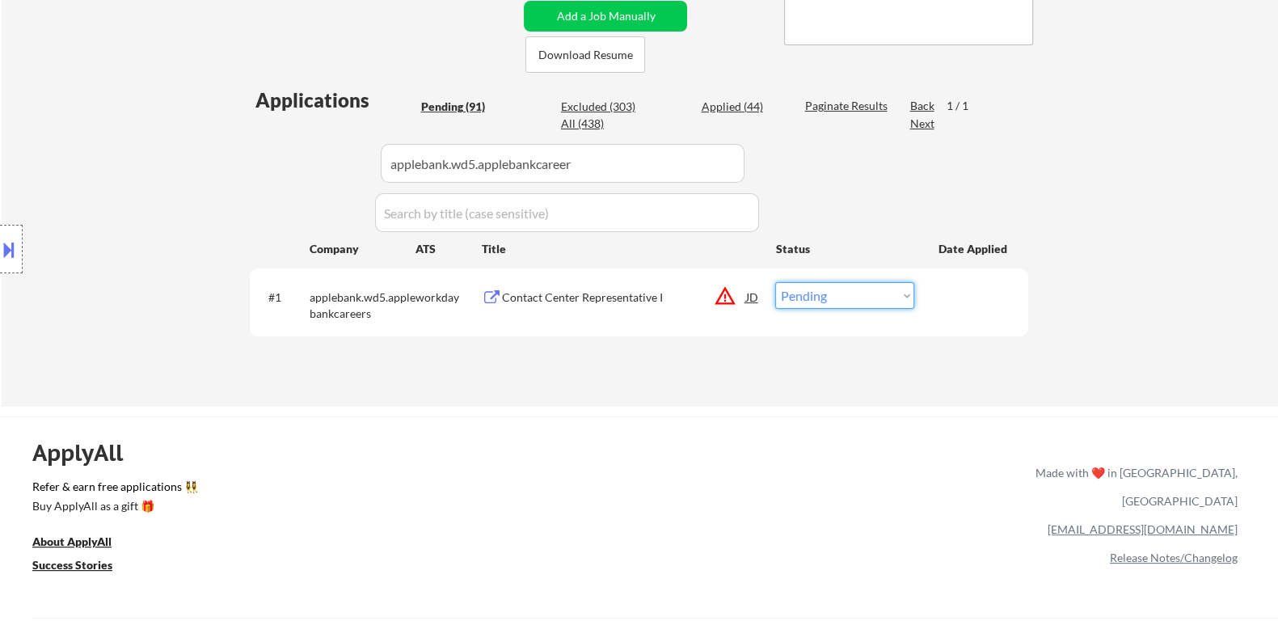
click at [852, 297] on select "Choose an option... Pending Applied Excluded (Questions) Excluded (Expired) Exc…" at bounding box center [844, 295] width 139 height 27
select select ""applied""
click at [775, 282] on select "Choose an option... Pending Applied Excluded (Questions) Excluded (Expired) Exc…" at bounding box center [844, 295] width 139 height 27
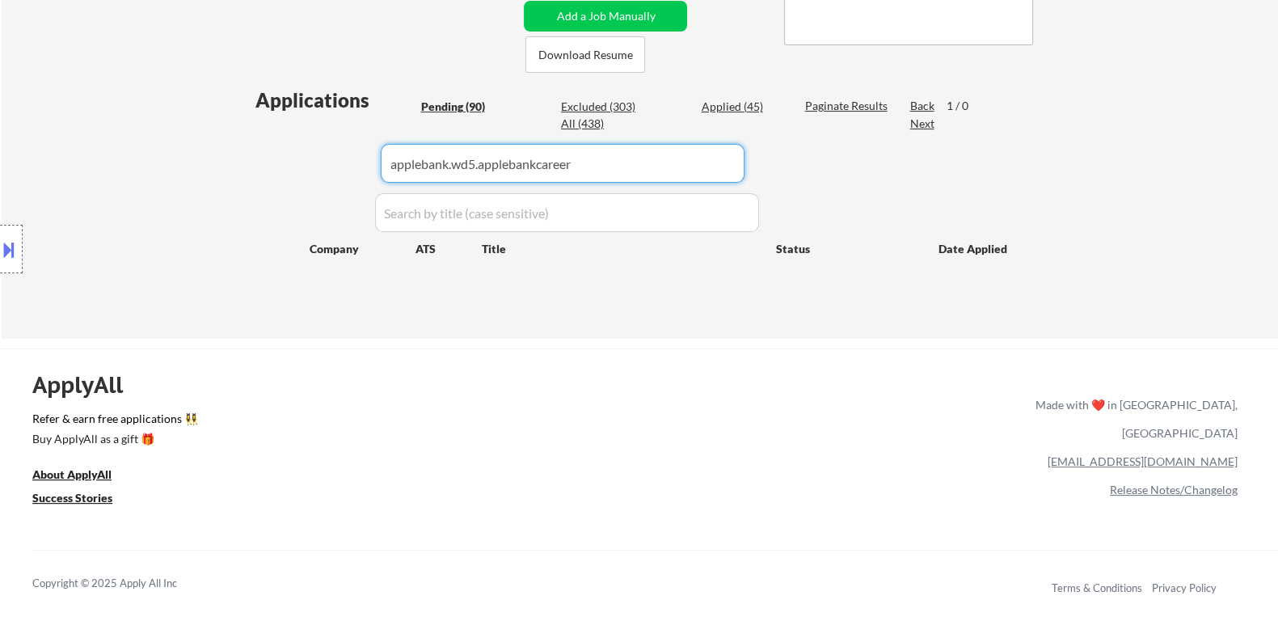
drag, startPoint x: 600, startPoint y: 166, endPoint x: 65, endPoint y: 192, distance: 535.6
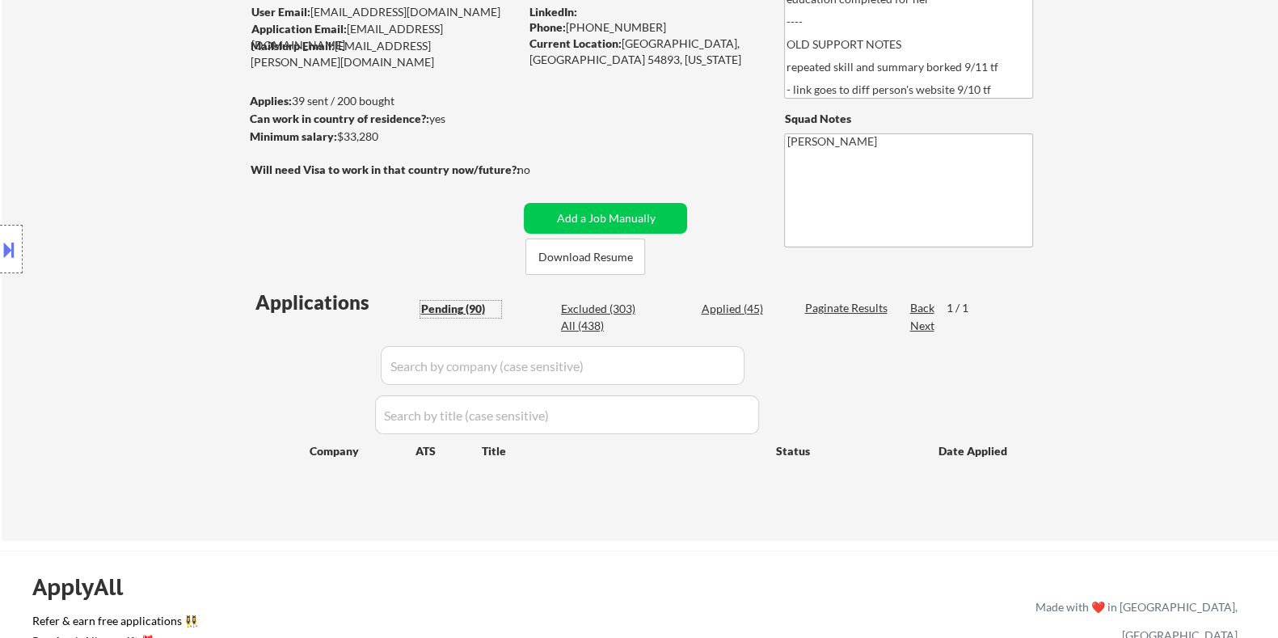
click at [465, 307] on div "Pending (90)" at bounding box center [460, 309] width 81 height 16
select select ""pending""
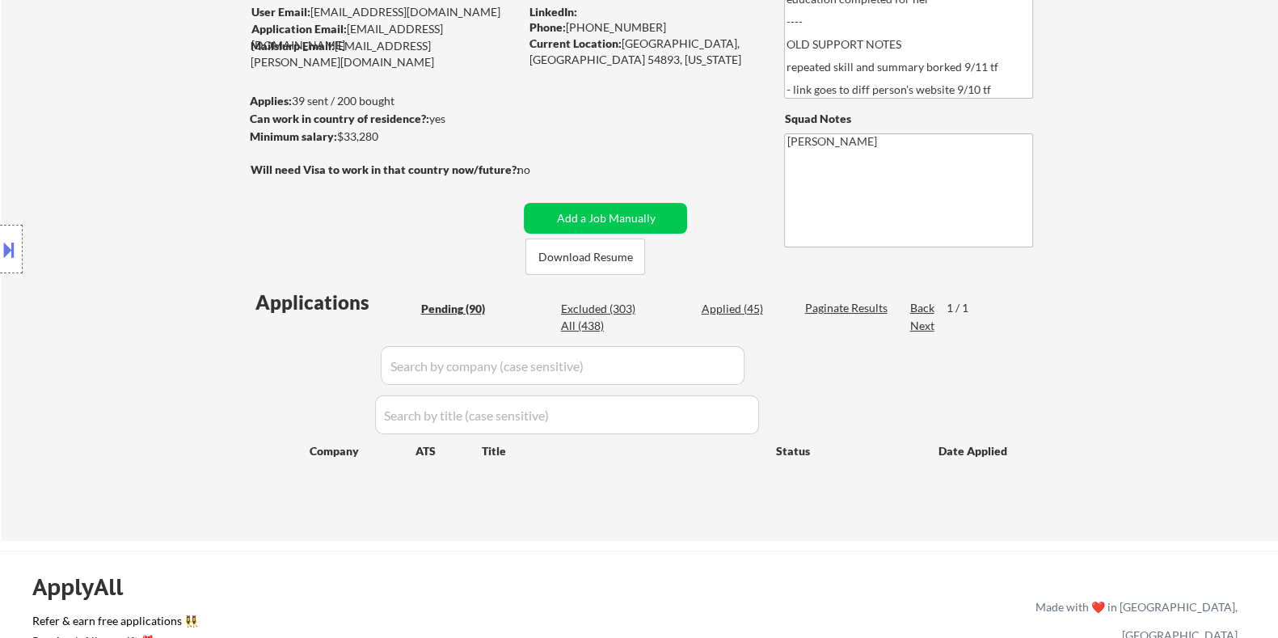
select select ""pending""
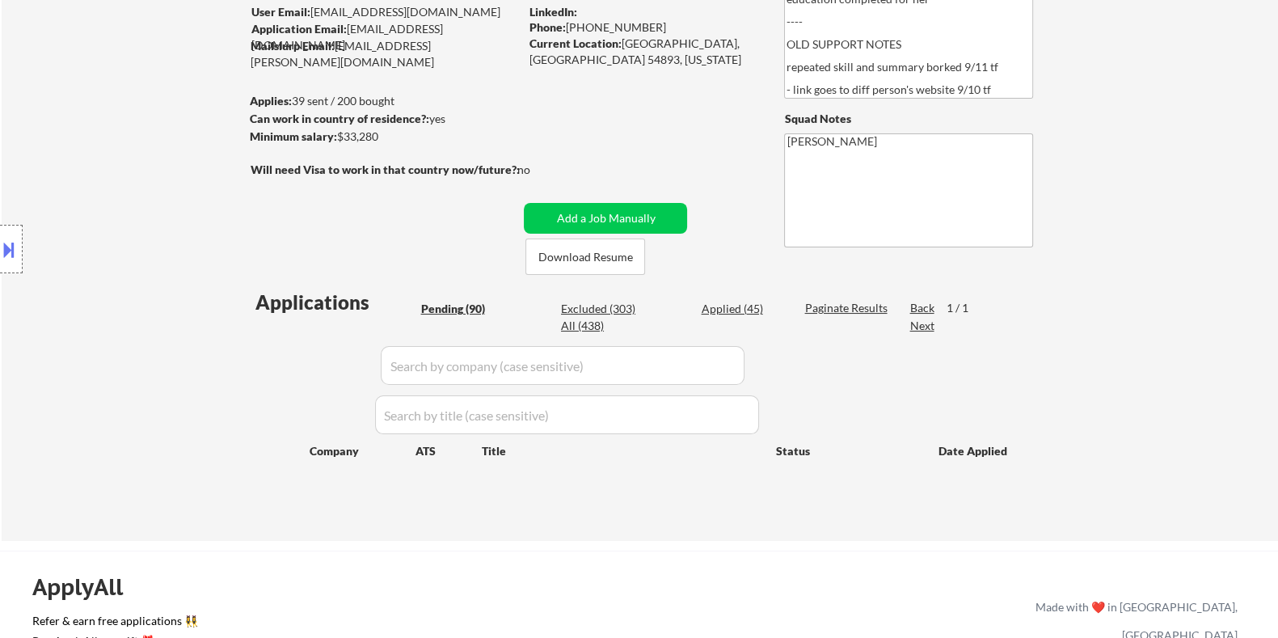
select select ""pending""
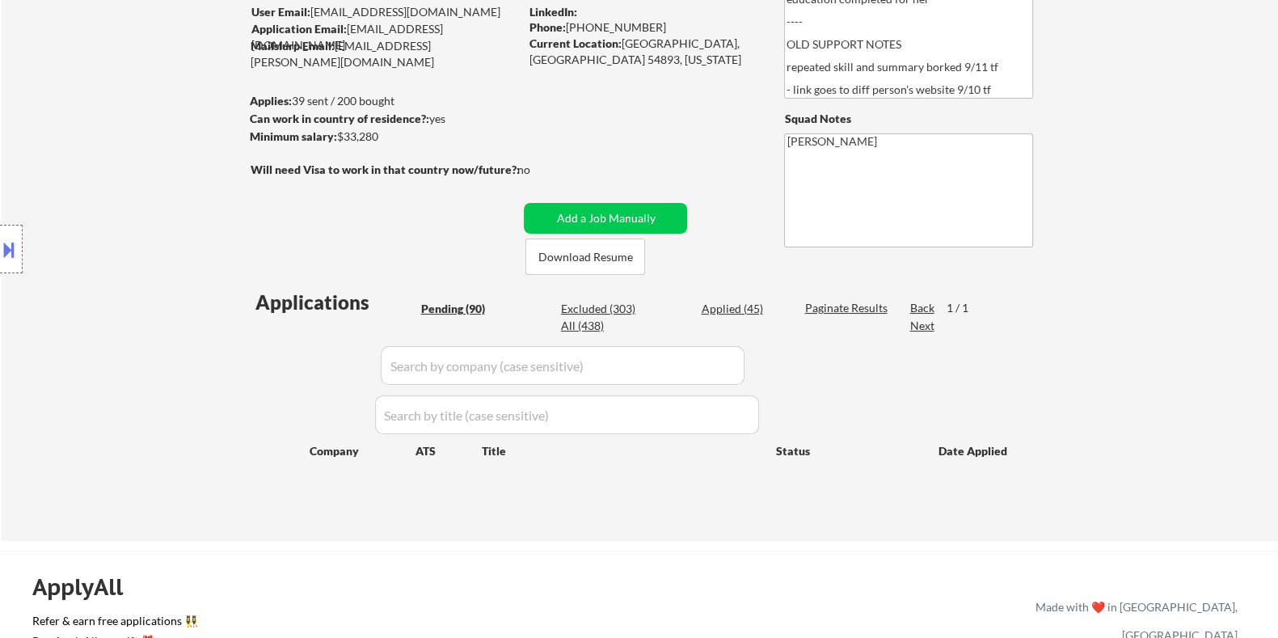
select select ""pending""
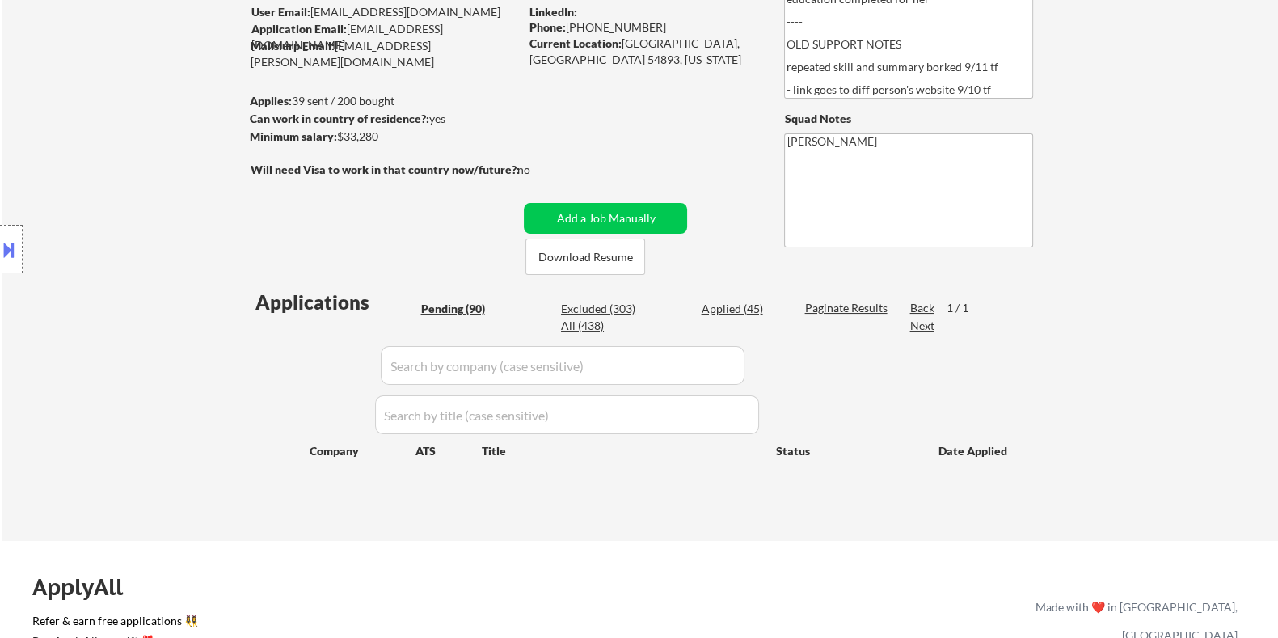
select select ""pending""
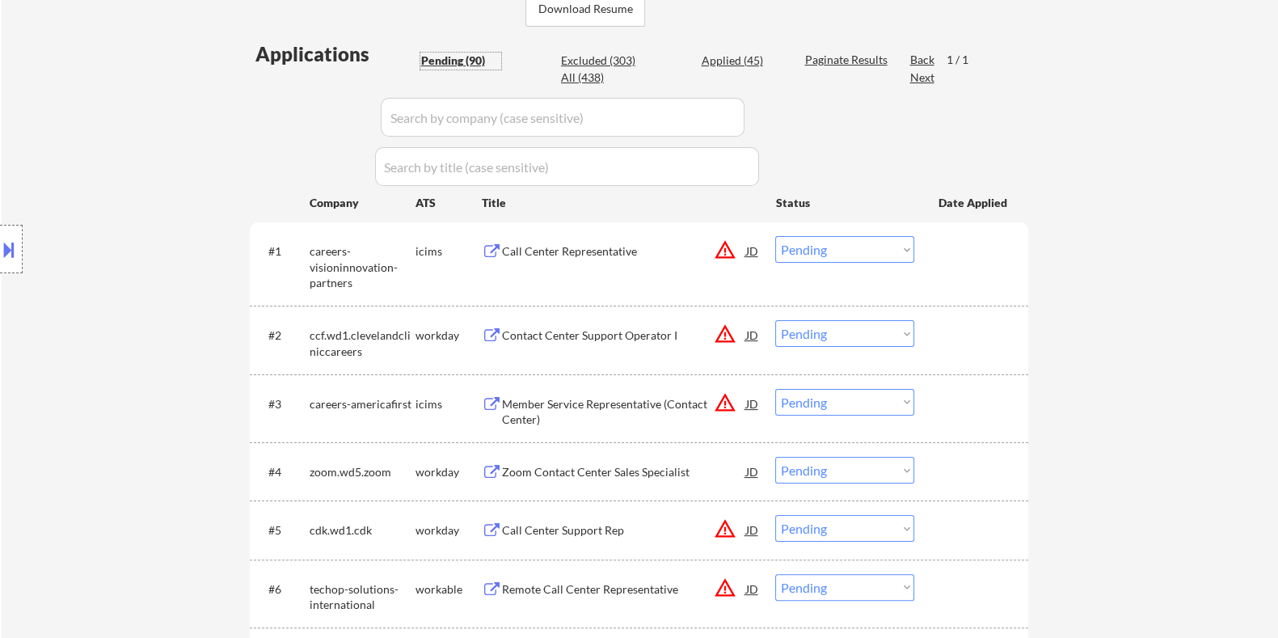
scroll to position [460, 0]
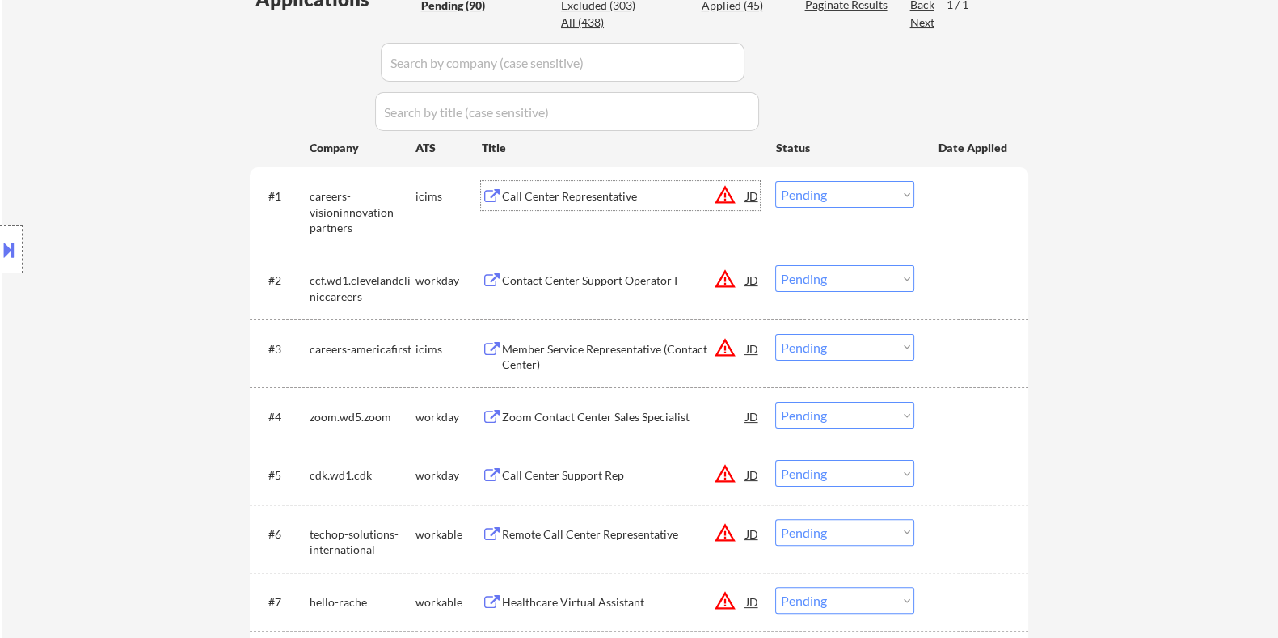
click at [518, 196] on div "Call Center Representative" at bounding box center [623, 196] width 244 height 16
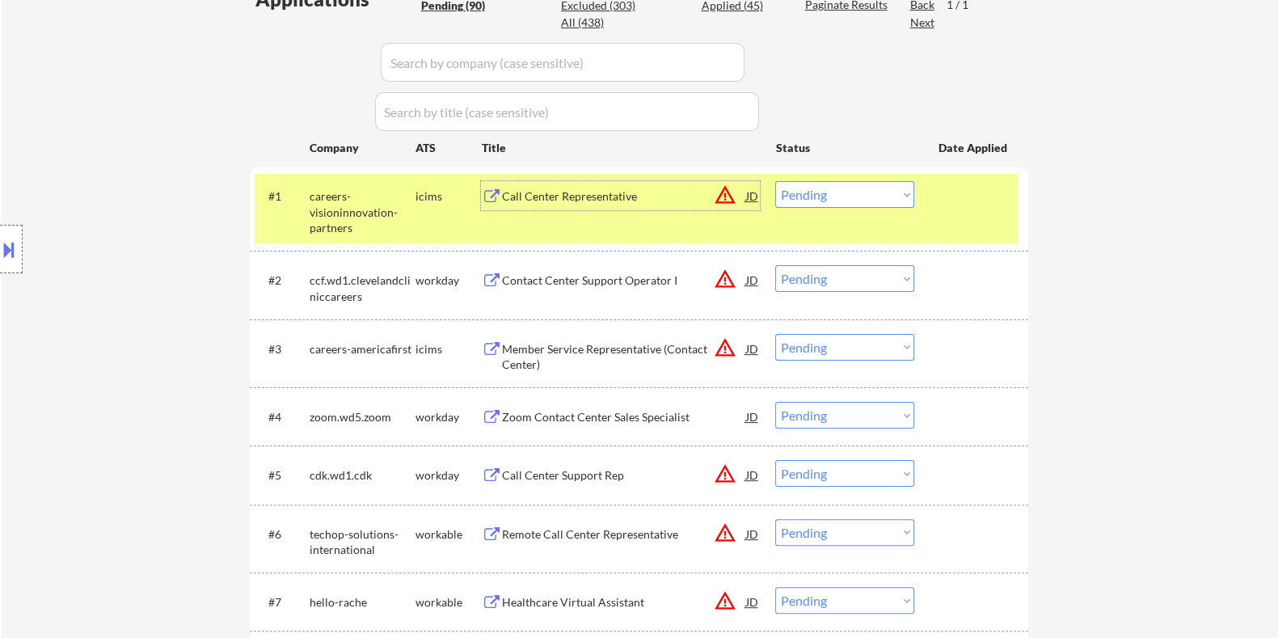
click at [853, 191] on select "Choose an option... Pending Applied Excluded (Questions) Excluded (Expired) Exc…" at bounding box center [844, 194] width 139 height 27
click at [775, 181] on select "Choose an option... Pending Applied Excluded (Questions) Excluded (Expired) Exc…" at bounding box center [844, 194] width 139 height 27
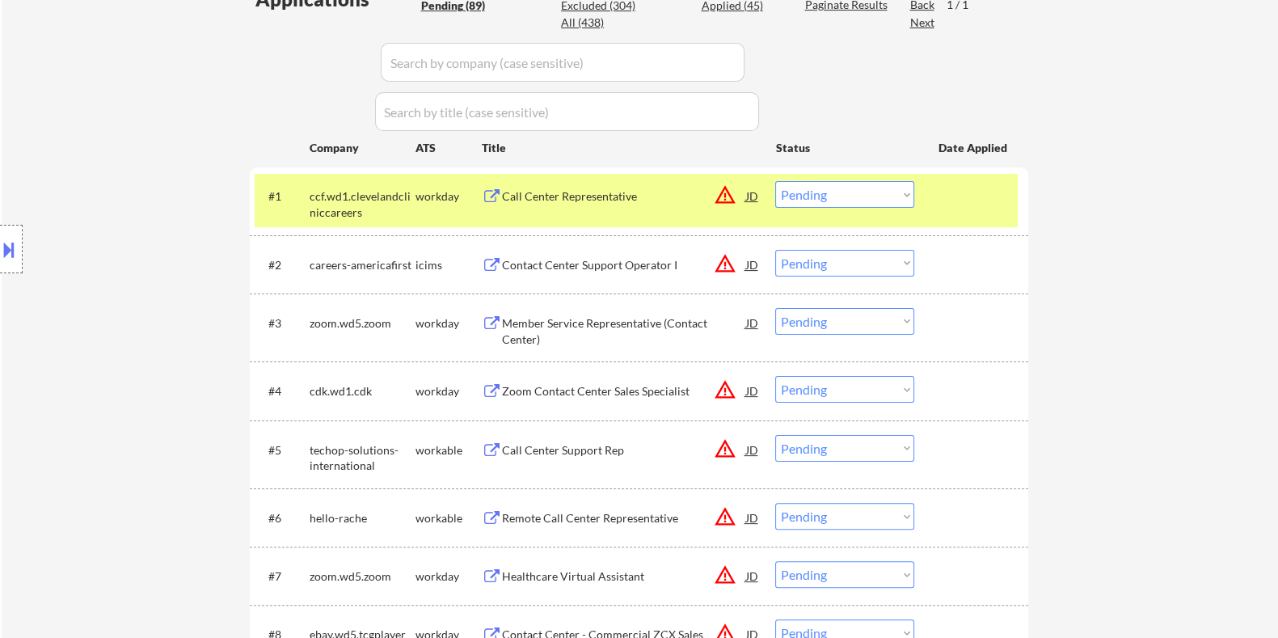
click at [561, 206] on div "Call Center Representative" at bounding box center [623, 195] width 244 height 29
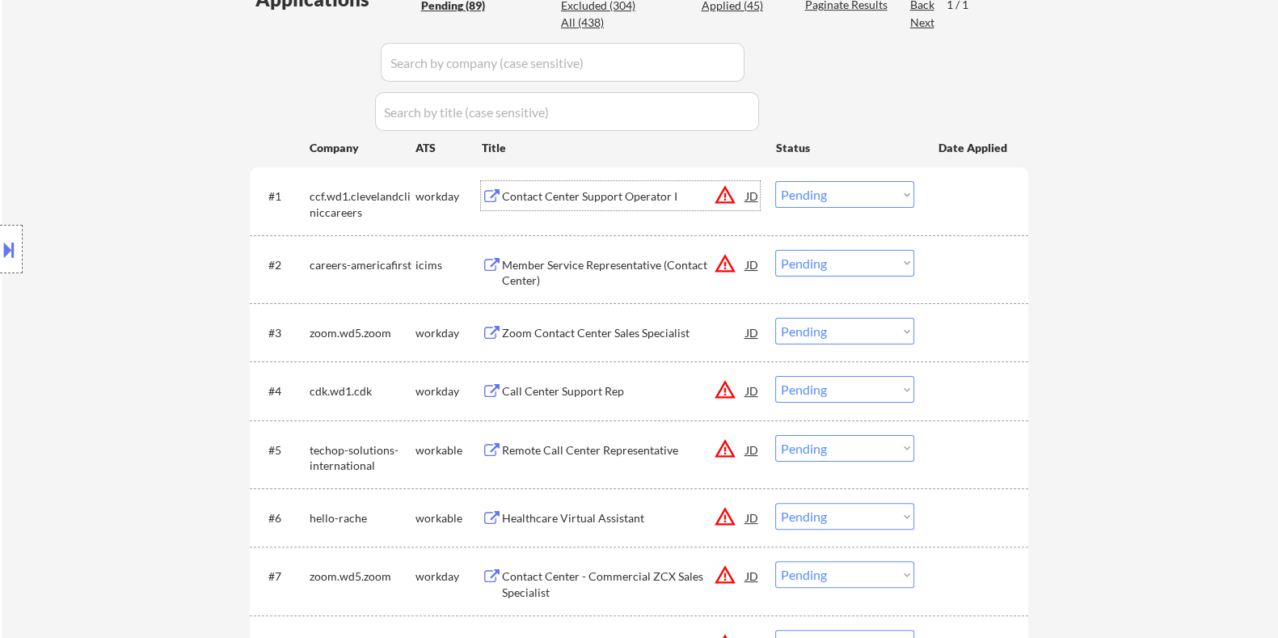
click at [865, 188] on select "Choose an option... Pending Applied Excluded (Questions) Excluded (Expired) Exc…" at bounding box center [844, 194] width 139 height 27
click at [775, 181] on select "Choose an option... Pending Applied Excluded (Questions) Excluded (Expired) Exc…" at bounding box center [844, 194] width 139 height 27
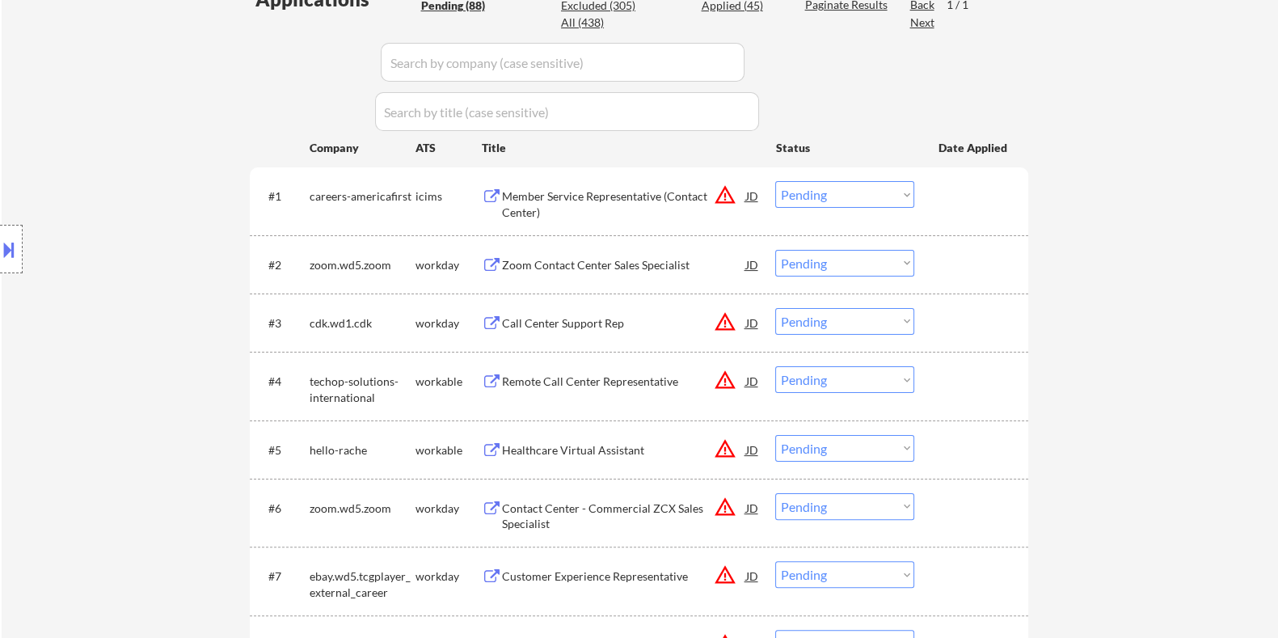
click at [581, 200] on div "Member Service Representative (Contact Center)" at bounding box center [623, 204] width 244 height 32
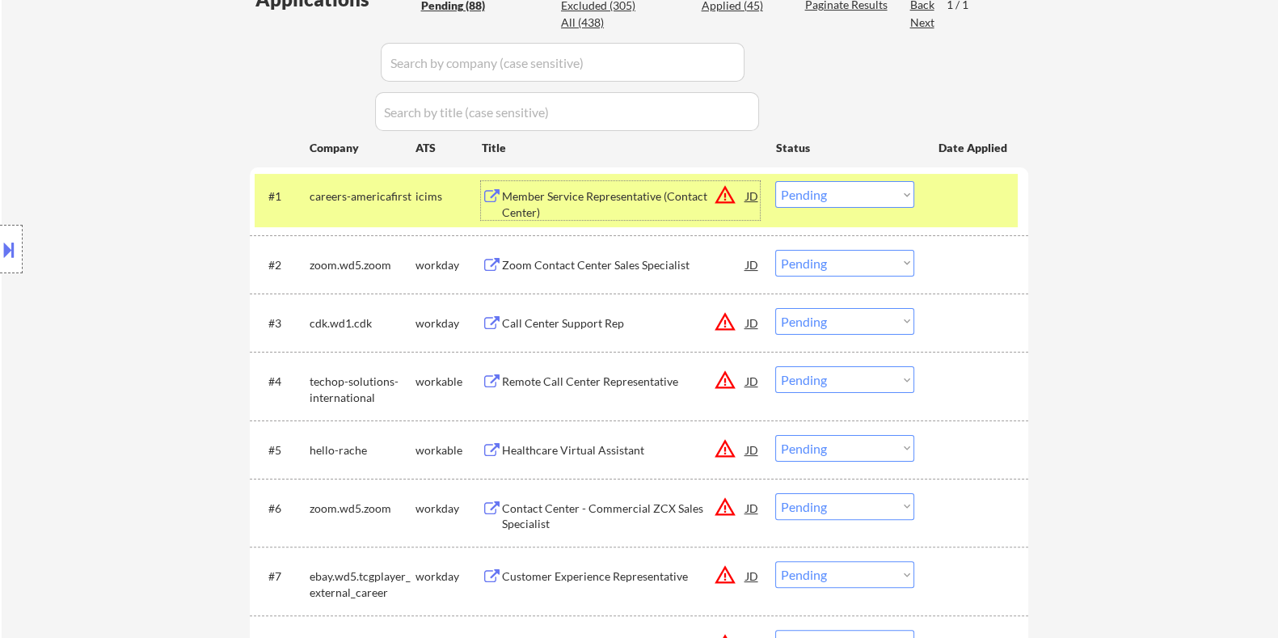
click at [828, 192] on select "Choose an option... Pending Applied Excluded (Questions) Excluded (Expired) Exc…" at bounding box center [844, 194] width 139 height 27
click at [775, 181] on select "Choose an option... Pending Applied Excluded (Questions) Excluded (Expired) Exc…" at bounding box center [844, 194] width 139 height 27
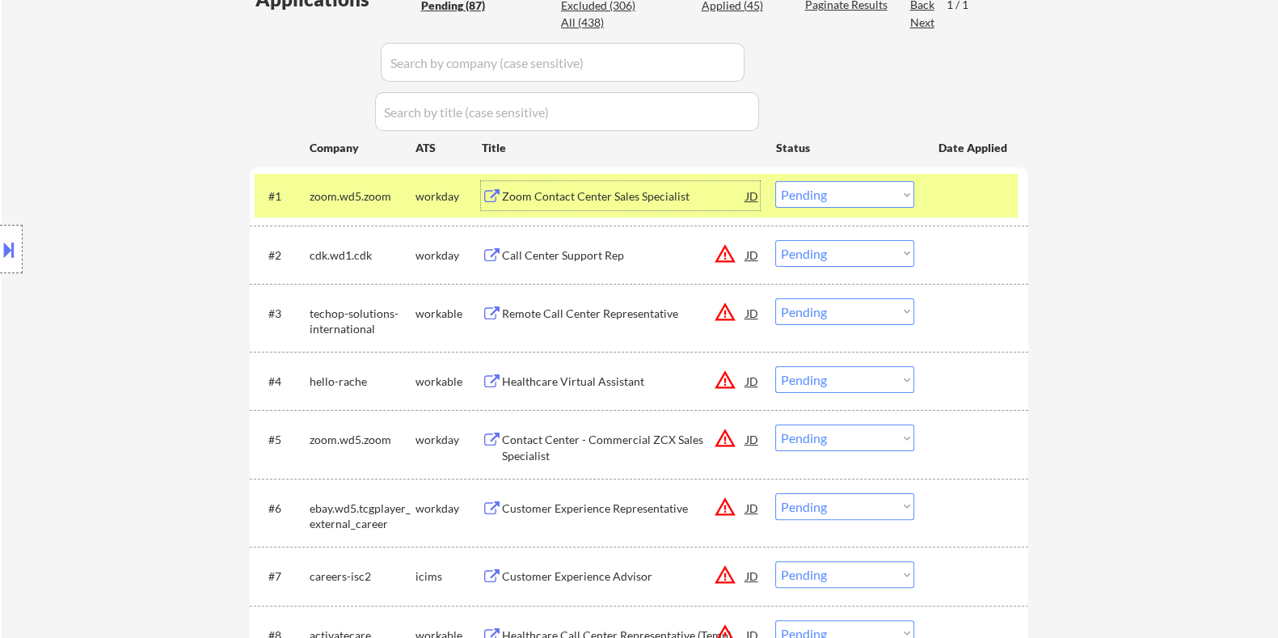
click at [571, 201] on div "Zoom Contact Center Sales Specialist" at bounding box center [623, 196] width 244 height 16
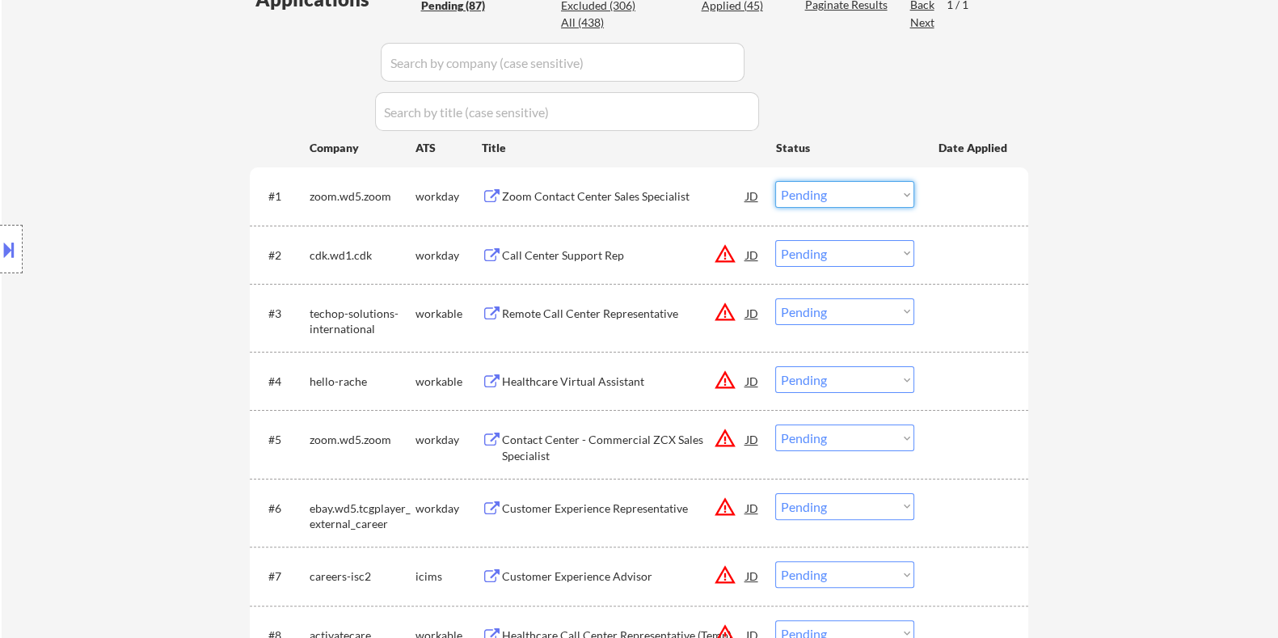
click at [836, 187] on select "Choose an option... Pending Applied Excluded (Questions) Excluded (Expired) Exc…" at bounding box center [844, 194] width 139 height 27
click at [775, 181] on select "Choose an option... Pending Applied Excluded (Questions) Excluded (Expired) Exc…" at bounding box center [844, 194] width 139 height 27
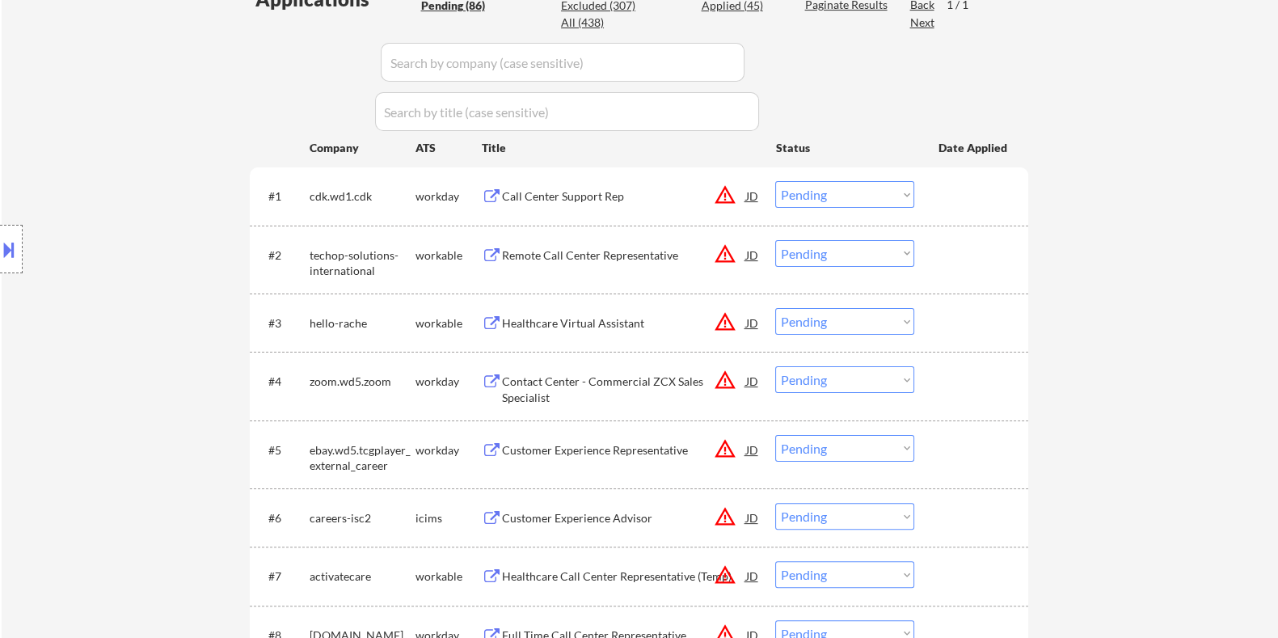
click at [597, 204] on div "Call Center Support Rep" at bounding box center [623, 195] width 244 height 29
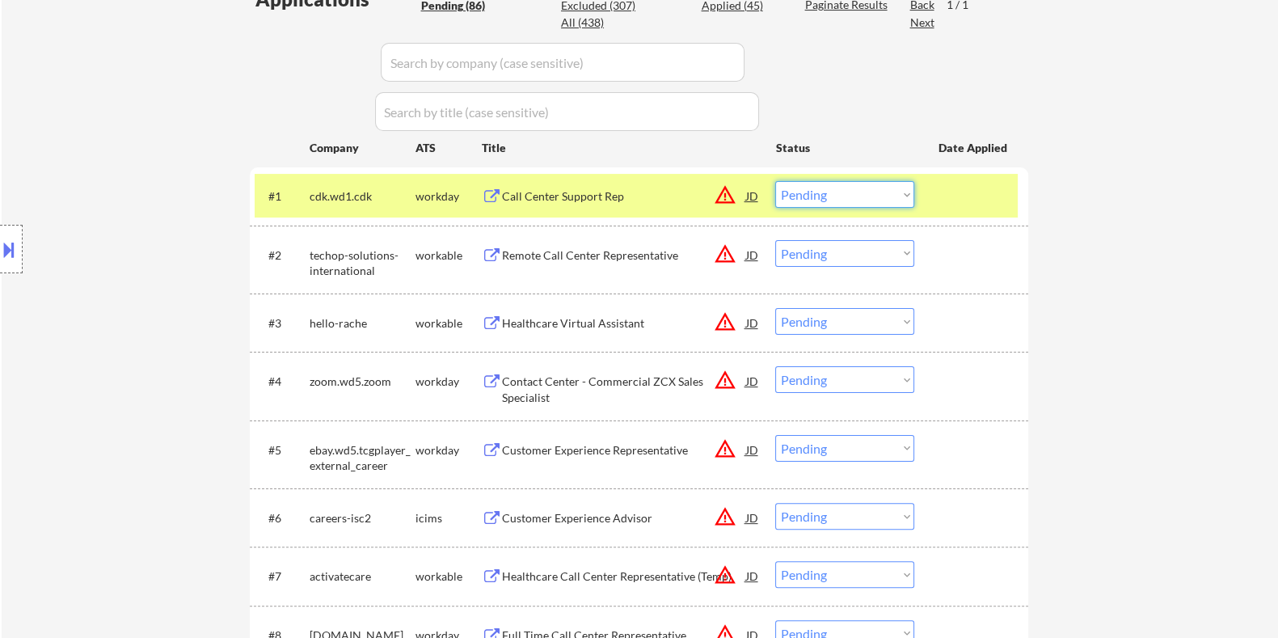
click at [812, 193] on select "Choose an option... Pending Applied Excluded (Questions) Excluded (Expired) Exc…" at bounding box center [844, 194] width 139 height 27
click at [775, 181] on select "Choose an option... Pending Applied Excluded (Questions) Excluded (Expired) Exc…" at bounding box center [844, 194] width 139 height 27
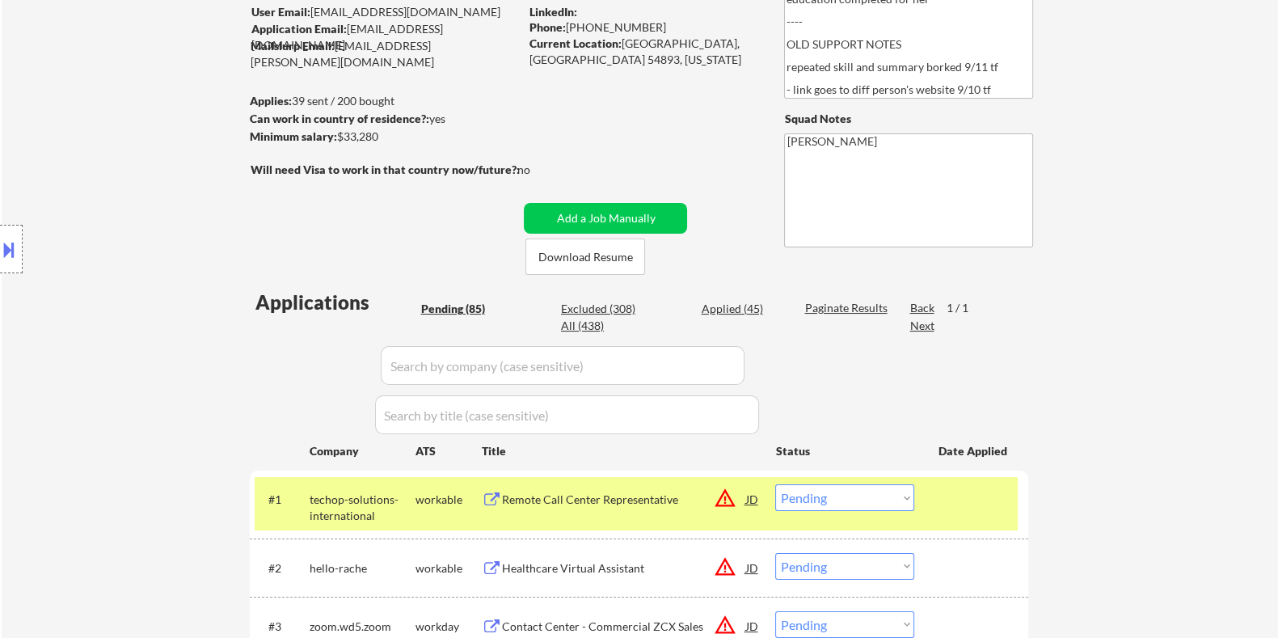
scroll to position [157, 0]
click at [592, 503] on div "Remote Call Center Representative" at bounding box center [623, 499] width 244 height 16
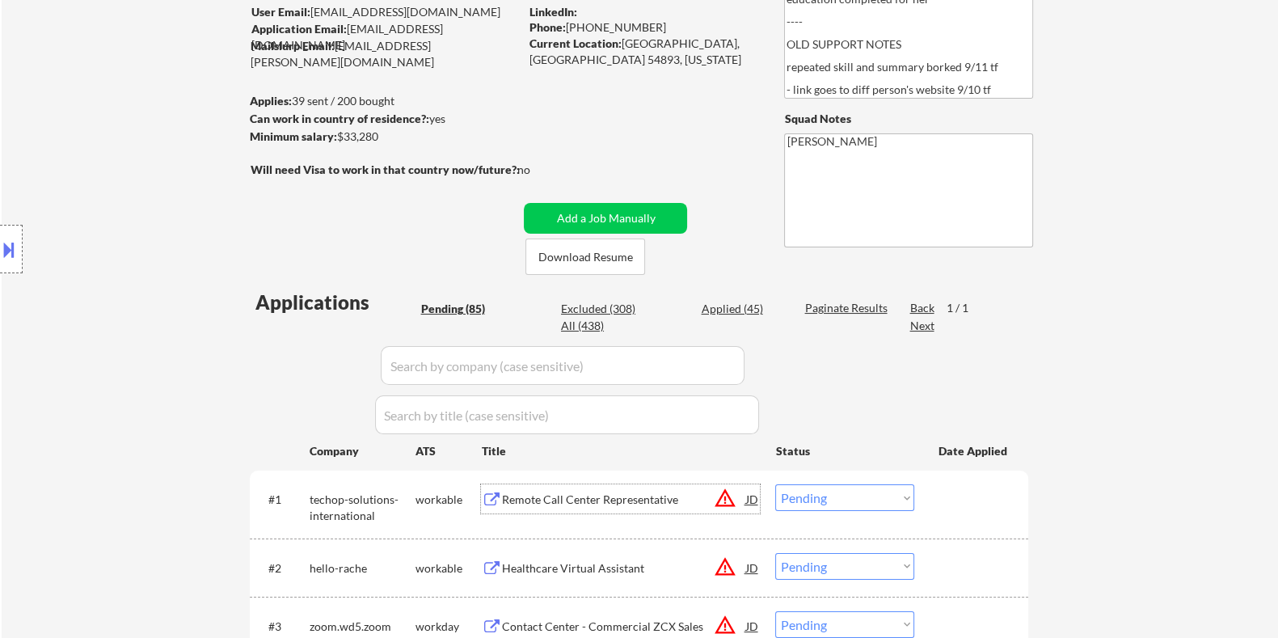
click at [848, 495] on select "Choose an option... Pending Applied Excluded (Questions) Excluded (Expired) Exc…" at bounding box center [844, 497] width 139 height 27
click at [775, 484] on select "Choose an option... Pending Applied Excluded (Questions) Excluded (Expired) Exc…" at bounding box center [844, 497] width 139 height 27
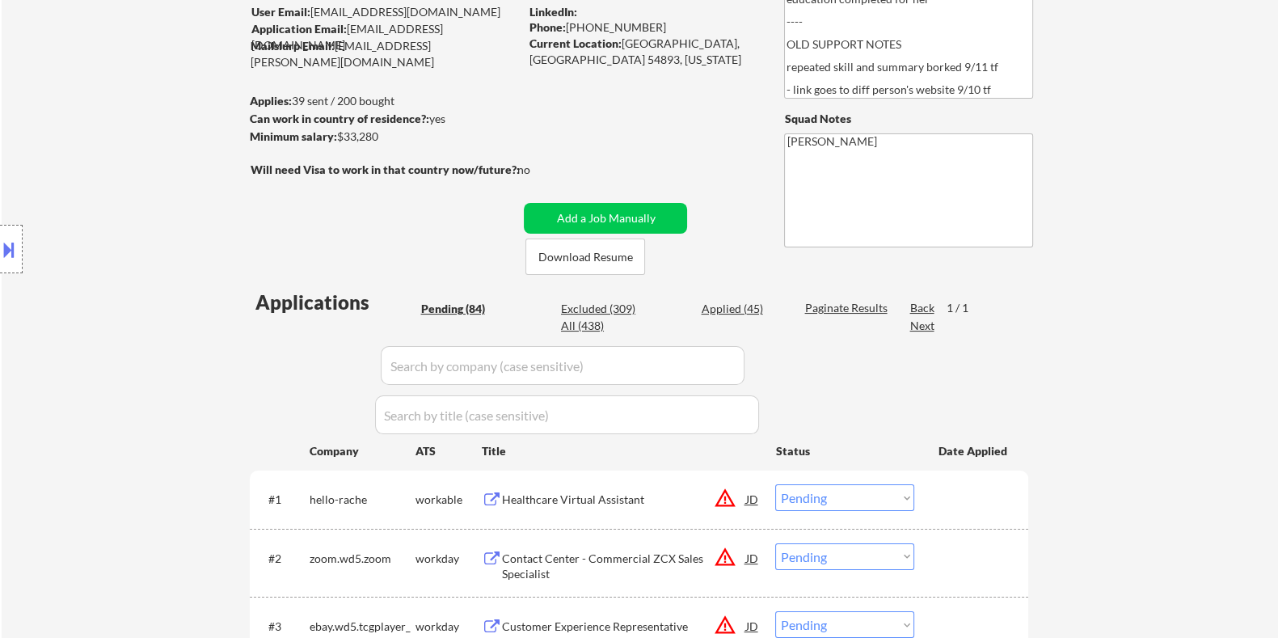
click at [577, 496] on div "Healthcare Virtual Assistant" at bounding box center [623, 499] width 244 height 16
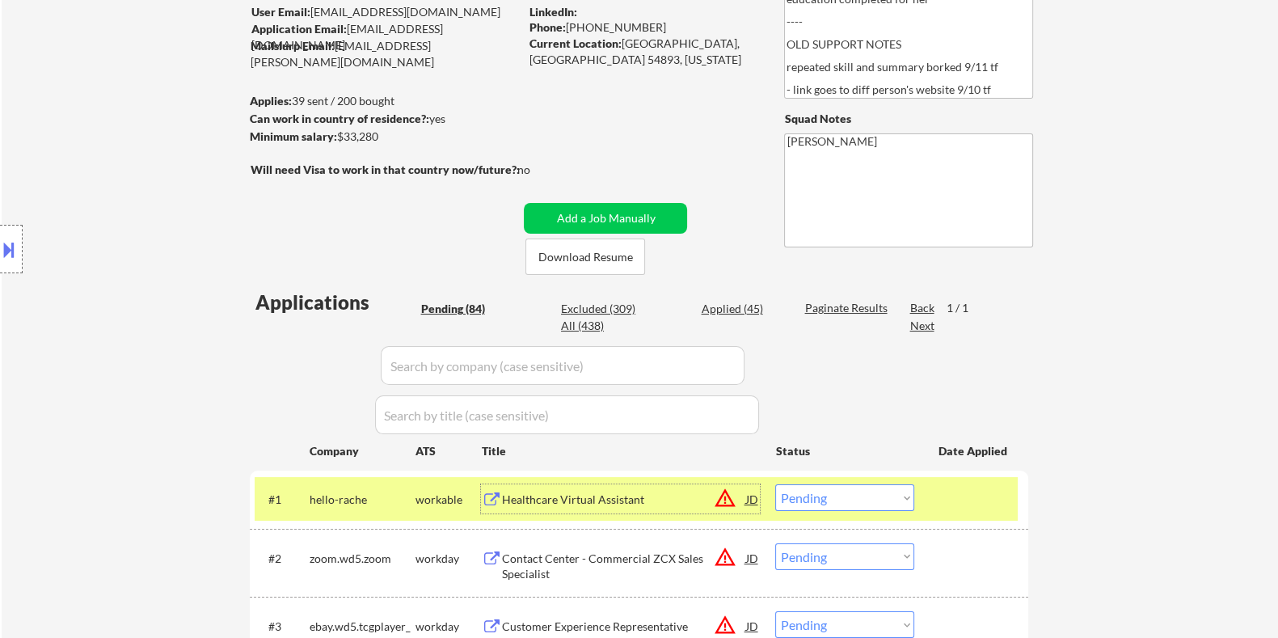
click at [863, 494] on select "Choose an option... Pending Applied Excluded (Questions) Excluded (Expired) Exc…" at bounding box center [844, 497] width 139 height 27
click at [775, 484] on select "Choose an option... Pending Applied Excluded (Questions) Excluded (Expired) Exc…" at bounding box center [844, 497] width 139 height 27
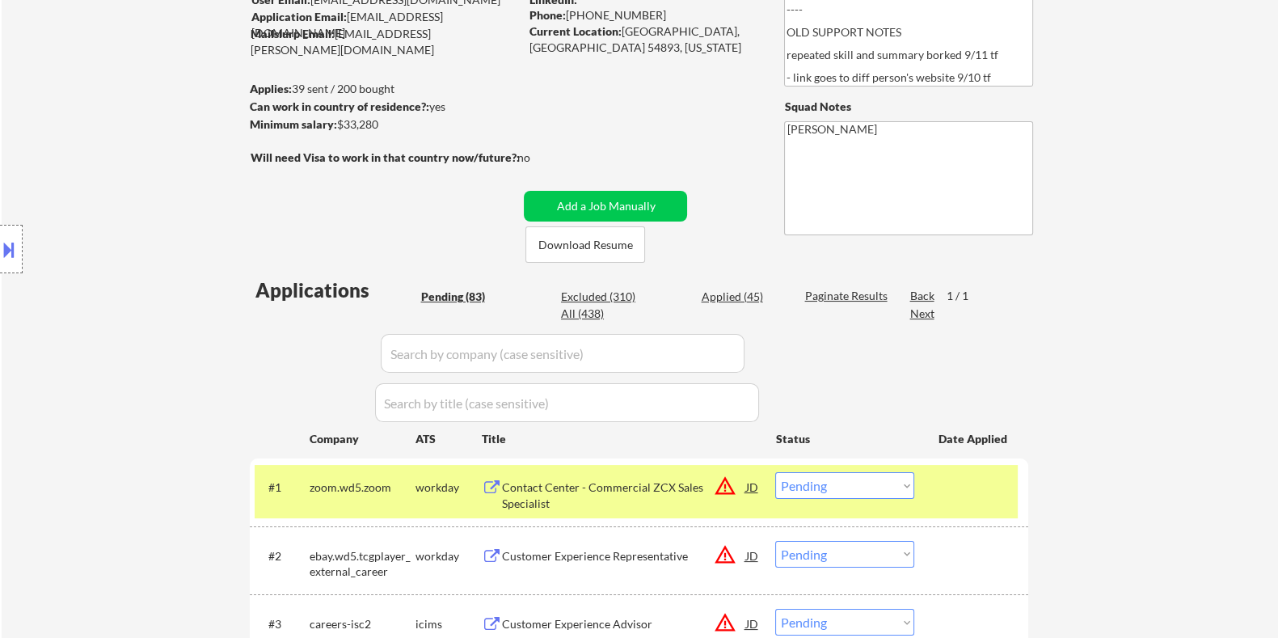
scroll to position [359, 0]
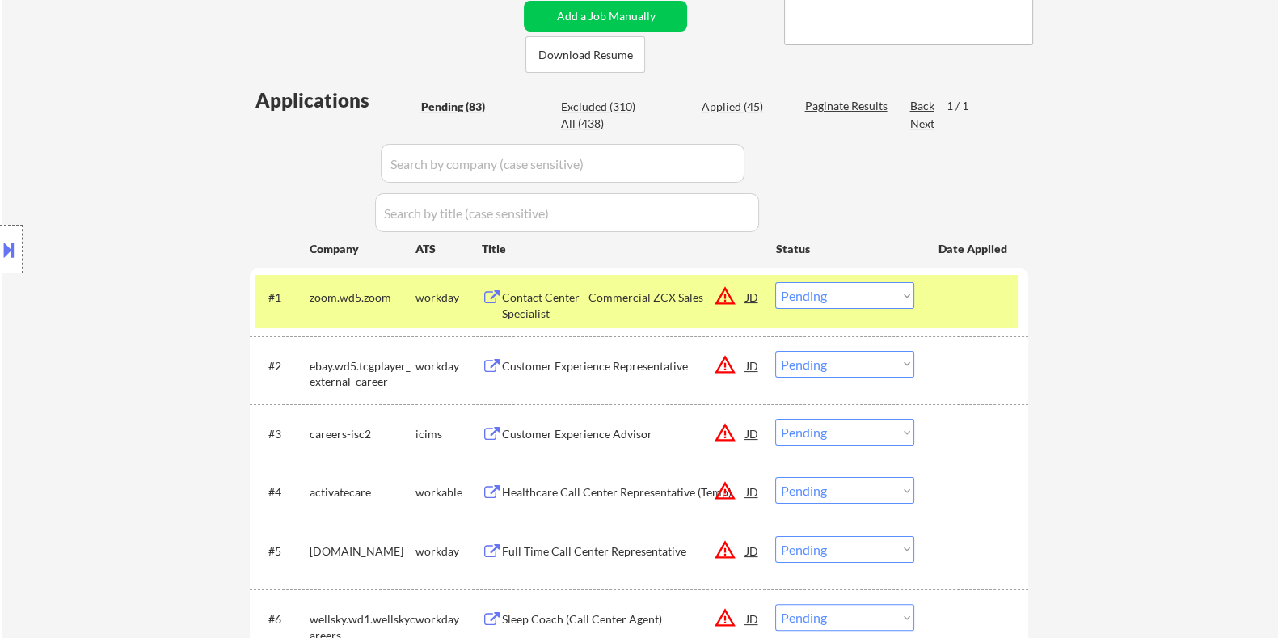
click at [614, 304] on div "Contact Center - Commercial ZCX Sales Specialist" at bounding box center [623, 305] width 244 height 32
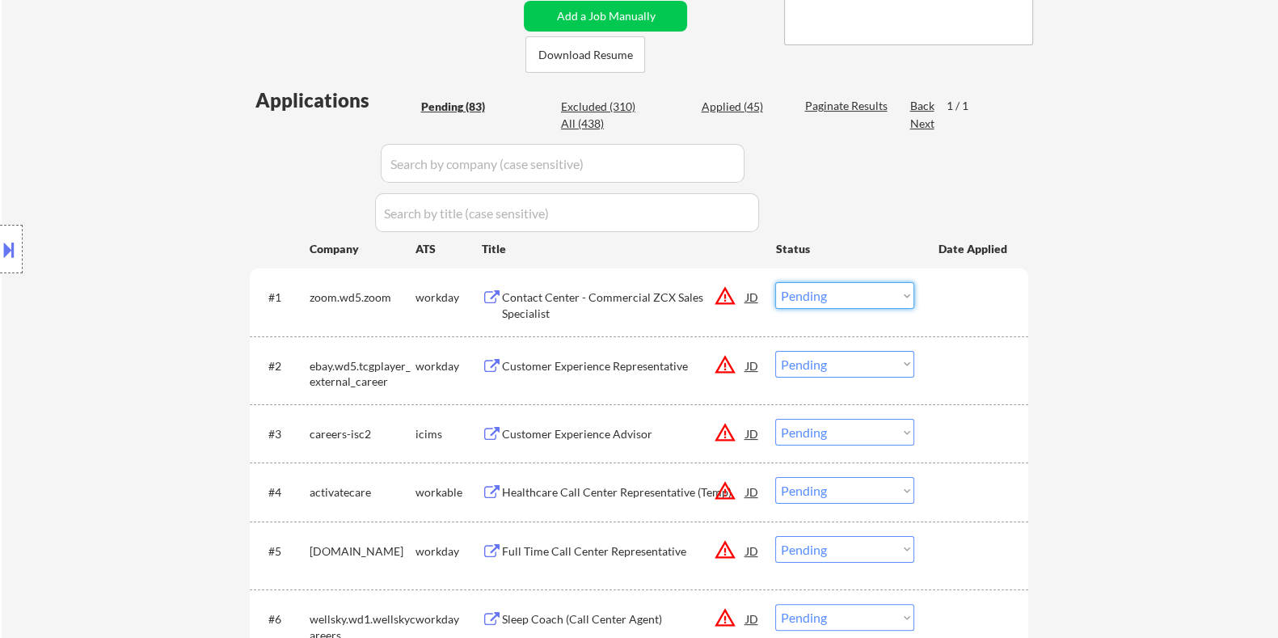
click at [886, 301] on select "Choose an option... Pending Applied Excluded (Questions) Excluded (Expired) Exc…" at bounding box center [844, 295] width 139 height 27
click at [775, 282] on select "Choose an option... Pending Applied Excluded (Questions) Excluded (Expired) Exc…" at bounding box center [844, 295] width 139 height 27
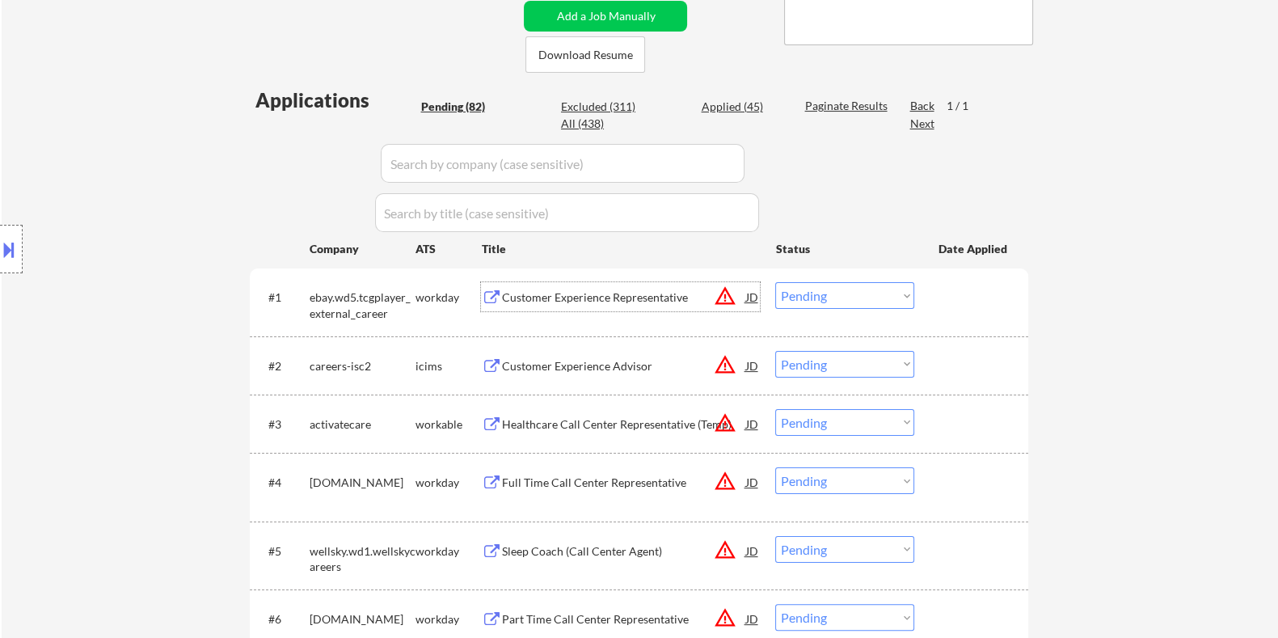
click at [545, 294] on div "Customer Experience Representative" at bounding box center [623, 297] width 244 height 16
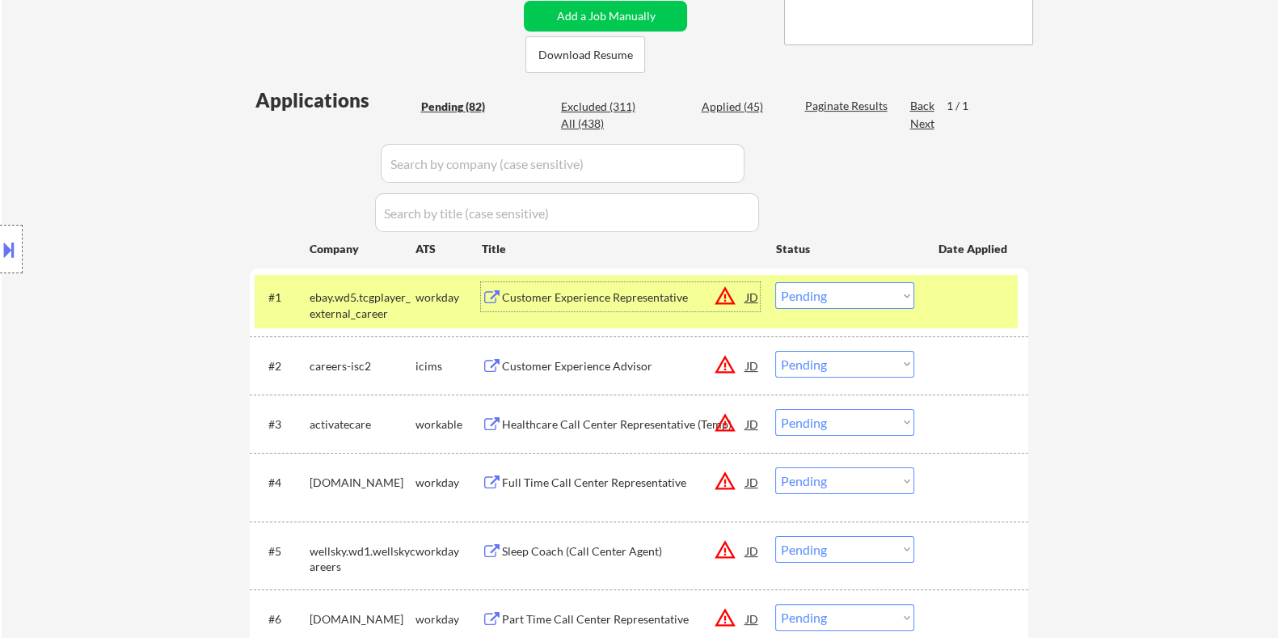
click at [828, 290] on select "Choose an option... Pending Applied Excluded (Questions) Excluded (Expired) Exc…" at bounding box center [844, 295] width 139 height 27
click at [839, 284] on select "Choose an option... Pending Applied Excluded (Questions) Excluded (Expired) Exc…" at bounding box center [844, 295] width 139 height 27
click at [775, 282] on select "Choose an option... Pending Applied Excluded (Questions) Excluded (Expired) Exc…" at bounding box center [844, 295] width 139 height 27
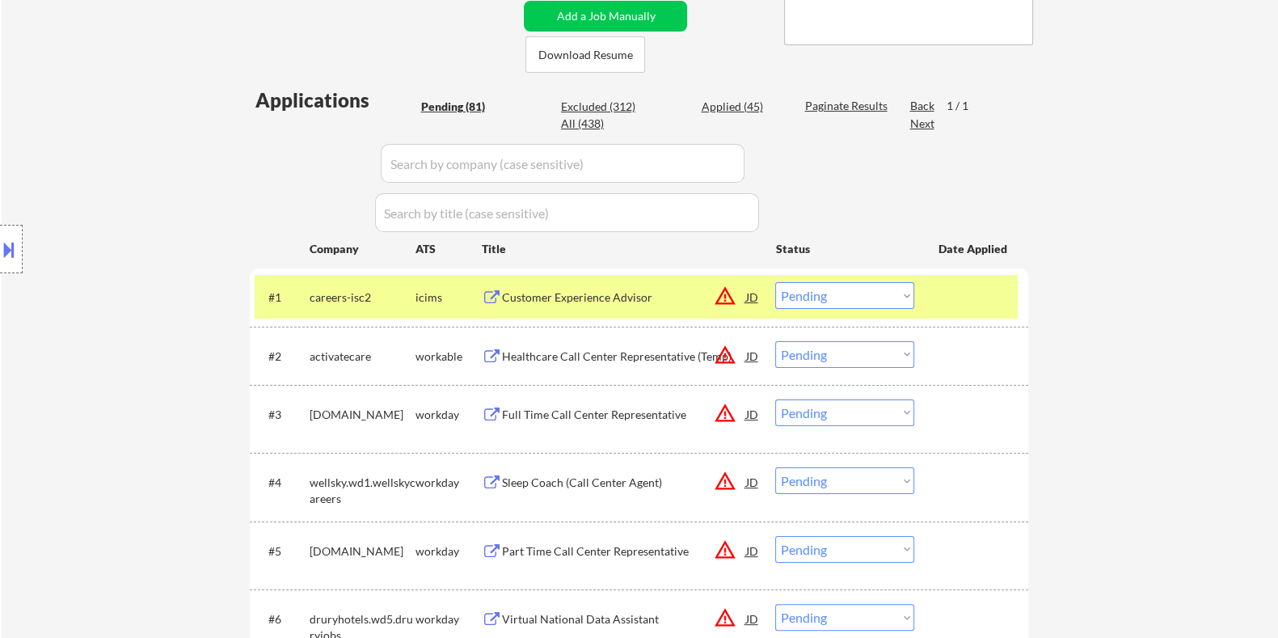
click at [540, 292] on div "Customer Experience Advisor" at bounding box center [623, 297] width 244 height 16
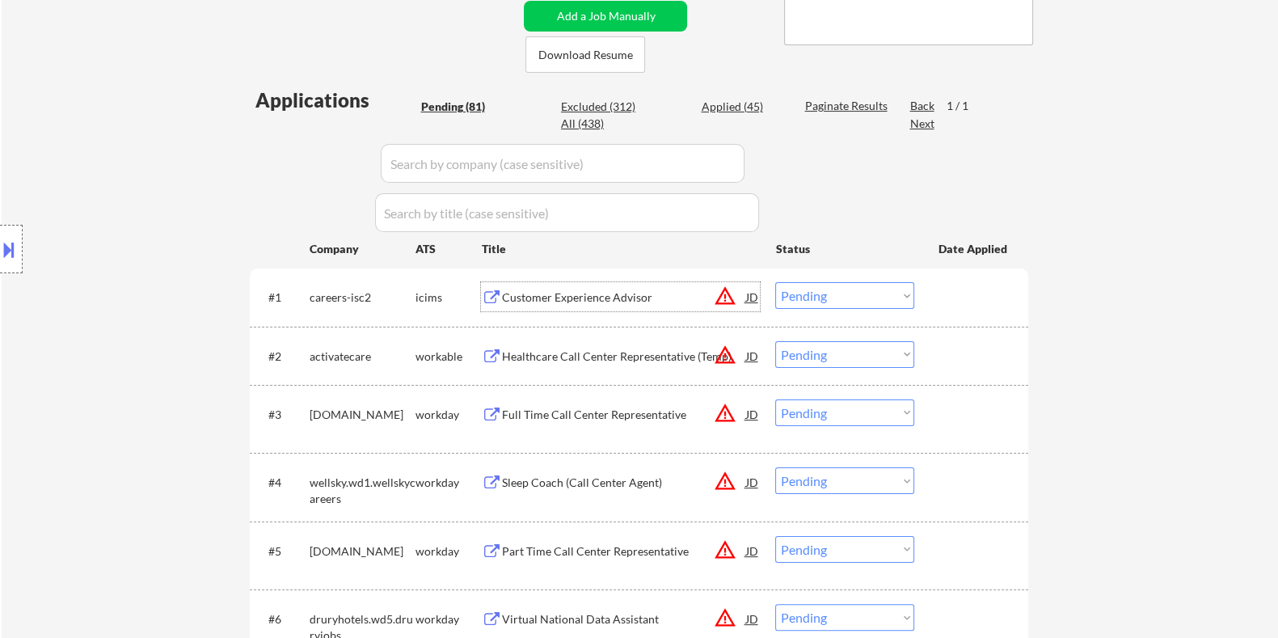
click at [856, 293] on select "Choose an option... Pending Applied Excluded (Questions) Excluded (Expired) Exc…" at bounding box center [844, 295] width 139 height 27
click at [775, 282] on select "Choose an option... Pending Applied Excluded (Questions) Excluded (Expired) Exc…" at bounding box center [844, 295] width 139 height 27
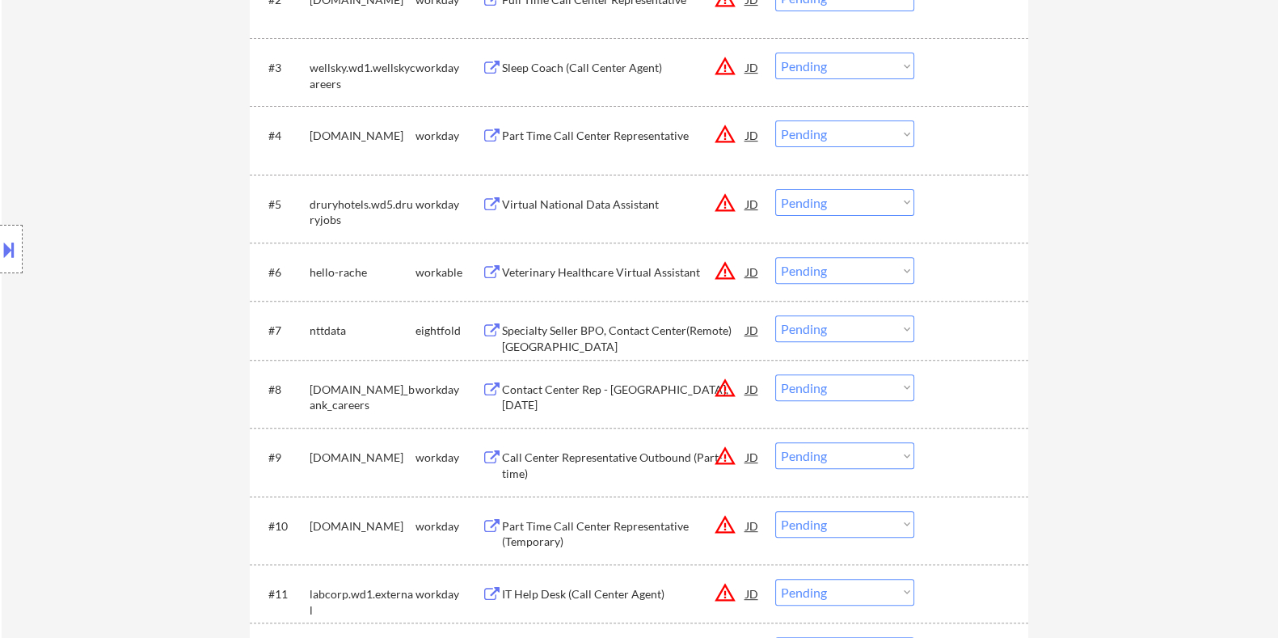
scroll to position [460, 0]
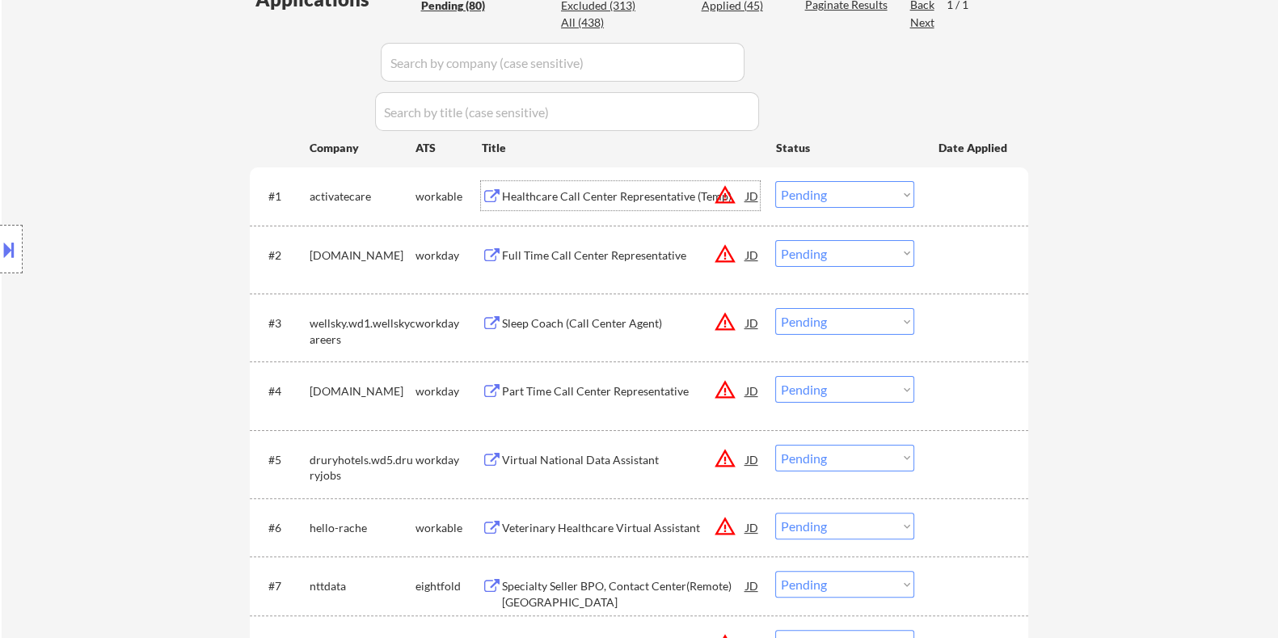
click at [586, 196] on div "Healthcare Call Center Representative (Temp)" at bounding box center [623, 196] width 244 height 16
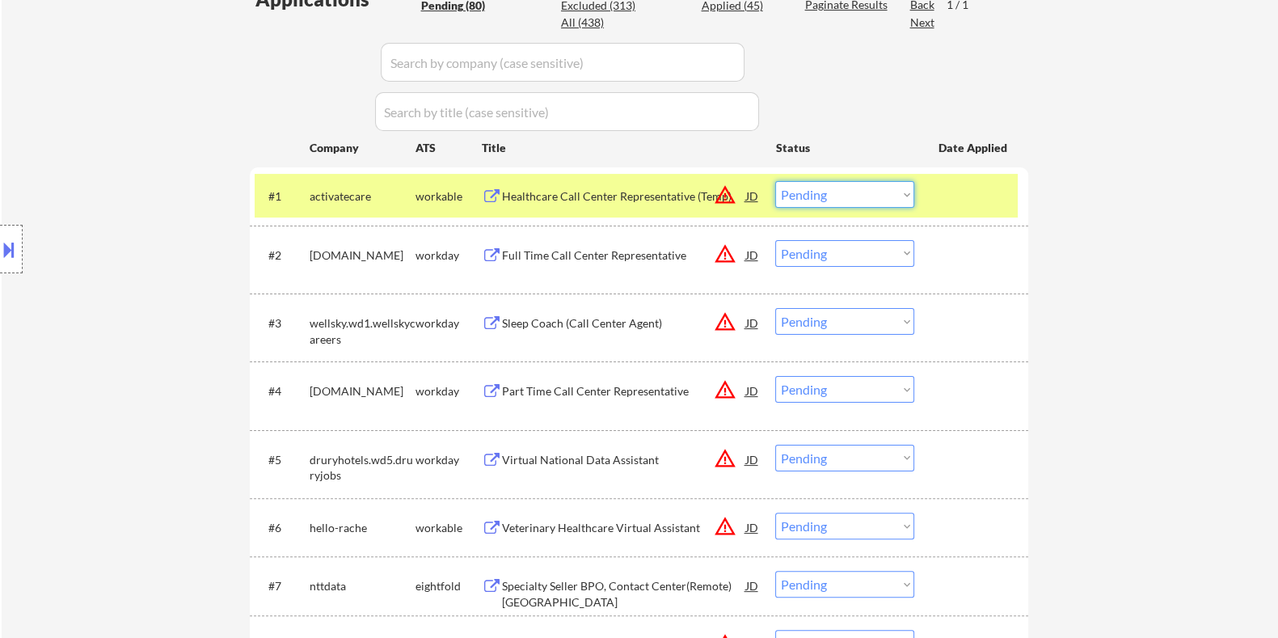
click at [840, 187] on select "Choose an option... Pending Applied Excluded (Questions) Excluded (Expired) Exc…" at bounding box center [844, 194] width 139 height 27
click at [775, 181] on select "Choose an option... Pending Applied Excluded (Questions) Excluded (Expired) Exc…" at bounding box center [844, 194] width 139 height 27
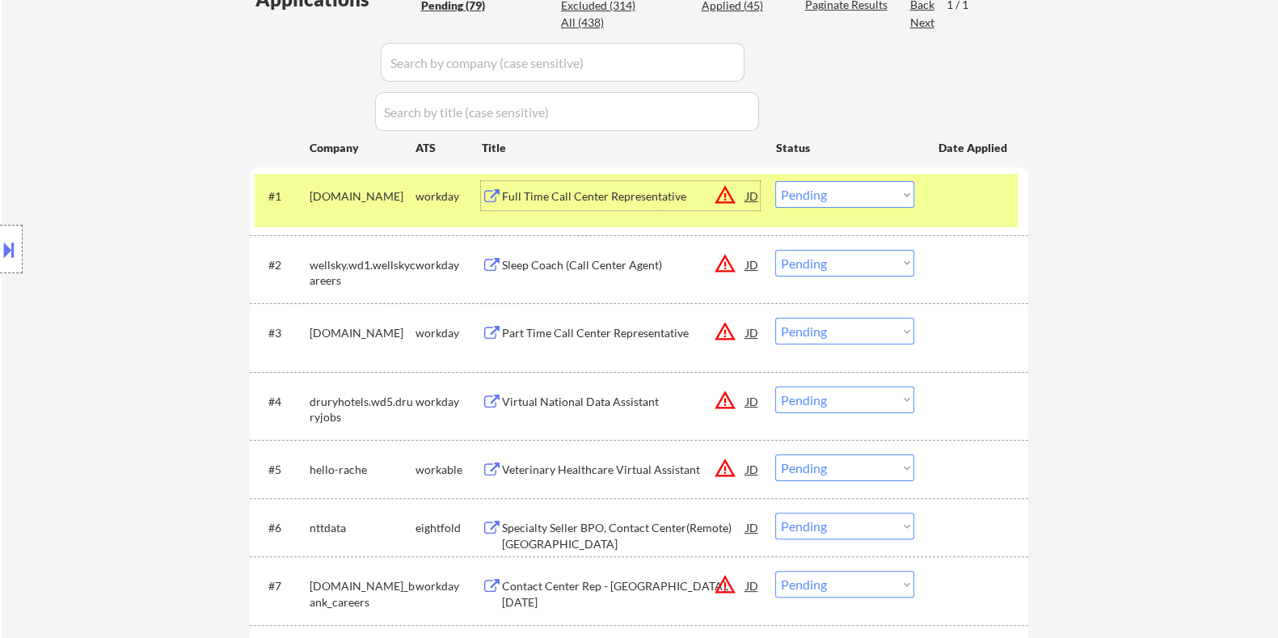
click at [608, 200] on div "Full Time Call Center Representative" at bounding box center [623, 196] width 244 height 16
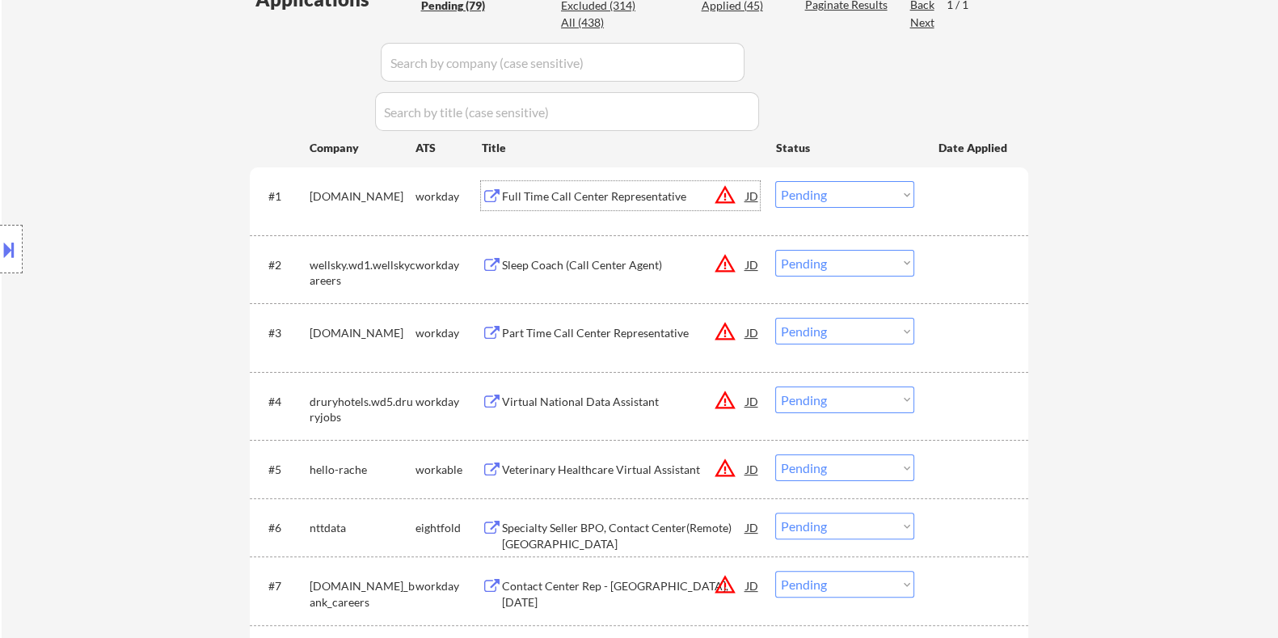
click at [860, 198] on select "Choose an option... Pending Applied Excluded (Questions) Excluded (Expired) Exc…" at bounding box center [844, 194] width 139 height 27
click at [775, 181] on select "Choose an option... Pending Applied Excluded (Questions) Excluded (Expired) Exc…" at bounding box center [844, 194] width 139 height 27
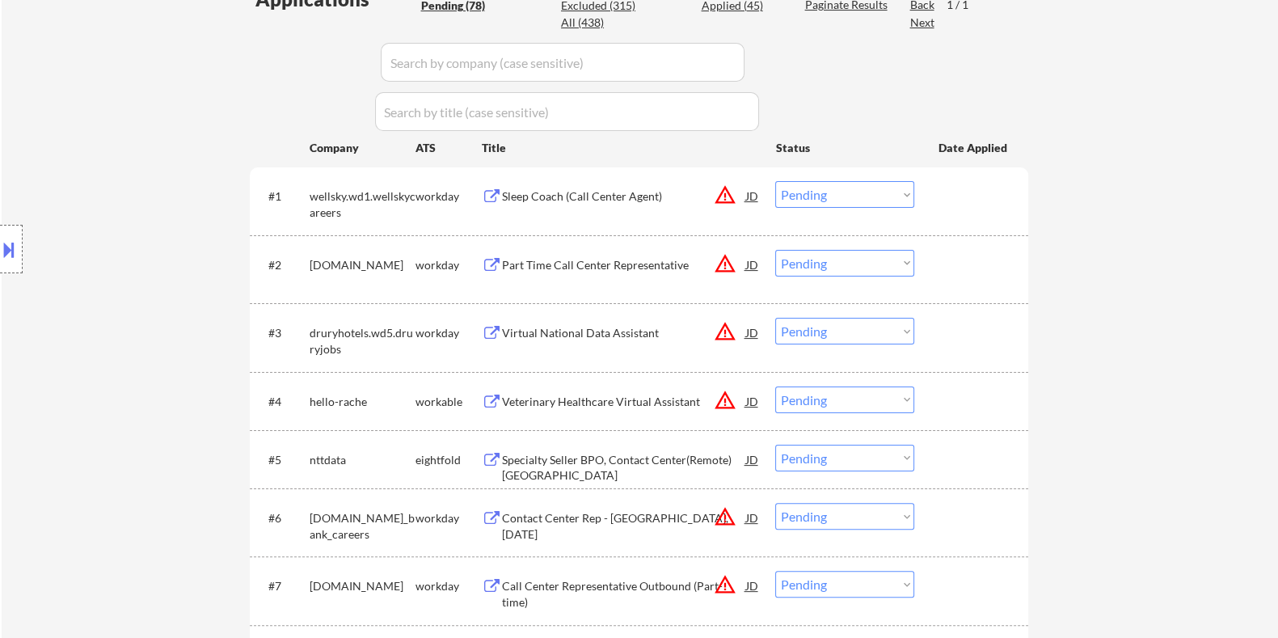
click at [531, 200] on div "Sleep Coach (Call Center Agent)" at bounding box center [623, 196] width 244 height 16
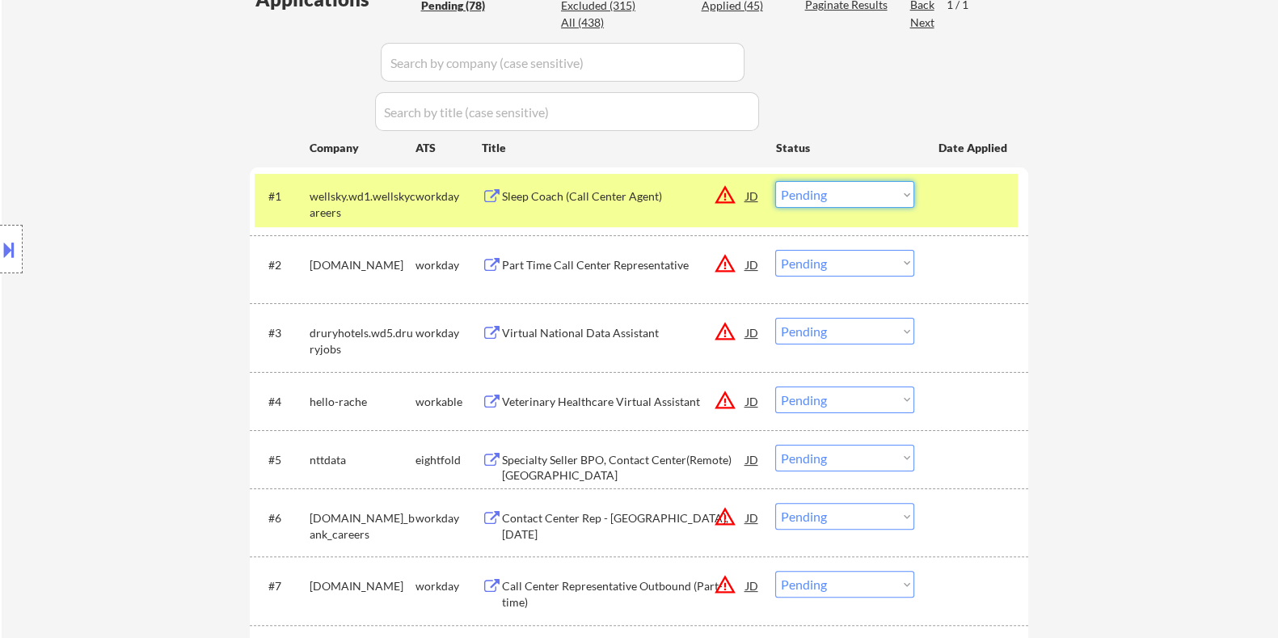
click at [872, 200] on select "Choose an option... Pending Applied Excluded (Questions) Excluded (Expired) Exc…" at bounding box center [844, 194] width 139 height 27
click at [775, 181] on select "Choose an option... Pending Applied Excluded (Questions) Excluded (Expired) Exc…" at bounding box center [844, 194] width 139 height 27
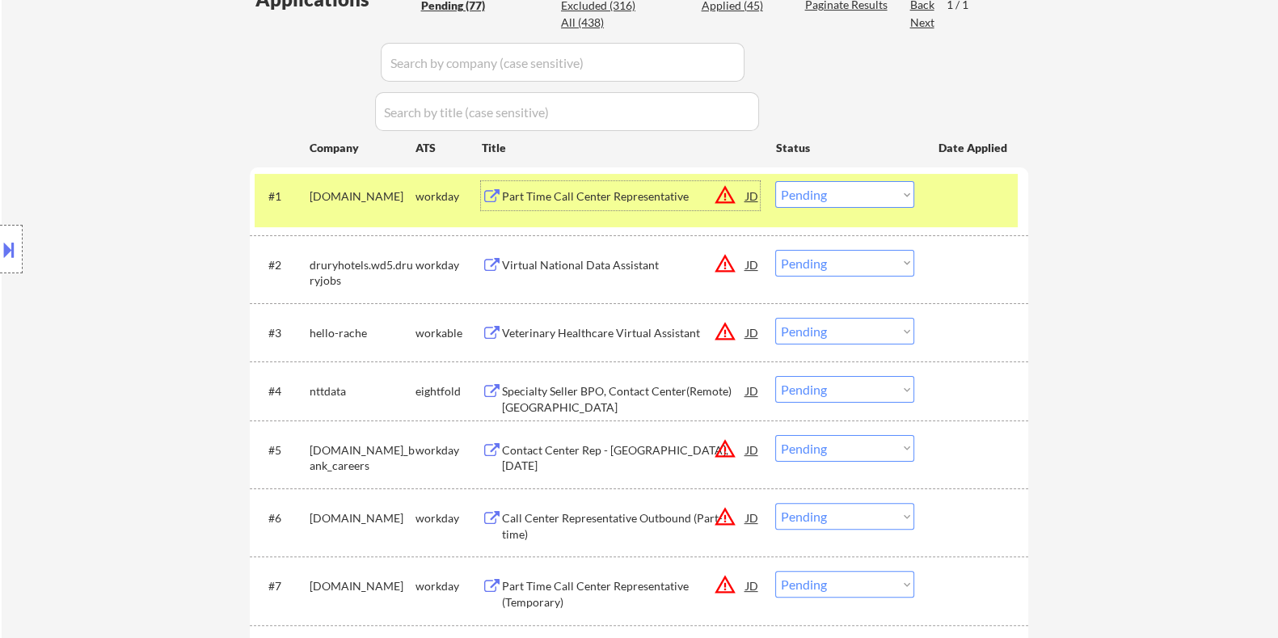
click at [630, 190] on div "Part Time Call Center Representative" at bounding box center [623, 196] width 244 height 16
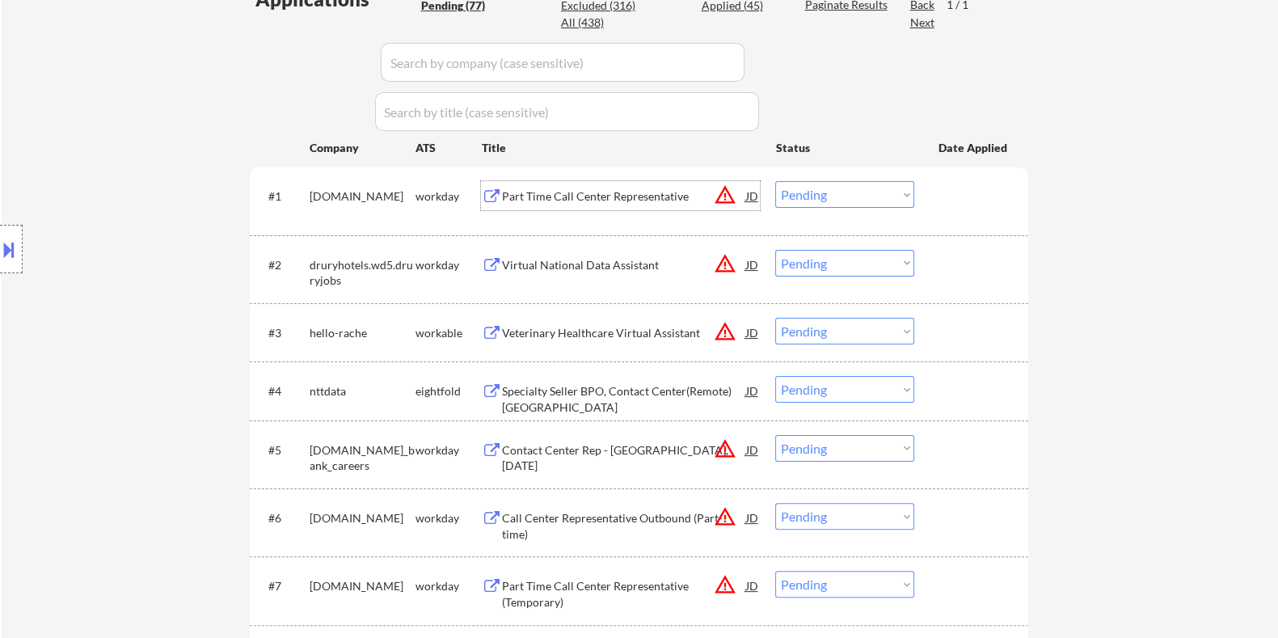
click at [802, 191] on select "Choose an option... Pending Applied Excluded (Questions) Excluded (Expired) Exc…" at bounding box center [844, 194] width 139 height 27
click at [775, 181] on select "Choose an option... Pending Applied Excluded (Questions) Excluded (Expired) Exc…" at bounding box center [844, 194] width 139 height 27
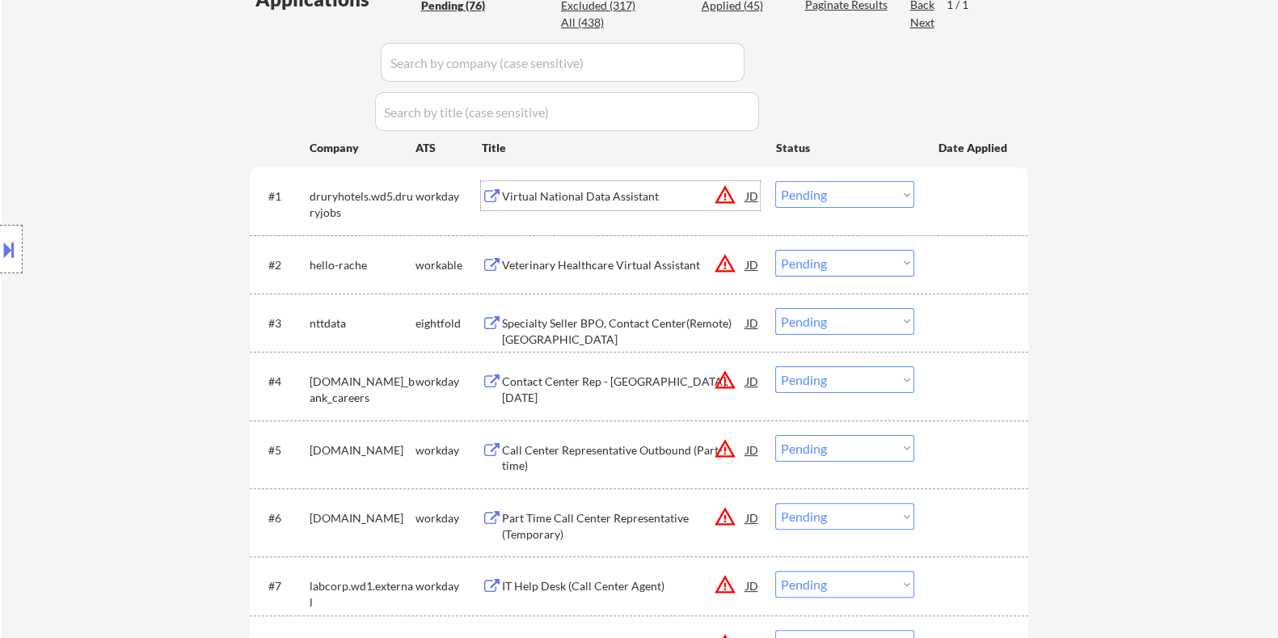
click at [603, 200] on div "Virtual National Data Assistant" at bounding box center [623, 196] width 244 height 16
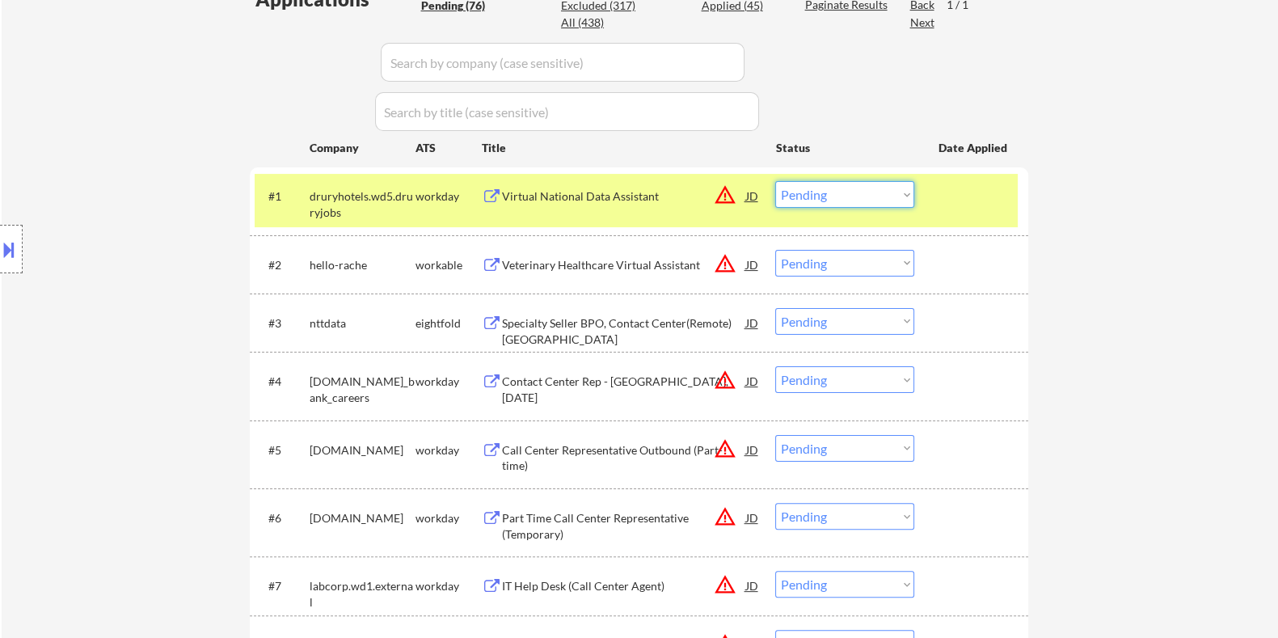
click at [857, 193] on select "Choose an option... Pending Applied Excluded (Questions) Excluded (Expired) Exc…" at bounding box center [844, 194] width 139 height 27
click at [775, 181] on select "Choose an option... Pending Applied Excluded (Questions) Excluded (Expired) Exc…" at bounding box center [844, 194] width 139 height 27
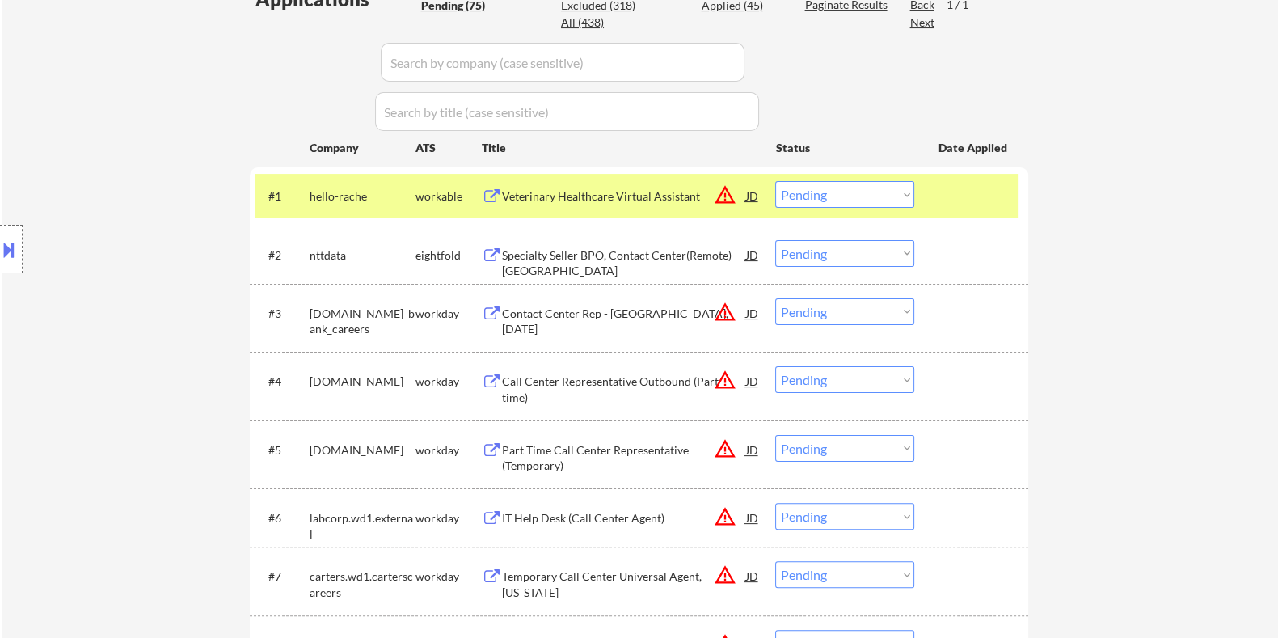
click at [596, 192] on div "Veterinary Healthcare Virtual Assistant" at bounding box center [623, 196] width 244 height 16
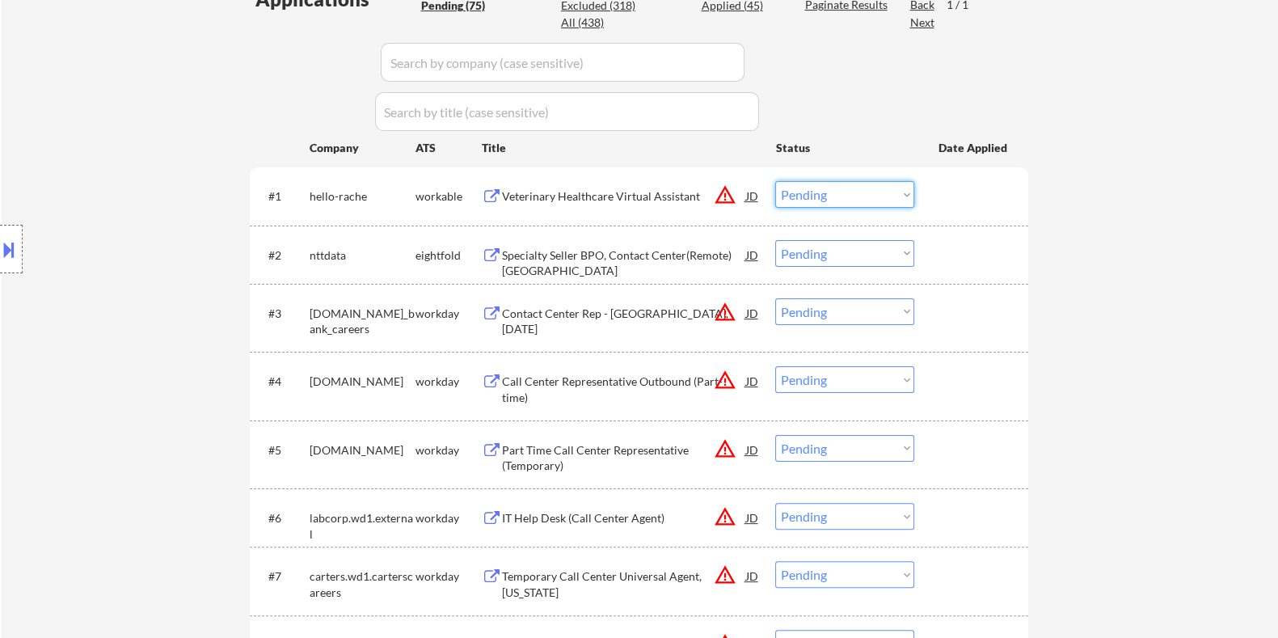
click at [830, 186] on select "Choose an option... Pending Applied Excluded (Questions) Excluded (Expired) Exc…" at bounding box center [844, 194] width 139 height 27
click at [775, 181] on select "Choose an option... Pending Applied Excluded (Questions) Excluded (Expired) Exc…" at bounding box center [844, 194] width 139 height 27
select select ""pending""
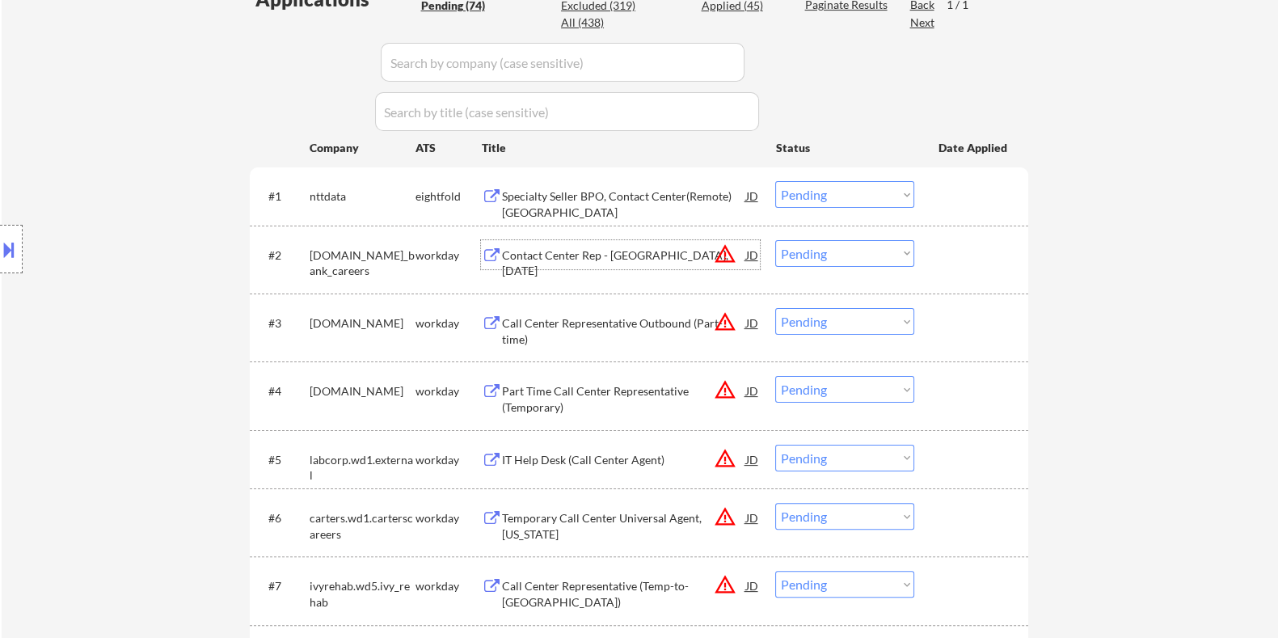
click at [569, 248] on div "Contact Center Rep - [GEOGRAPHIC_DATA], [DATE]" at bounding box center [623, 263] width 244 height 32
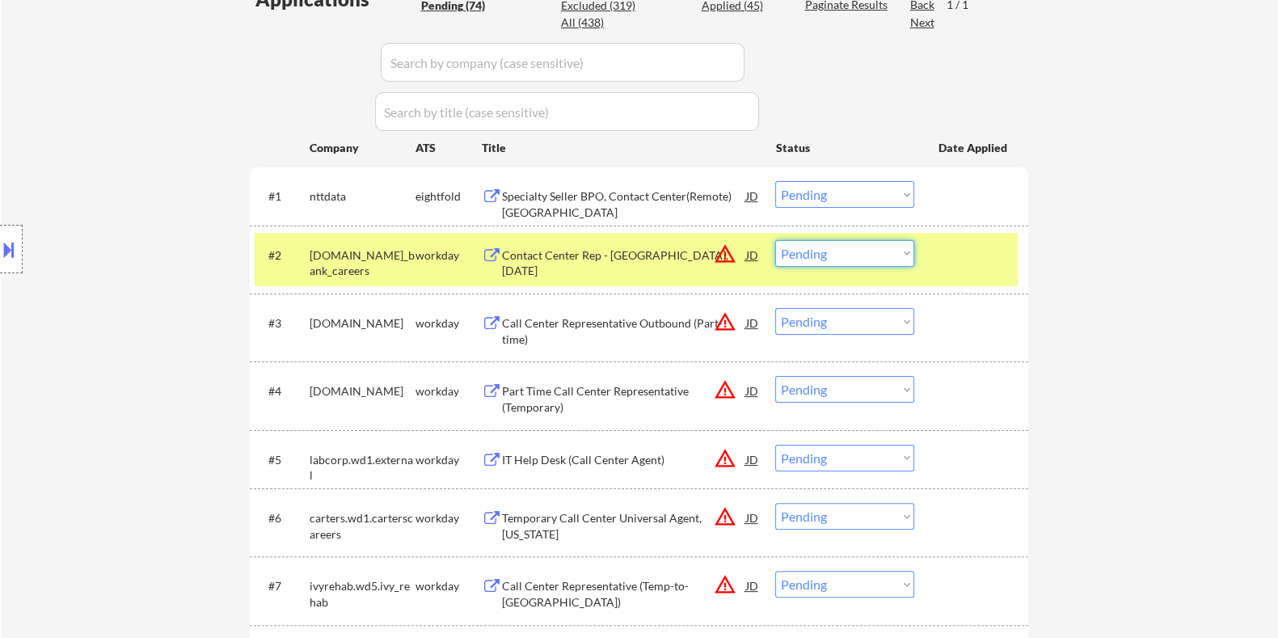
click at [829, 252] on select "Choose an option... Pending Applied Excluded (Questions) Excluded (Expired) Exc…" at bounding box center [844, 253] width 139 height 27
click at [775, 240] on select "Choose an option... Pending Applied Excluded (Questions) Excluded (Expired) Exc…" at bounding box center [844, 253] width 139 height 27
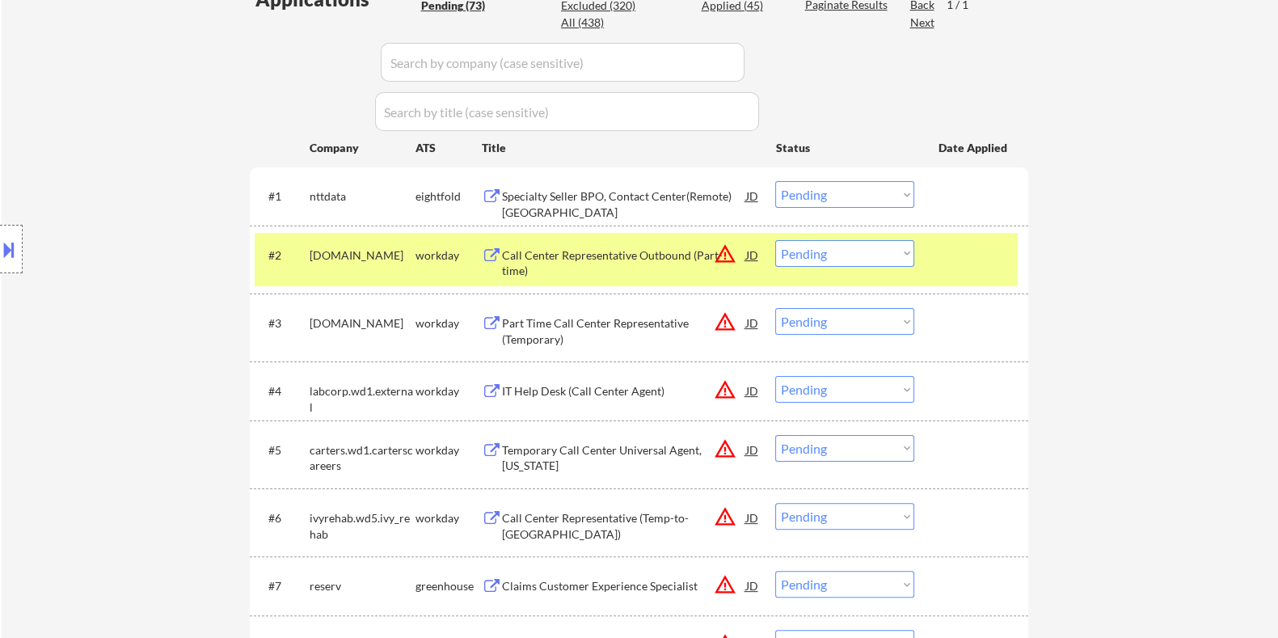
click at [554, 253] on div "Call Center Representative Outbound (Part-time)" at bounding box center [623, 263] width 244 height 32
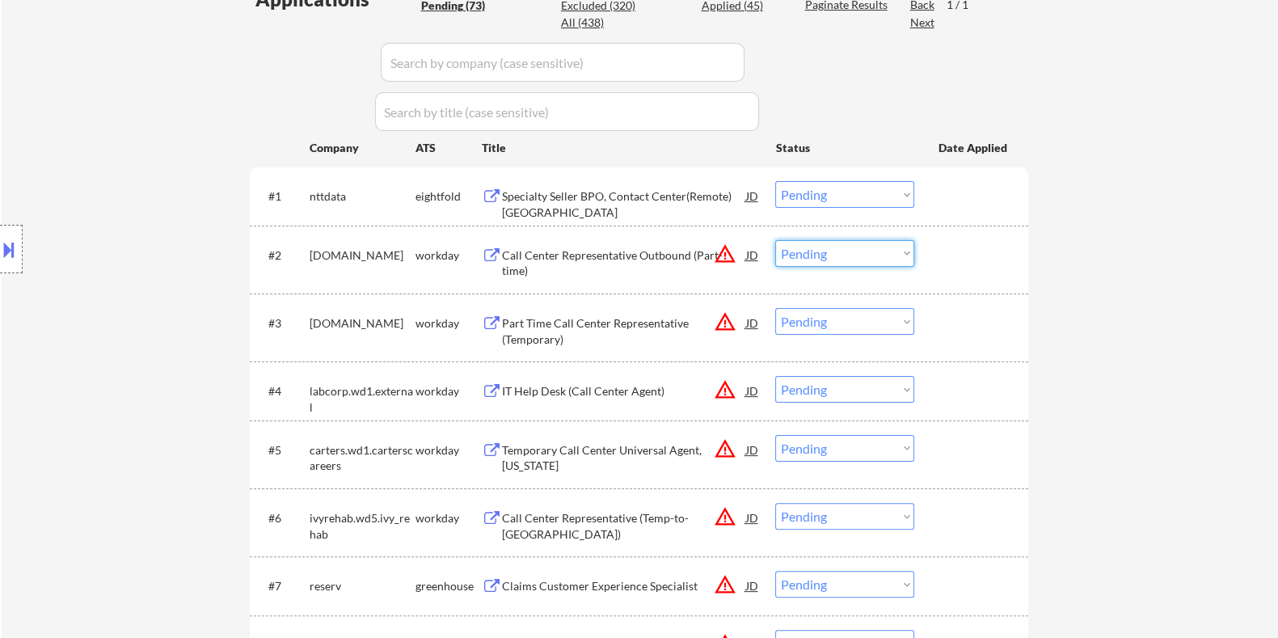
click at [845, 252] on select "Choose an option... Pending Applied Excluded (Questions) Excluded (Expired) Exc…" at bounding box center [844, 253] width 139 height 27
click at [830, 260] on select "Choose an option... Pending Applied Excluded (Questions) Excluded (Expired) Exc…" at bounding box center [844, 253] width 139 height 27
click at [775, 240] on select "Choose an option... Pending Applied Excluded (Questions) Excluded (Expired) Exc…" at bounding box center [844, 253] width 139 height 27
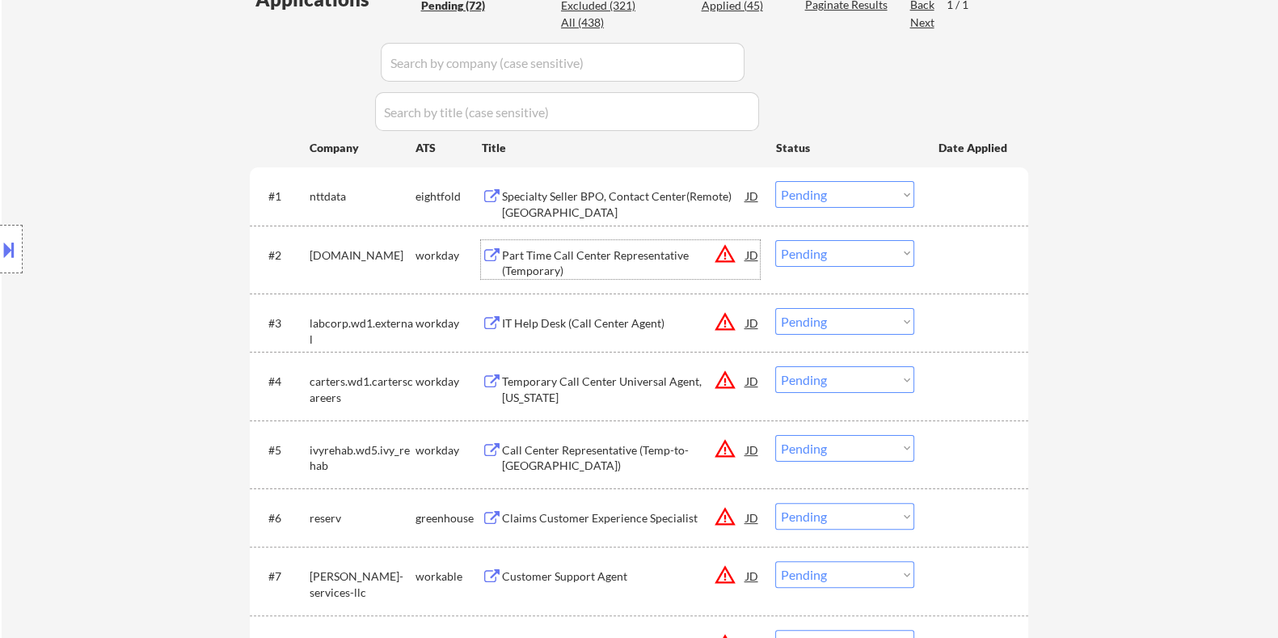
click at [586, 255] on div "Part Time Call Center Representative (Temporary)" at bounding box center [623, 263] width 244 height 32
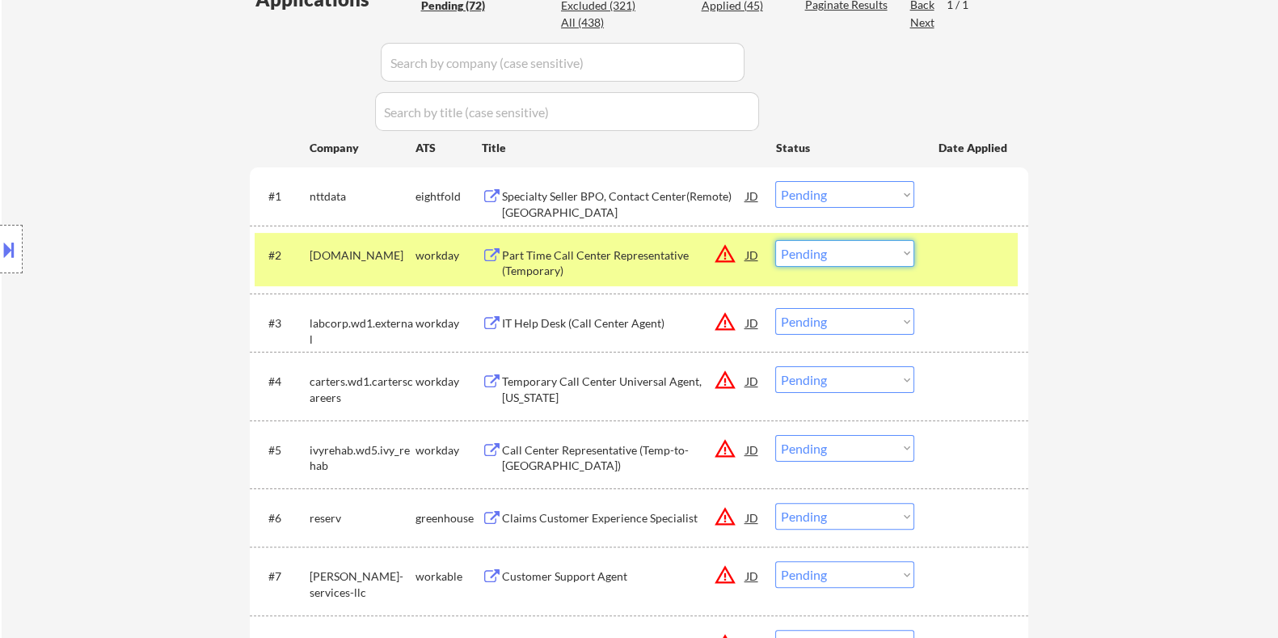
click at [832, 259] on select "Choose an option... Pending Applied Excluded (Questions) Excluded (Expired) Exc…" at bounding box center [844, 253] width 139 height 27
click at [775, 240] on select "Choose an option... Pending Applied Excluded (Questions) Excluded (Expired) Exc…" at bounding box center [844, 253] width 139 height 27
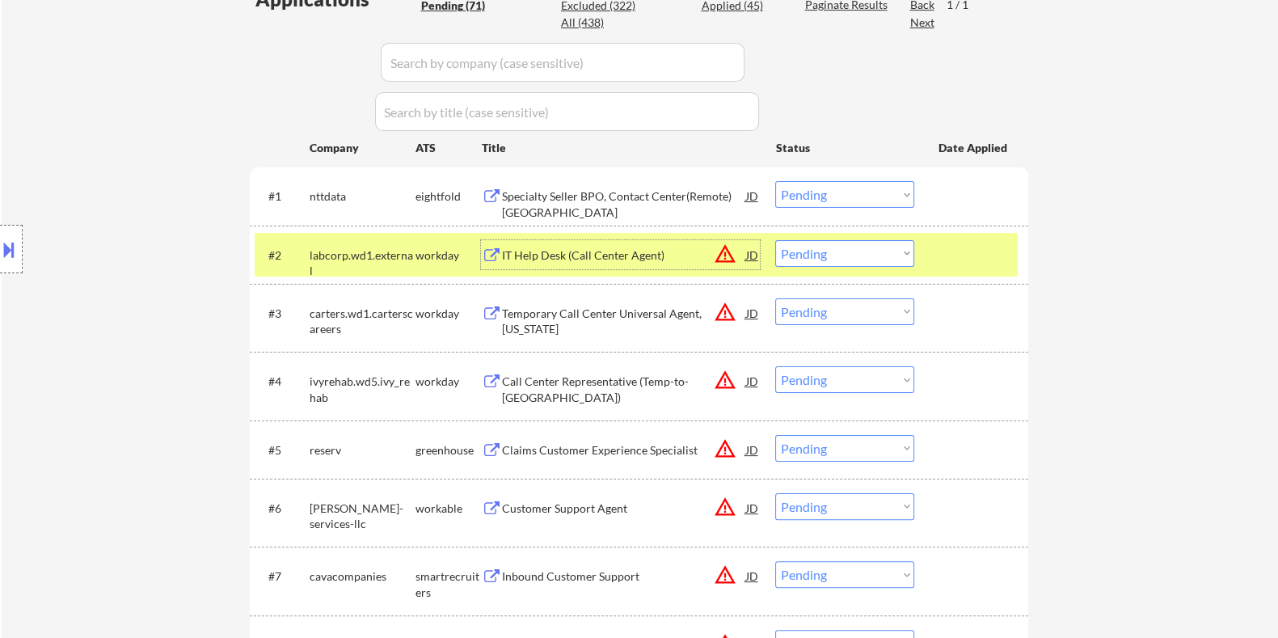
click at [532, 252] on div "IT Help Desk (Call Center Agent)" at bounding box center [623, 255] width 244 height 16
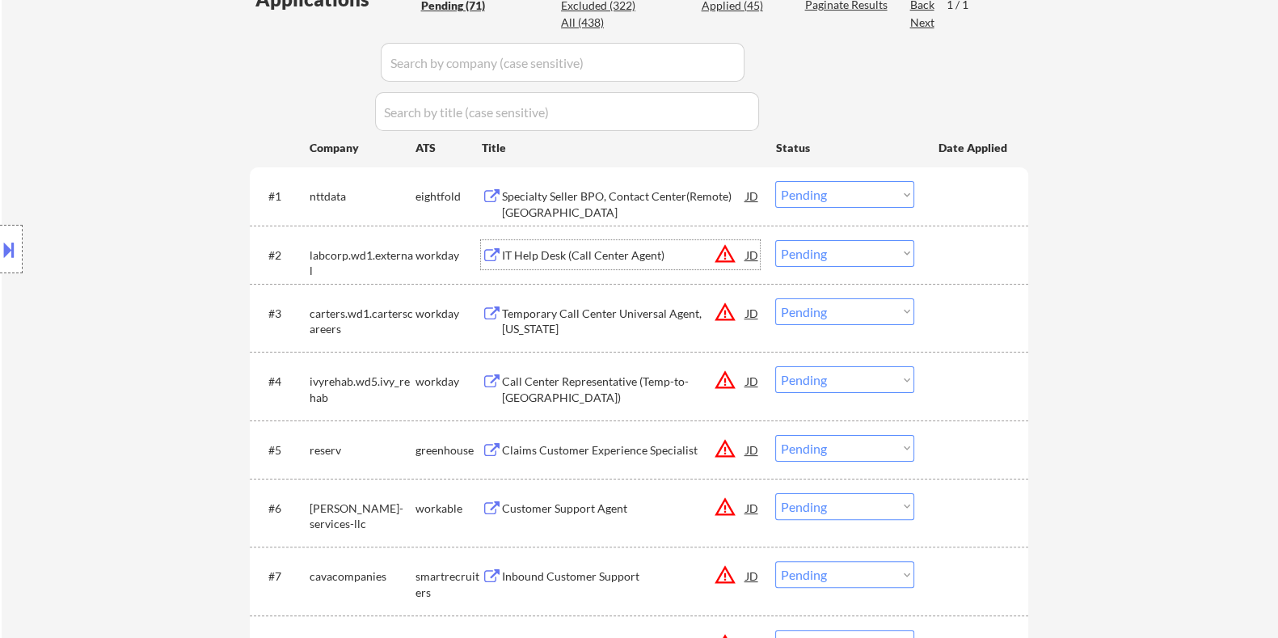
click at [870, 250] on select "Choose an option... Pending Applied Excluded (Questions) Excluded (Expired) Exc…" at bounding box center [844, 253] width 139 height 27
click at [775, 240] on select "Choose an option... Pending Applied Excluded (Questions) Excluded (Expired) Exc…" at bounding box center [844, 253] width 139 height 27
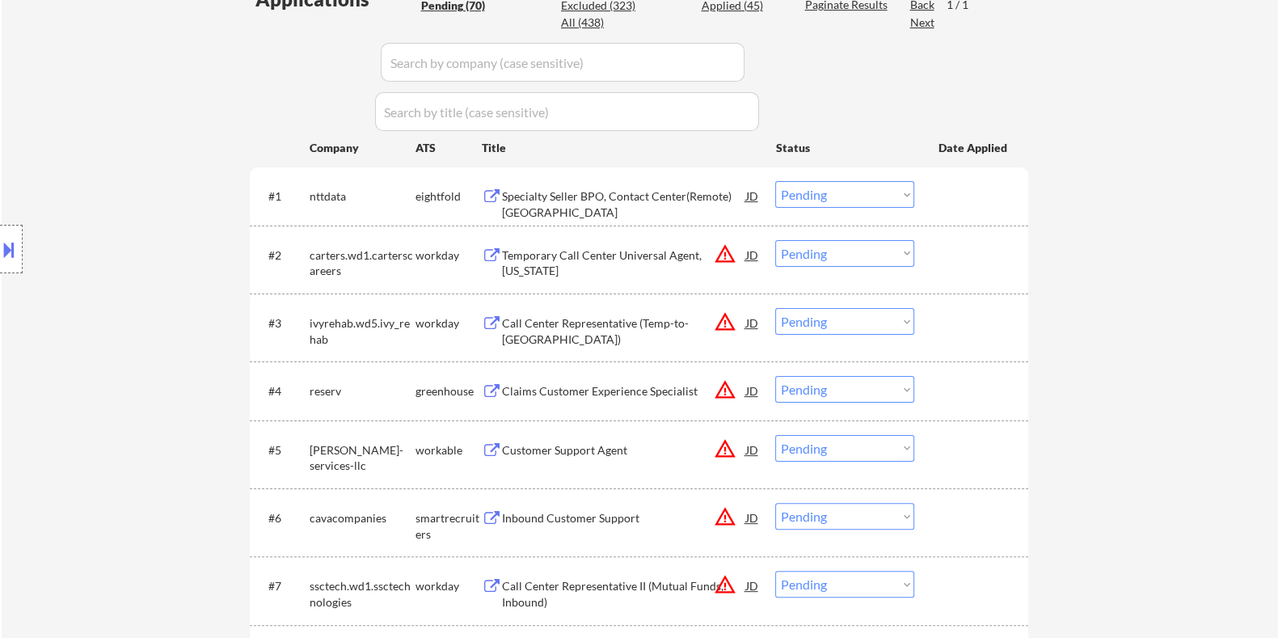
click at [614, 255] on div "Temporary Call Center Universal Agent, [US_STATE]" at bounding box center [623, 263] width 244 height 32
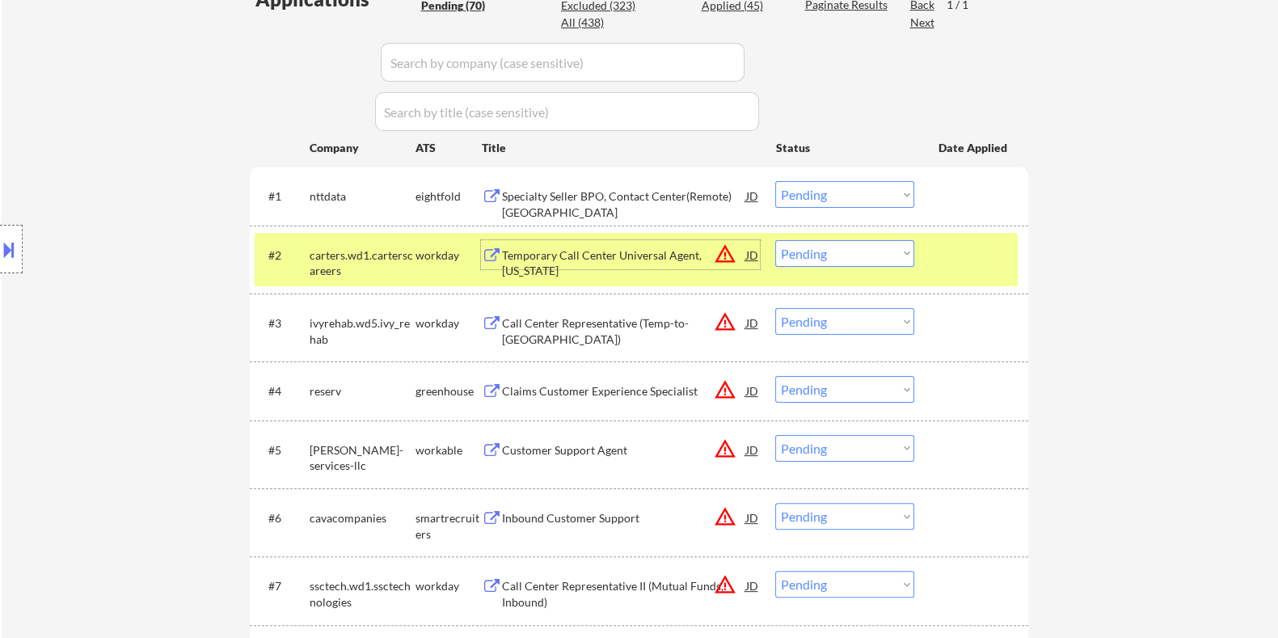
click at [854, 249] on select "Choose an option... Pending Applied Excluded (Questions) Excluded (Expired) Exc…" at bounding box center [844, 253] width 139 height 27
click at [775, 240] on select "Choose an option... Pending Applied Excluded (Questions) Excluded (Expired) Exc…" at bounding box center [844, 253] width 139 height 27
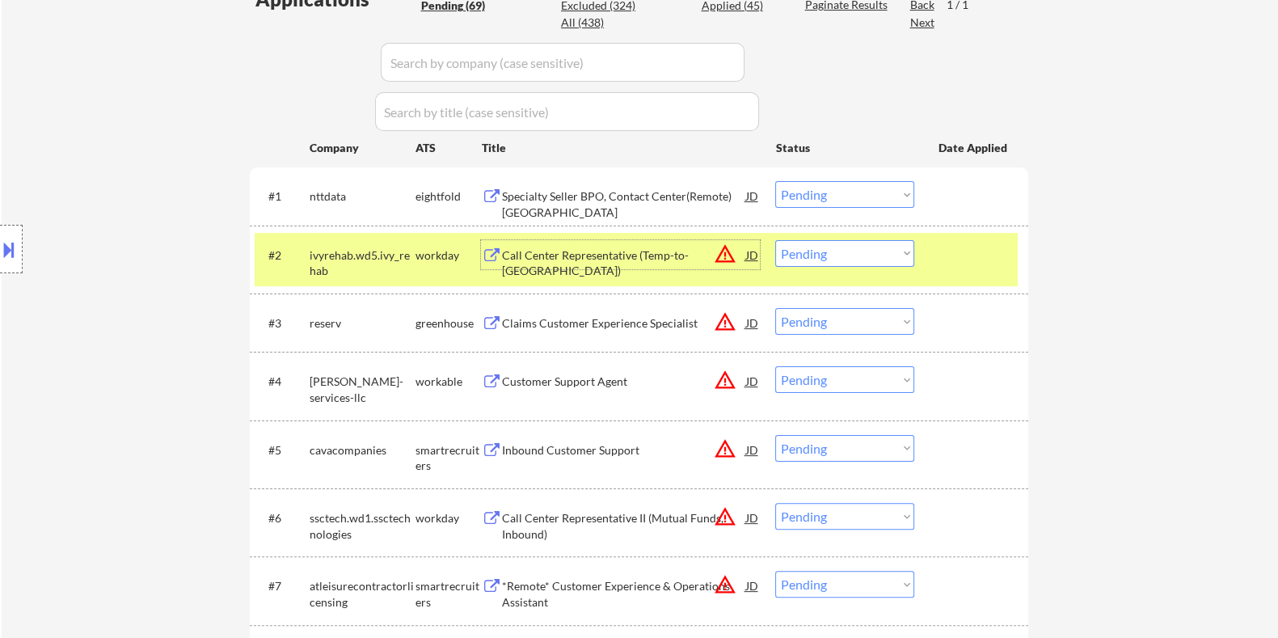
click at [579, 249] on div "Call Center Representative (Temp-to-[GEOGRAPHIC_DATA])" at bounding box center [623, 263] width 244 height 32
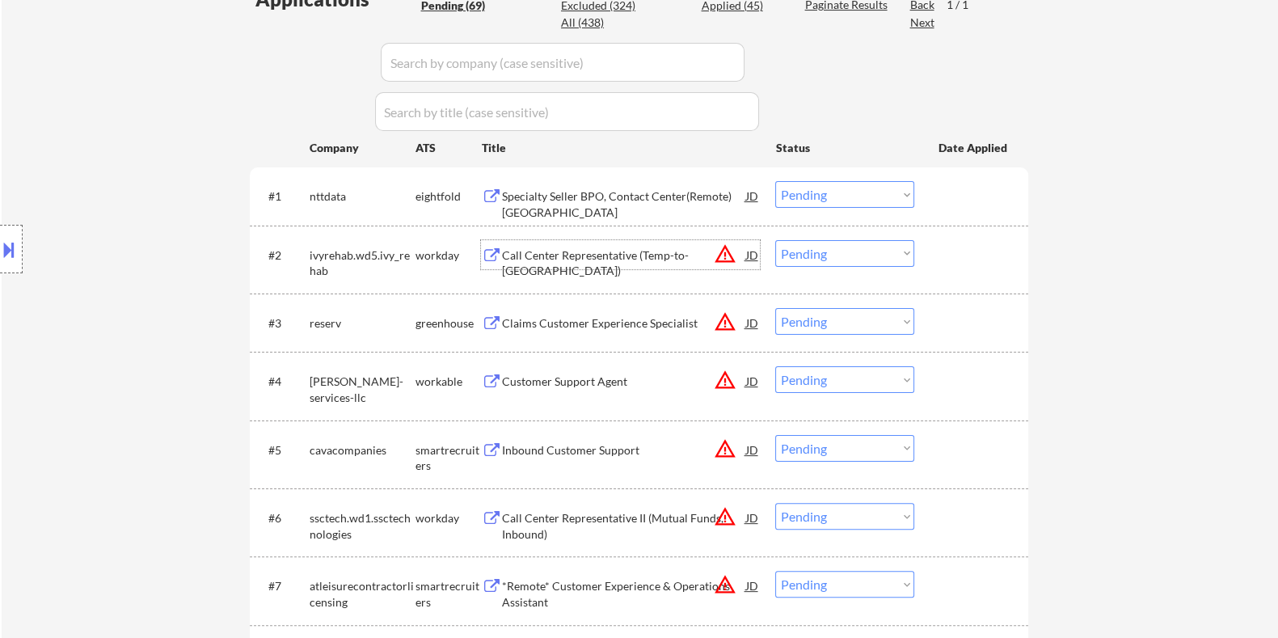
click at [838, 255] on select "Choose an option... Pending Applied Excluded (Questions) Excluded (Expired) Exc…" at bounding box center [844, 253] width 139 height 27
click at [775, 240] on select "Choose an option... Pending Applied Excluded (Questions) Excluded (Expired) Exc…" at bounding box center [844, 253] width 139 height 27
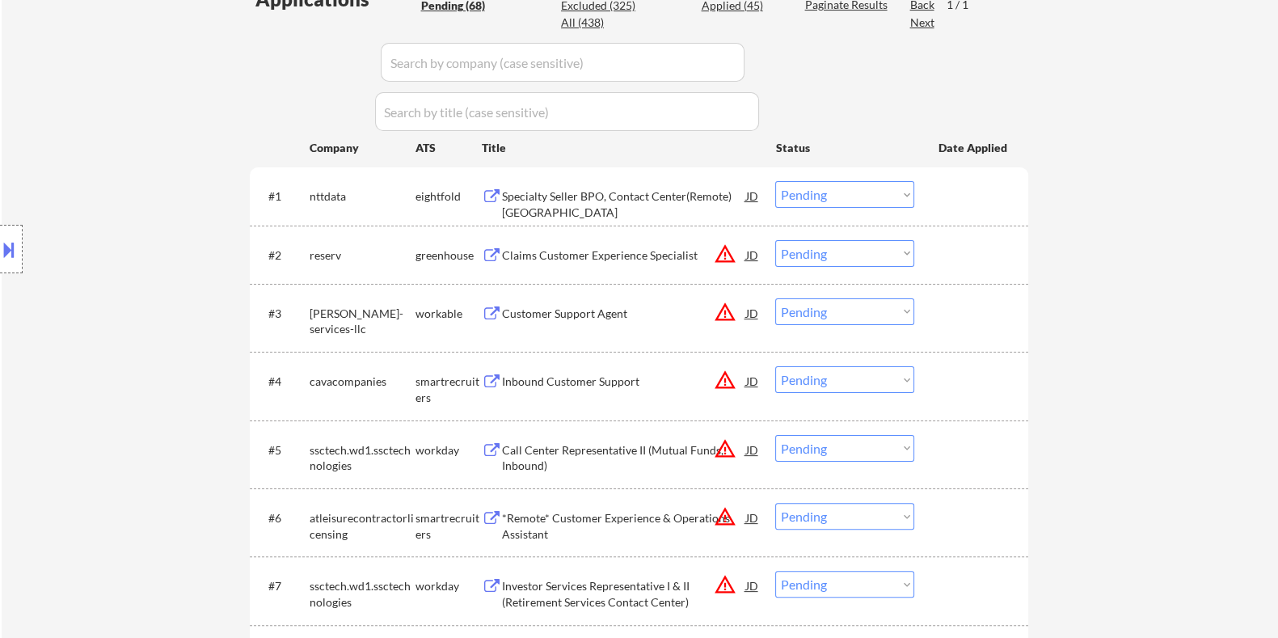
click at [570, 260] on div "Claims Customer Experience Specialist" at bounding box center [623, 255] width 244 height 16
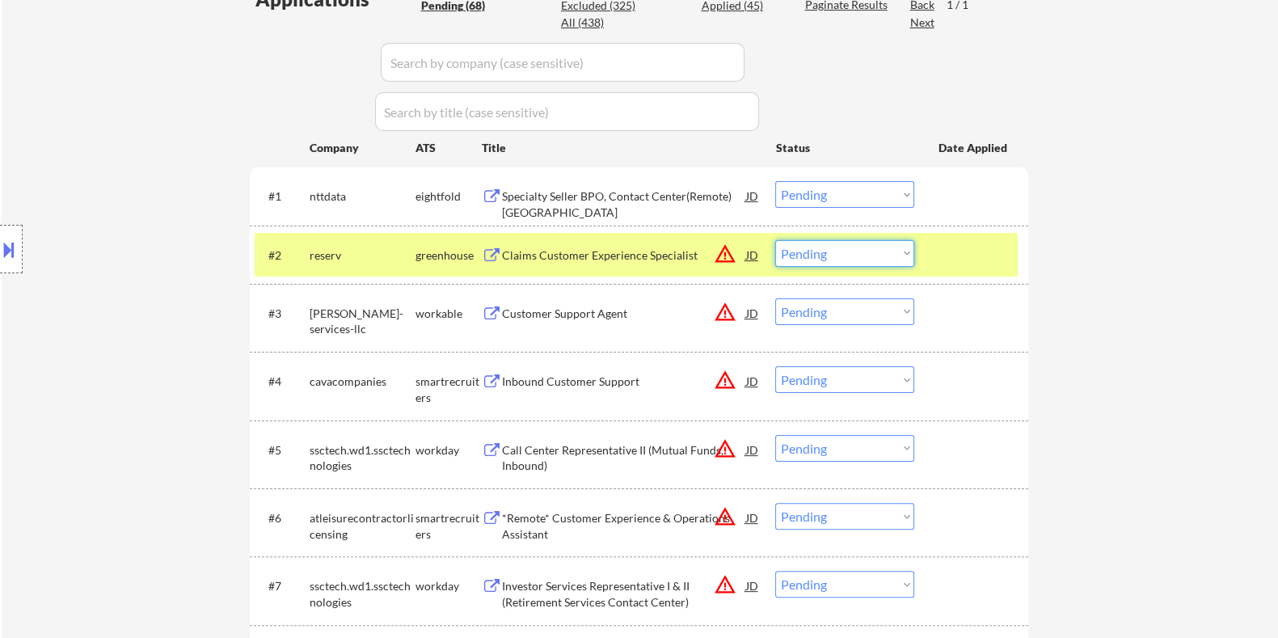
click at [860, 252] on select "Choose an option... Pending Applied Excluded (Questions) Excluded (Expired) Exc…" at bounding box center [844, 253] width 139 height 27
click at [775, 240] on select "Choose an option... Pending Applied Excluded (Questions) Excluded (Expired) Exc…" at bounding box center [844, 253] width 139 height 27
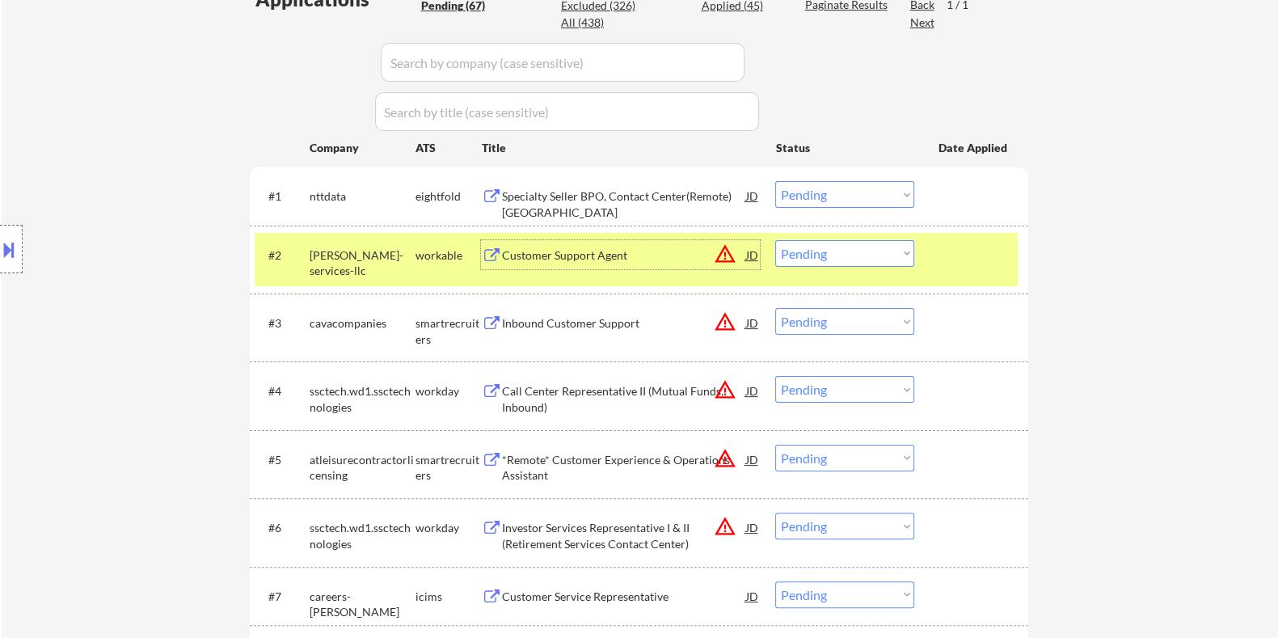
click at [528, 245] on div "Customer Support Agent" at bounding box center [623, 254] width 244 height 29
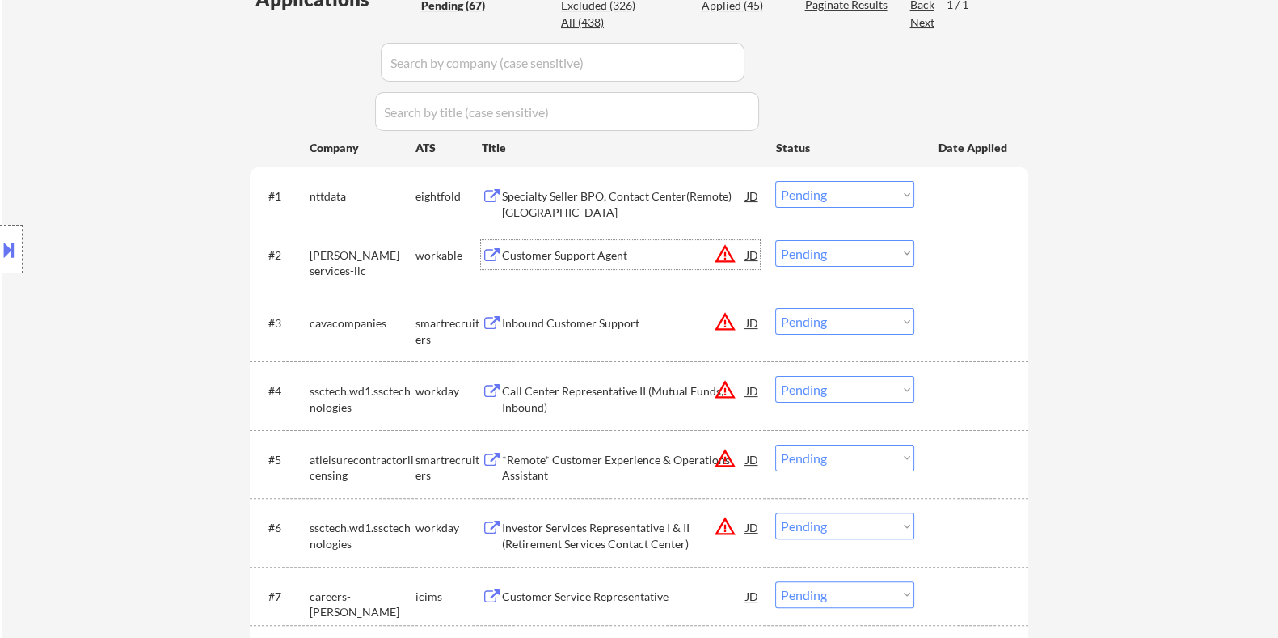
click at [849, 255] on select "Choose an option... Pending Applied Excluded (Questions) Excluded (Expired) Exc…" at bounding box center [844, 253] width 139 height 27
click at [775, 240] on select "Choose an option... Pending Applied Excluded (Questions) Excluded (Expired) Exc…" at bounding box center [844, 253] width 139 height 27
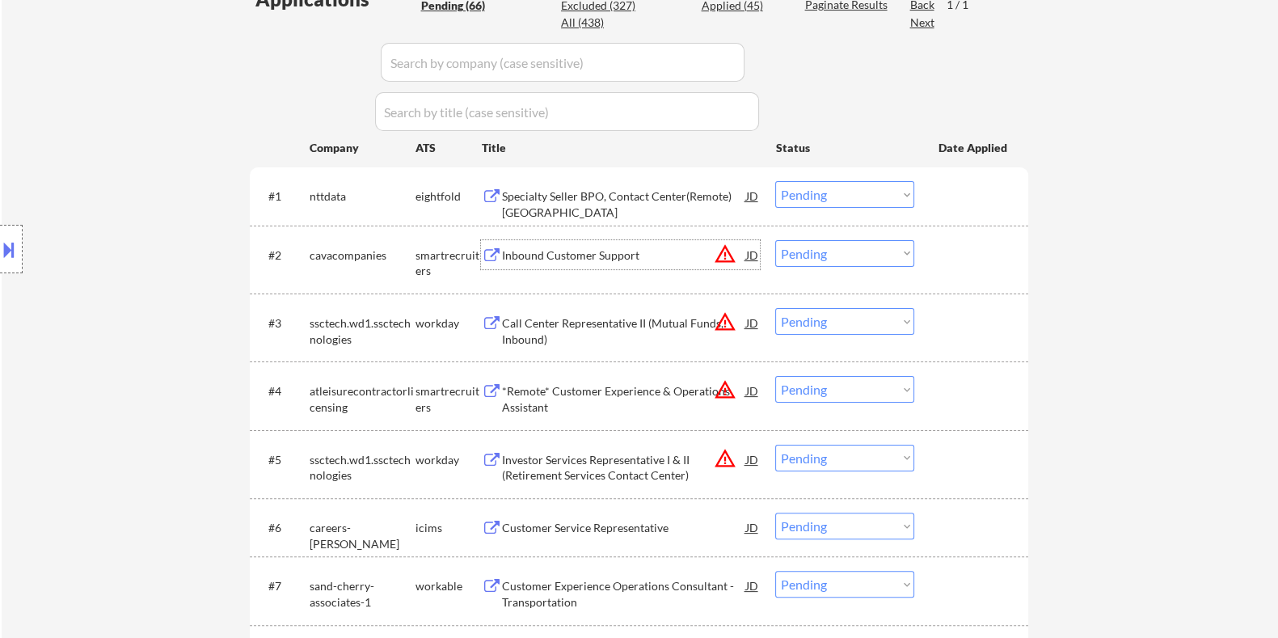
click at [613, 253] on div "Inbound Customer Support" at bounding box center [623, 255] width 244 height 16
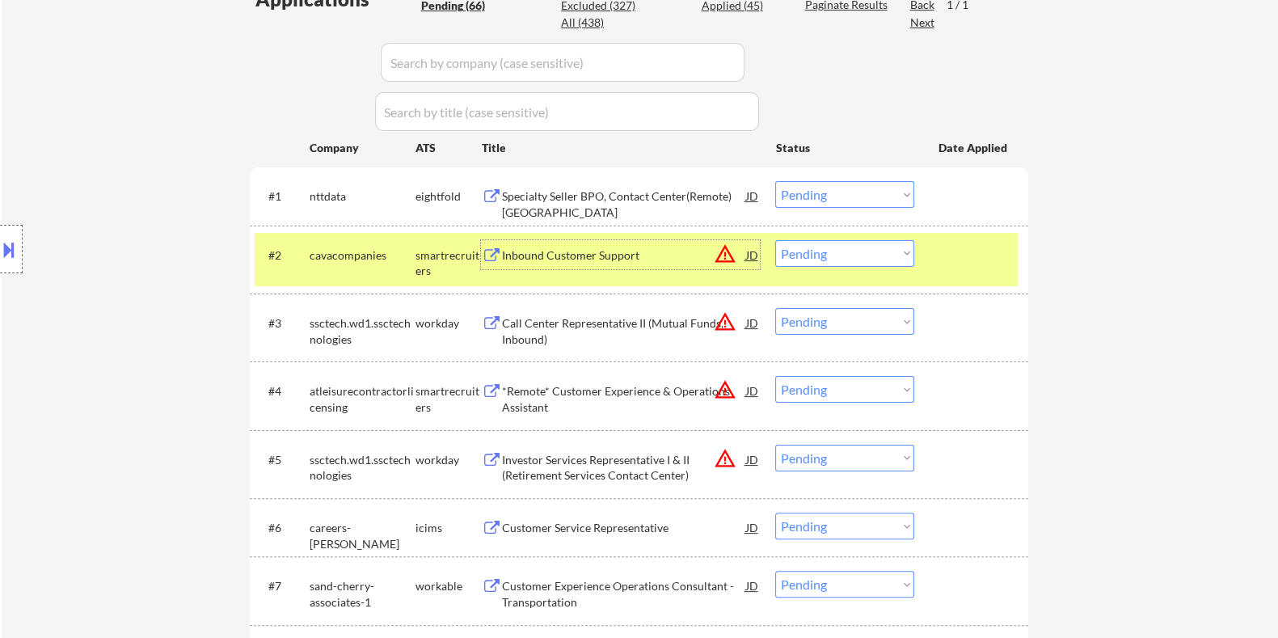
click at [836, 253] on select "Choose an option... Pending Applied Excluded (Questions) Excluded (Expired) Exc…" at bounding box center [844, 253] width 139 height 27
click at [775, 240] on select "Choose an option... Pending Applied Excluded (Questions) Excluded (Expired) Exc…" at bounding box center [844, 253] width 139 height 27
select select ""pending""
